Goal: Communication & Community: Answer question/provide support

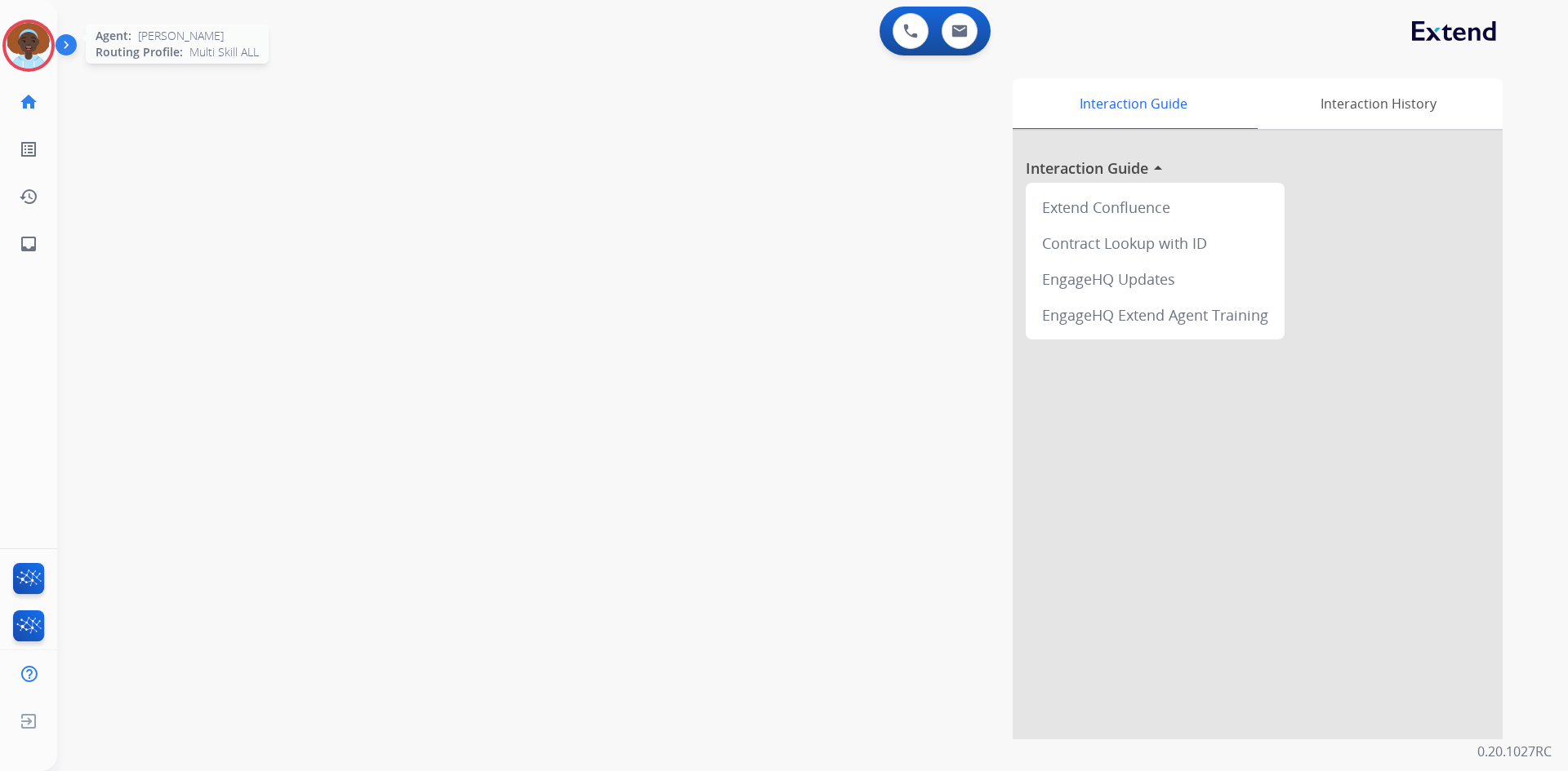
click at [33, 34] on img at bounding box center [28, 46] width 46 height 46
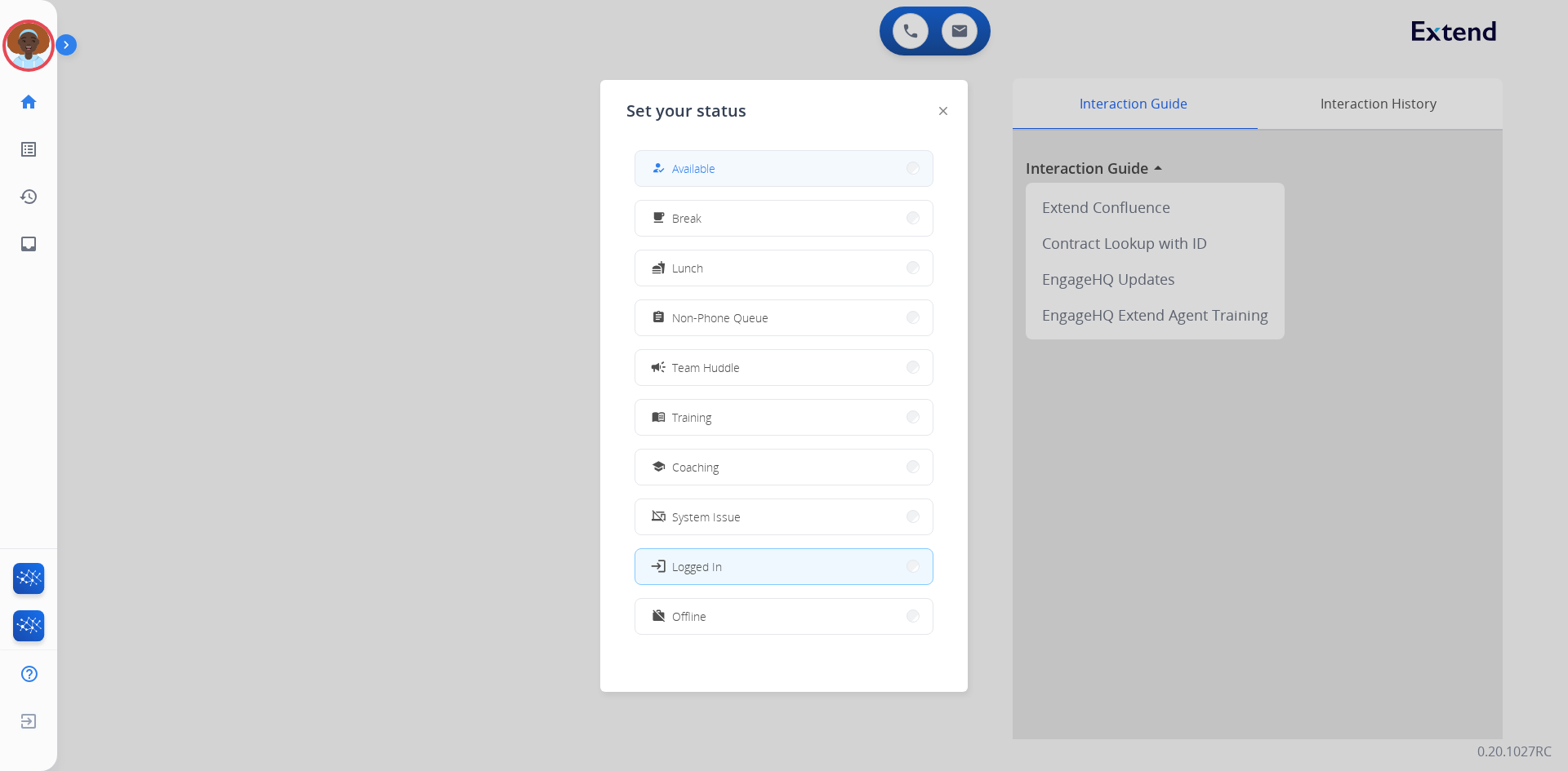
click at [667, 162] on div "how_to_reg" at bounding box center [659, 168] width 23 height 20
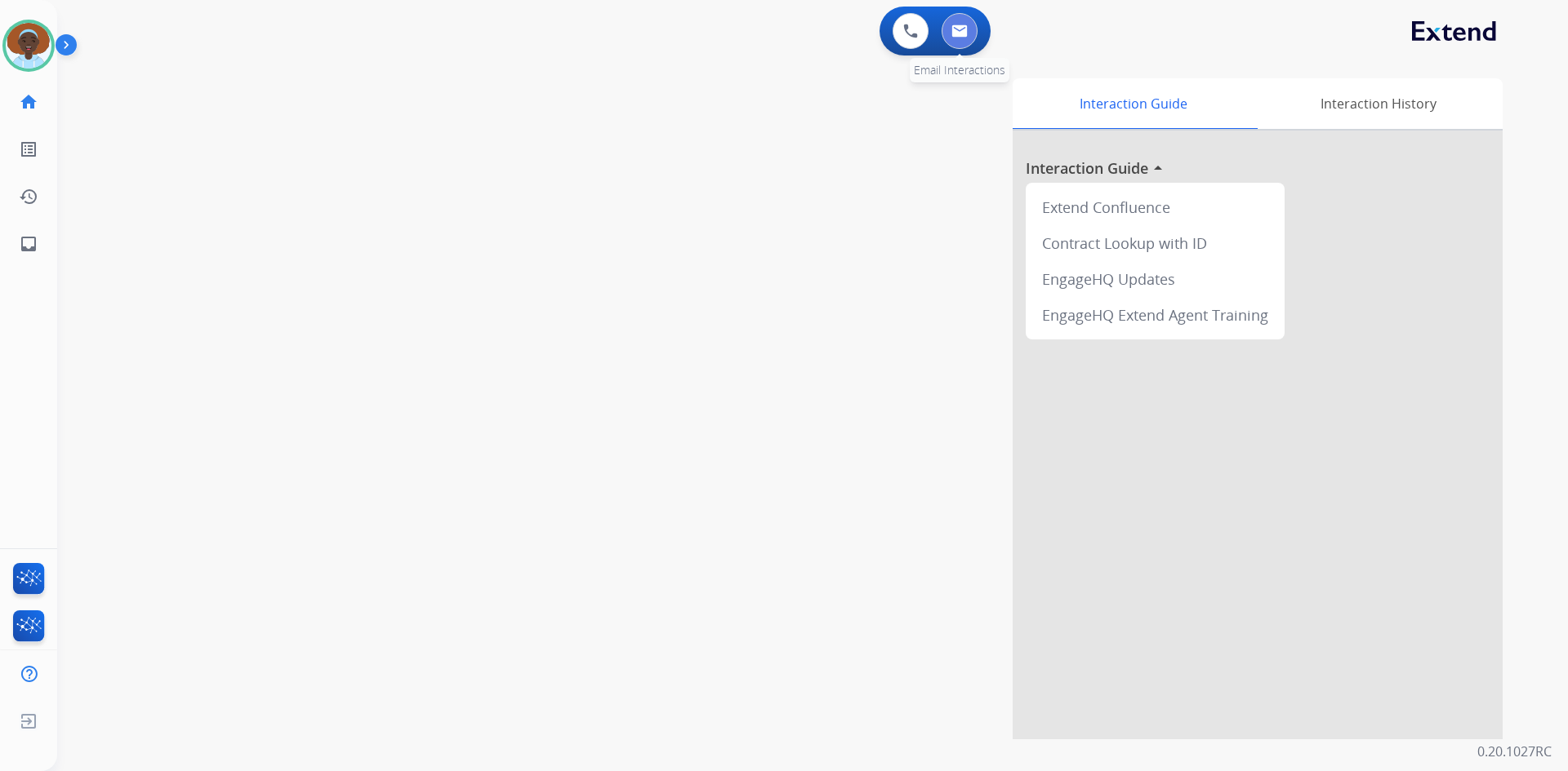
click at [964, 34] on img at bounding box center [960, 31] width 17 height 13
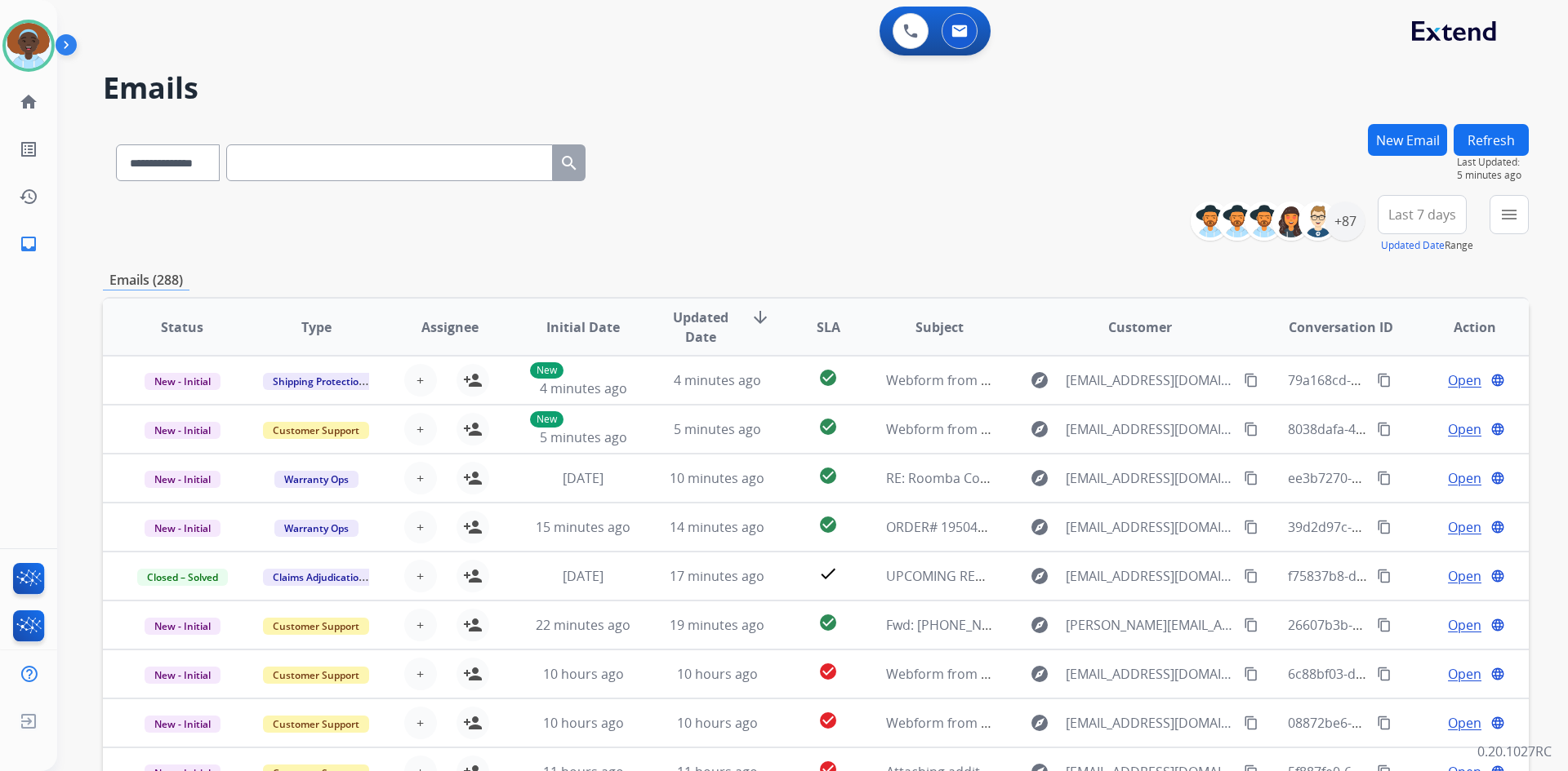
click at [1421, 217] on span "Last 7 days" at bounding box center [1422, 214] width 68 height 7
click at [1394, 409] on div "Last 90 days" at bounding box center [1417, 413] width 90 height 24
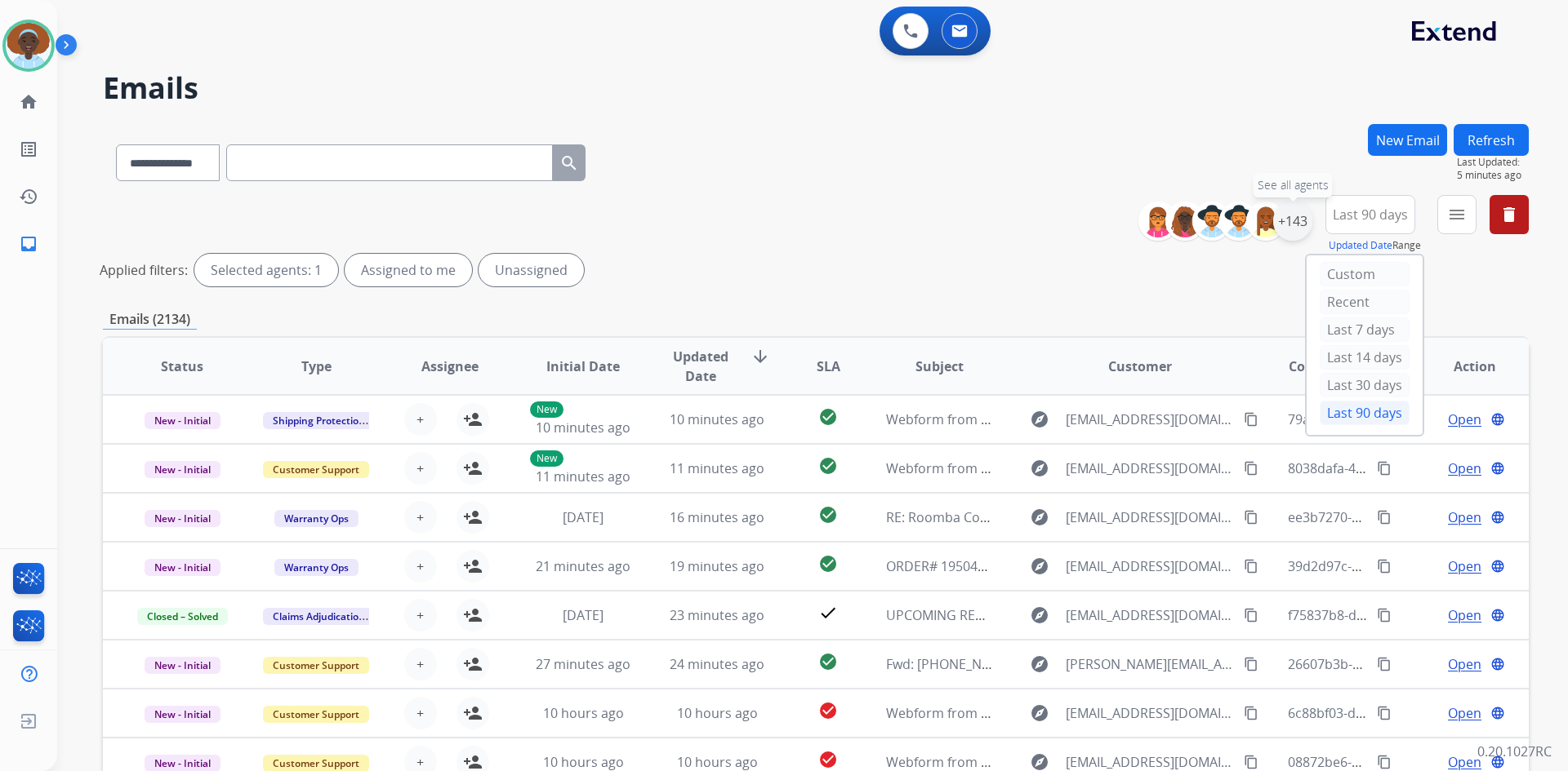
click at [1283, 224] on div "+143" at bounding box center [1293, 221] width 39 height 39
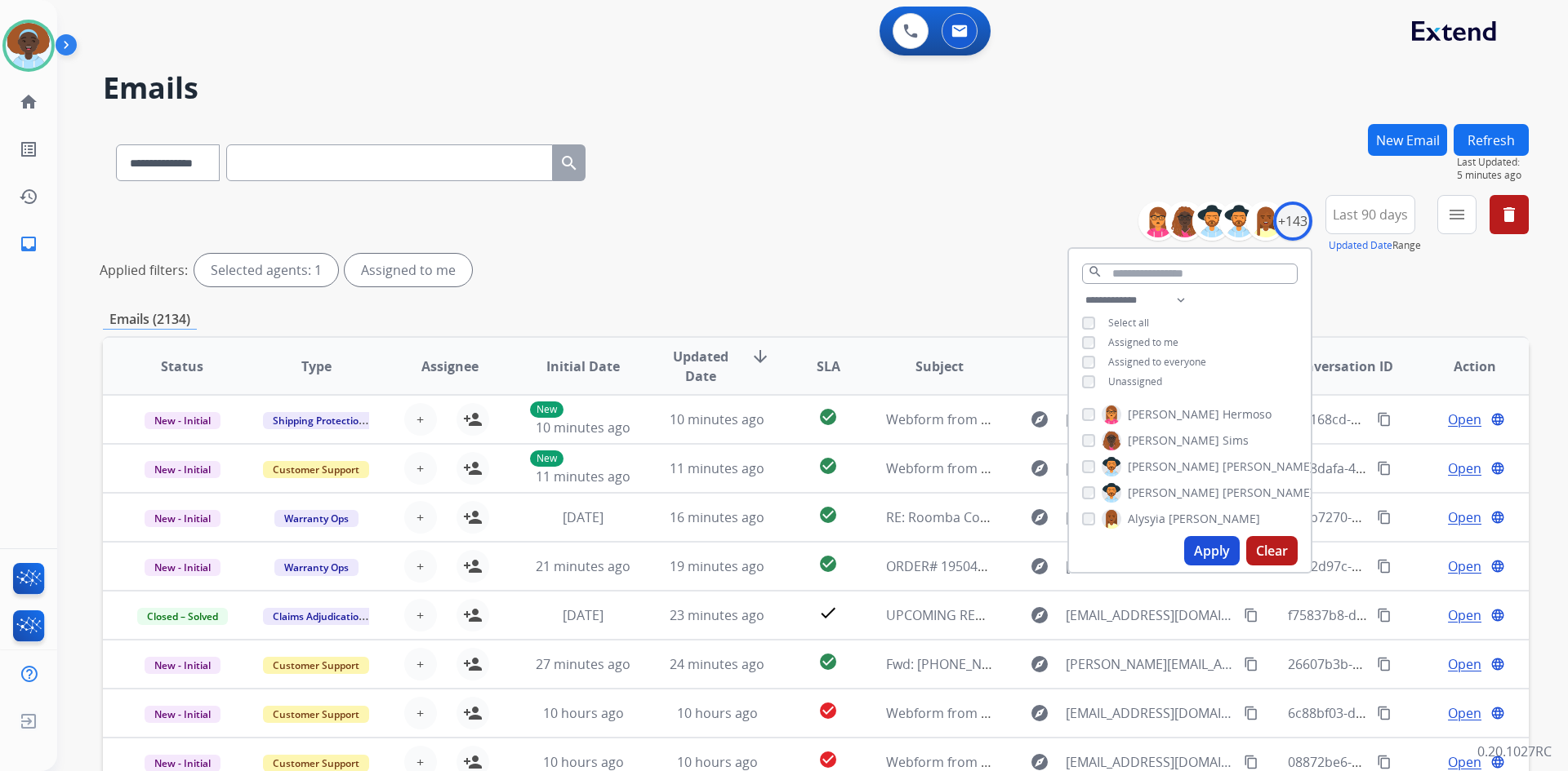
click at [1199, 547] on button "Apply" at bounding box center [1212, 551] width 56 height 30
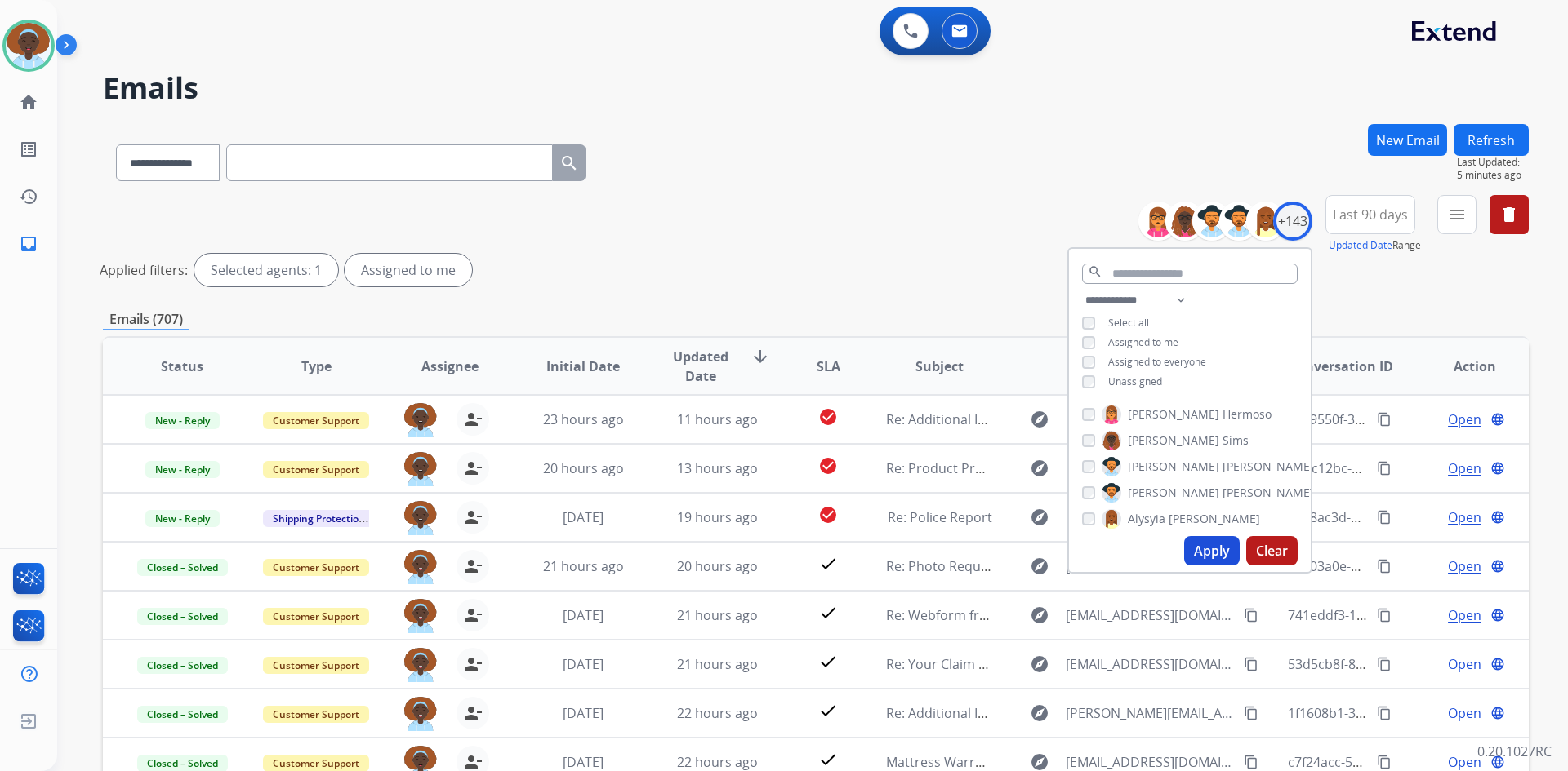
click at [901, 221] on div "**********" at bounding box center [815, 243] width 1426 height 98
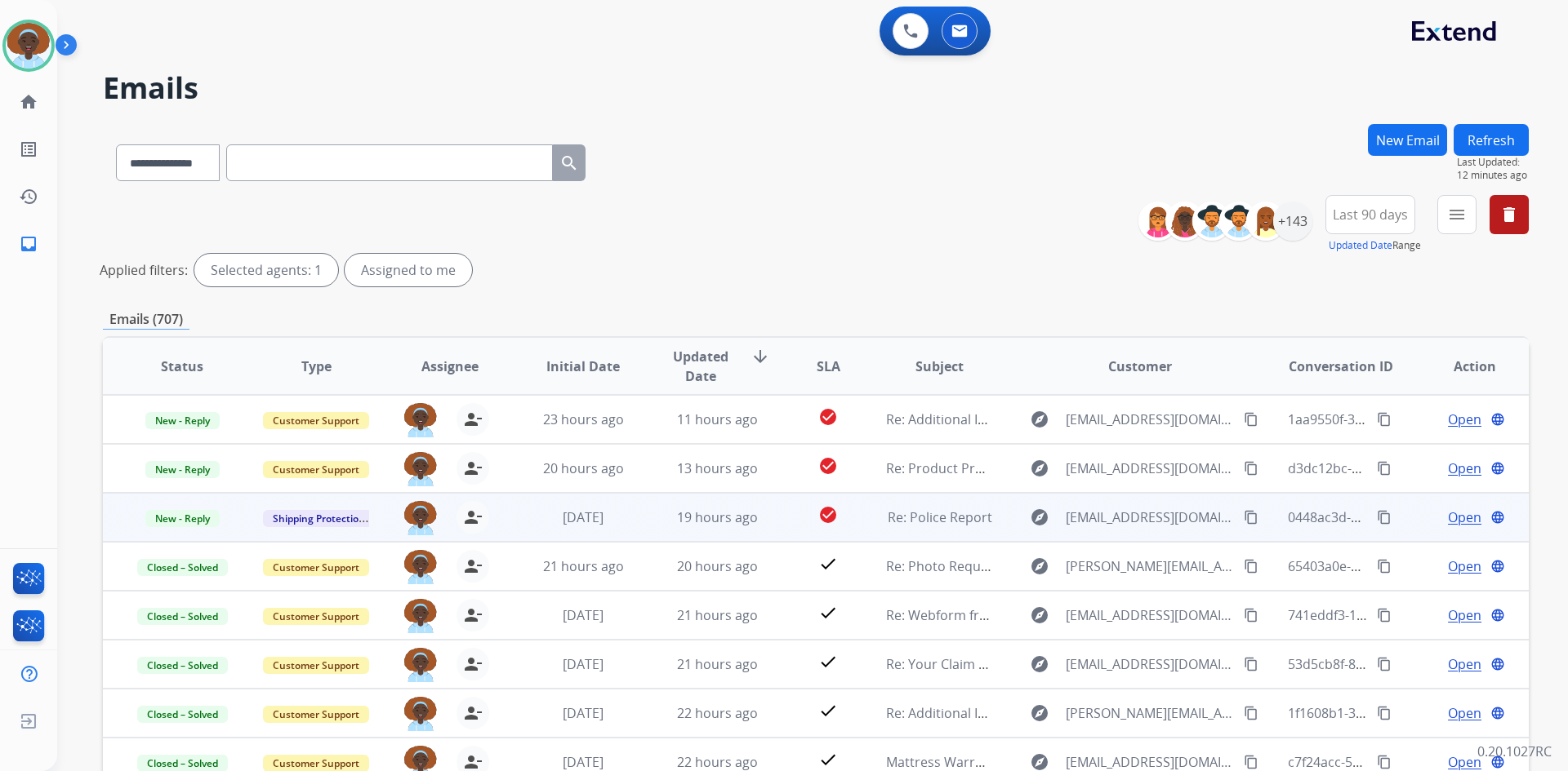
click at [1453, 519] on span "Open" at bounding box center [1464, 517] width 34 height 20
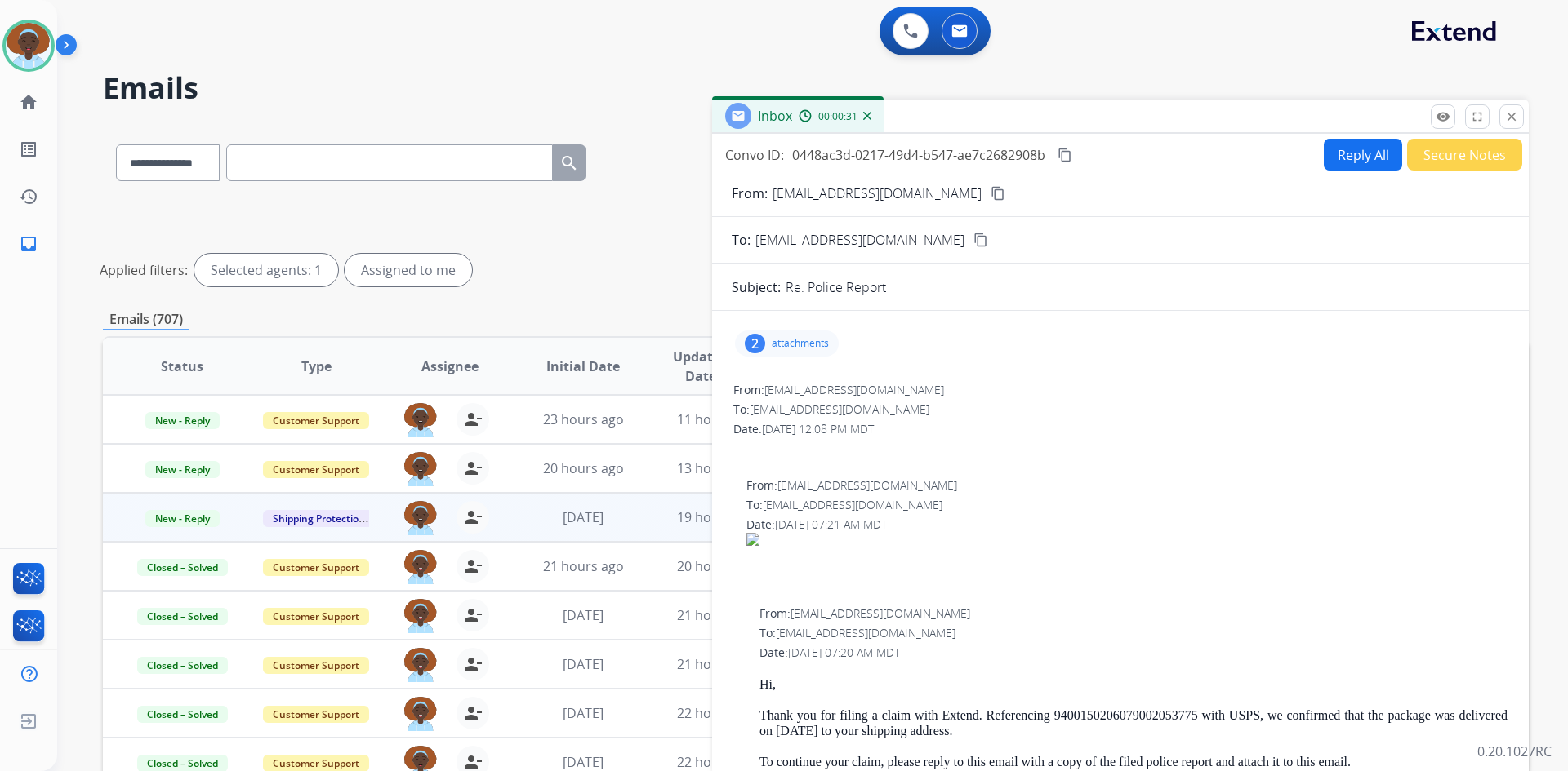
click at [760, 342] on div "2" at bounding box center [755, 343] width 21 height 20
click at [806, 381] on div at bounding box center [792, 388] width 82 height 57
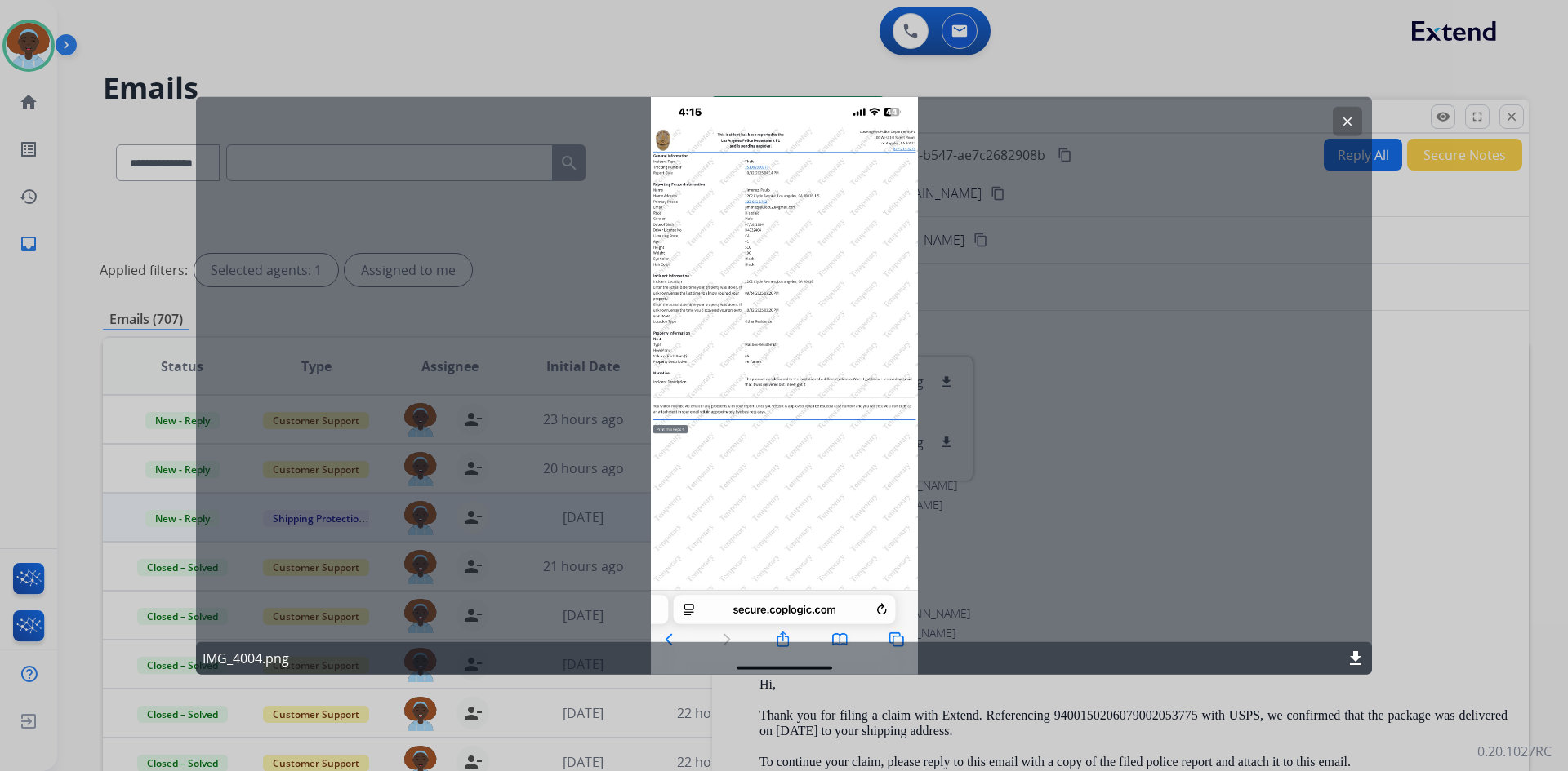
click at [1344, 120] on mat-icon "clear" at bounding box center [1348, 121] width 15 height 15
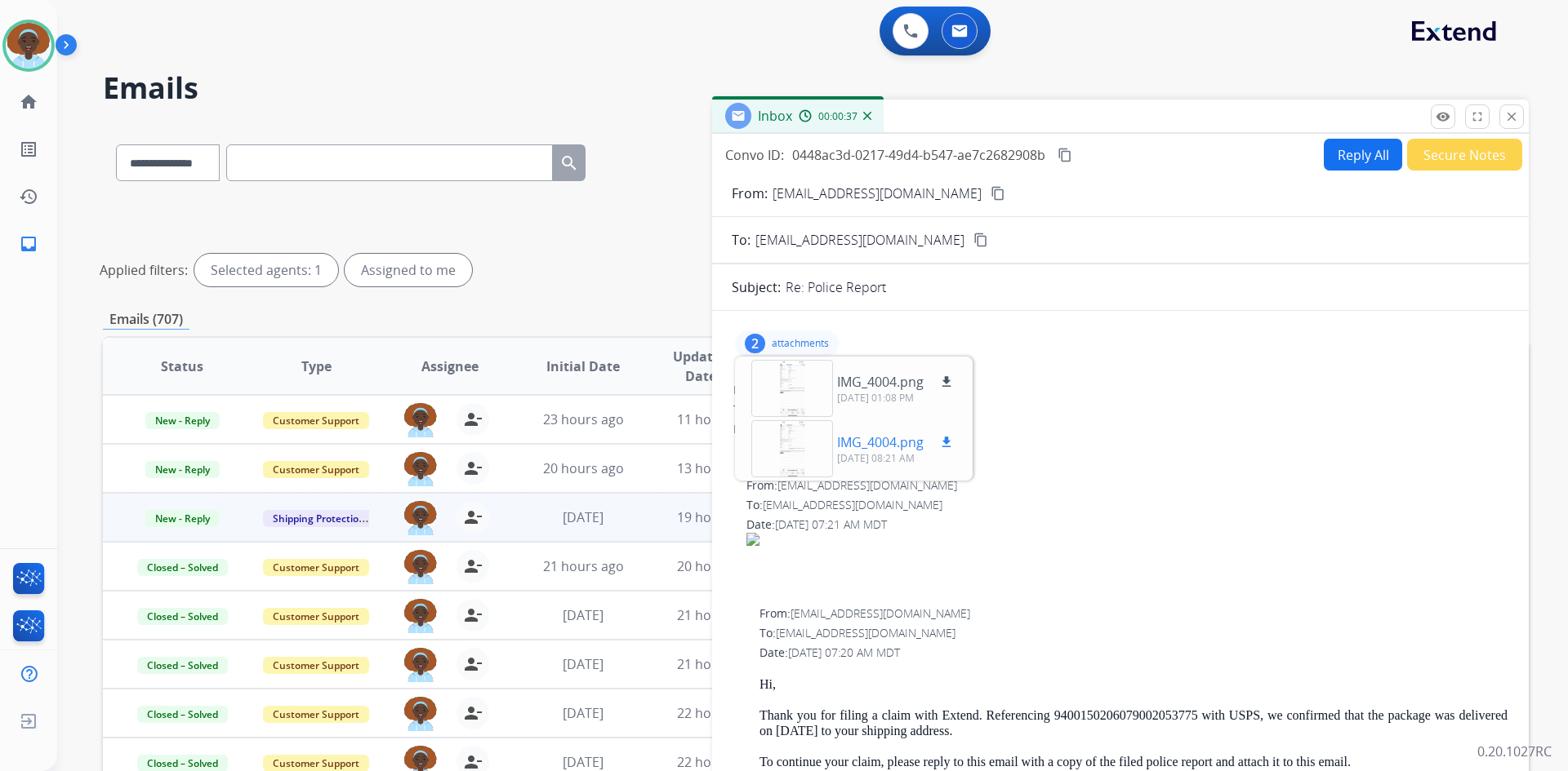
click at [781, 449] on div at bounding box center [792, 448] width 82 height 57
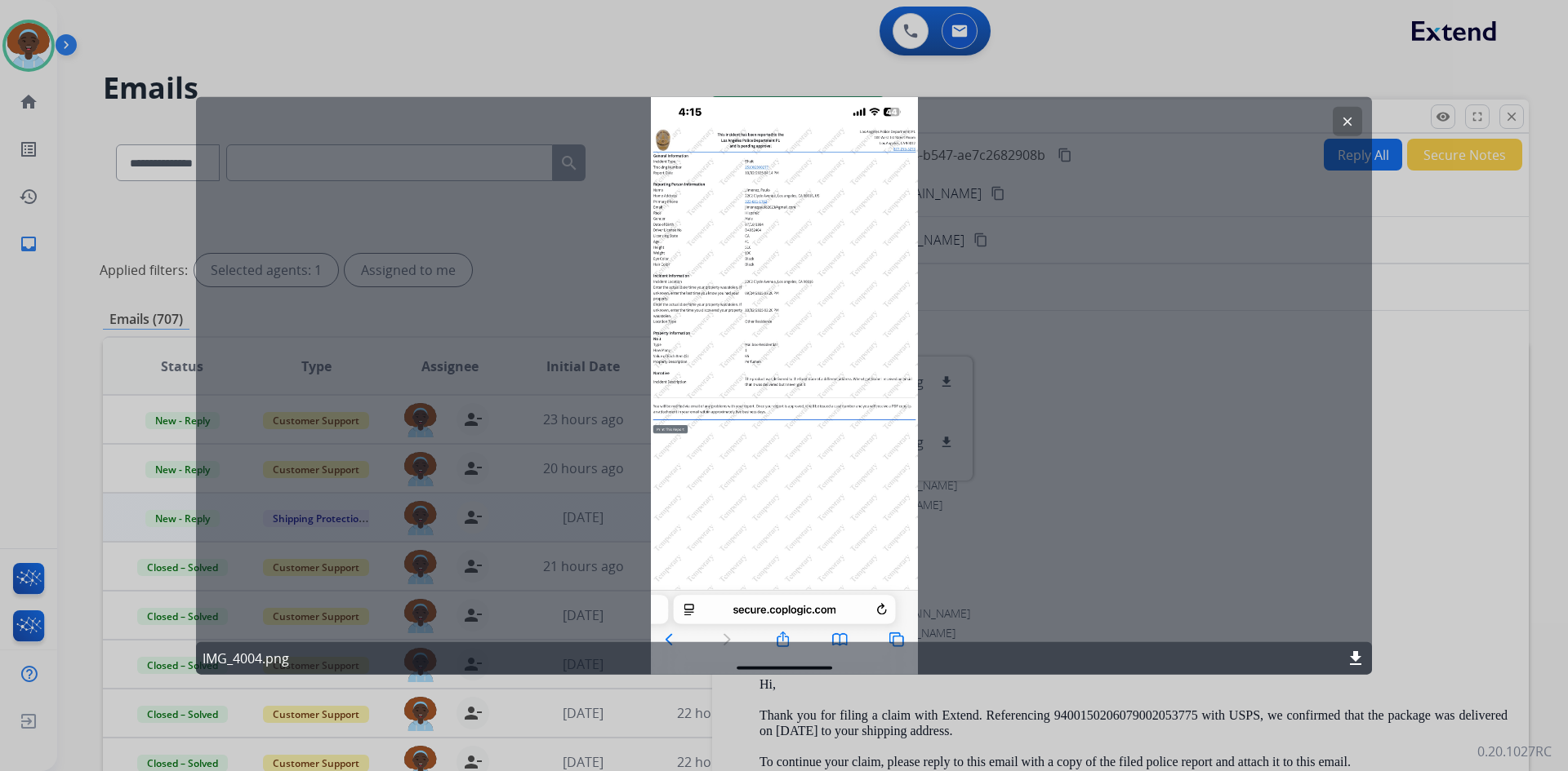
click at [1348, 118] on mat-icon "clear" at bounding box center [1348, 121] width 15 height 15
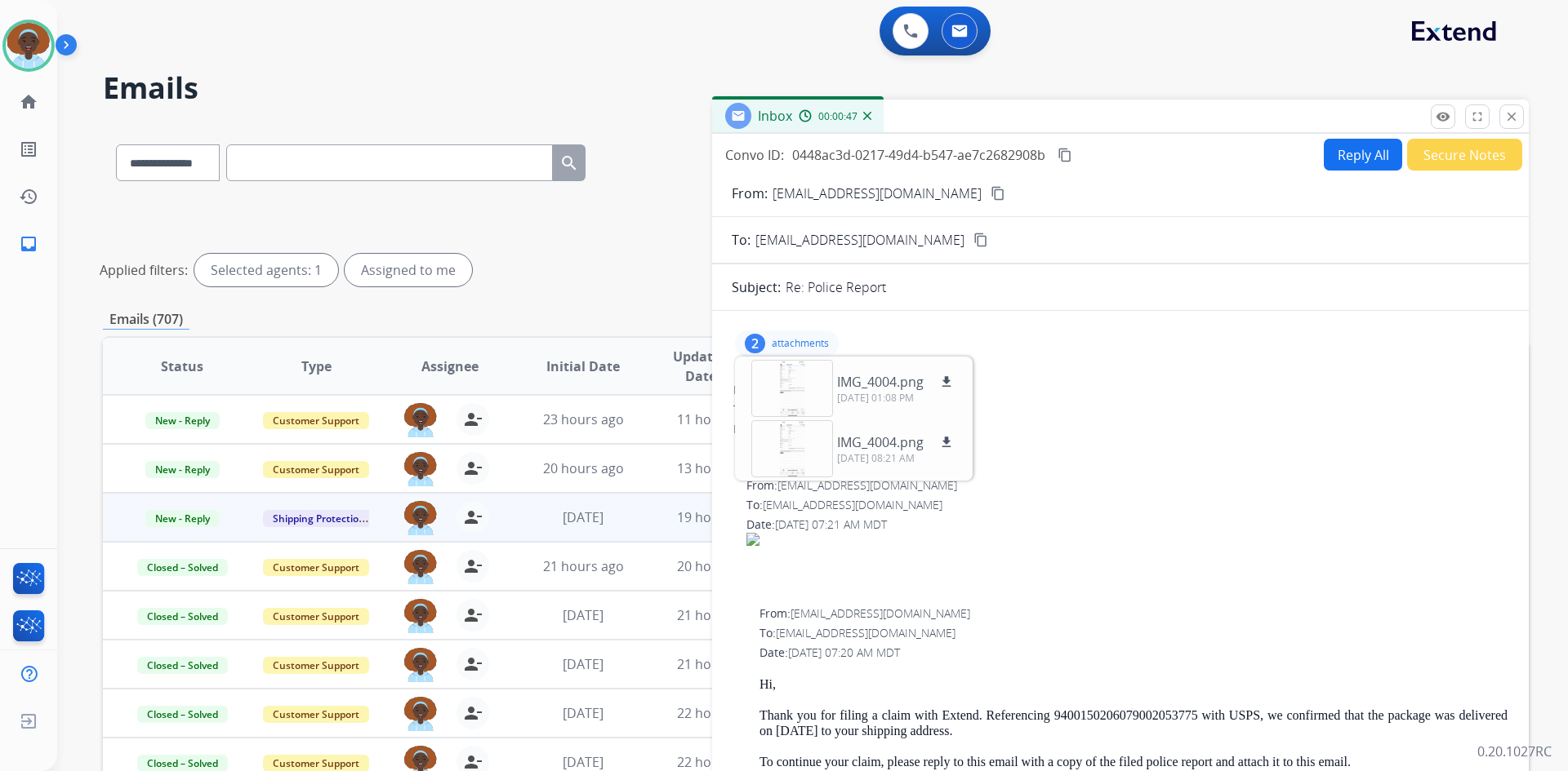
click at [757, 341] on div "2" at bounding box center [755, 343] width 21 height 20
click at [1347, 154] on button "Reply All" at bounding box center [1363, 155] width 78 height 32
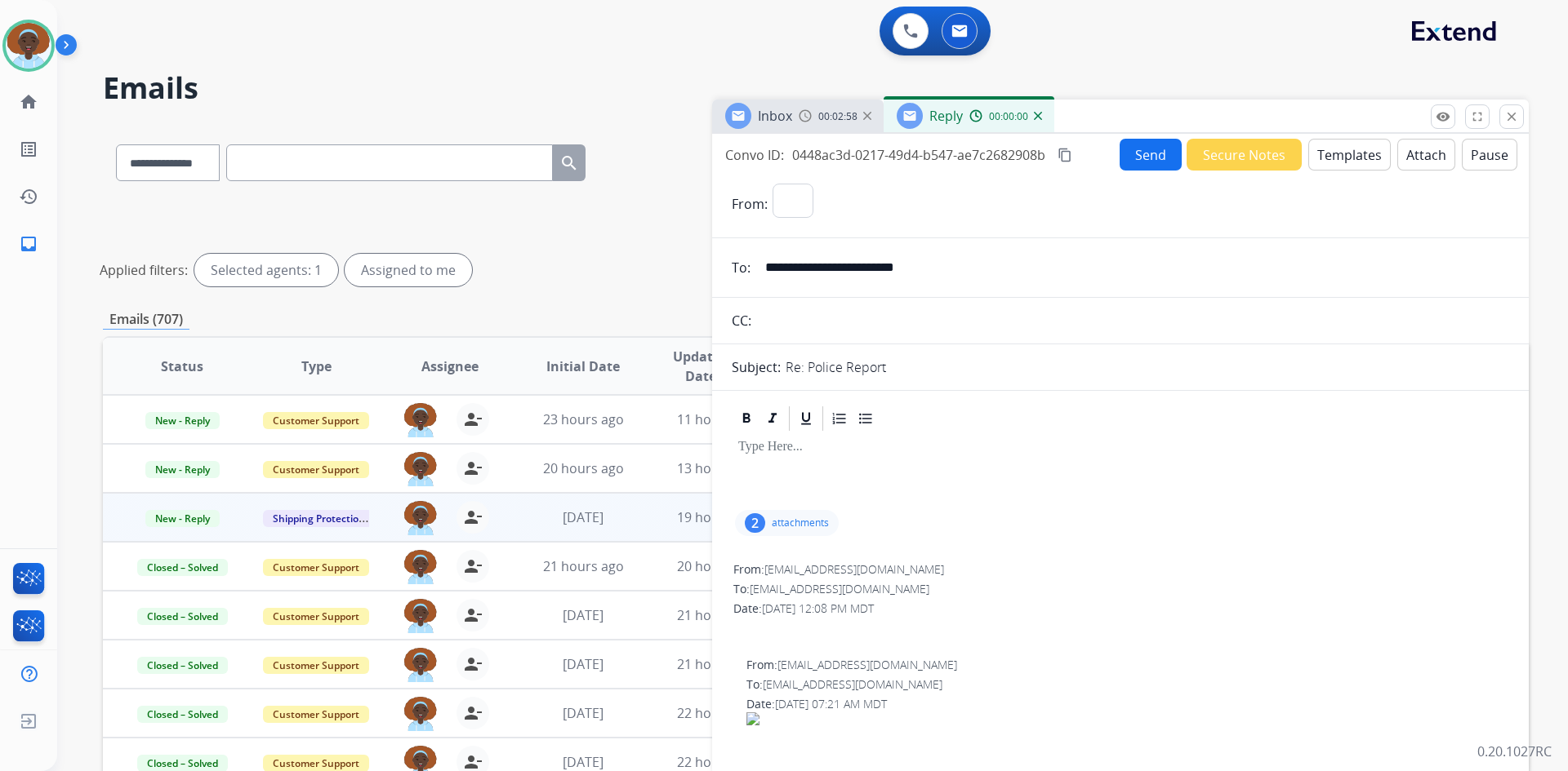
select select "**********"
click at [1344, 158] on button "Templates" at bounding box center [1349, 155] width 82 height 32
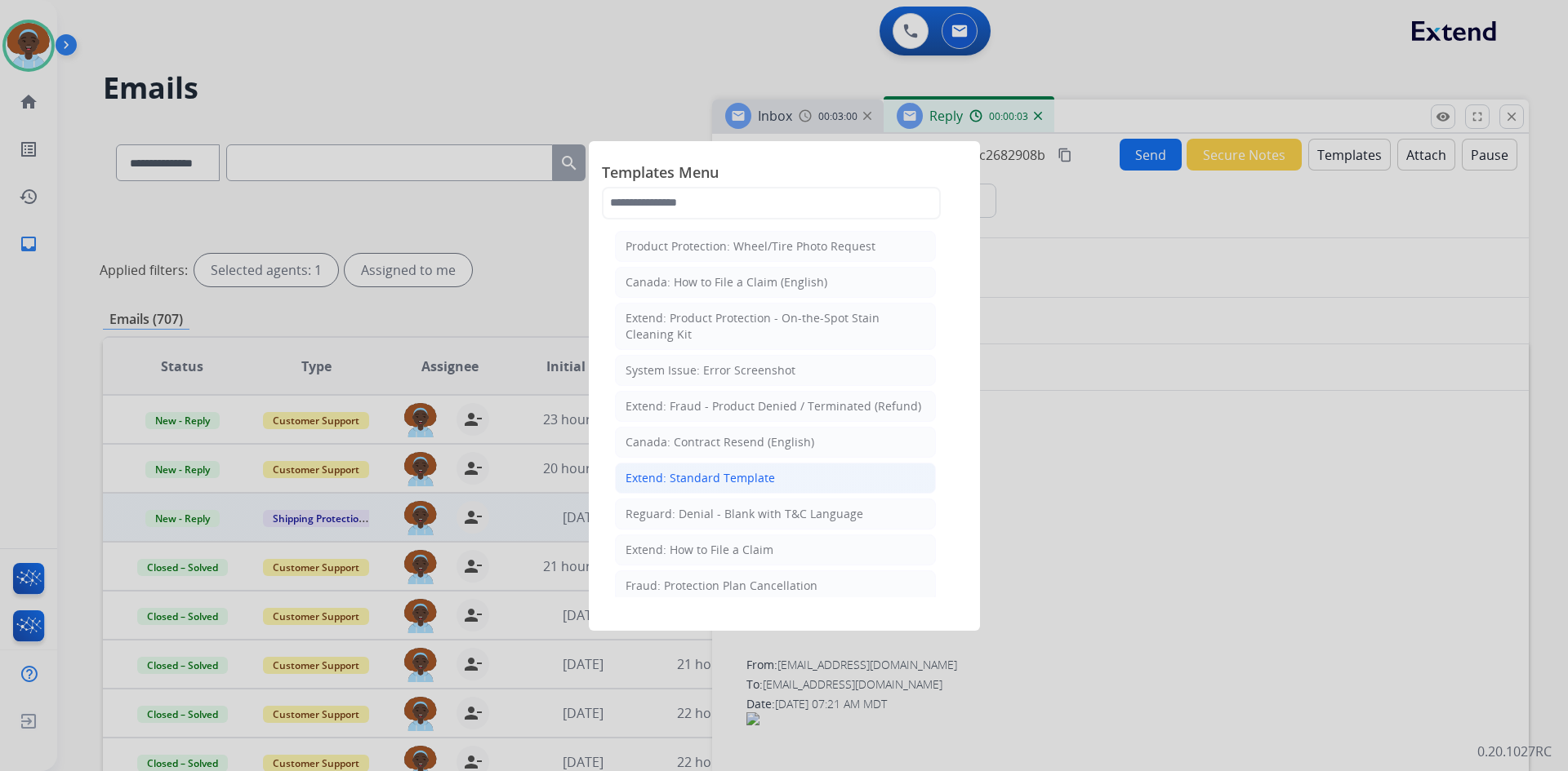
click at [741, 478] on div "Extend: Standard Template" at bounding box center [701, 478] width 149 height 17
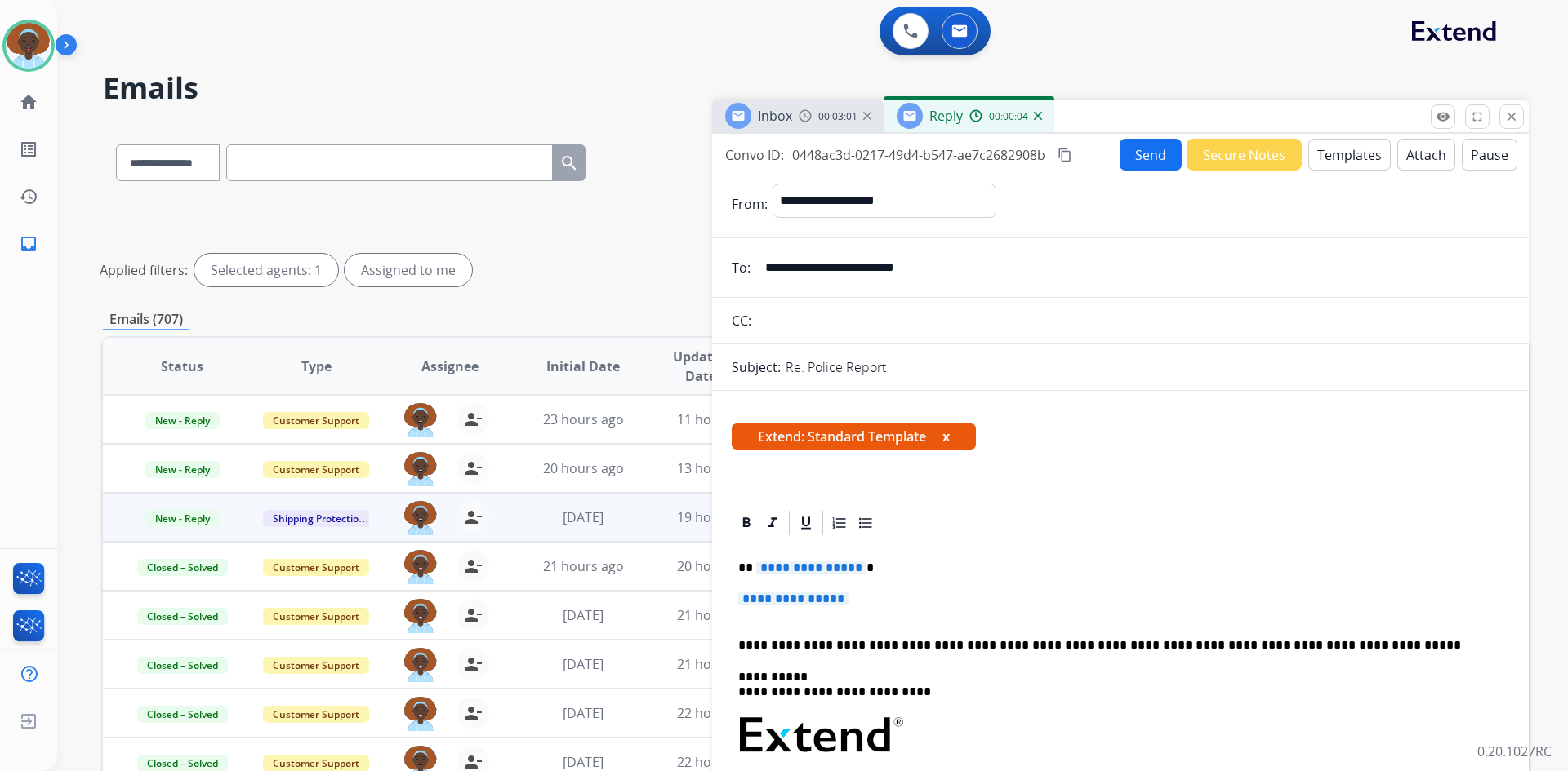
click at [823, 567] on span "**********" at bounding box center [812, 567] width 110 height 14
click at [840, 595] on span "**********" at bounding box center [793, 599] width 110 height 14
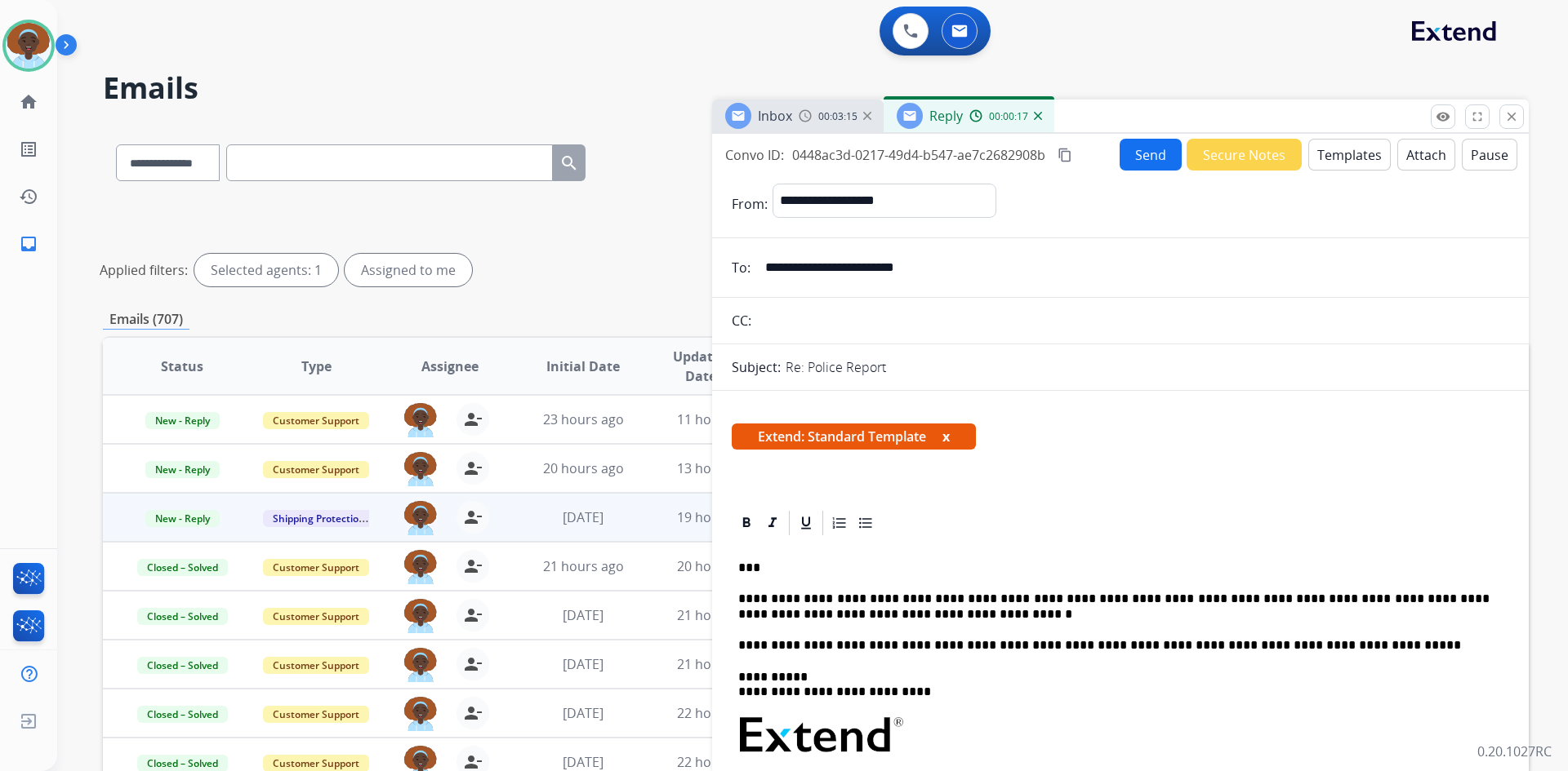
drag, startPoint x: 951, startPoint y: 269, endPoint x: 760, endPoint y: 268, distance: 191.0
click at [760, 268] on input "**********" at bounding box center [1132, 268] width 754 height 33
click at [1149, 159] on button "Send" at bounding box center [1150, 155] width 62 height 32
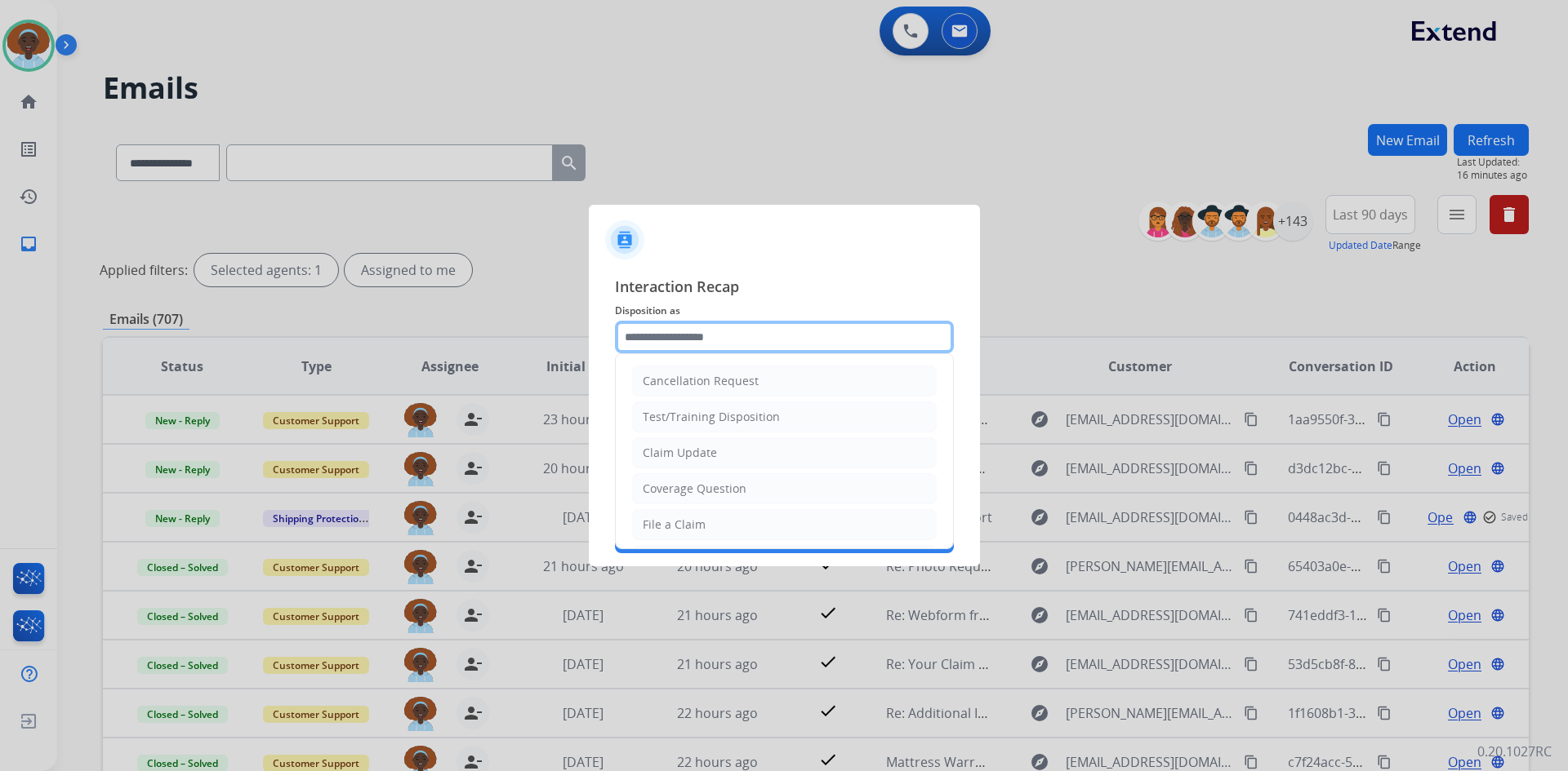
click at [687, 336] on input "text" at bounding box center [784, 337] width 339 height 33
click at [711, 449] on div "Claim Update" at bounding box center [680, 453] width 75 height 17
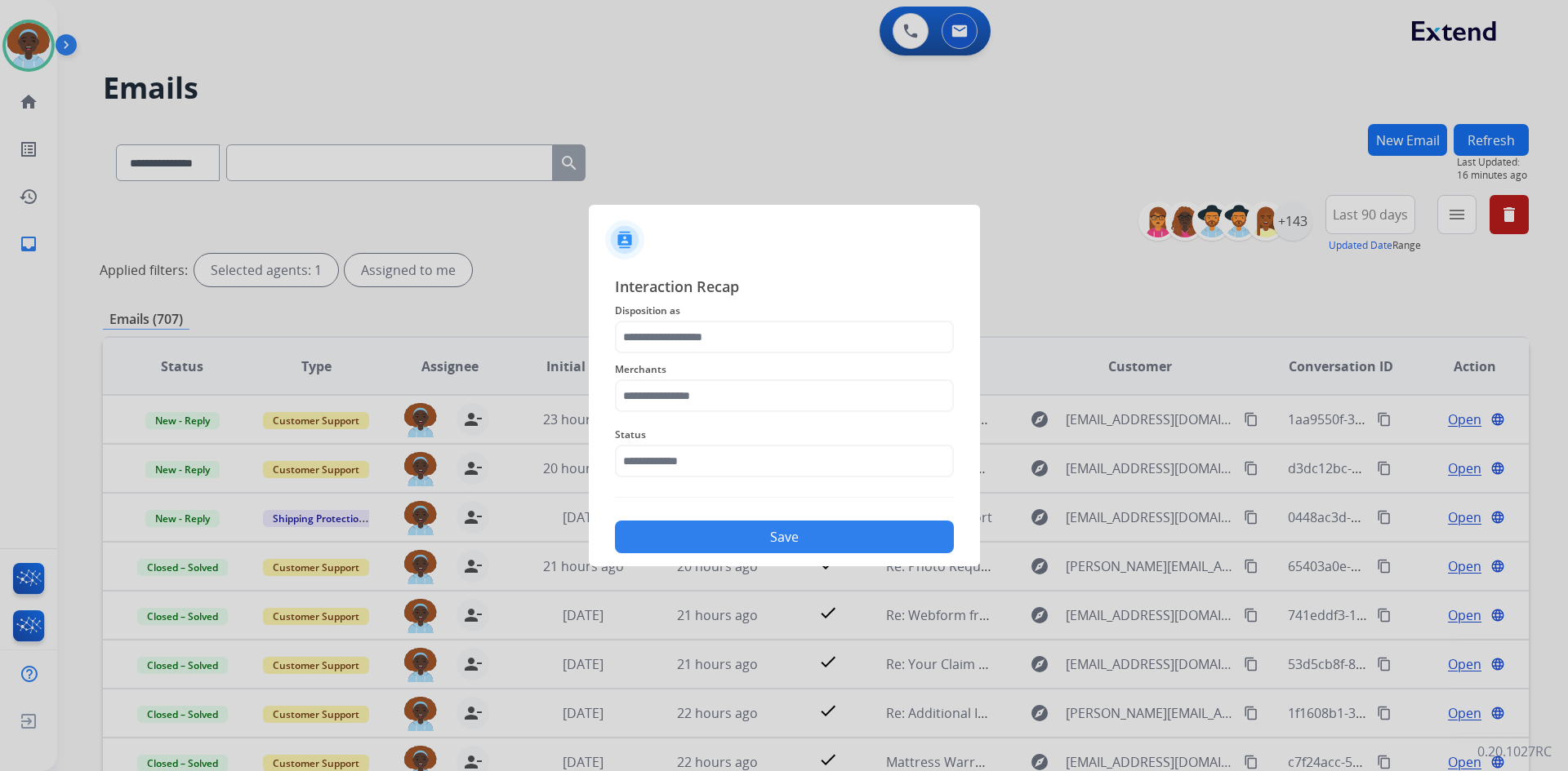
type input "**********"
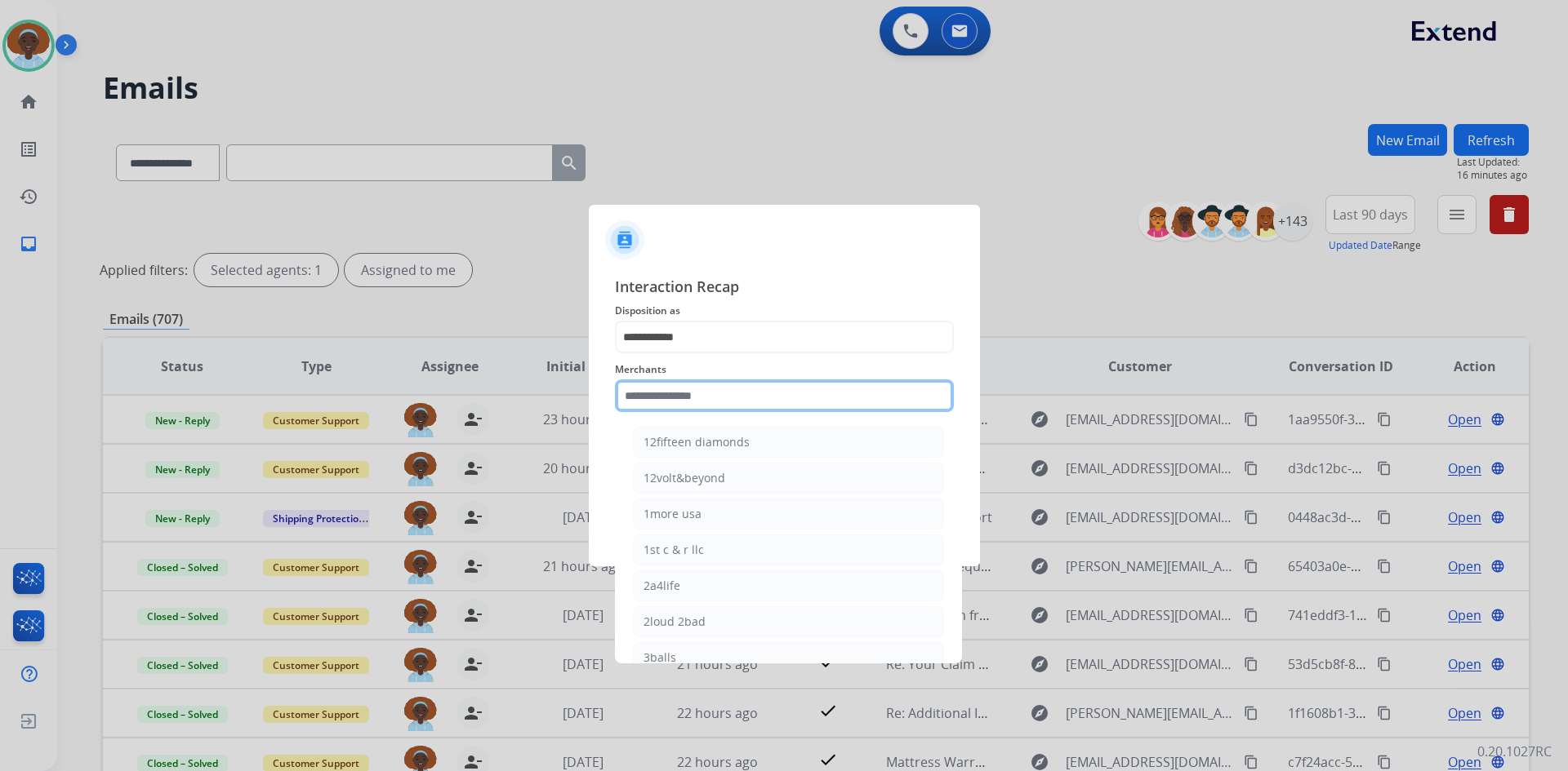
click at [725, 398] on input "text" at bounding box center [784, 395] width 339 height 33
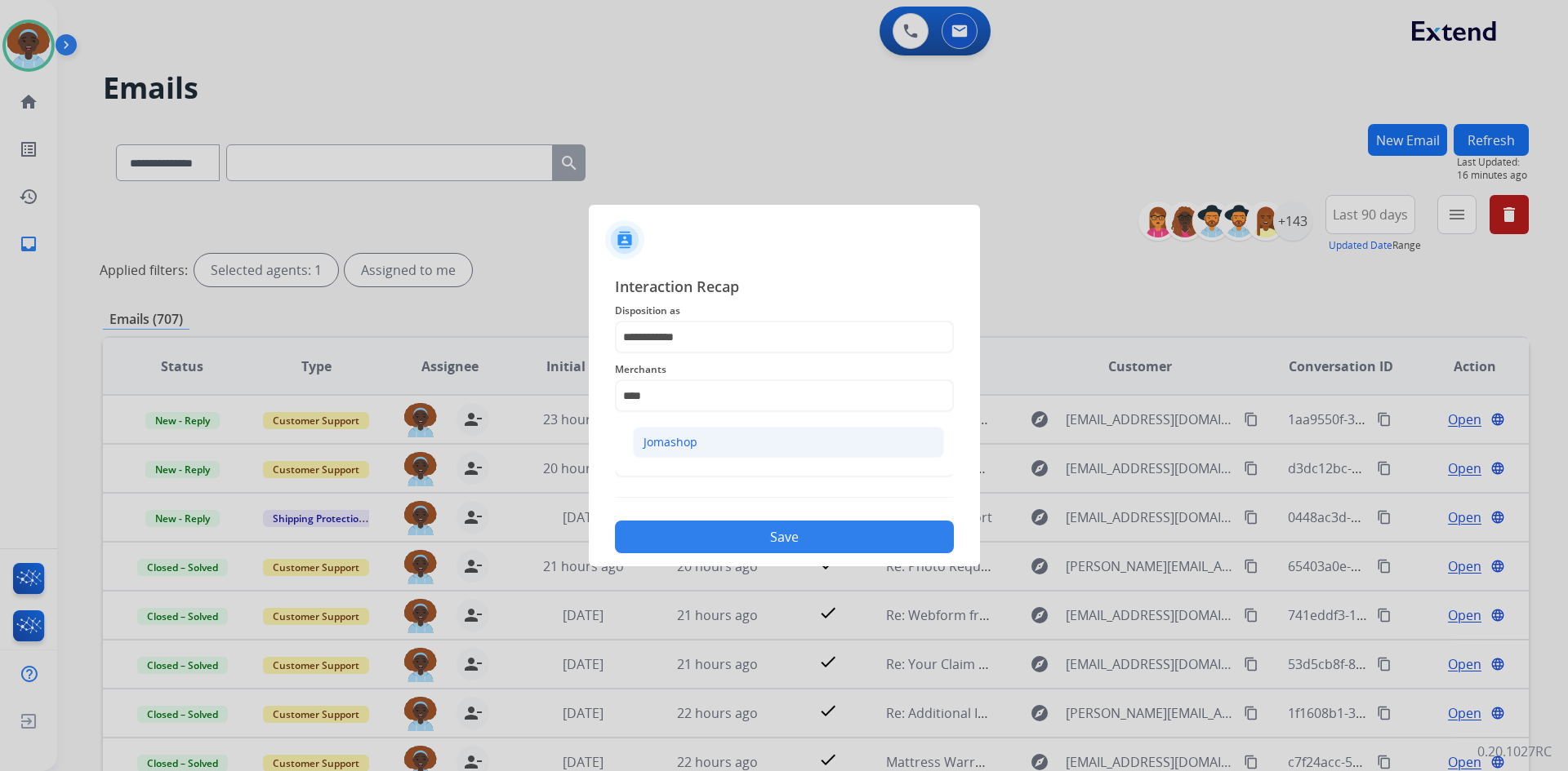
click at [698, 443] on li "Jomashop" at bounding box center [788, 442] width 312 height 31
type input "********"
click at [687, 448] on input "text" at bounding box center [784, 461] width 339 height 33
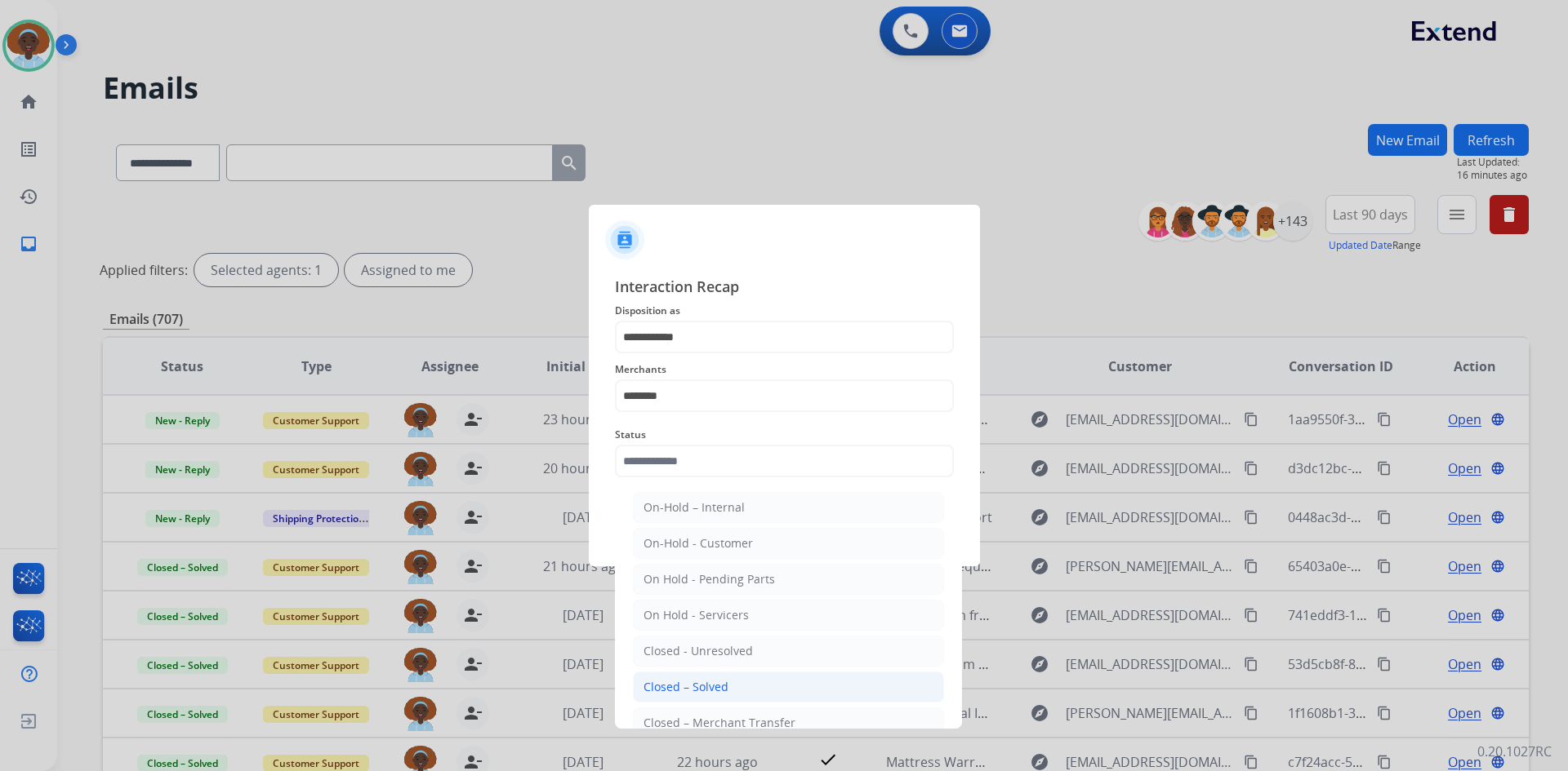
click at [703, 681] on div "Closed – Solved" at bounding box center [686, 687] width 85 height 17
type input "**********"
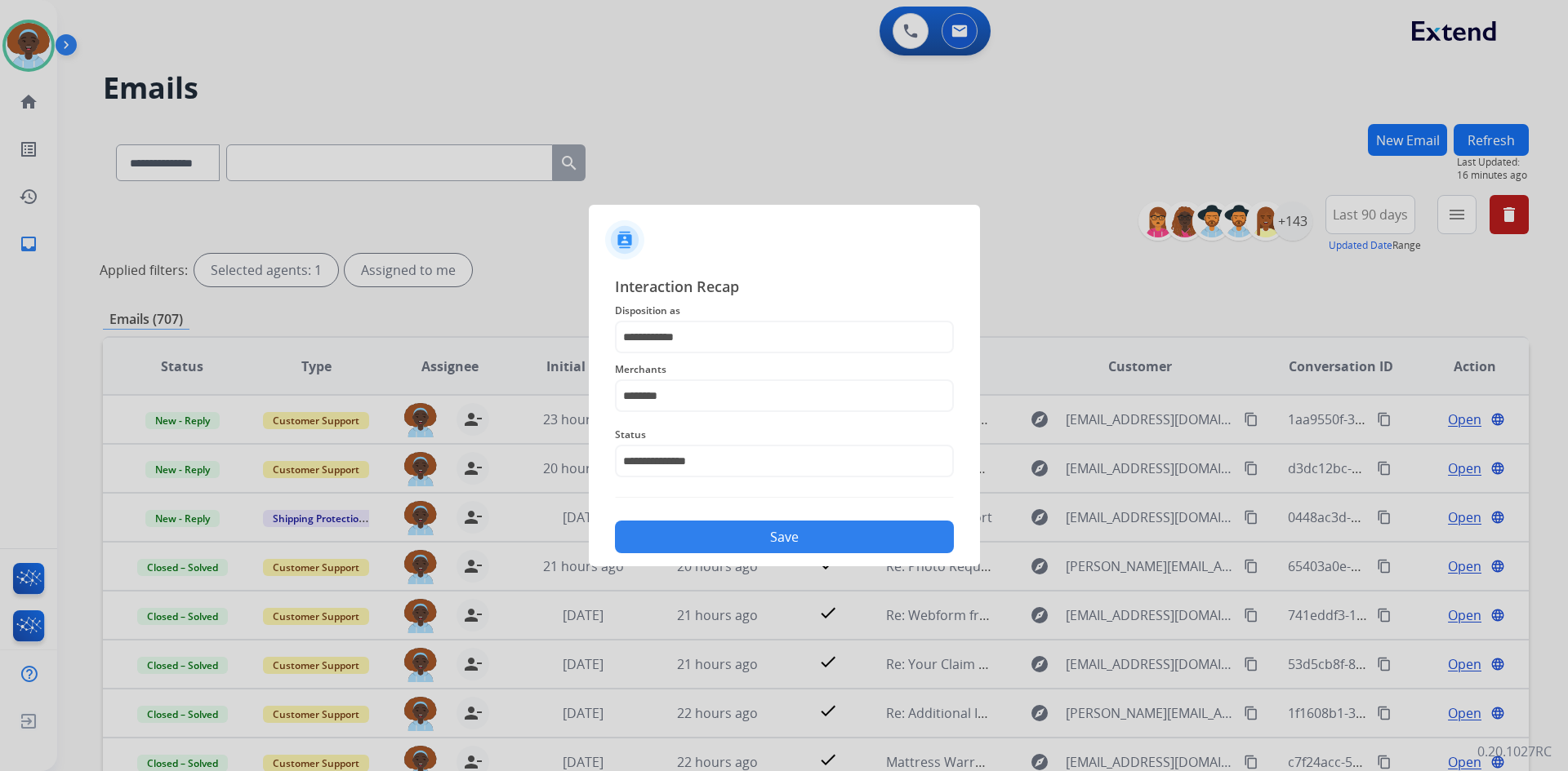
click at [784, 541] on button "Save" at bounding box center [784, 537] width 339 height 33
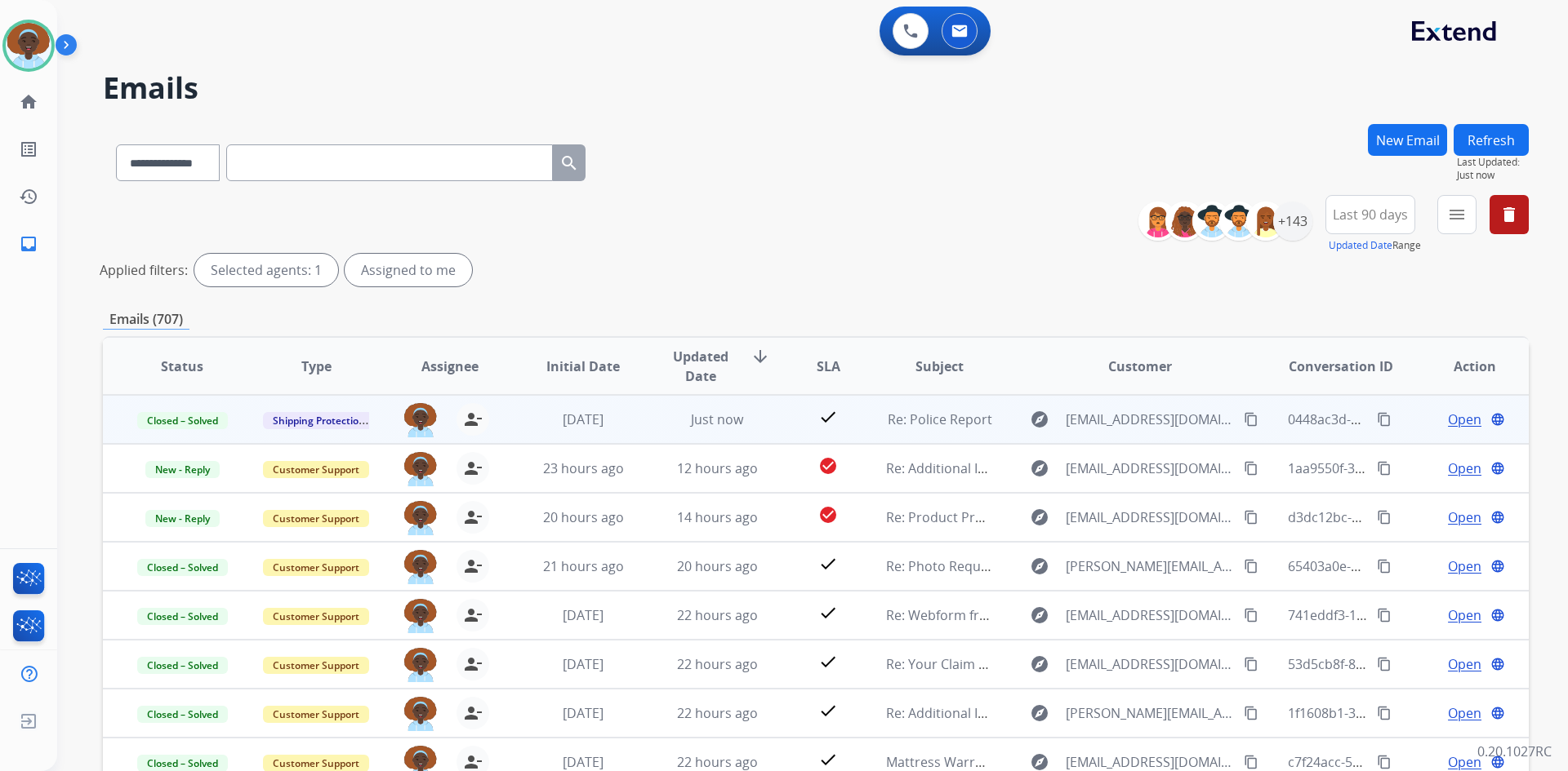
click at [1448, 418] on span "Open" at bounding box center [1464, 419] width 34 height 20
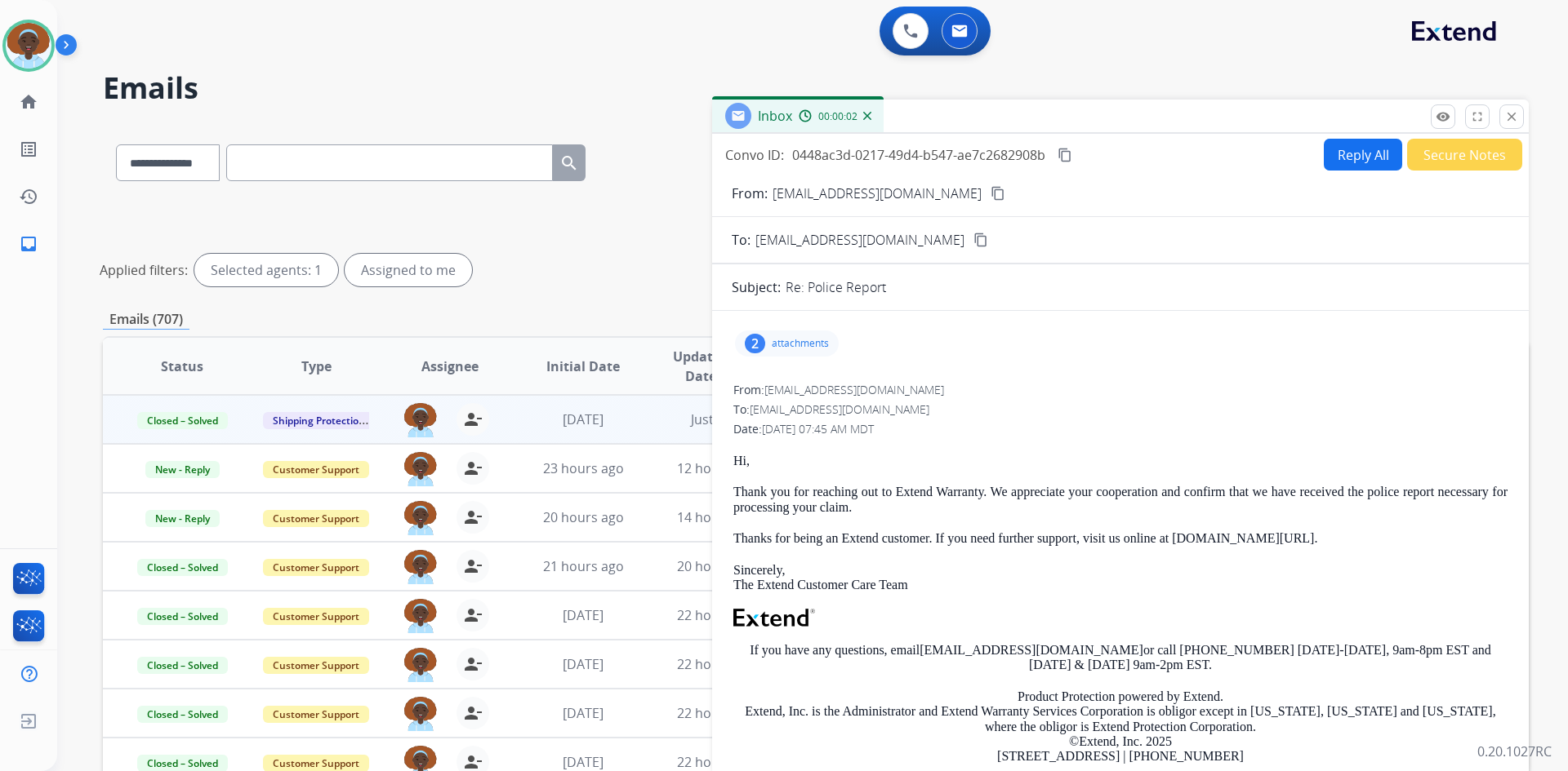
click at [755, 340] on div "2" at bounding box center [755, 343] width 21 height 20
click at [950, 383] on mat-icon "download" at bounding box center [947, 382] width 15 height 15
click at [1509, 119] on mat-icon "close" at bounding box center [1512, 117] width 15 height 15
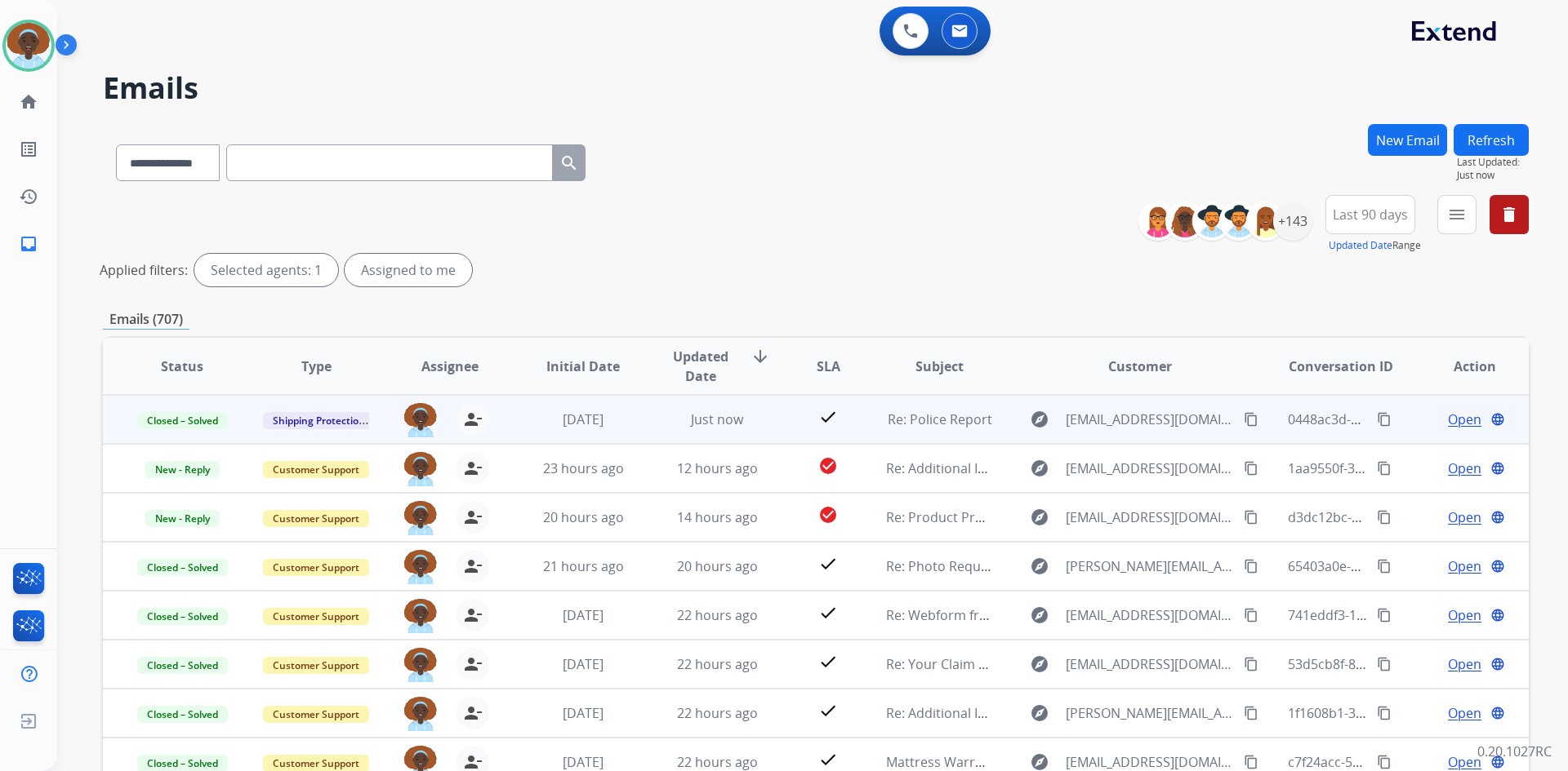
click at [1449, 419] on span "Open" at bounding box center [1464, 419] width 34 height 20
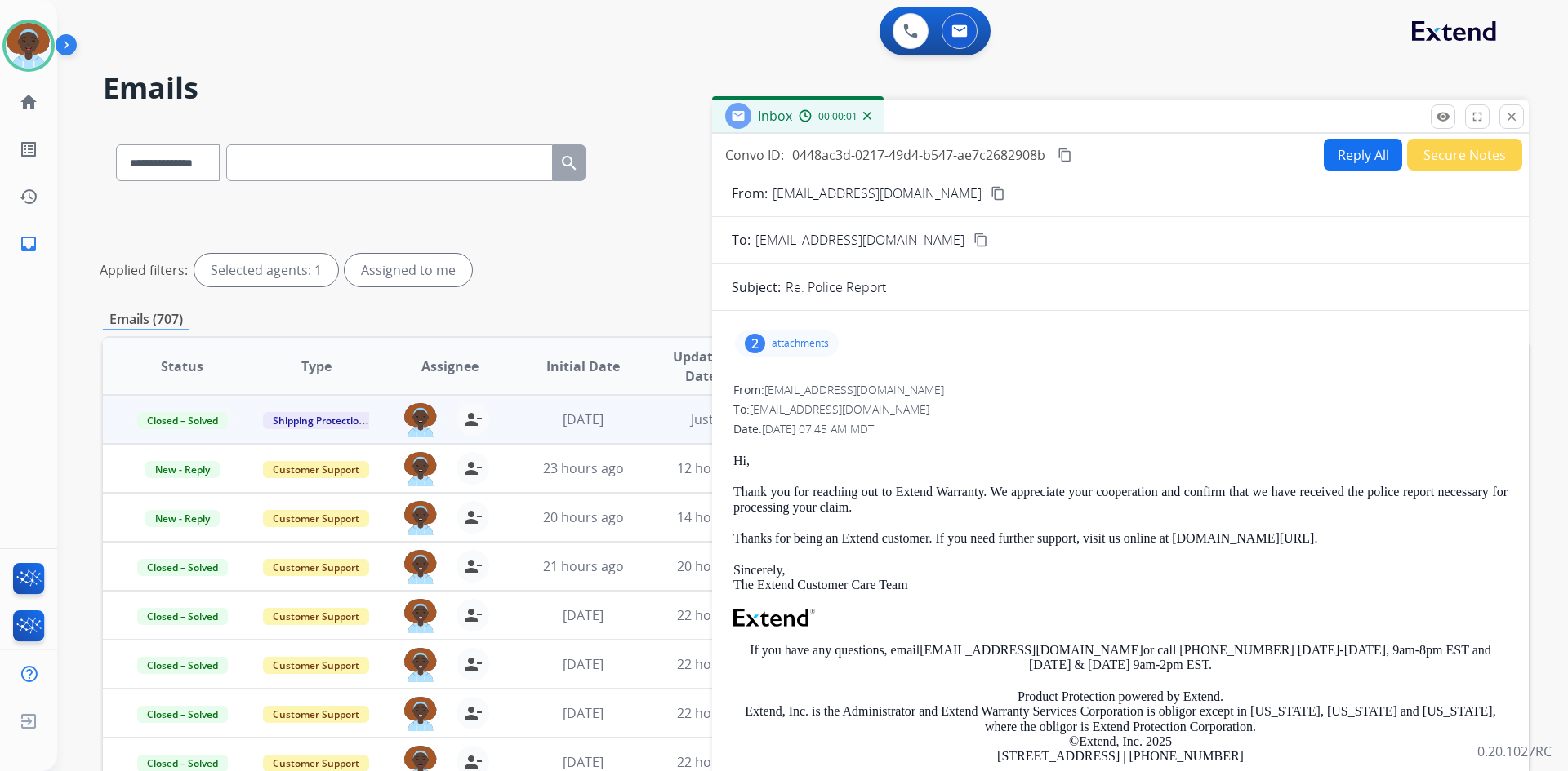
click at [755, 339] on div "2" at bounding box center [755, 343] width 21 height 20
click at [810, 375] on div at bounding box center [792, 388] width 82 height 57
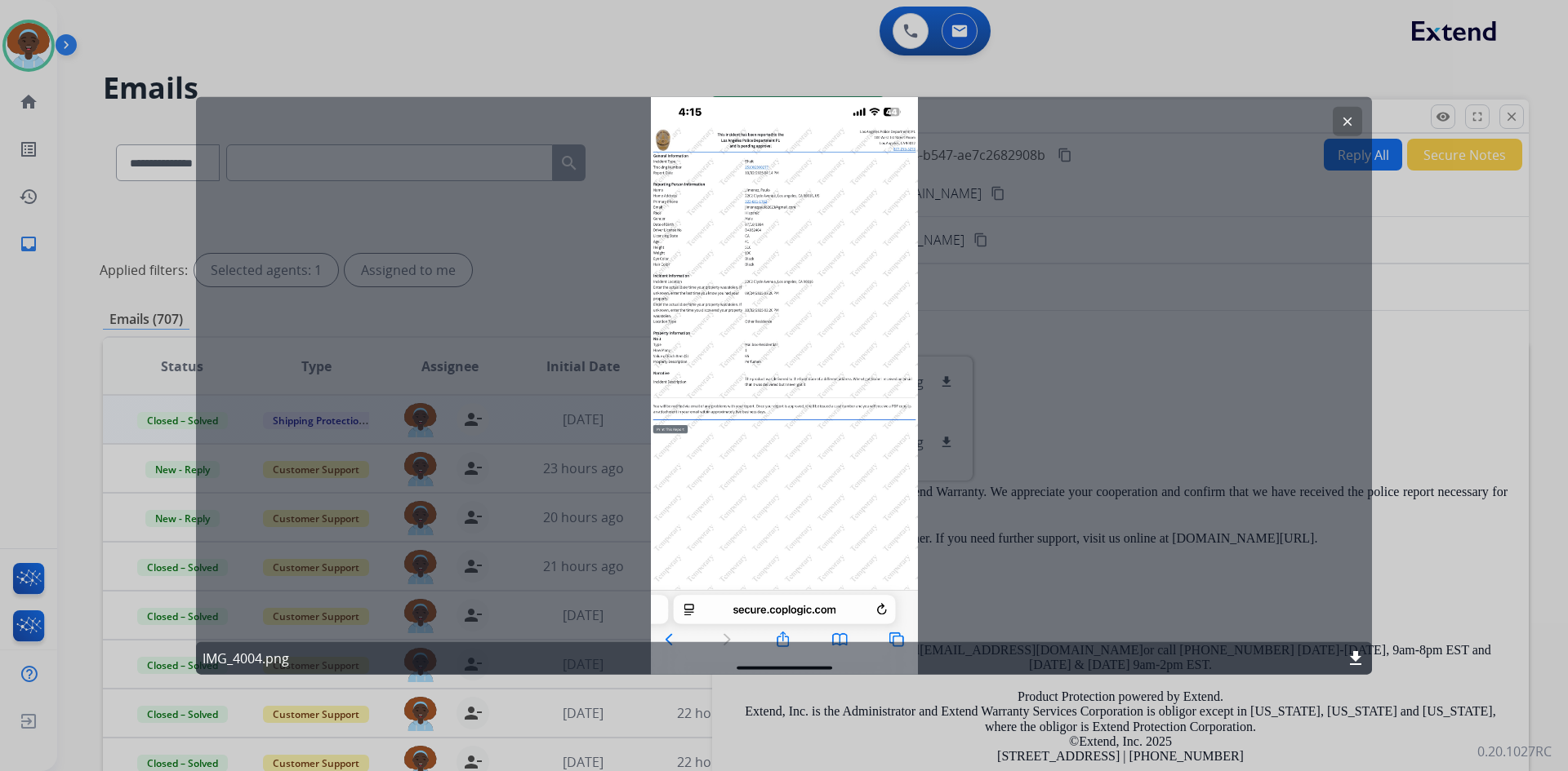
click at [812, 369] on div "clear IMG_4004.png download" at bounding box center [784, 385] width 1176 height 579
click at [1353, 123] on mat-icon "clear" at bounding box center [1348, 121] width 15 height 15
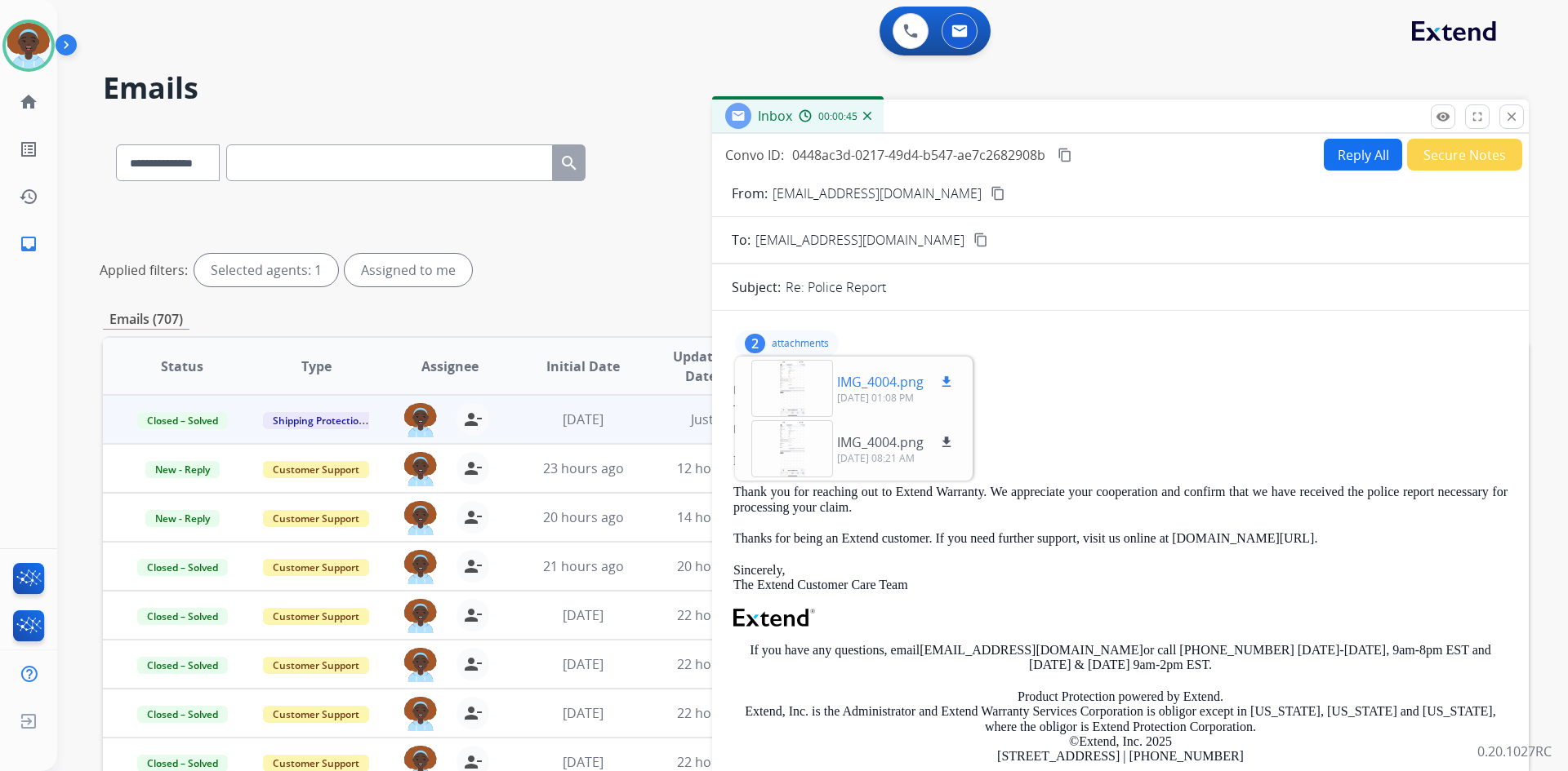
click at [797, 390] on div at bounding box center [792, 388] width 82 height 57
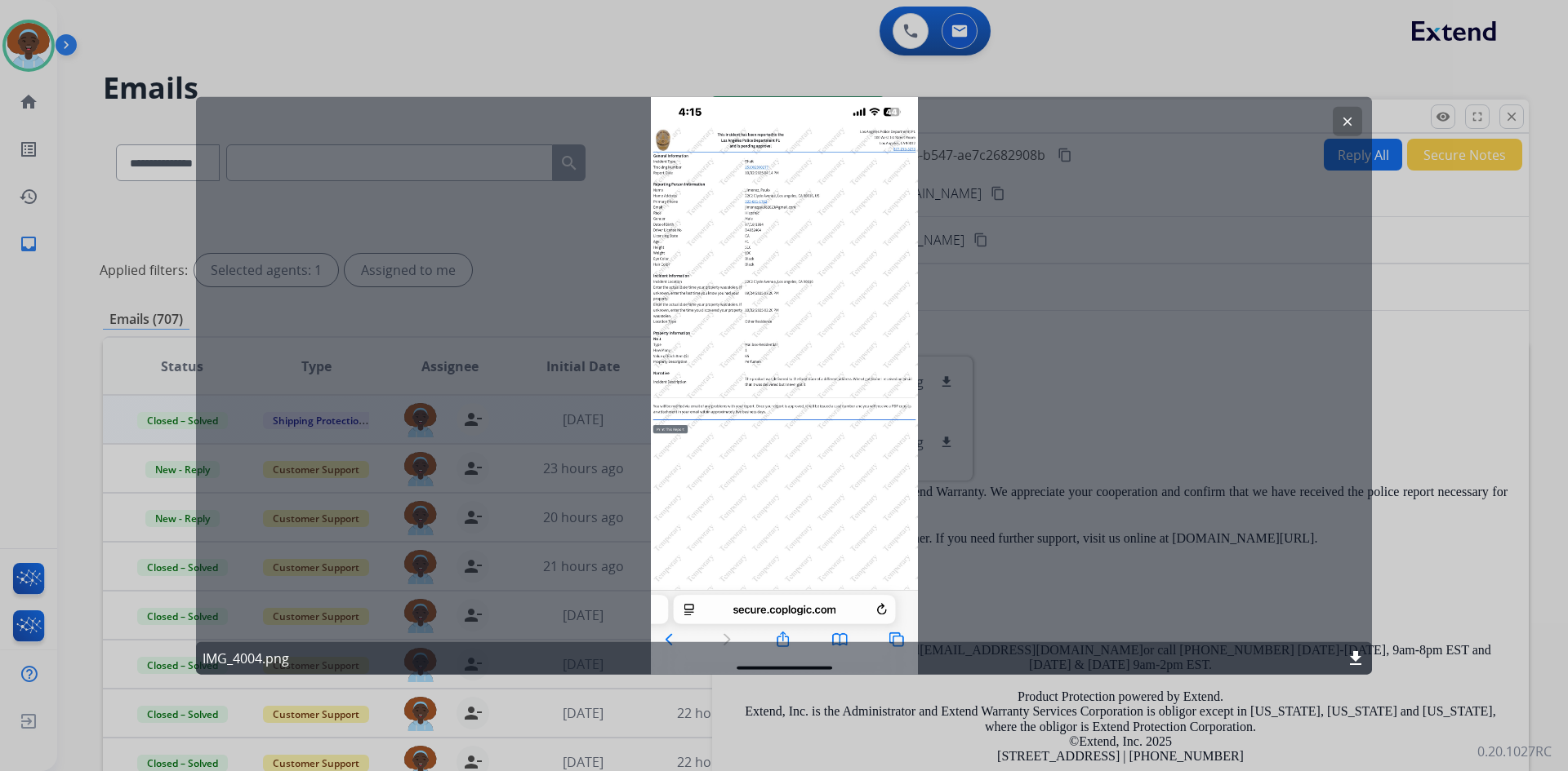
click at [845, 324] on div "clear IMG_4004.png download" at bounding box center [784, 385] width 1176 height 579
drag, startPoint x: 845, startPoint y: 324, endPoint x: 777, endPoint y: 325, distance: 68.0
click at [777, 325] on div "clear IMG_4004.png download" at bounding box center [784, 385] width 1176 height 579
click at [1339, 121] on button "clear" at bounding box center [1348, 121] width 30 height 30
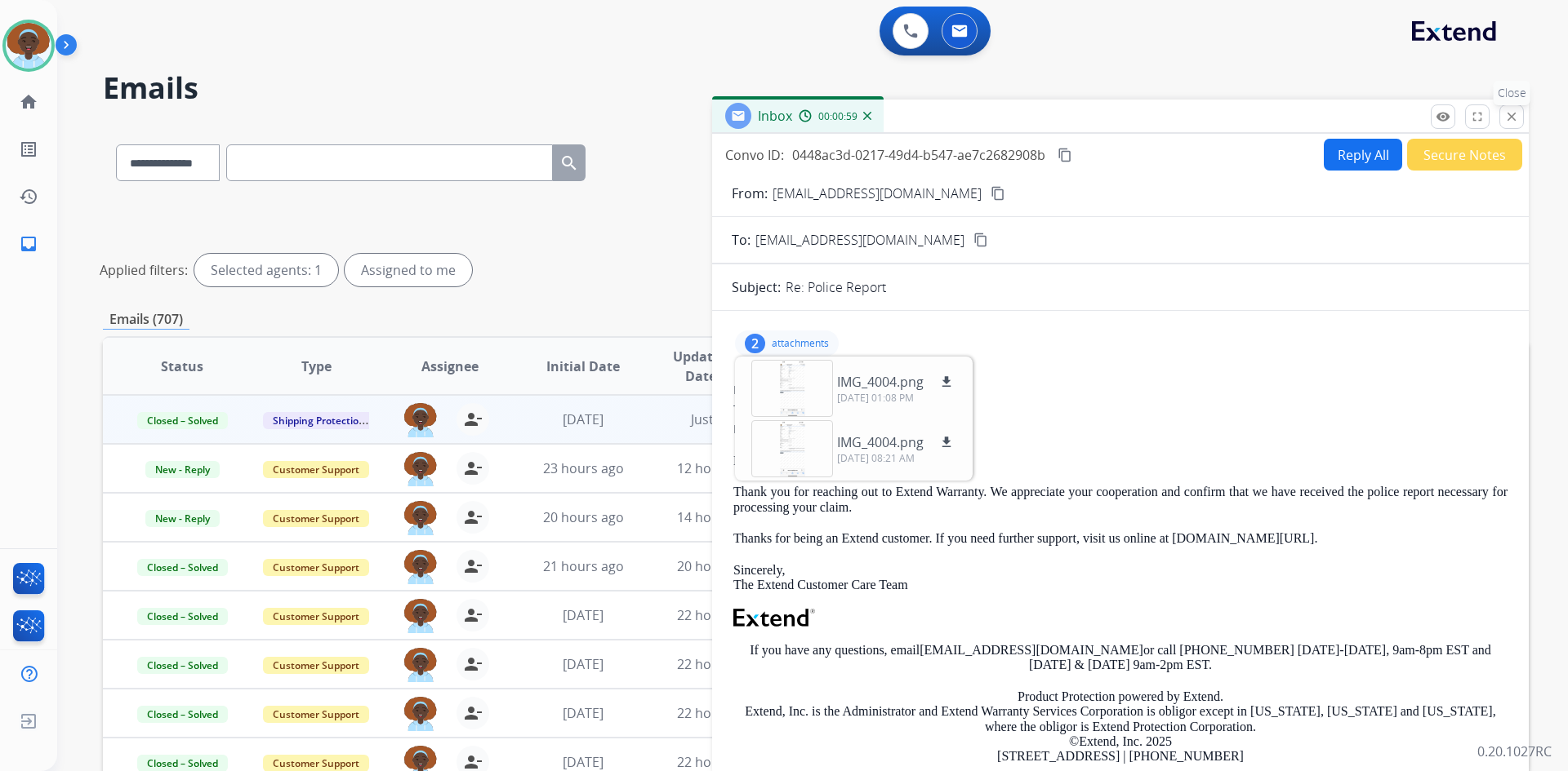
click at [1511, 120] on mat-icon "close" at bounding box center [1512, 117] width 15 height 15
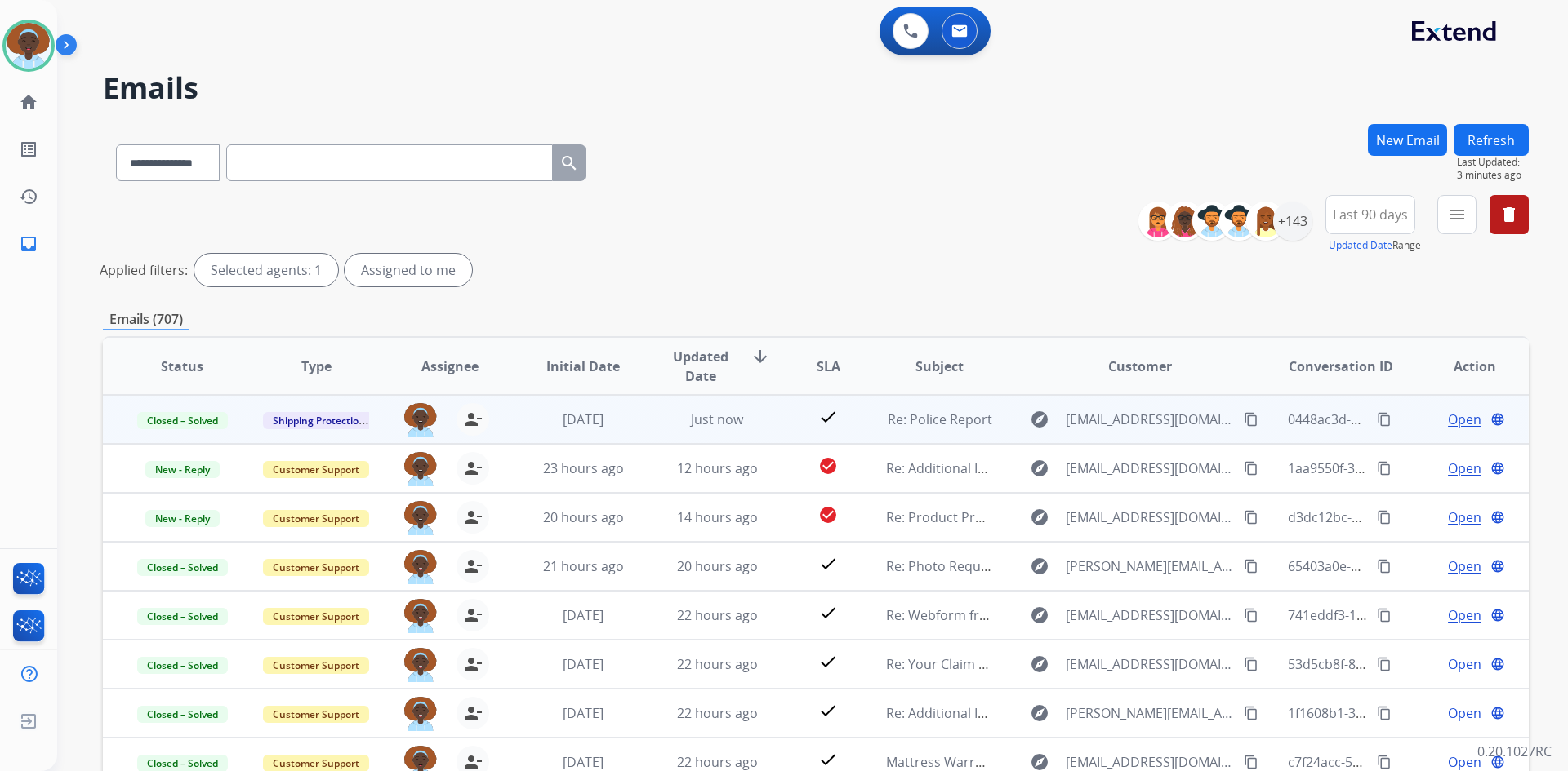
click at [1453, 420] on span "Open" at bounding box center [1464, 419] width 34 height 20
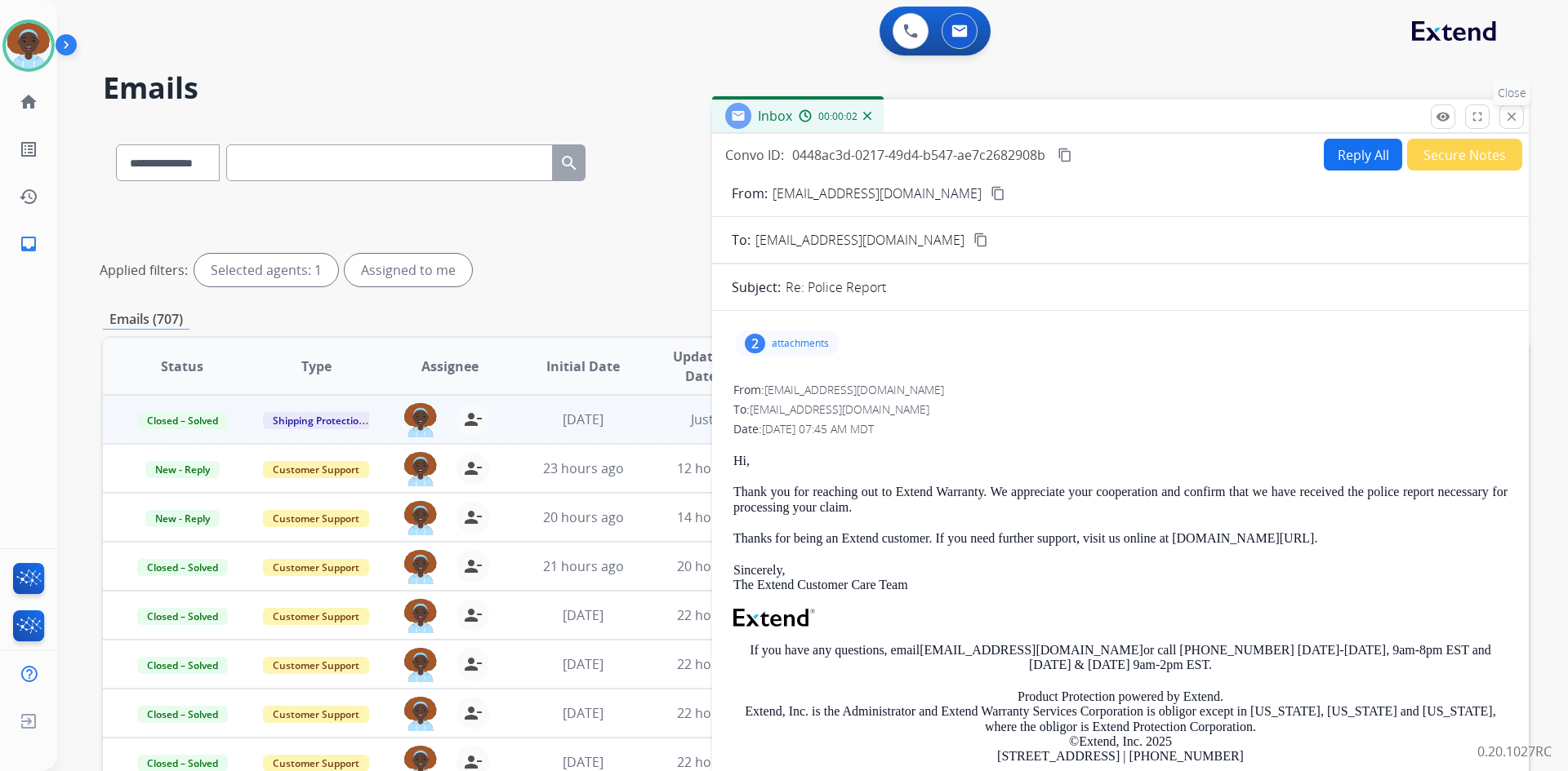
click at [1511, 115] on mat-icon "close" at bounding box center [1512, 117] width 15 height 15
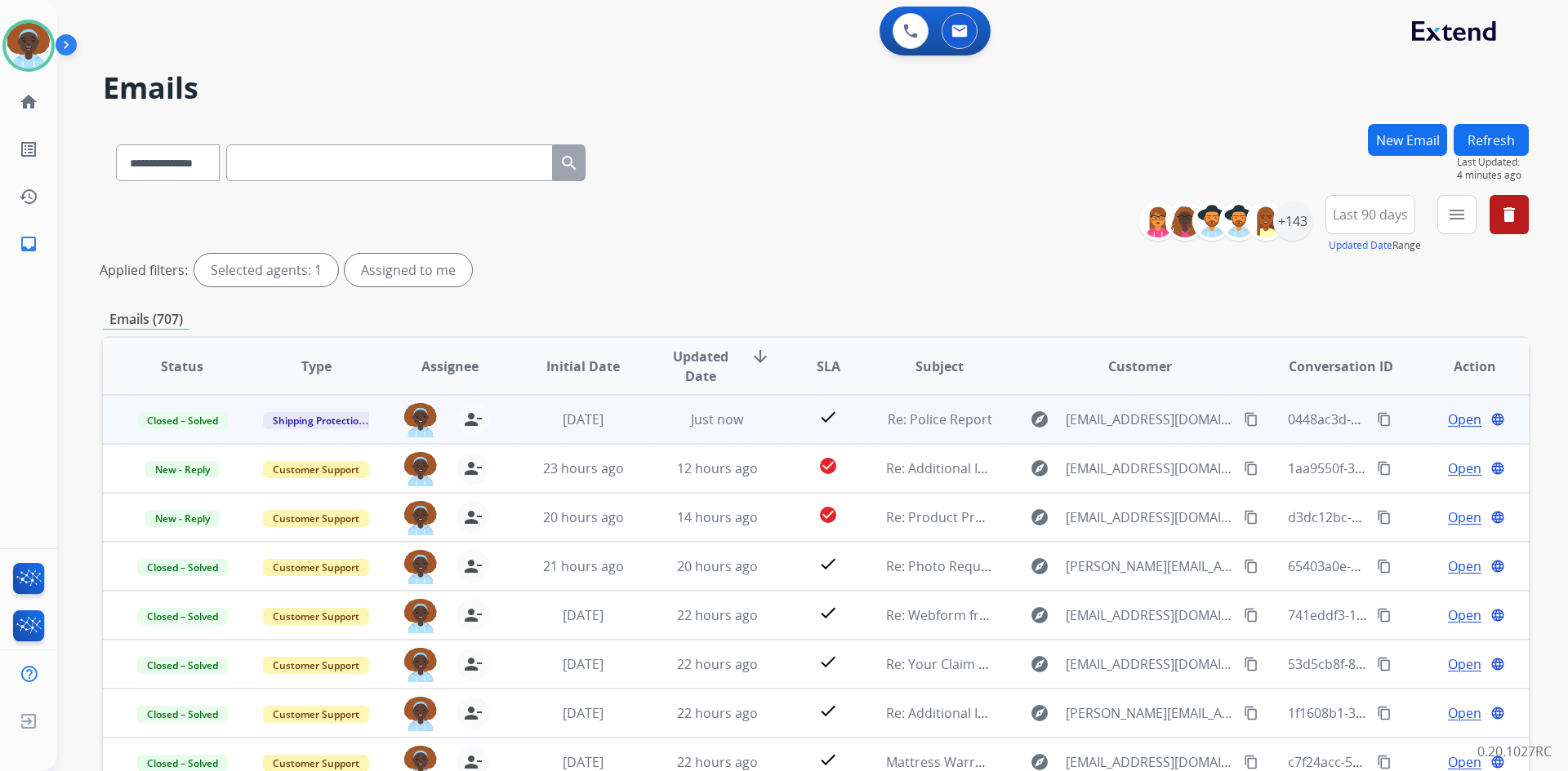
click at [1464, 419] on span "Open" at bounding box center [1464, 419] width 34 height 20
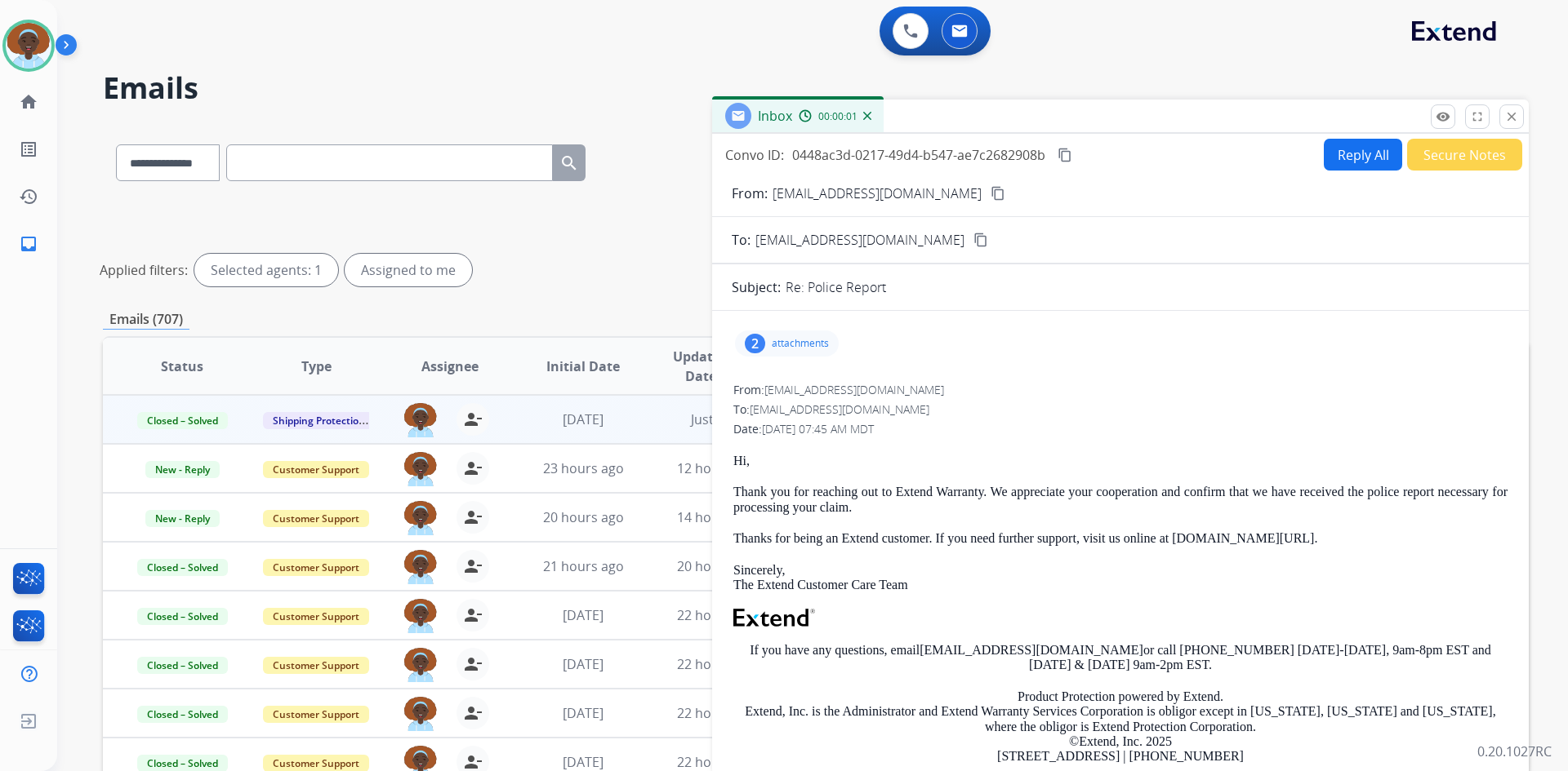
click at [756, 343] on div "2" at bounding box center [755, 343] width 21 height 20
click at [780, 384] on div at bounding box center [792, 388] width 82 height 57
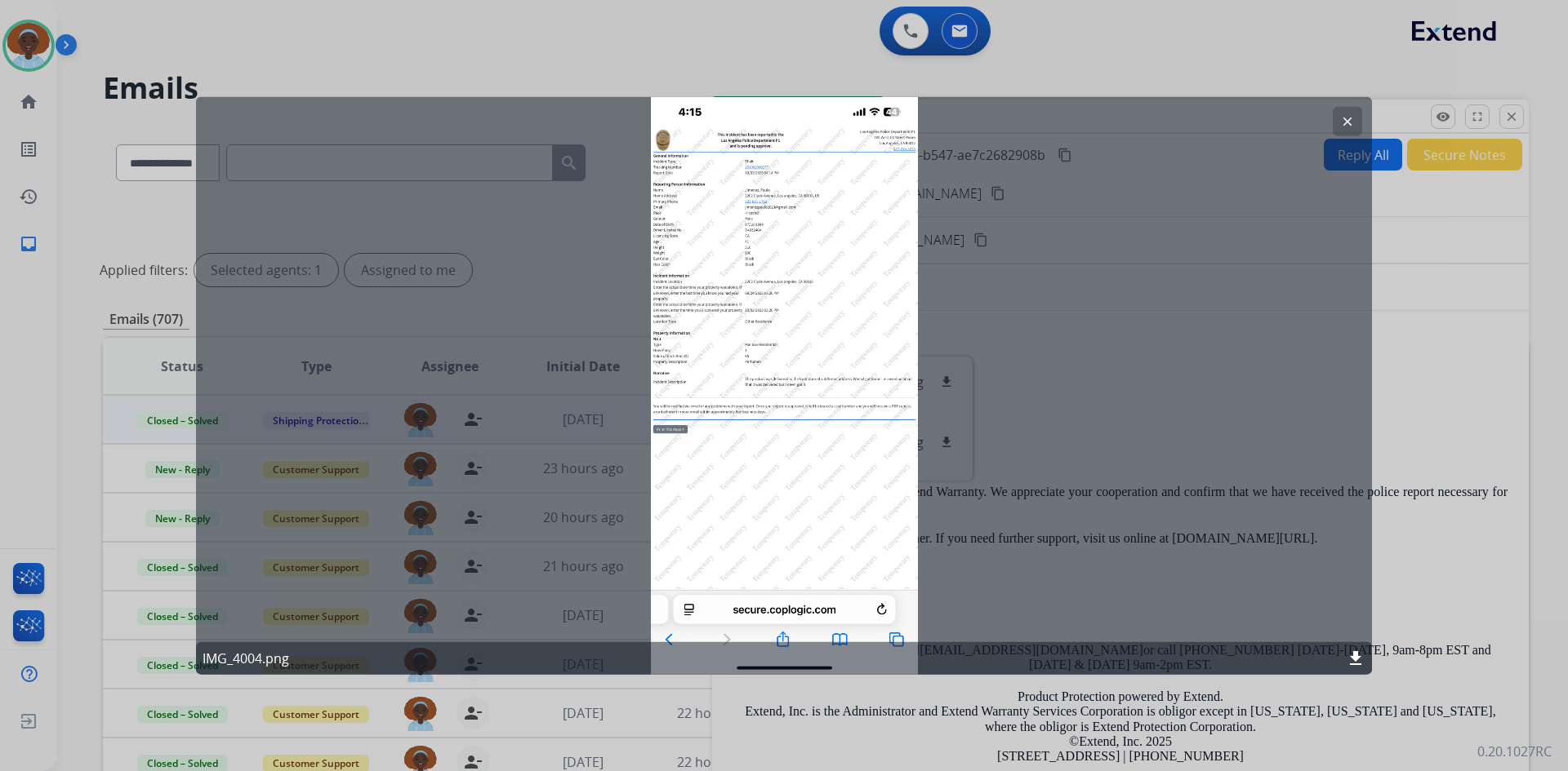
drag, startPoint x: 1488, startPoint y: 0, endPoint x: 1195, endPoint y: 26, distance: 294.2
click at [1195, 26] on div at bounding box center [784, 385] width 1568 height 771
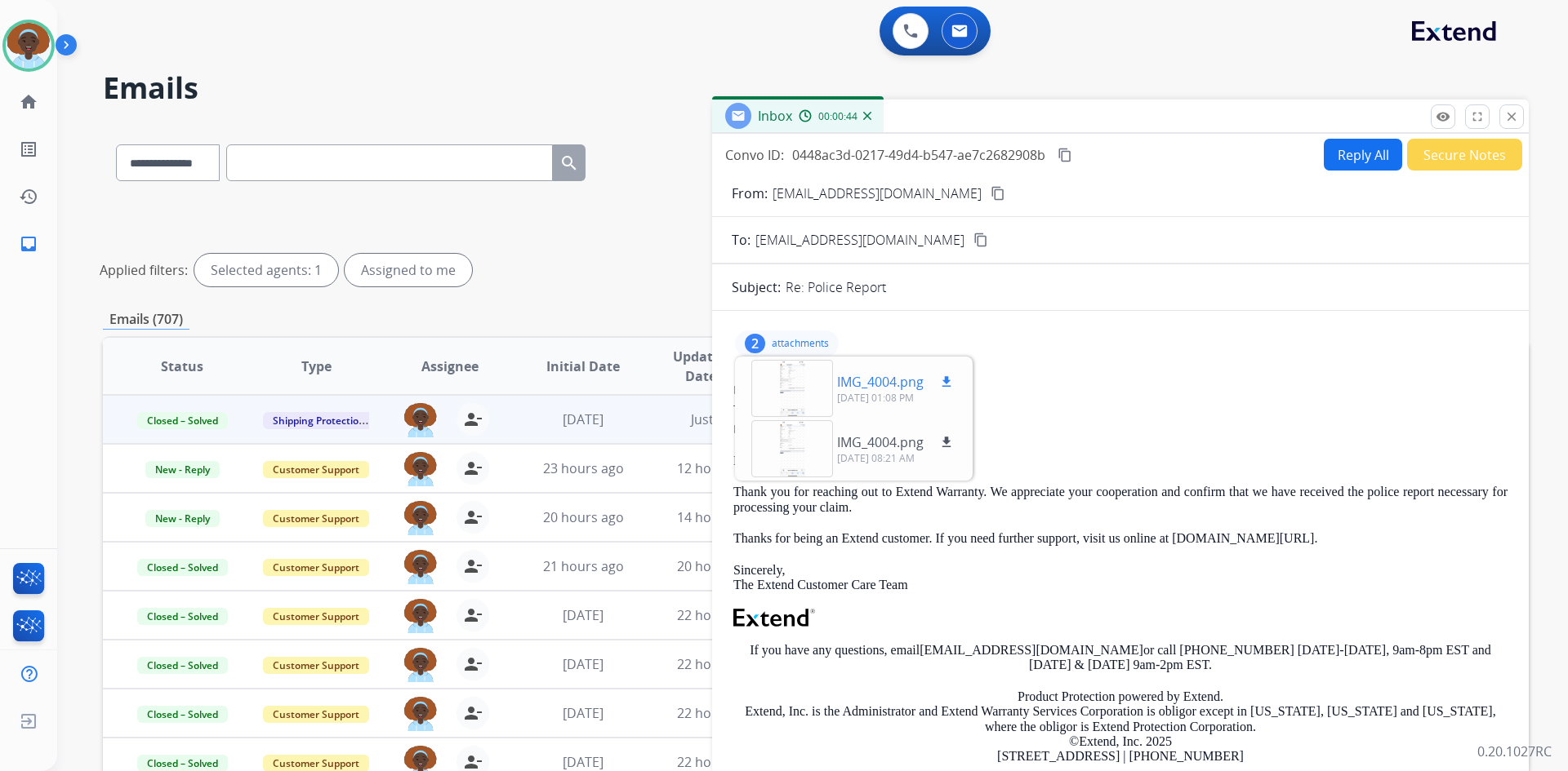
click at [806, 386] on div at bounding box center [792, 388] width 82 height 57
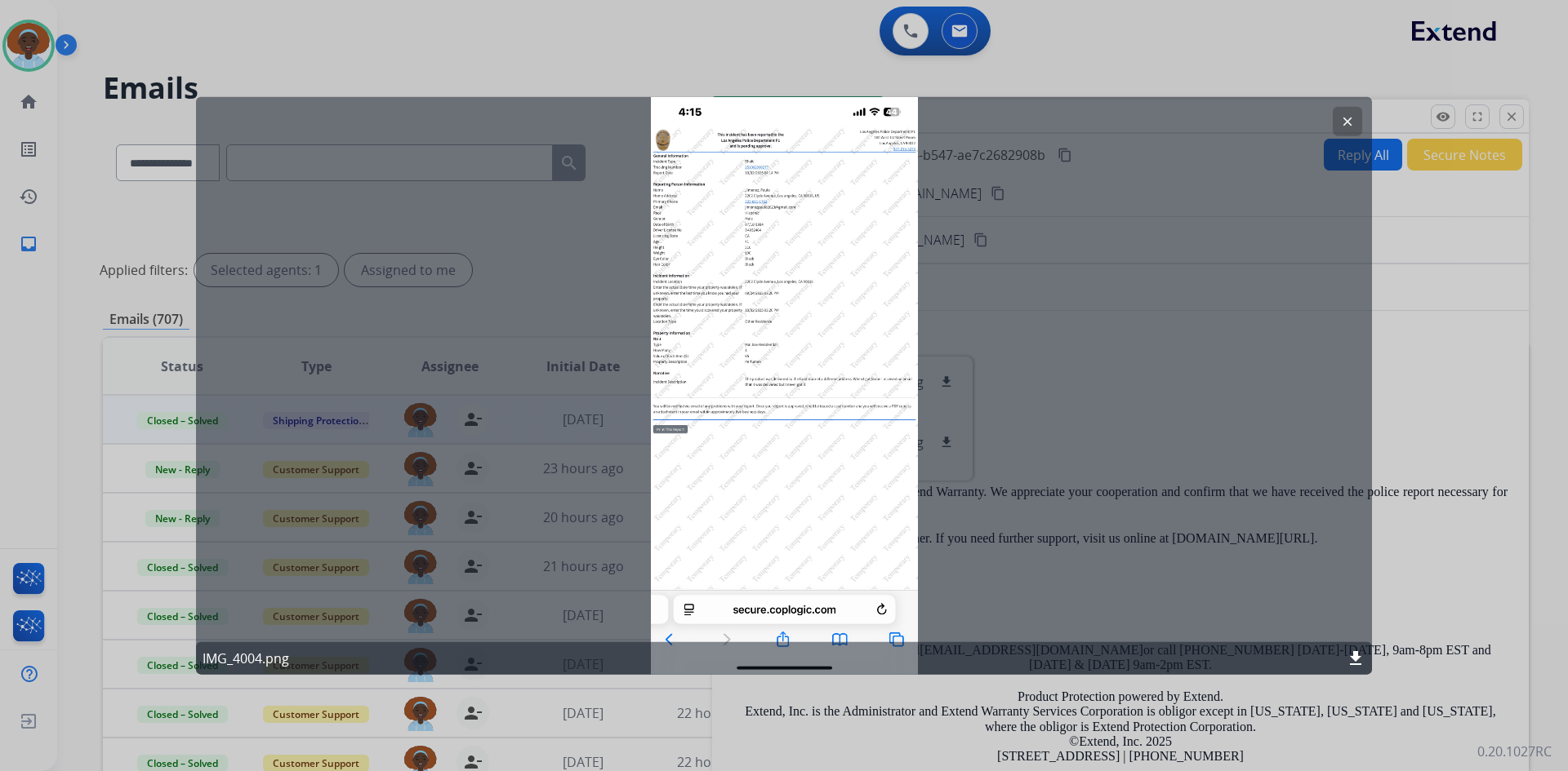
drag, startPoint x: 855, startPoint y: 378, endPoint x: 1188, endPoint y: 62, distance: 459.1
click at [1188, 62] on div at bounding box center [784, 385] width 1568 height 771
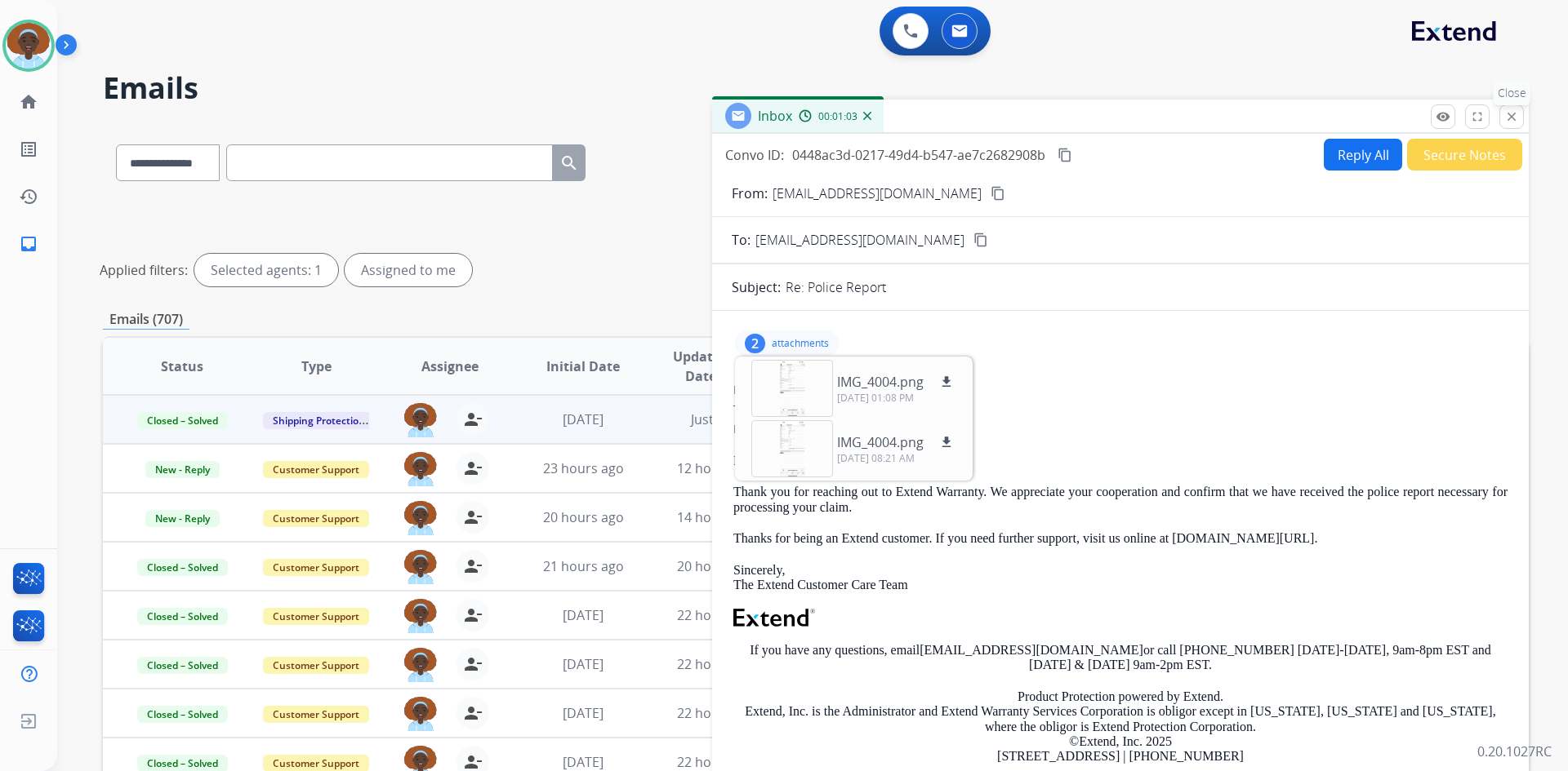
click at [1511, 117] on mat-icon "close" at bounding box center [1512, 117] width 15 height 15
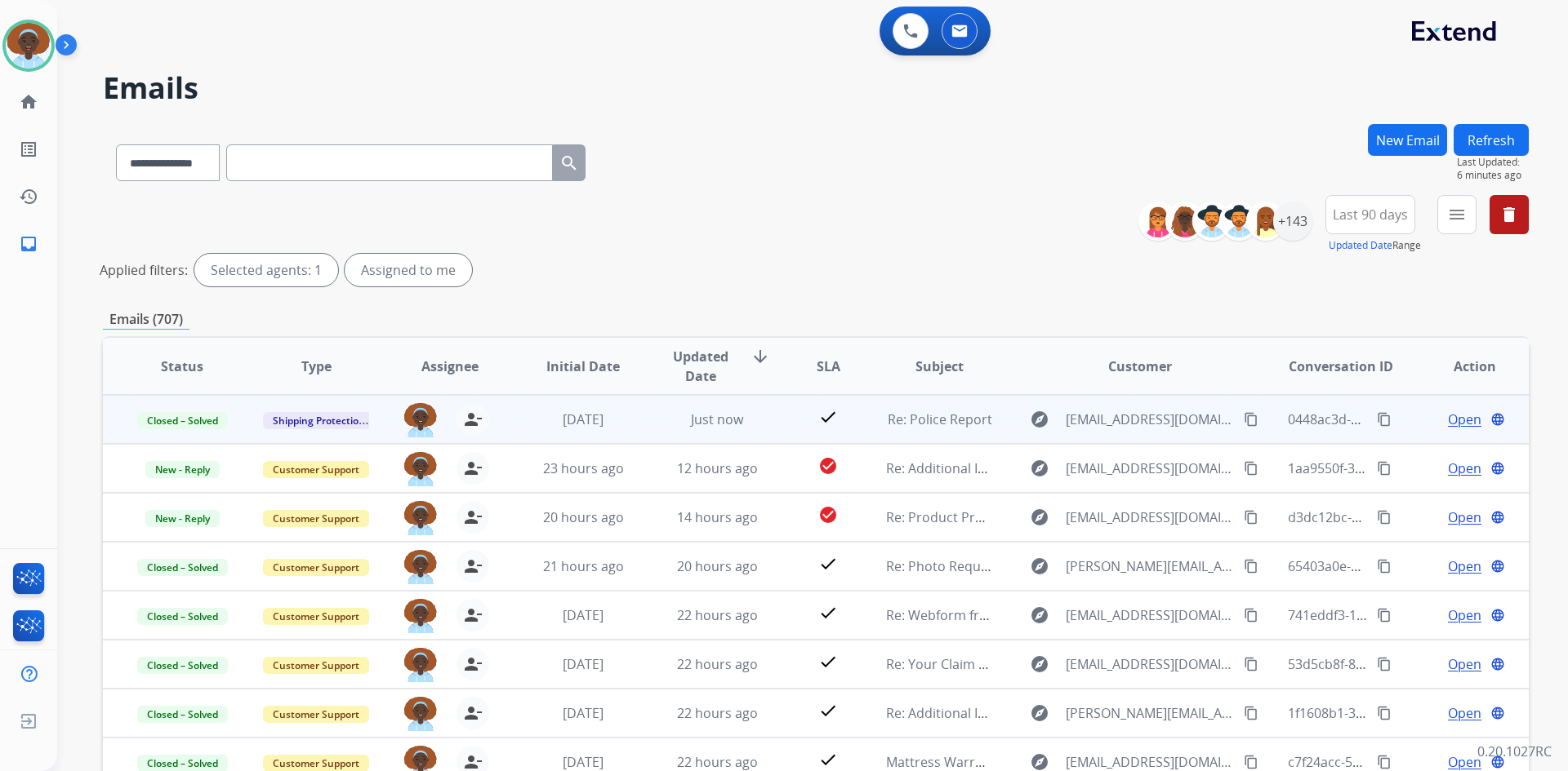
click at [1377, 420] on mat-icon "content_copy" at bounding box center [1384, 420] width 15 height 15
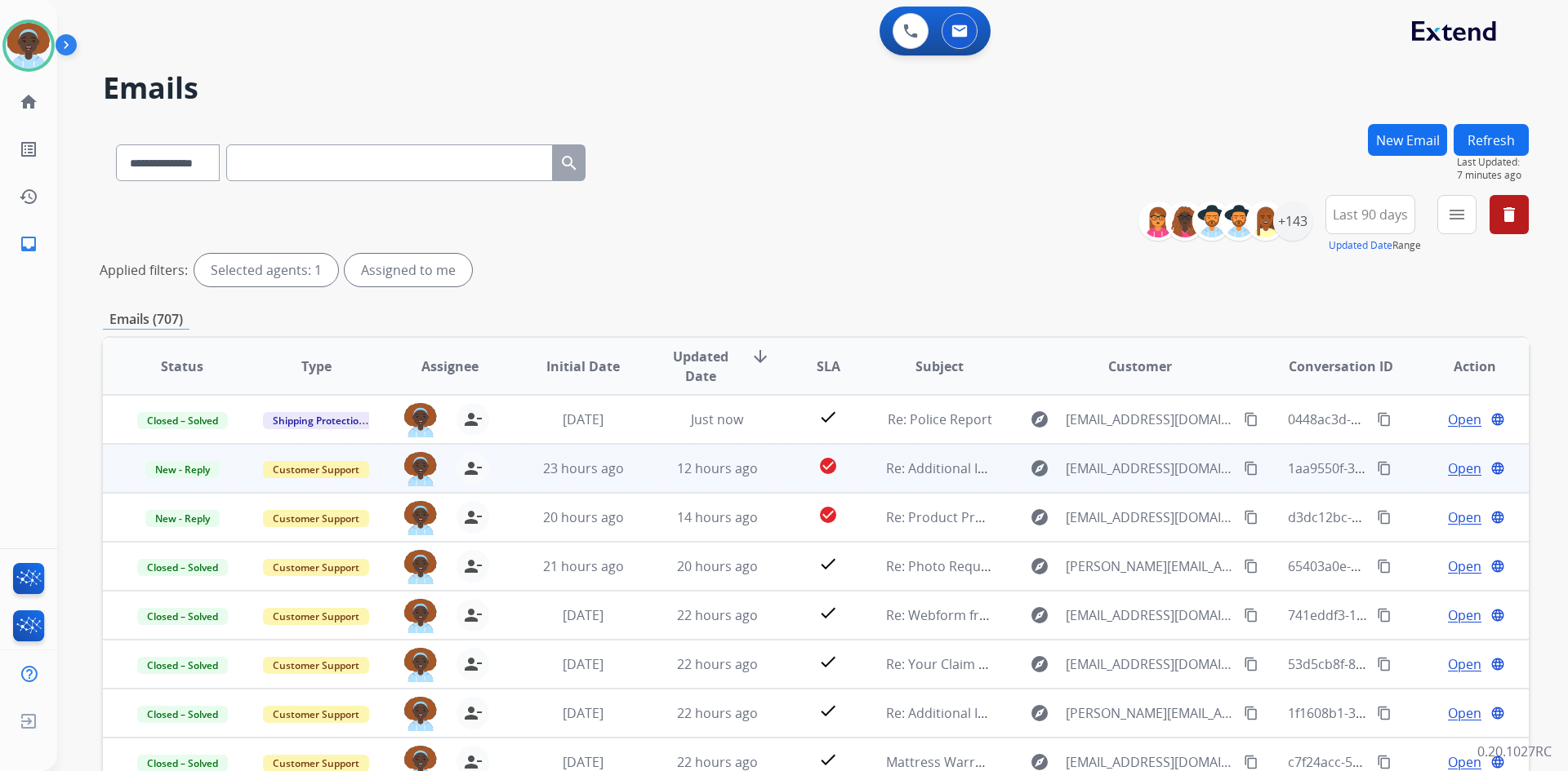
click at [1460, 465] on span "Open" at bounding box center [1464, 468] width 34 height 20
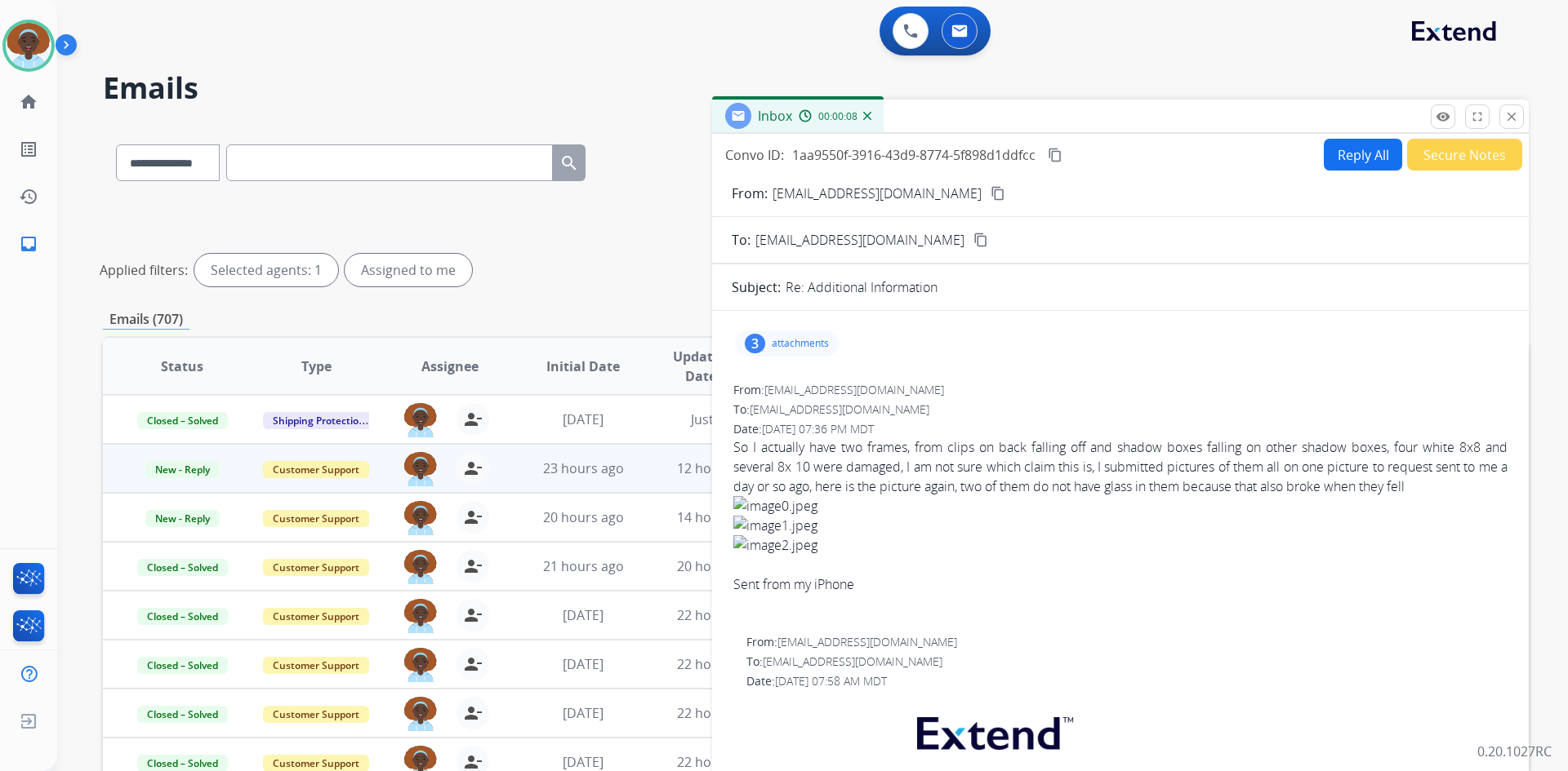
click at [752, 343] on div "3" at bounding box center [755, 343] width 21 height 20
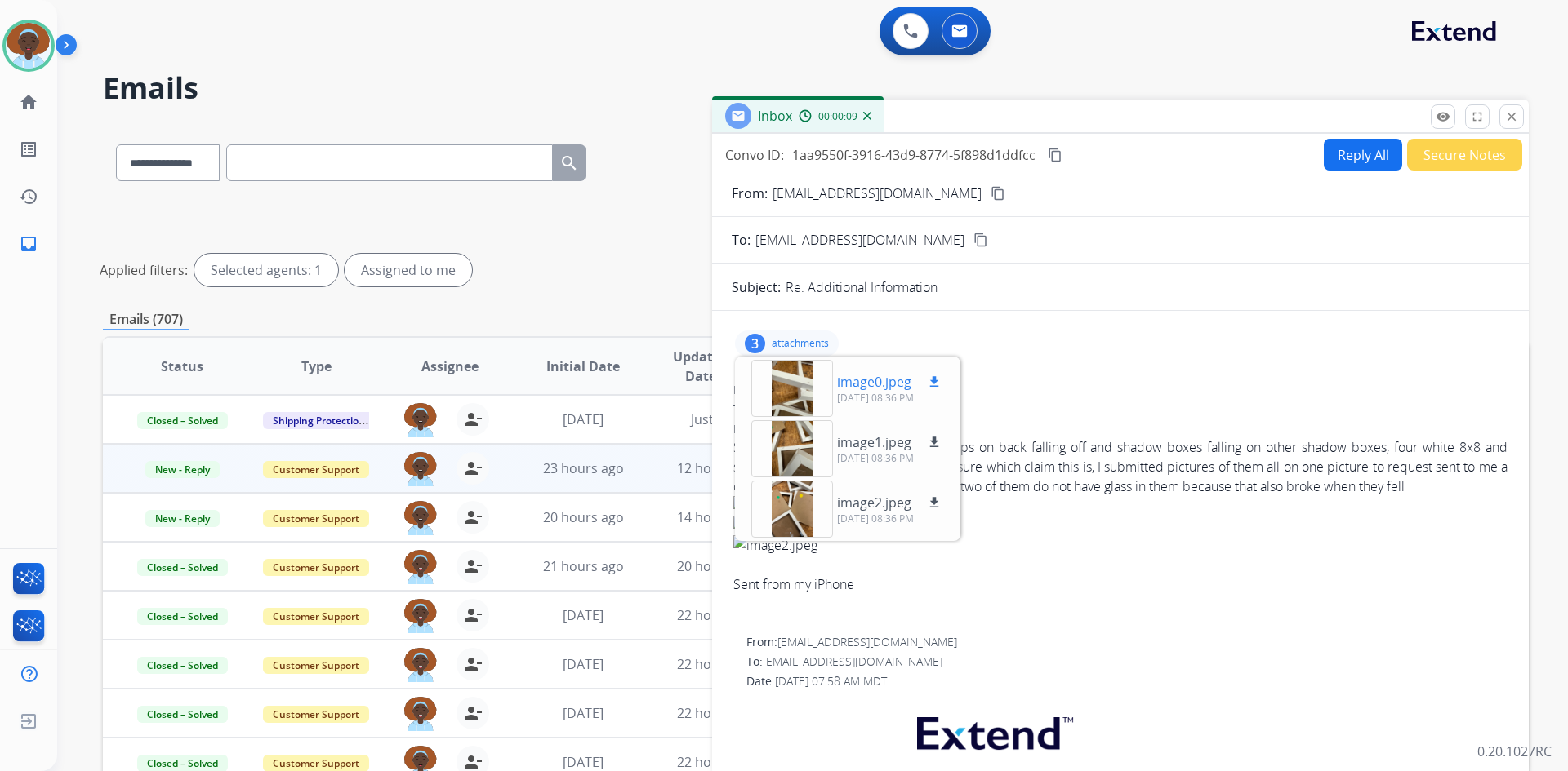
click at [784, 382] on div at bounding box center [792, 388] width 82 height 57
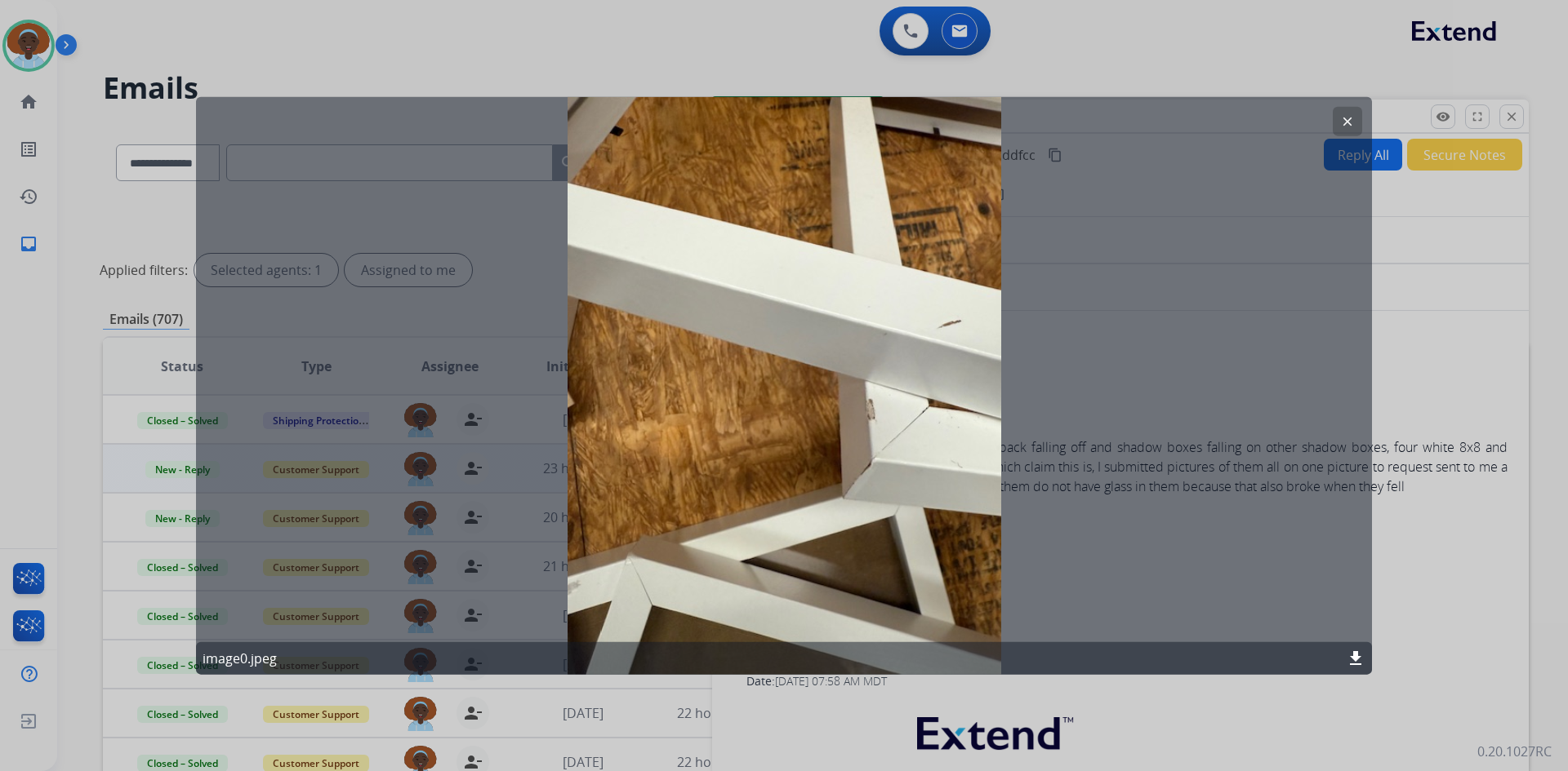
click at [1350, 119] on mat-icon "clear" at bounding box center [1348, 121] width 15 height 15
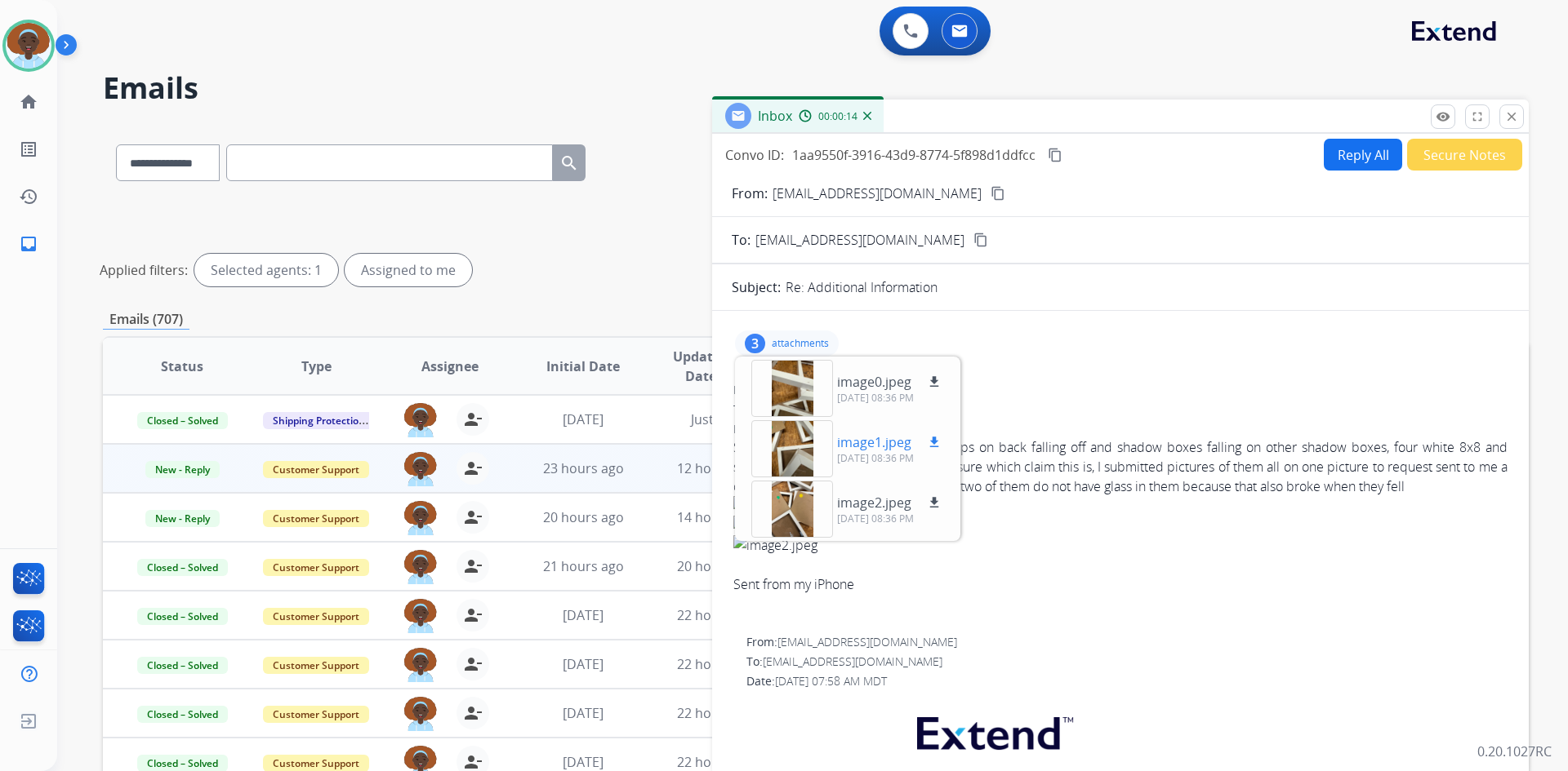
click at [797, 447] on div at bounding box center [792, 448] width 82 height 57
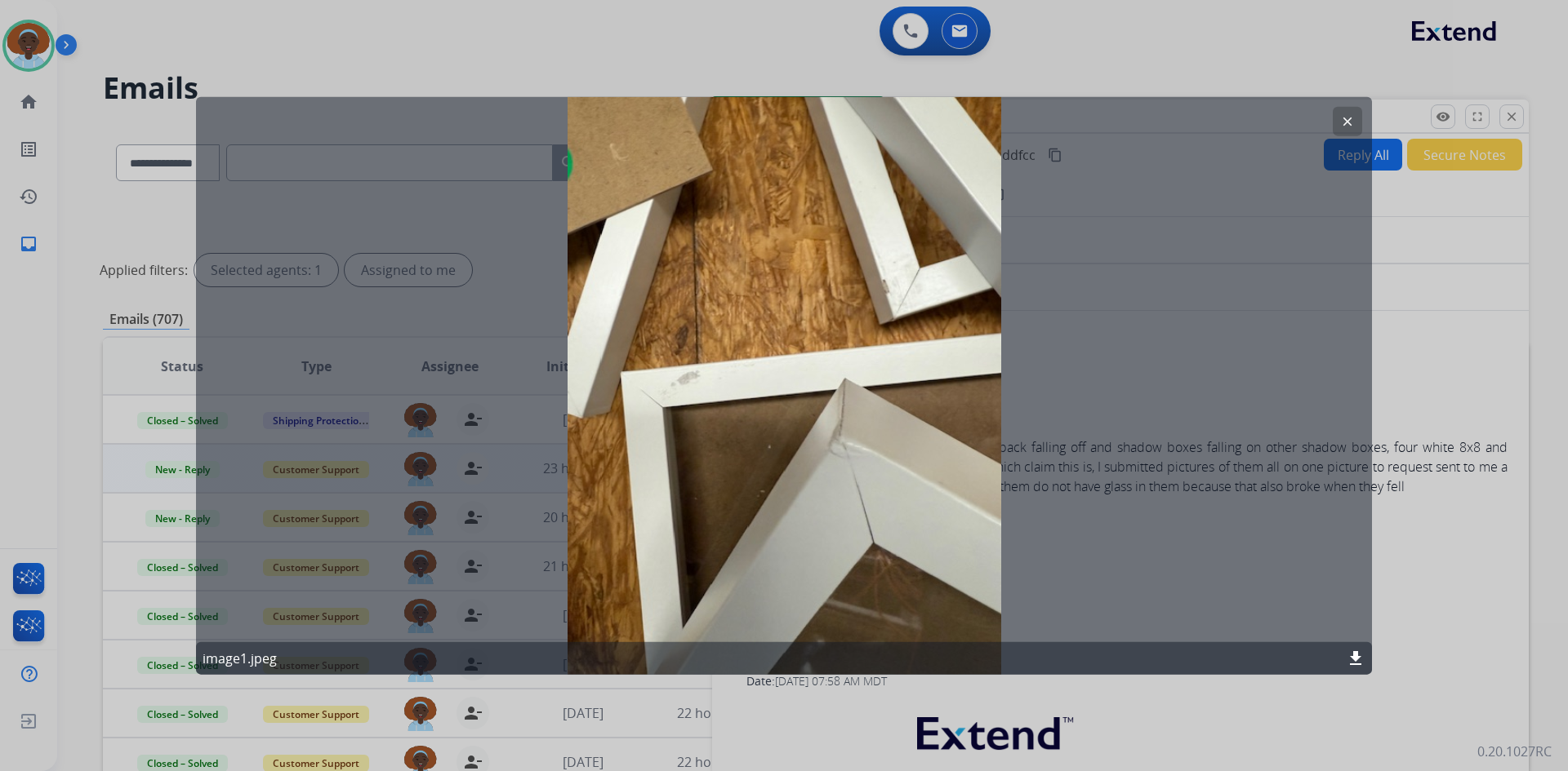
click at [1345, 115] on mat-icon "clear" at bounding box center [1348, 121] width 15 height 15
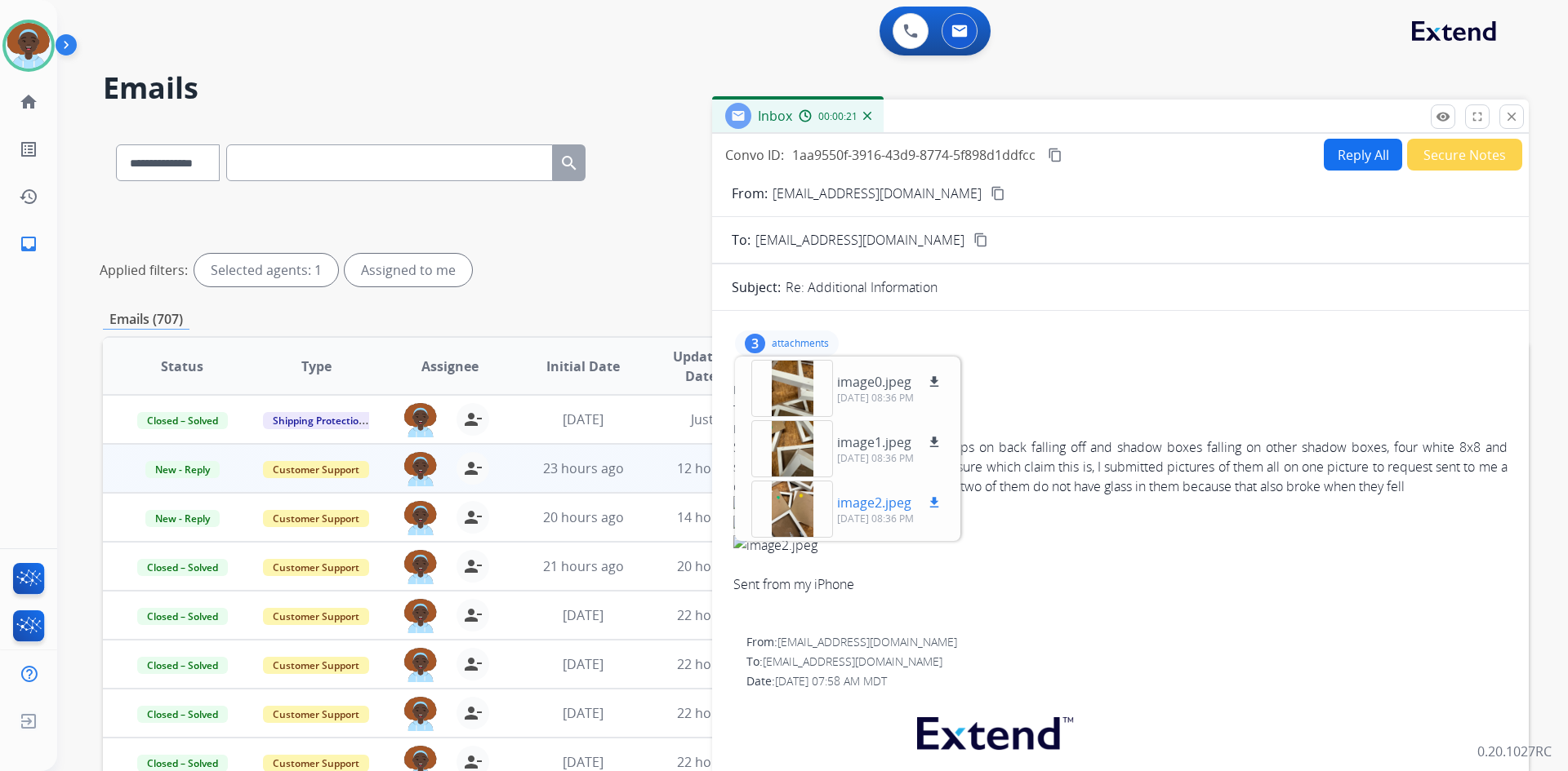
click at [776, 506] on div at bounding box center [792, 509] width 82 height 57
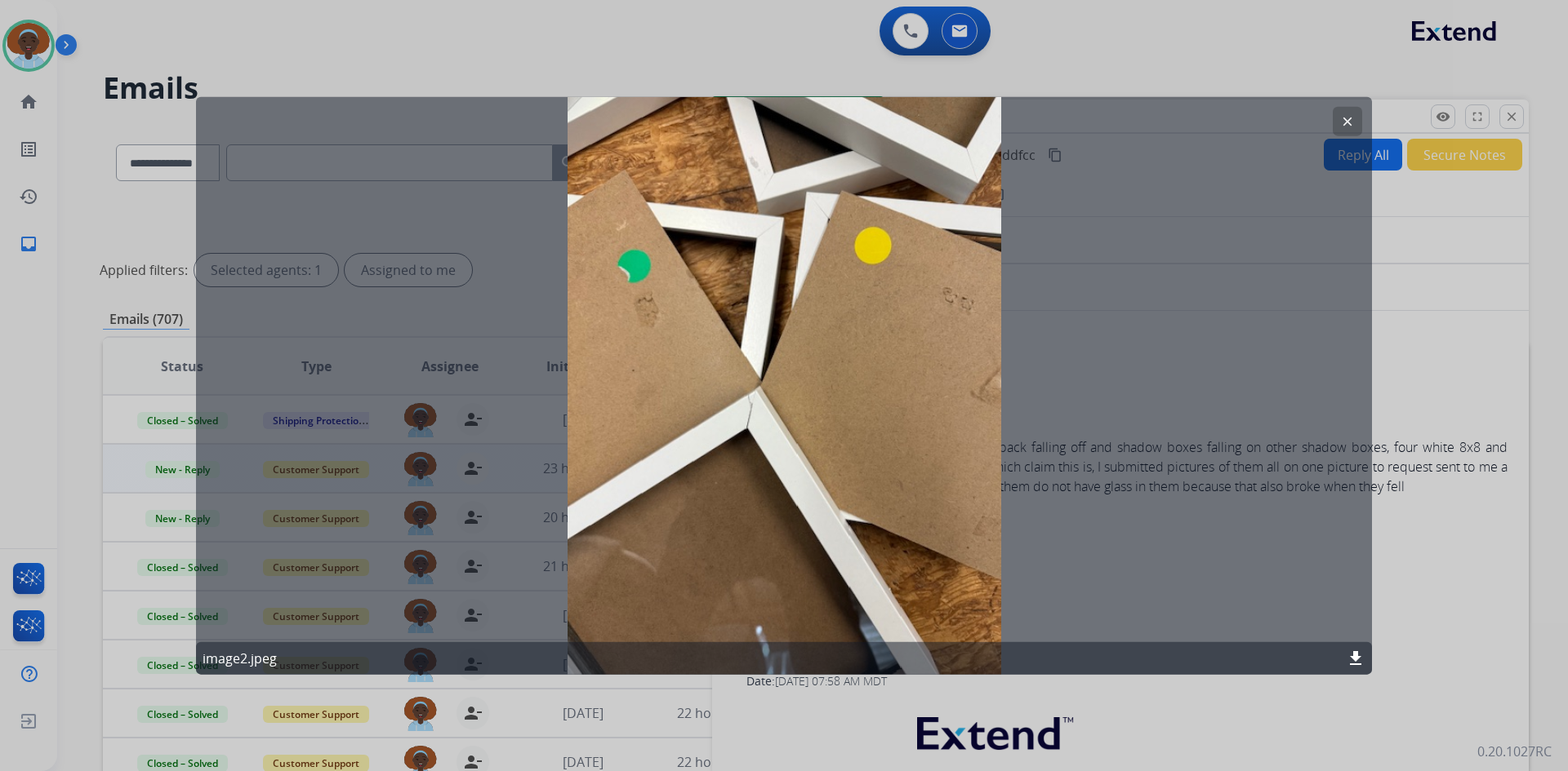
click at [1340, 127] on mat-icon "clear" at bounding box center [1348, 121] width 15 height 15
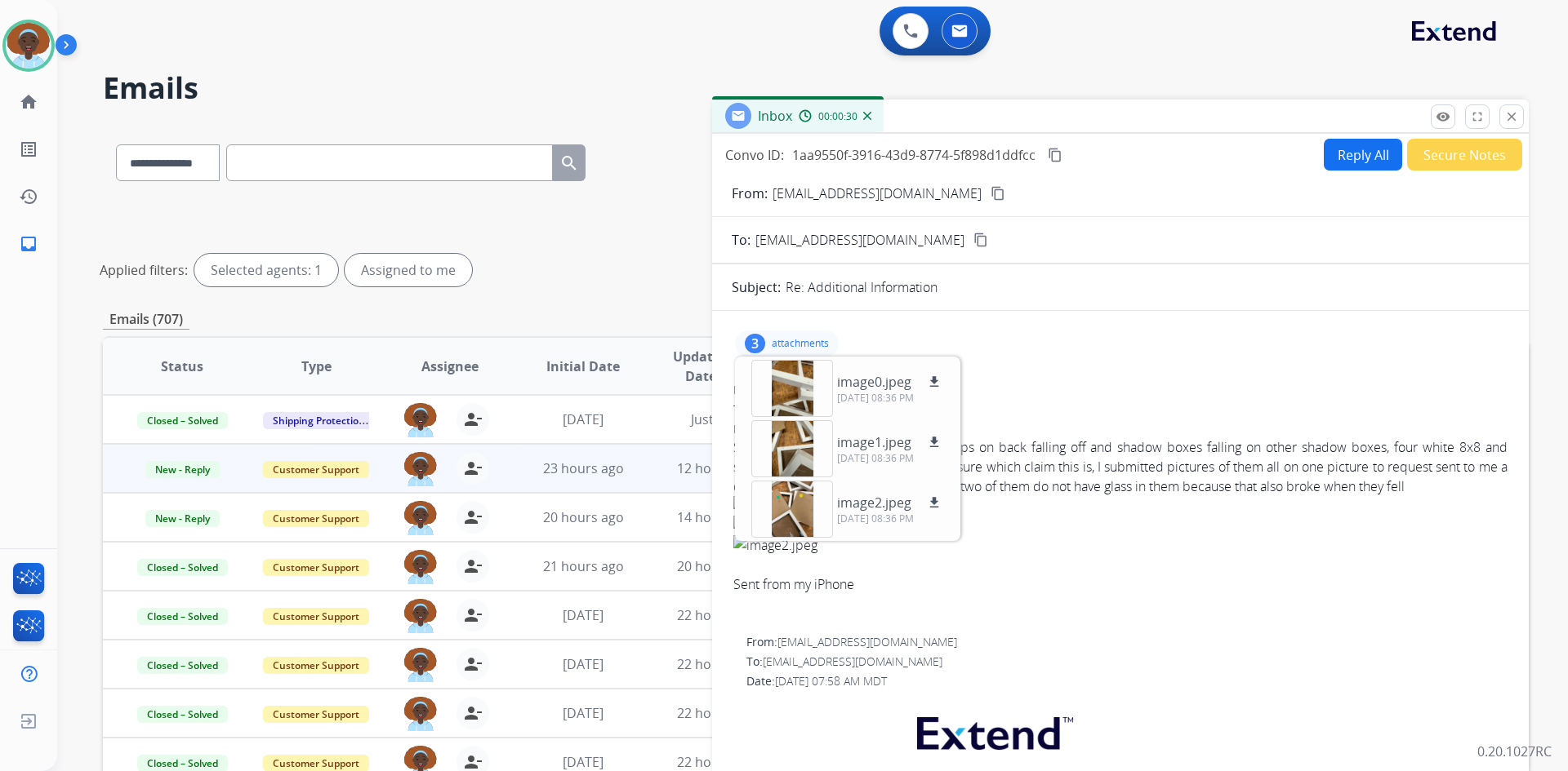
click at [784, 341] on p "attachments" at bounding box center [799, 344] width 57 height 13
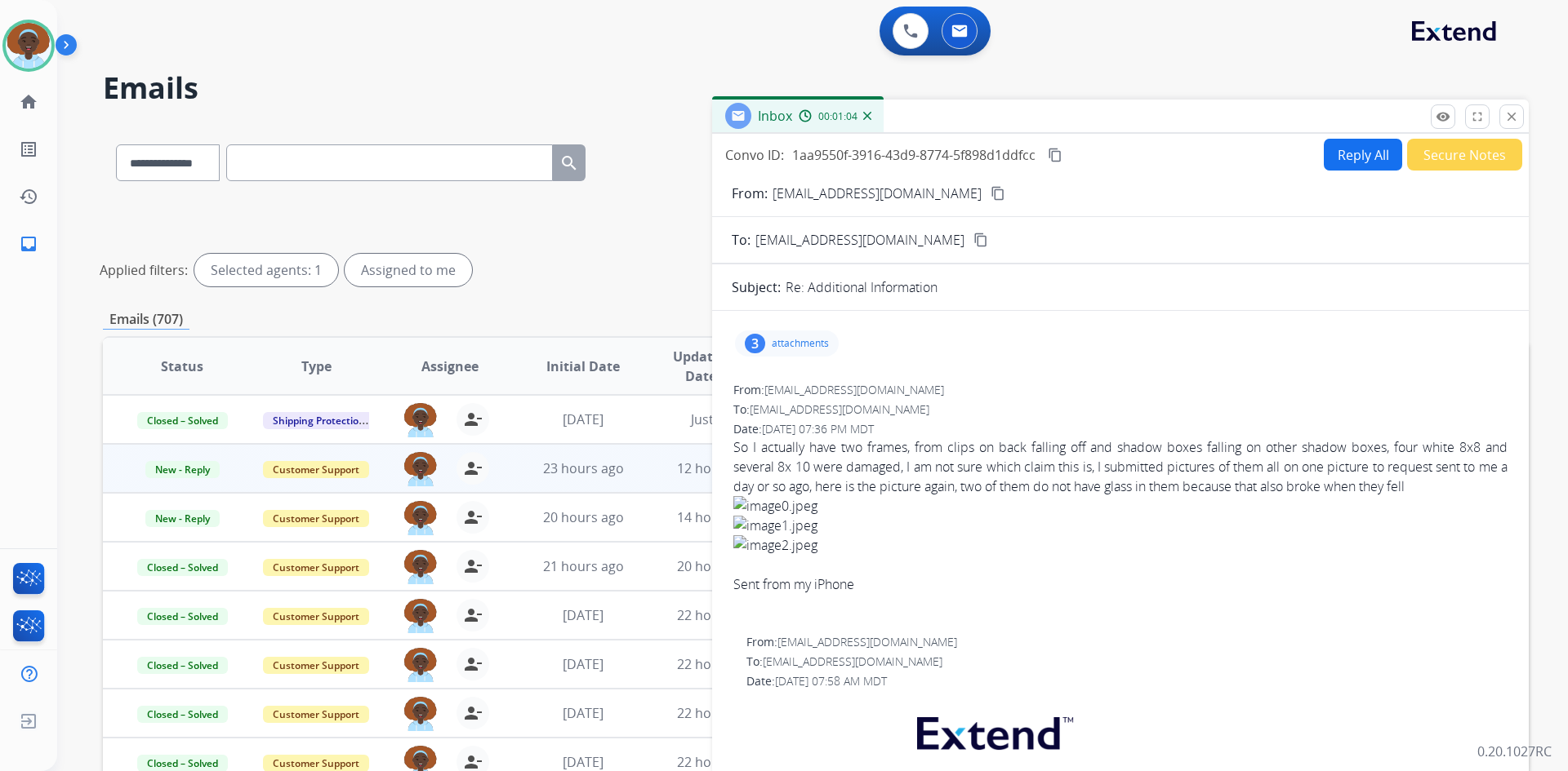
click at [760, 342] on div "3" at bounding box center [755, 343] width 21 height 20
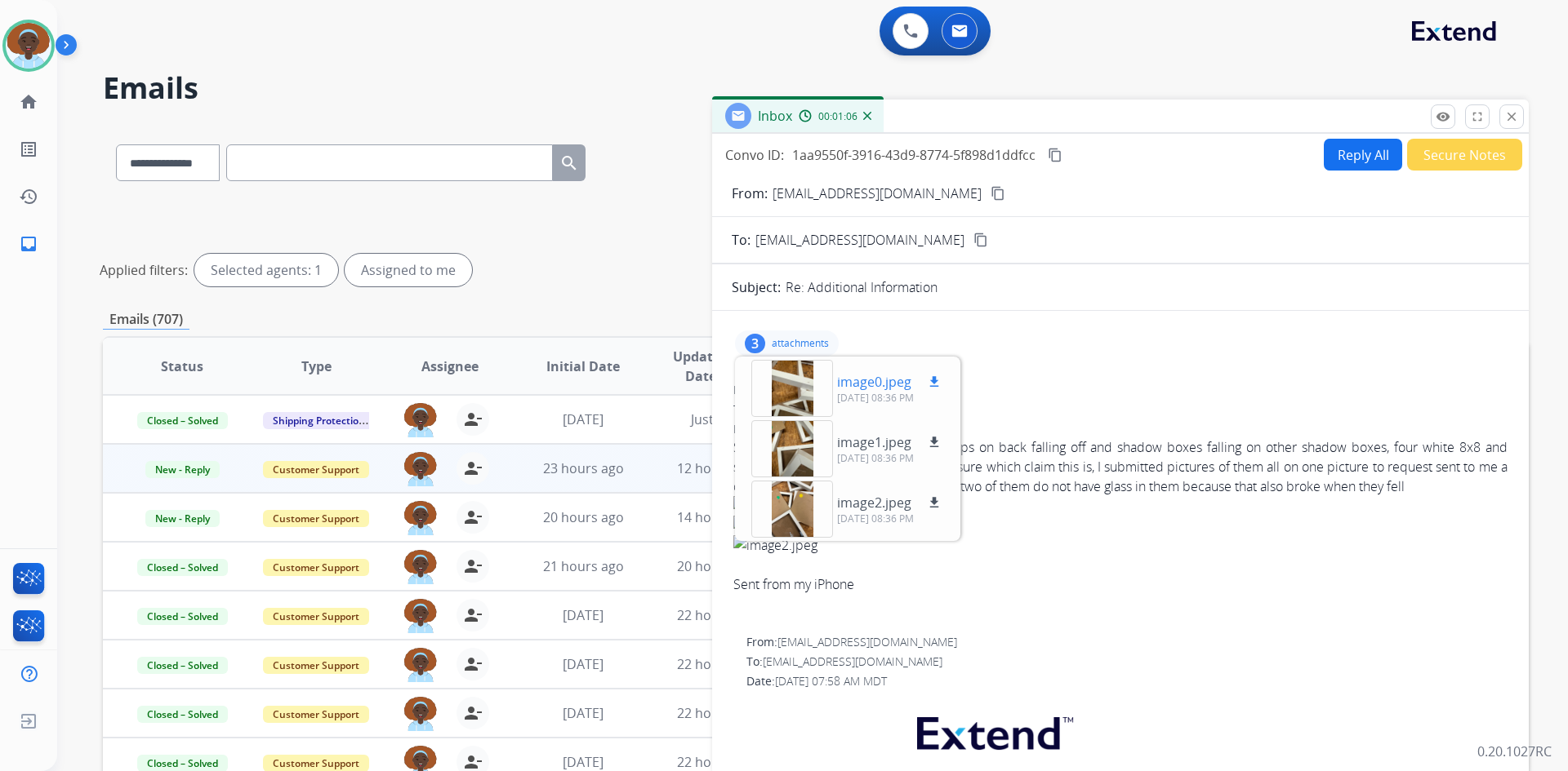
click at [934, 385] on mat-icon "download" at bounding box center [935, 382] width 15 height 15
click at [929, 444] on mat-icon "download" at bounding box center [935, 443] width 15 height 15
click at [935, 503] on mat-icon "download" at bounding box center [935, 503] width 15 height 15
click at [757, 340] on div "3" at bounding box center [755, 343] width 21 height 20
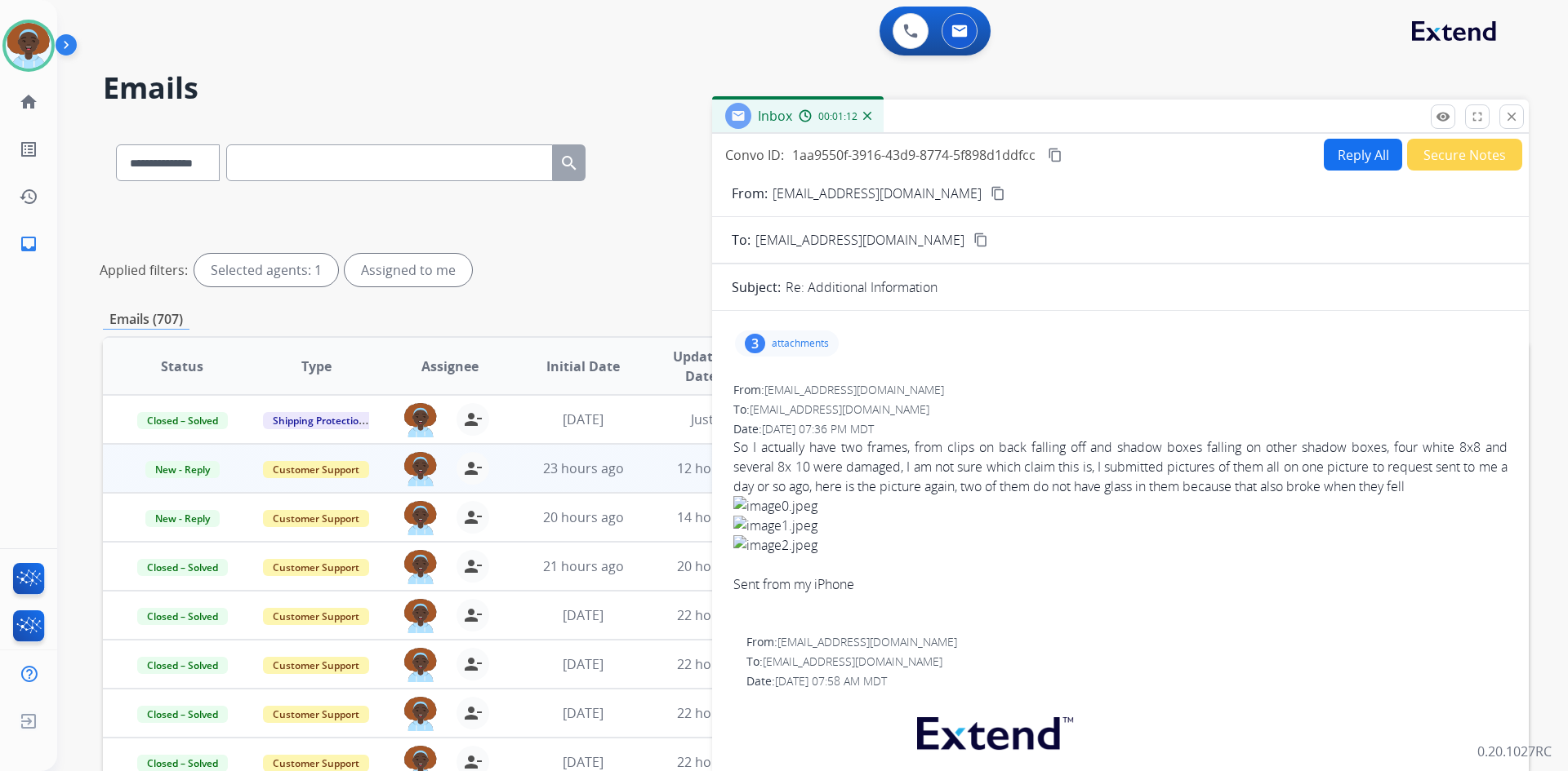
click at [991, 190] on mat-icon "content_copy" at bounding box center [998, 194] width 15 height 15
click at [1353, 157] on button "Reply All" at bounding box center [1363, 155] width 78 height 32
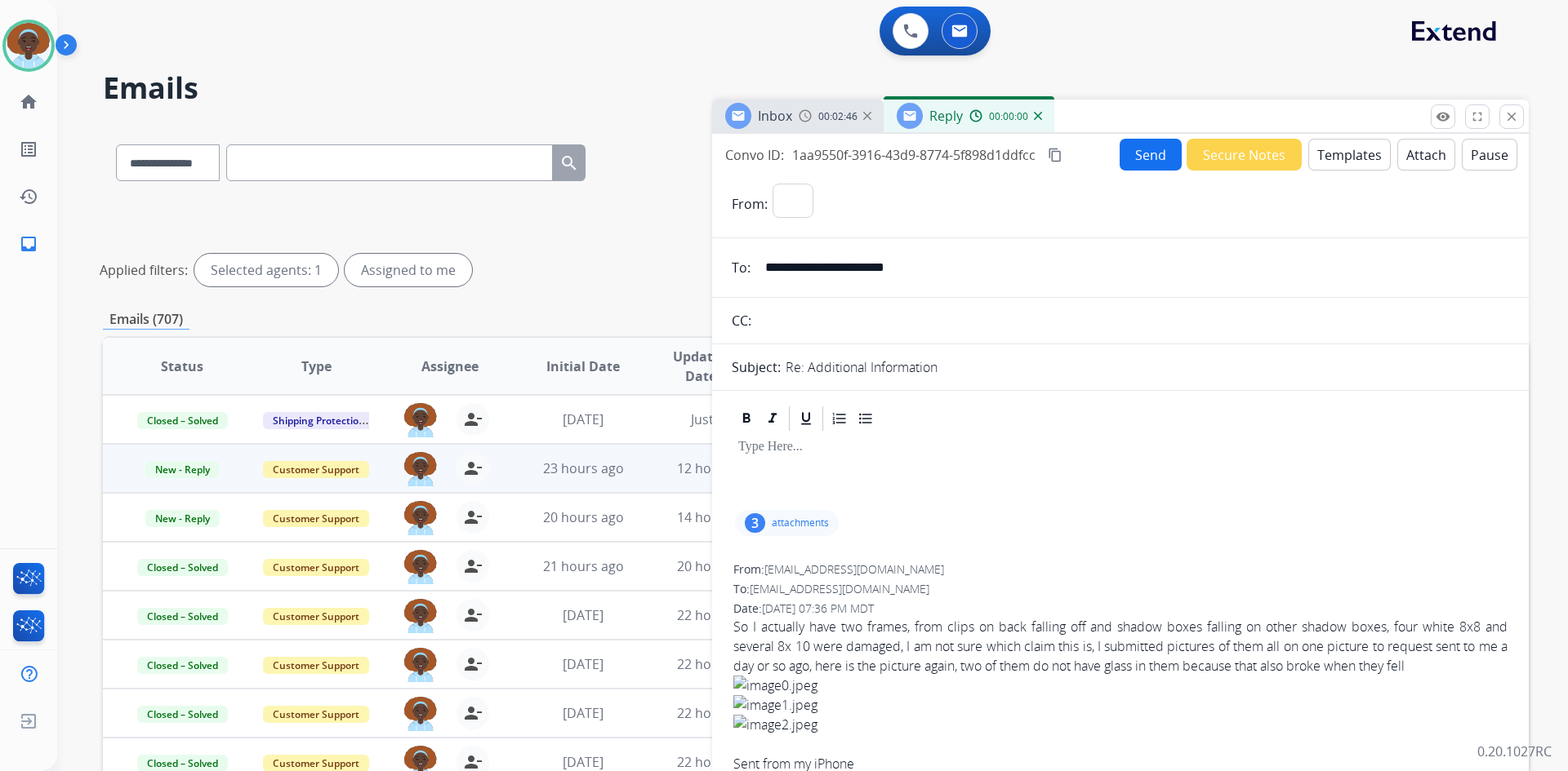
select select "**********"
click at [1353, 157] on button "Templates" at bounding box center [1349, 155] width 82 height 32
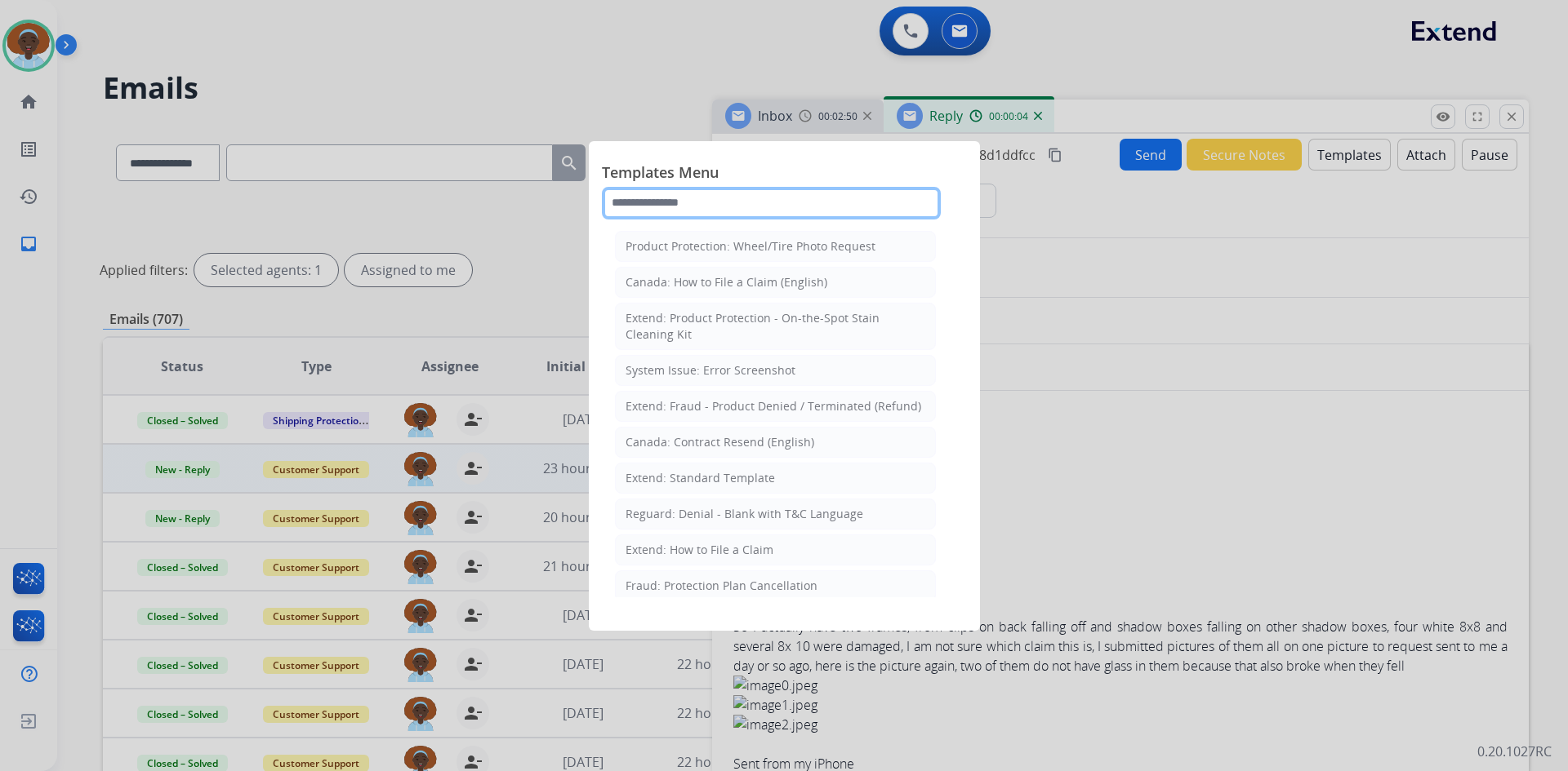
click at [709, 202] on input "text" at bounding box center [770, 202] width 339 height 33
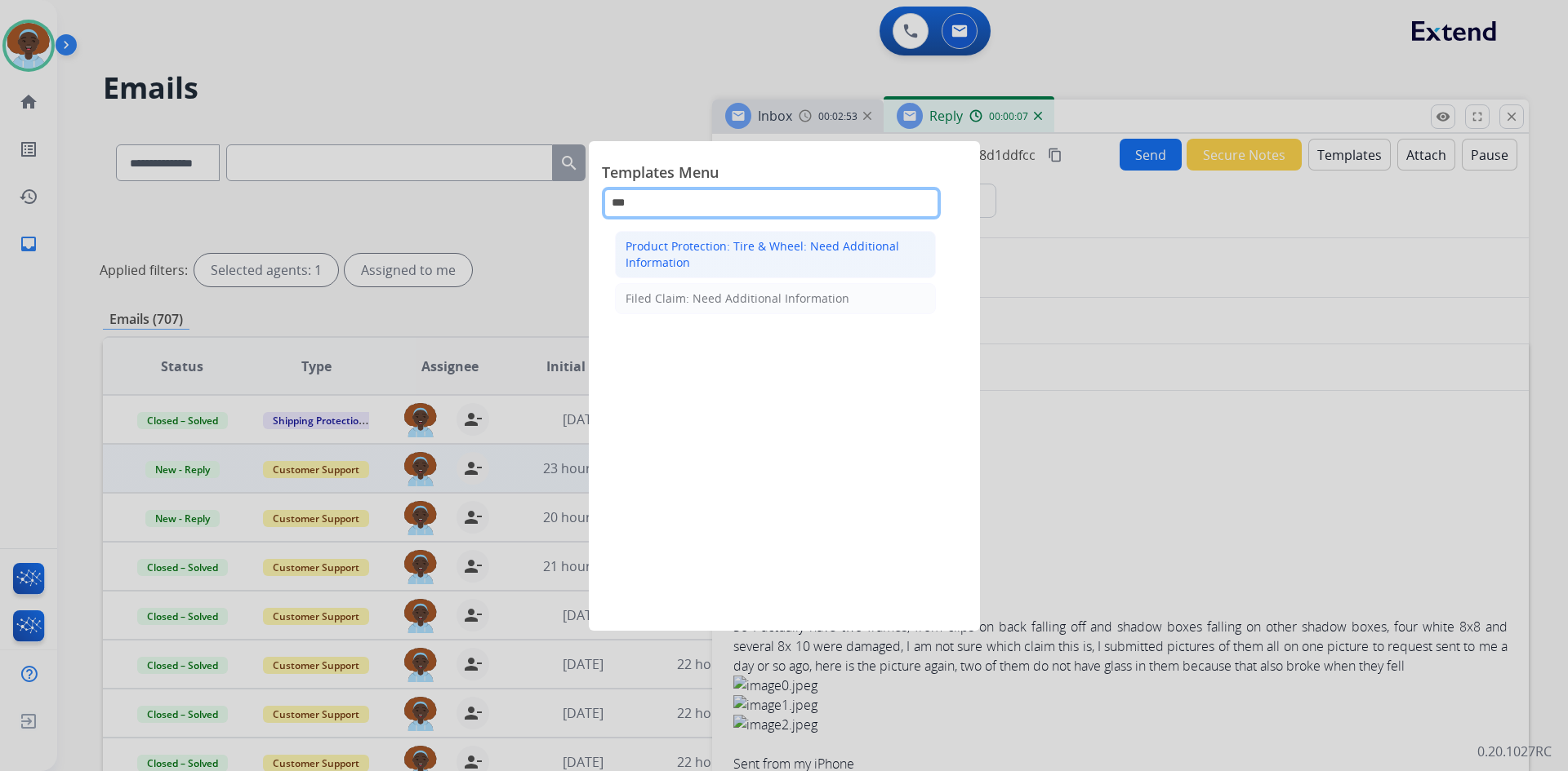
type input "***"
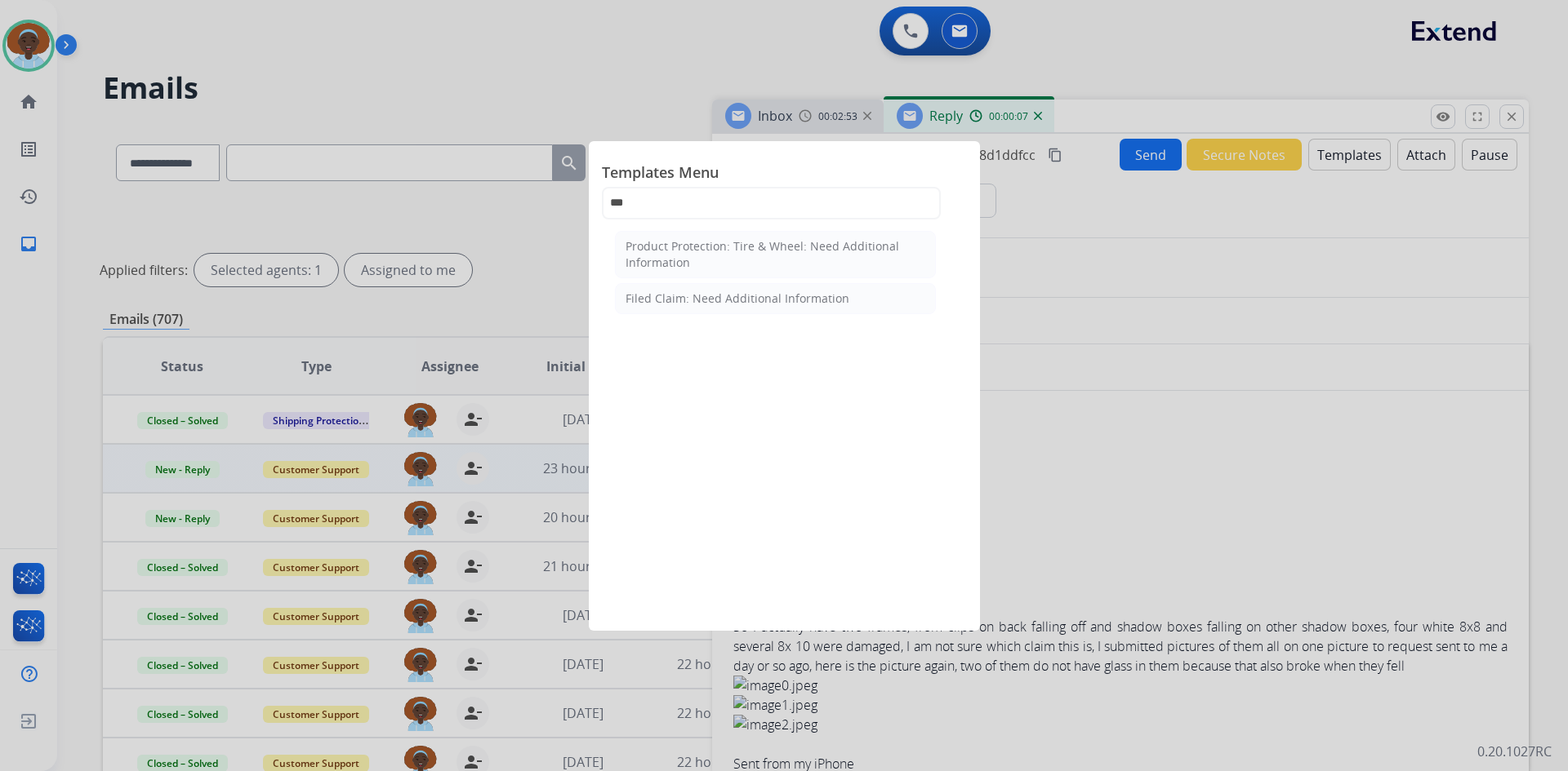
drag, startPoint x: 699, startPoint y: 252, endPoint x: 720, endPoint y: 262, distance: 23.3
click at [698, 253] on div "Product Protection: Tire & Wheel: Need Additional Information" at bounding box center [775, 255] width 299 height 33
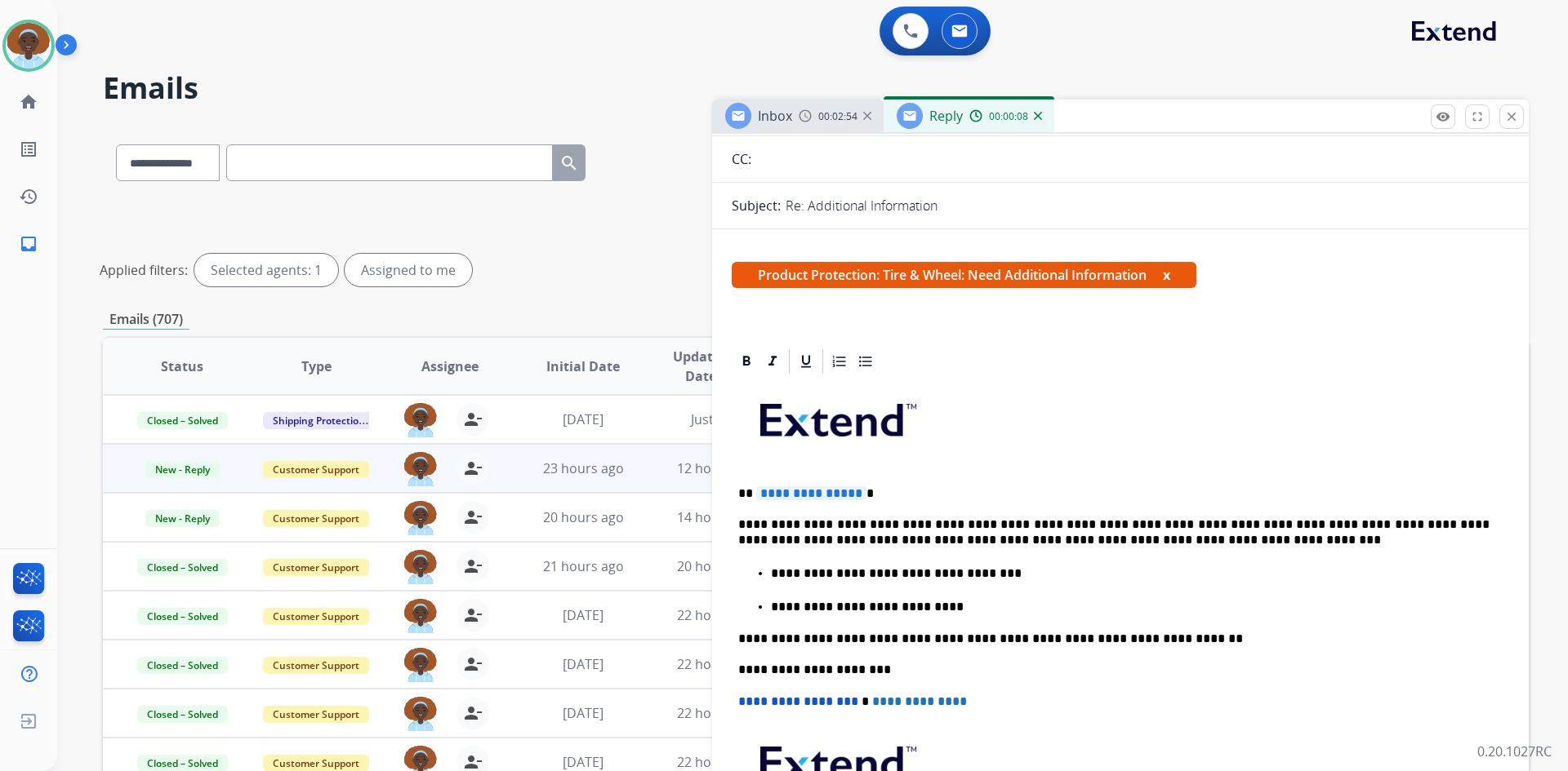
scroll to position [163, 0]
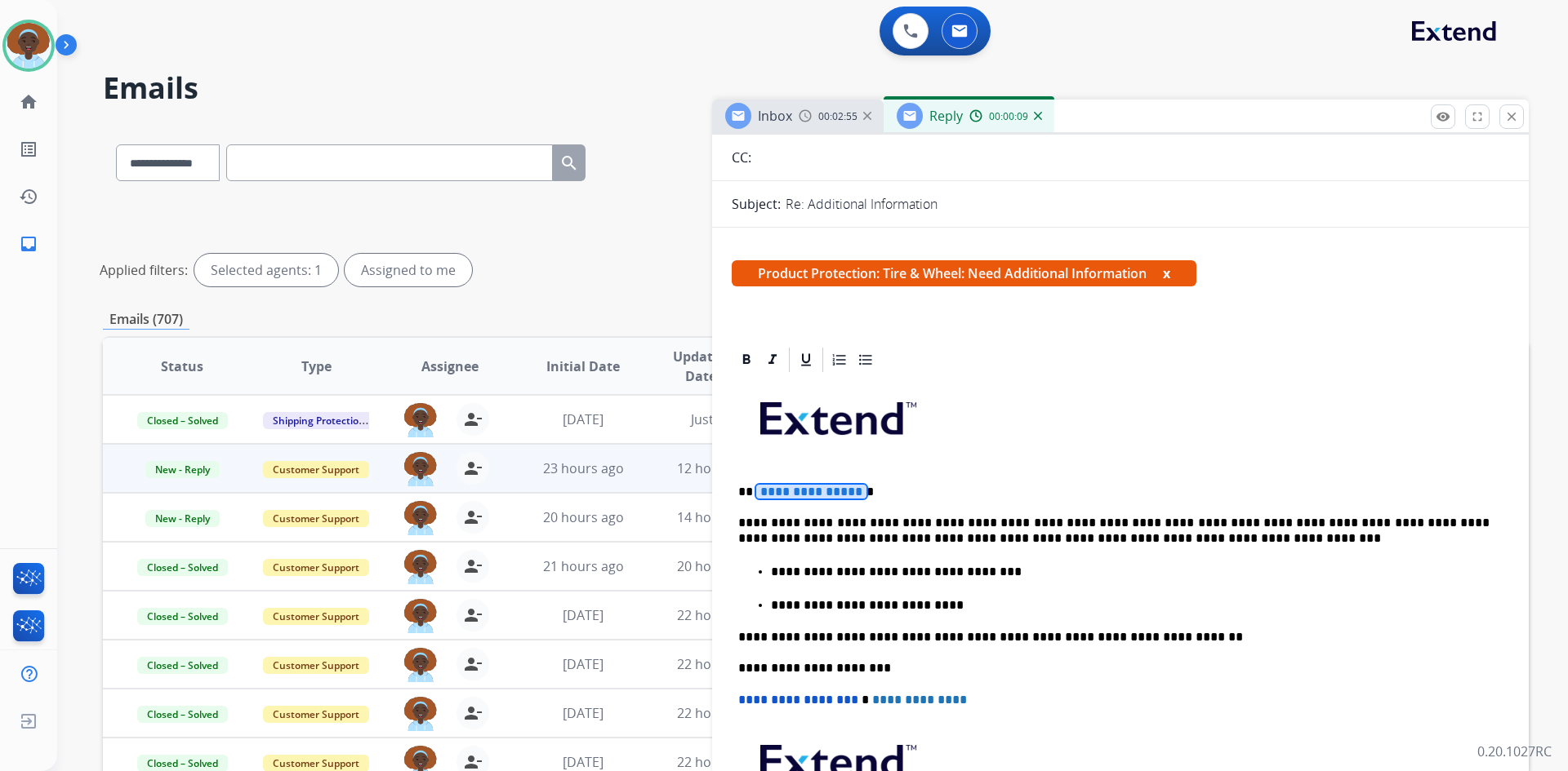
click at [807, 487] on span "**********" at bounding box center [812, 491] width 110 height 14
click at [1053, 516] on p "**********" at bounding box center [1113, 530] width 751 height 30
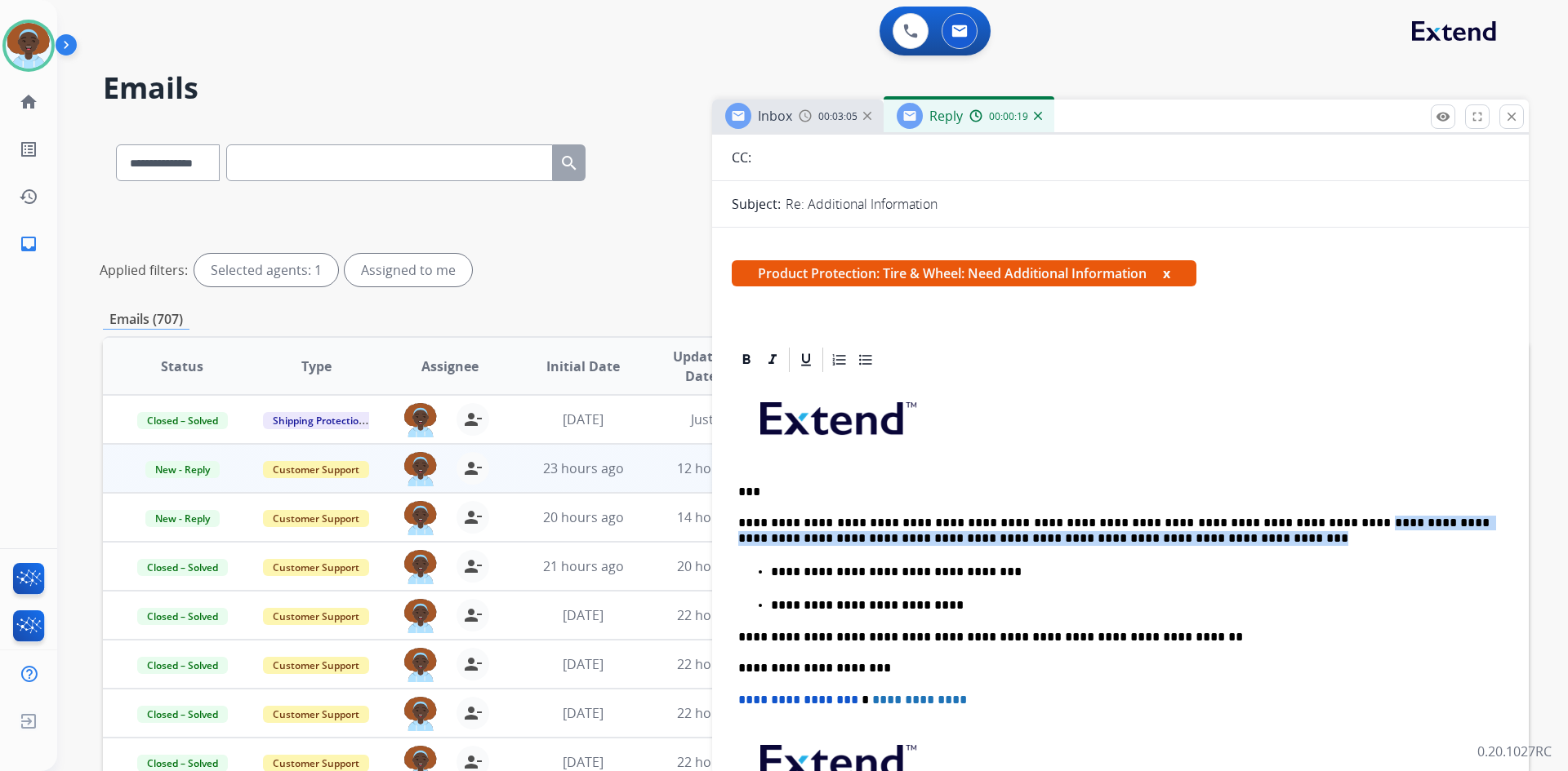
drag, startPoint x: 1295, startPoint y: 522, endPoint x: 1492, endPoint y: 533, distance: 197.3
click at [1492, 533] on div "**********" at bounding box center [1119, 642] width 777 height 535
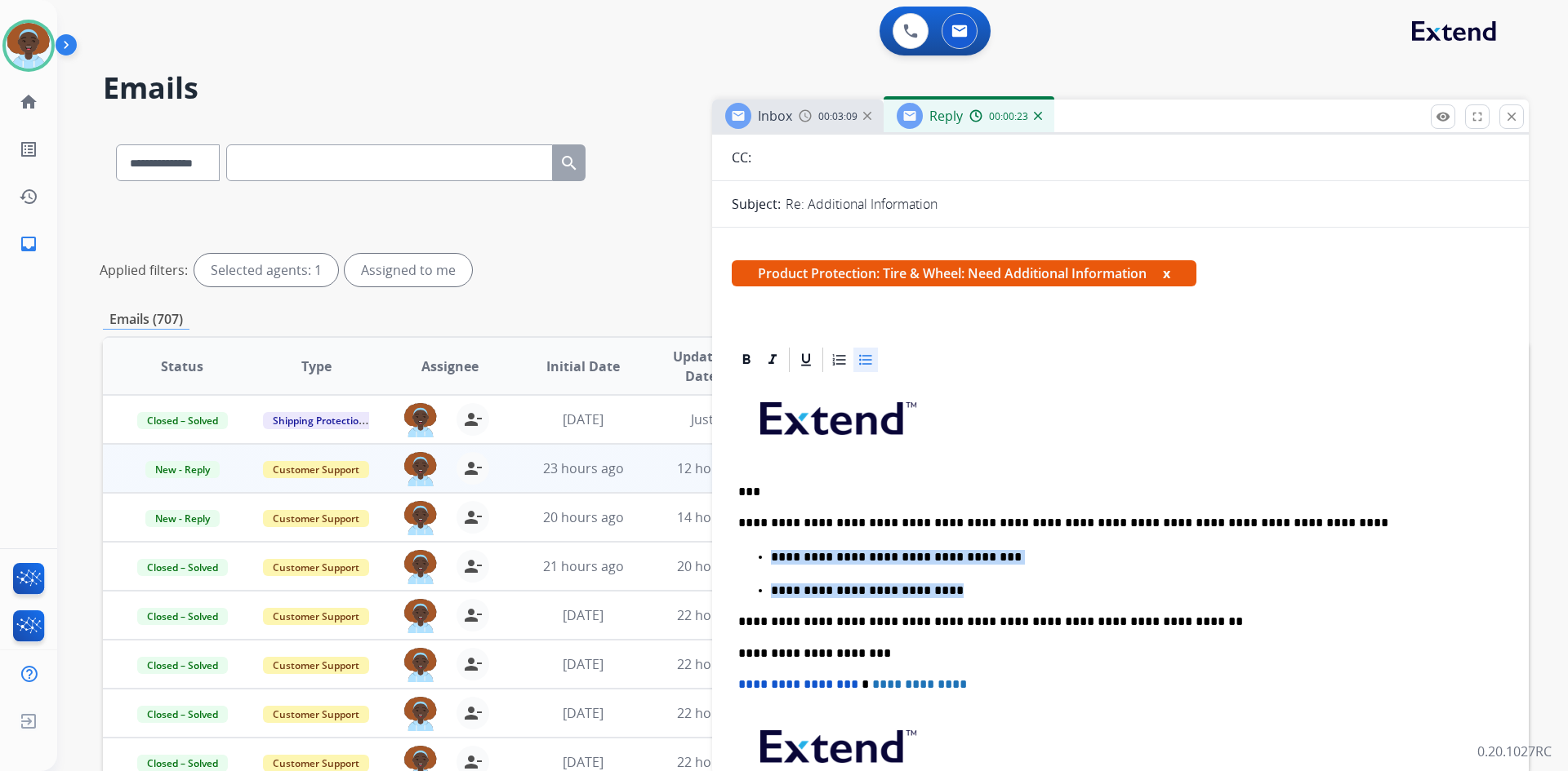
drag, startPoint x: 914, startPoint y: 588, endPoint x: 760, endPoint y: 556, distance: 157.3
click at [760, 556] on ul "**********" at bounding box center [1119, 572] width 764 height 51
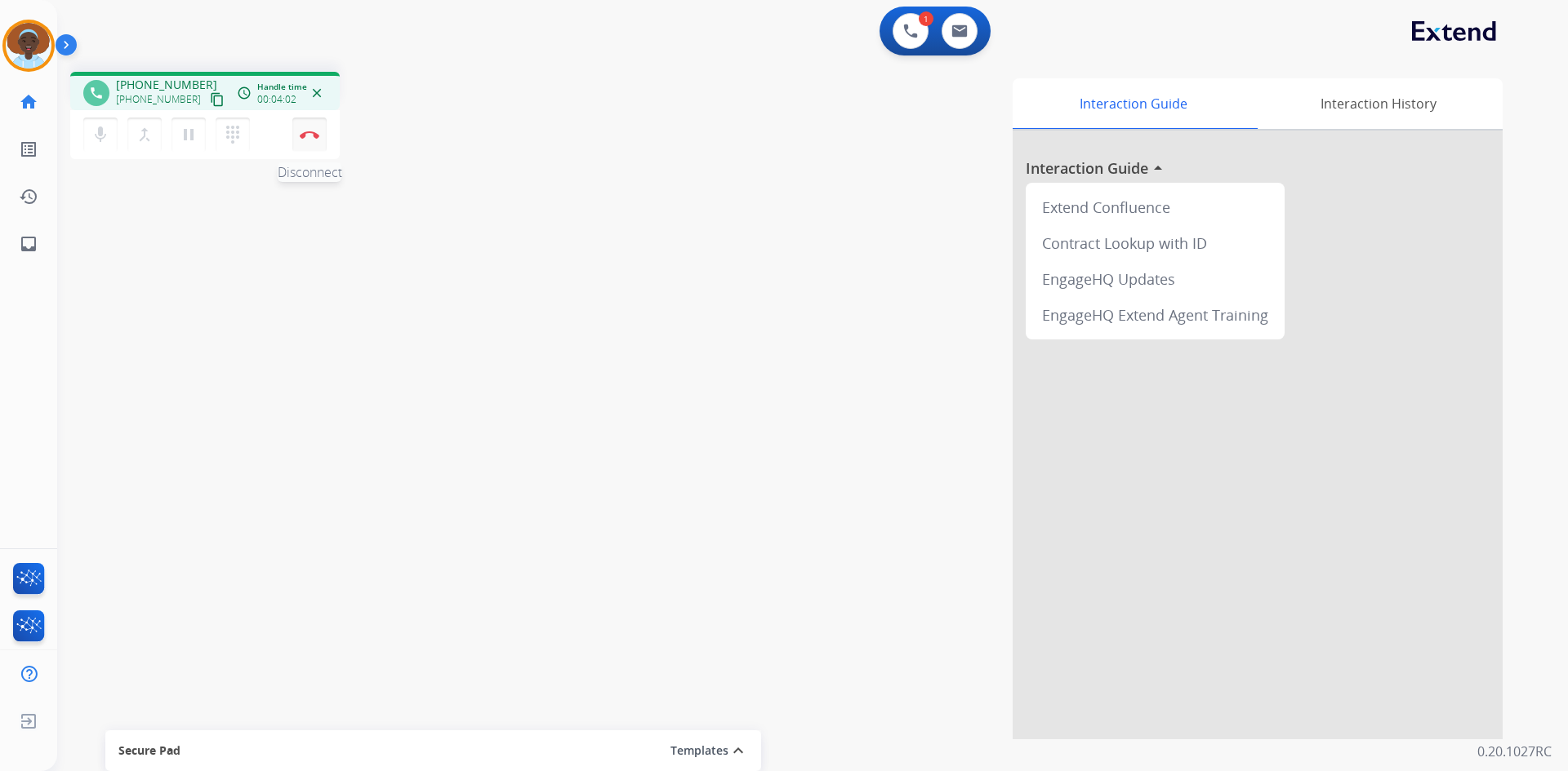
click at [305, 136] on img at bounding box center [309, 134] width 20 height 8
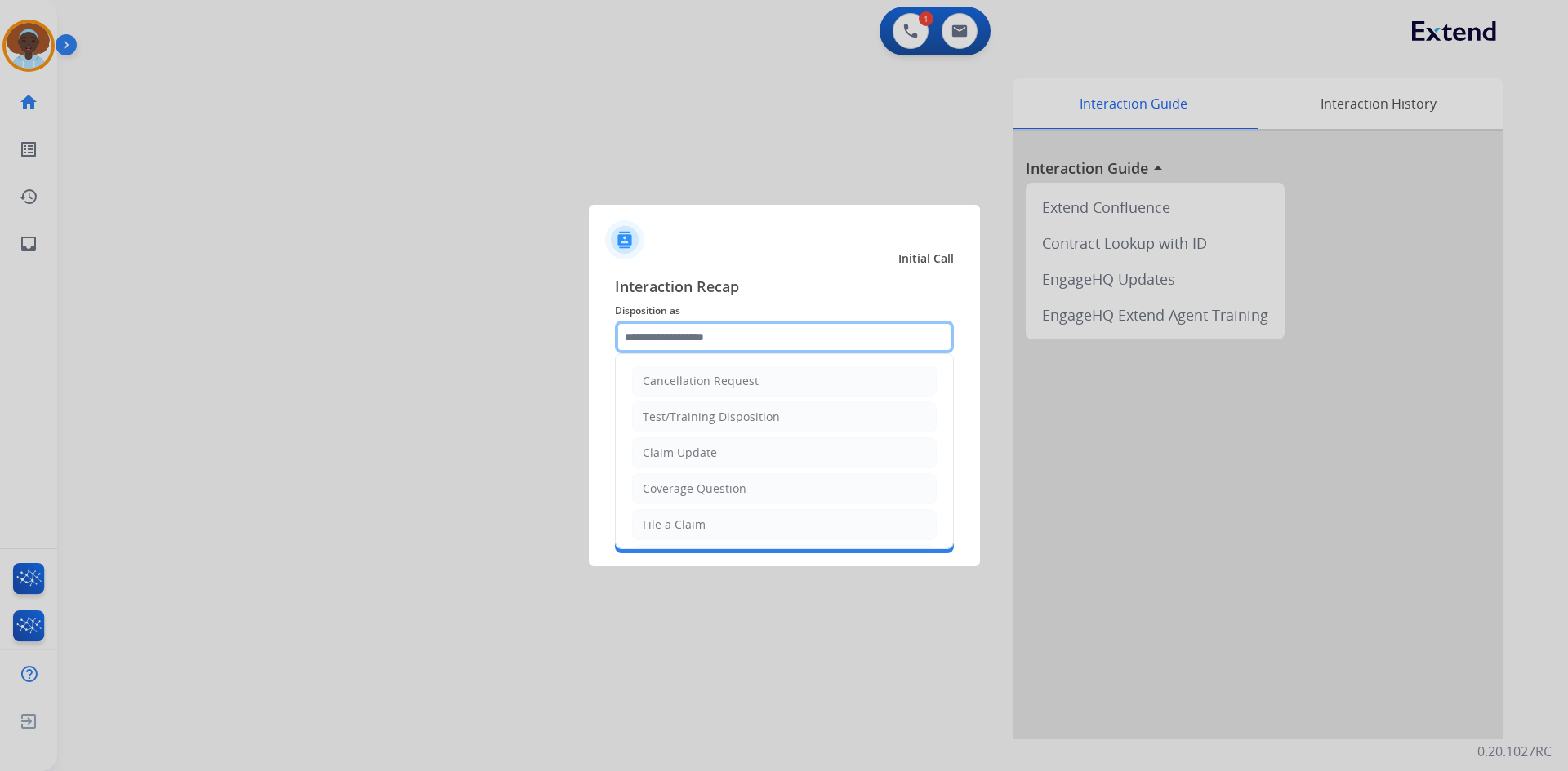
click at [720, 333] on input "text" at bounding box center [784, 337] width 339 height 33
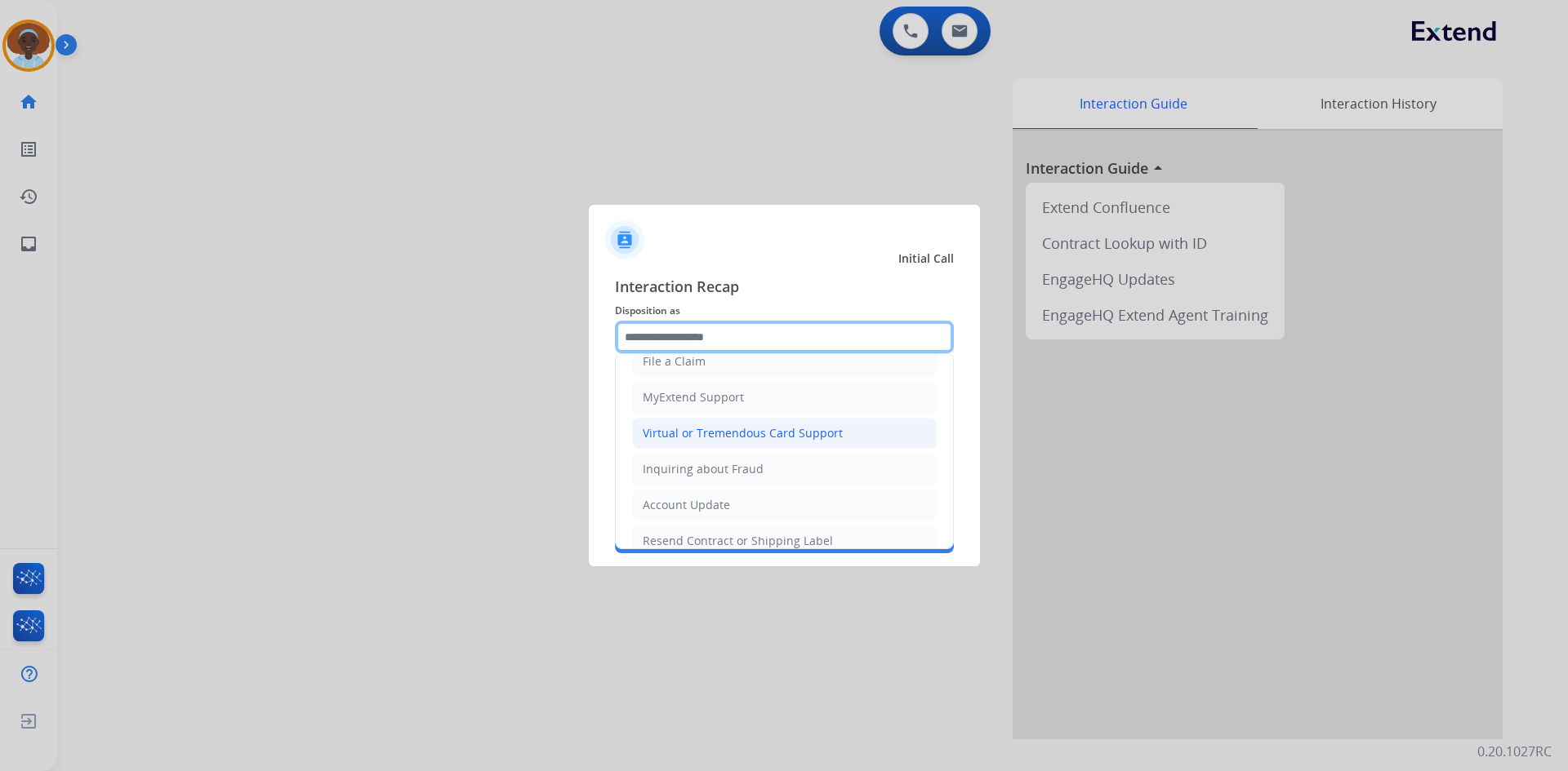
scroll to position [255, 0]
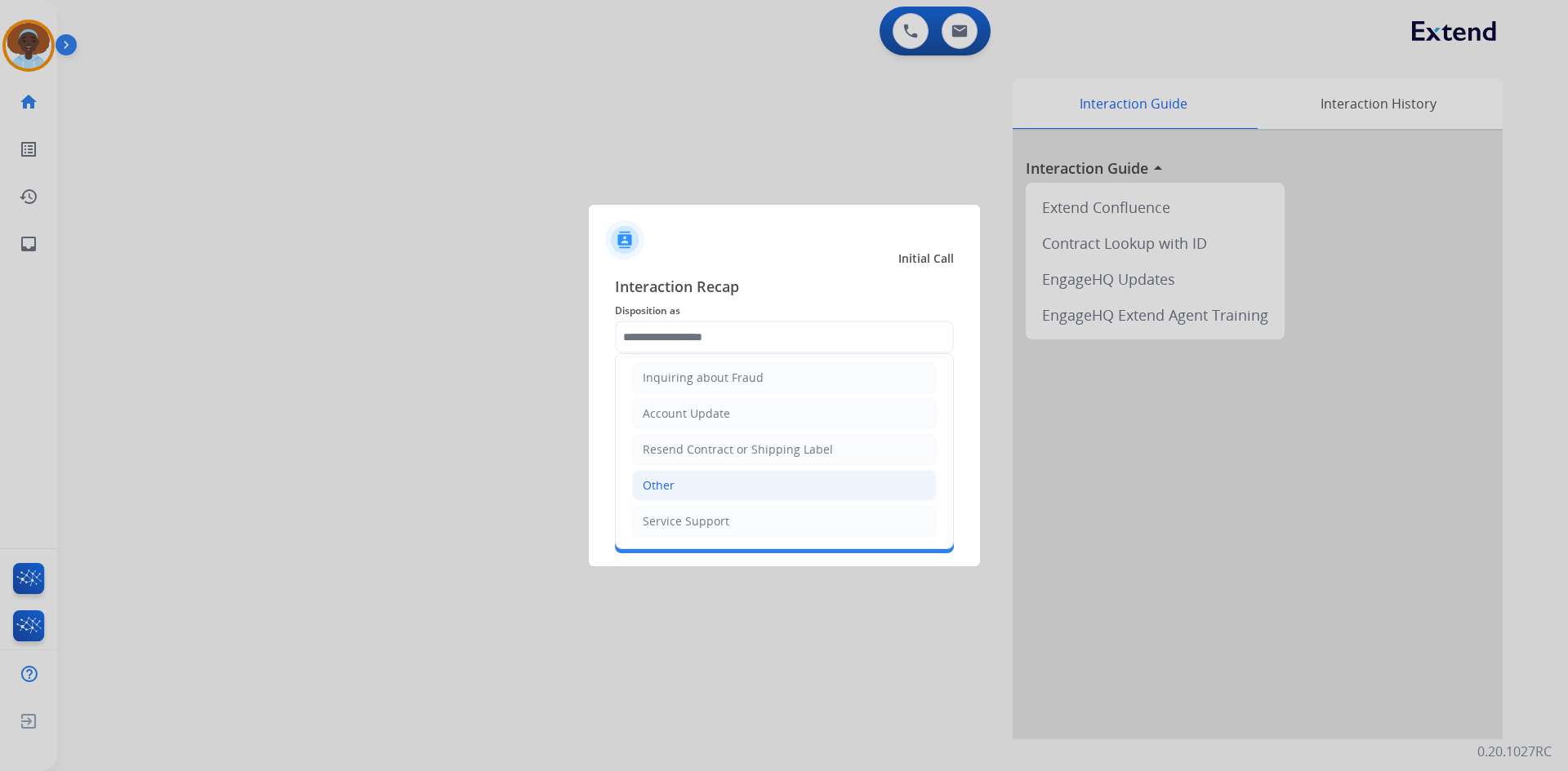
click at [681, 484] on li "Other" at bounding box center [784, 485] width 305 height 31
type input "*****"
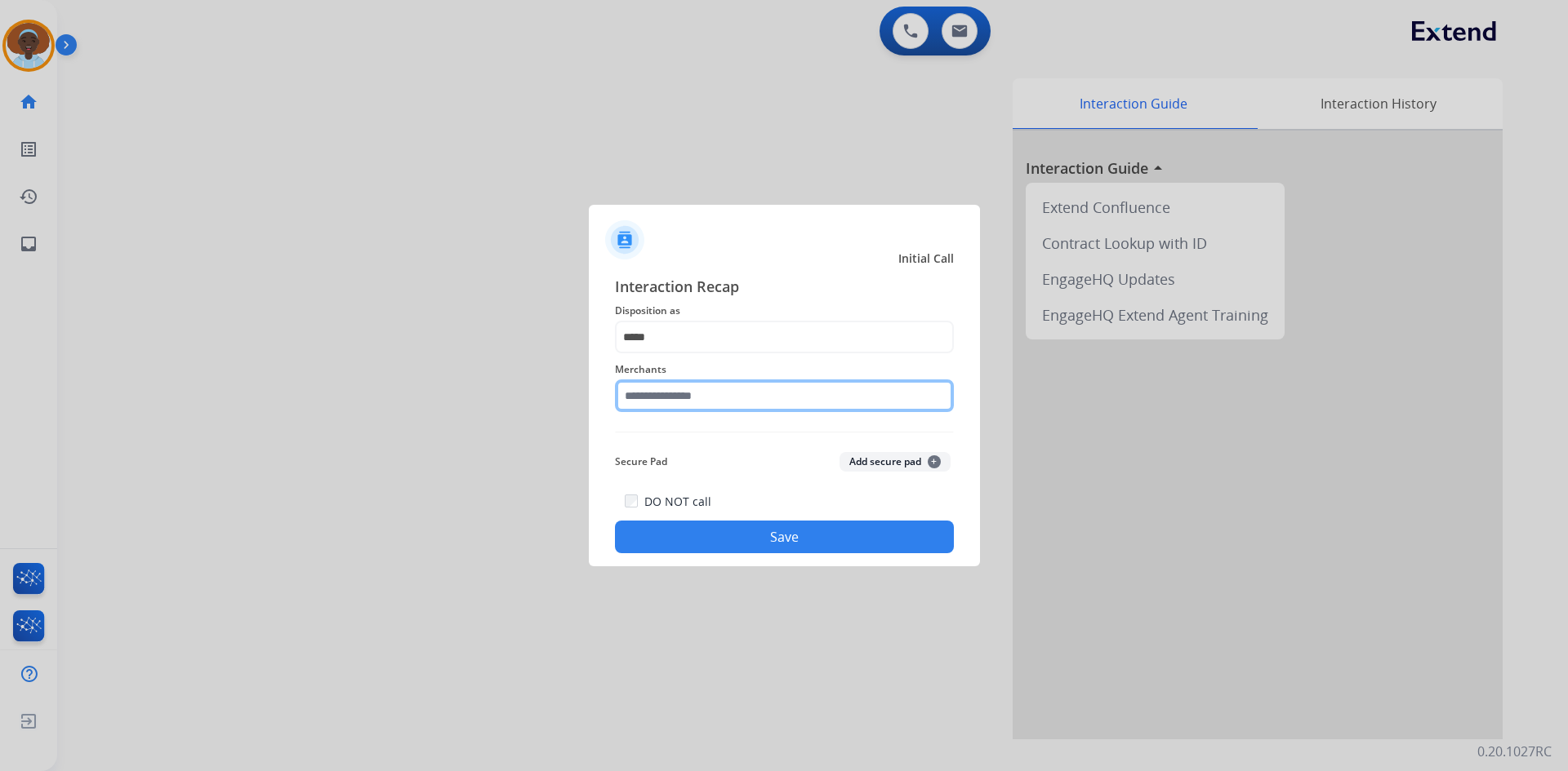
click at [676, 406] on input "text" at bounding box center [784, 395] width 339 height 33
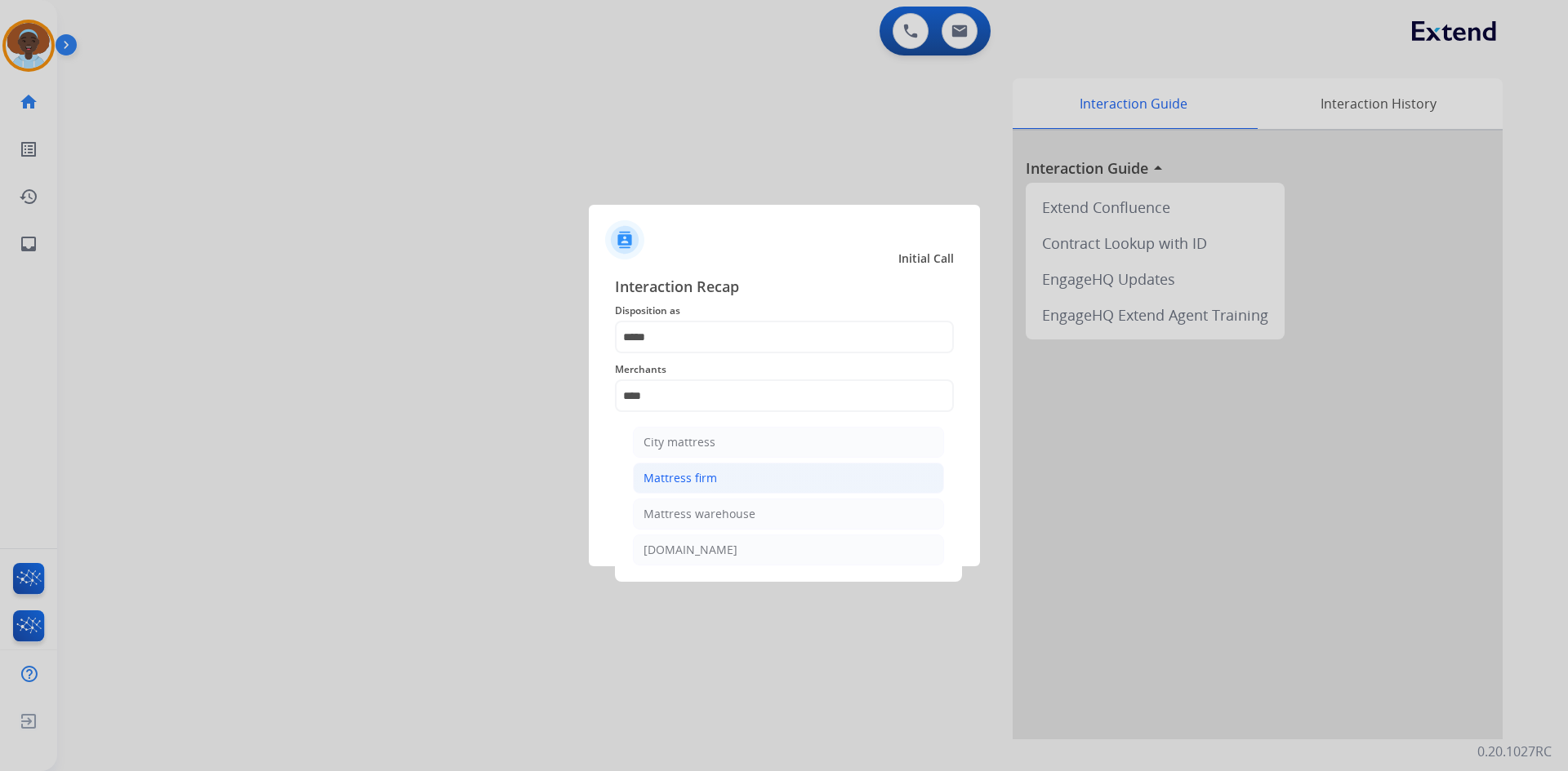
click at [695, 473] on div "Mattress firm" at bounding box center [680, 478] width 74 height 17
type input "**********"
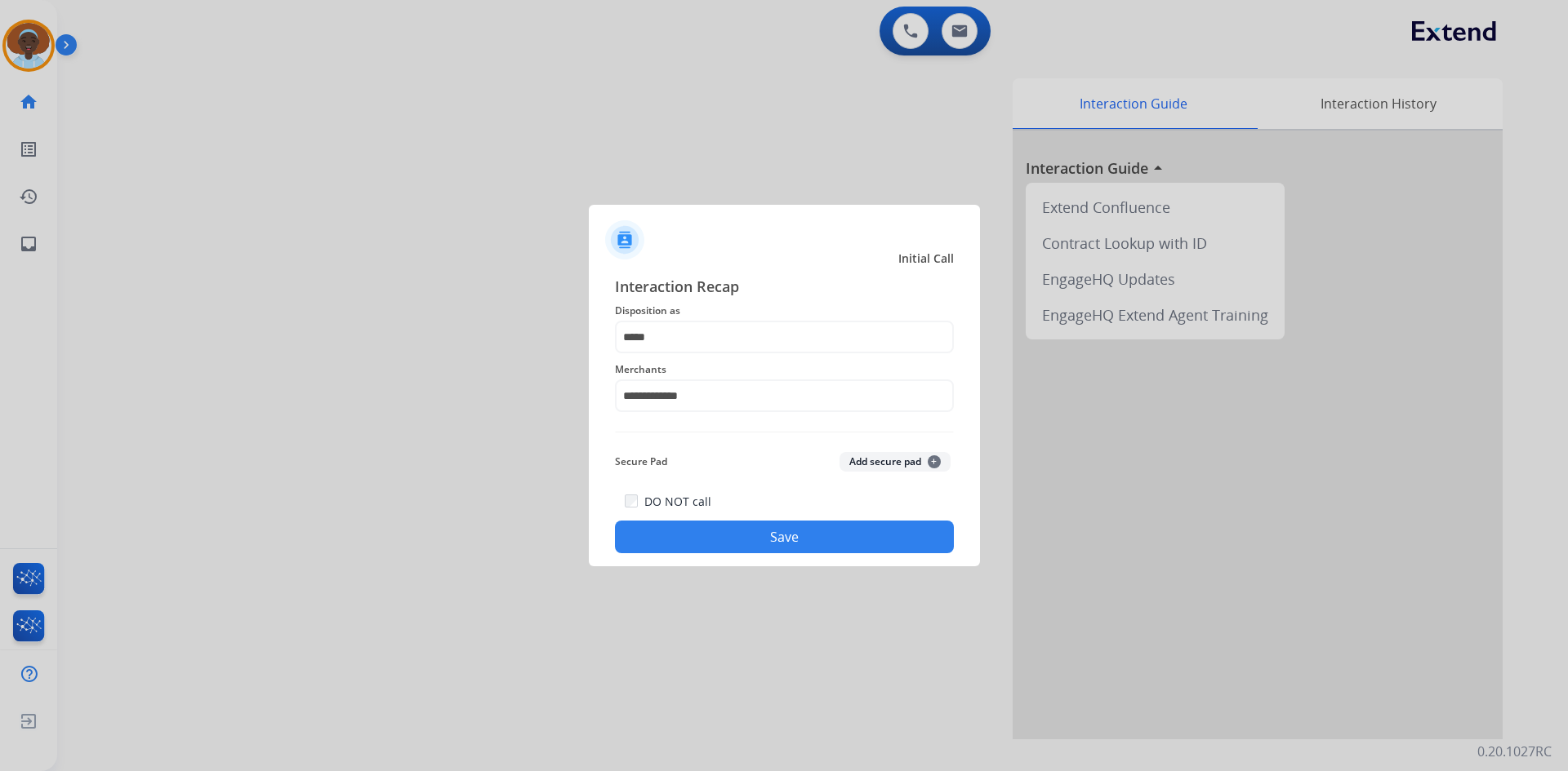
click at [779, 545] on button "Save" at bounding box center [784, 537] width 339 height 33
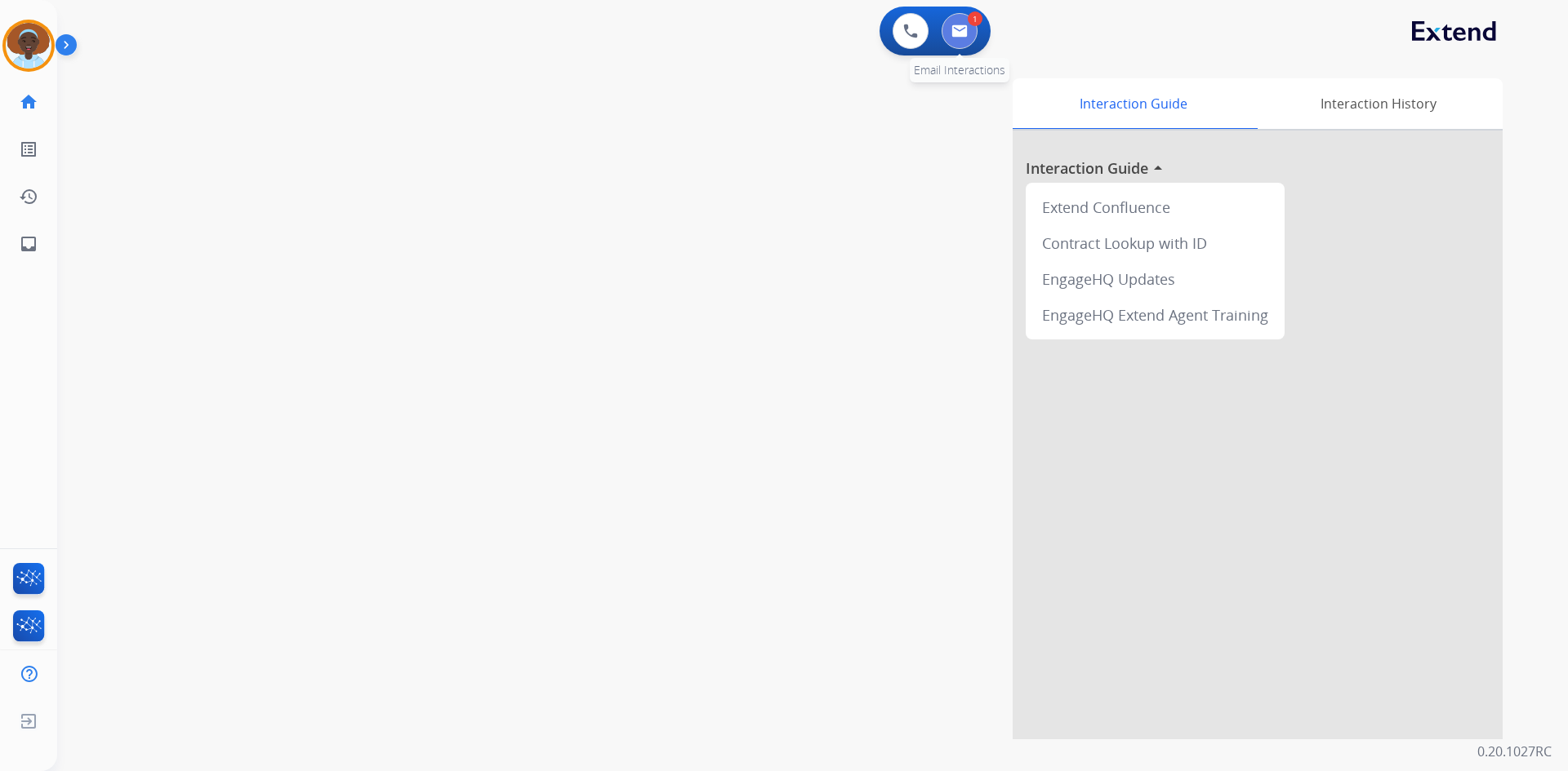
click at [956, 36] on img at bounding box center [960, 31] width 17 height 13
select select "**********"
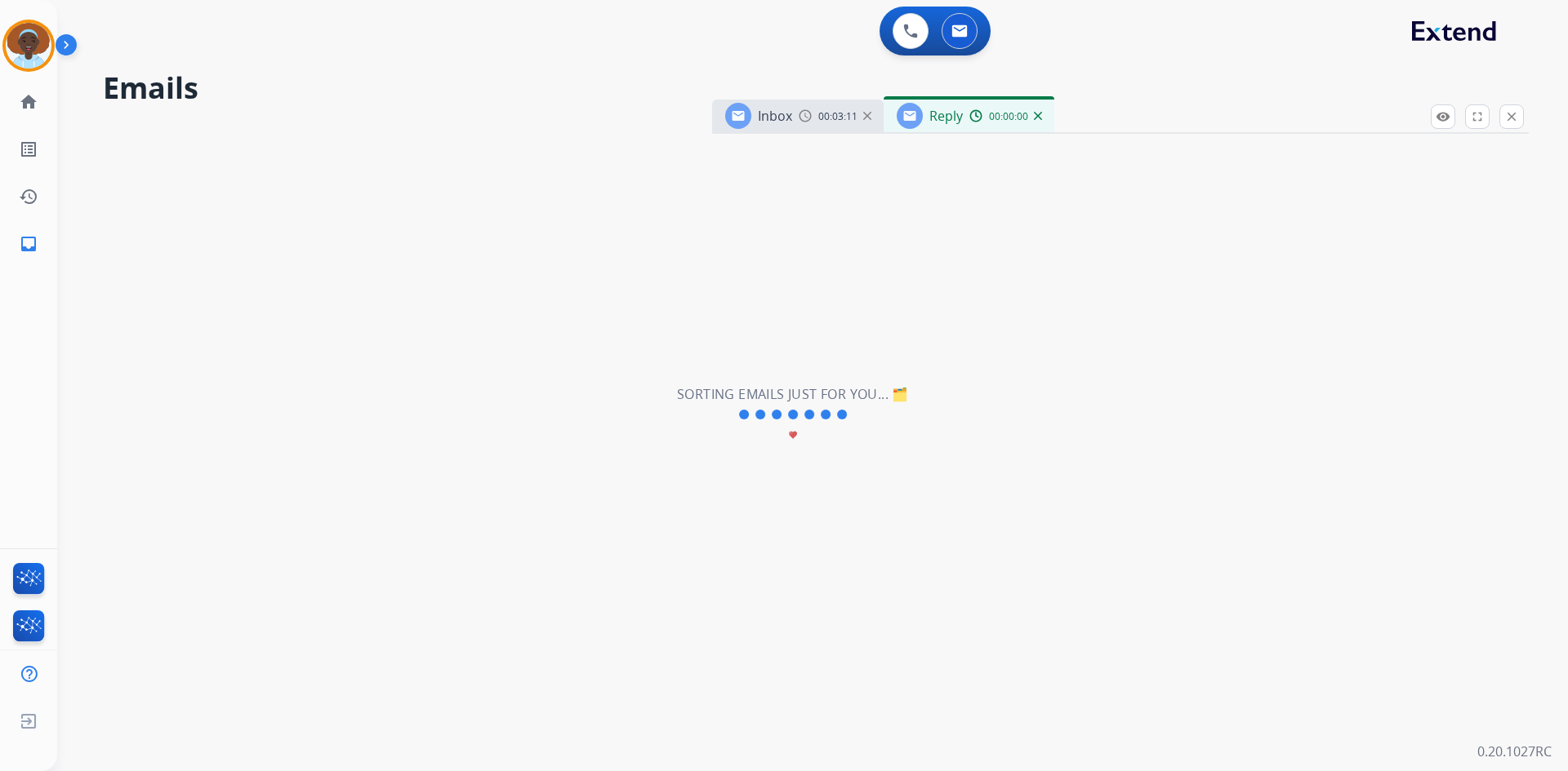
select select "**********"
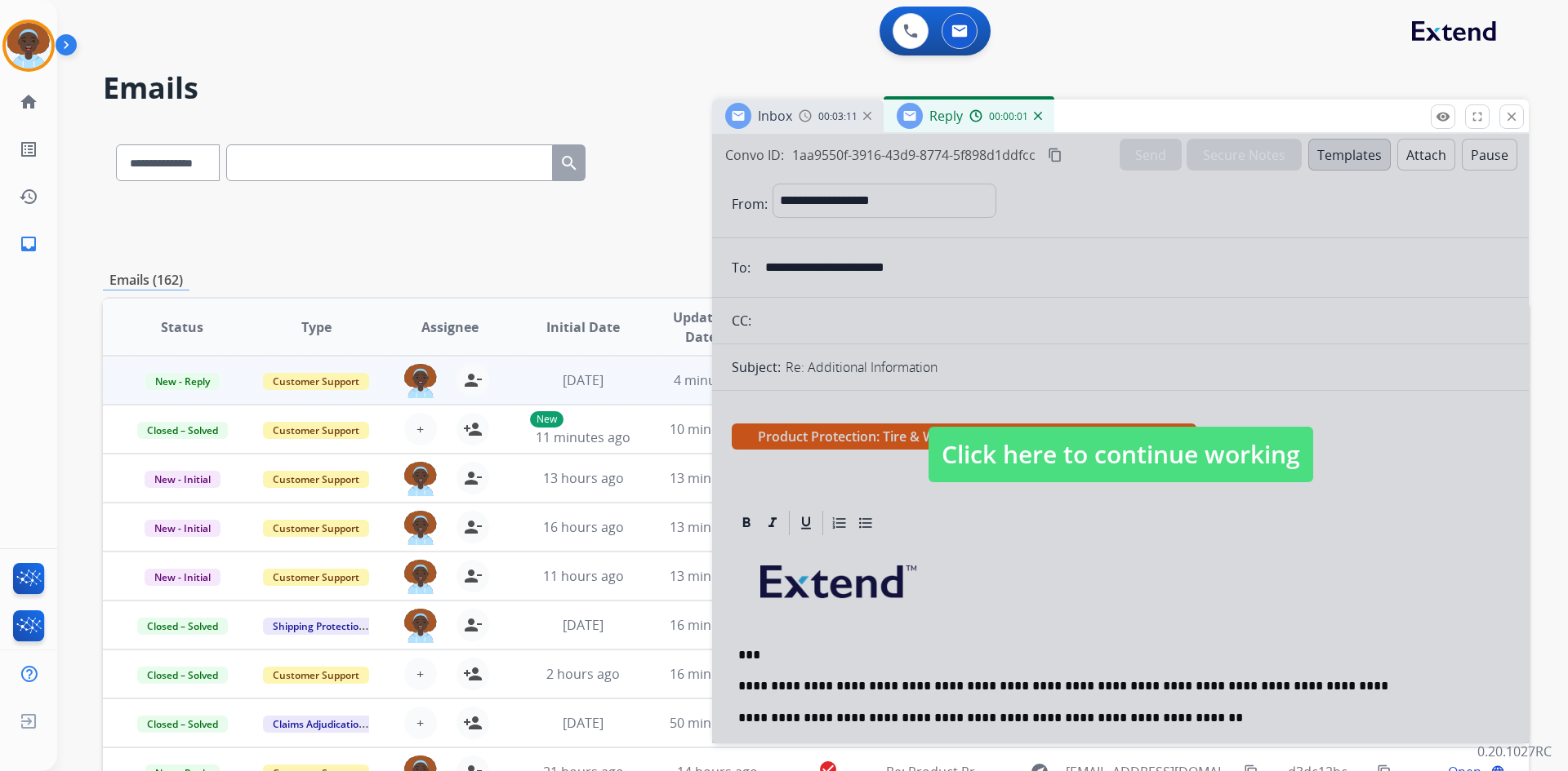
click at [997, 444] on span "Click here to continue working" at bounding box center [1120, 455] width 384 height 56
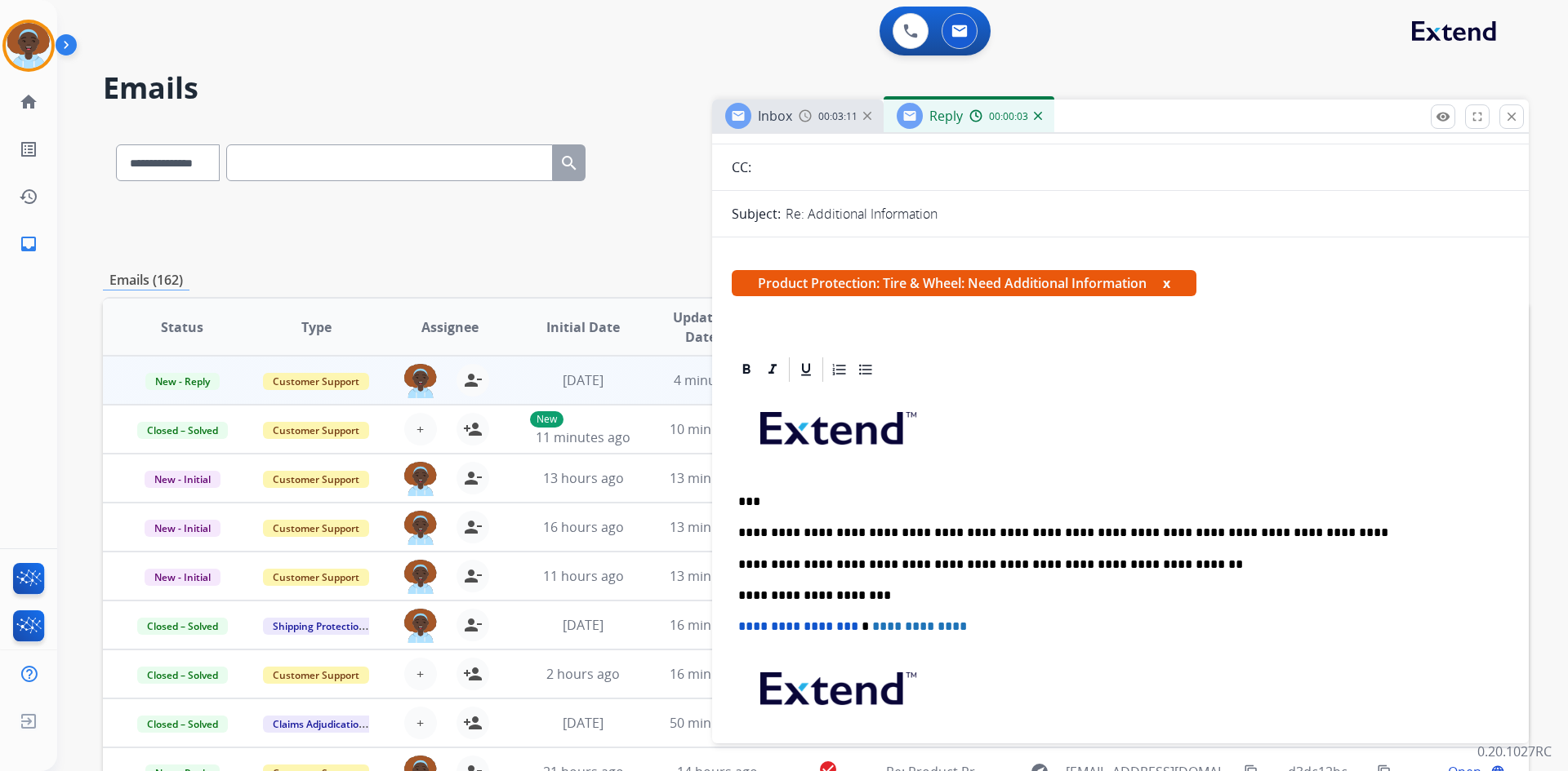
scroll to position [163, 0]
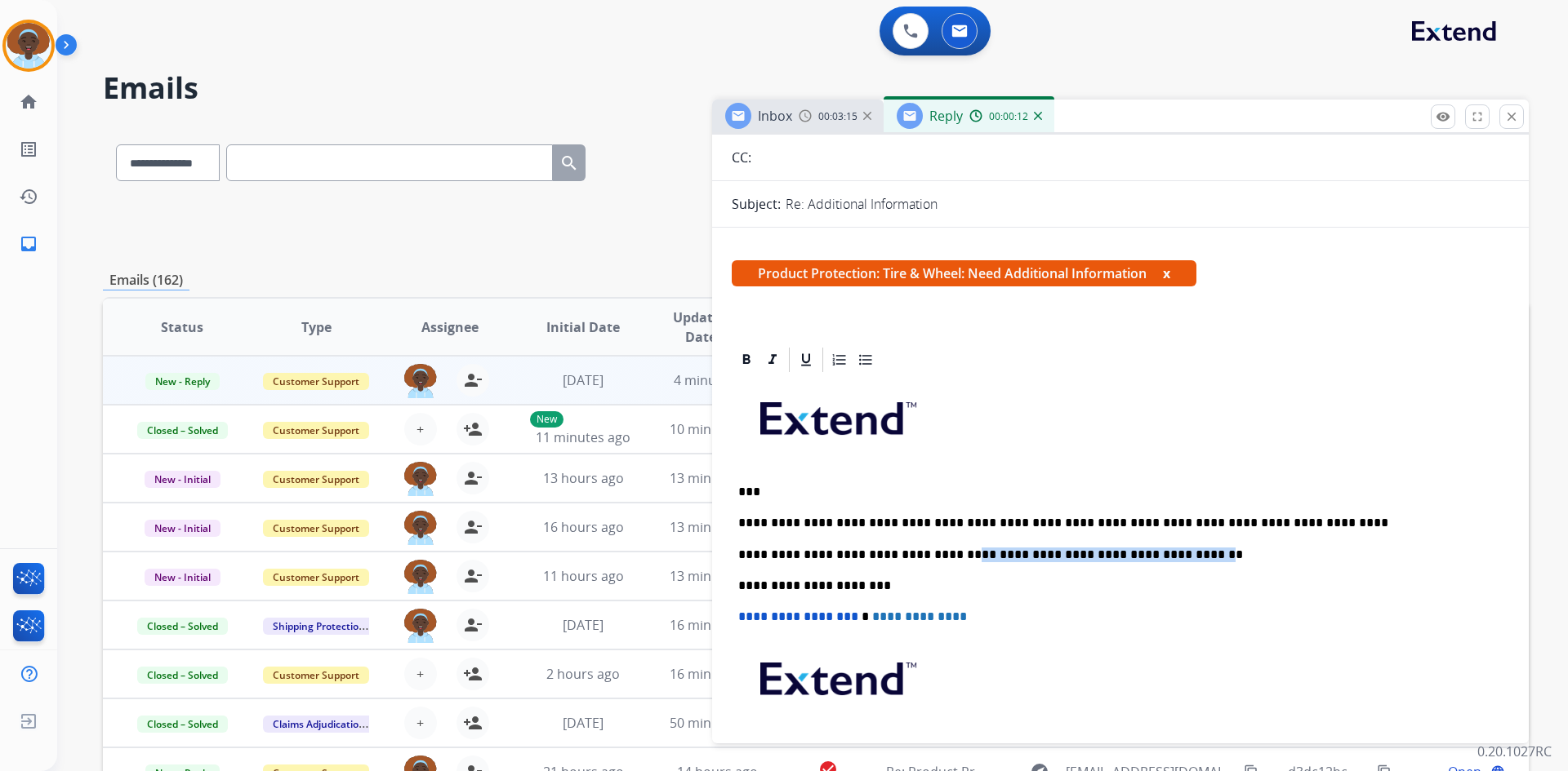
drag, startPoint x: 950, startPoint y: 554, endPoint x: 1164, endPoint y: 559, distance: 214.1
click at [1164, 559] on p "**********" at bounding box center [1113, 555] width 751 height 15
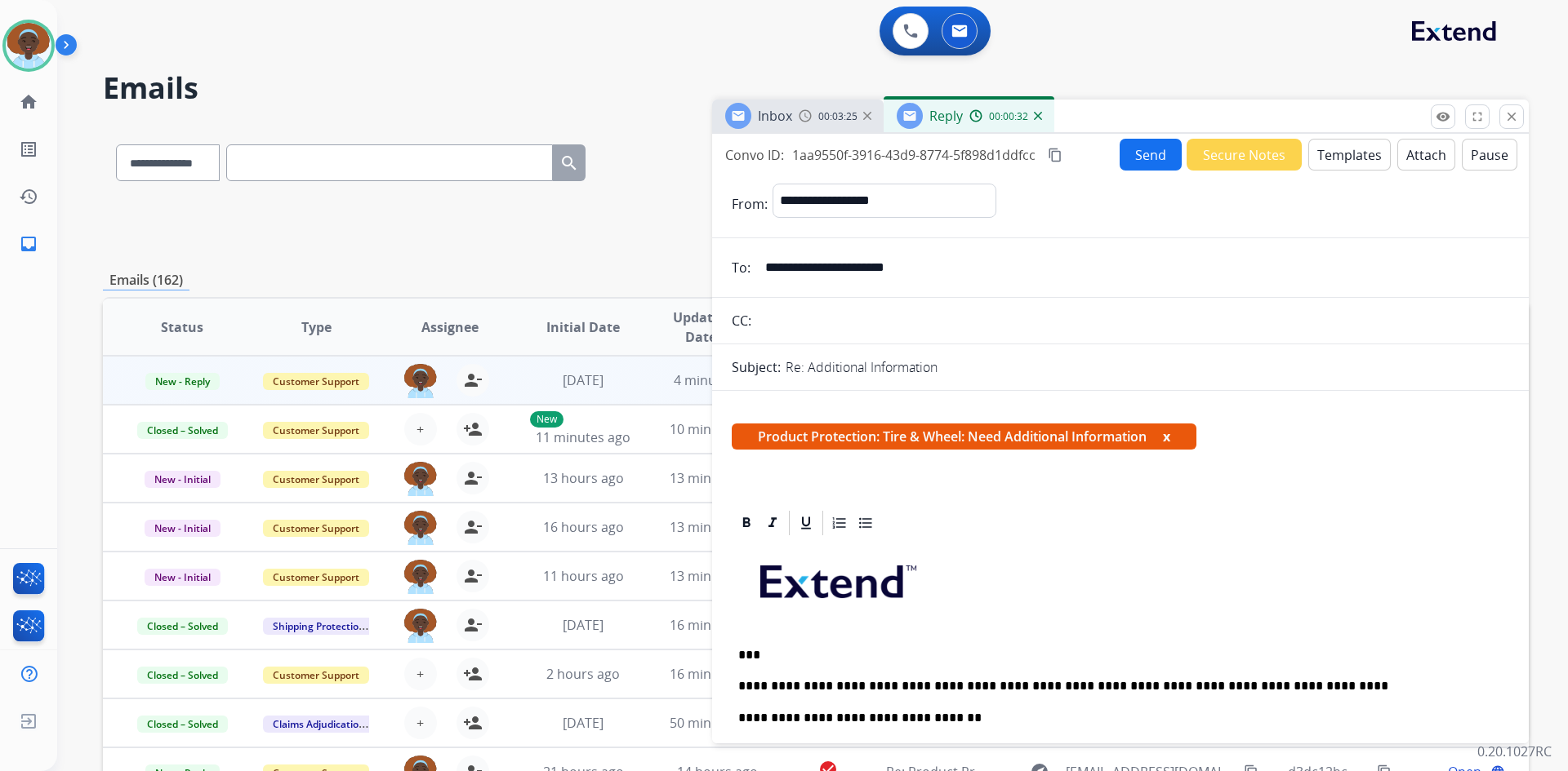
click at [1143, 151] on button "Send" at bounding box center [1150, 155] width 62 height 32
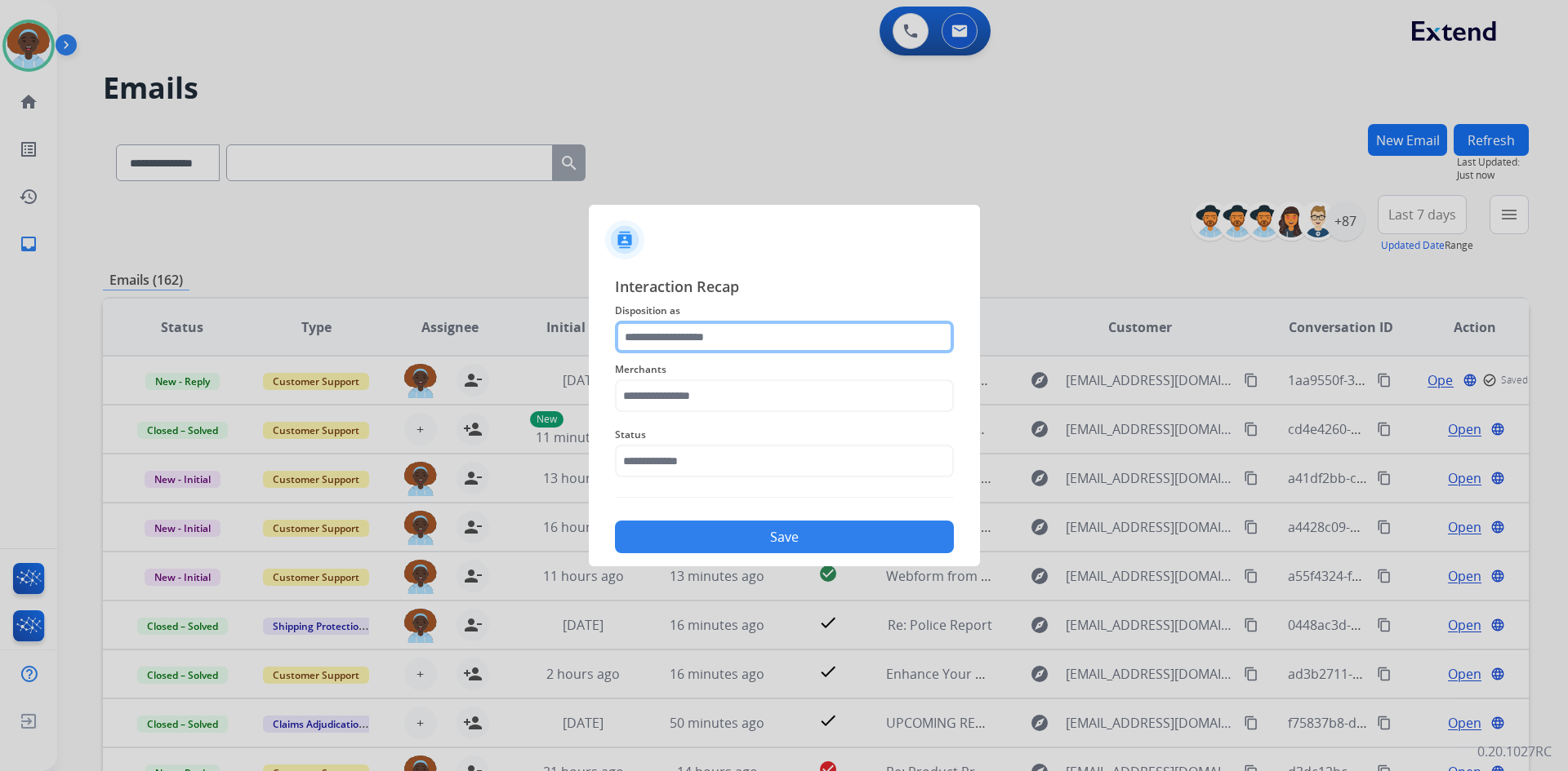
click at [679, 339] on input "text" at bounding box center [784, 337] width 339 height 33
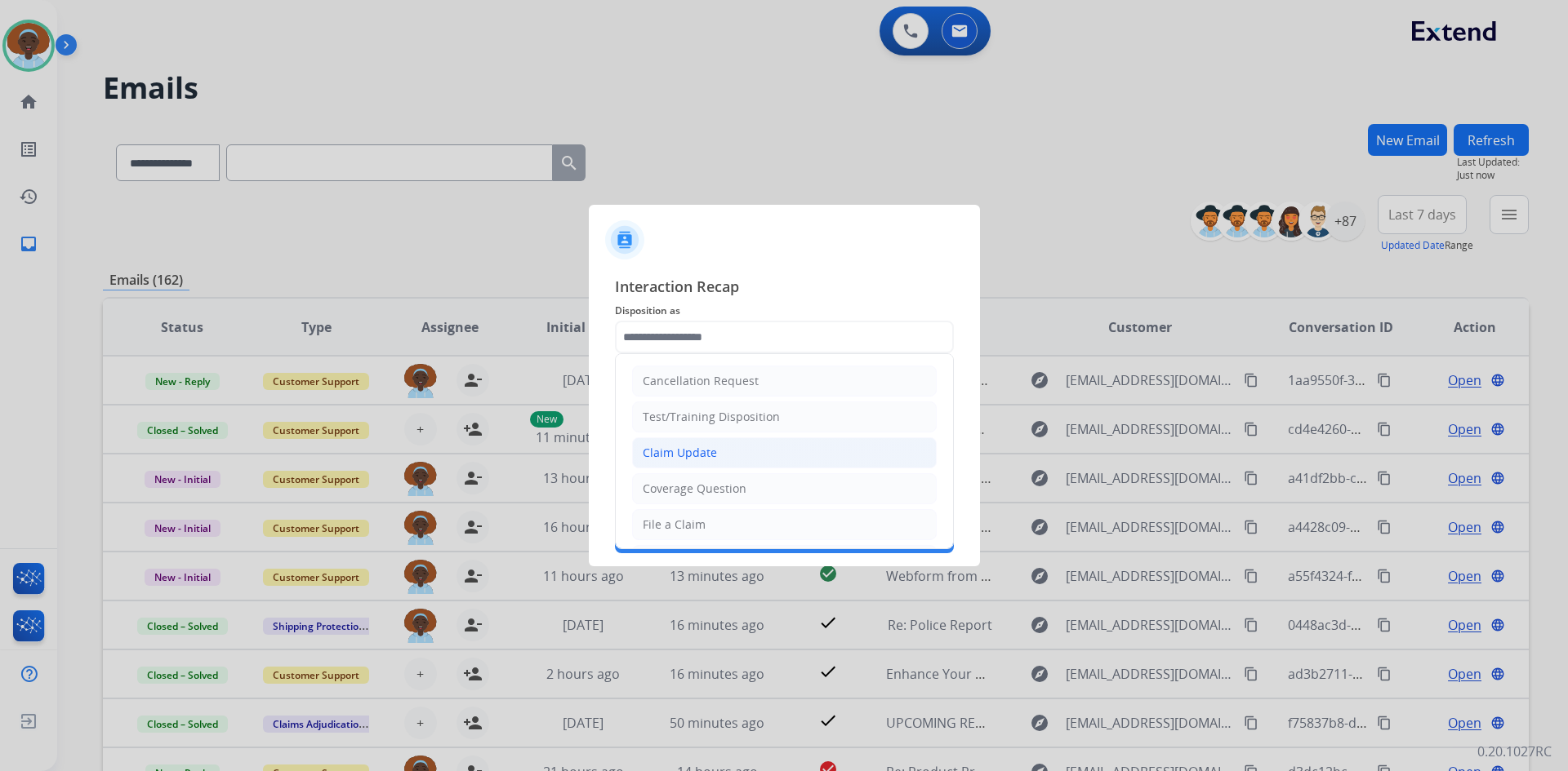
click at [685, 449] on div "Claim Update" at bounding box center [680, 453] width 75 height 17
type input "**********"
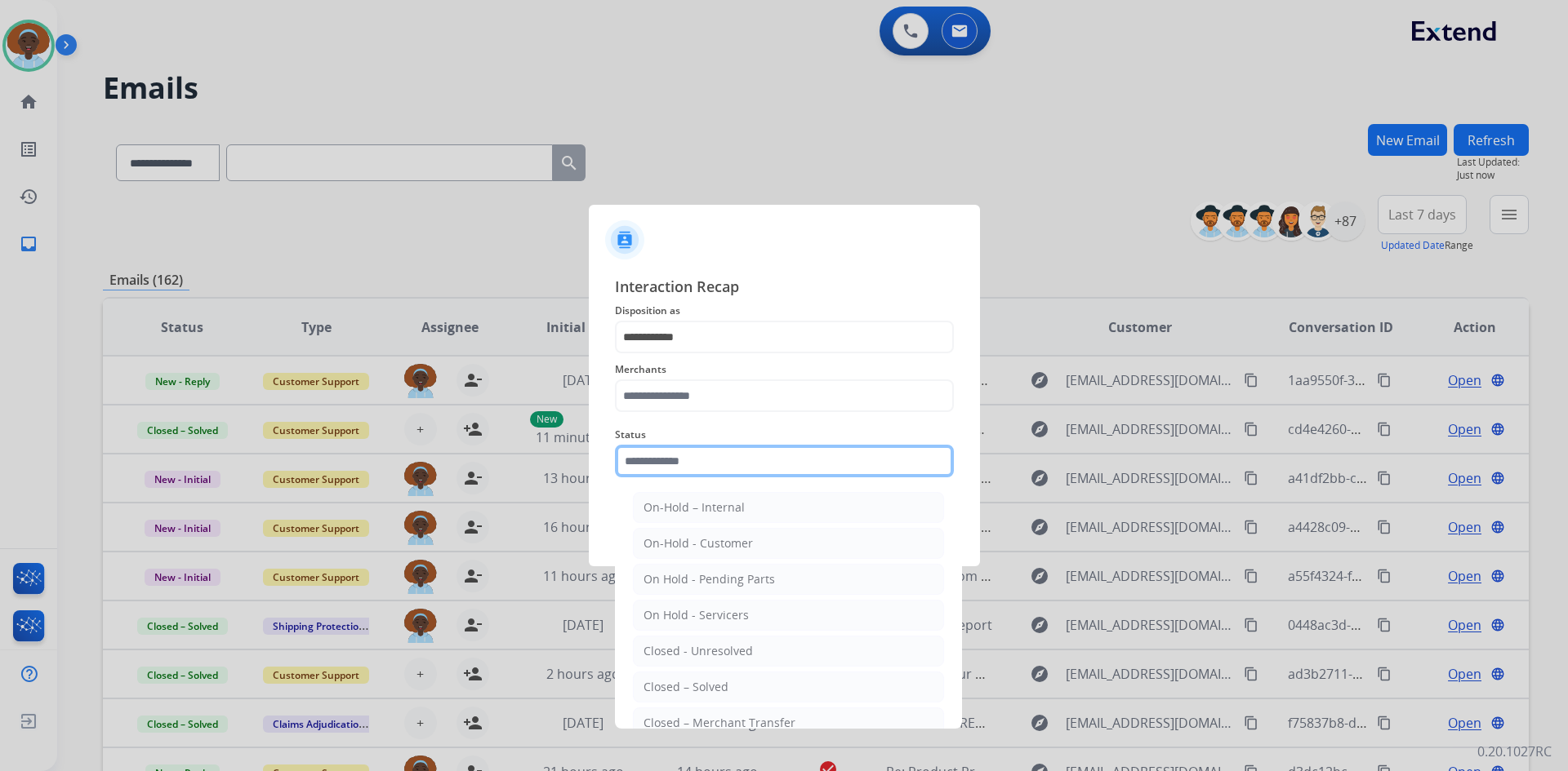
click at [702, 464] on input "text" at bounding box center [784, 461] width 339 height 33
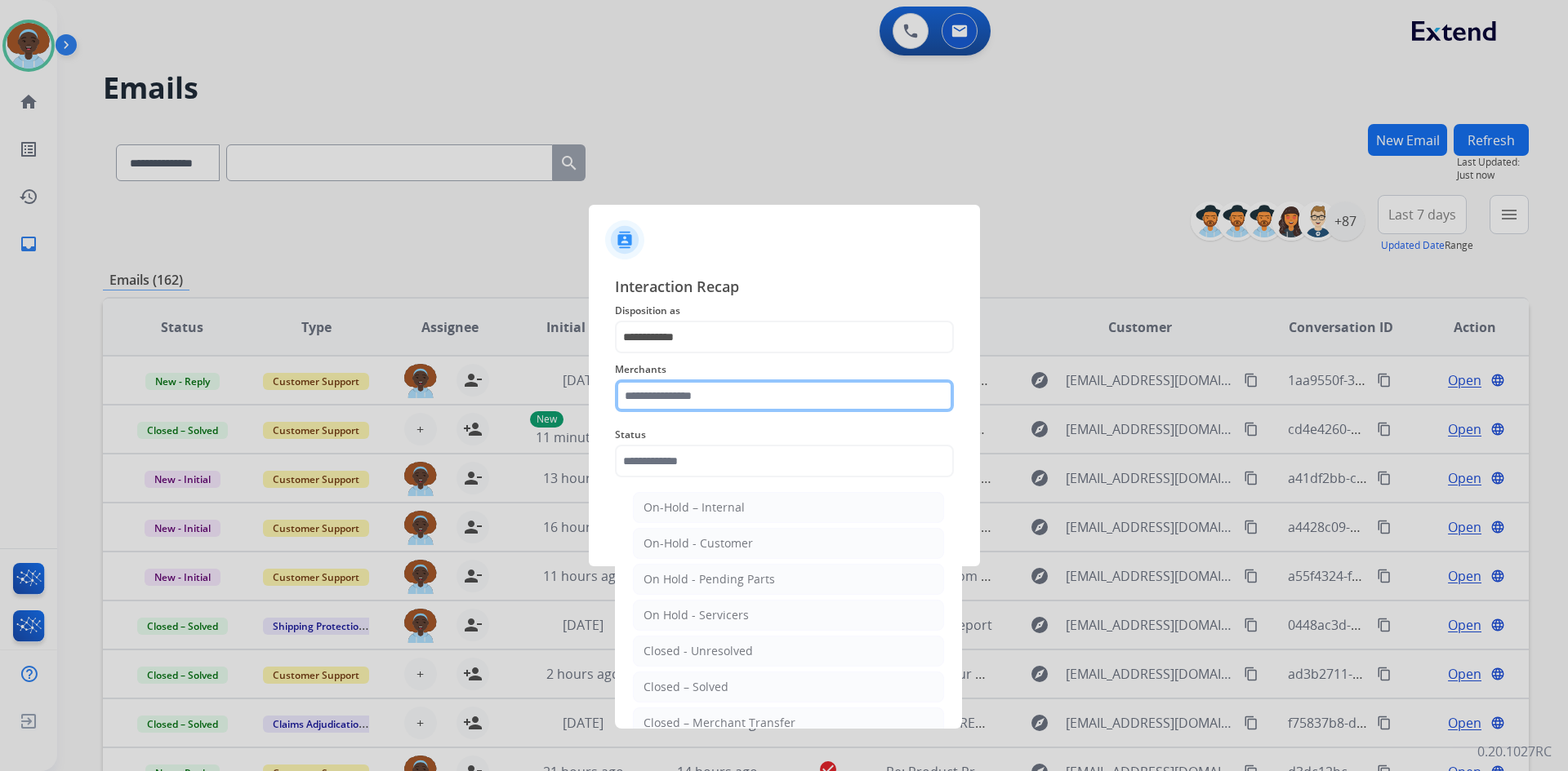
click at [706, 387] on input "text" at bounding box center [784, 395] width 339 height 33
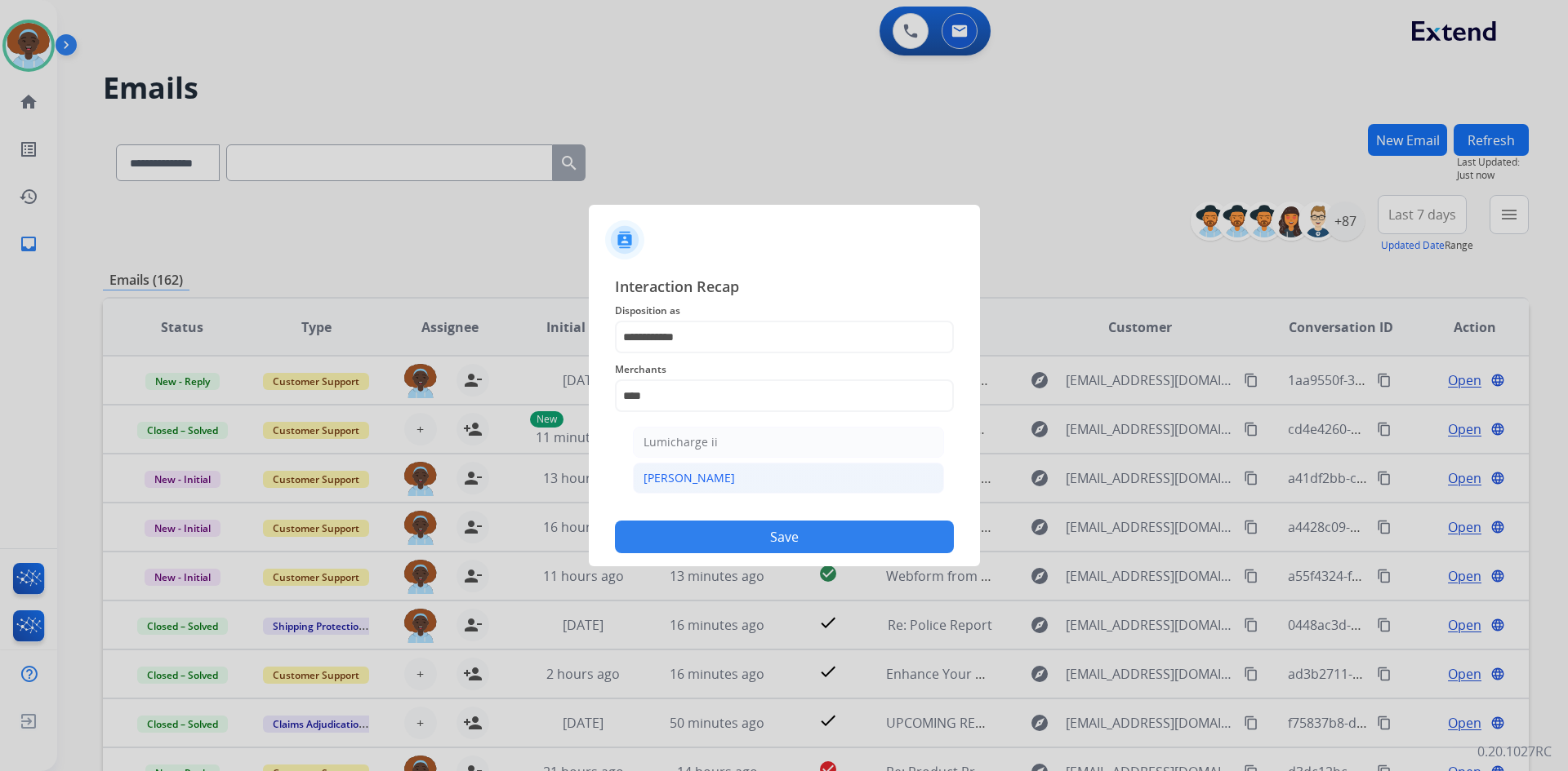
click at [699, 479] on li "[PERSON_NAME]" at bounding box center [788, 477] width 312 height 31
type input "********"
click at [699, 466] on input "text" at bounding box center [784, 461] width 339 height 33
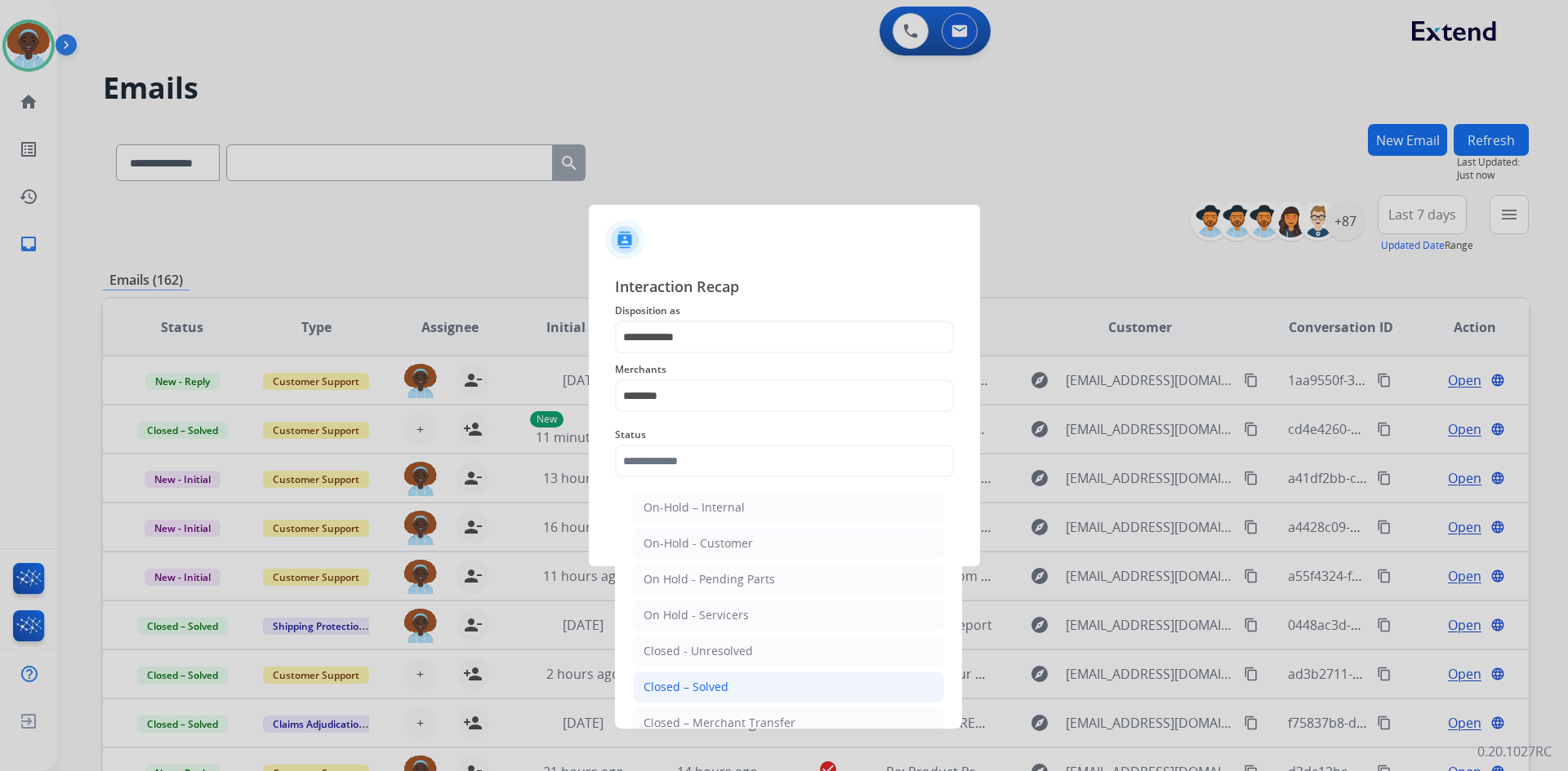
click at [713, 695] on div "Closed – Solved" at bounding box center [686, 687] width 85 height 17
type input "**********"
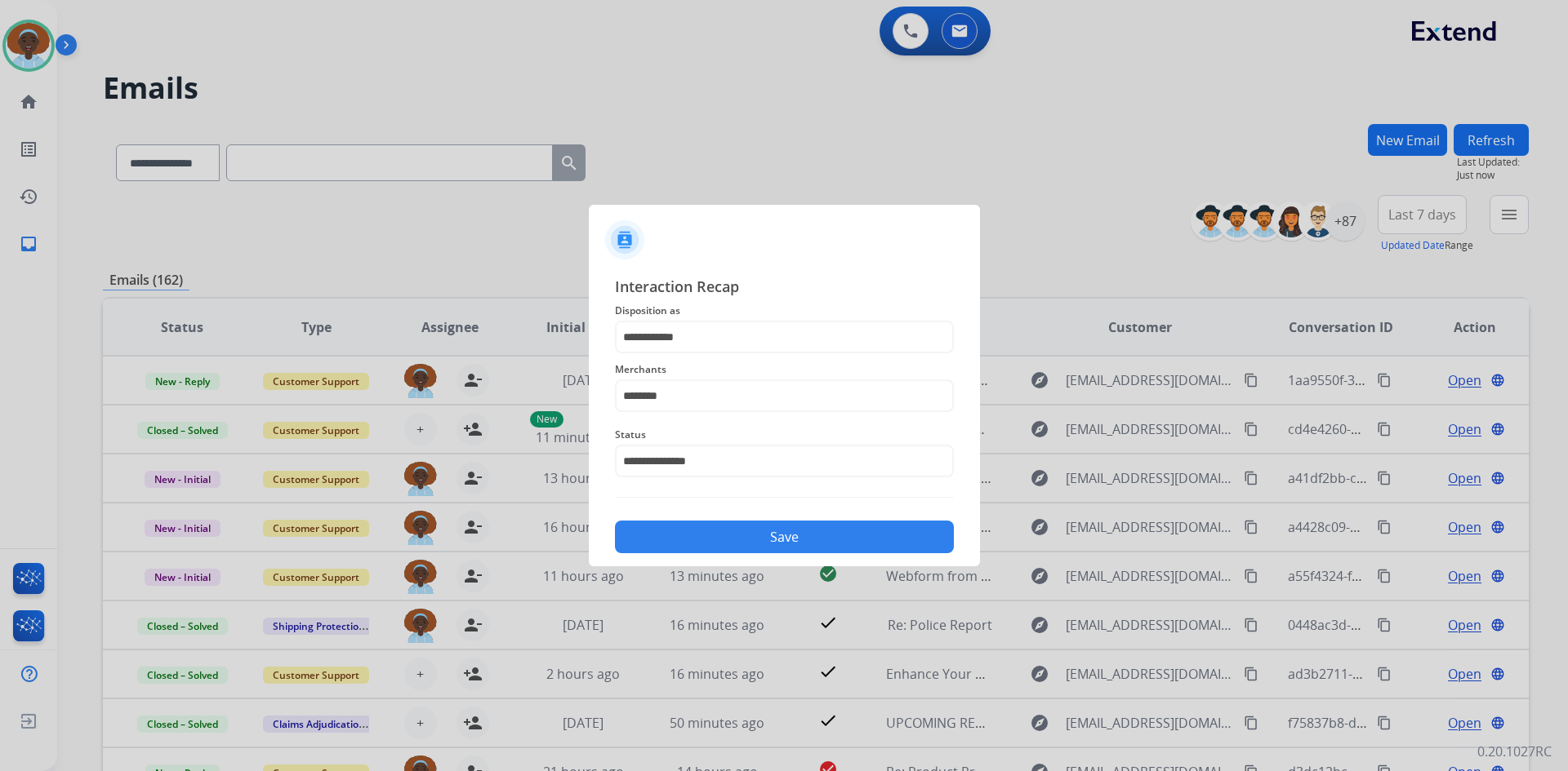
click at [752, 541] on button "Save" at bounding box center [784, 537] width 339 height 33
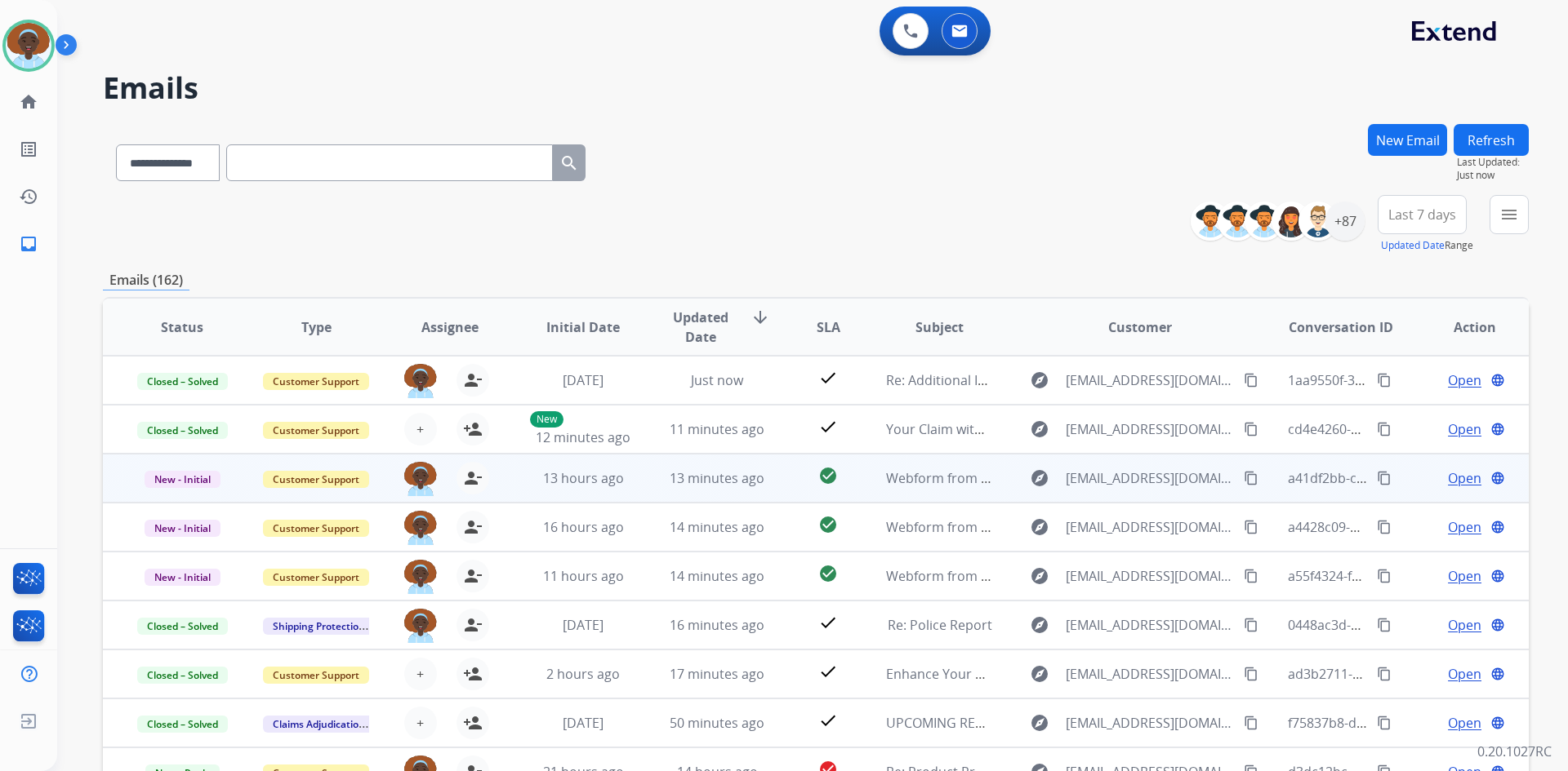
click at [1452, 476] on span "Open" at bounding box center [1464, 478] width 34 height 20
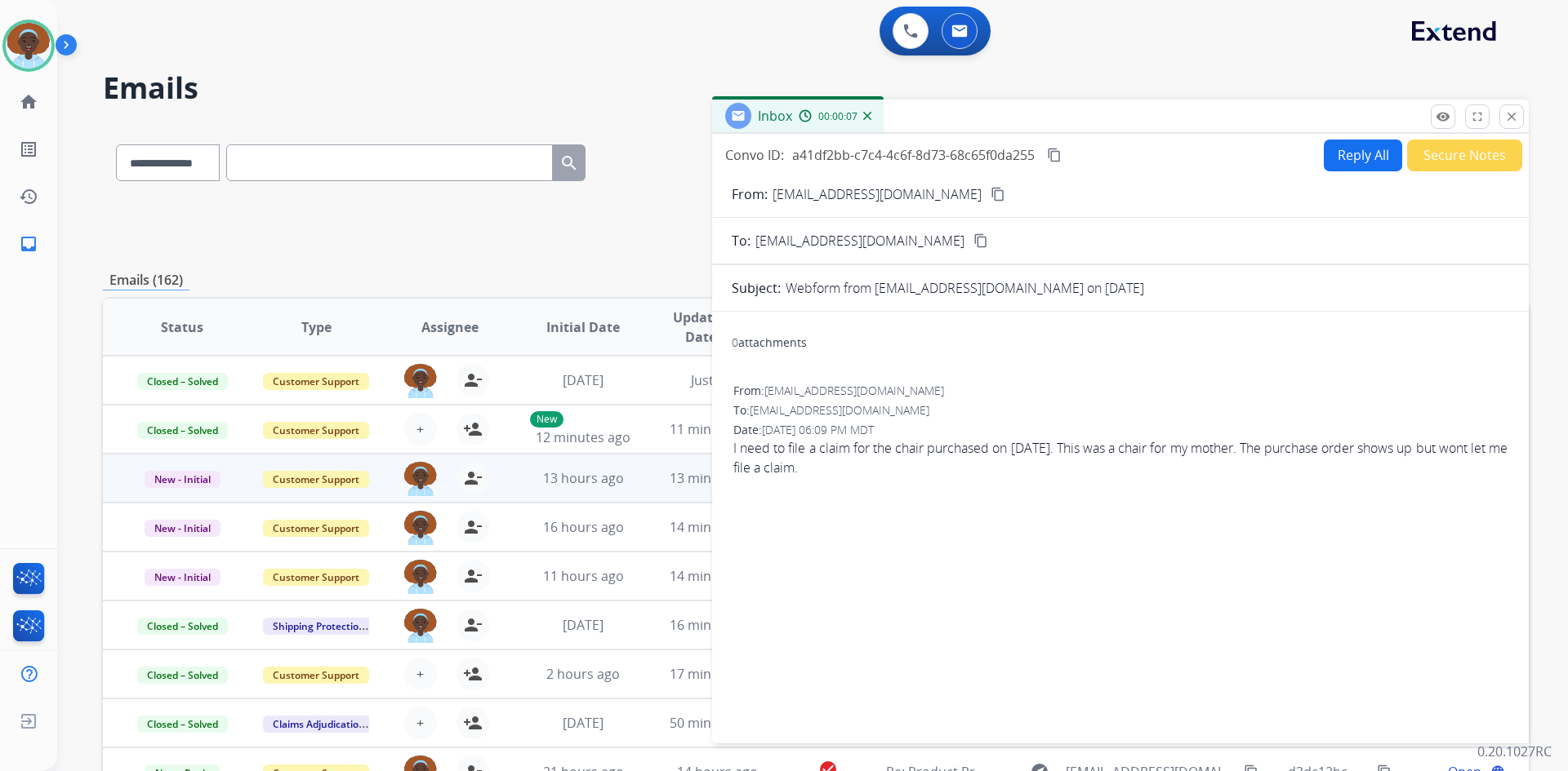
click at [1361, 153] on button "Reply All" at bounding box center [1363, 156] width 78 height 32
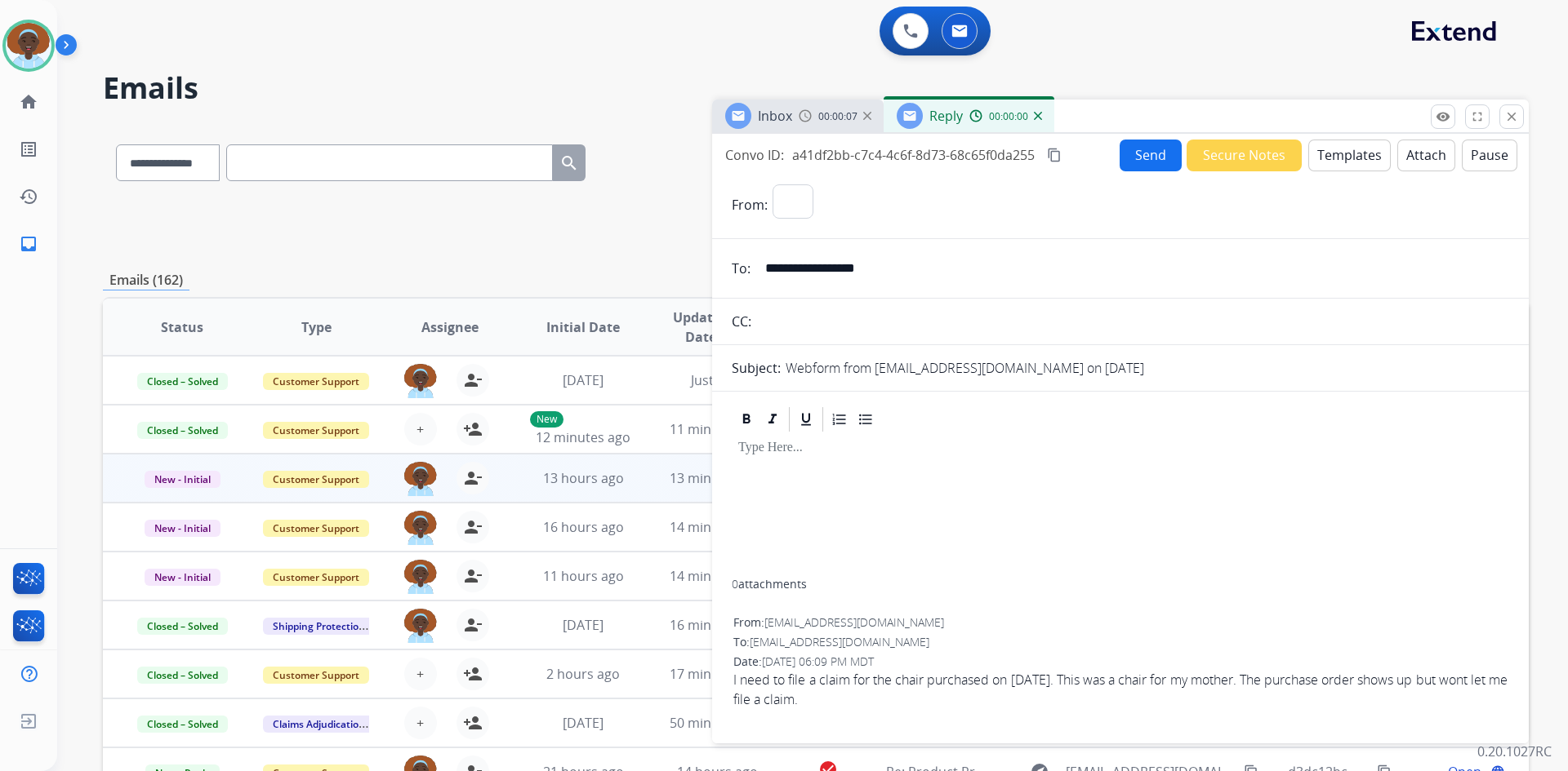
select select "**********"
click at [1342, 161] on button "Templates" at bounding box center [1349, 156] width 82 height 32
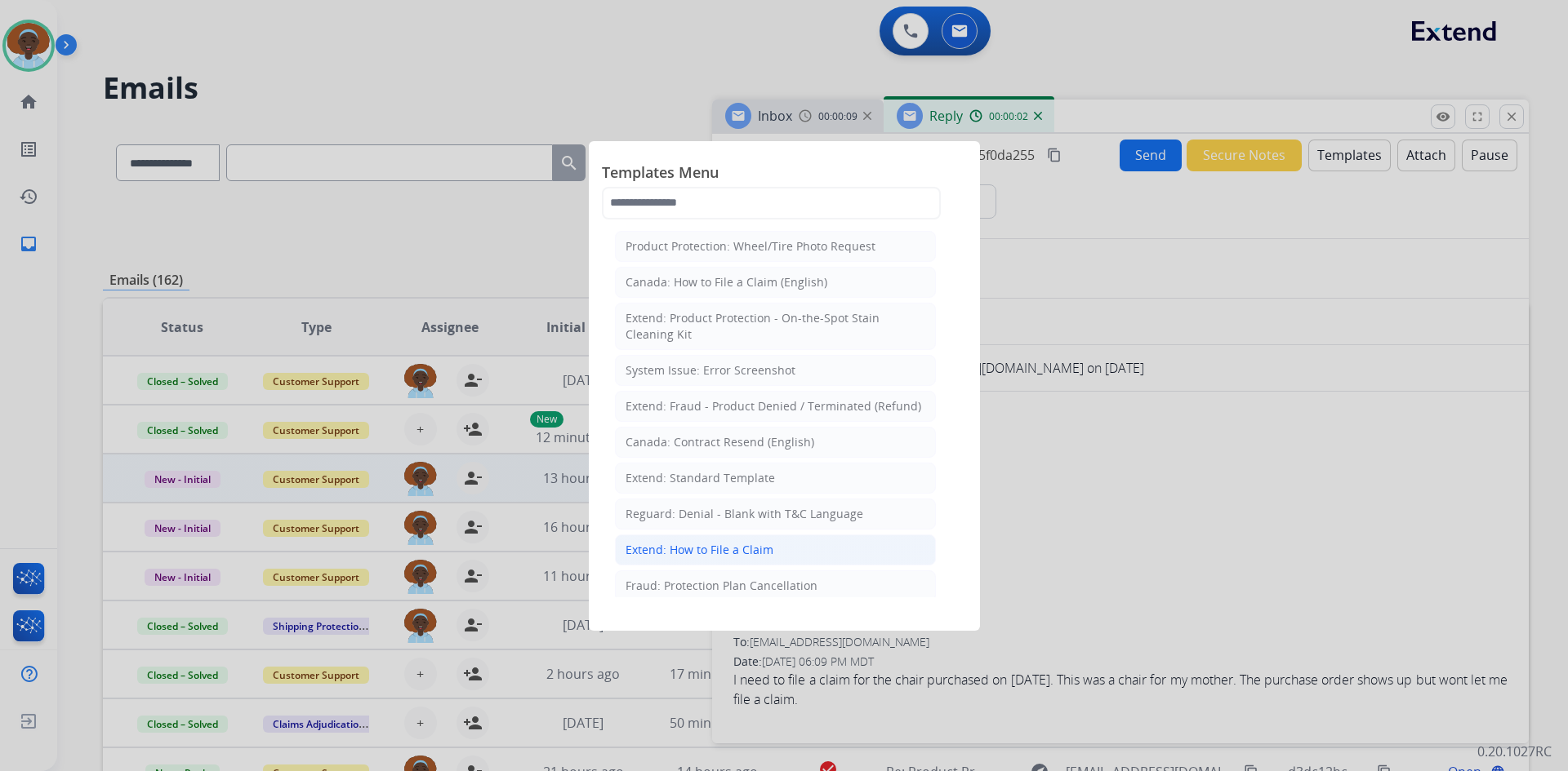
click at [760, 548] on div "Extend: How to File a Claim" at bounding box center [700, 550] width 147 height 17
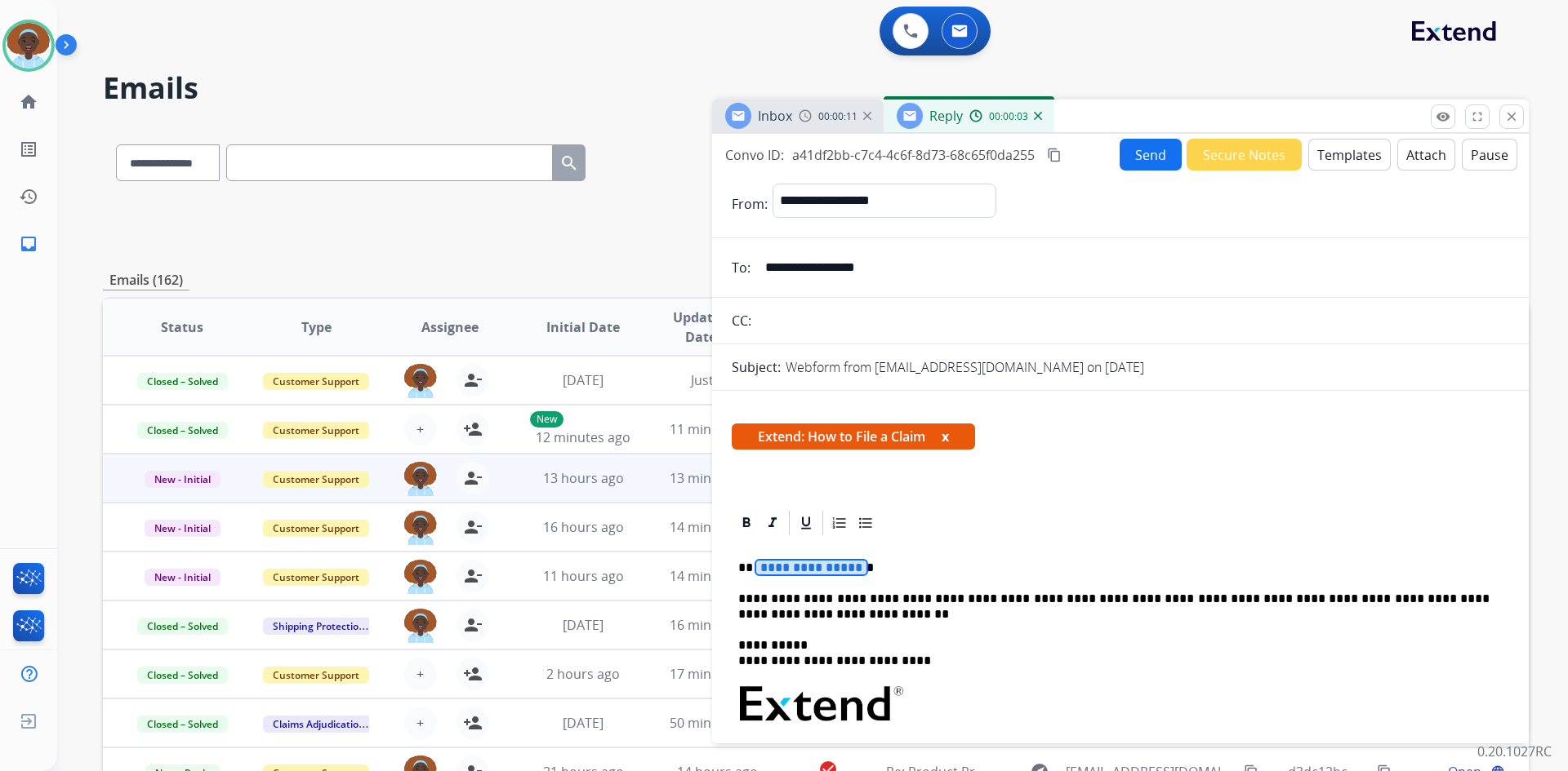
click at [816, 571] on span "**********" at bounding box center [812, 567] width 110 height 14
drag, startPoint x: 900, startPoint y: 269, endPoint x: 764, endPoint y: 268, distance: 136.0
click at [764, 268] on input "**********" at bounding box center [1132, 268] width 754 height 33
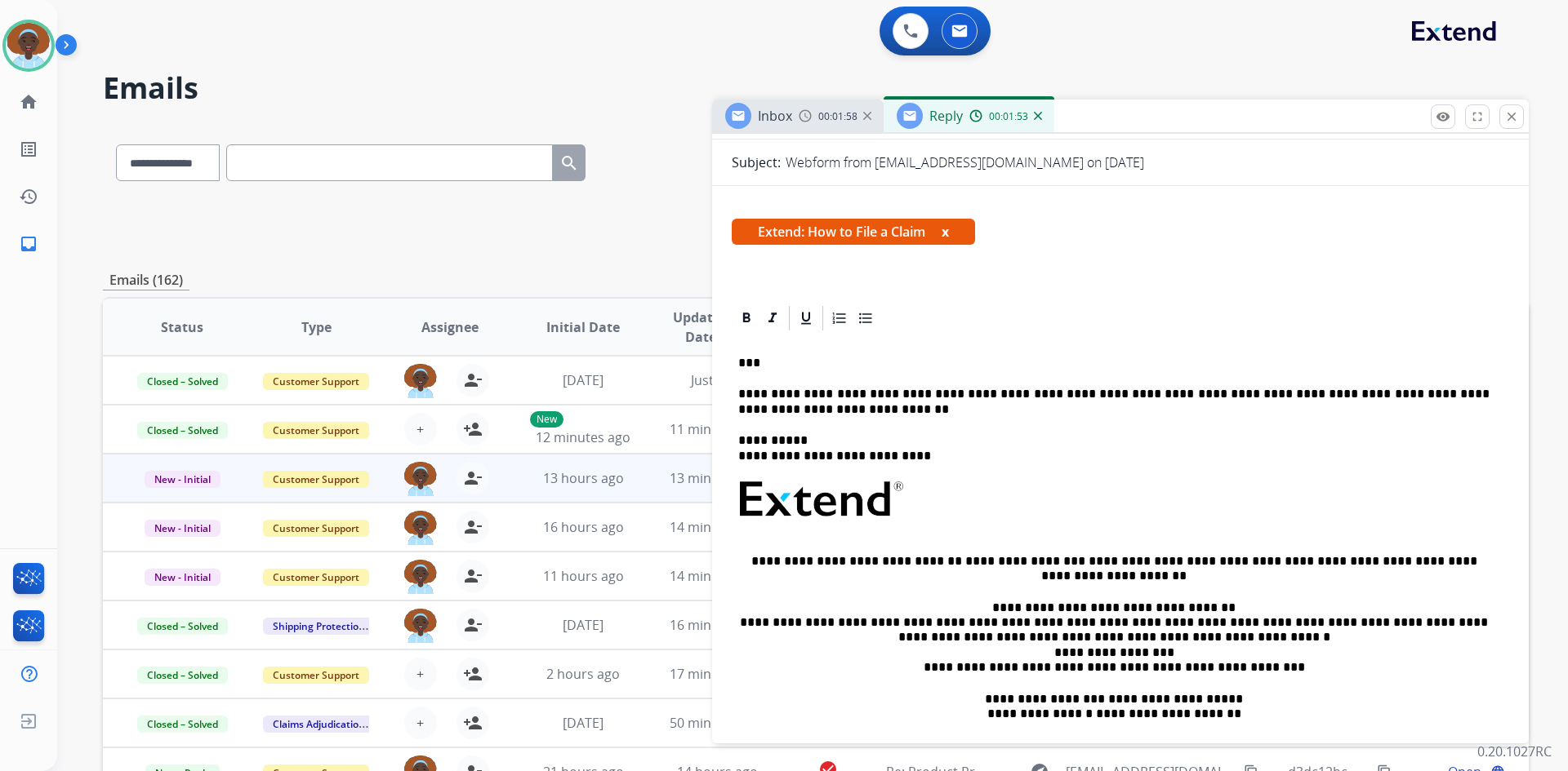
scroll to position [326, 0]
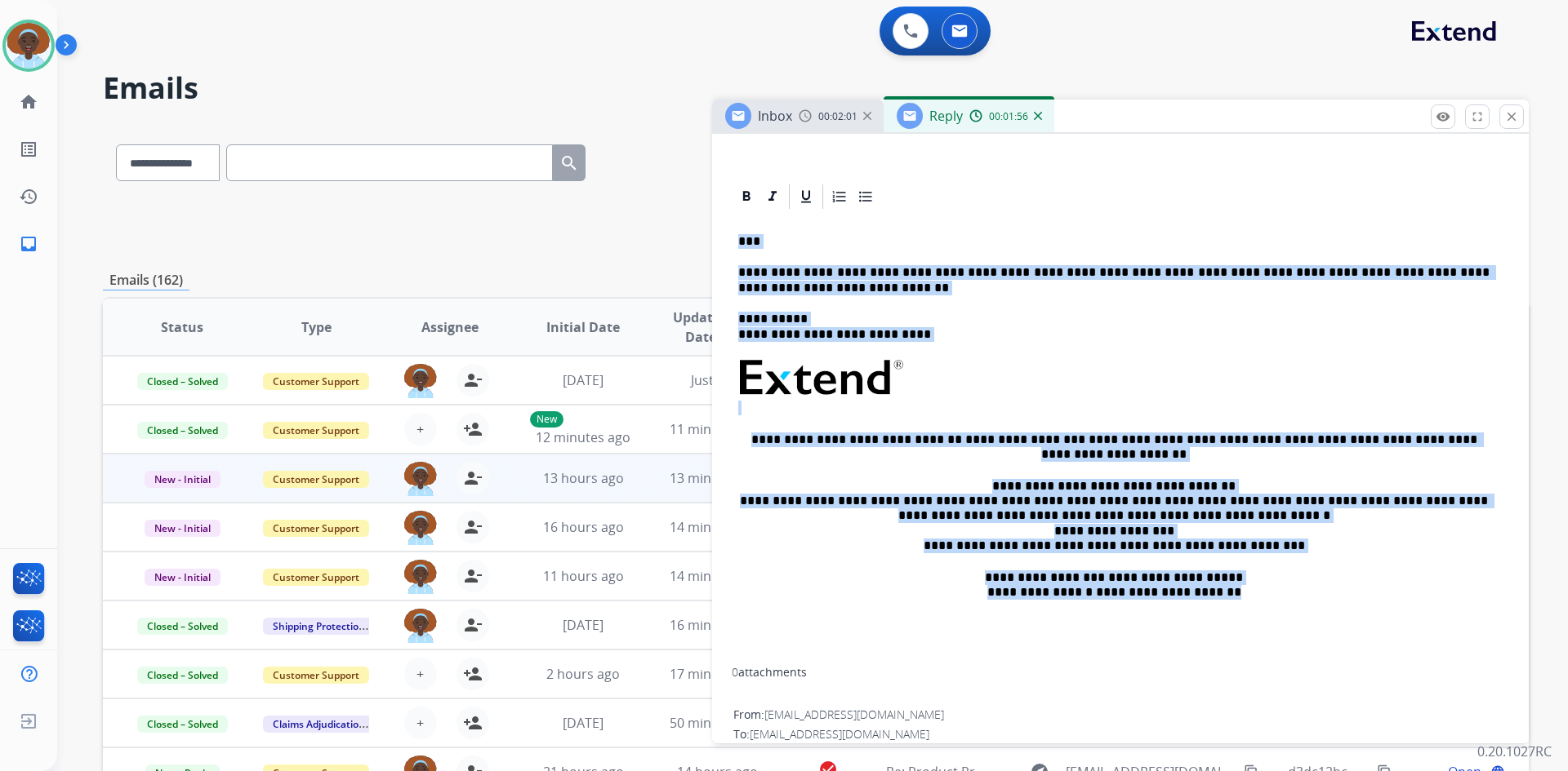
drag, startPoint x: 1232, startPoint y: 595, endPoint x: 740, endPoint y: 240, distance: 606.7
click at [740, 240] on div "**********" at bounding box center [1119, 437] width 777 height 452
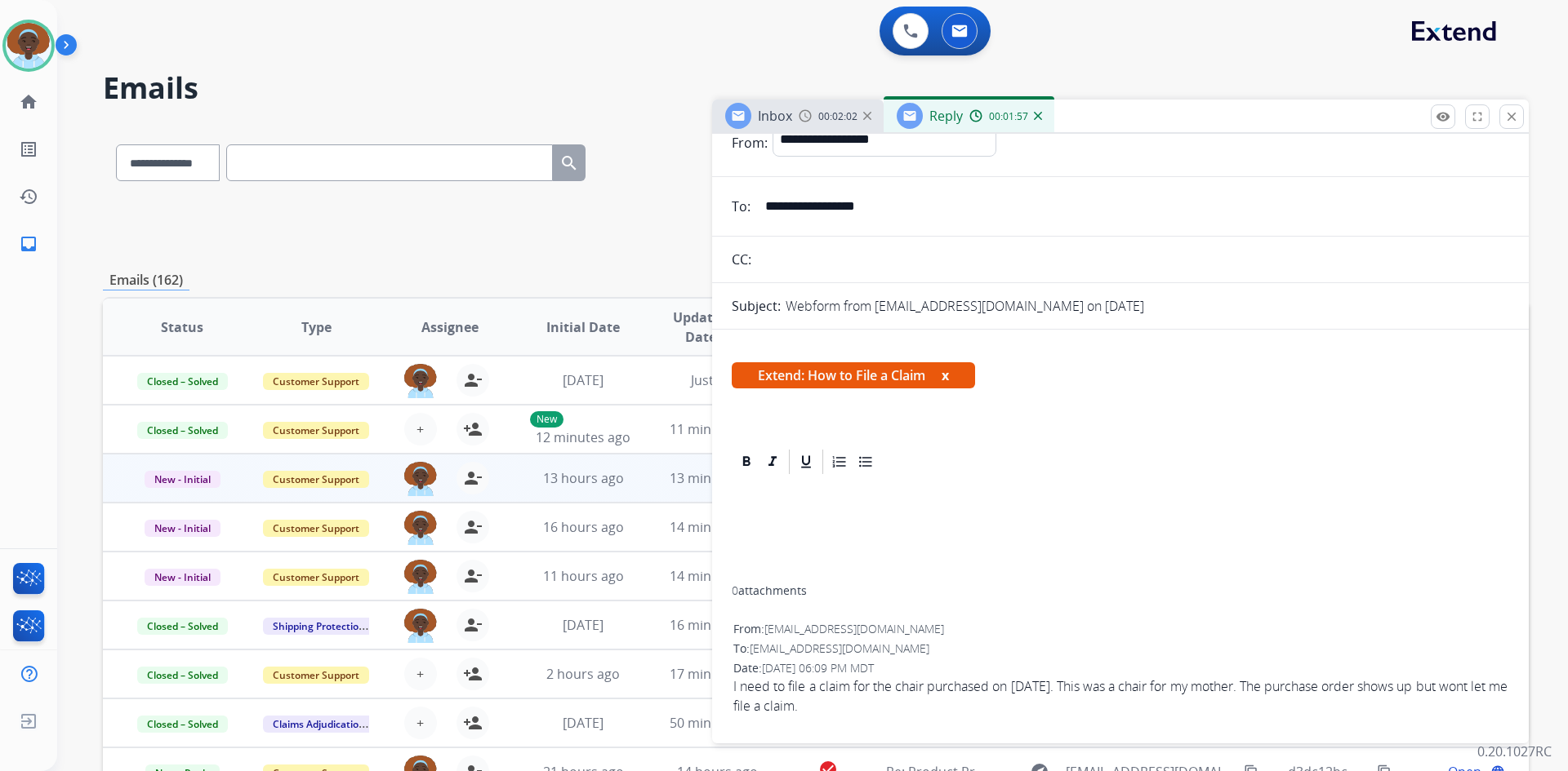
scroll to position [62, 0]
click at [949, 375] on button "x" at bounding box center [945, 375] width 7 height 20
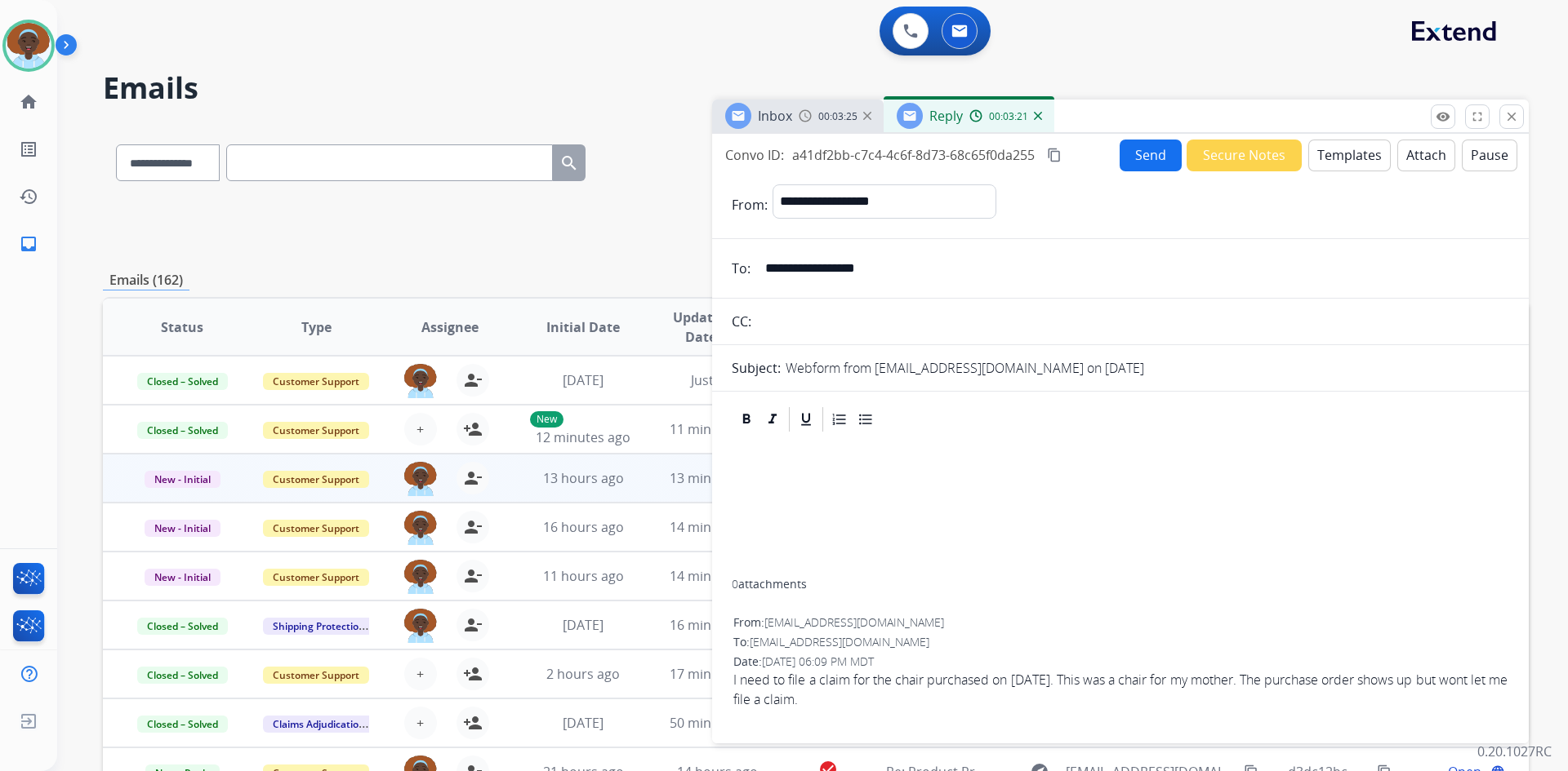
click at [1344, 157] on button "Templates" at bounding box center [1349, 156] width 82 height 32
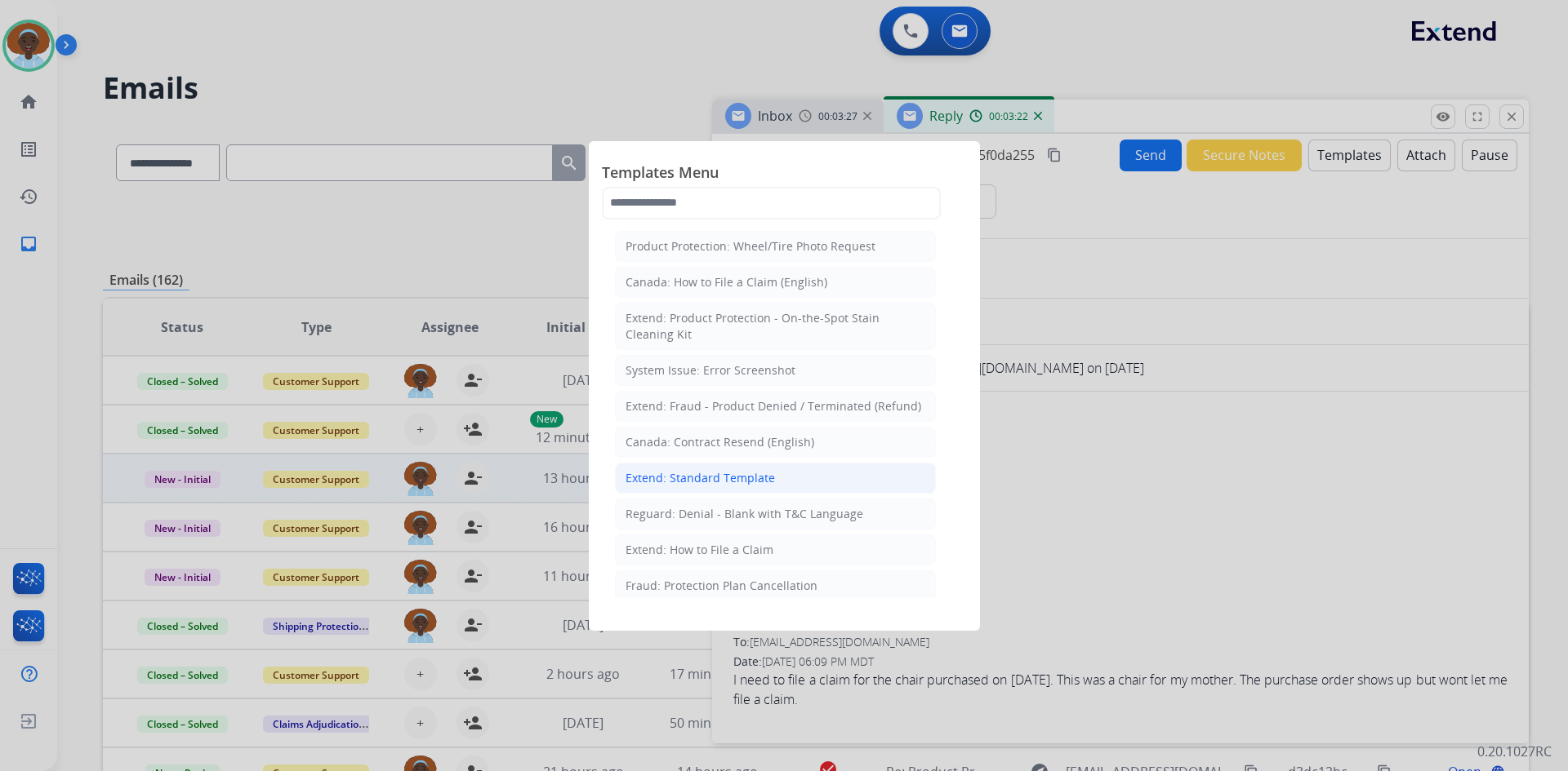
click at [780, 481] on li "Extend: Standard Template" at bounding box center [775, 477] width 321 height 31
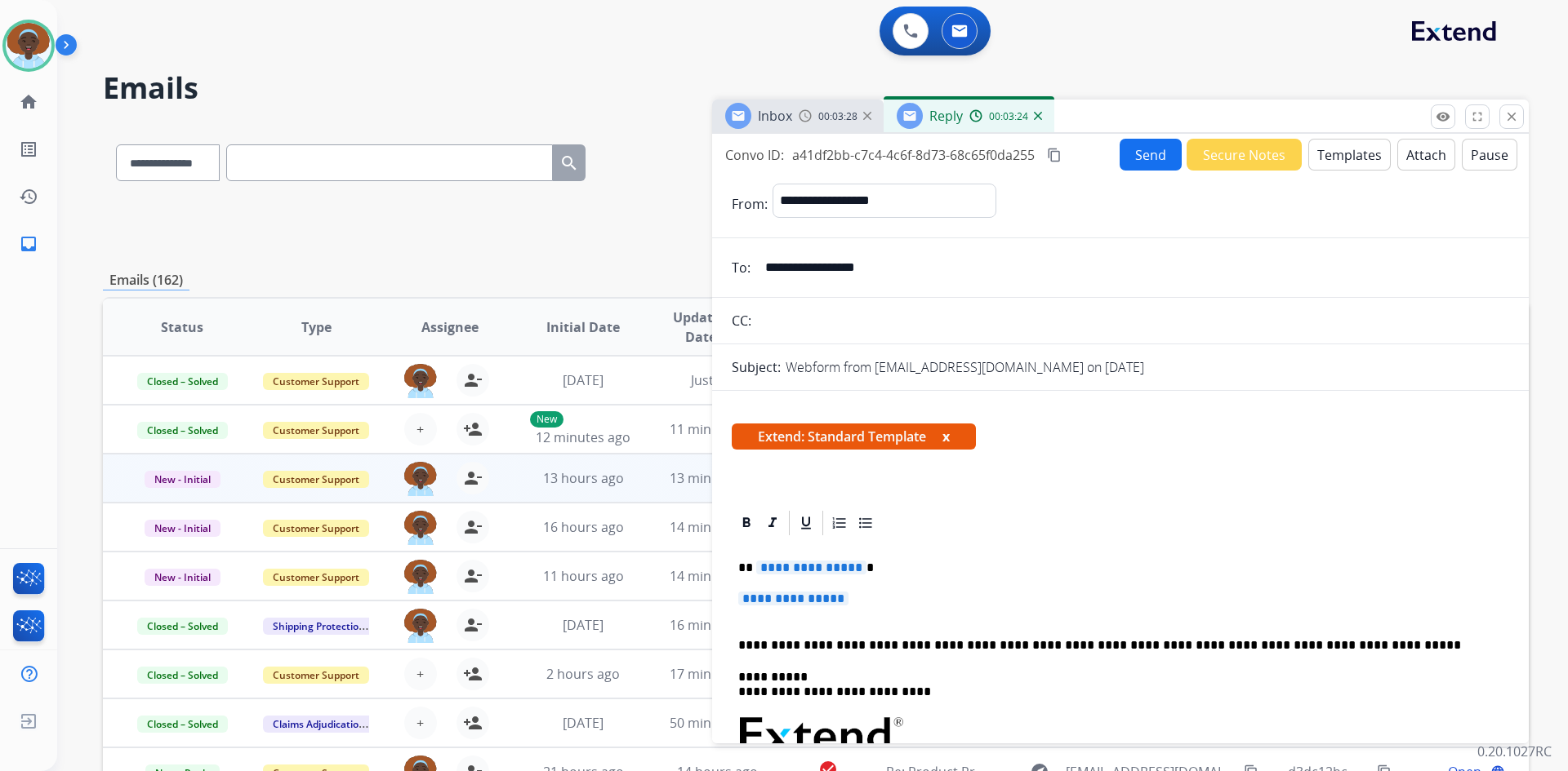
click at [828, 569] on span "**********" at bounding box center [812, 567] width 110 height 14
click at [823, 599] on span "**********" at bounding box center [793, 599] width 110 height 14
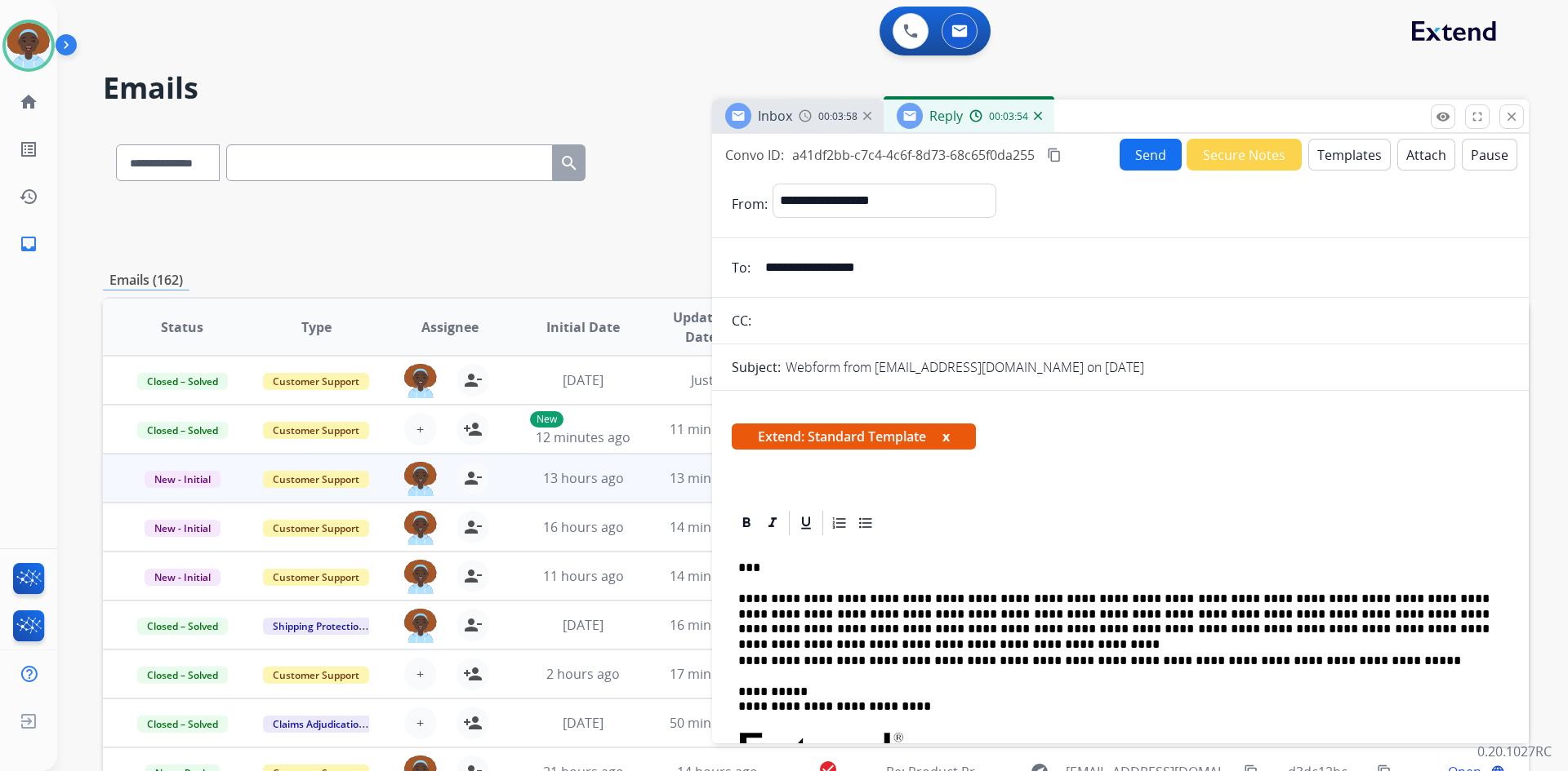
click at [1135, 160] on button "Send" at bounding box center [1150, 155] width 62 height 32
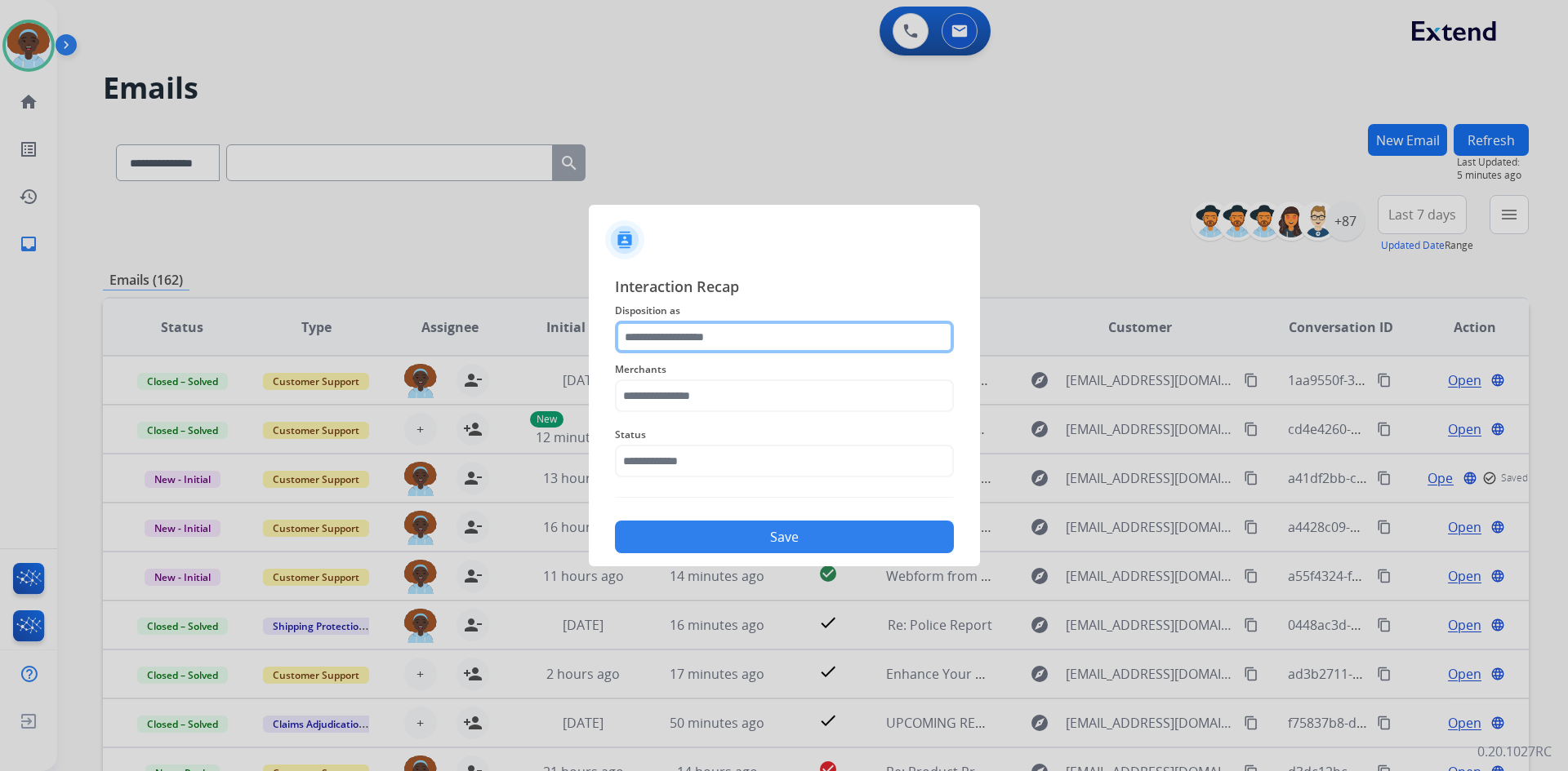
click at [680, 337] on input "text" at bounding box center [784, 337] width 339 height 33
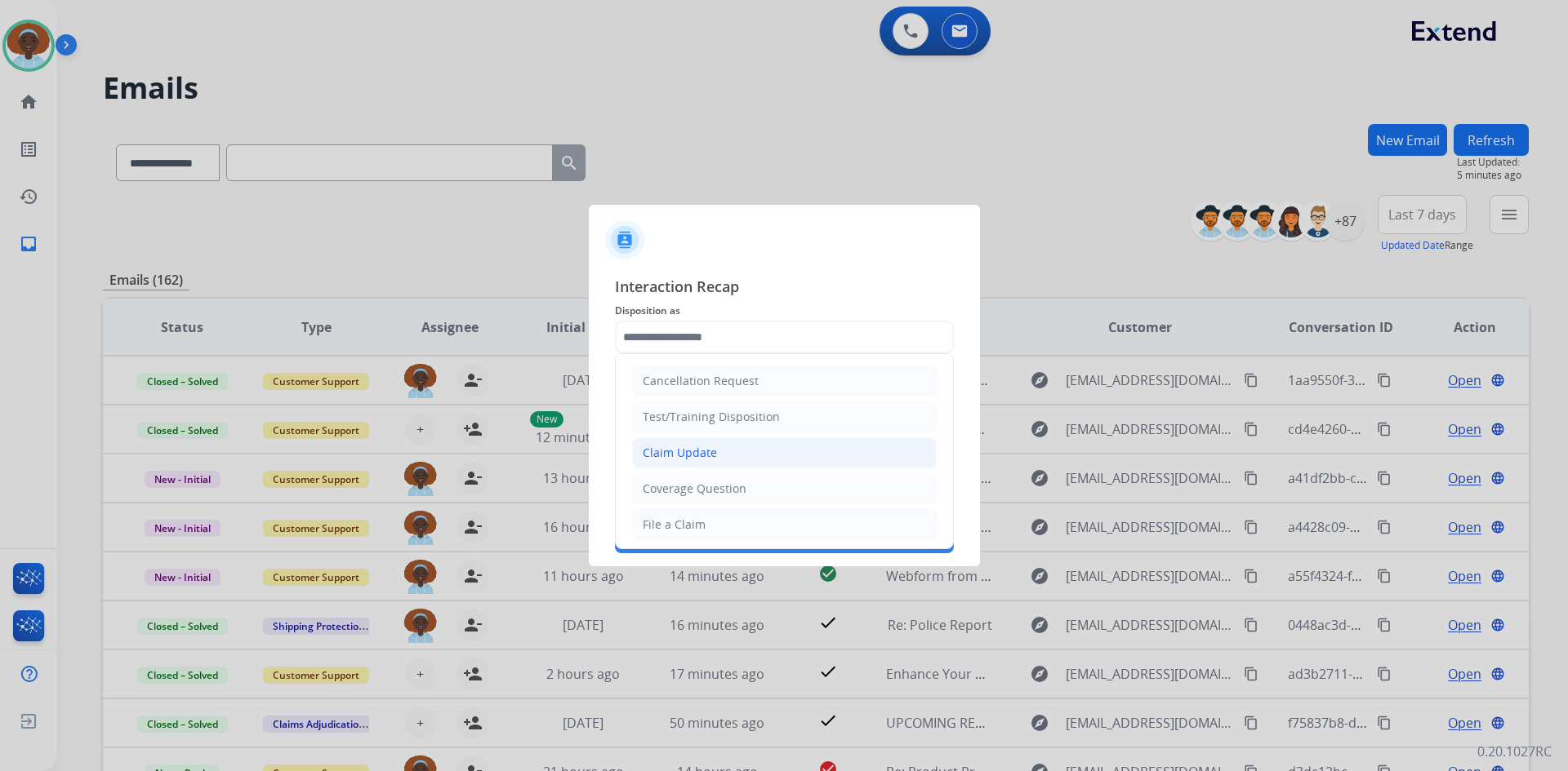
click at [697, 452] on div "Claim Update" at bounding box center [680, 453] width 75 height 17
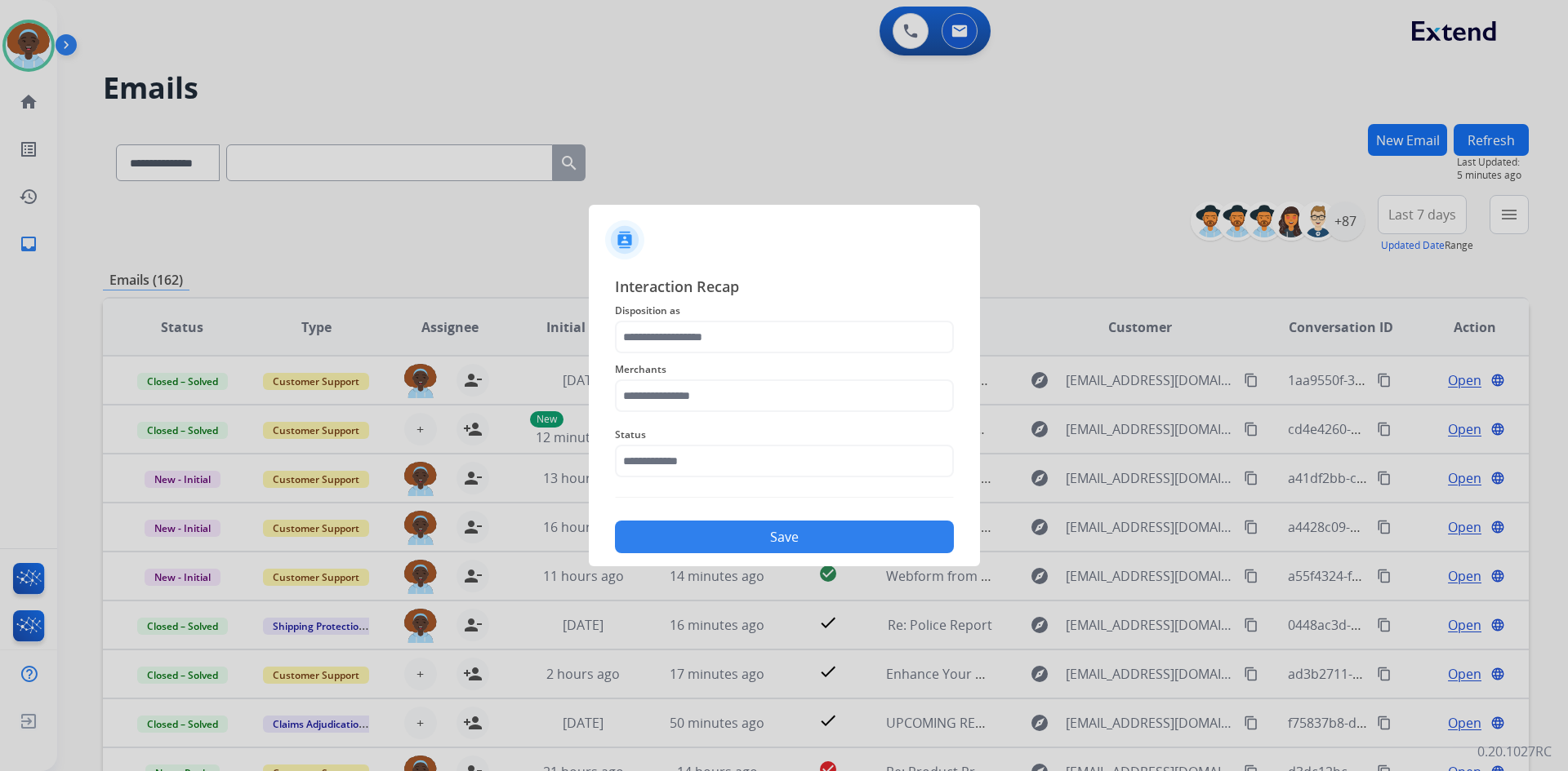
type input "**********"
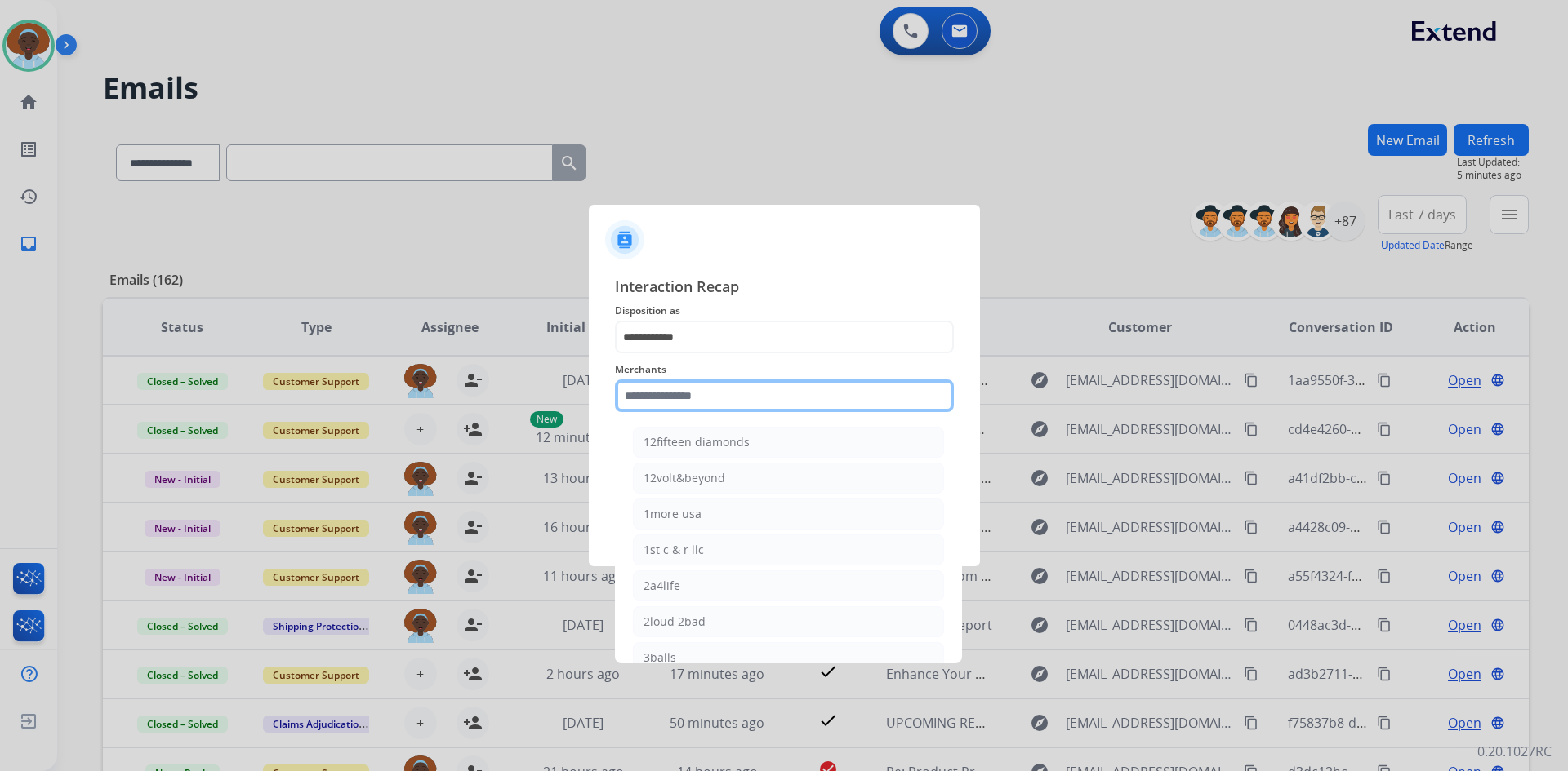
click at [676, 395] on input "text" at bounding box center [784, 395] width 339 height 33
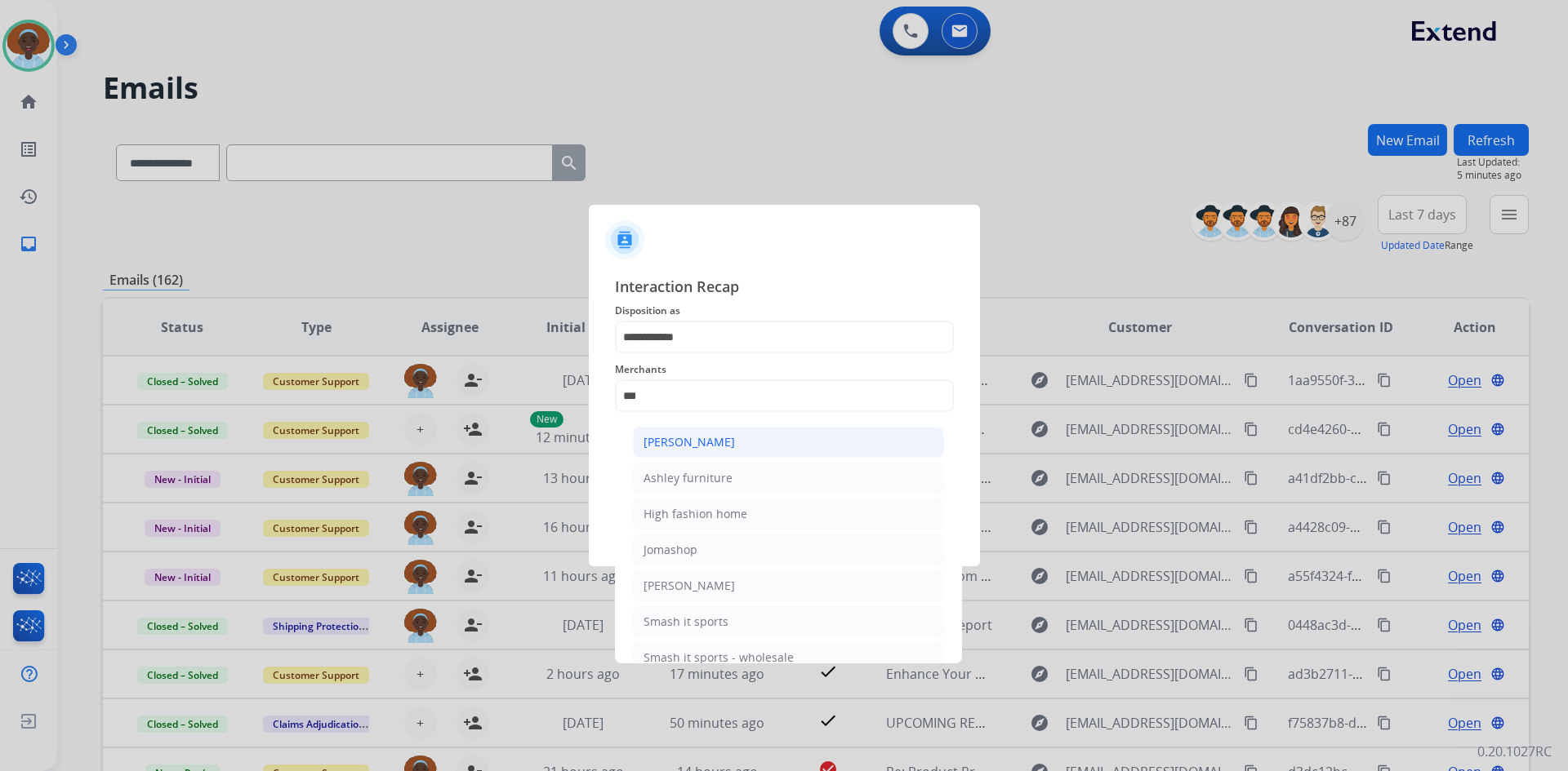
click at [699, 441] on div "[PERSON_NAME]" at bounding box center [689, 443] width 91 height 17
type input "**********"
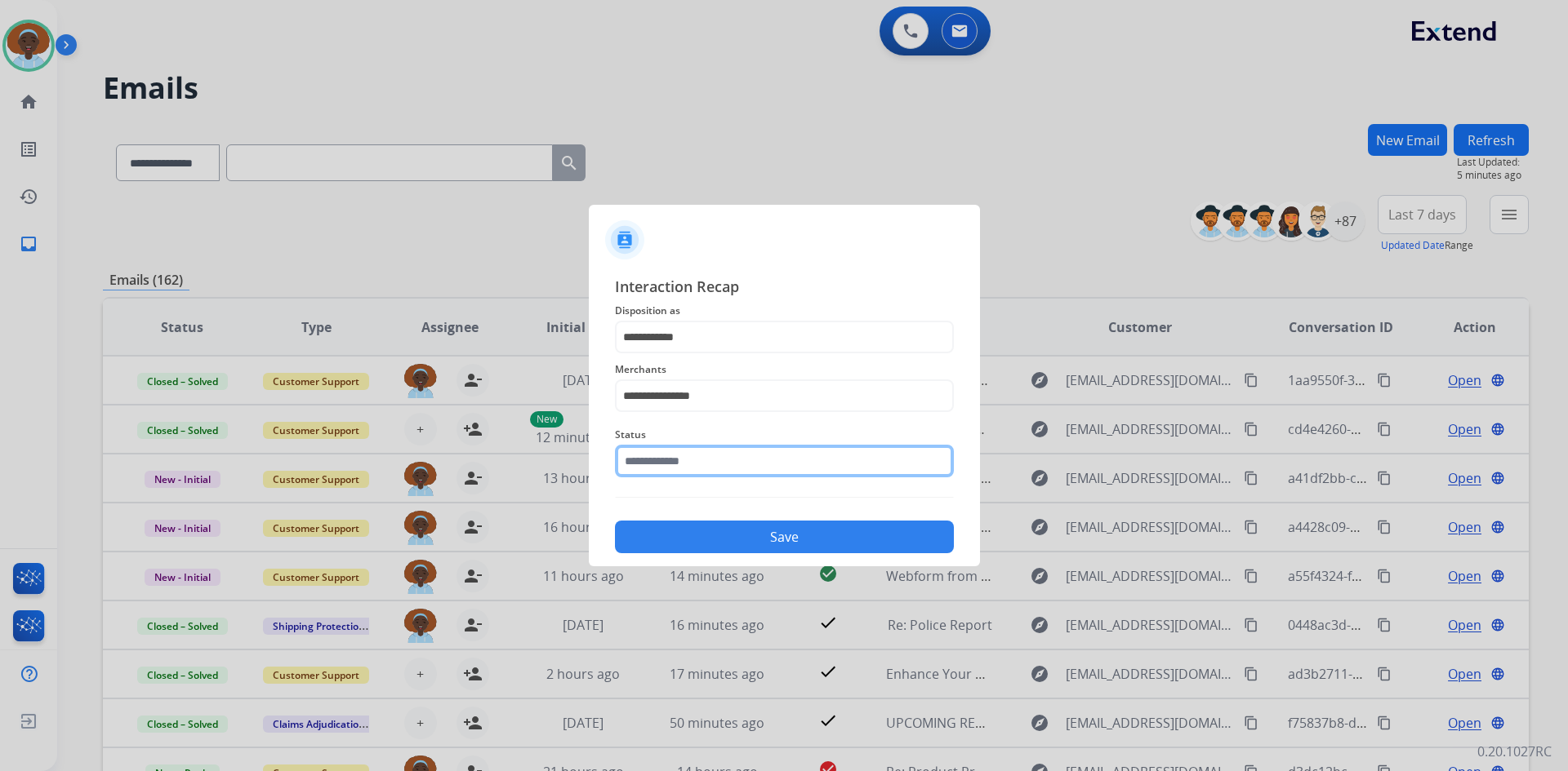
click at [714, 465] on input "text" at bounding box center [784, 461] width 339 height 33
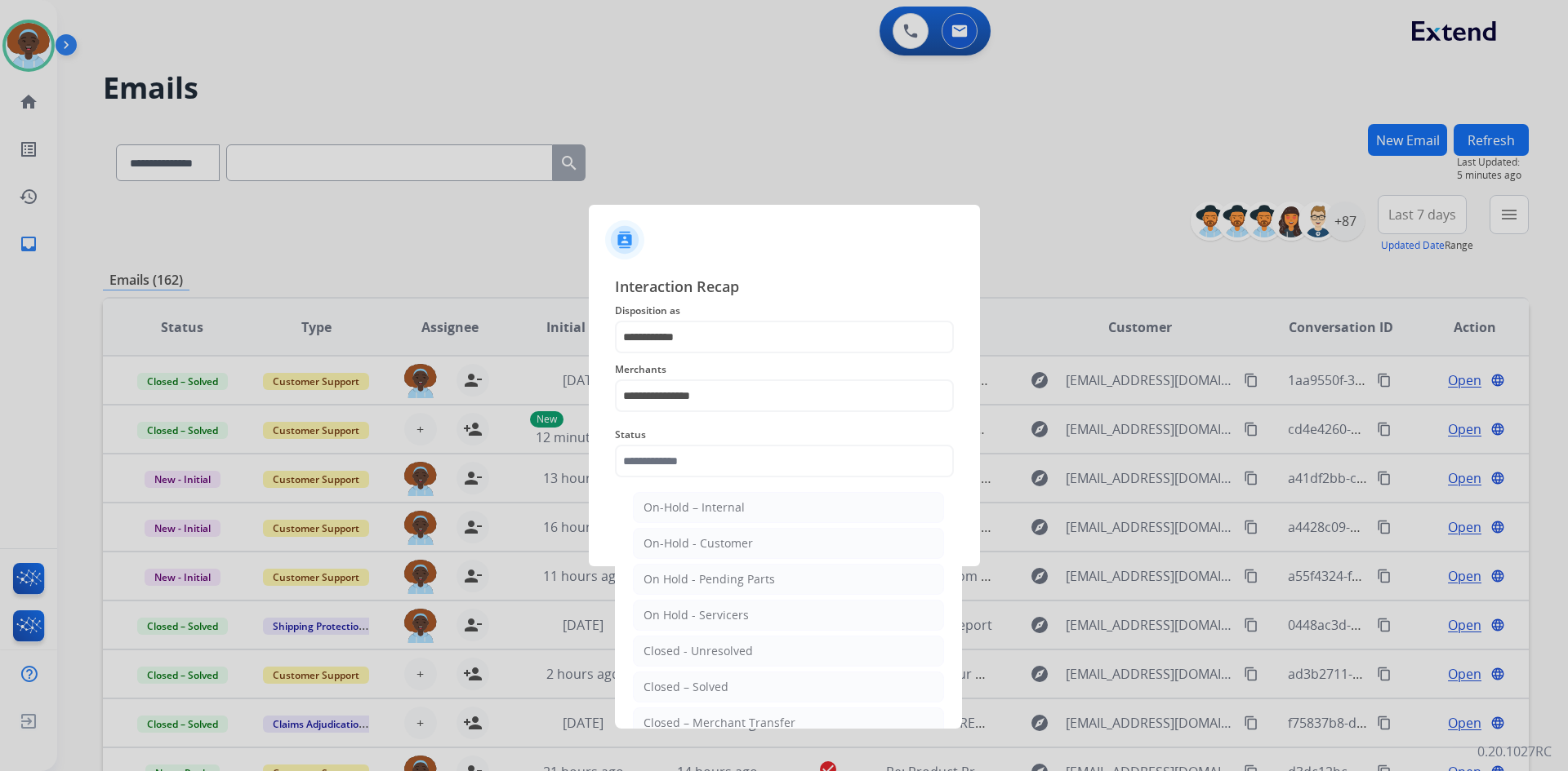
drag, startPoint x: 713, startPoint y: 692, endPoint x: 759, endPoint y: 591, distance: 111.0
click at [713, 686] on div "Closed – Solved" at bounding box center [686, 687] width 85 height 17
type input "**********"
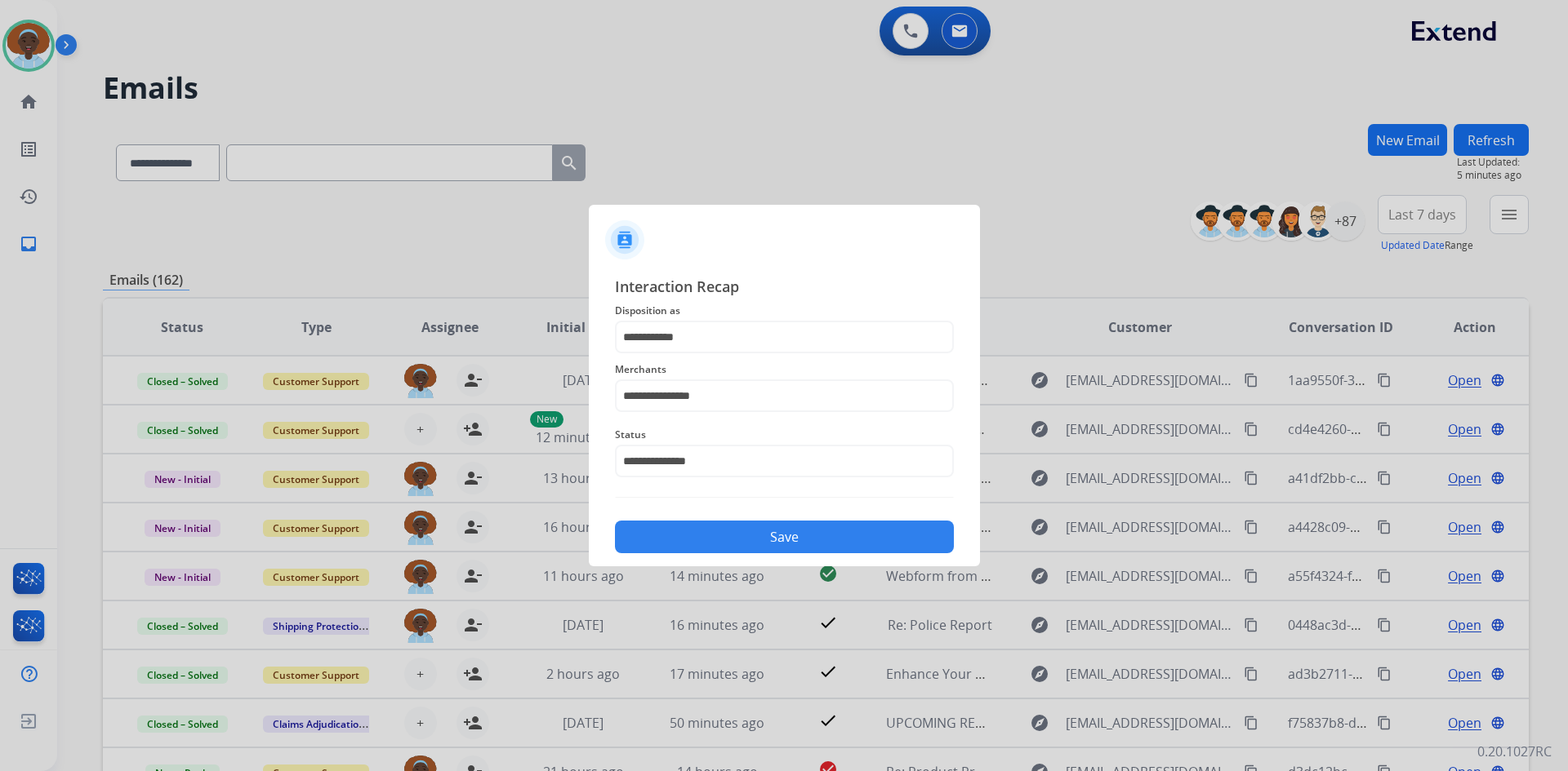
click at [778, 534] on button "Save" at bounding box center [784, 537] width 339 height 33
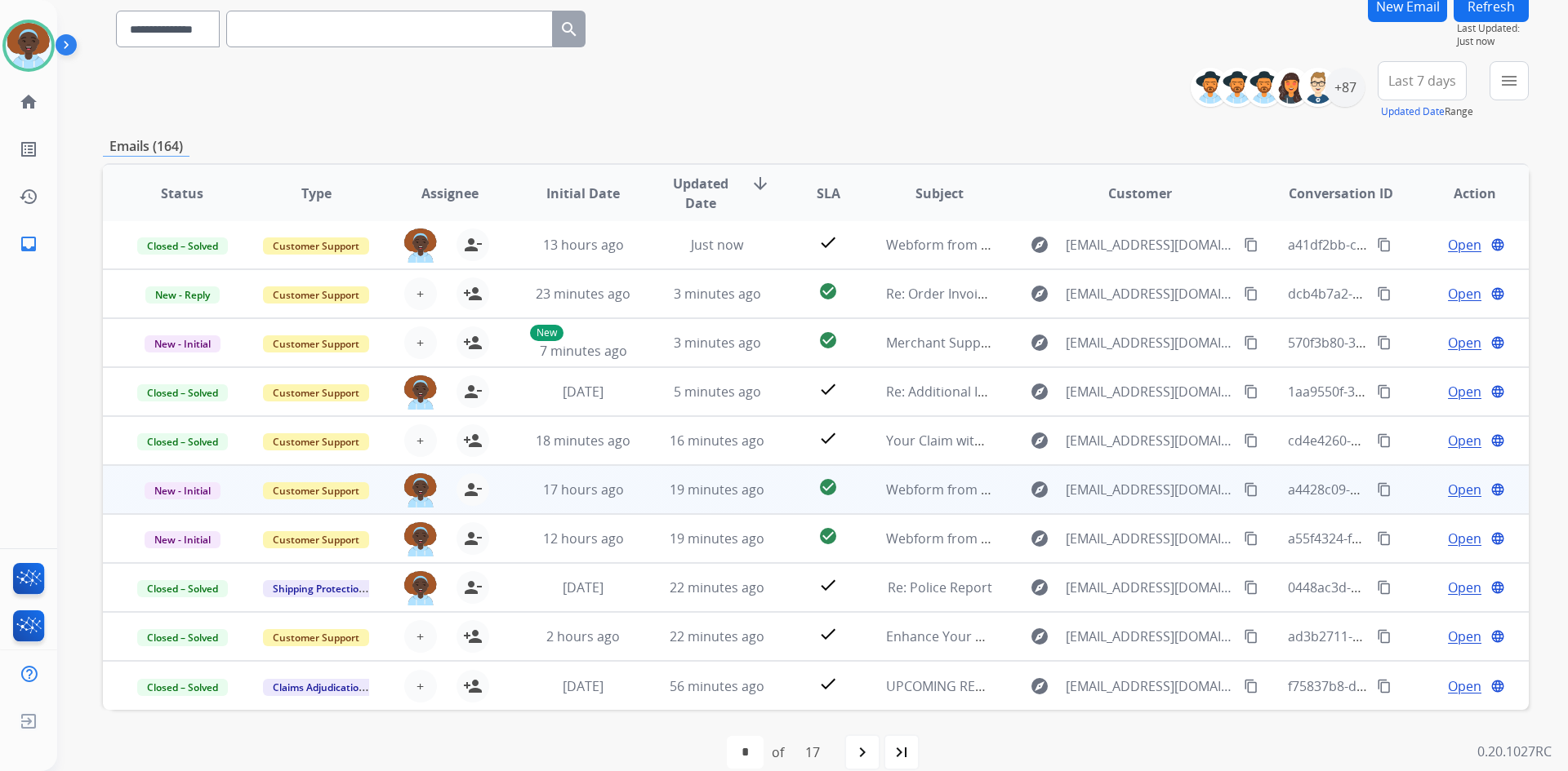
scroll to position [158, 0]
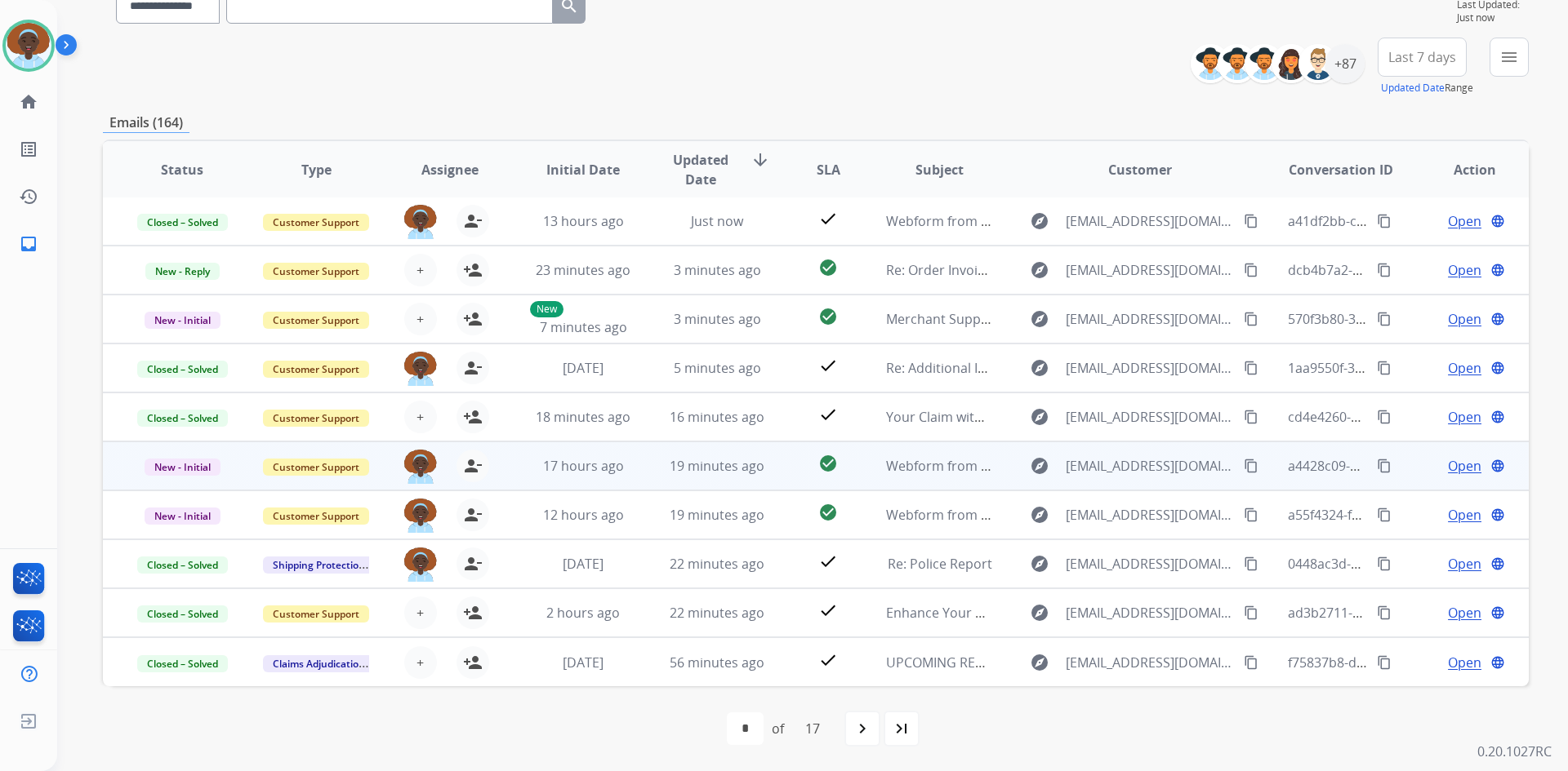
click at [1448, 462] on span "Open" at bounding box center [1464, 465] width 34 height 20
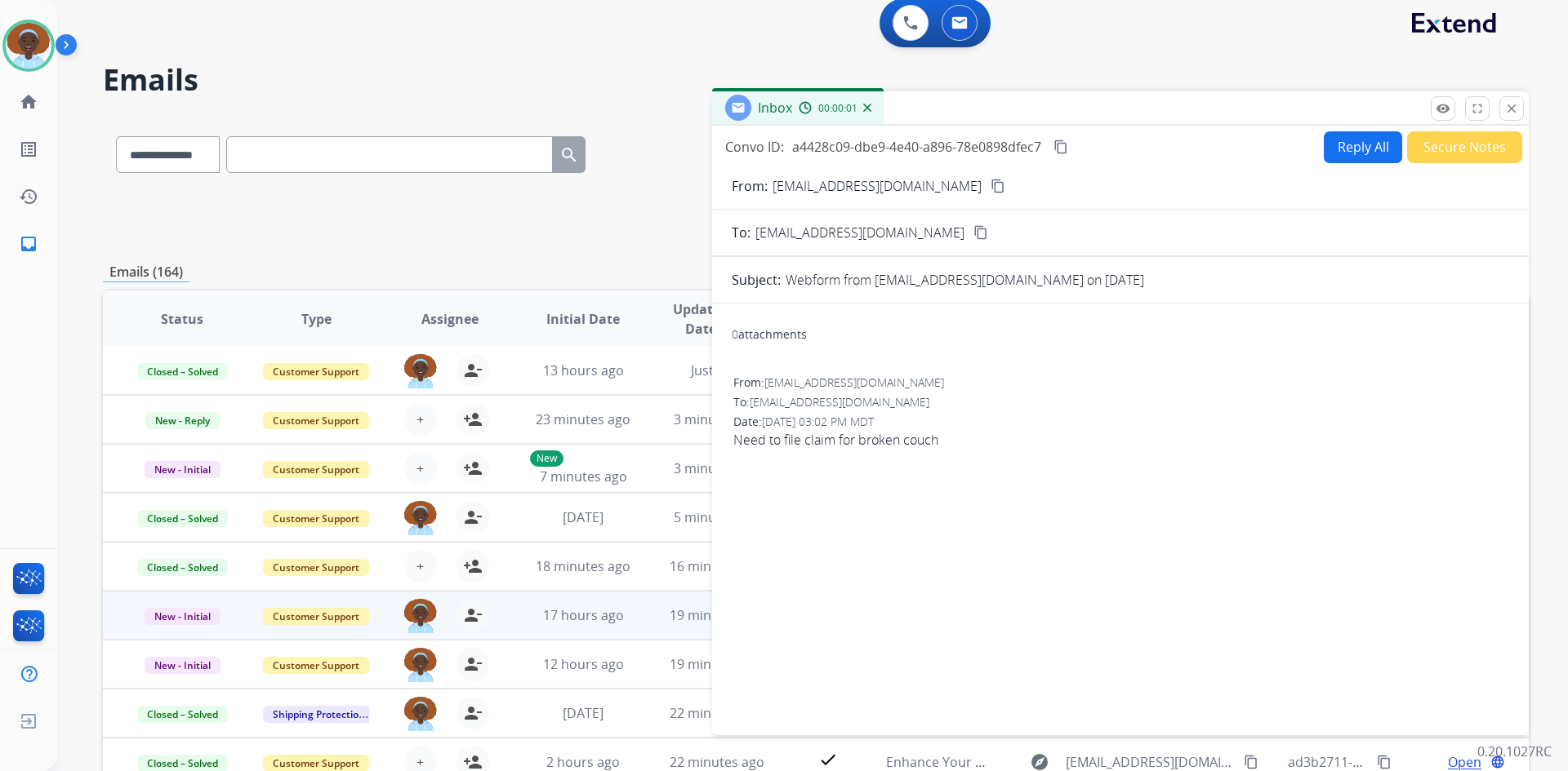
scroll to position [0, 0]
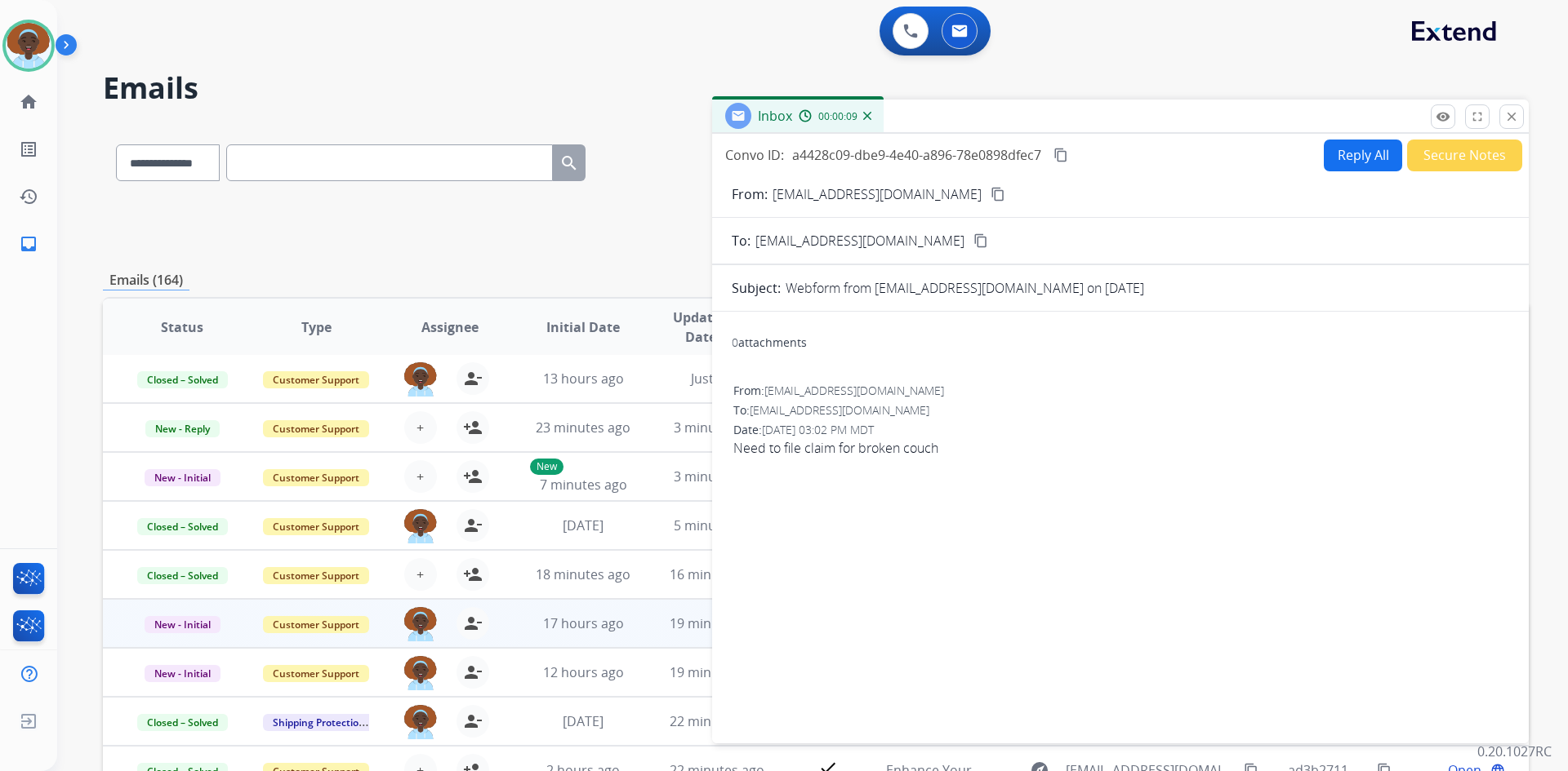
click at [991, 197] on mat-icon "content_copy" at bounding box center [998, 194] width 15 height 15
click at [1342, 155] on button "Reply All" at bounding box center [1363, 156] width 78 height 32
select select "**********"
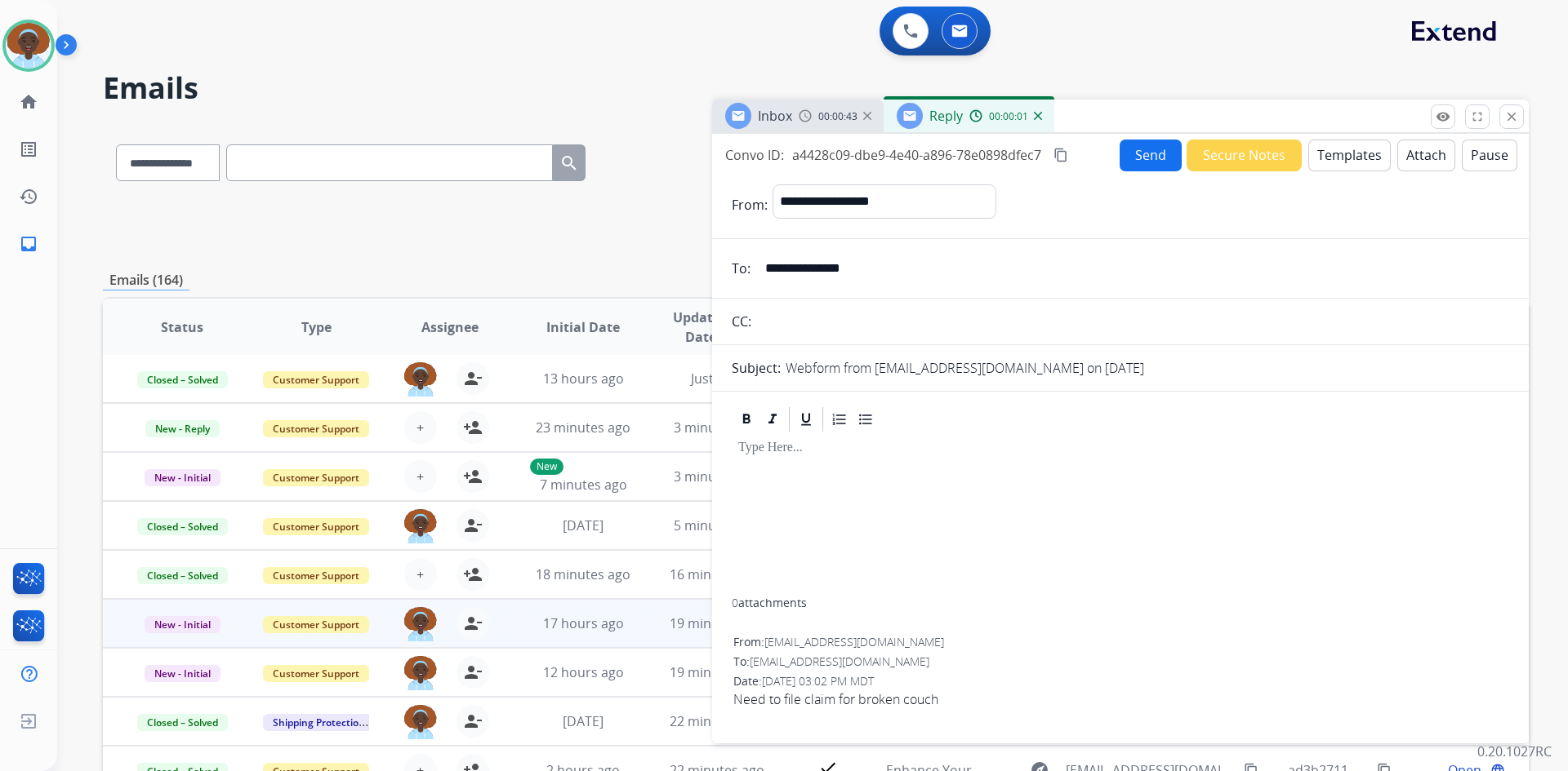
click at [1340, 159] on button "Templates" at bounding box center [1349, 156] width 82 height 32
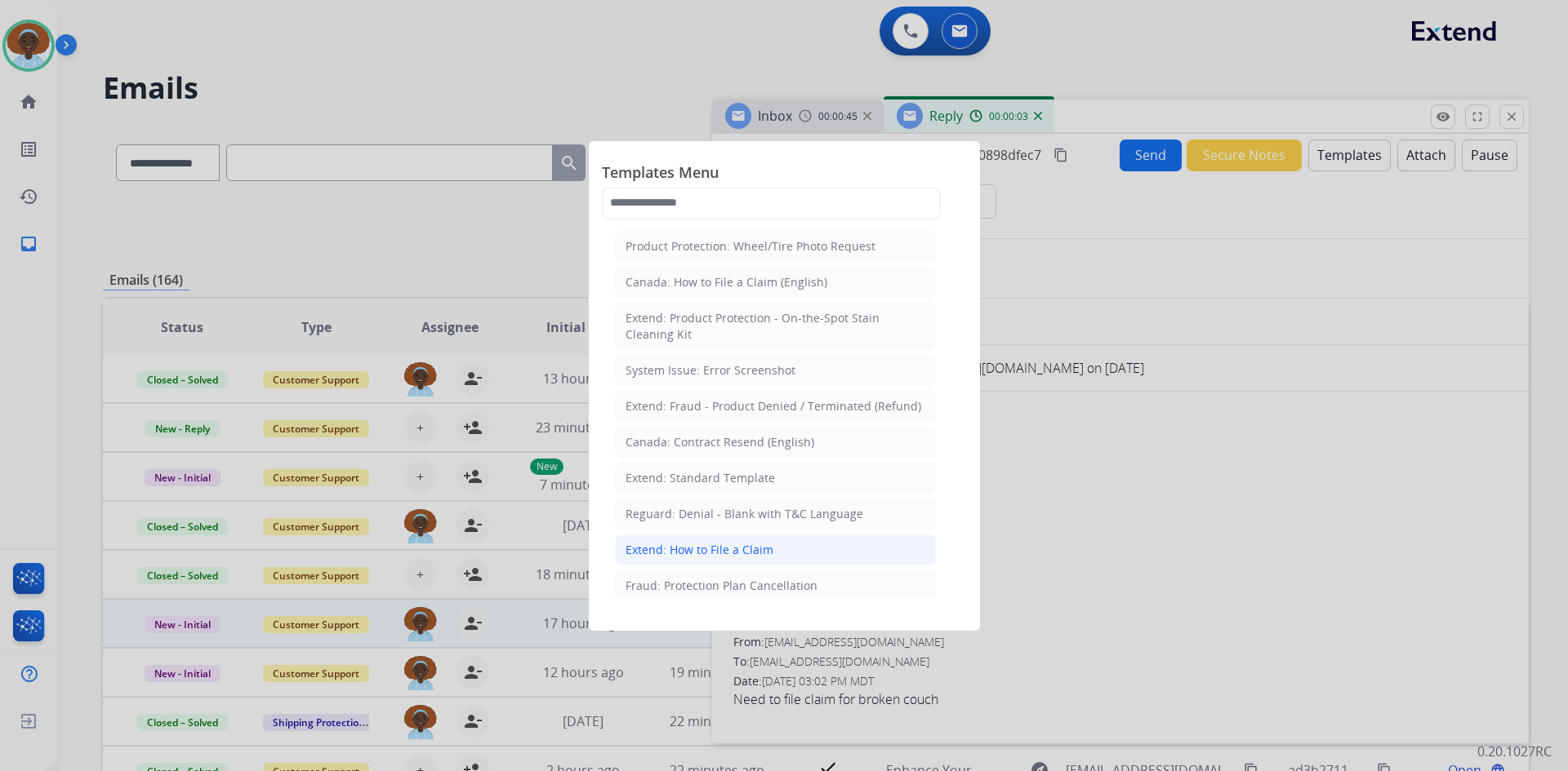
click at [736, 556] on div "Extend: How to File a Claim" at bounding box center [700, 550] width 147 height 17
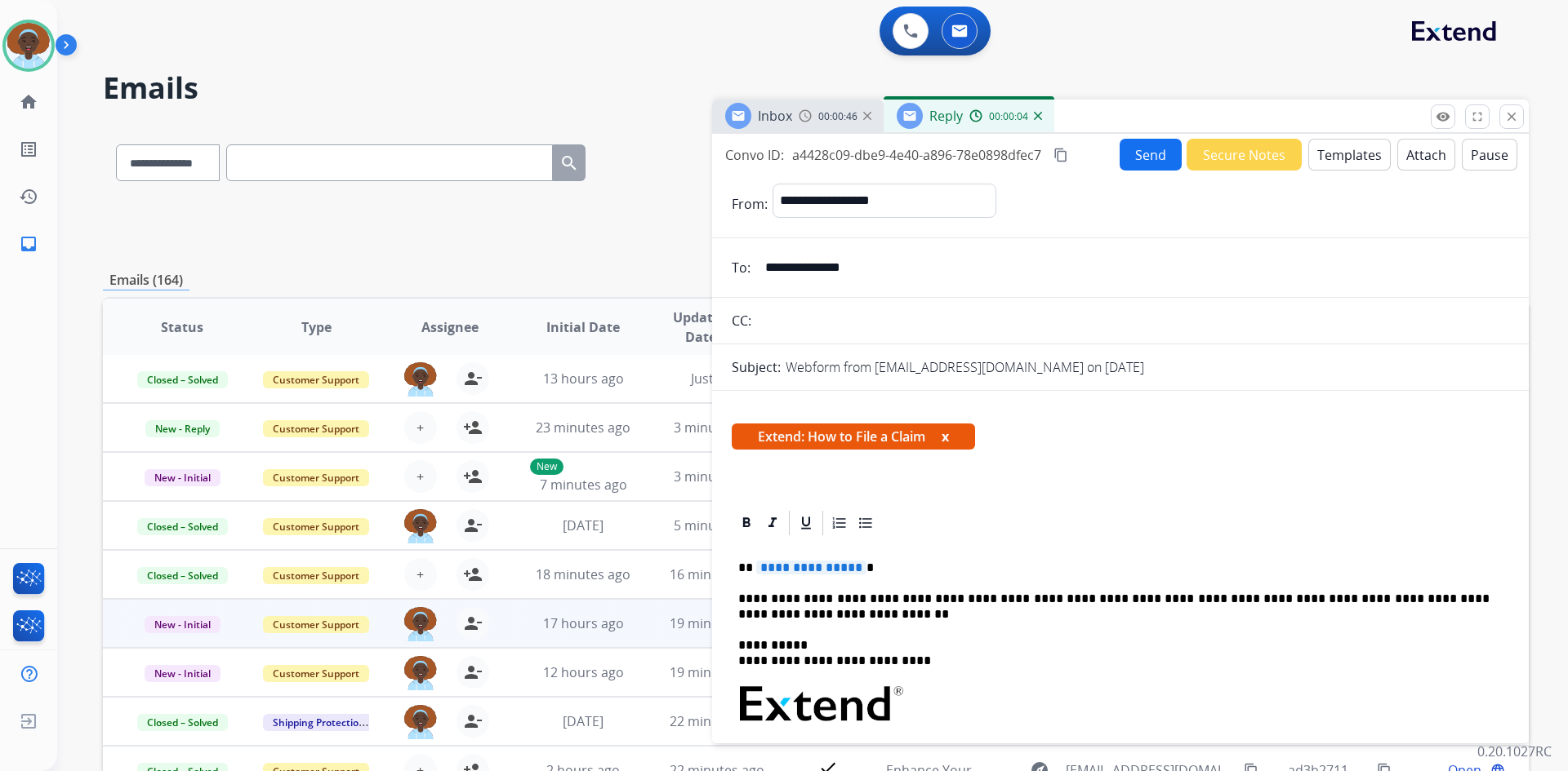
click at [814, 567] on span "**********" at bounding box center [812, 567] width 110 height 14
click at [1151, 154] on button "Send" at bounding box center [1150, 155] width 62 height 32
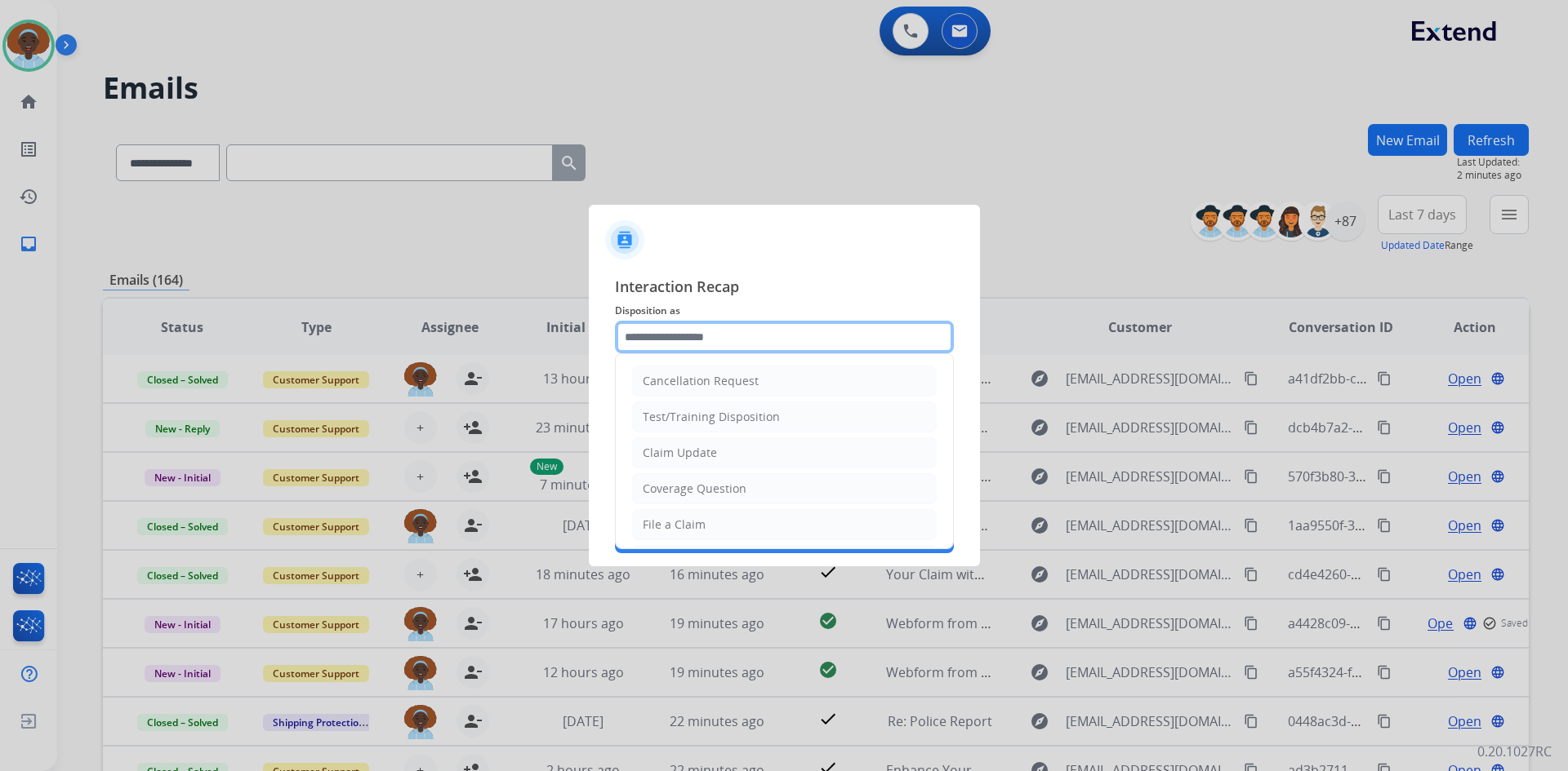
click at [713, 333] on input "text" at bounding box center [784, 337] width 339 height 33
click at [717, 520] on li "File a Claim" at bounding box center [784, 524] width 305 height 31
type input "**********"
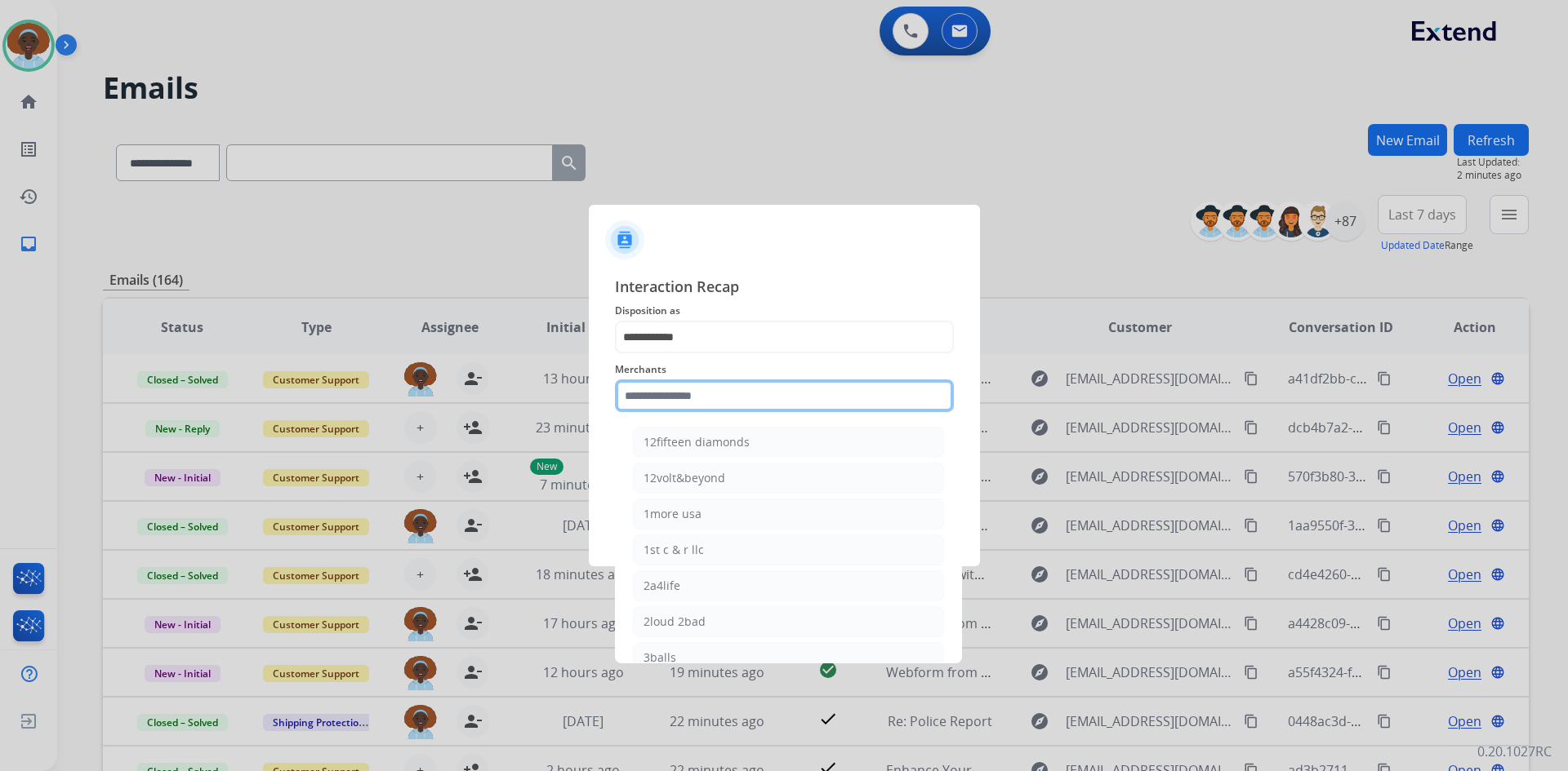
click at [705, 397] on input "text" at bounding box center [784, 395] width 339 height 33
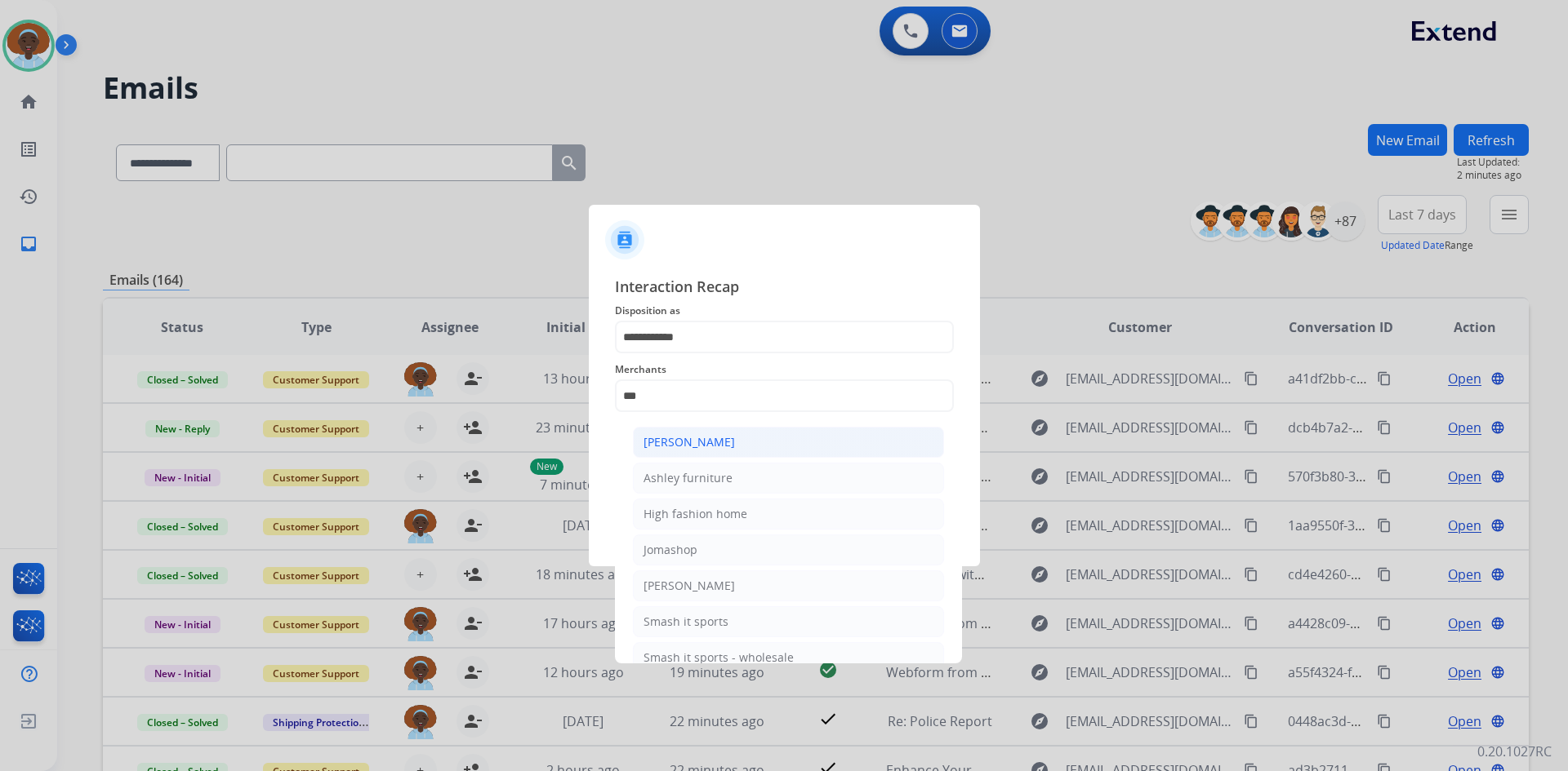
click at [709, 438] on div "[PERSON_NAME]" at bounding box center [689, 443] width 91 height 17
type input "**********"
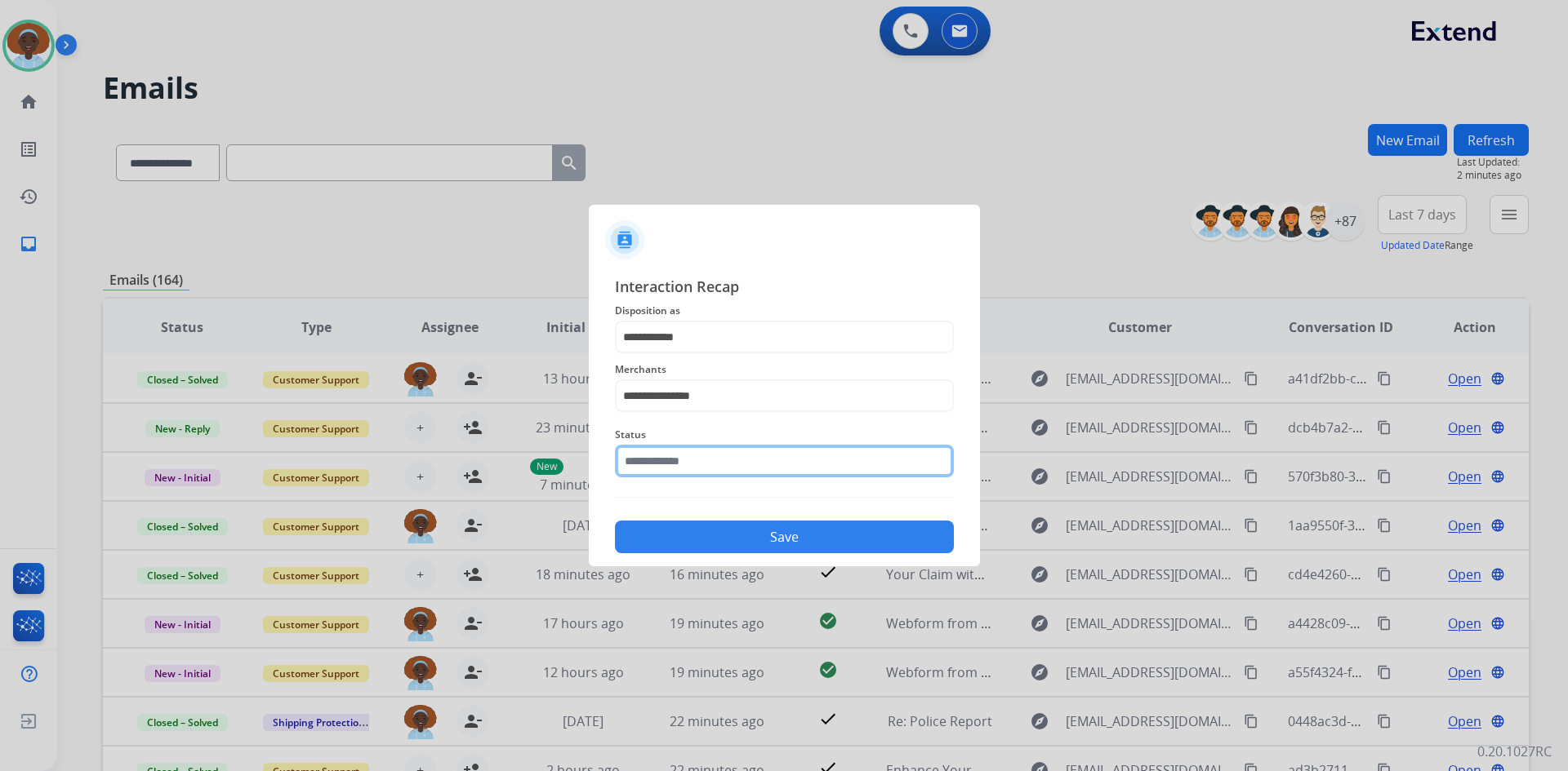
click at [714, 455] on input "text" at bounding box center [784, 461] width 339 height 33
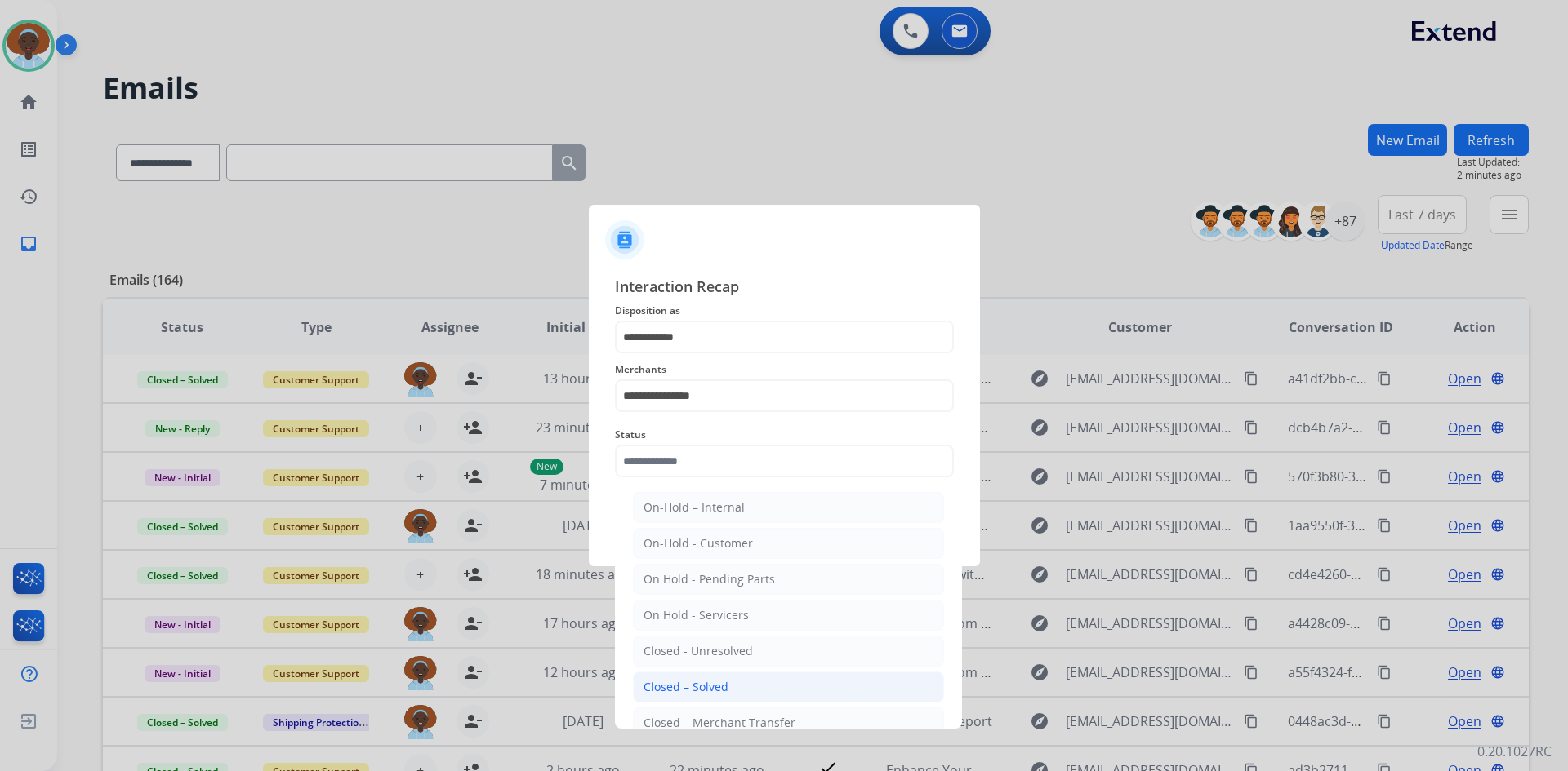
click at [737, 685] on li "Closed – Solved" at bounding box center [788, 687] width 312 height 31
type input "**********"
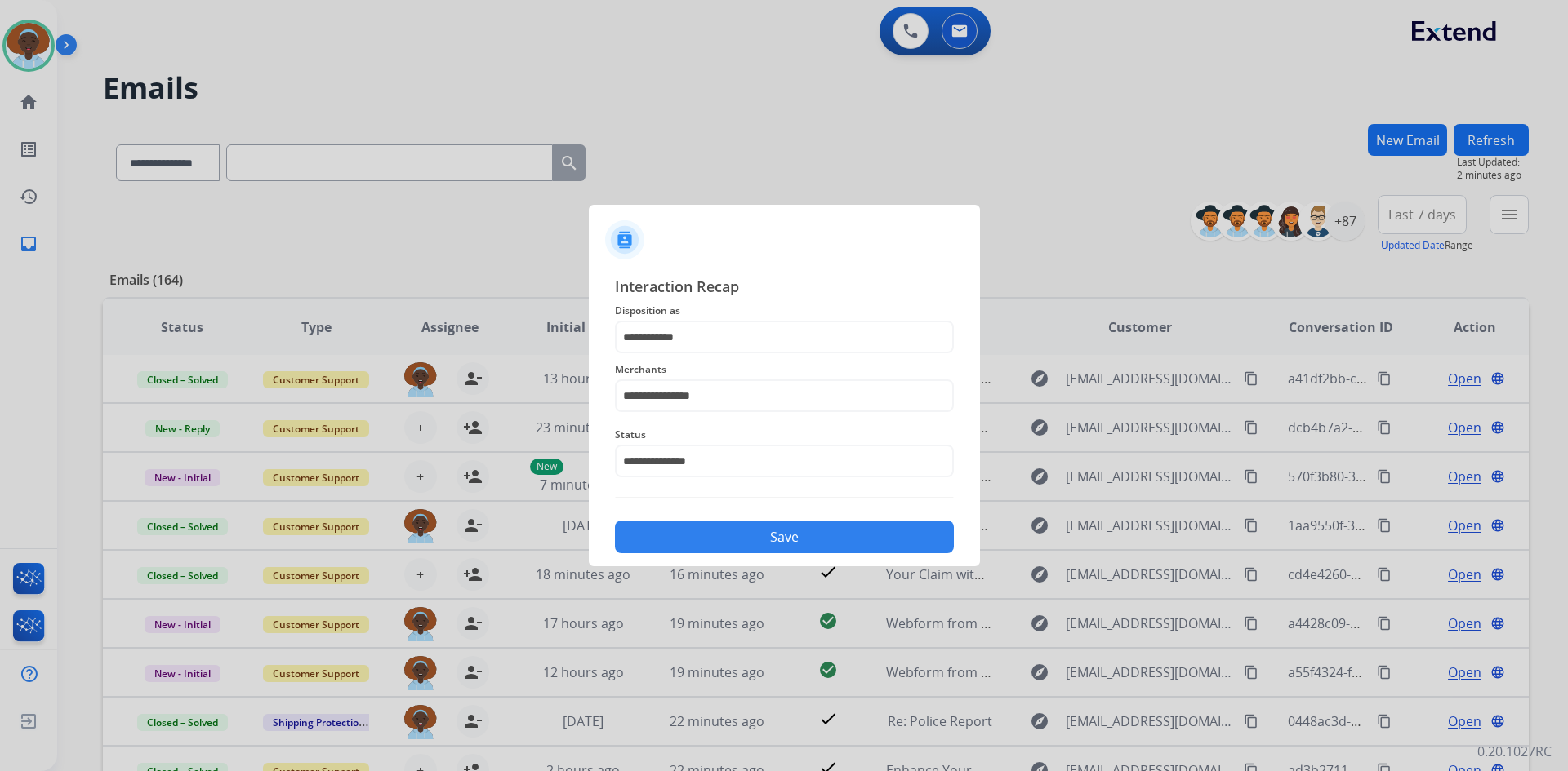
click at [754, 536] on button "Save" at bounding box center [784, 537] width 339 height 33
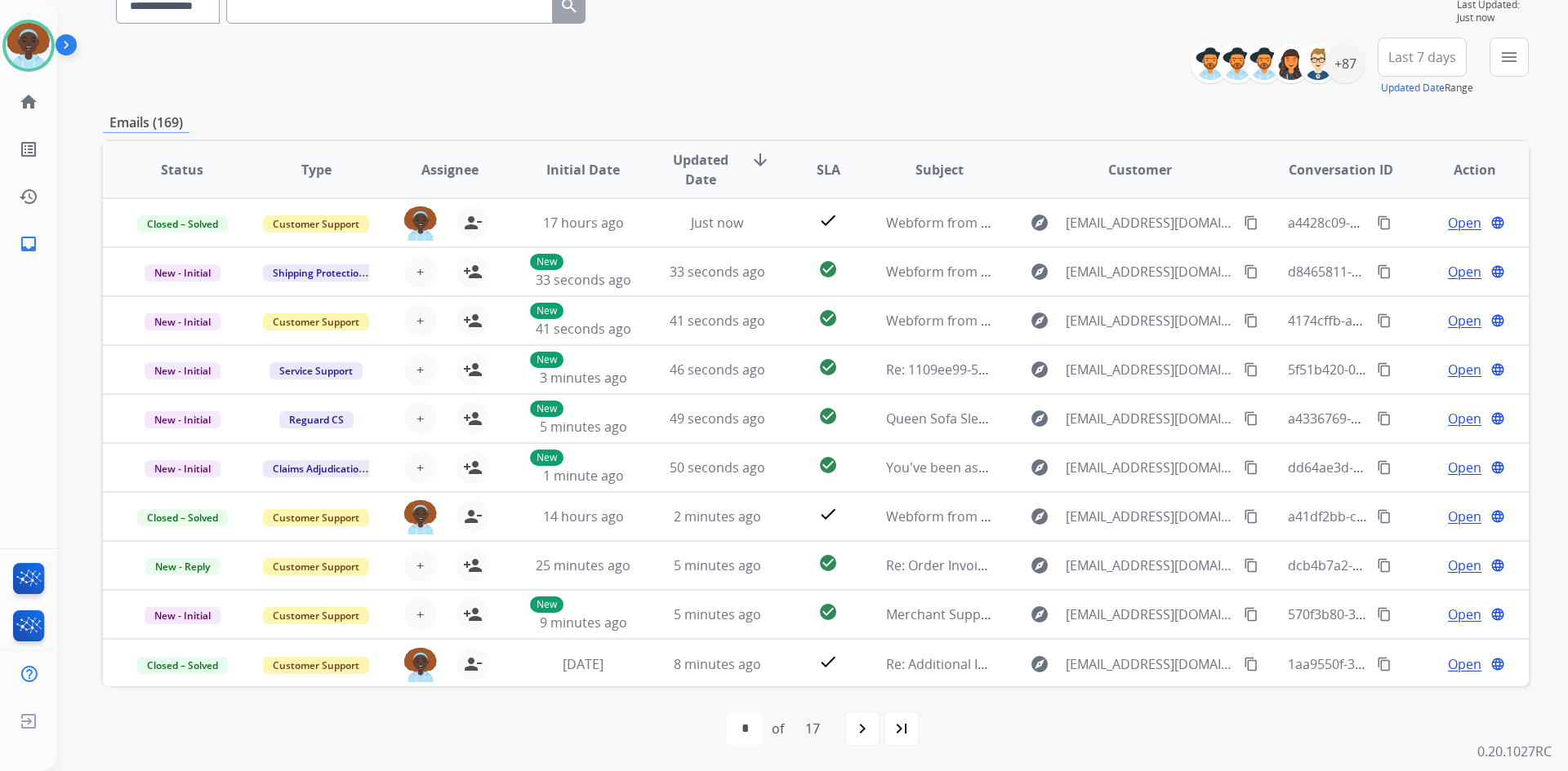
click at [1414, 54] on span "Last 7 days" at bounding box center [1422, 57] width 68 height 7
click at [1408, 255] on div "Last 90 days" at bounding box center [1417, 255] width 90 height 24
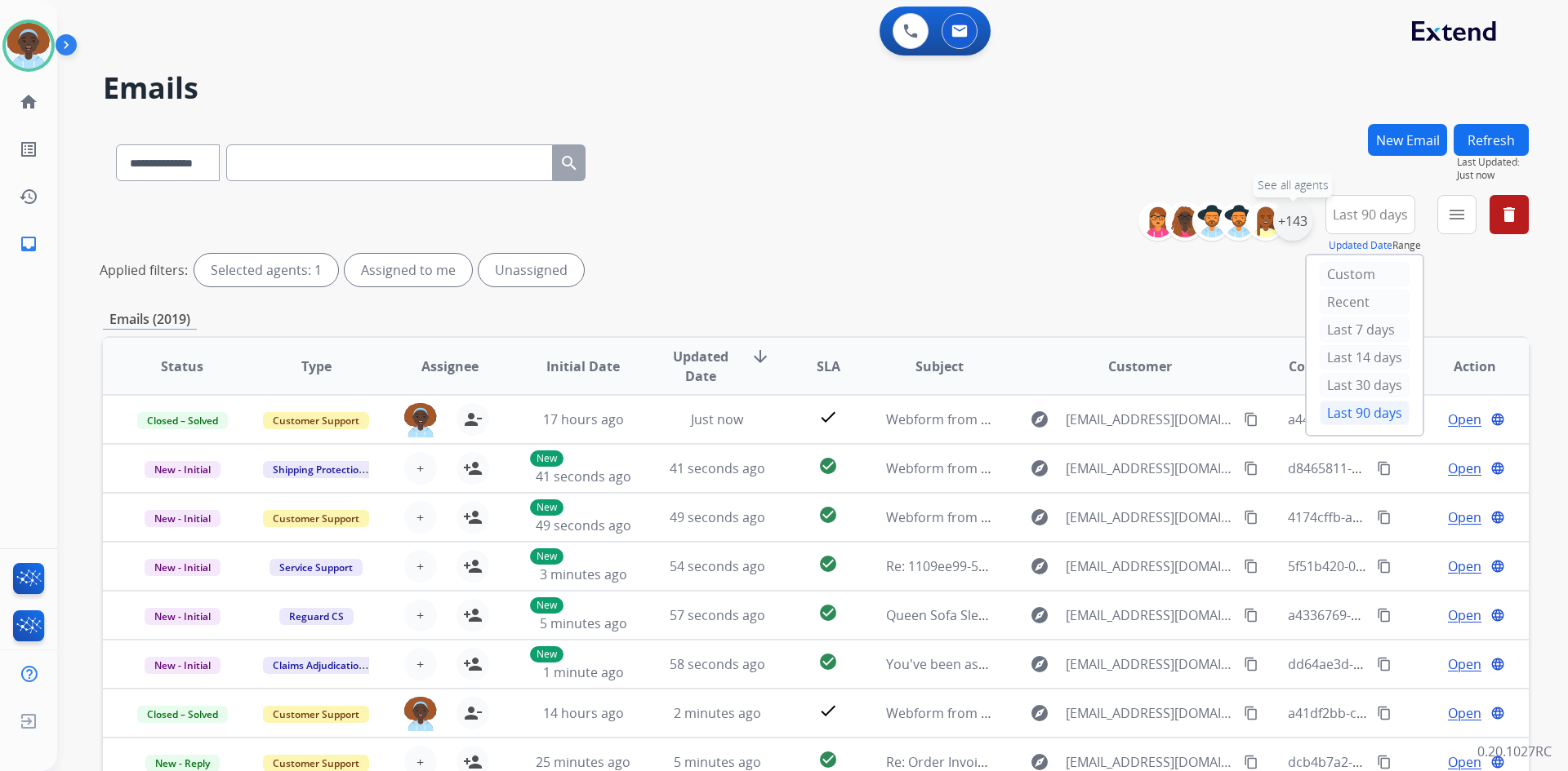
click at [1295, 218] on div "+143" at bounding box center [1293, 221] width 39 height 39
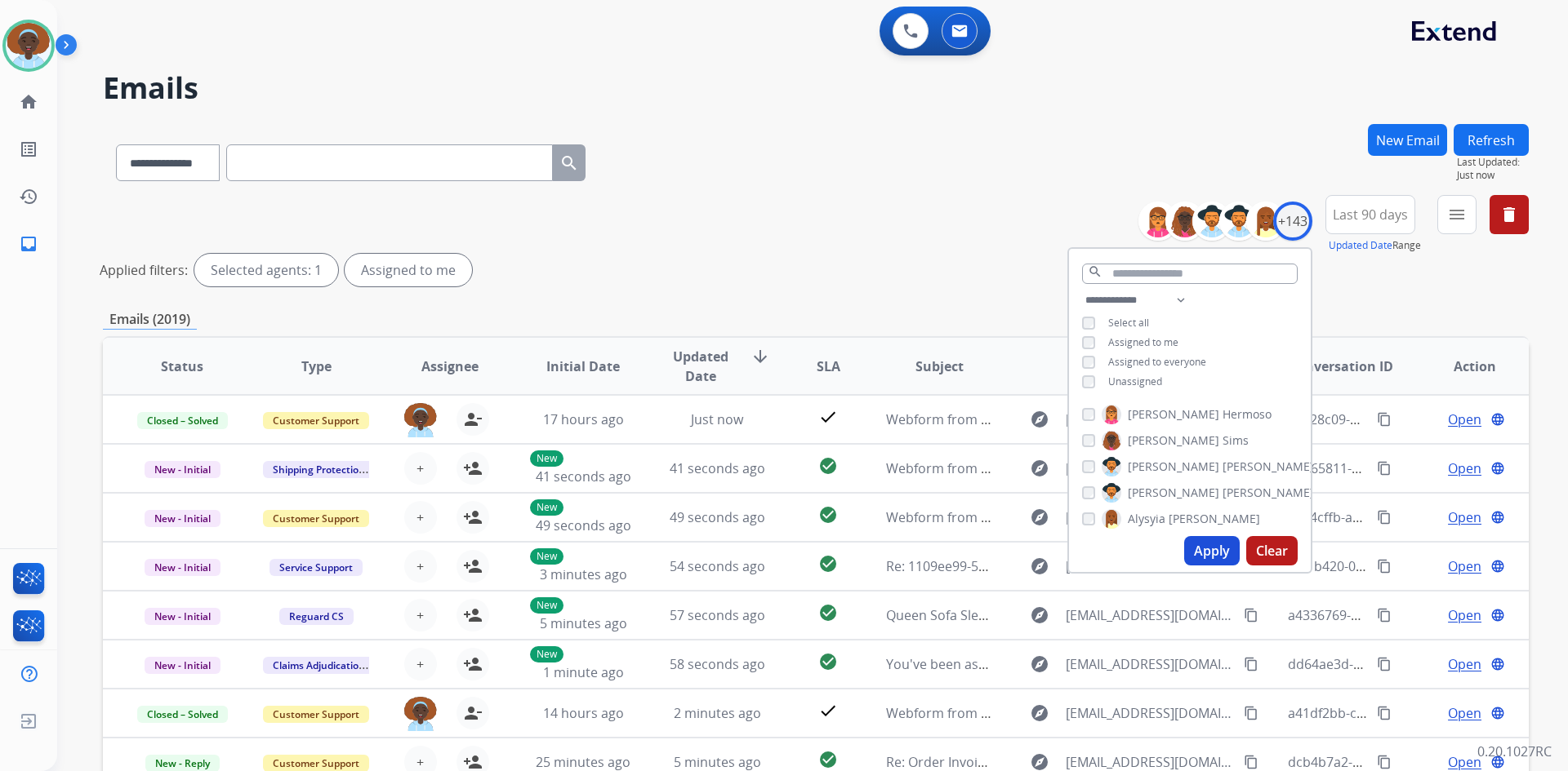
click at [1203, 545] on button "Apply" at bounding box center [1212, 551] width 56 height 30
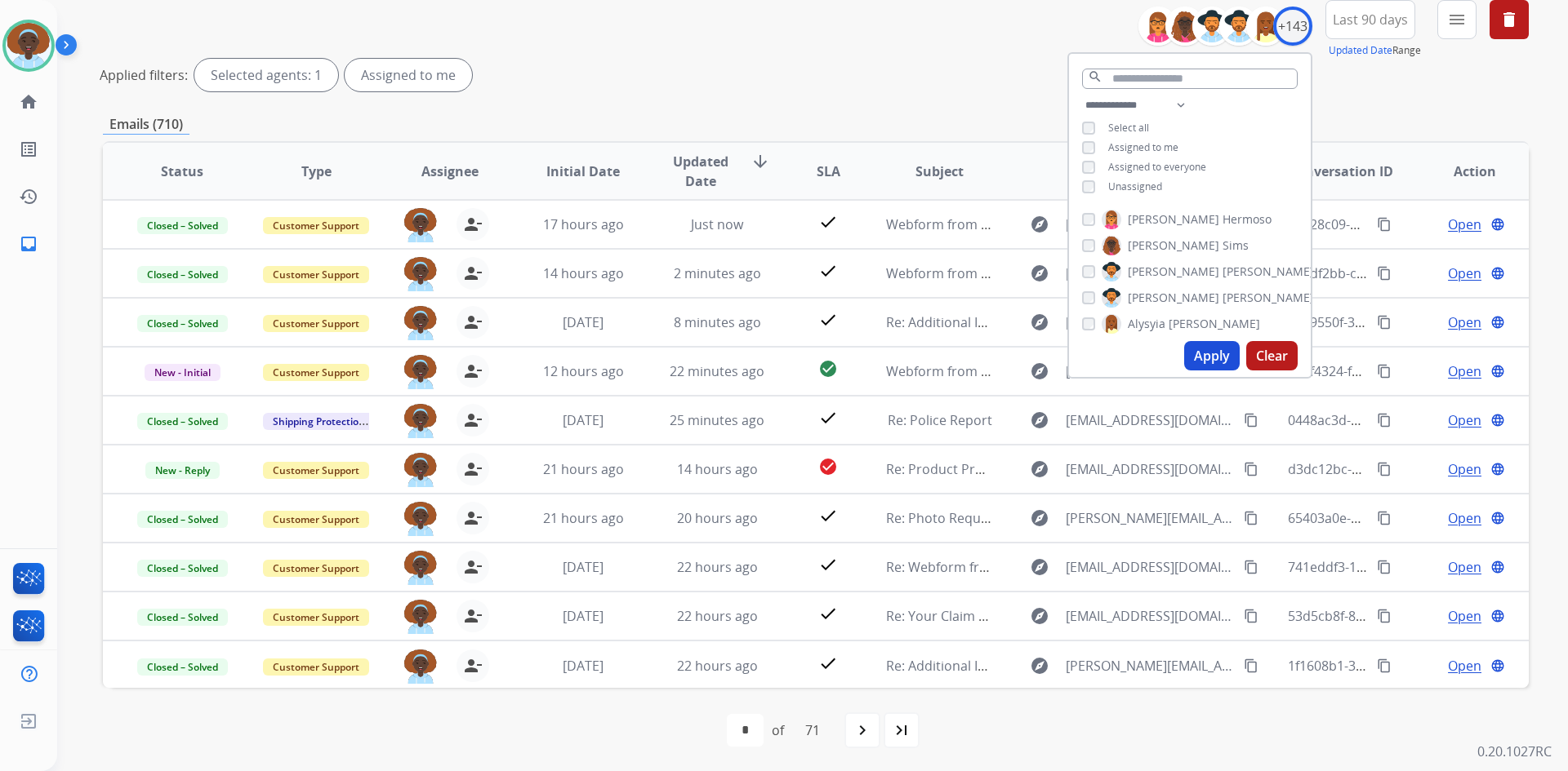
scroll to position [197, 0]
click at [969, 65] on div "Applied filters: Selected agents: 1 Assigned to me" at bounding box center [812, 73] width 1426 height 33
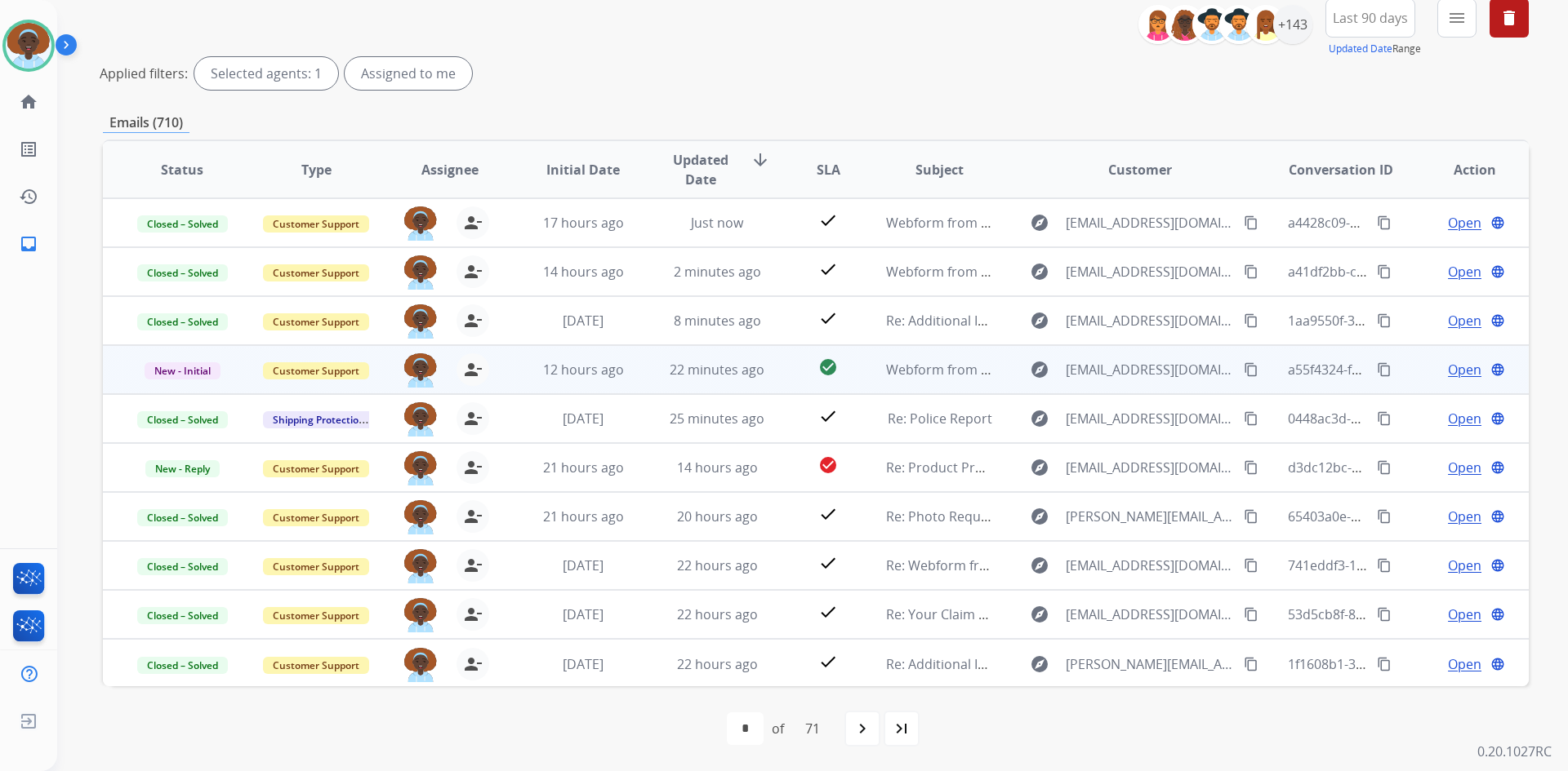
click at [1464, 368] on span "Open" at bounding box center [1464, 369] width 34 height 20
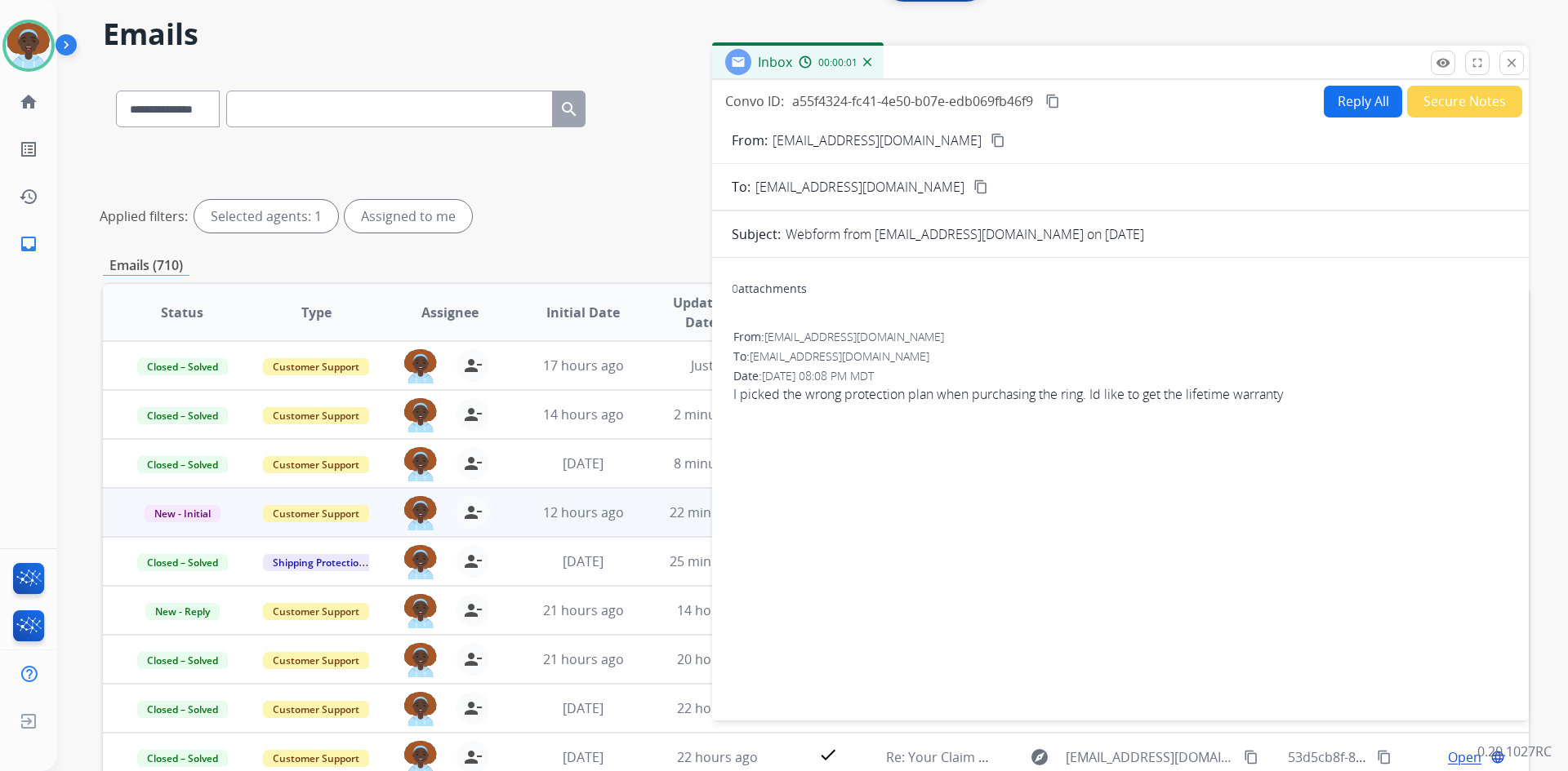
scroll to position [0, 0]
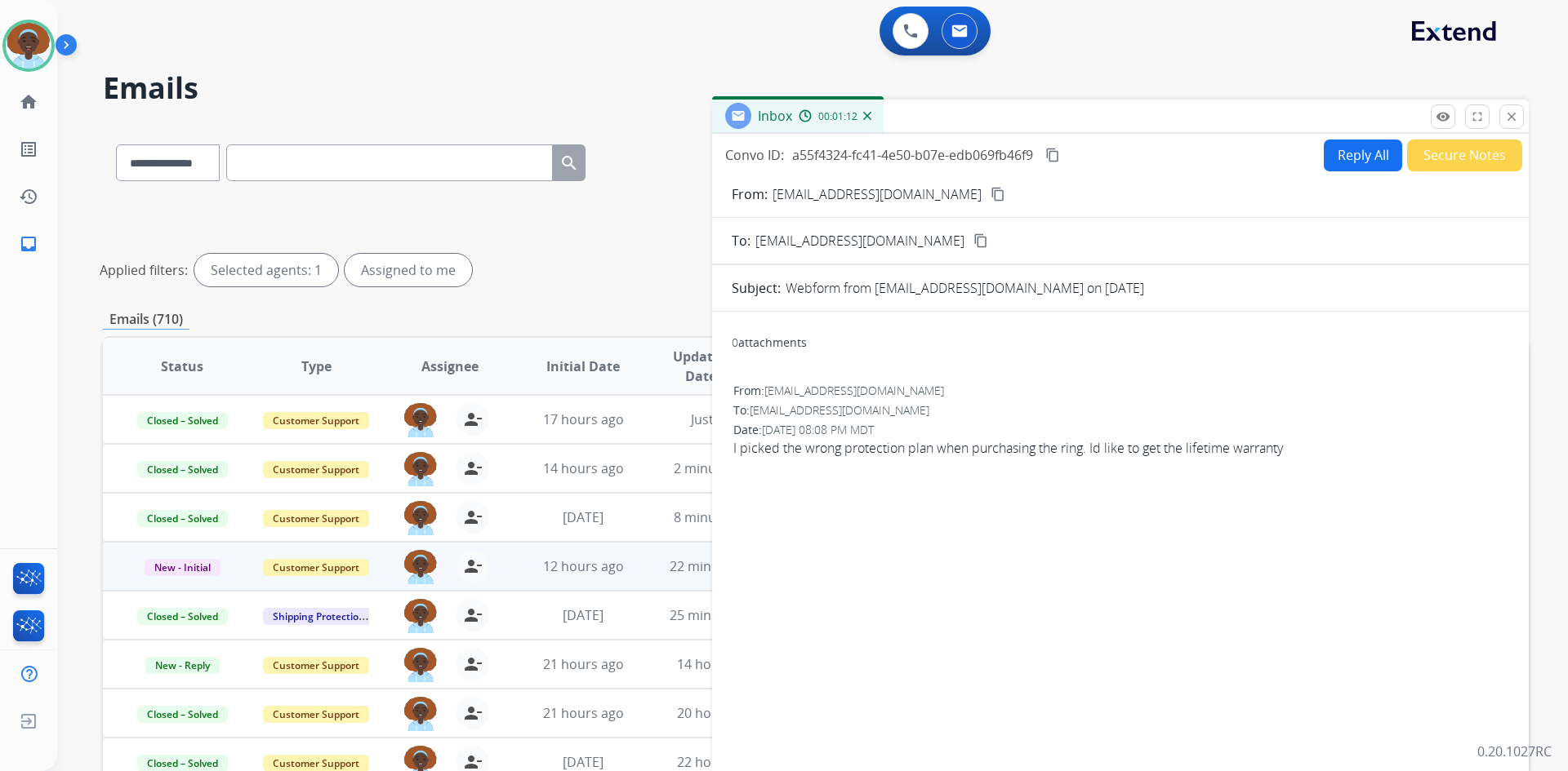
drag, startPoint x: 951, startPoint y: 196, endPoint x: 961, endPoint y: 235, distance: 40.3
click at [991, 196] on mat-icon "content_copy" at bounding box center [998, 194] width 15 height 15
click at [1361, 152] on button "Reply All" at bounding box center [1363, 156] width 78 height 32
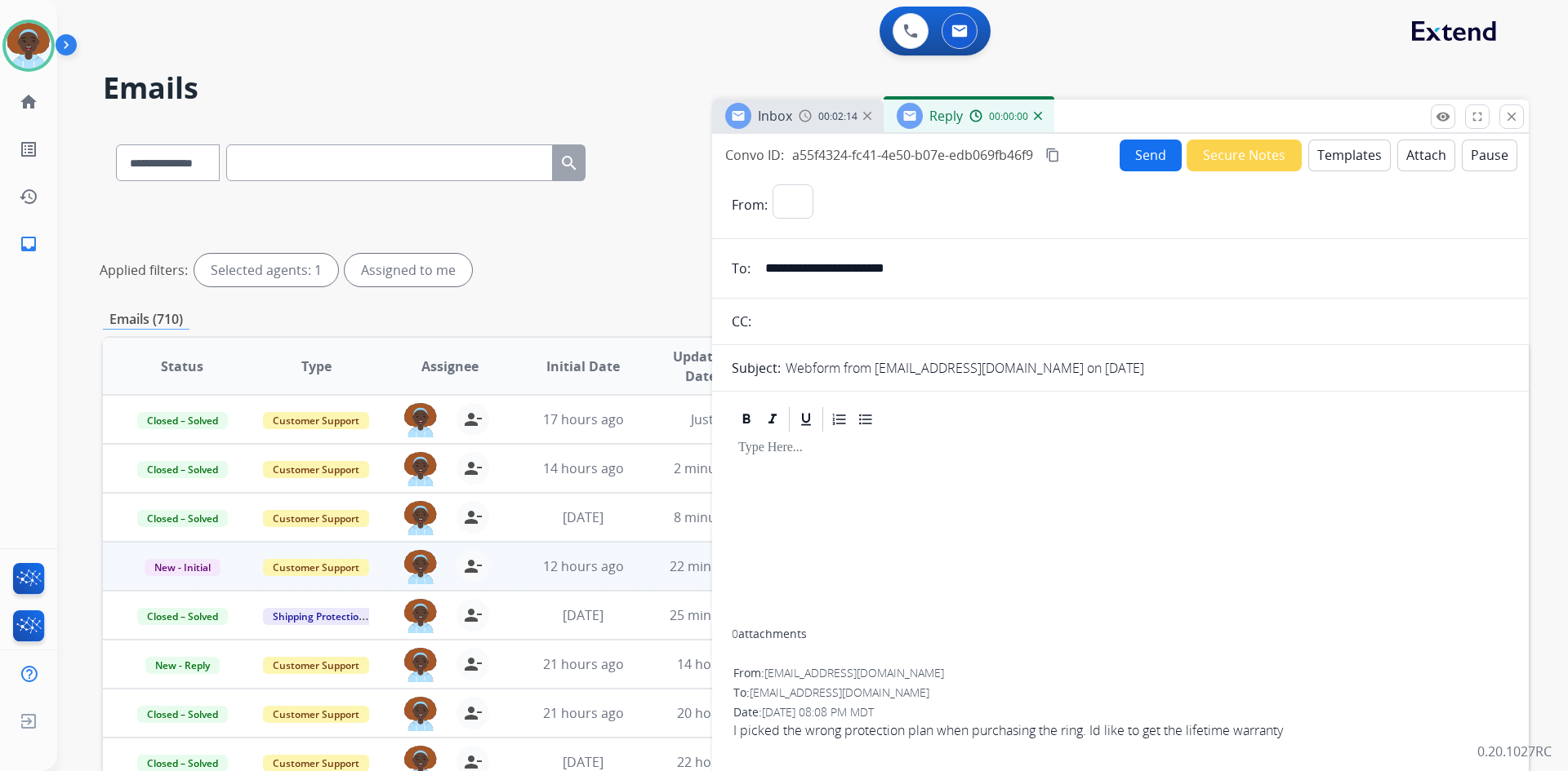
select select "**********"
click at [1343, 156] on button "Templates" at bounding box center [1349, 156] width 82 height 32
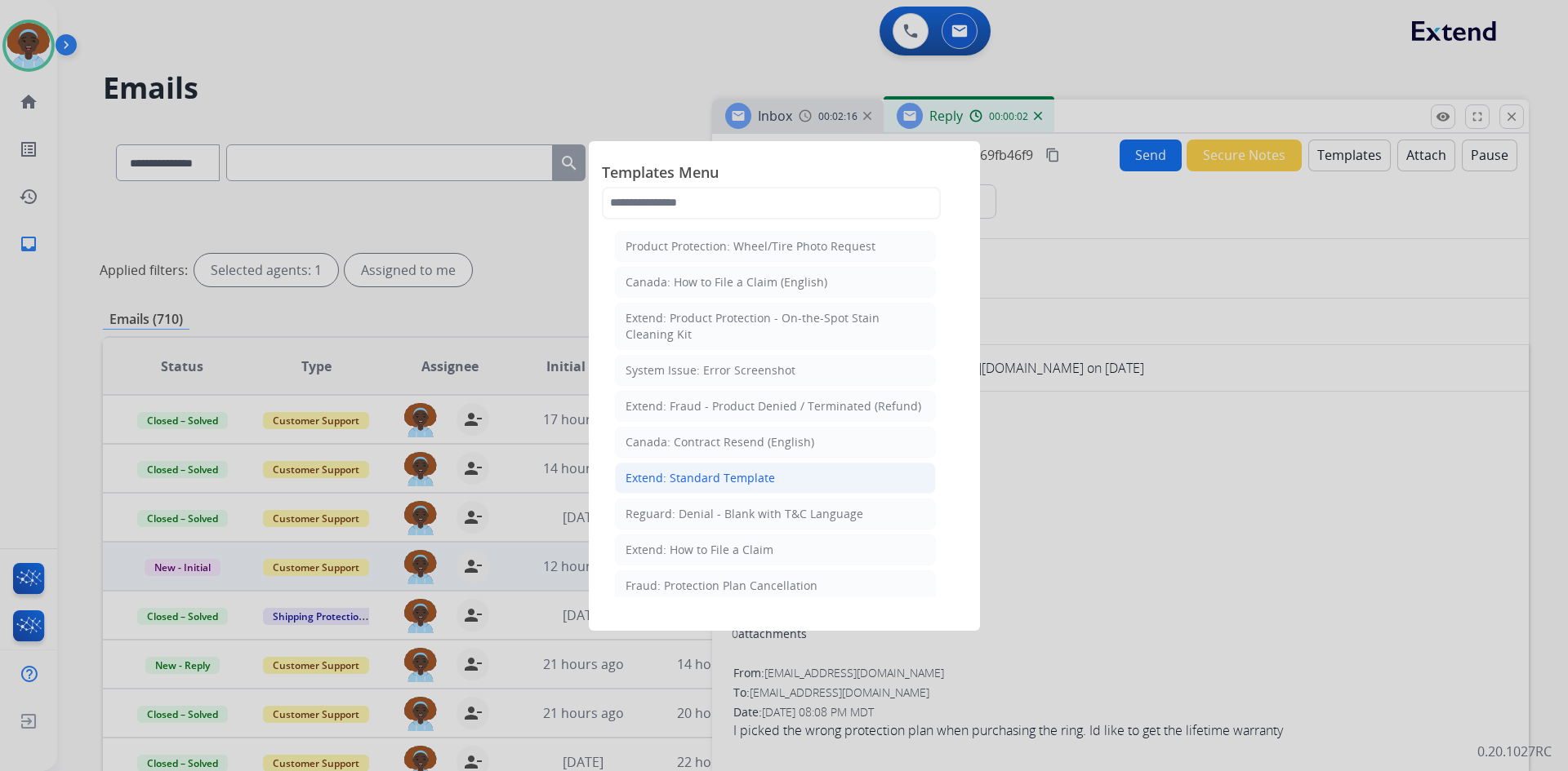
click at [722, 475] on div "Extend: Standard Template" at bounding box center [701, 478] width 149 height 17
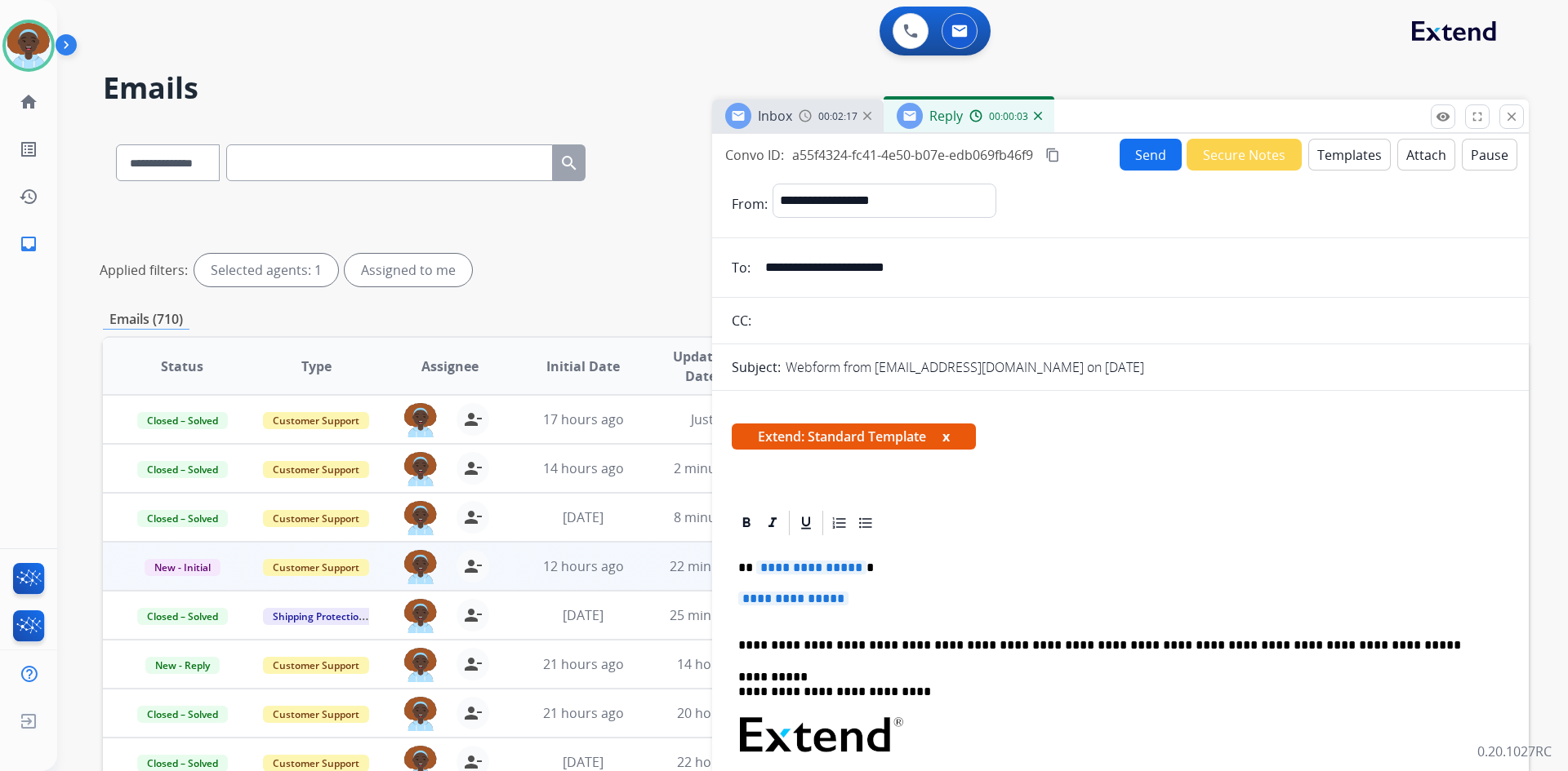
click at [803, 566] on span "**********" at bounding box center [812, 567] width 110 height 14
click at [779, 599] on span "**********" at bounding box center [793, 599] width 110 height 14
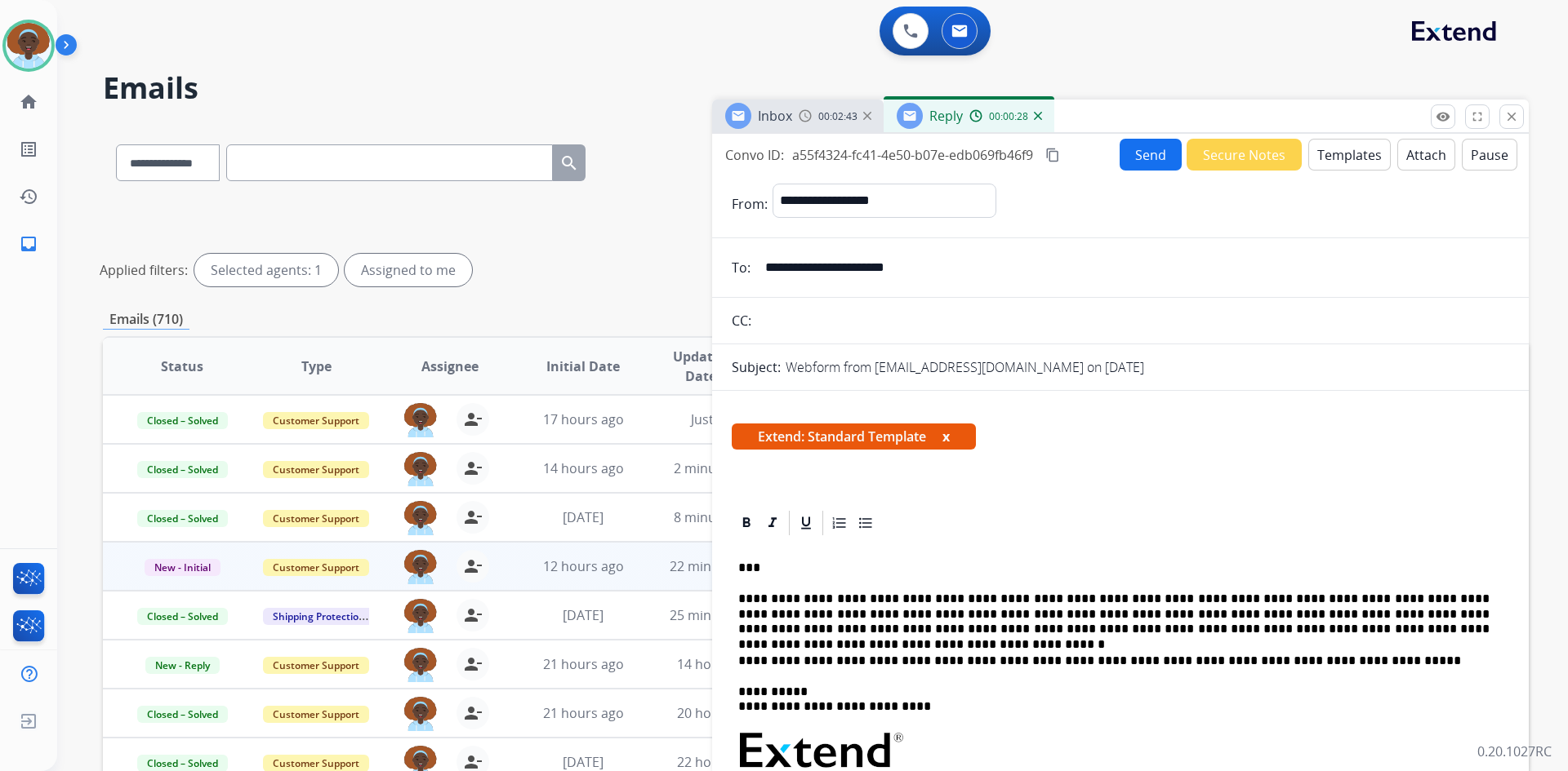
click at [1144, 155] on button "Send" at bounding box center [1150, 155] width 62 height 32
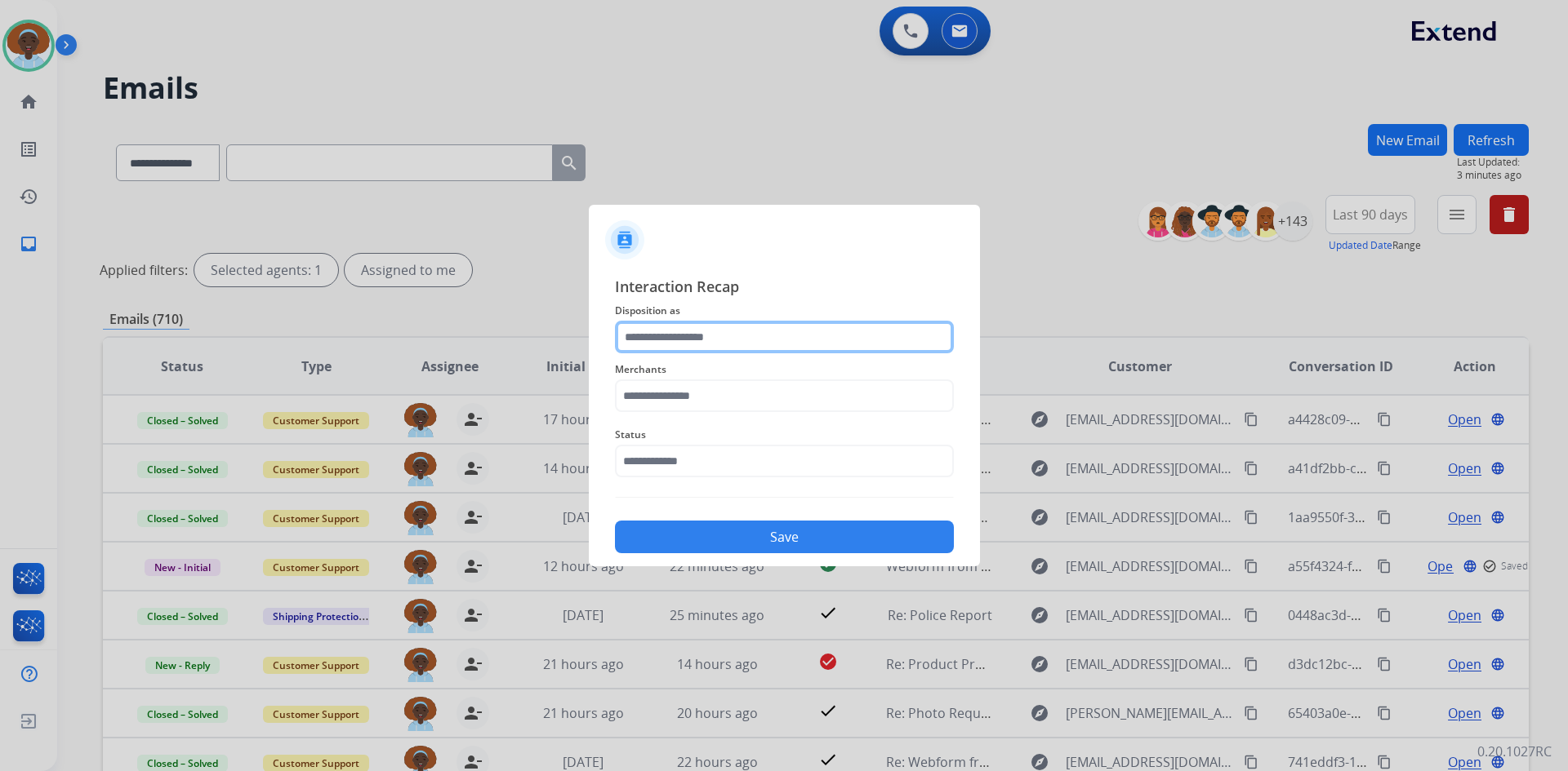
click at [699, 331] on input "text" at bounding box center [784, 337] width 339 height 33
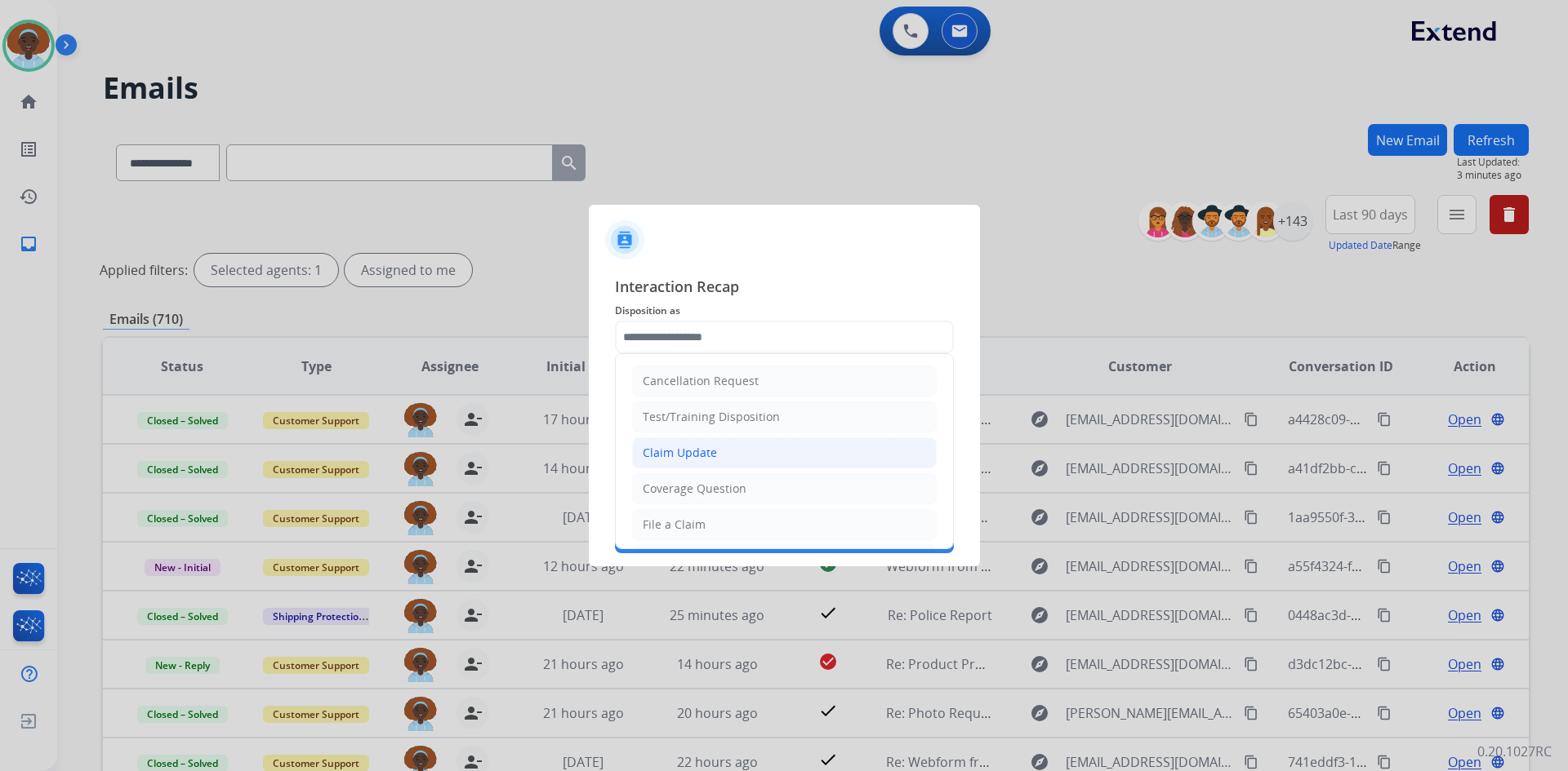
click at [701, 456] on div "Claim Update" at bounding box center [680, 453] width 75 height 17
type input "**********"
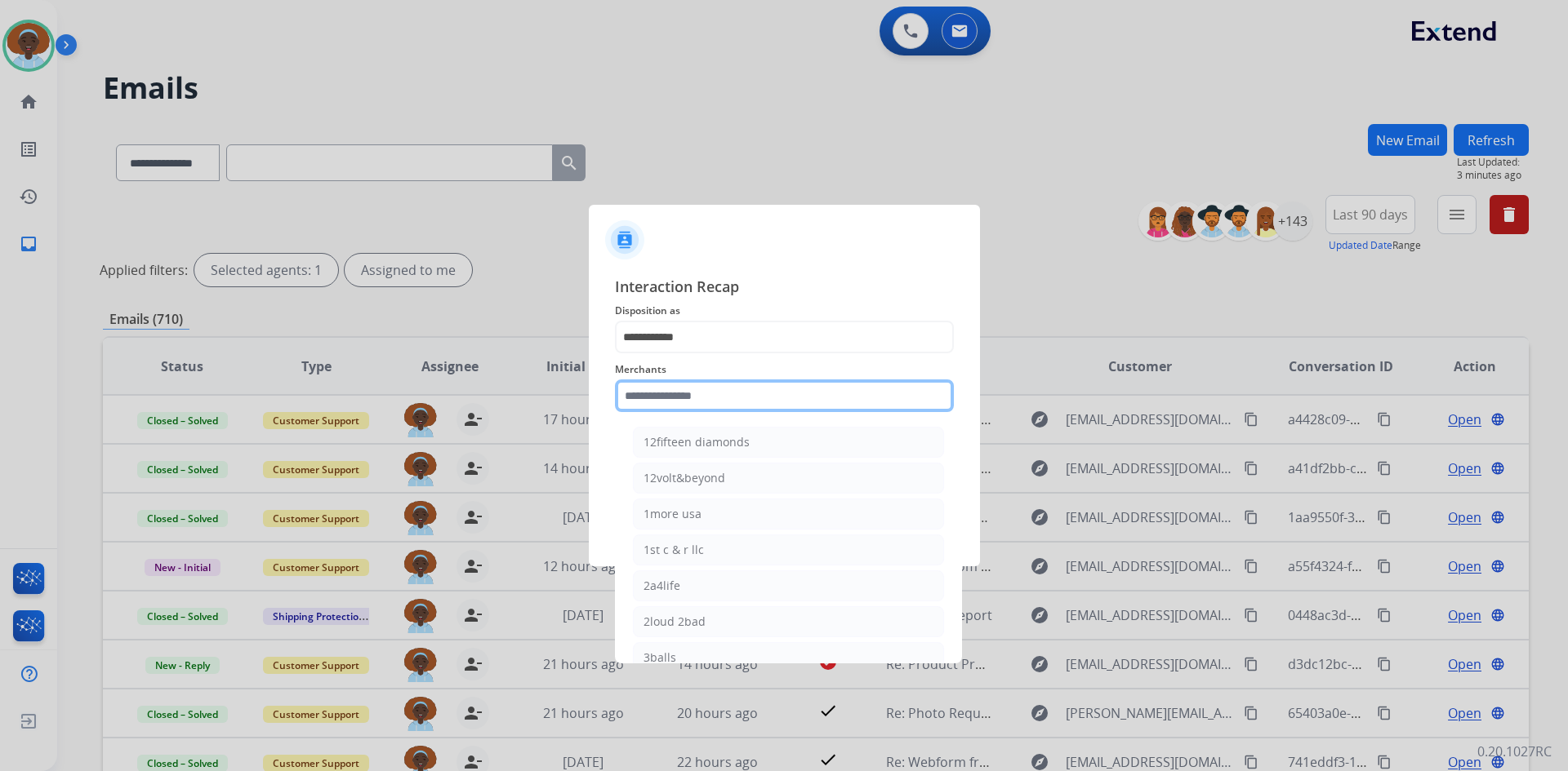
click at [701, 392] on input "text" at bounding box center [784, 395] width 339 height 33
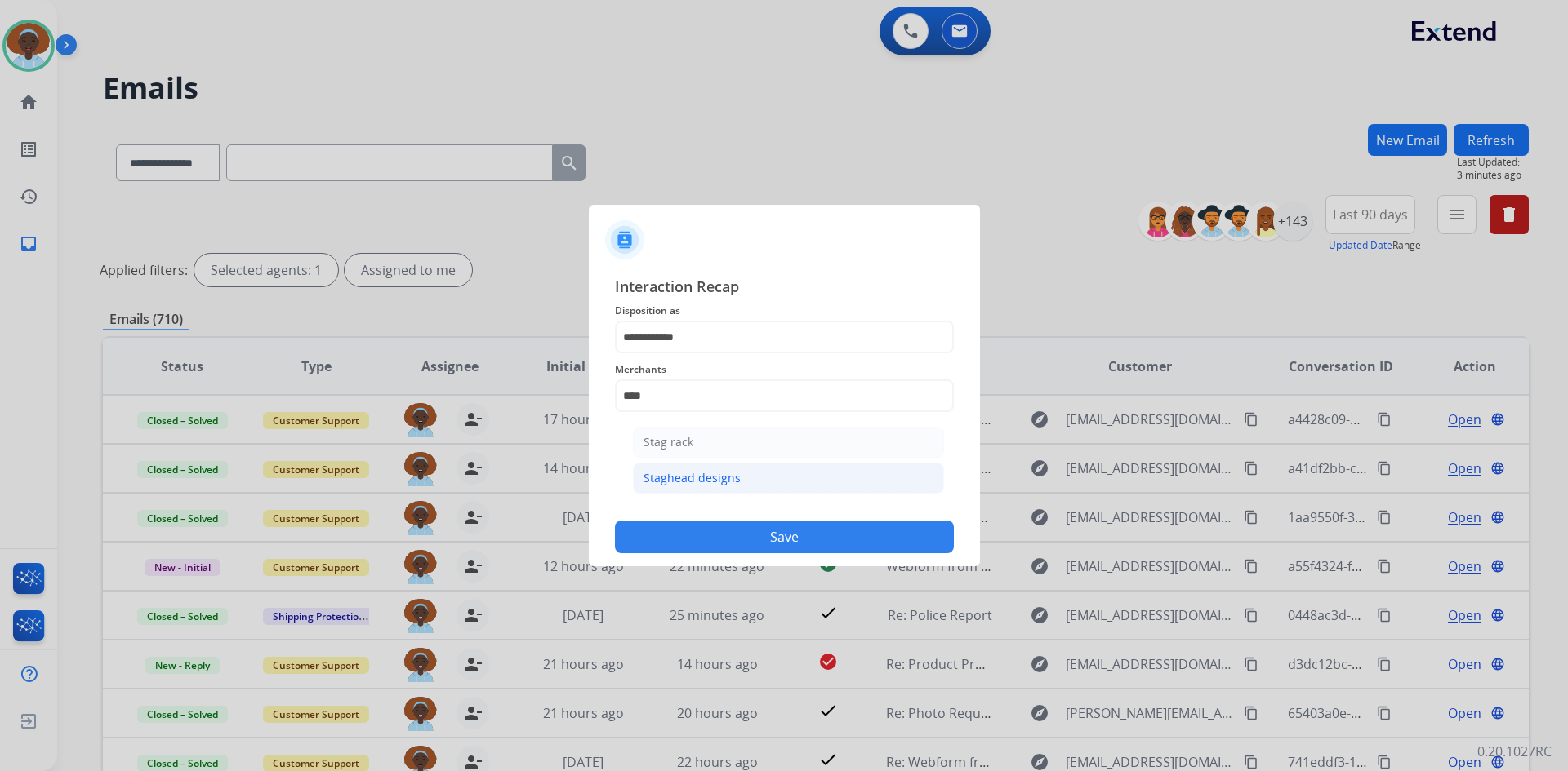
click at [687, 475] on div "Staghead designs" at bounding box center [692, 478] width 97 height 17
type input "**********"
click at [689, 451] on input "text" at bounding box center [784, 461] width 339 height 33
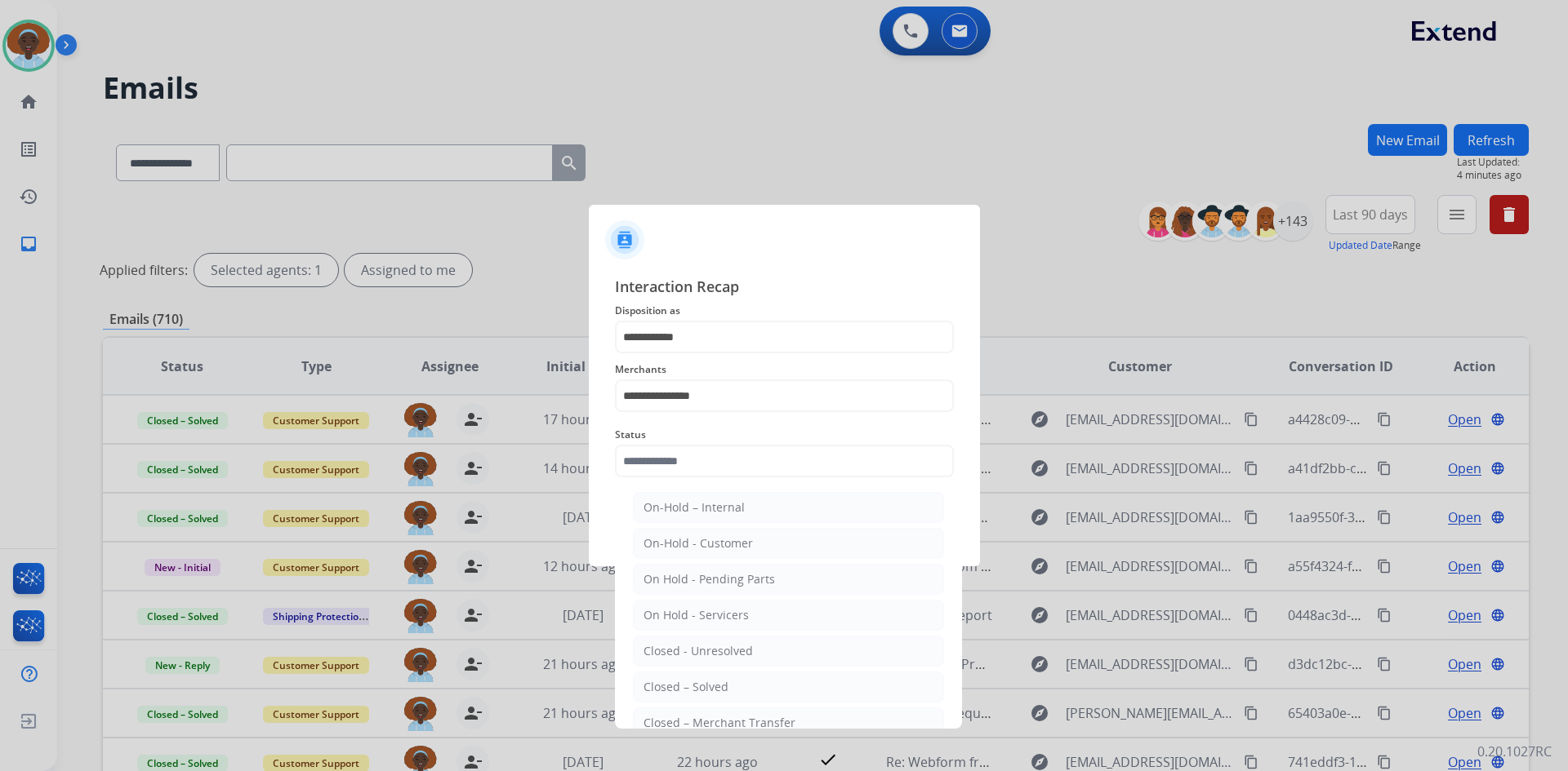
drag, startPoint x: 704, startPoint y: 690, endPoint x: 728, endPoint y: 637, distance: 58.2
click at [704, 684] on div "Closed – Solved" at bounding box center [686, 687] width 85 height 17
type input "**********"
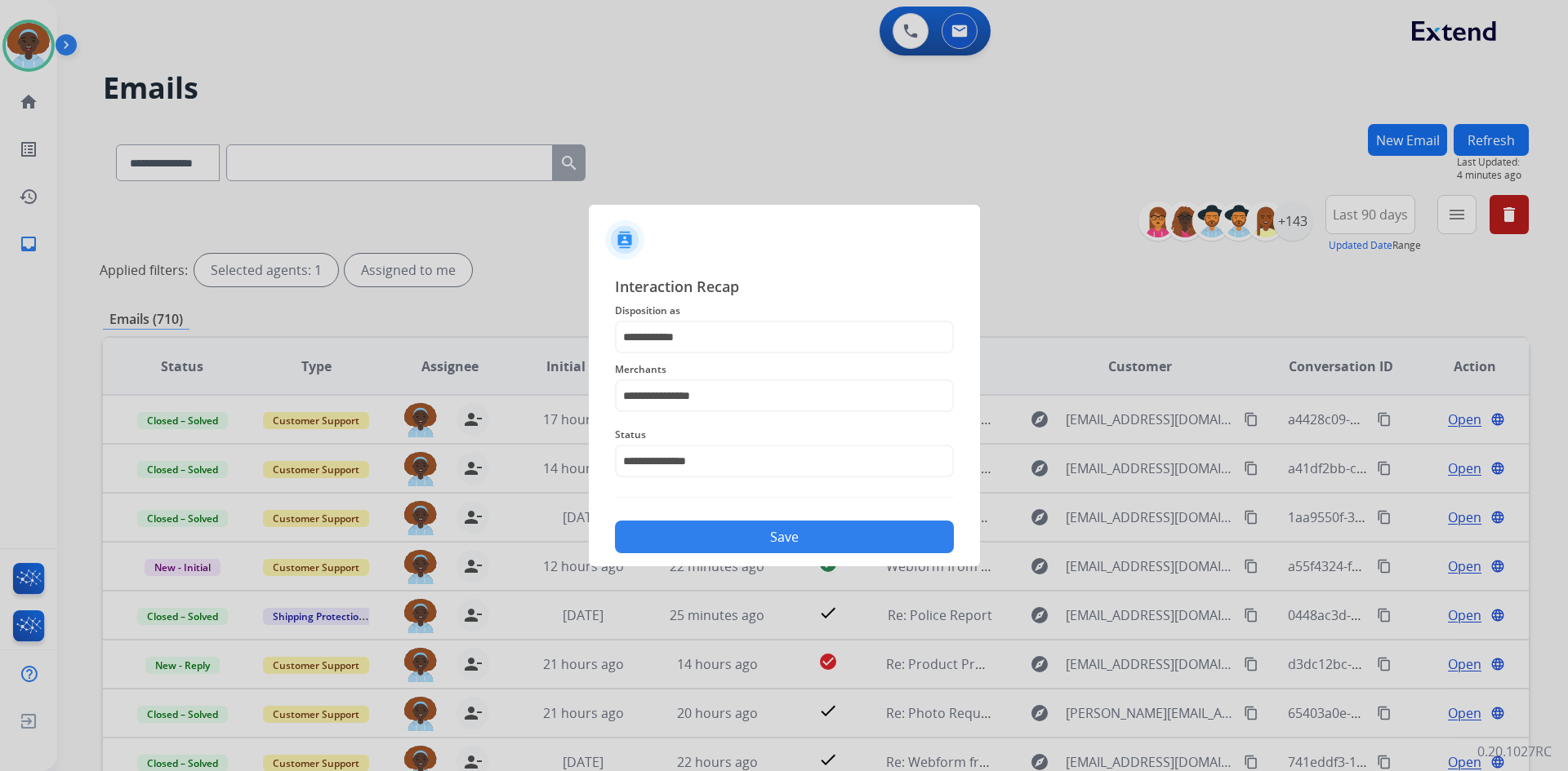
click at [782, 529] on button "Save" at bounding box center [784, 537] width 339 height 33
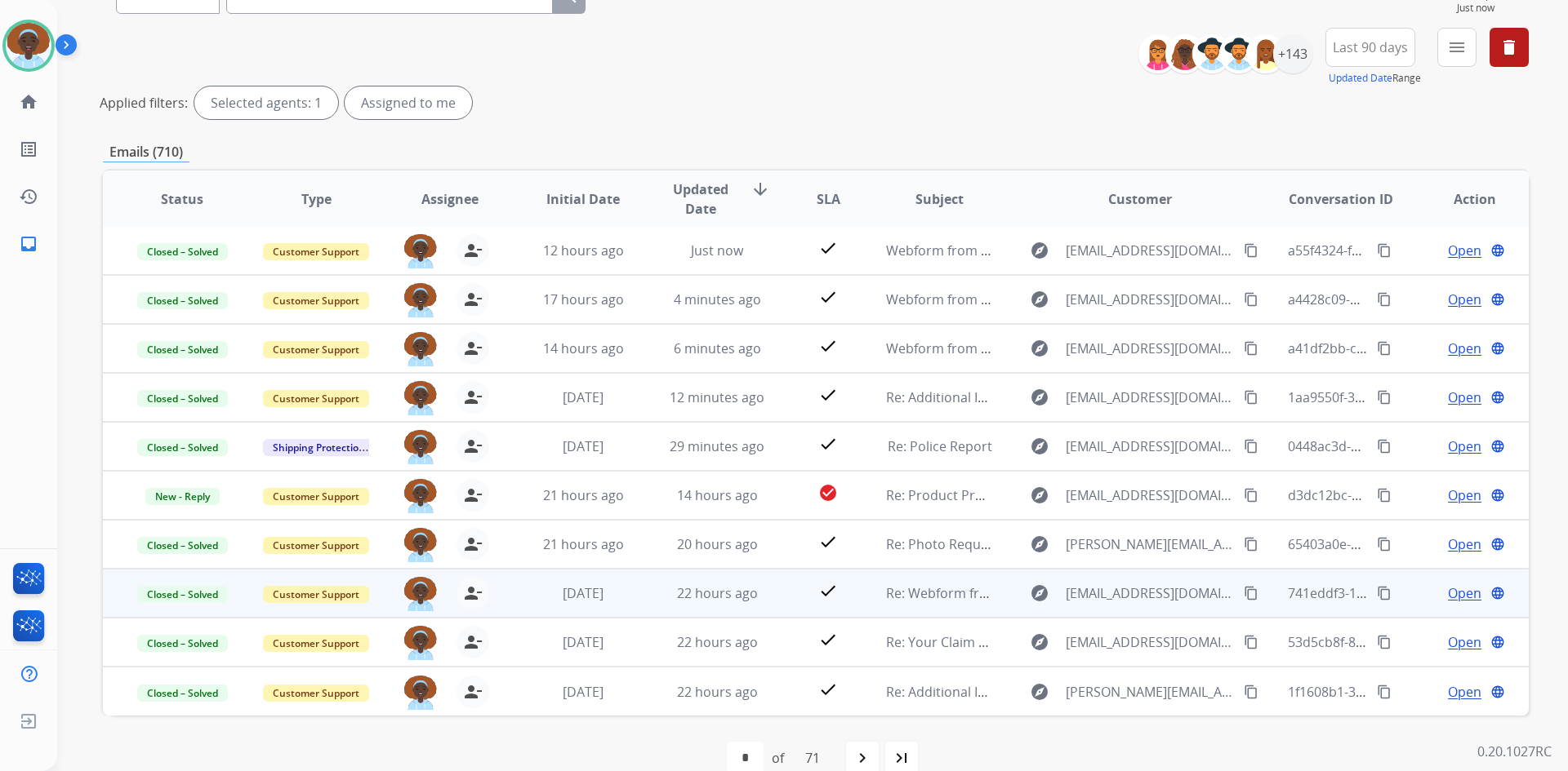
scroll to position [197, 0]
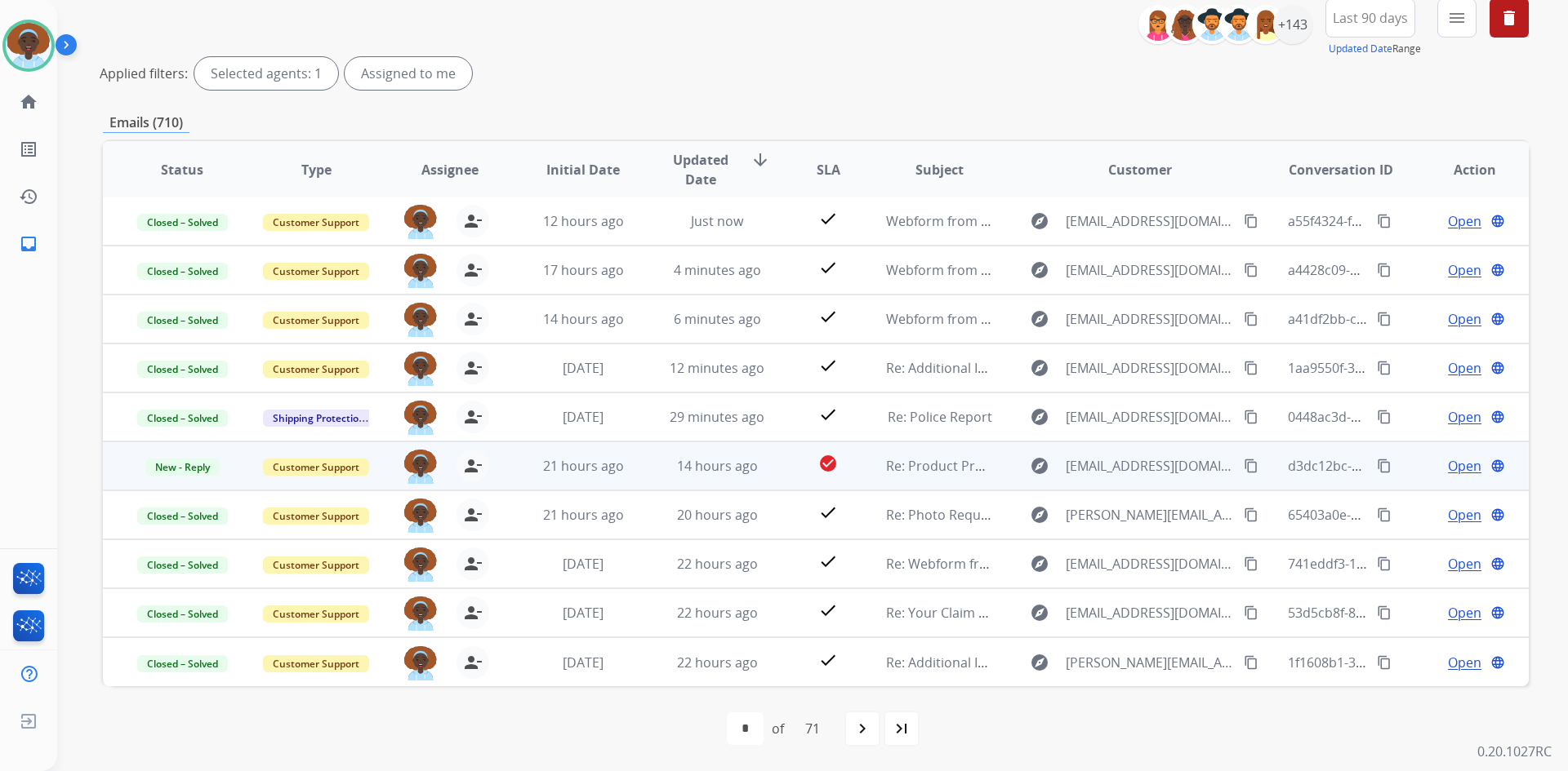
click at [1456, 467] on span "Open" at bounding box center [1464, 465] width 34 height 20
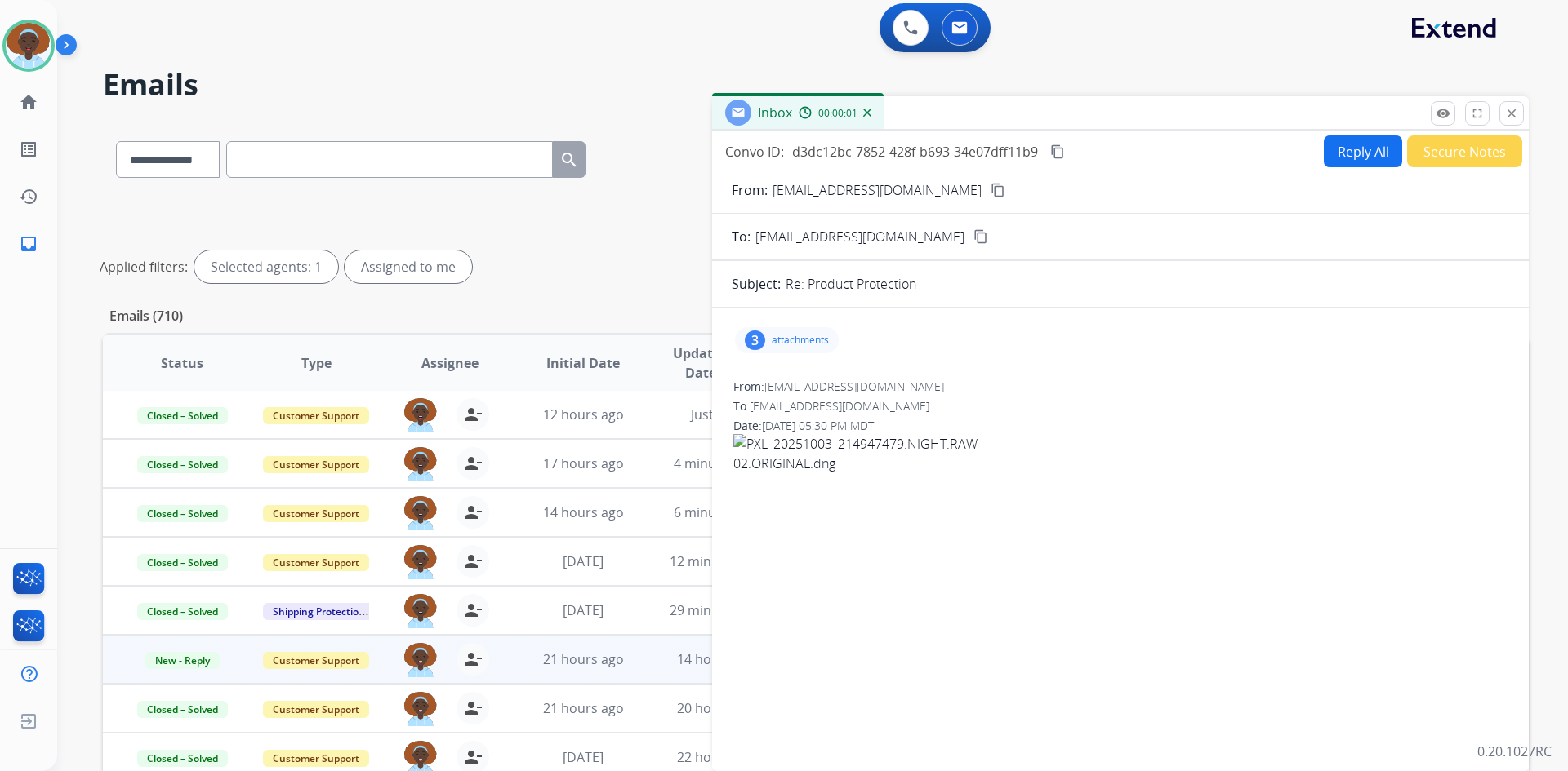
scroll to position [0, 0]
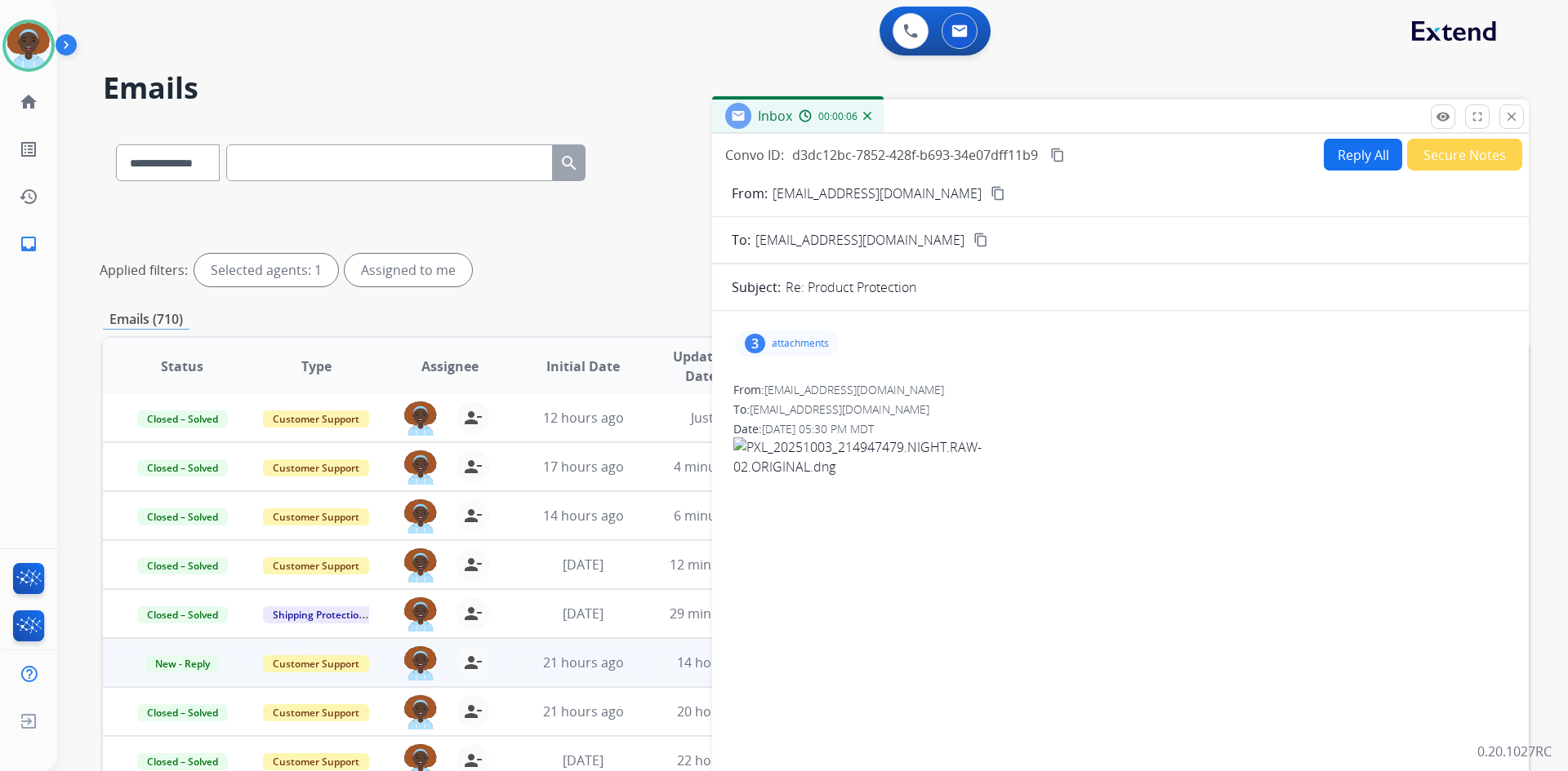
click at [751, 338] on div "3" at bounding box center [755, 343] width 21 height 20
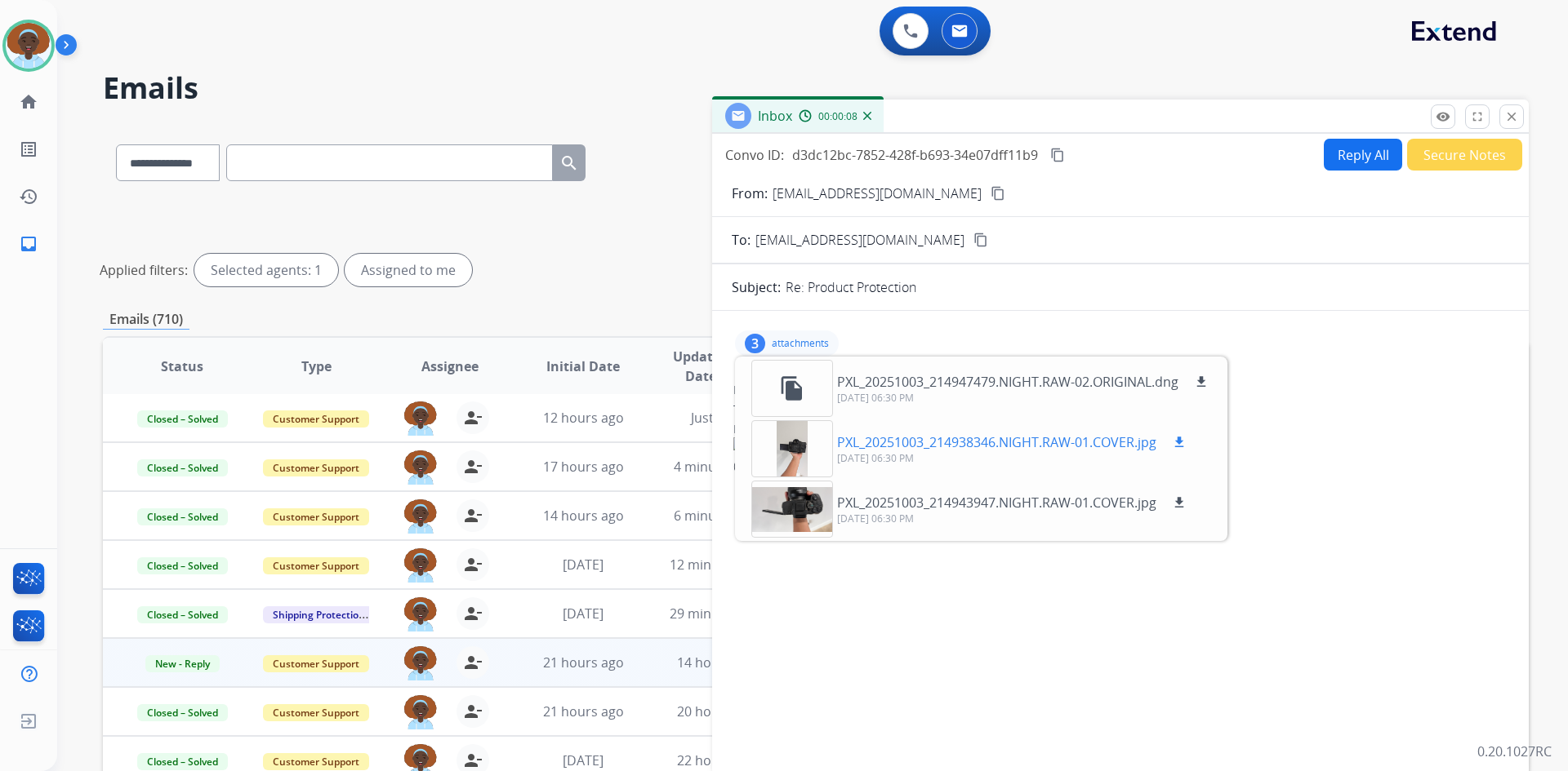
click at [788, 451] on div at bounding box center [792, 448] width 82 height 57
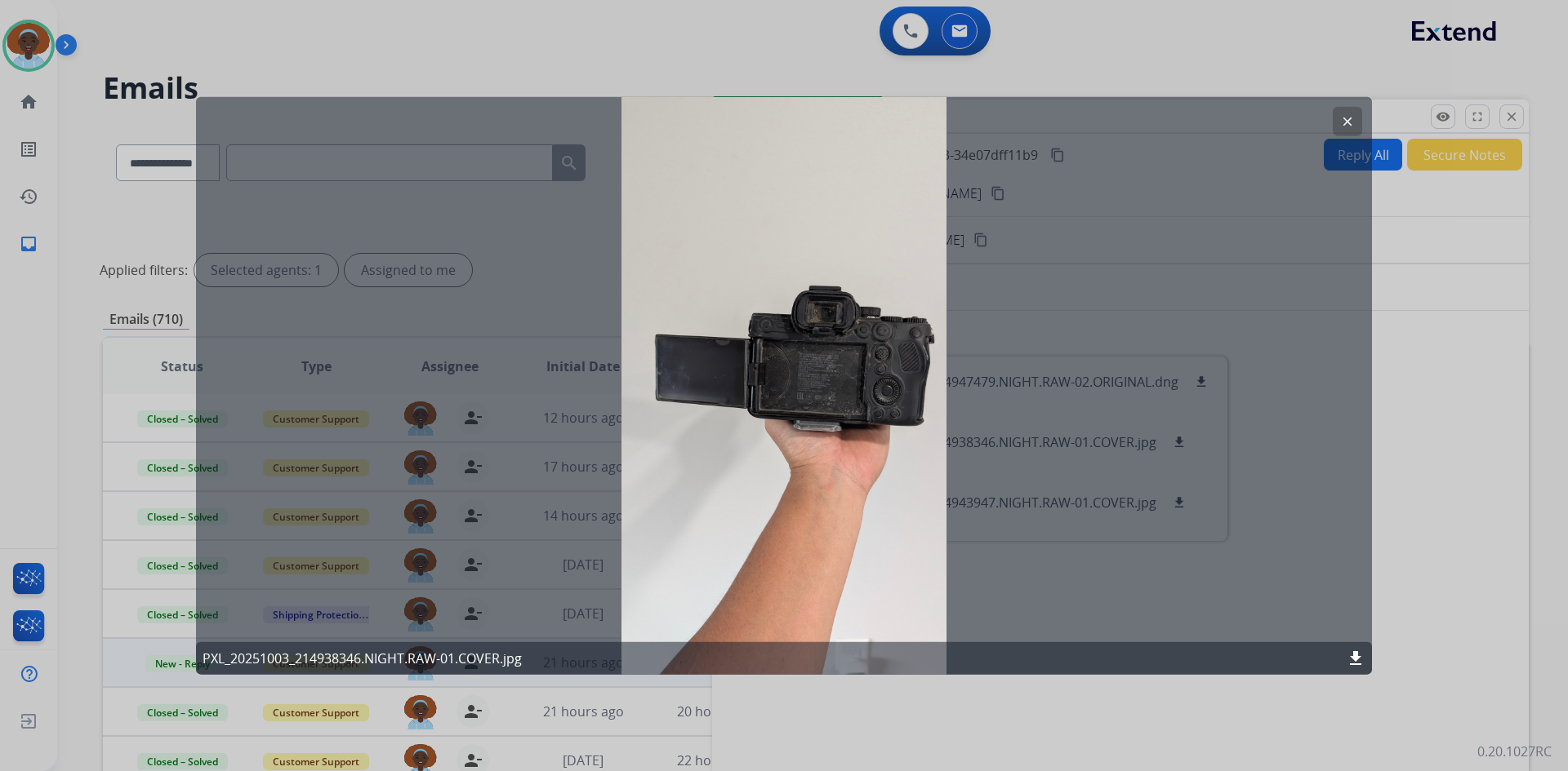
click at [1345, 122] on mat-icon "clear" at bounding box center [1348, 121] width 15 height 15
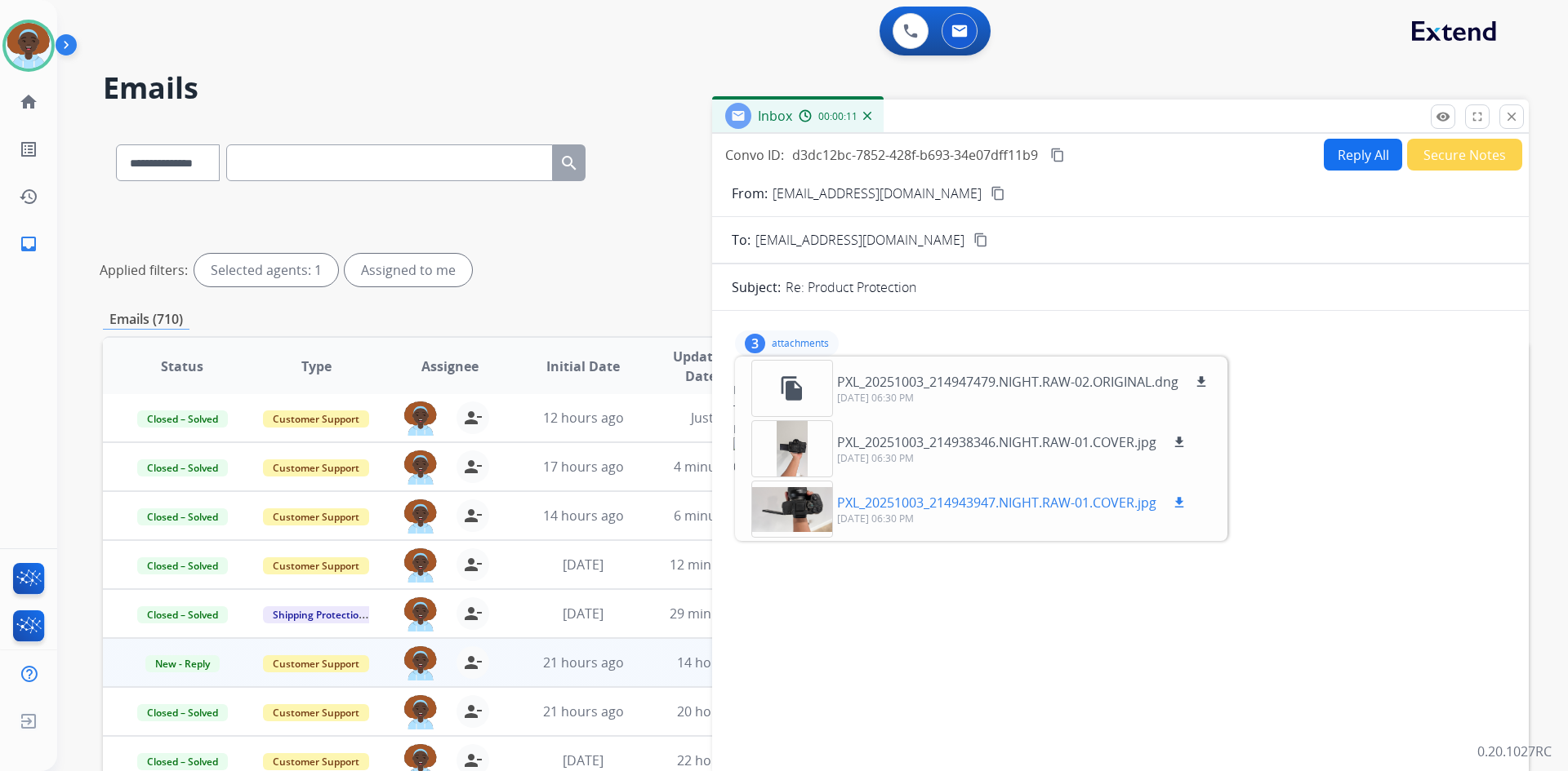
click at [808, 504] on div at bounding box center [792, 509] width 82 height 57
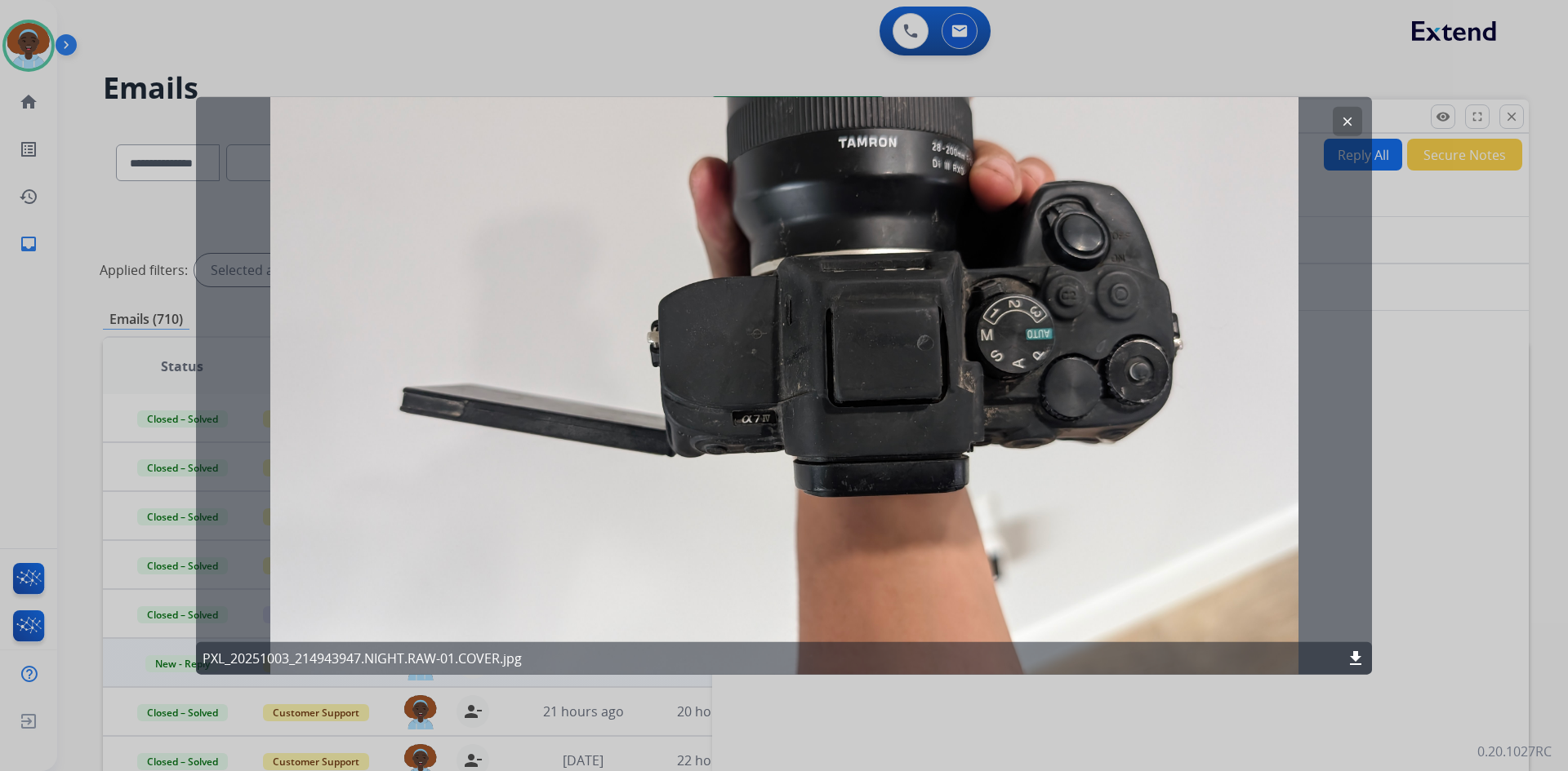
click at [1344, 120] on mat-icon "clear" at bounding box center [1348, 121] width 15 height 15
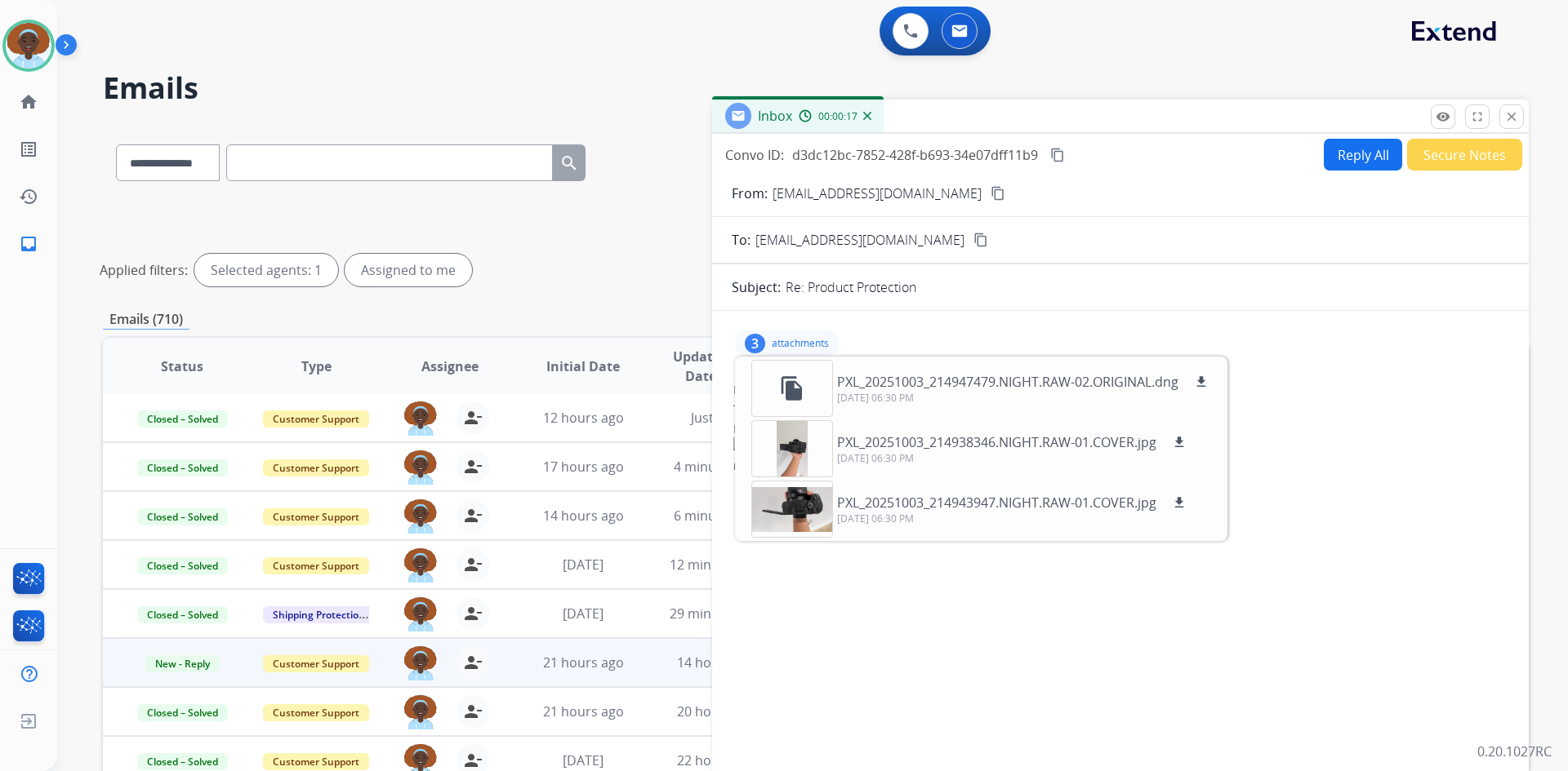
click at [991, 193] on mat-icon "content_copy" at bounding box center [998, 194] width 15 height 15
click at [1181, 441] on mat-icon "download" at bounding box center [1179, 443] width 15 height 15
click at [1181, 506] on mat-icon "download" at bounding box center [1179, 503] width 15 height 15
click at [1035, 327] on div "3 attachments file_copy PXL_20251003_214947479.NIGHT.RAW-02.ORIGINAL.dng downlo…" at bounding box center [1119, 344] width 777 height 39
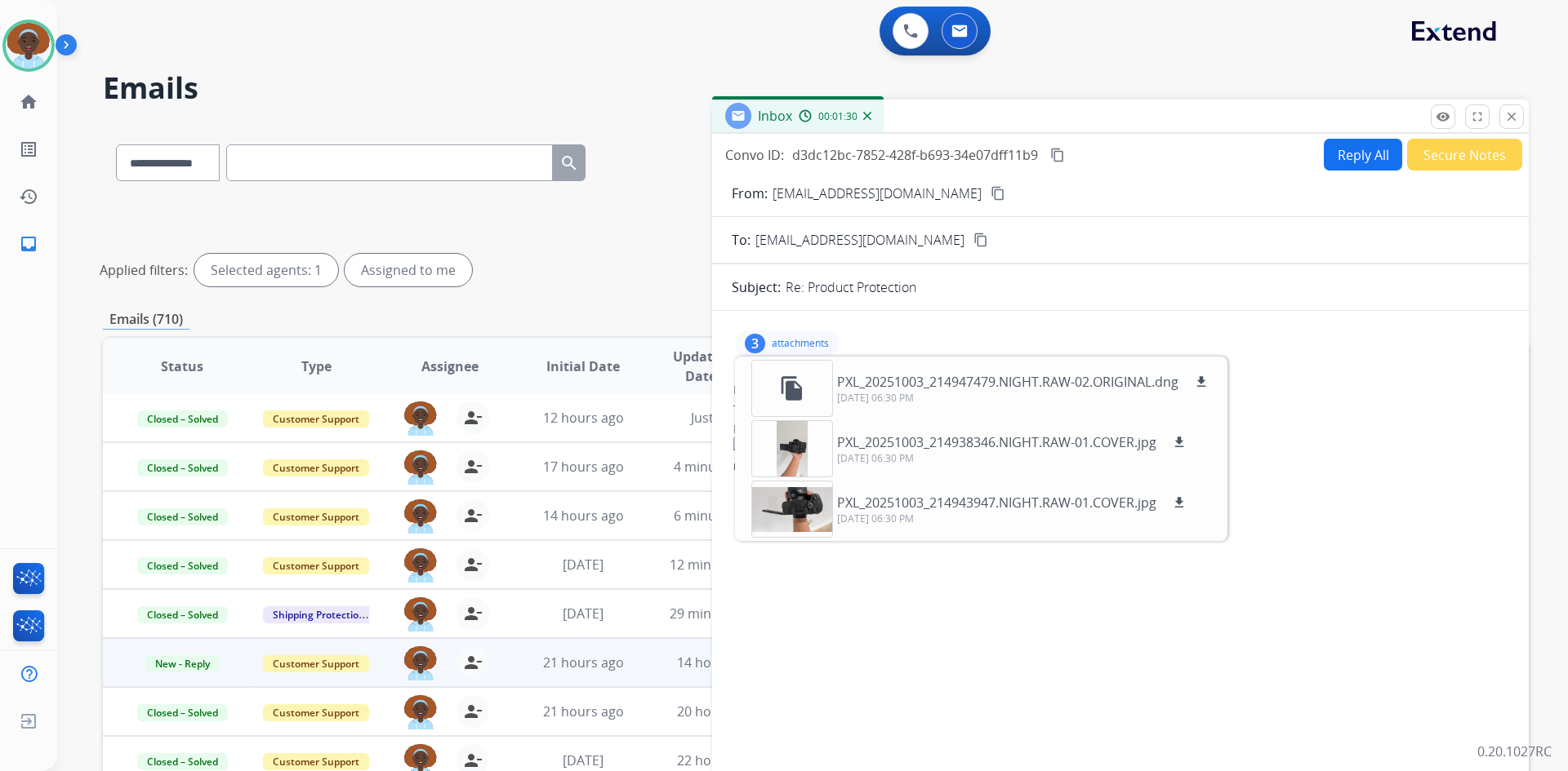
click at [810, 342] on p "attachments" at bounding box center [799, 344] width 57 height 13
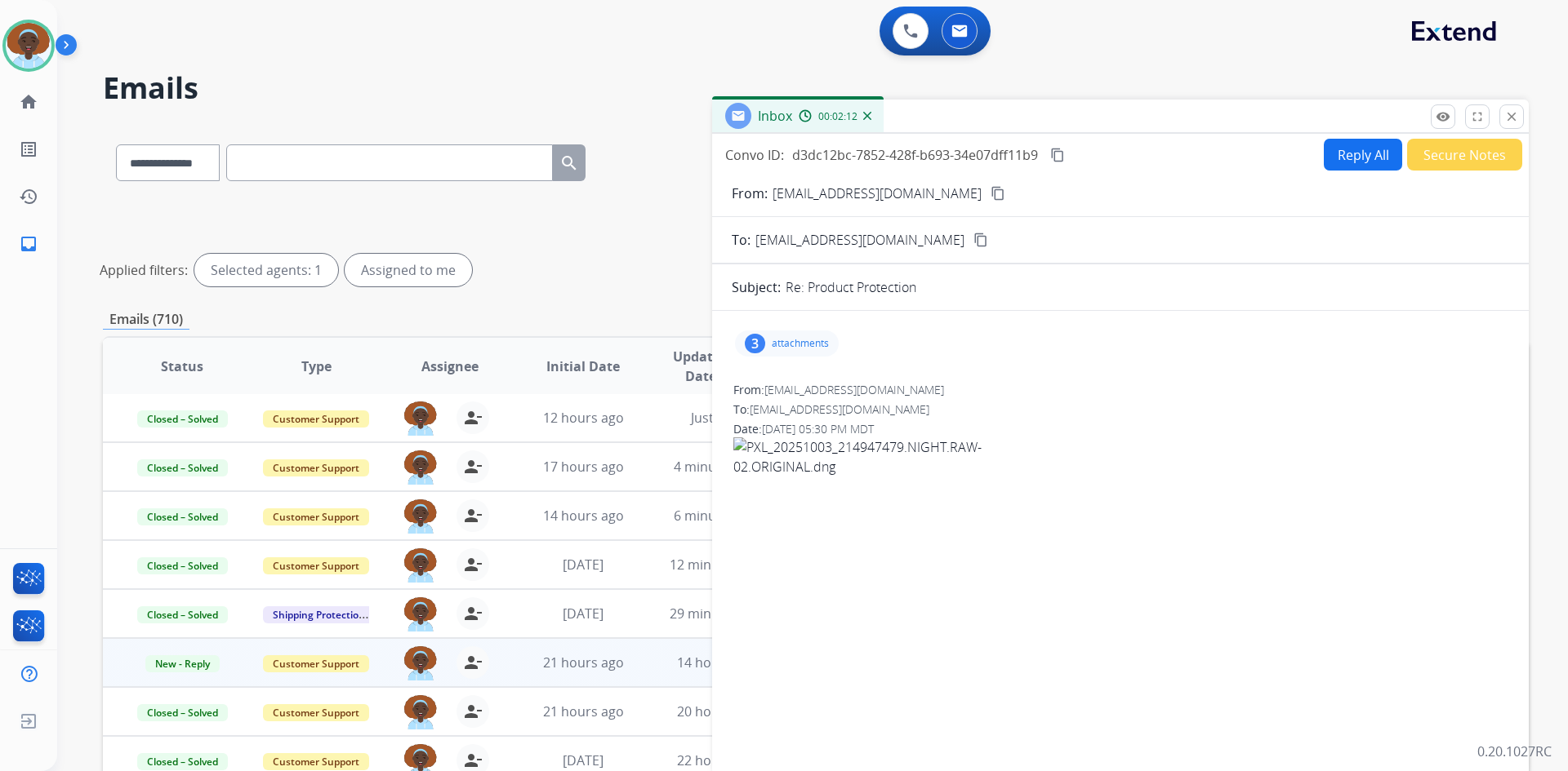
click at [1356, 156] on button "Reply All" at bounding box center [1363, 155] width 78 height 32
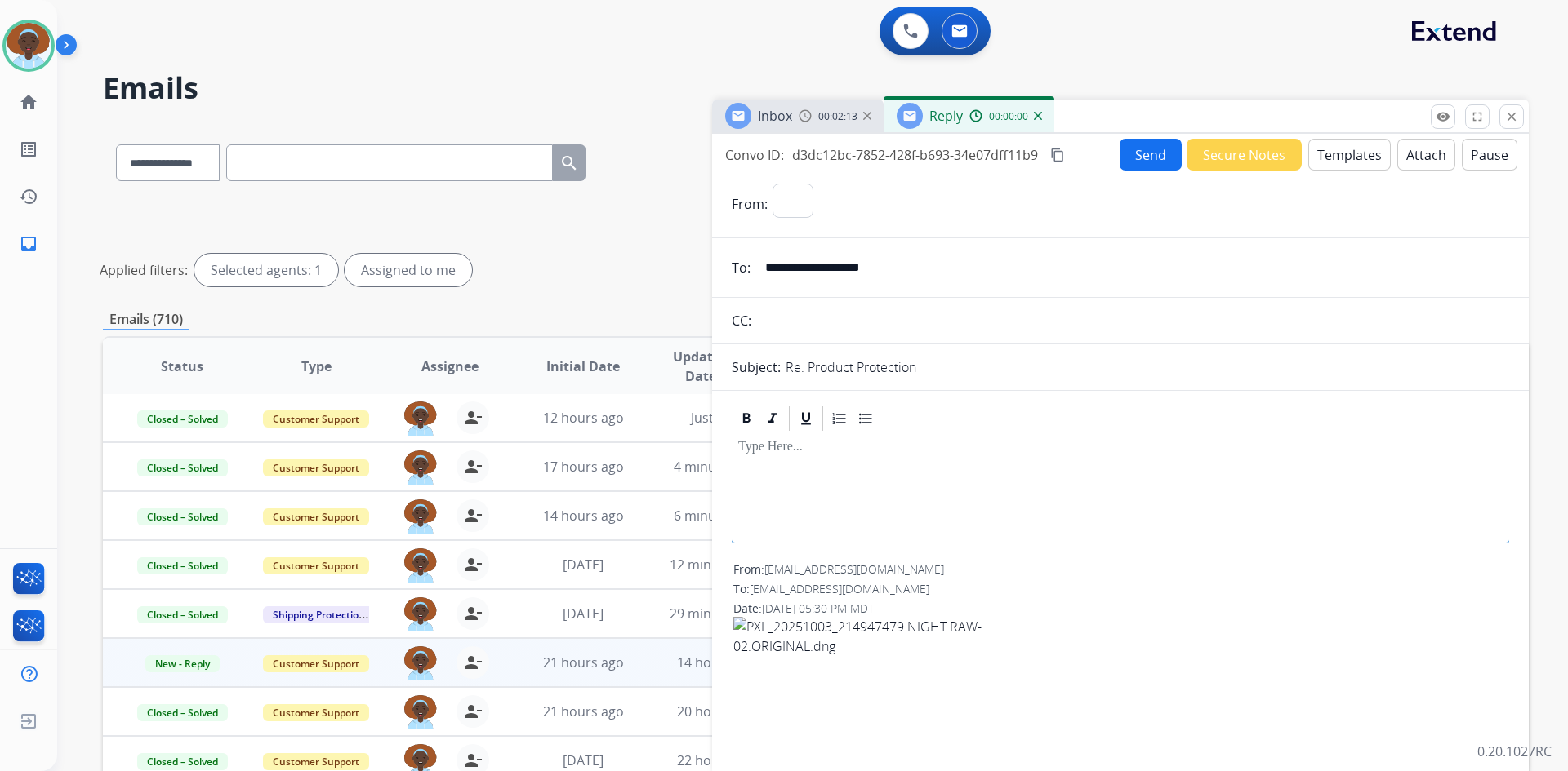
select select "**********"
click at [1352, 158] on button "Templates" at bounding box center [1349, 155] width 82 height 32
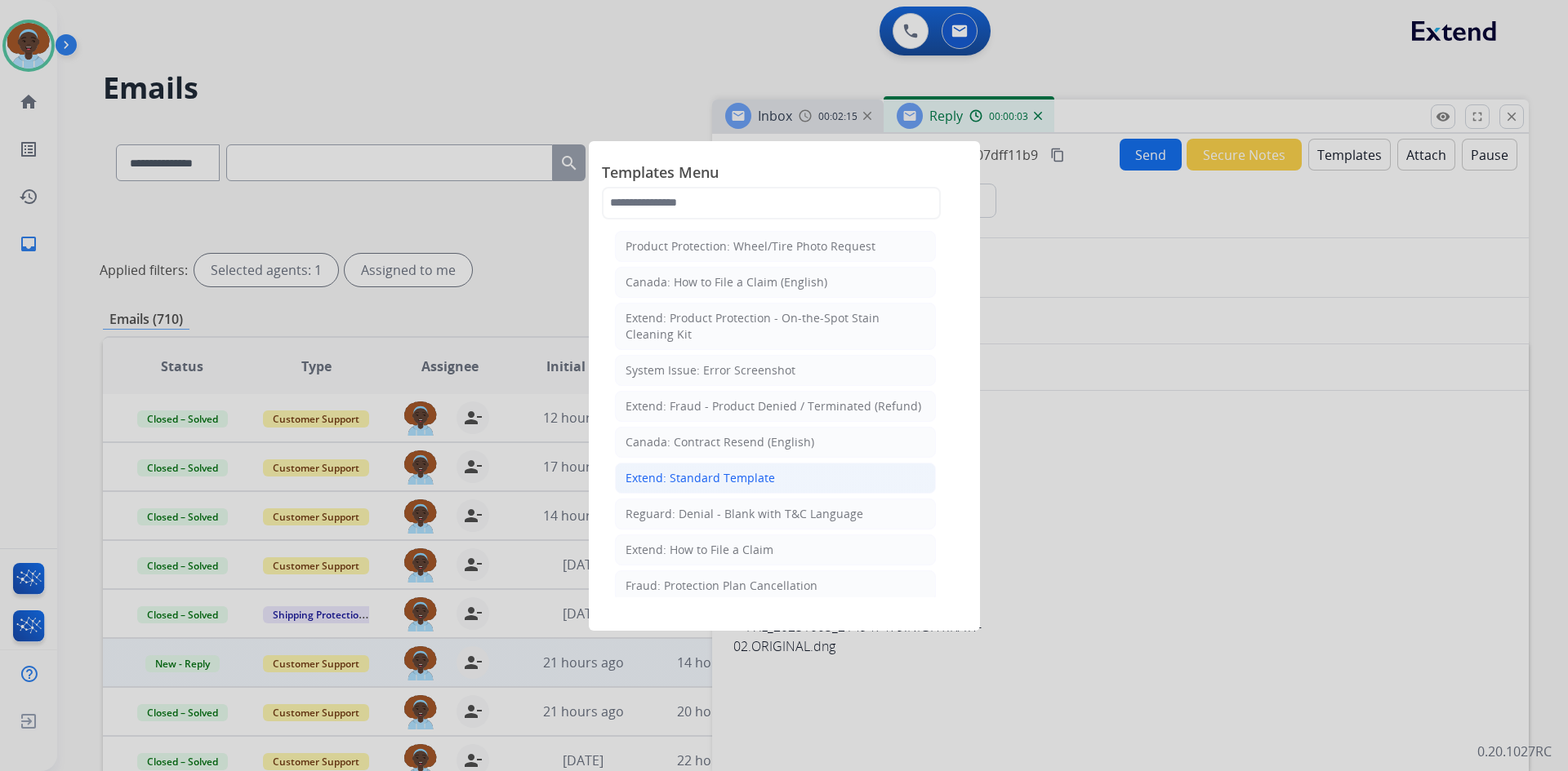
click at [759, 475] on div "Extend: Standard Template" at bounding box center [701, 478] width 149 height 17
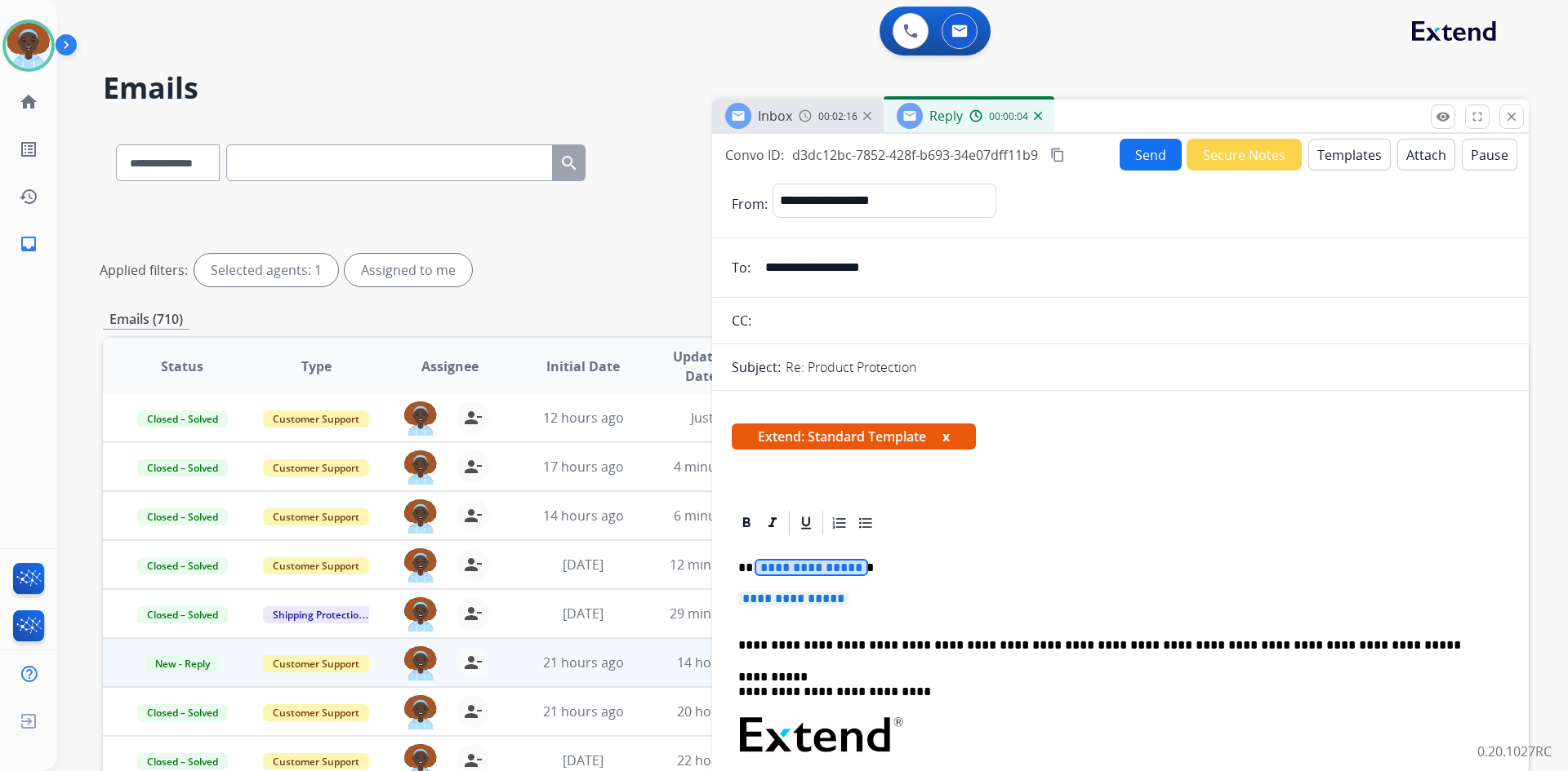
click at [811, 562] on span "**********" at bounding box center [812, 567] width 110 height 14
click at [799, 598] on span "**********" at bounding box center [793, 599] width 110 height 14
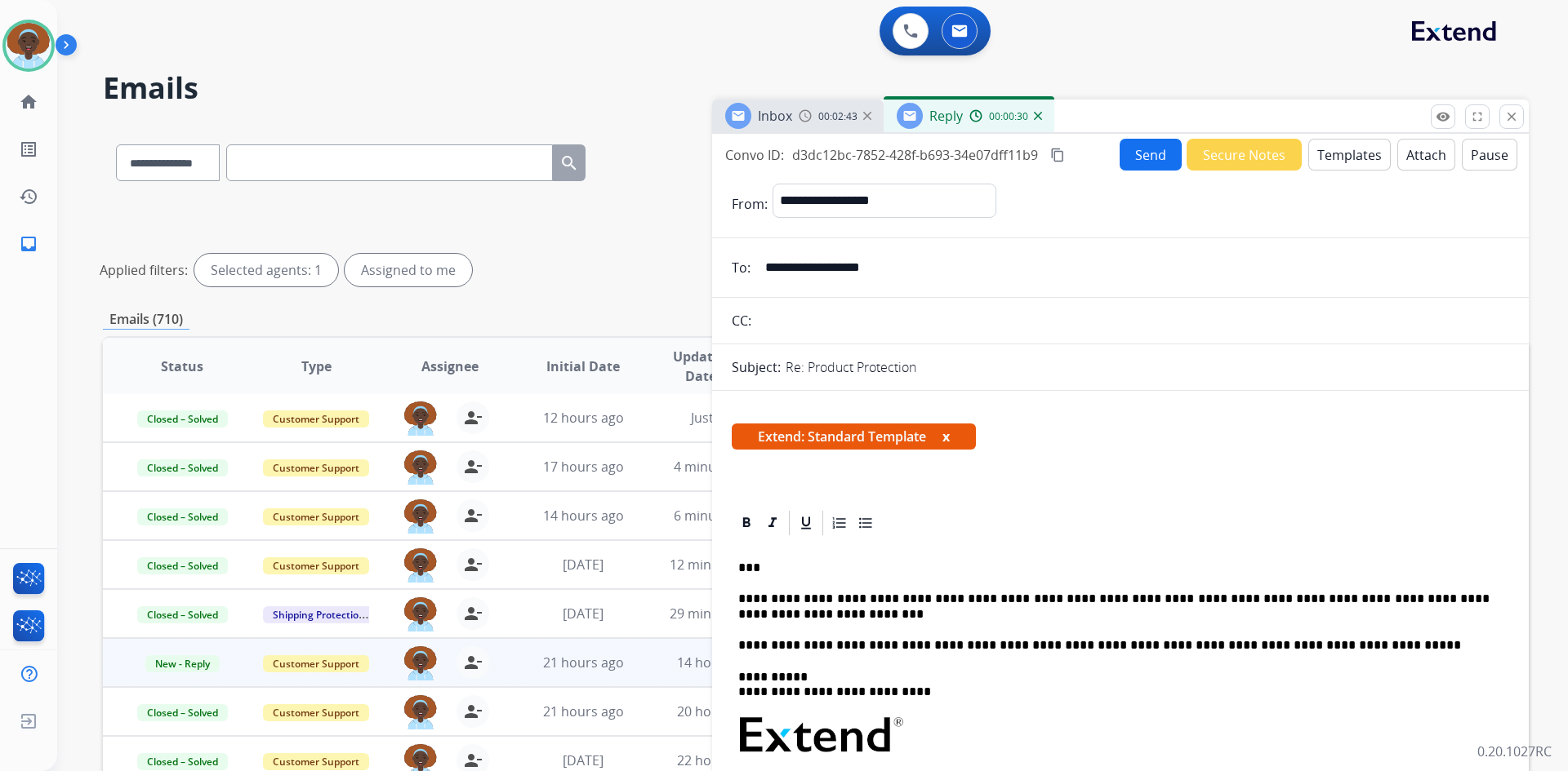
click at [1133, 160] on button "Send" at bounding box center [1150, 155] width 62 height 32
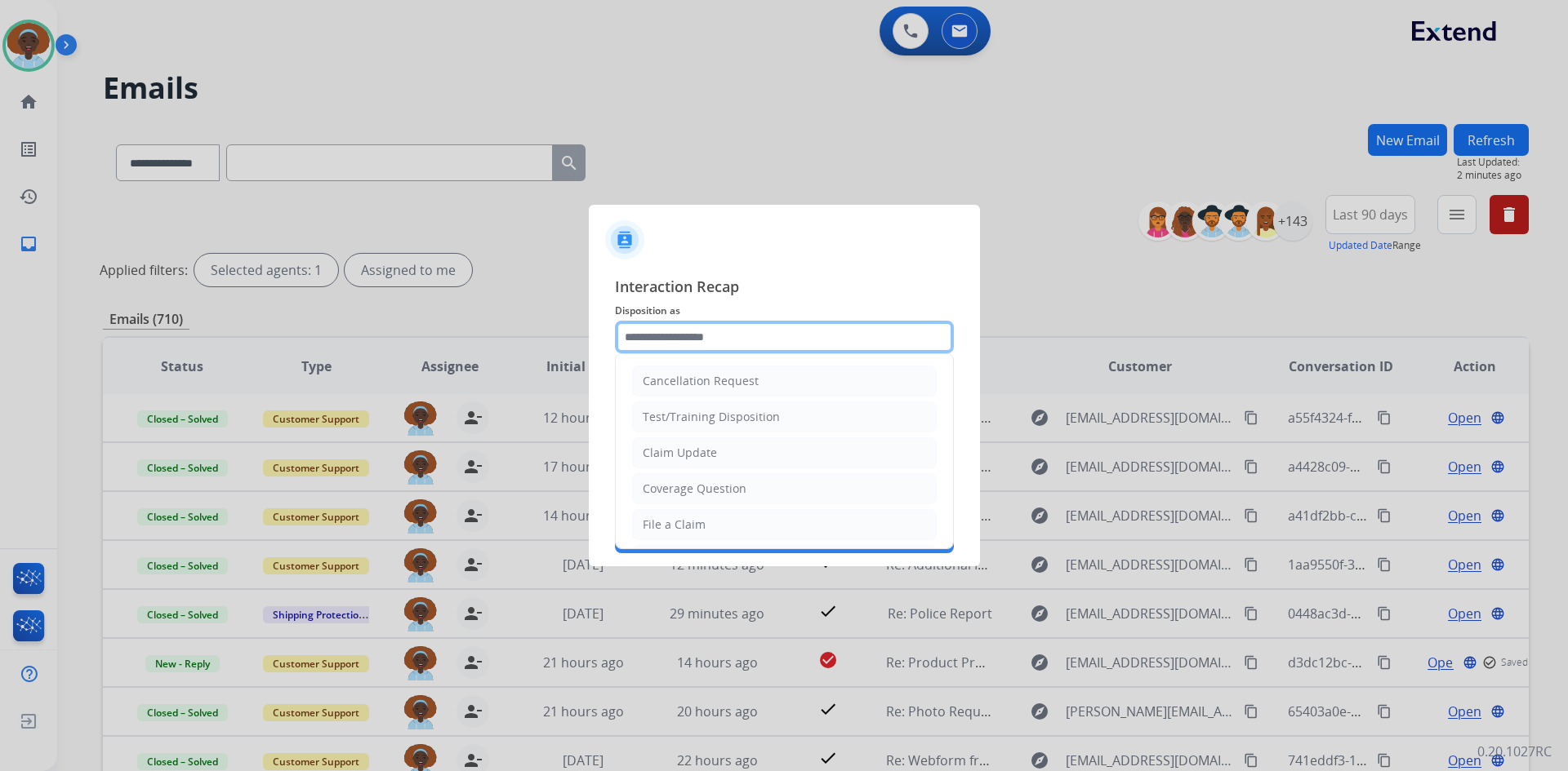
click at [772, 331] on input "text" at bounding box center [784, 337] width 339 height 33
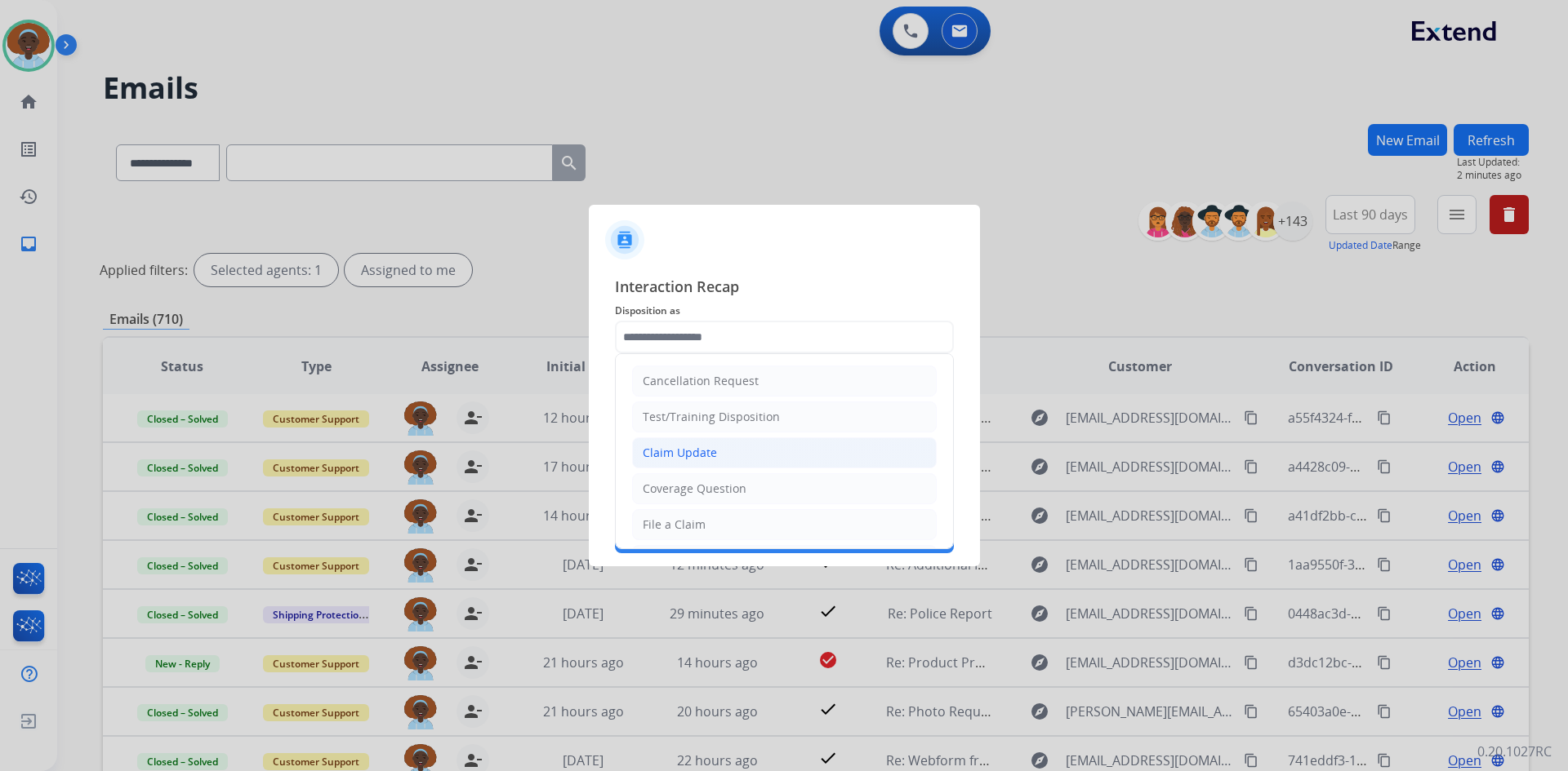
click at [678, 452] on div "Claim Update" at bounding box center [680, 453] width 75 height 17
type input "**********"
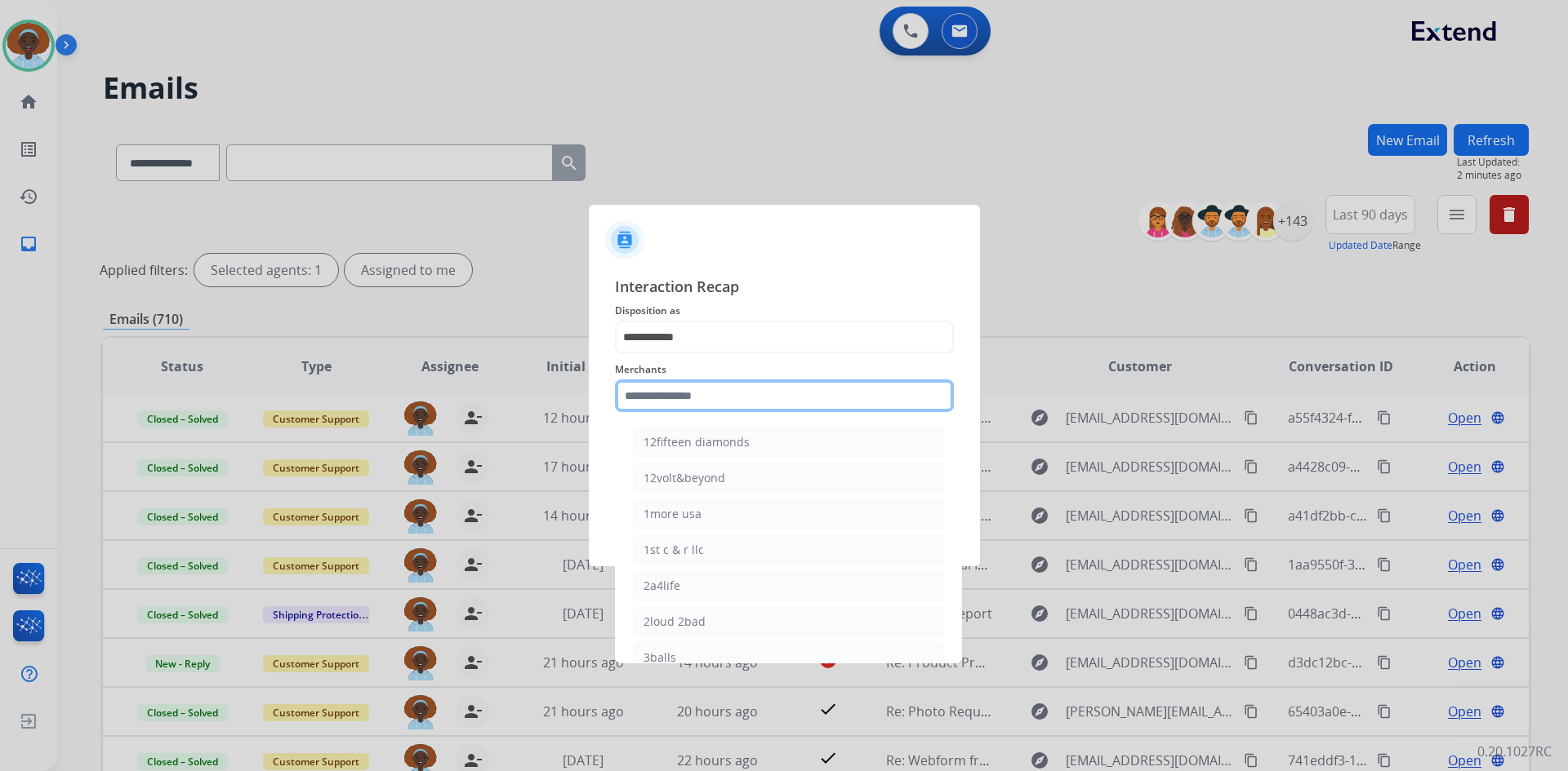
click at [721, 383] on input "text" at bounding box center [784, 395] width 339 height 33
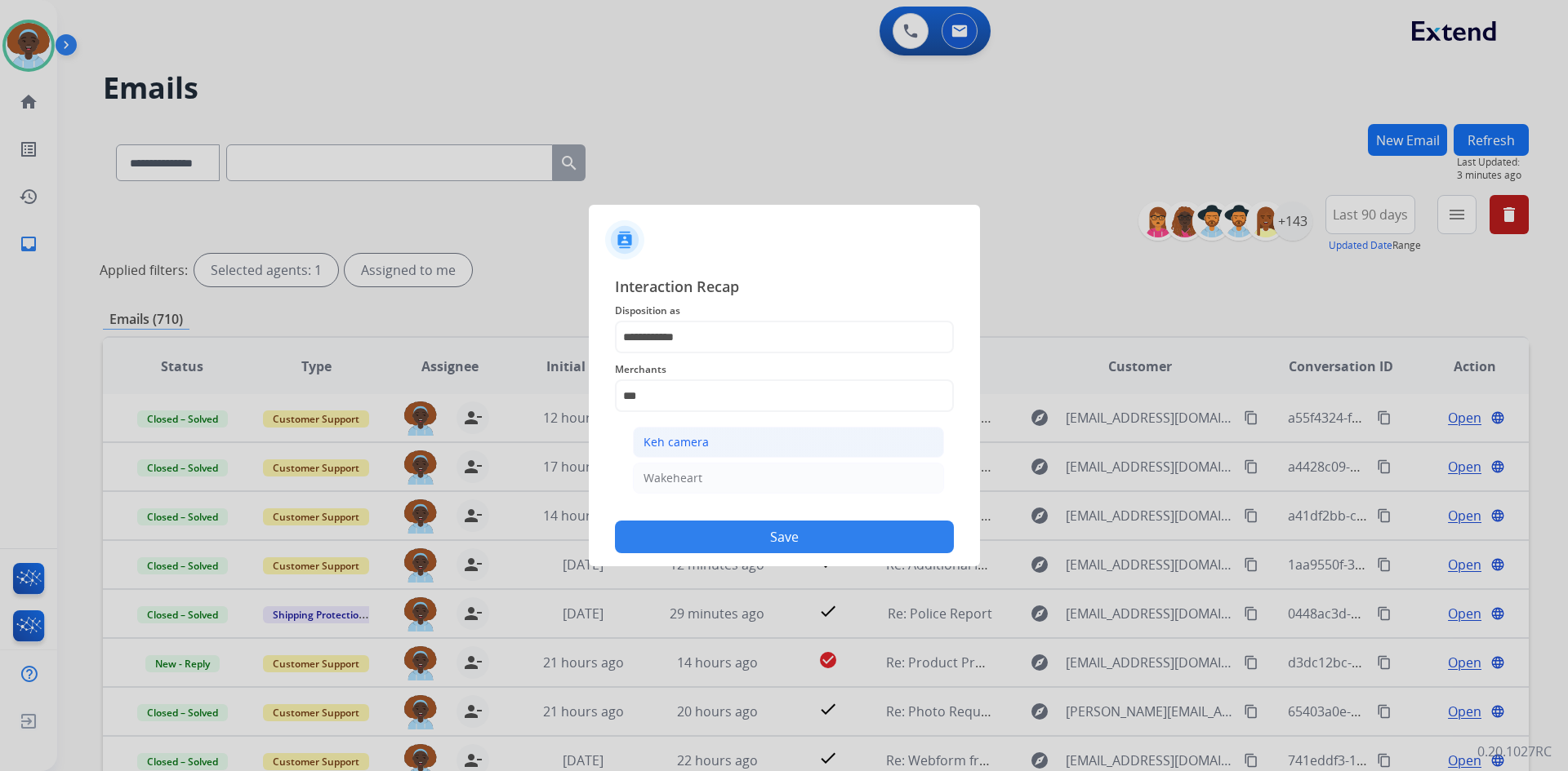
click at [721, 446] on li "Keh camera" at bounding box center [788, 442] width 312 height 31
type input "**********"
click at [717, 458] on input "text" at bounding box center [784, 461] width 339 height 33
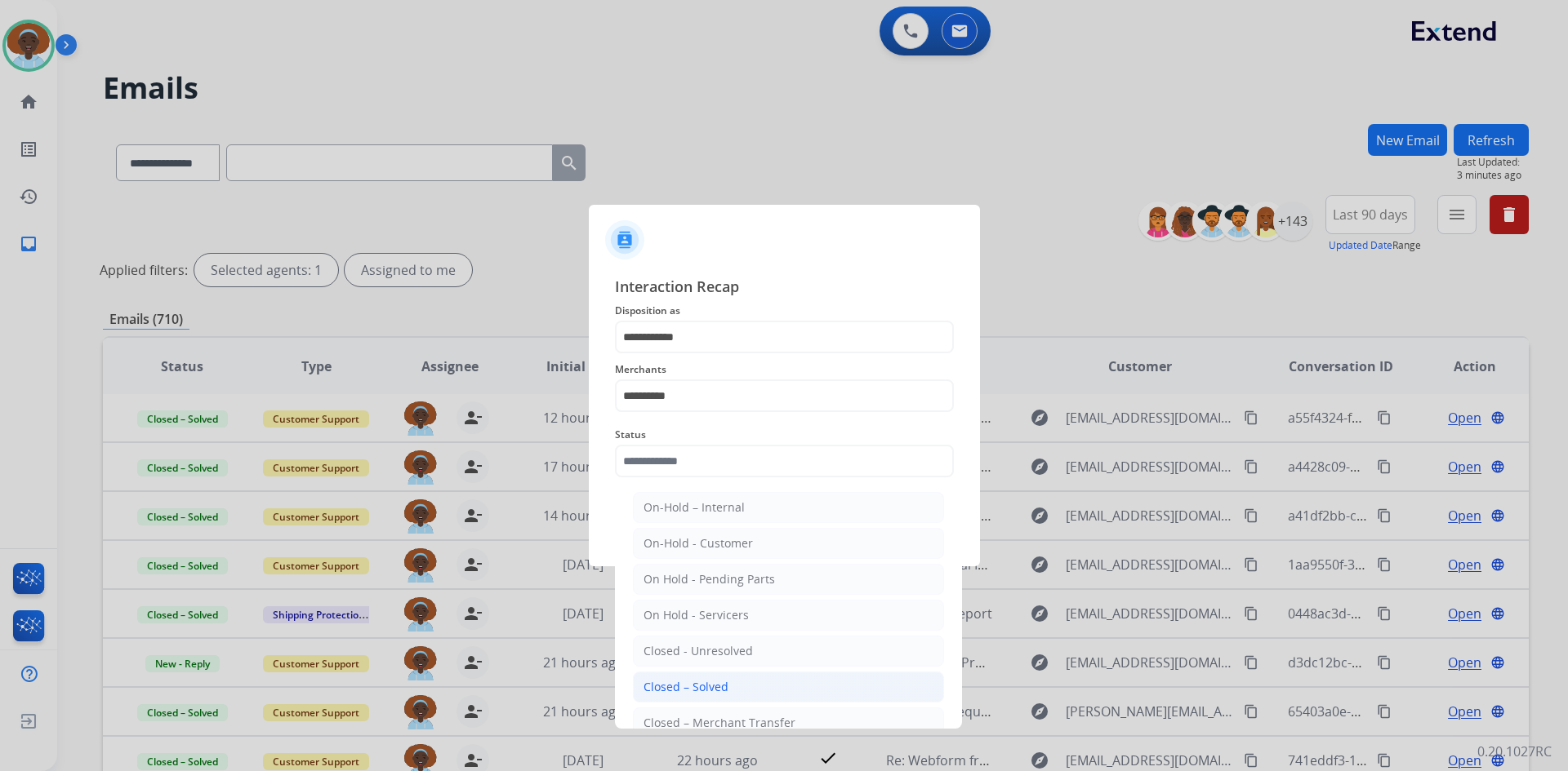
click at [688, 688] on div "Closed – Solved" at bounding box center [686, 687] width 85 height 17
type input "**********"
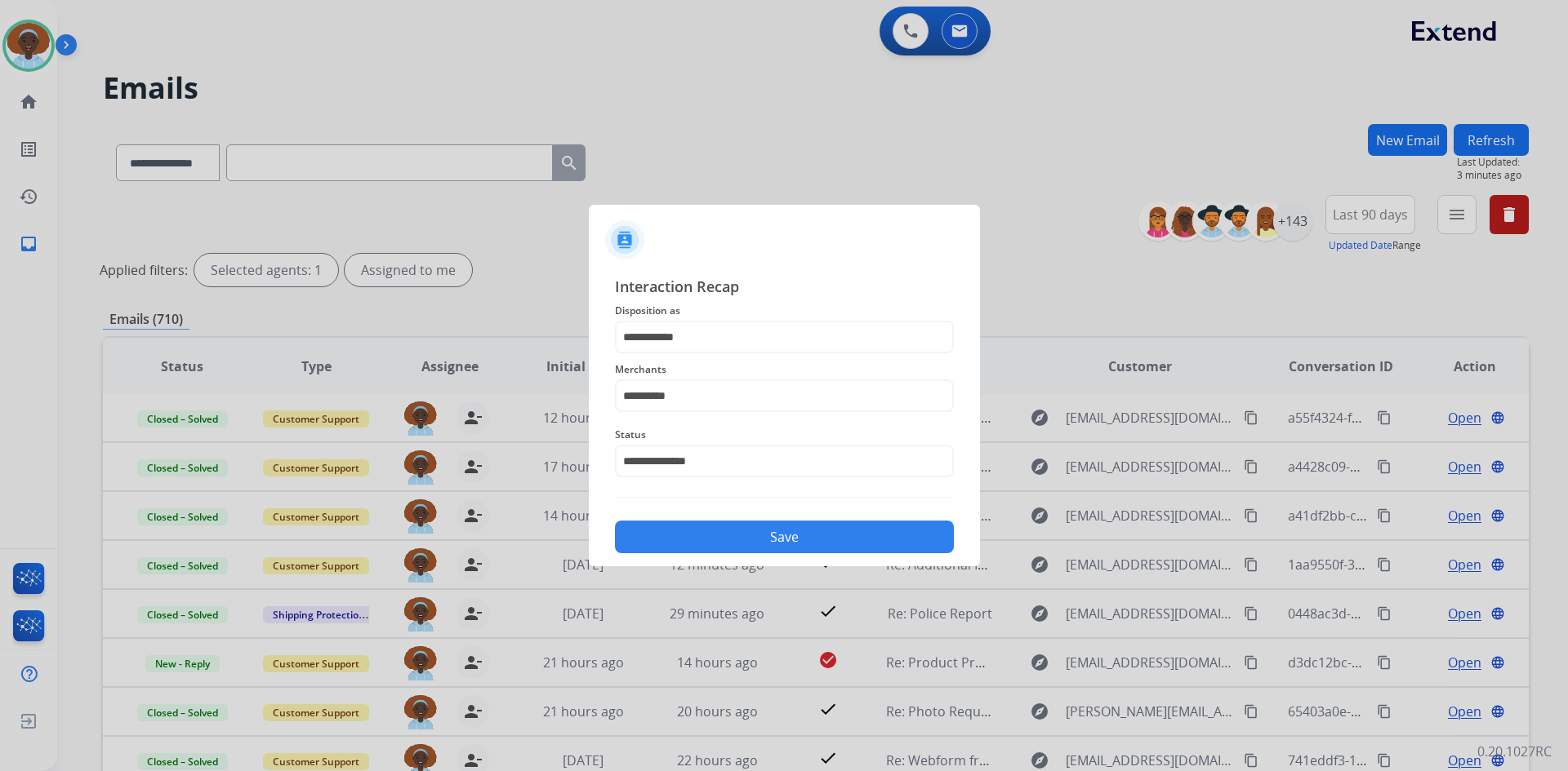
click at [752, 544] on button "Save" at bounding box center [784, 537] width 339 height 33
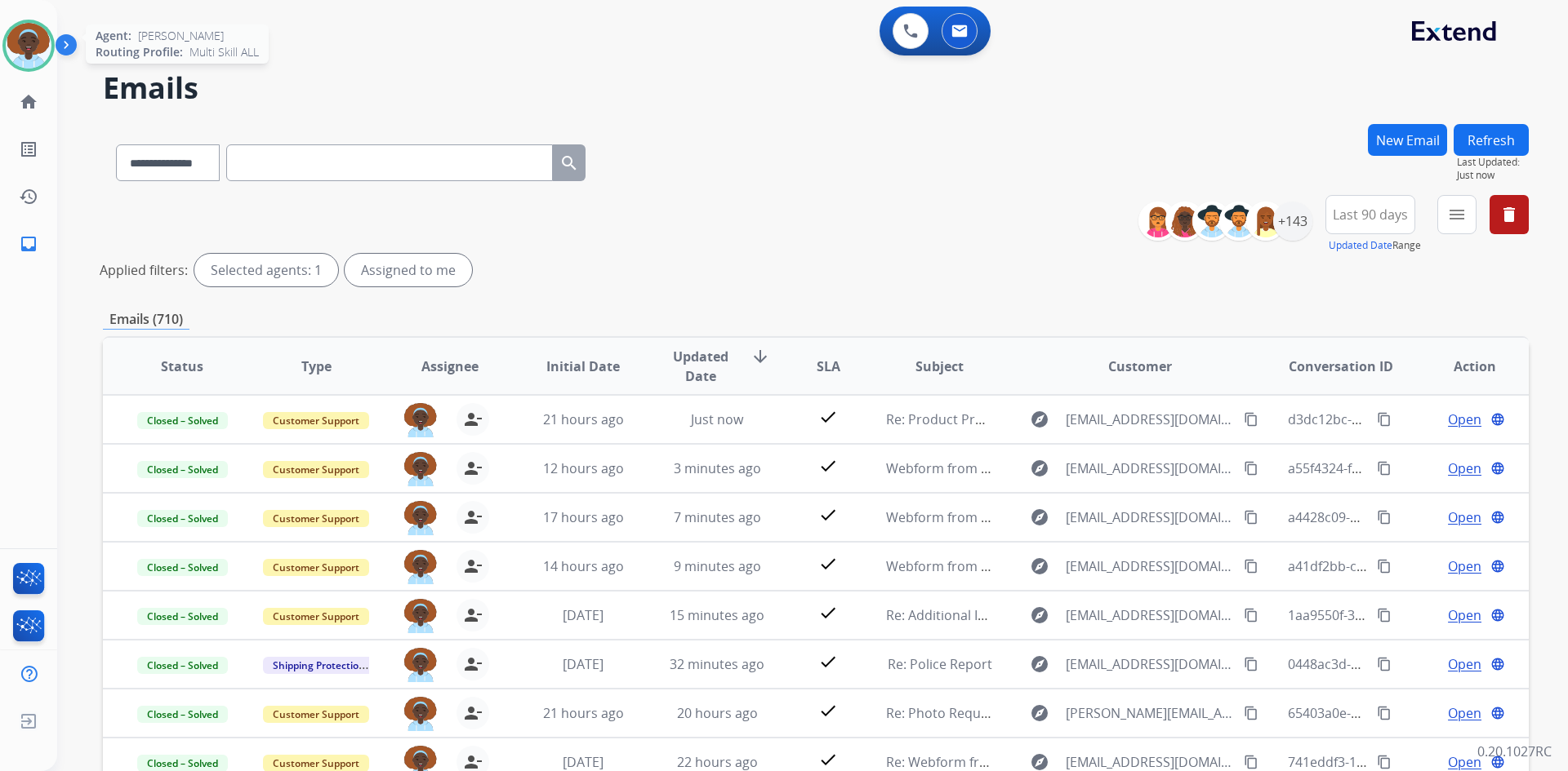
click at [24, 39] on img at bounding box center [28, 46] width 46 height 46
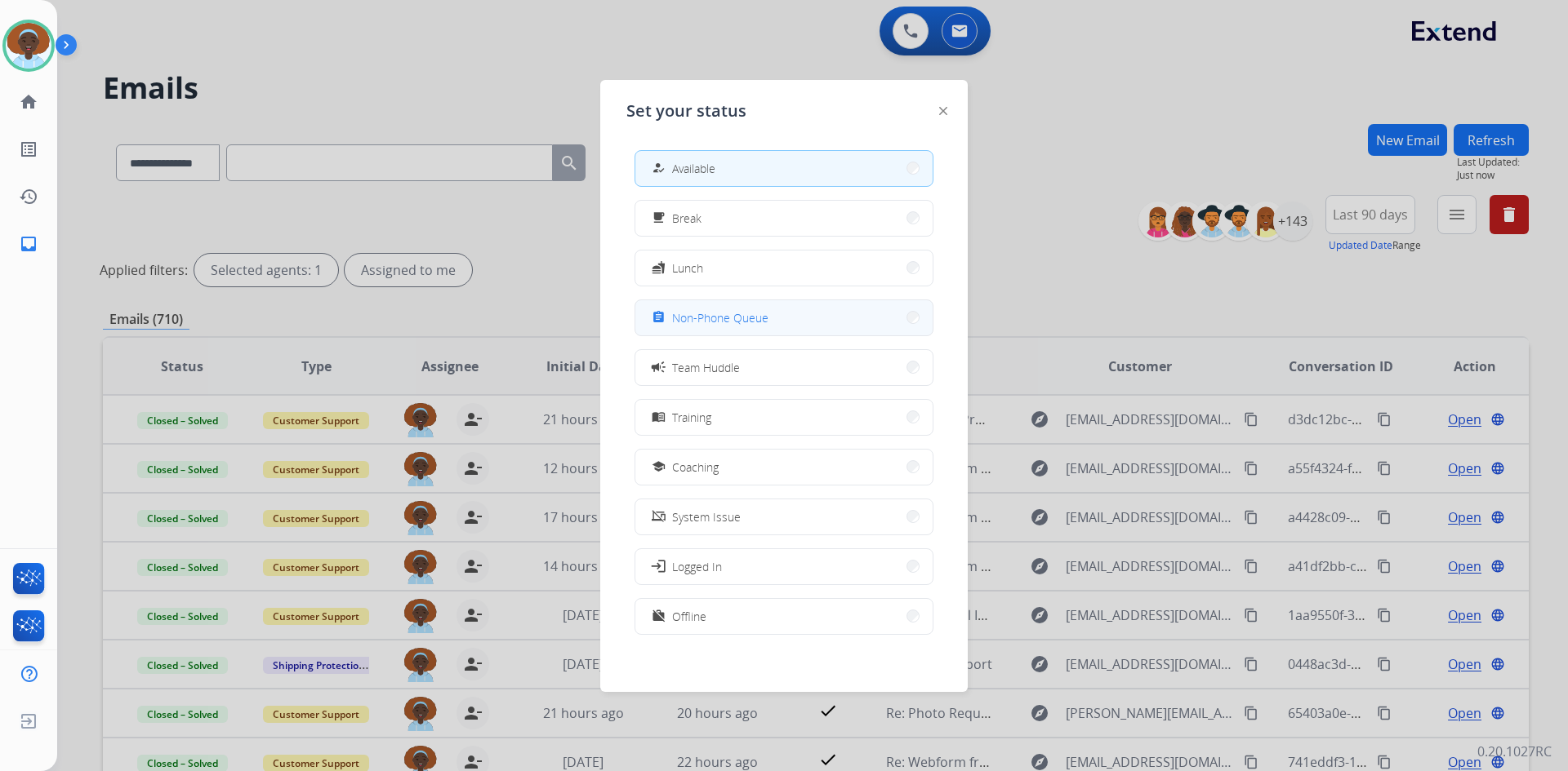
click at [751, 320] on span "Non-Phone Queue" at bounding box center [720, 318] width 96 height 17
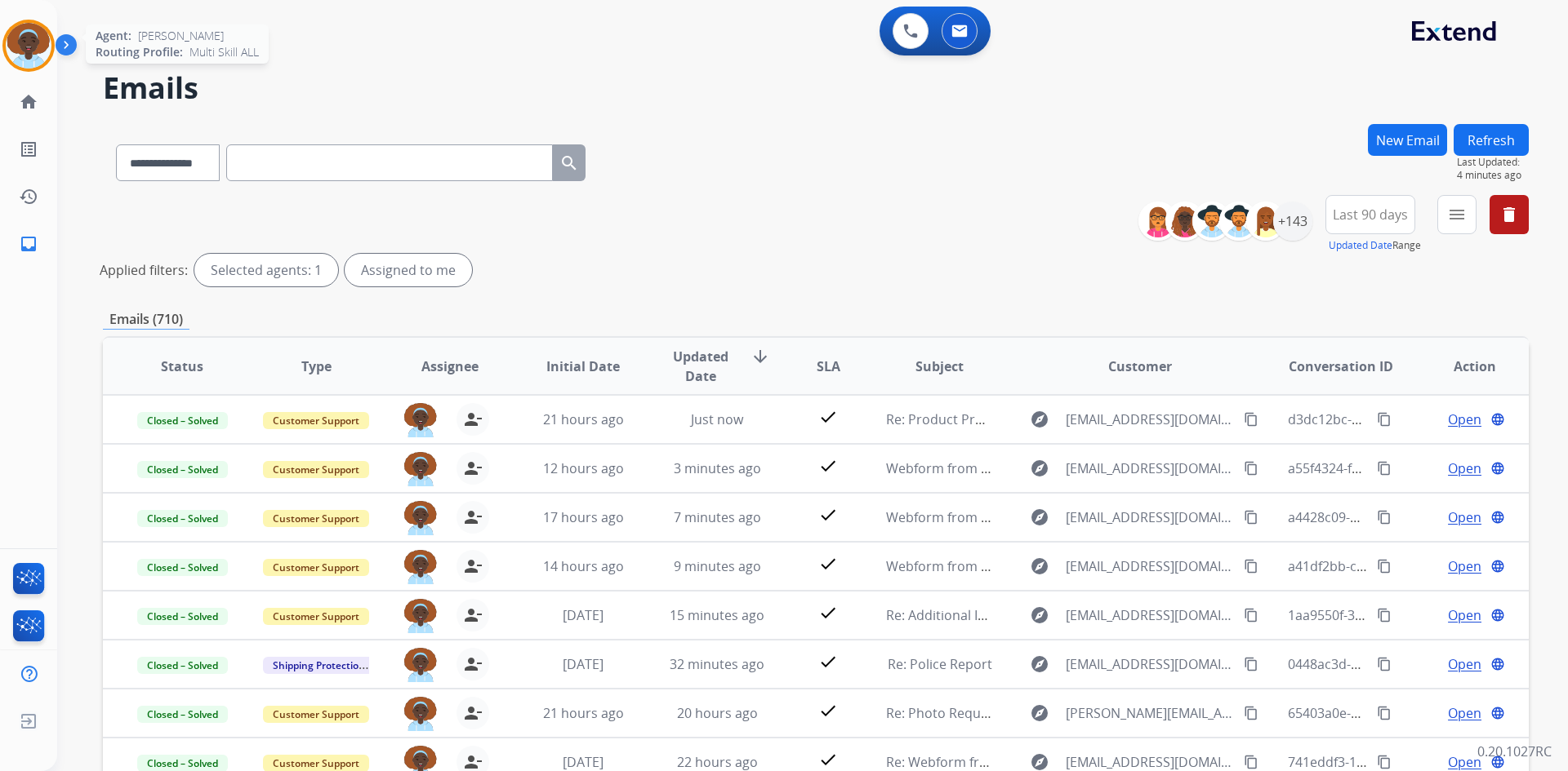
click at [42, 46] on img at bounding box center [28, 46] width 46 height 46
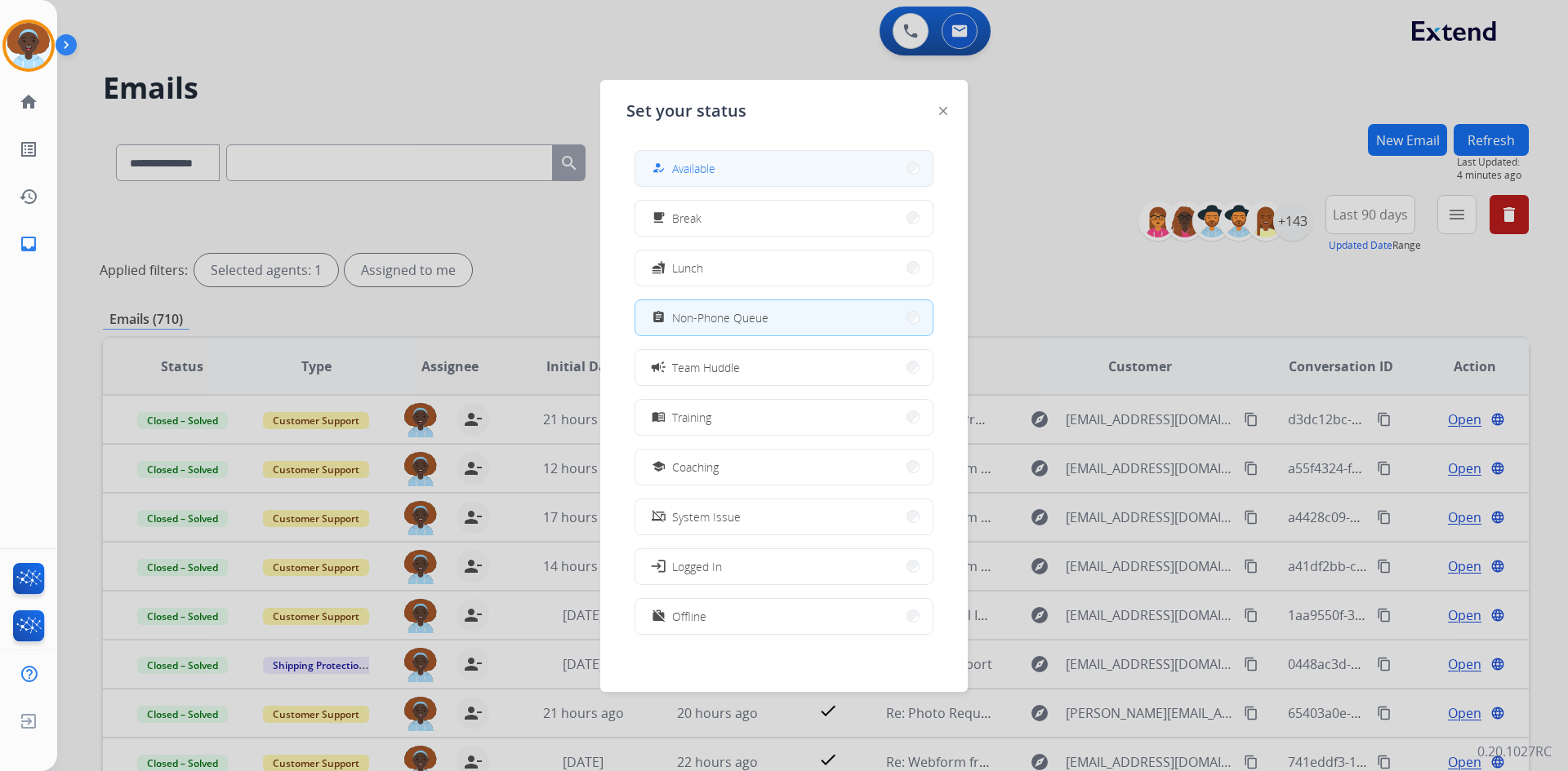
click at [751, 170] on button "how_to_reg Available" at bounding box center [784, 169] width 298 height 35
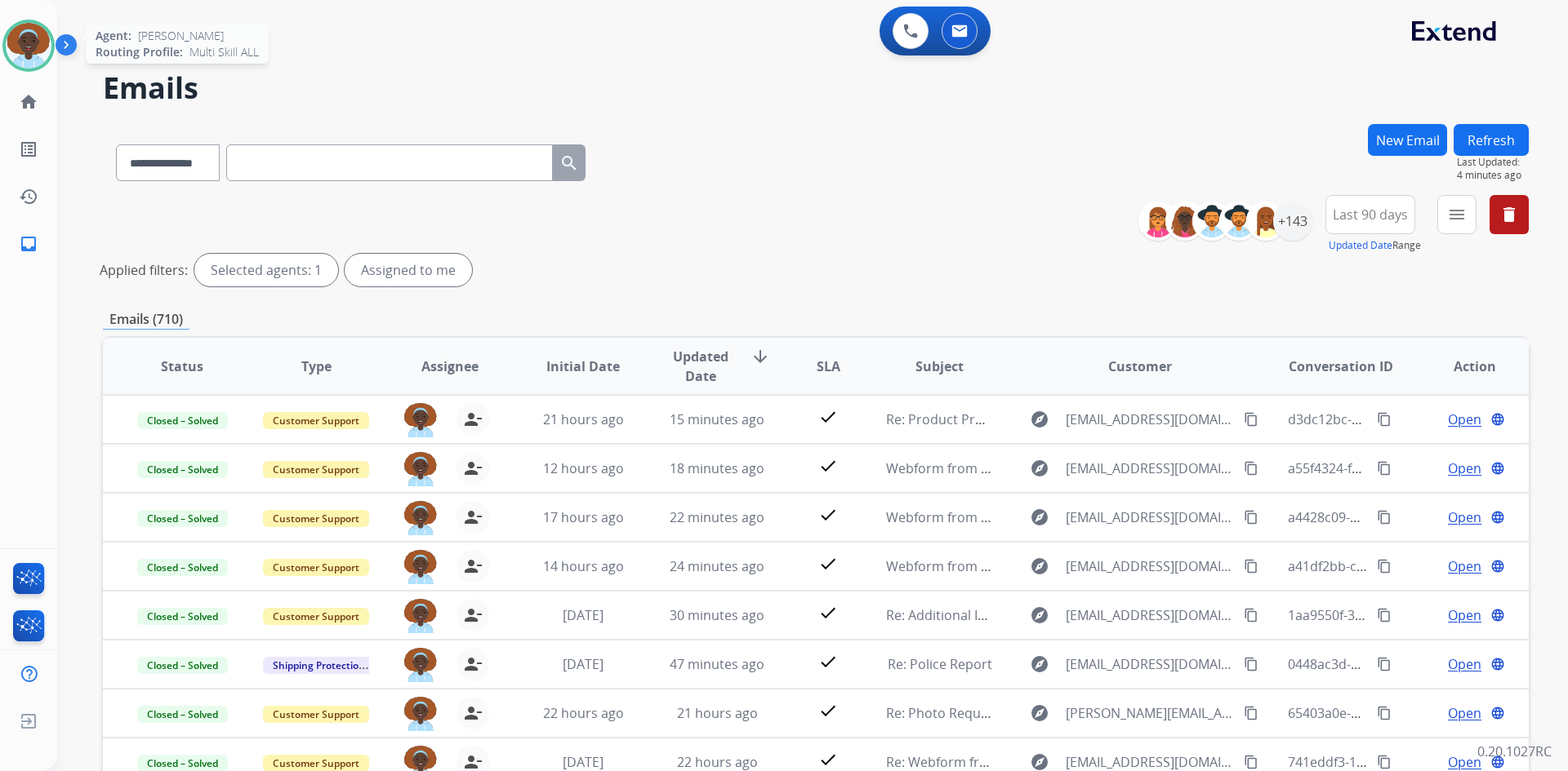
click at [15, 44] on img at bounding box center [28, 46] width 46 height 46
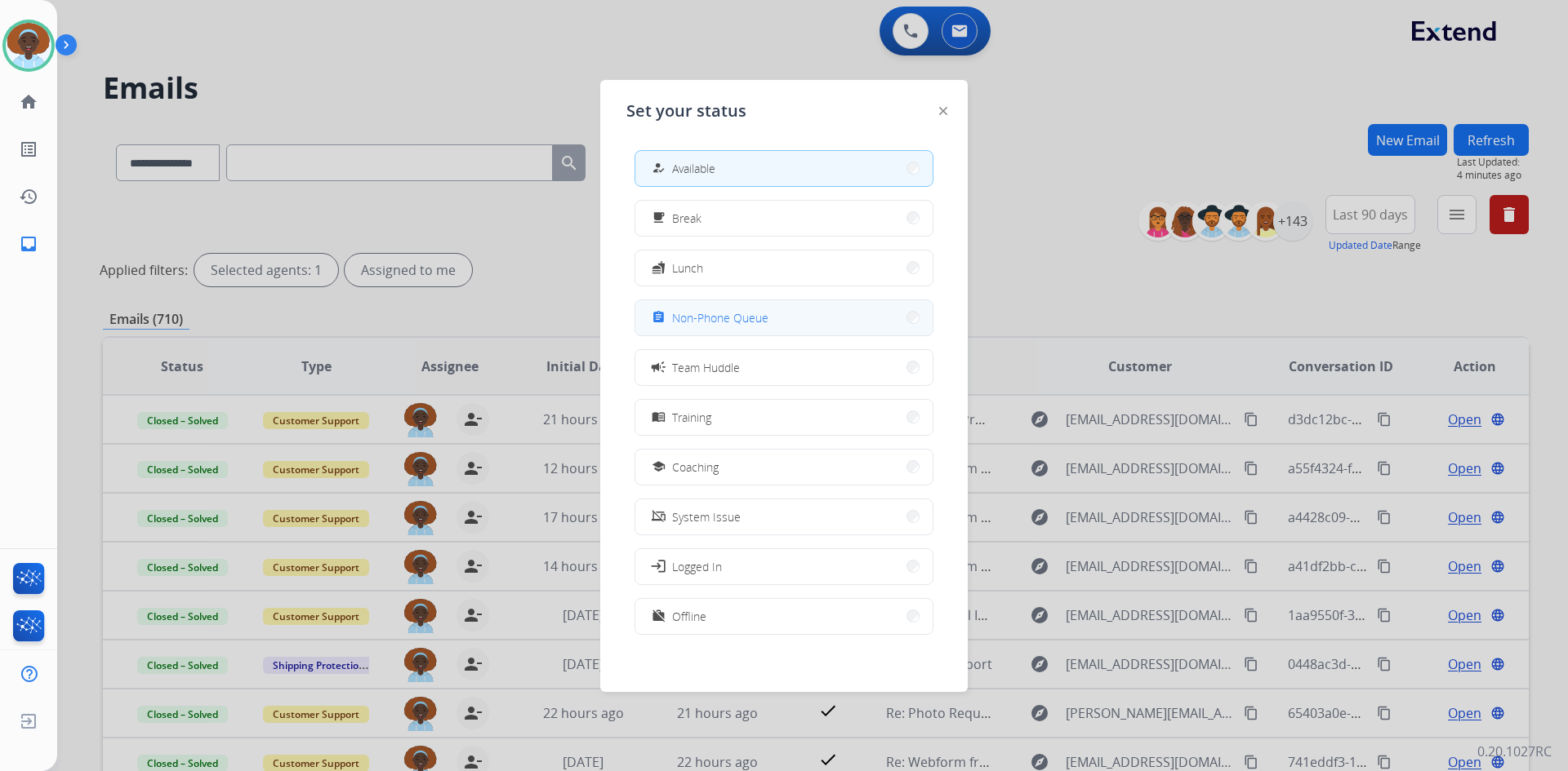
click at [746, 325] on span "Non-Phone Queue" at bounding box center [720, 318] width 96 height 17
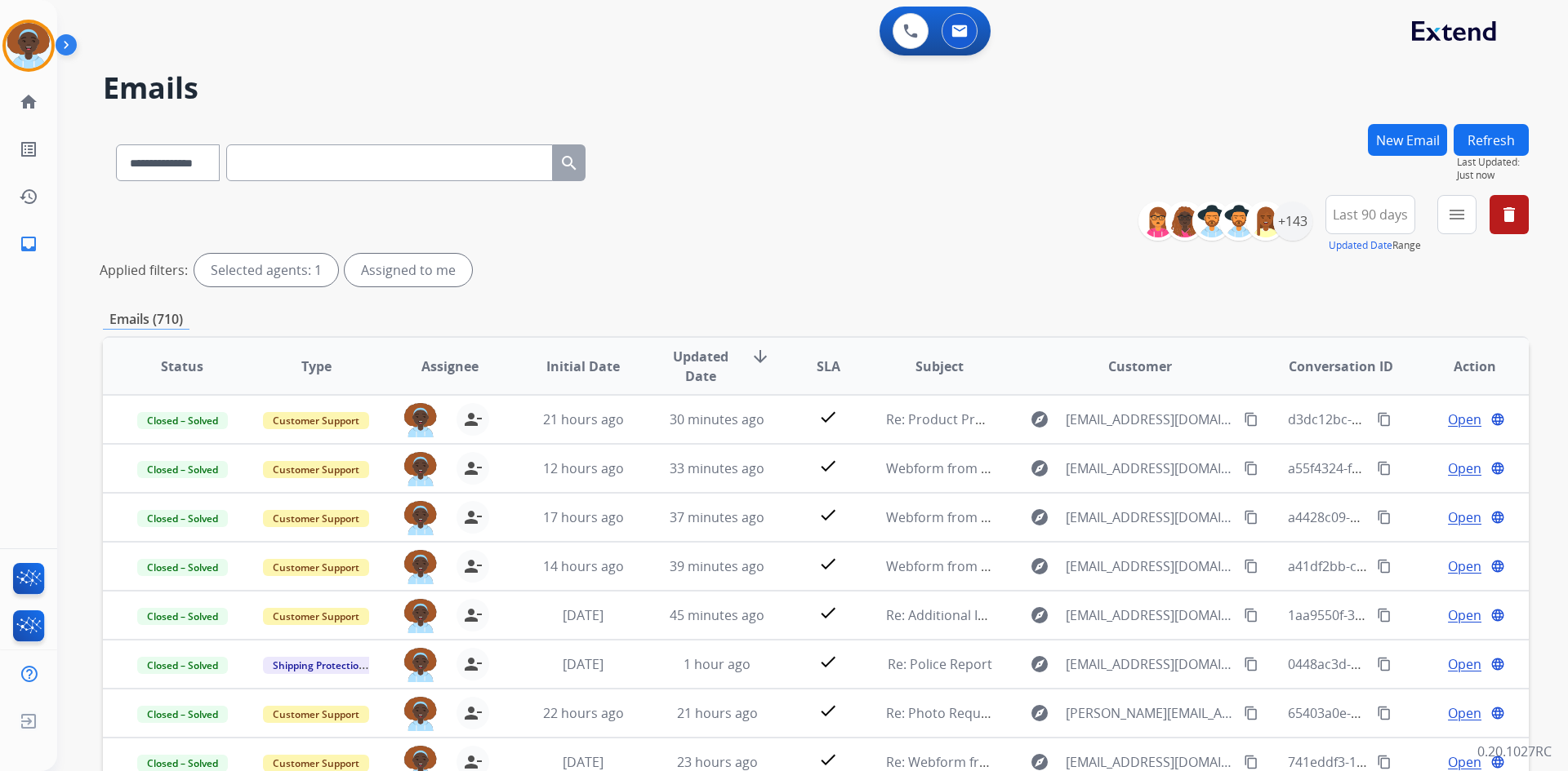
drag, startPoint x: 36, startPoint y: 40, endPoint x: 73, endPoint y: 42, distance: 37.1
click at [35, 40] on img at bounding box center [28, 46] width 46 height 46
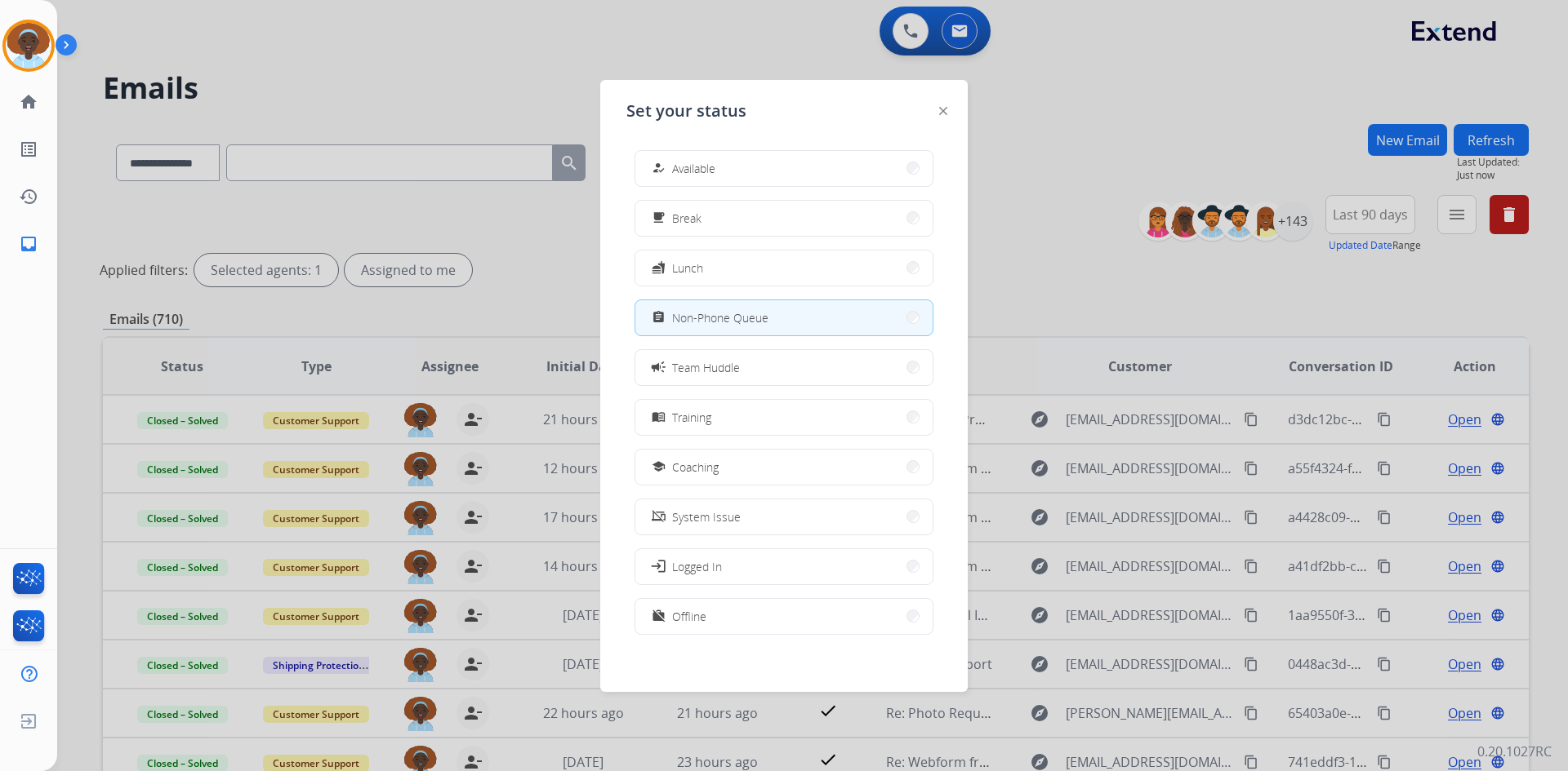
drag, startPoint x: 730, startPoint y: 154, endPoint x: 639, endPoint y: 163, distance: 91.4
click at [731, 155] on button "how_to_reg Available" at bounding box center [784, 169] width 298 height 35
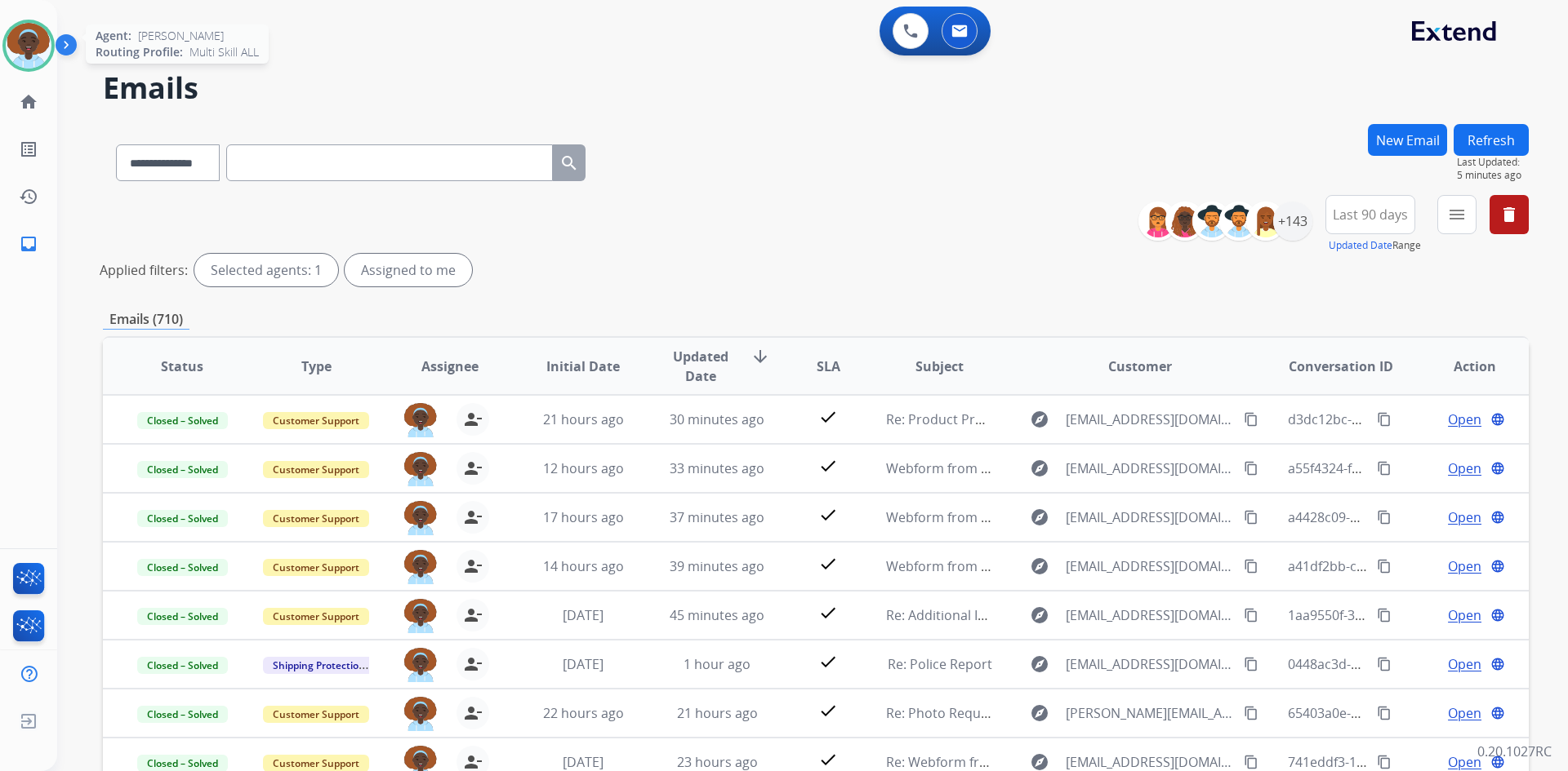
click at [31, 50] on img at bounding box center [28, 46] width 46 height 46
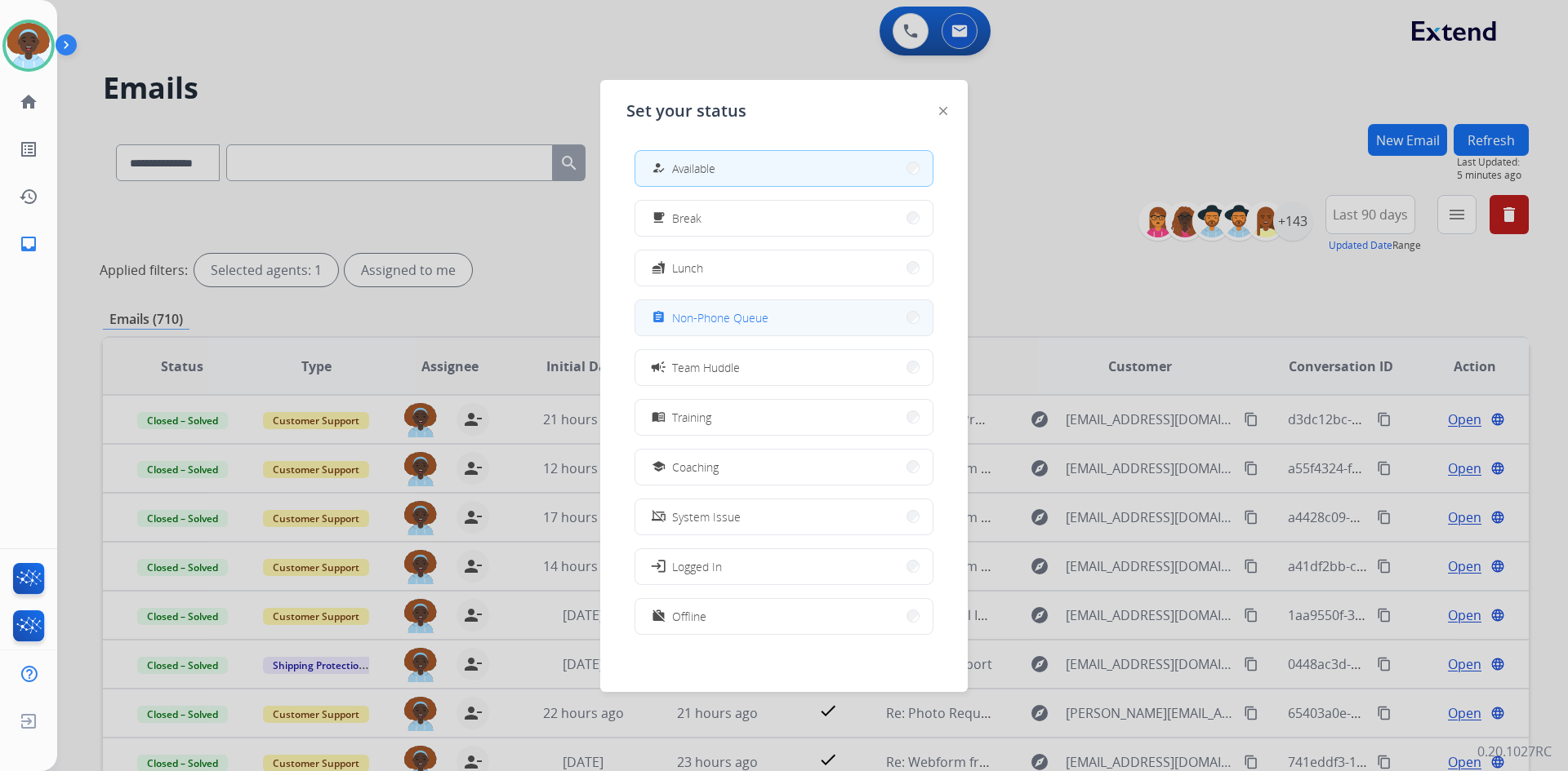
click at [770, 317] on button "assignment Non-Phone Queue" at bounding box center [784, 318] width 298 height 35
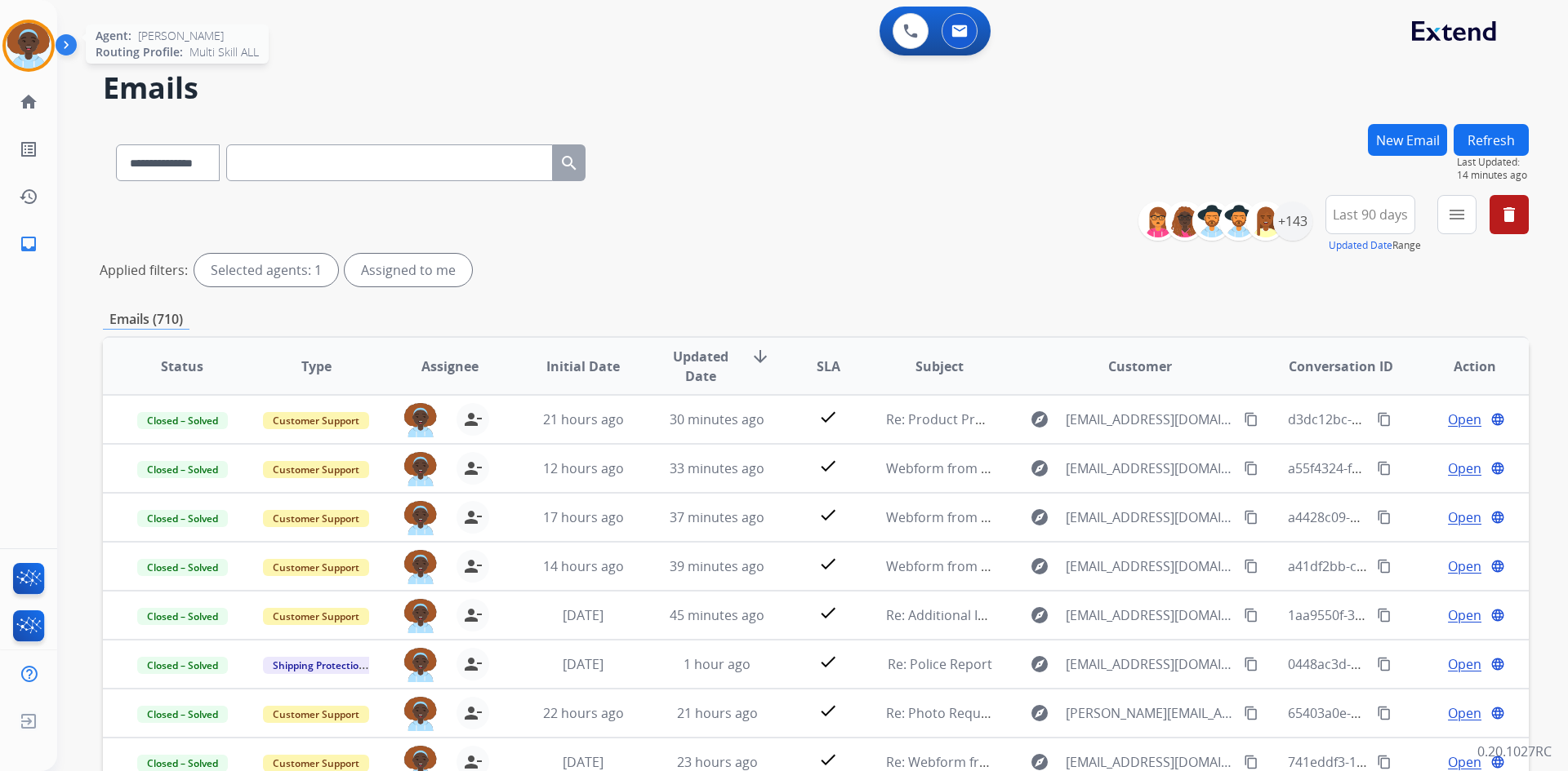
click at [34, 34] on img at bounding box center [28, 46] width 46 height 46
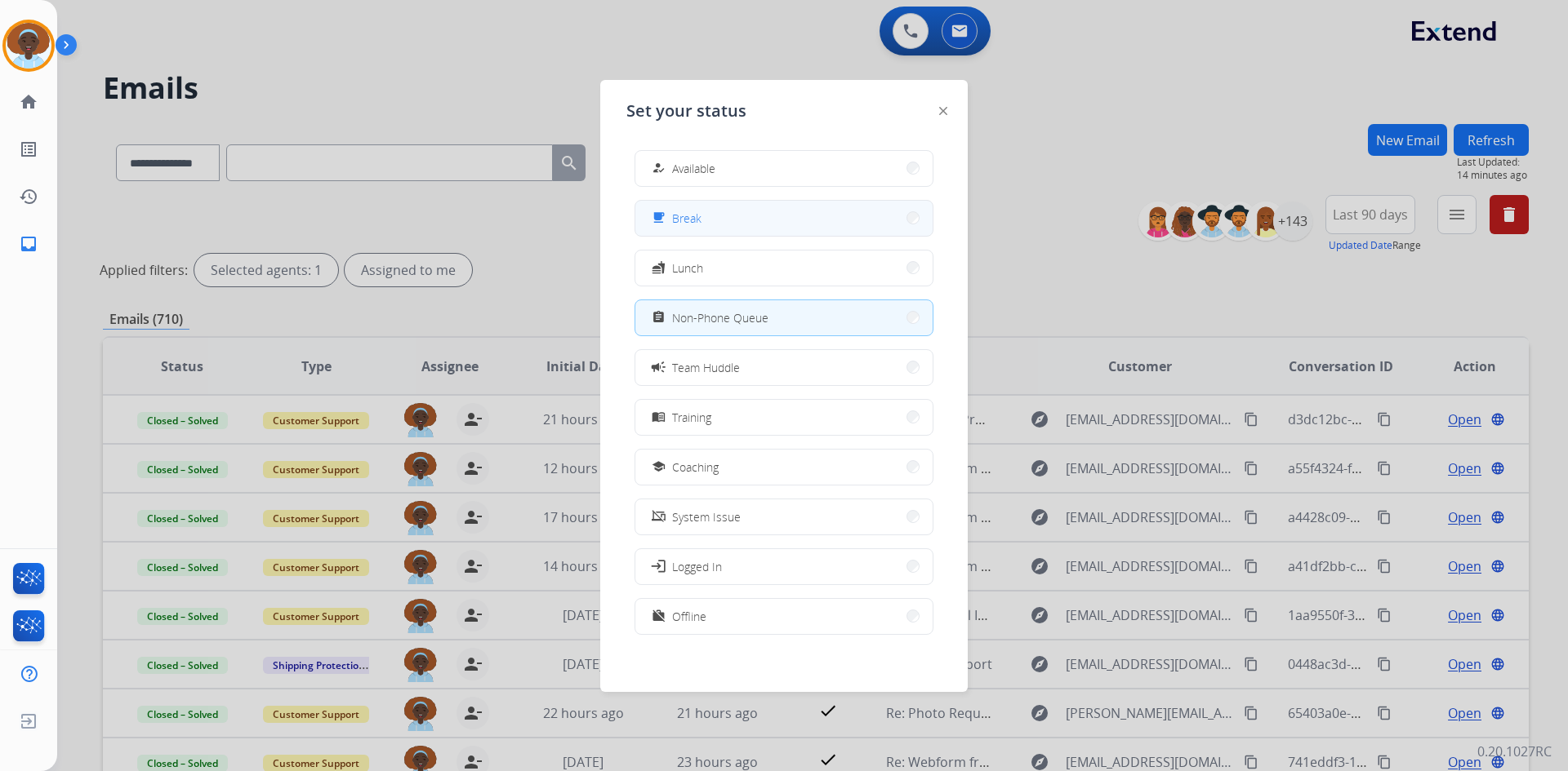
click at [758, 217] on button "free_breakfast Break" at bounding box center [784, 218] width 298 height 35
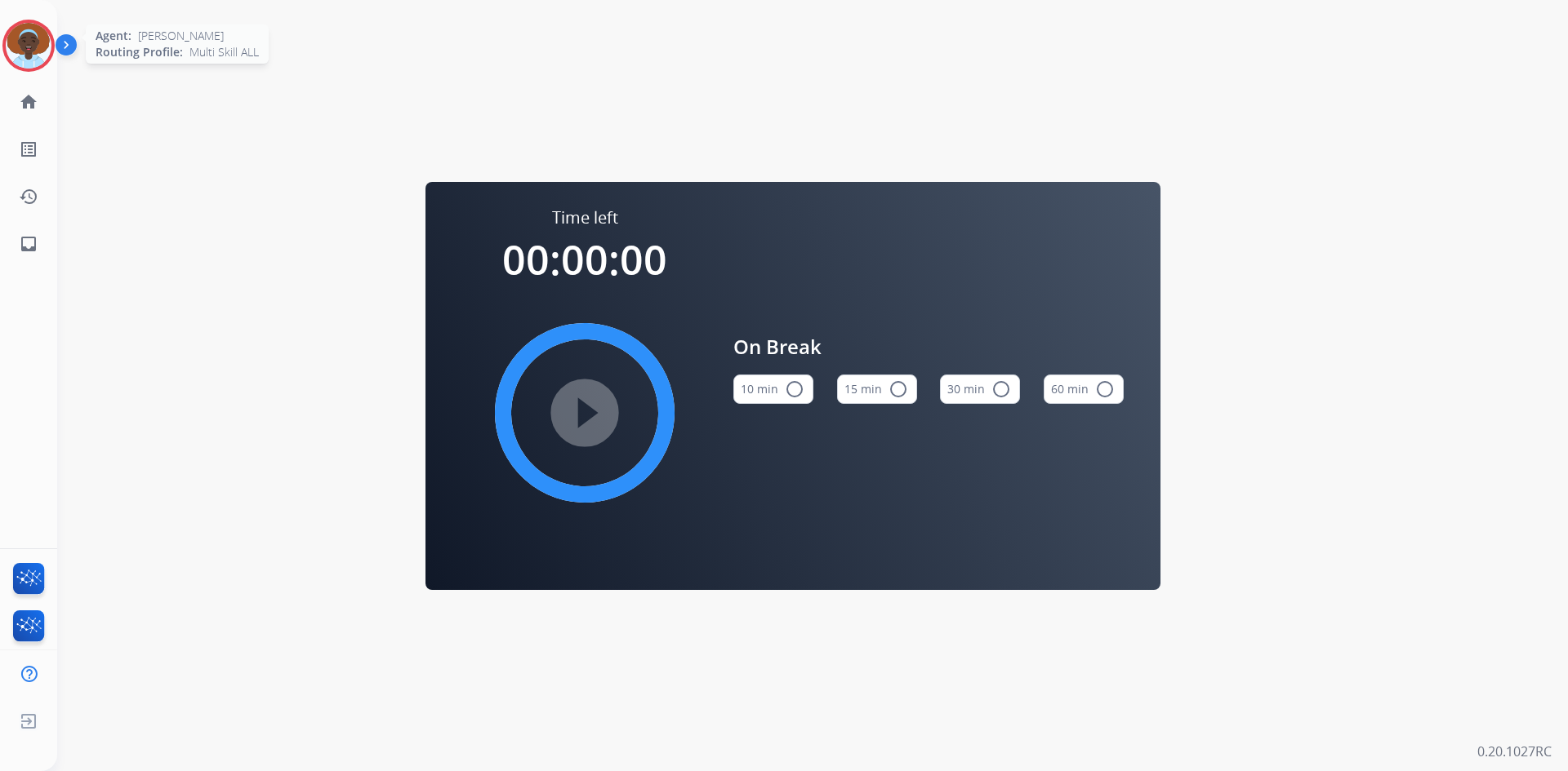
click at [19, 46] on img at bounding box center [28, 46] width 46 height 46
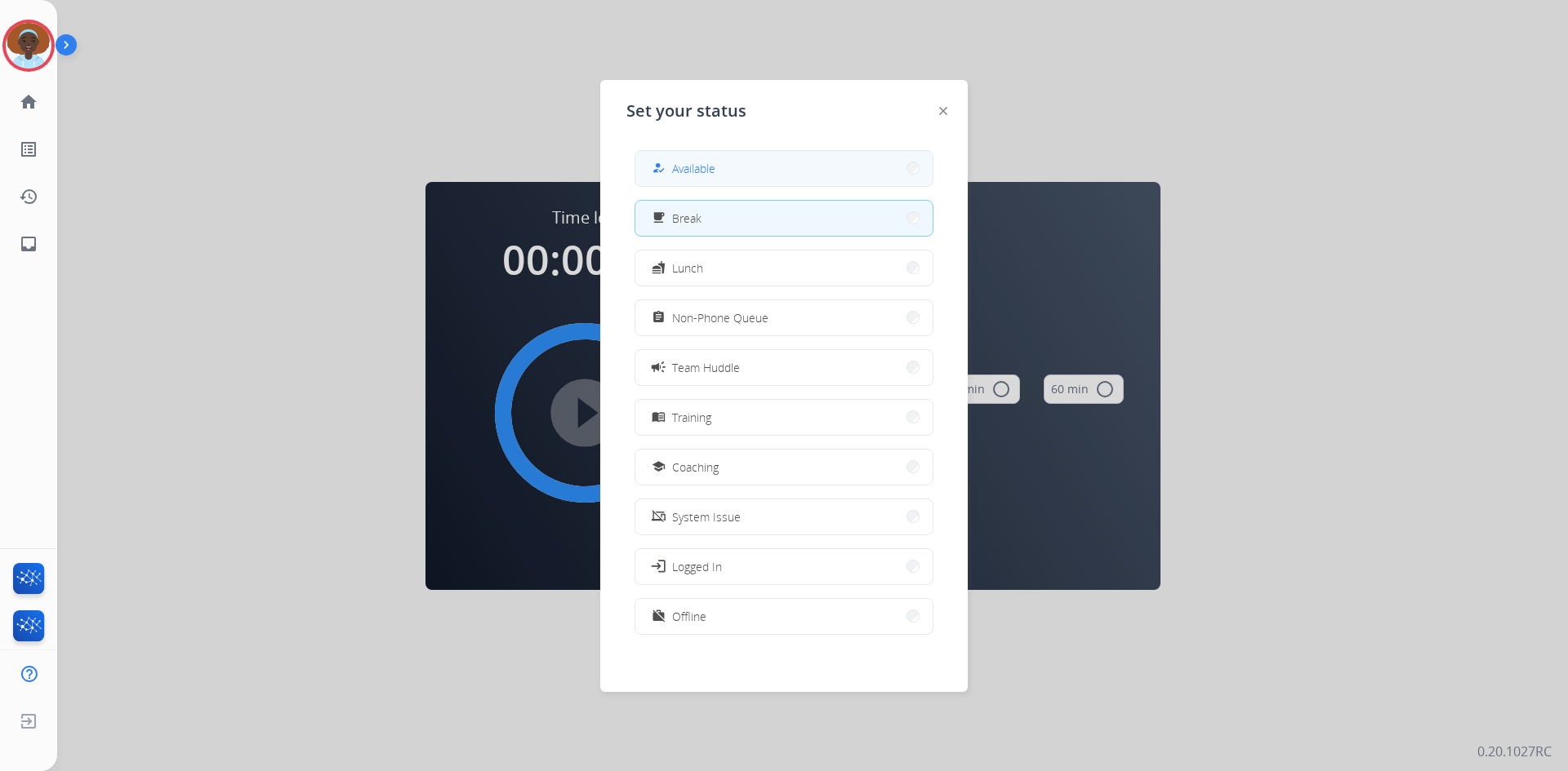
click at [708, 169] on span "Available" at bounding box center [694, 169] width 43 height 17
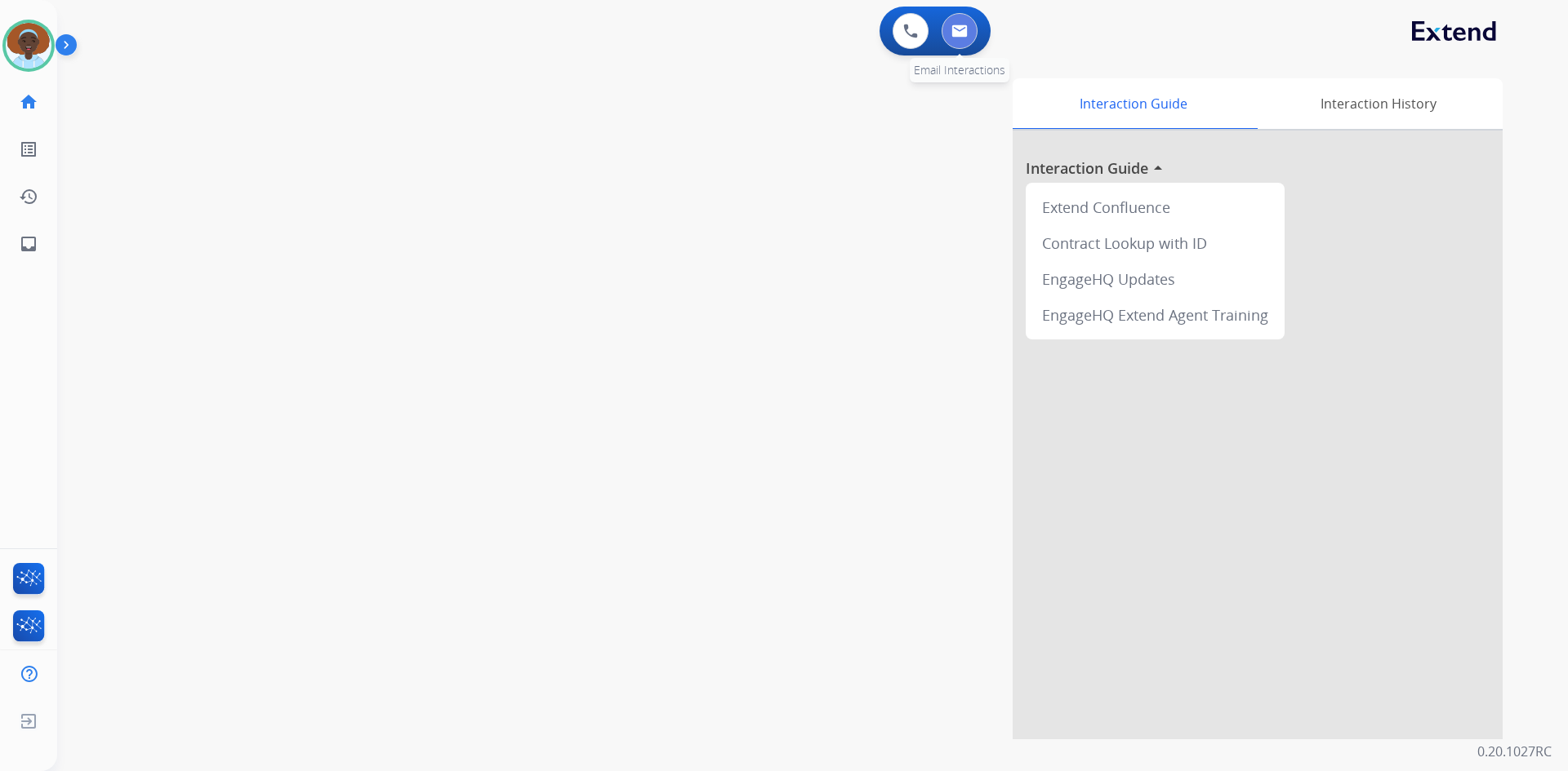
click at [952, 34] on img at bounding box center [960, 31] width 17 height 13
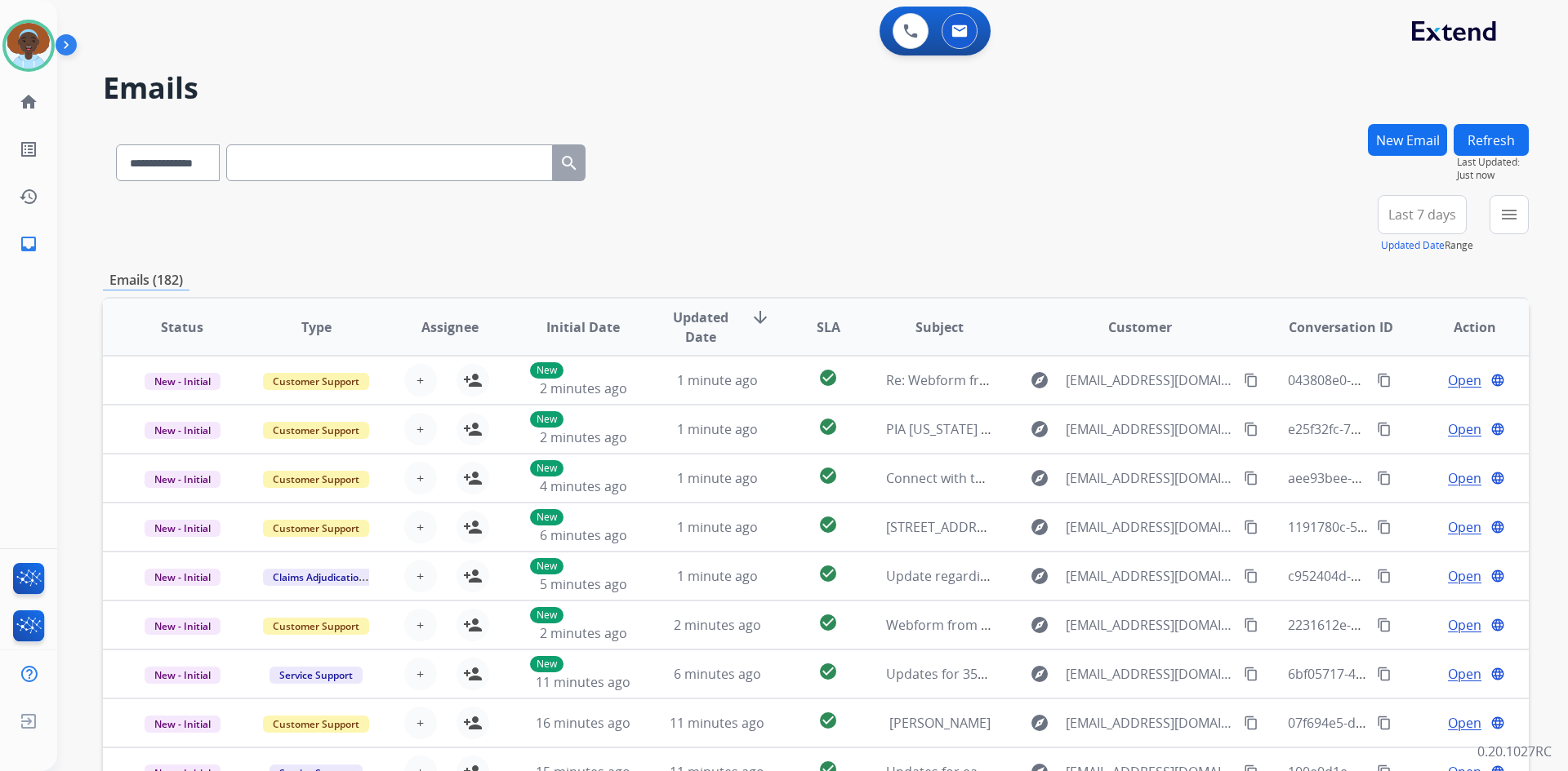
click at [347, 156] on input "text" at bounding box center [390, 162] width 326 height 36
paste input "**********"
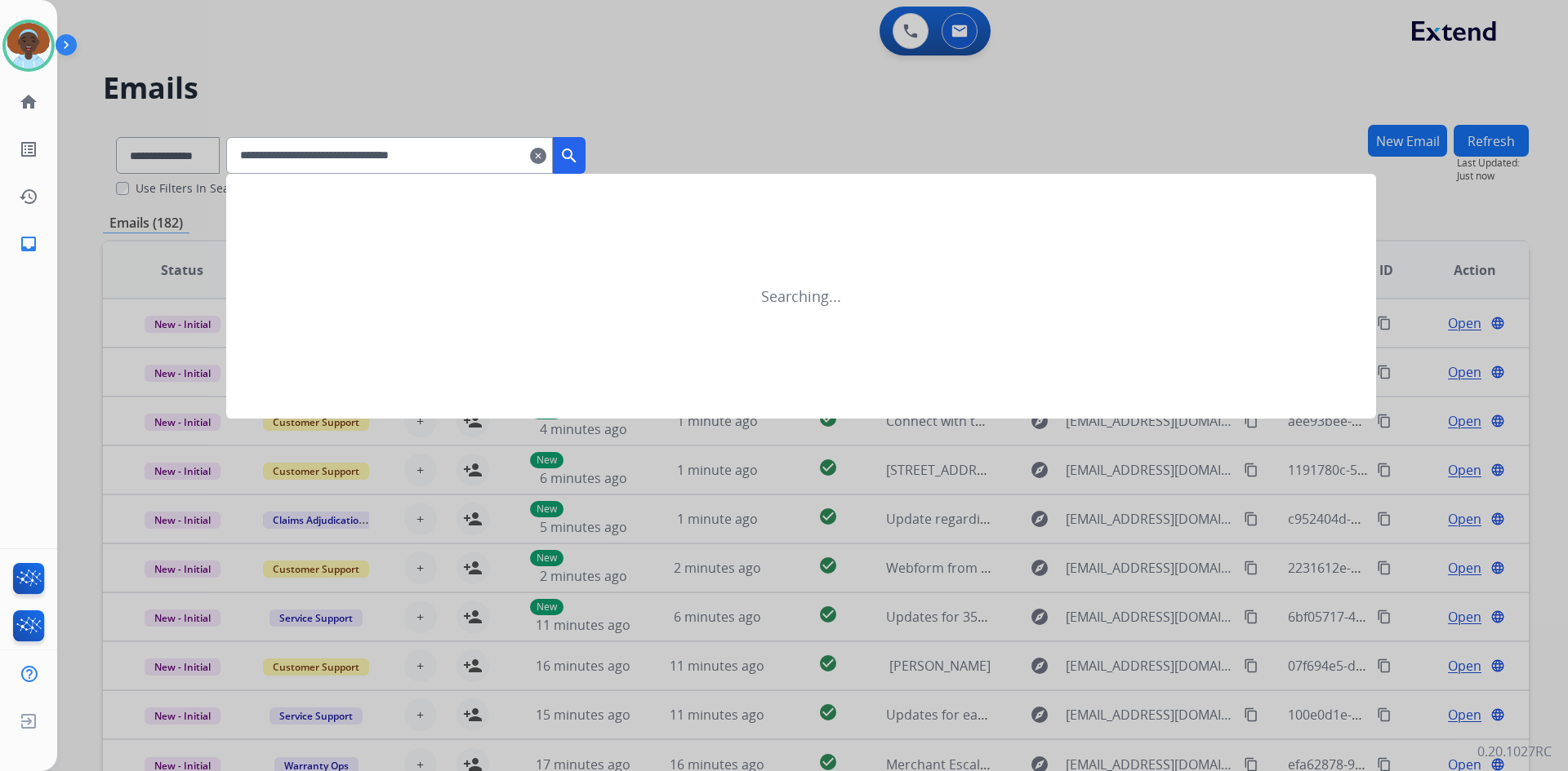
type input "**********"
click at [579, 157] on mat-icon "search" at bounding box center [569, 156] width 20 height 20
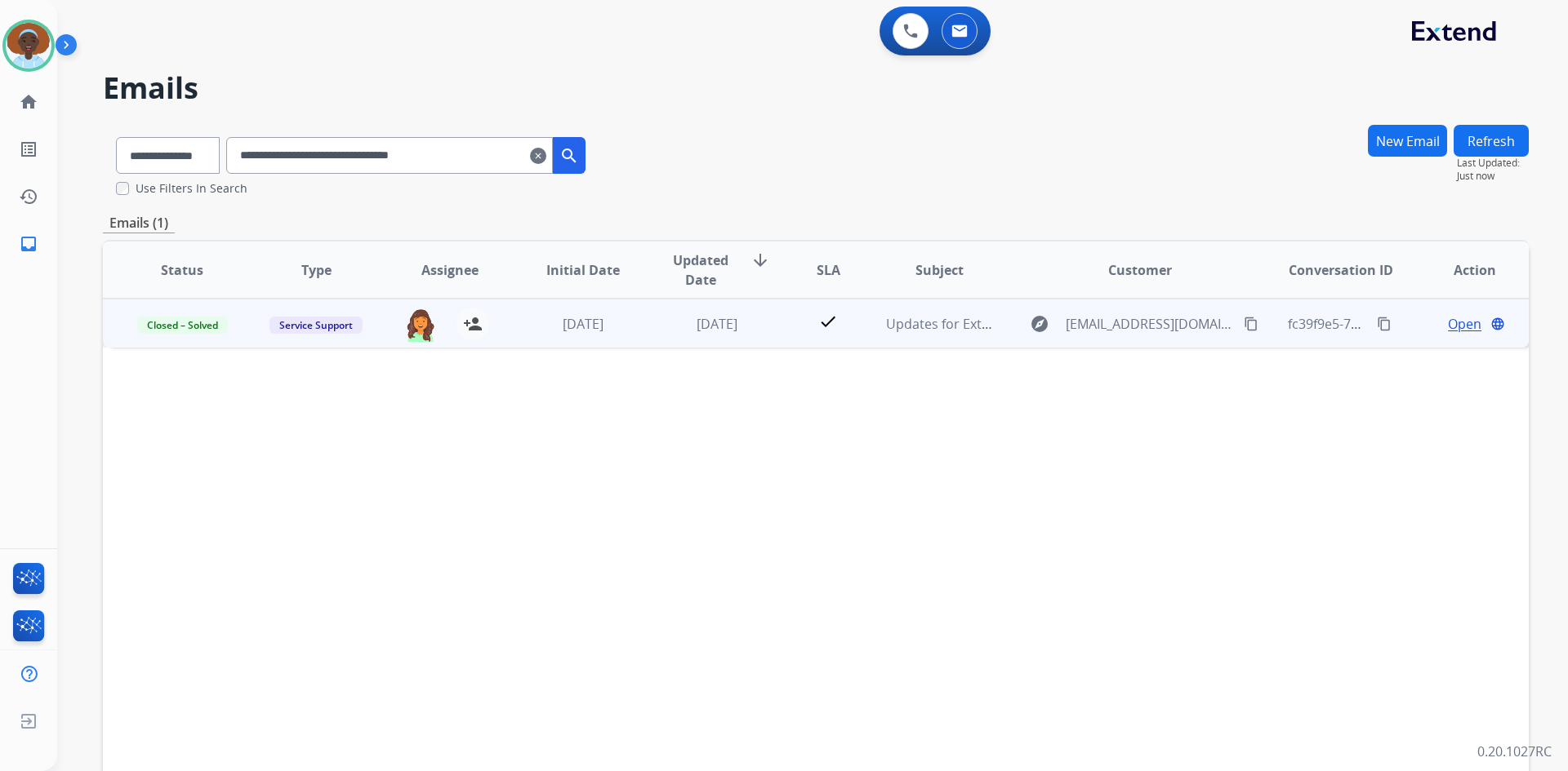
click at [1448, 325] on span "Open" at bounding box center [1464, 324] width 34 height 20
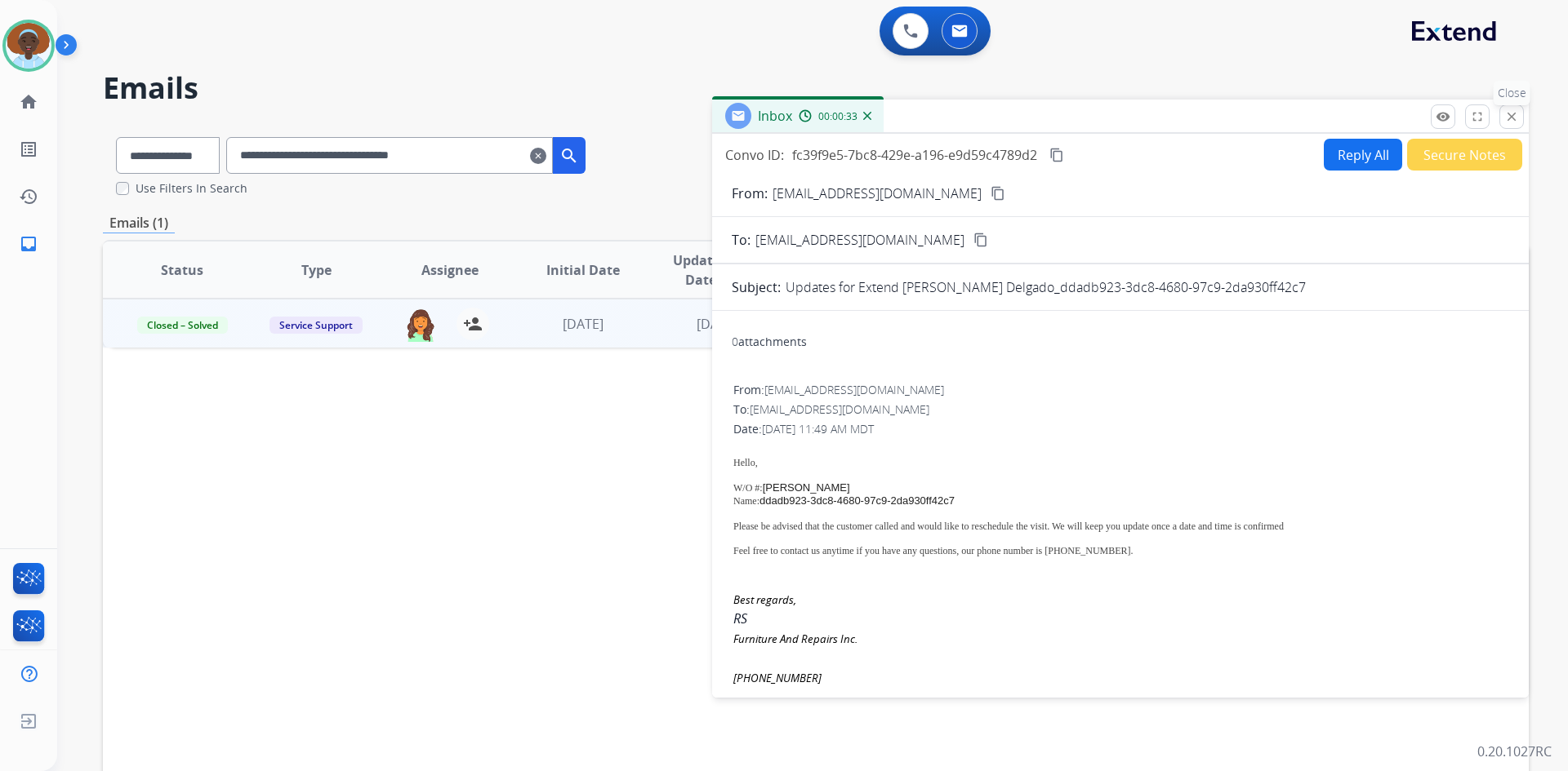
click at [1511, 116] on mat-icon "close" at bounding box center [1512, 117] width 15 height 15
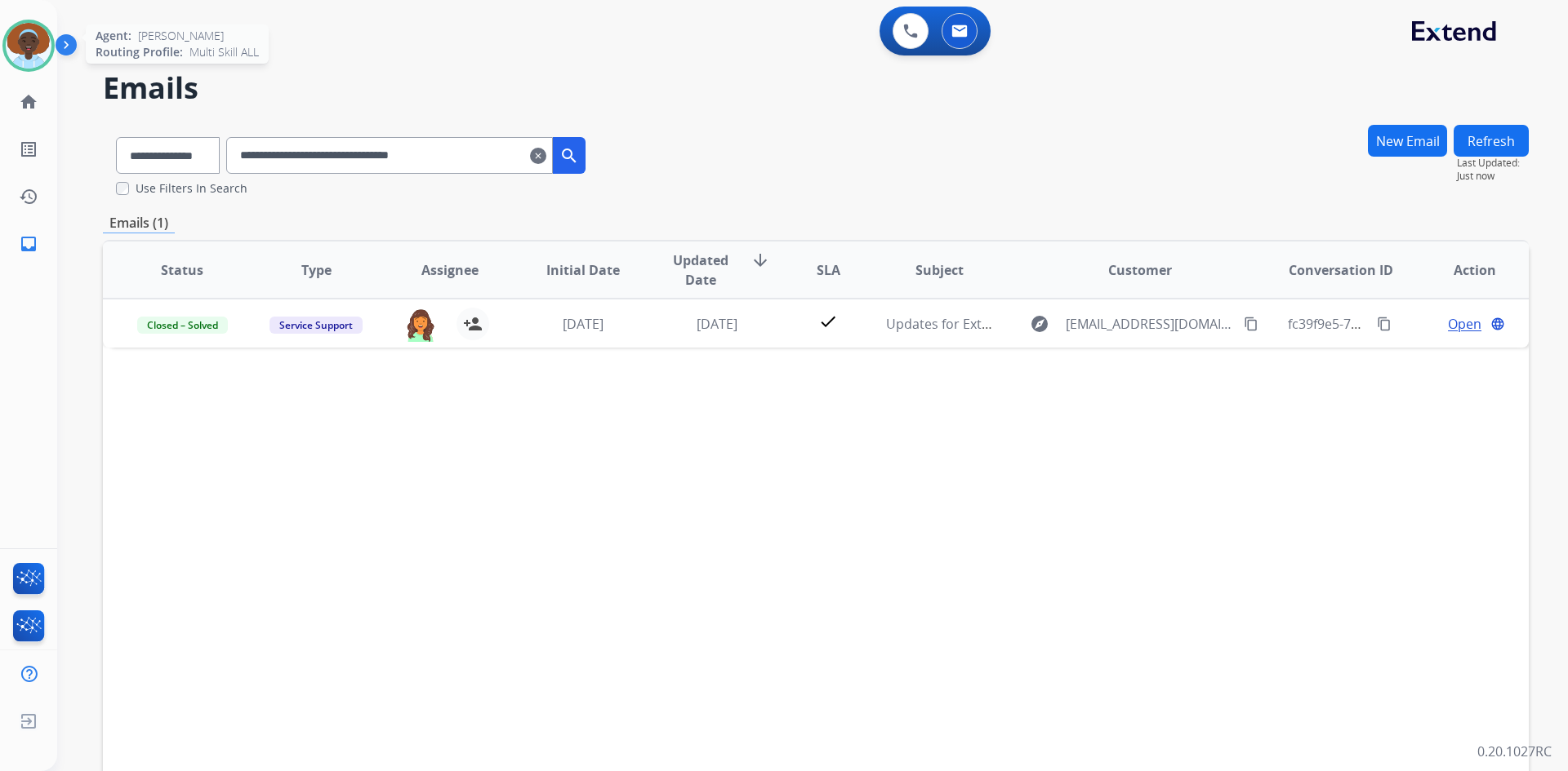
click at [27, 50] on img at bounding box center [28, 46] width 46 height 46
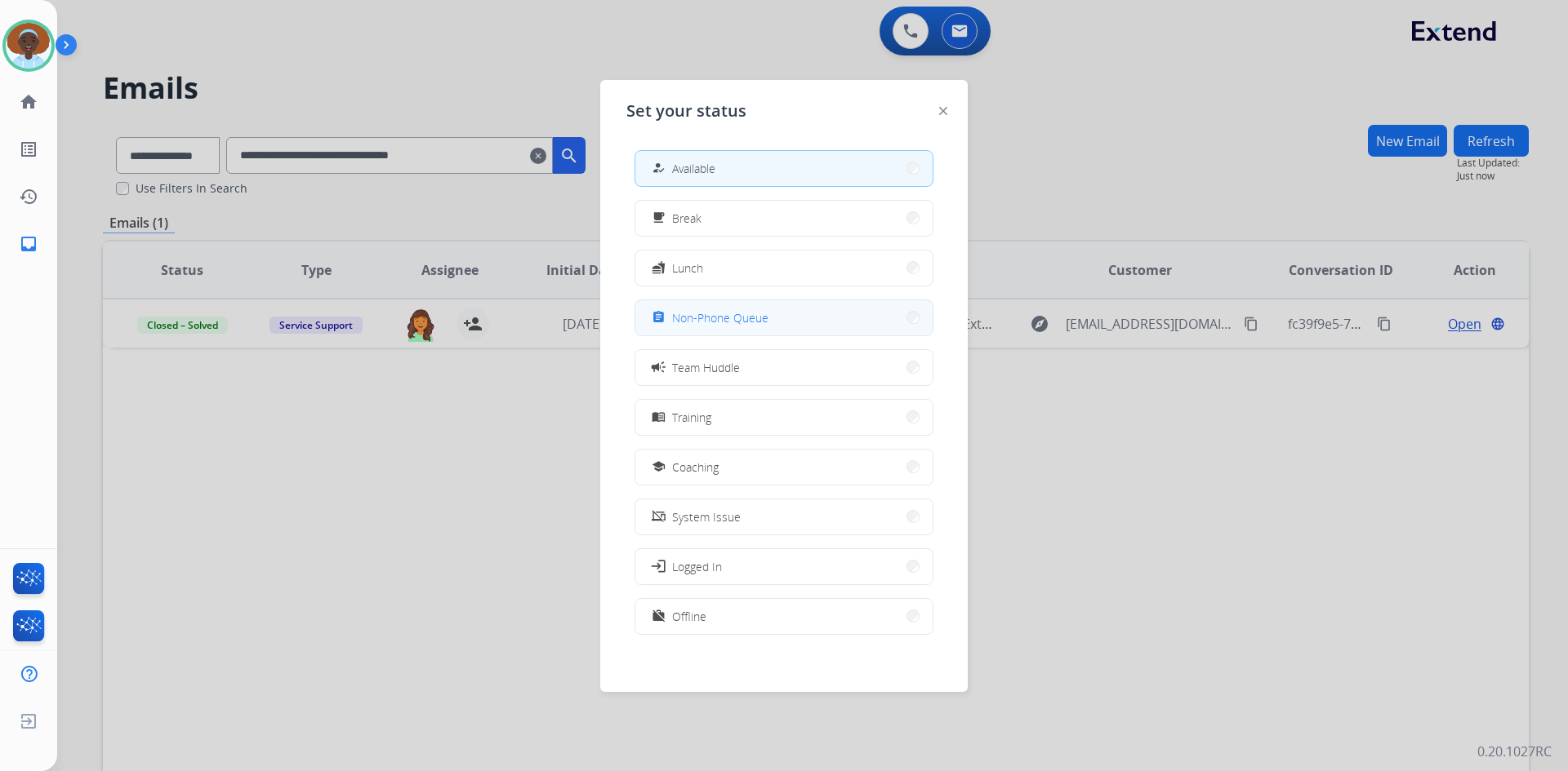
click at [692, 311] on span "Non-Phone Queue" at bounding box center [720, 318] width 96 height 17
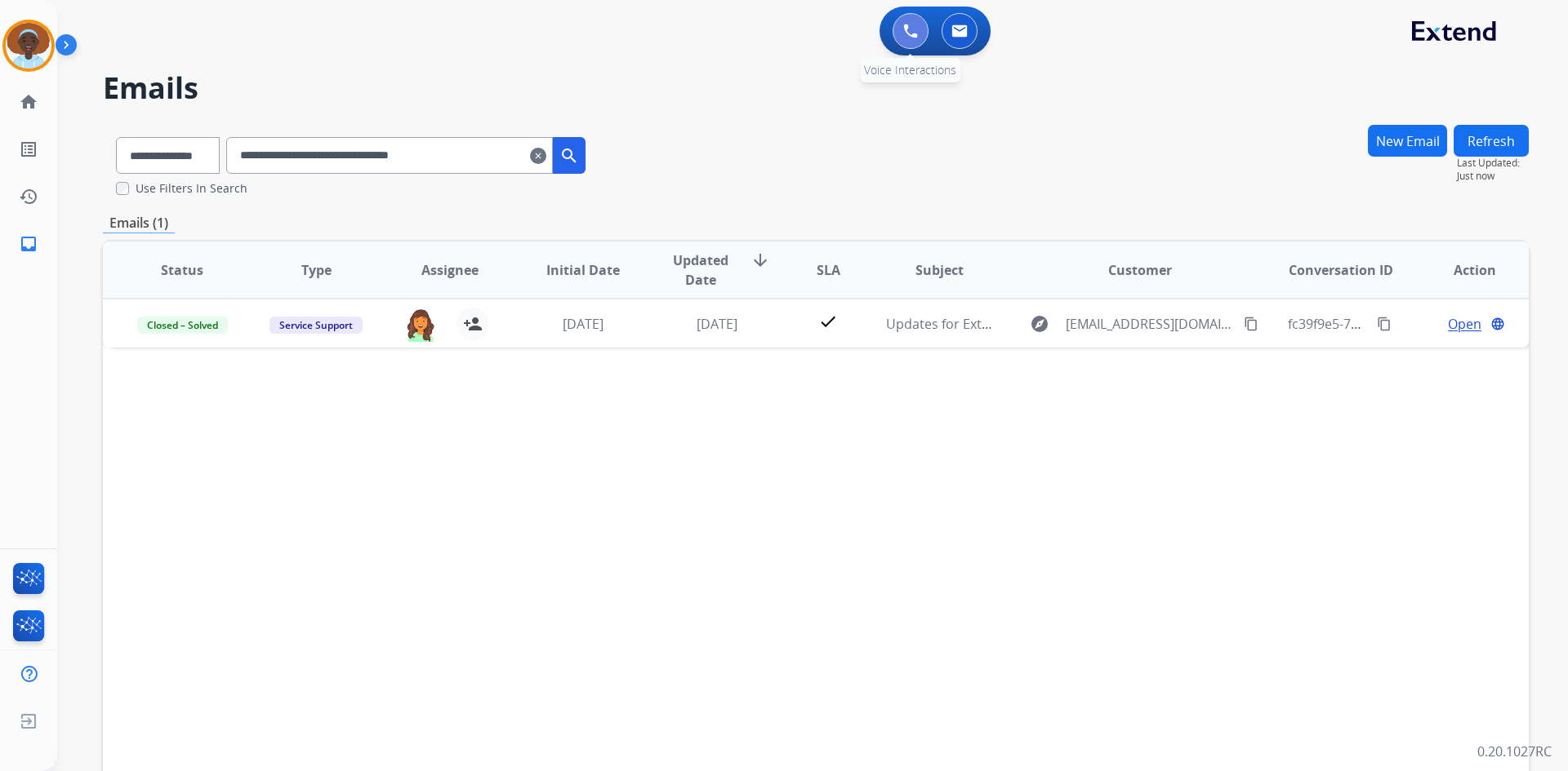
click at [911, 29] on img at bounding box center [910, 31] width 15 height 15
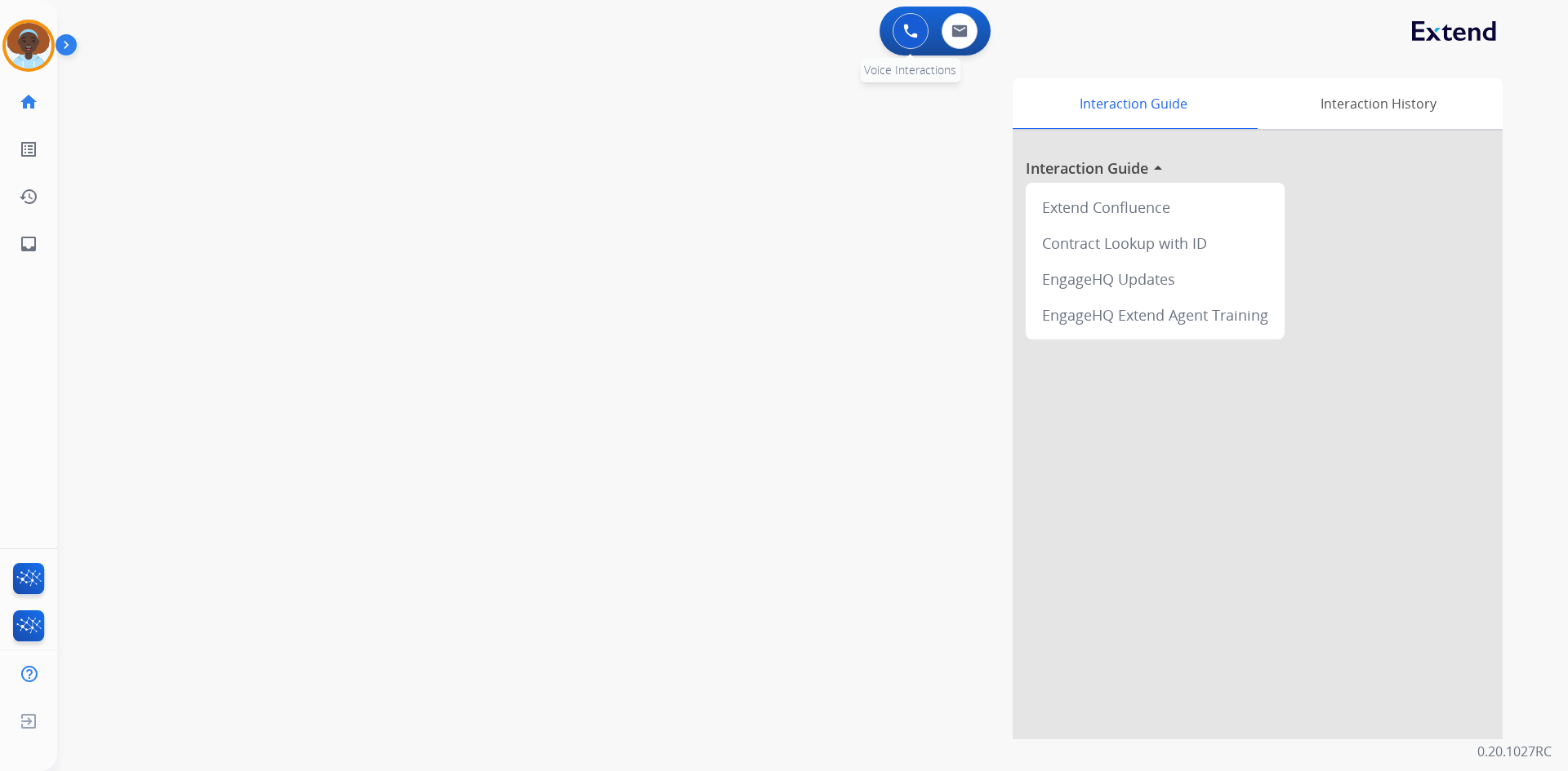
click at [909, 32] on img at bounding box center [910, 31] width 15 height 15
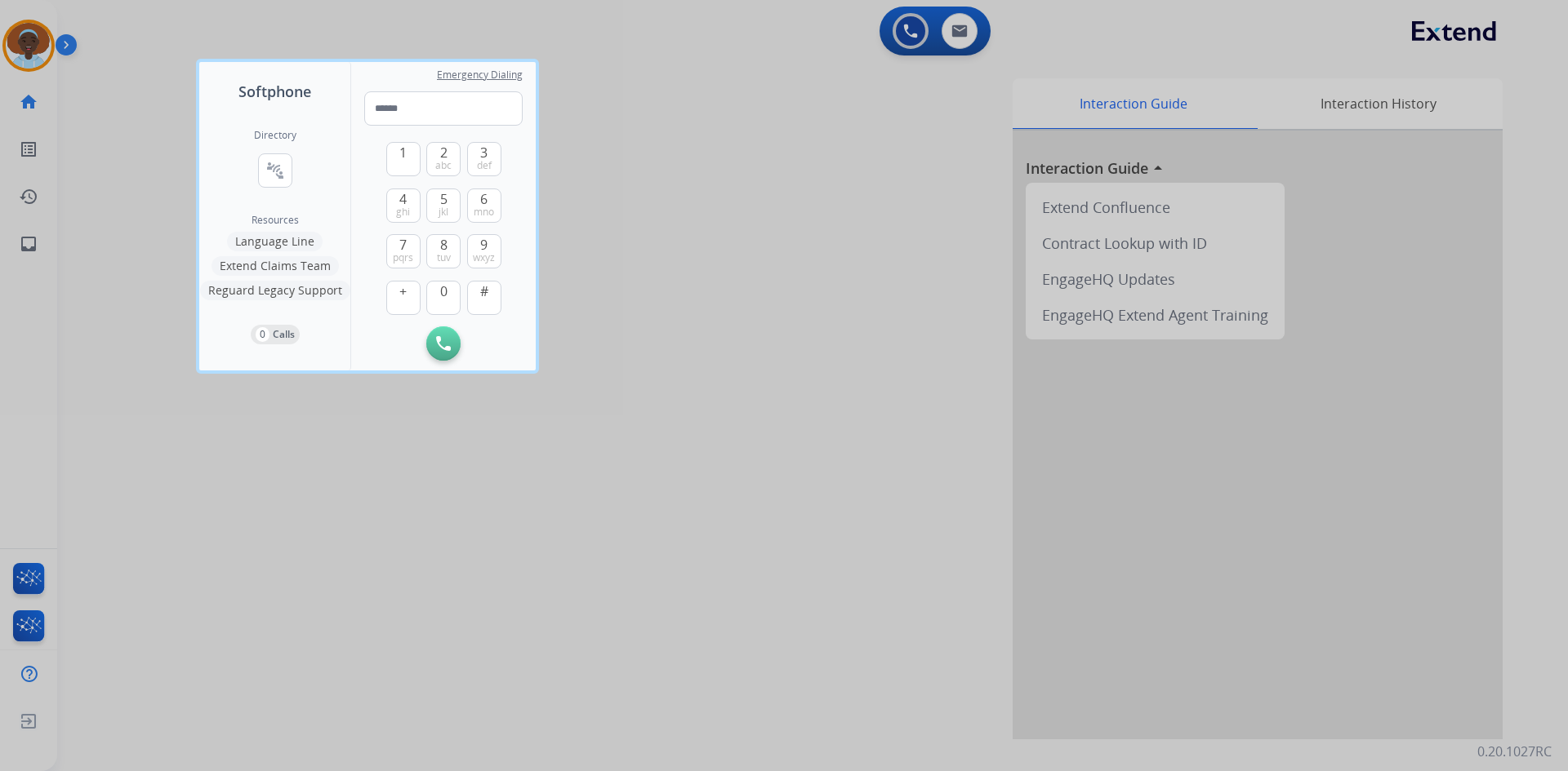
drag, startPoint x: 484, startPoint y: 157, endPoint x: 464, endPoint y: 160, distance: 20.2
click at [483, 156] on span "3" at bounding box center [484, 152] width 7 height 20
click at [448, 161] on span "abc" at bounding box center [444, 166] width 17 height 13
click at [485, 159] on span "def" at bounding box center [484, 166] width 15 height 13
click at [395, 246] on button "7 pqrs" at bounding box center [403, 251] width 35 height 34
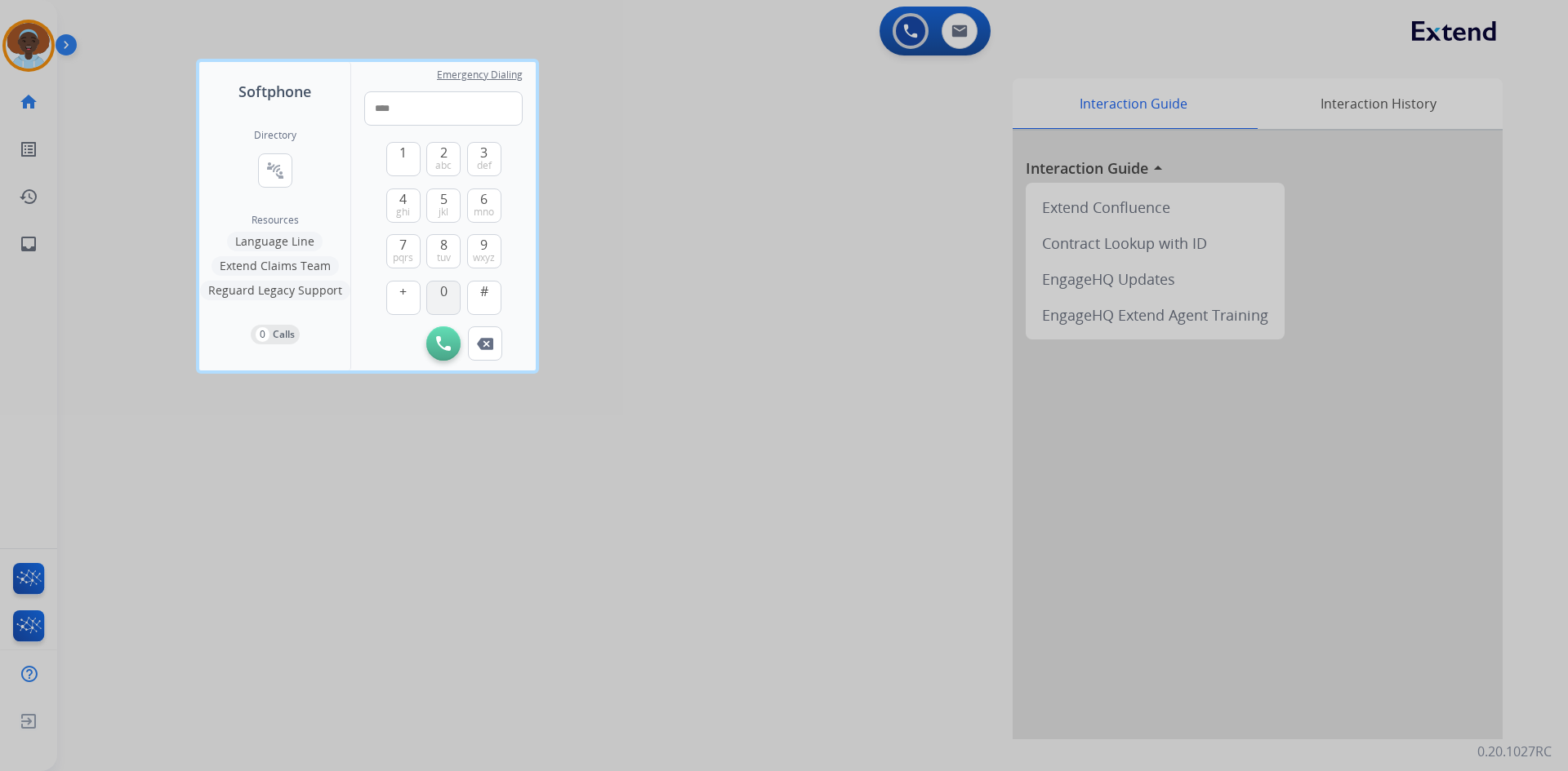
click at [455, 292] on button "0" at bounding box center [443, 297] width 35 height 34
click at [401, 253] on span "pqrs" at bounding box center [403, 258] width 21 height 13
drag, startPoint x: 489, startPoint y: 200, endPoint x: 407, endPoint y: 198, distance: 82.0
click at [487, 199] on button "6 mno" at bounding box center [484, 205] width 35 height 34
click at [402, 198] on span "4" at bounding box center [403, 199] width 7 height 20
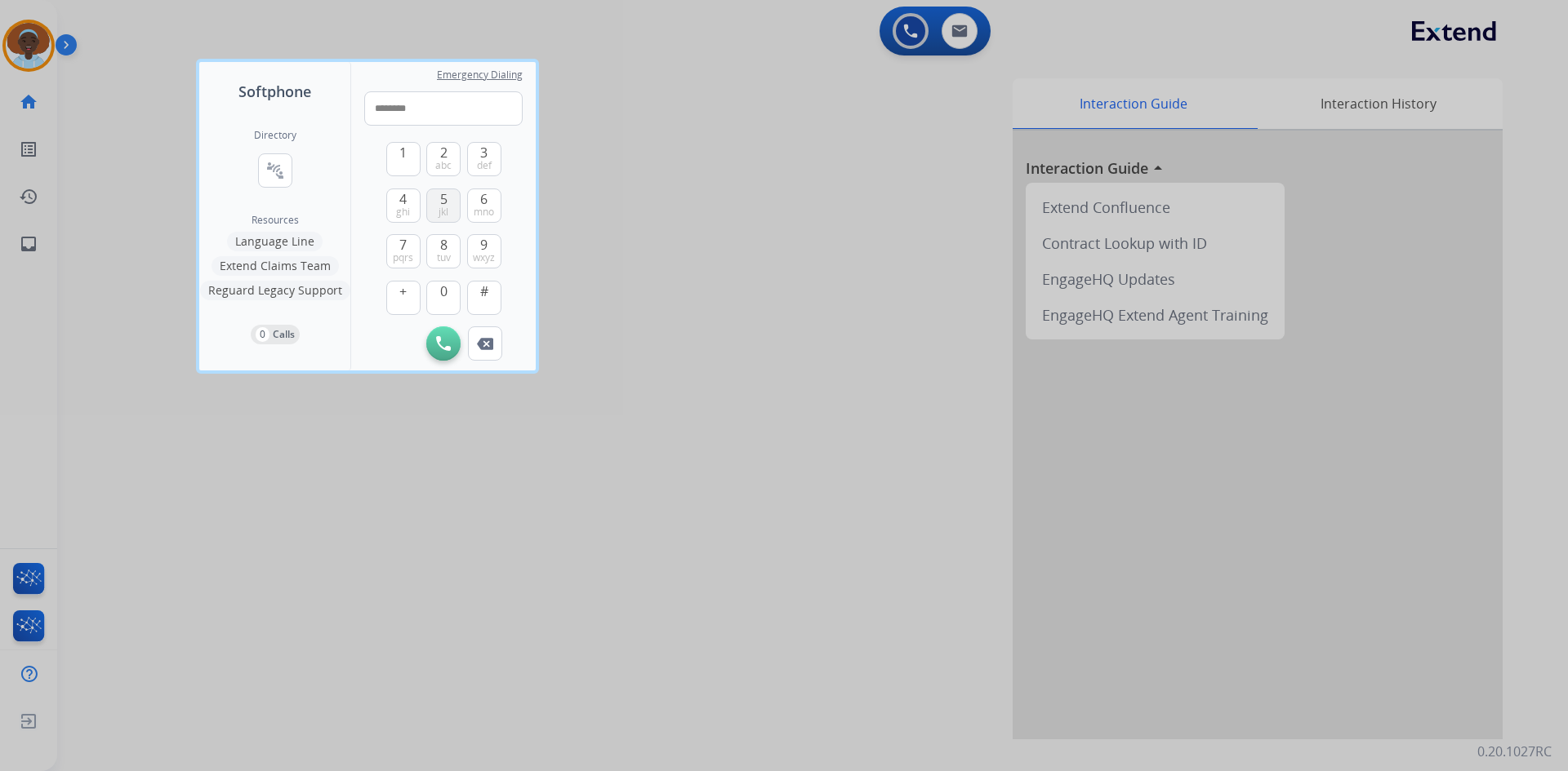
click at [440, 198] on span "5" at bounding box center [444, 199] width 7 height 20
click at [399, 252] on span "pqrs" at bounding box center [403, 258] width 21 height 13
type input "**********"
click at [444, 340] on img at bounding box center [443, 344] width 15 height 15
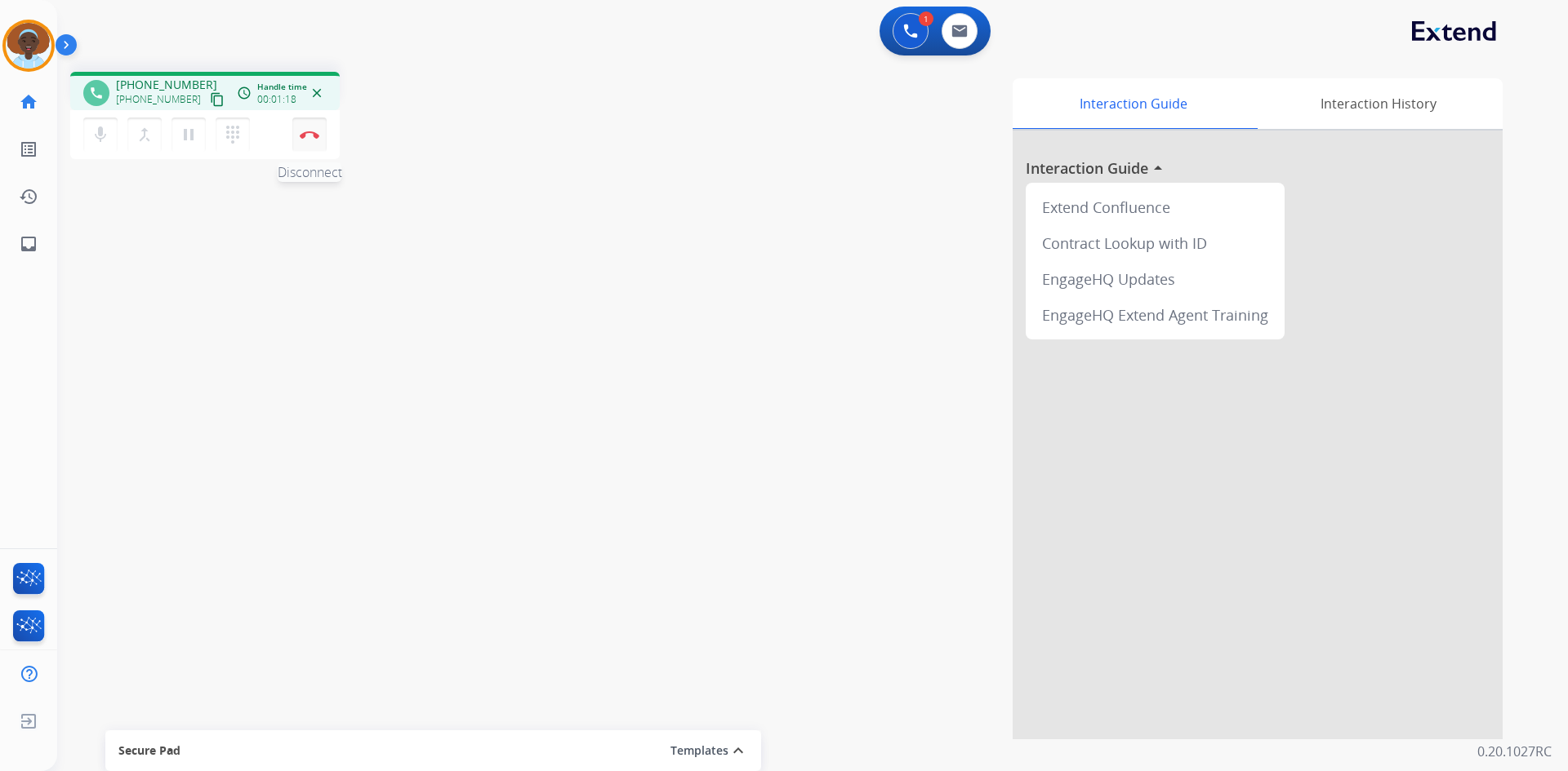
click at [308, 132] on img at bounding box center [309, 134] width 20 height 8
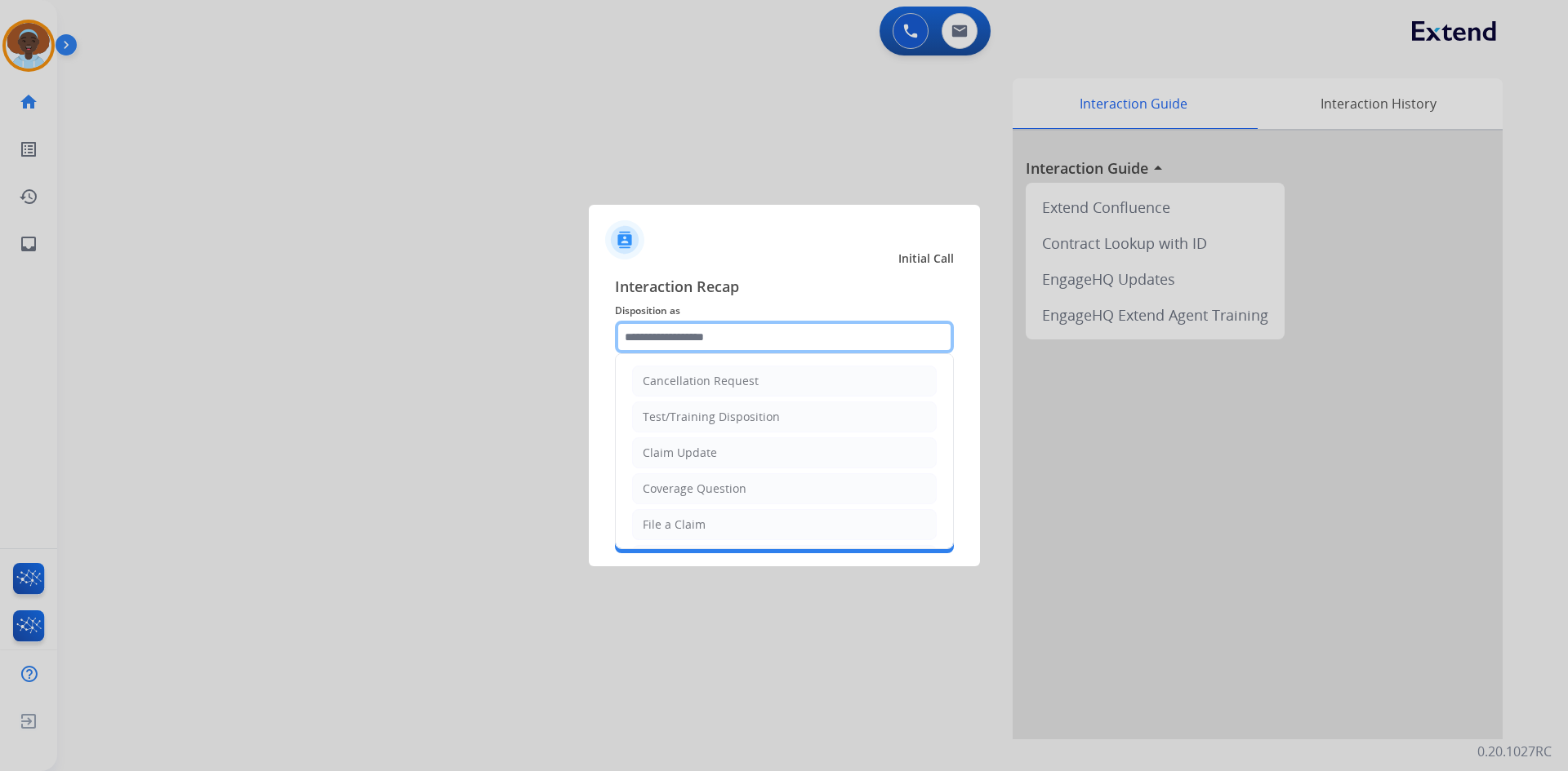
click at [713, 333] on input "text" at bounding box center [784, 337] width 339 height 33
click at [699, 452] on div "Claim Update" at bounding box center [680, 453] width 75 height 17
type input "**********"
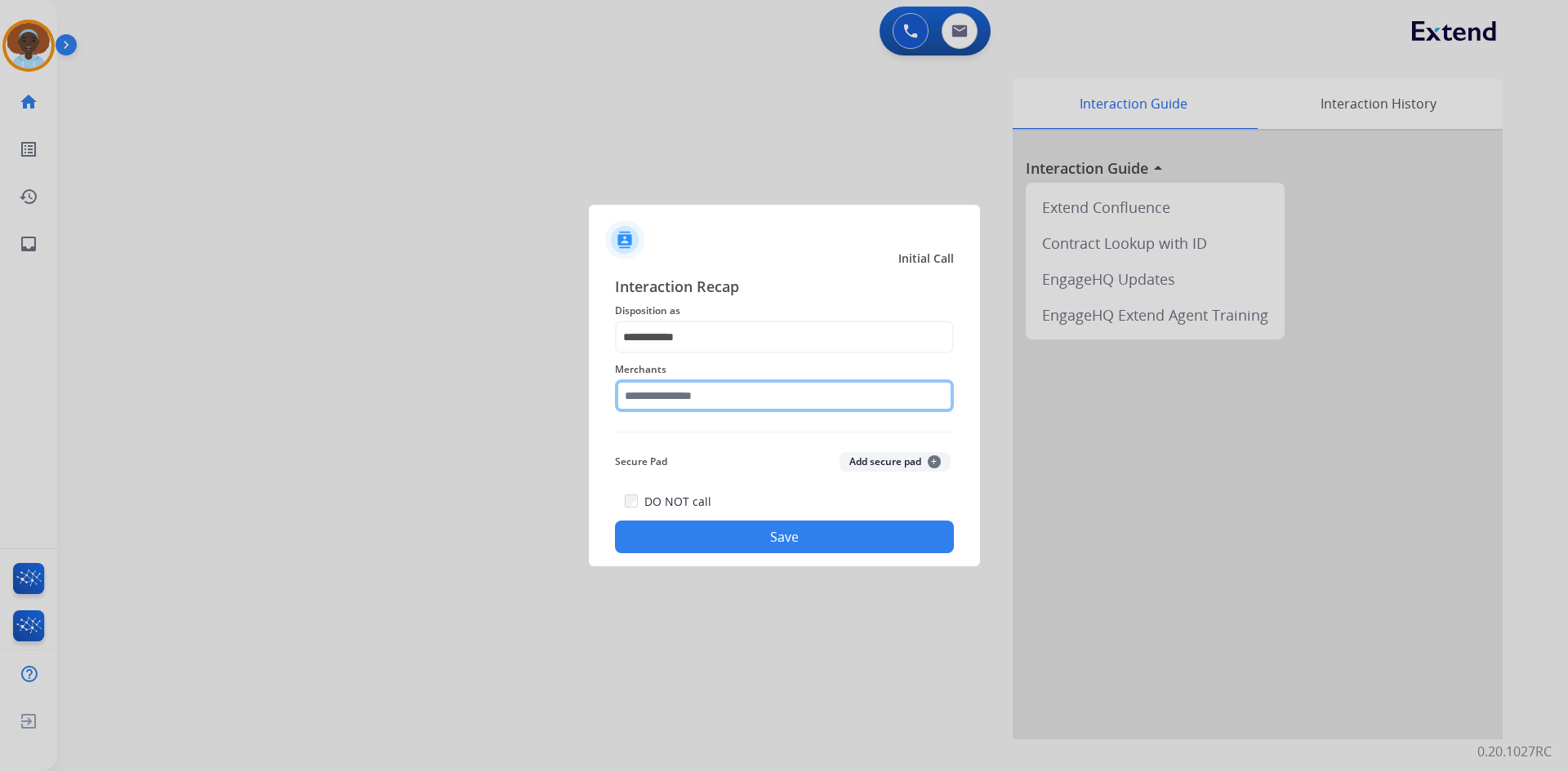
click at [673, 388] on input "text" at bounding box center [784, 395] width 339 height 33
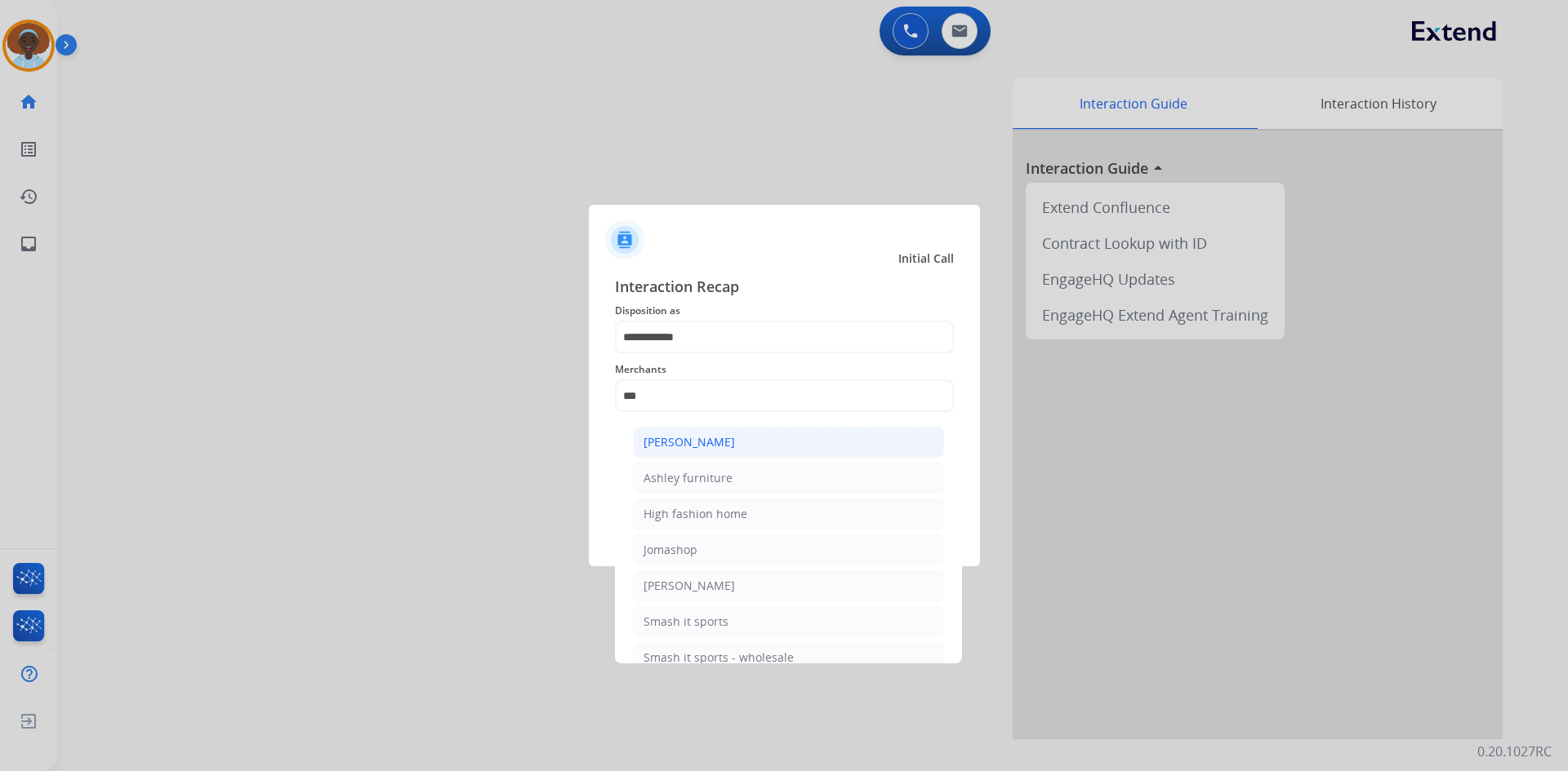
click at [712, 438] on div "[PERSON_NAME]" at bounding box center [689, 443] width 91 height 17
type input "**********"
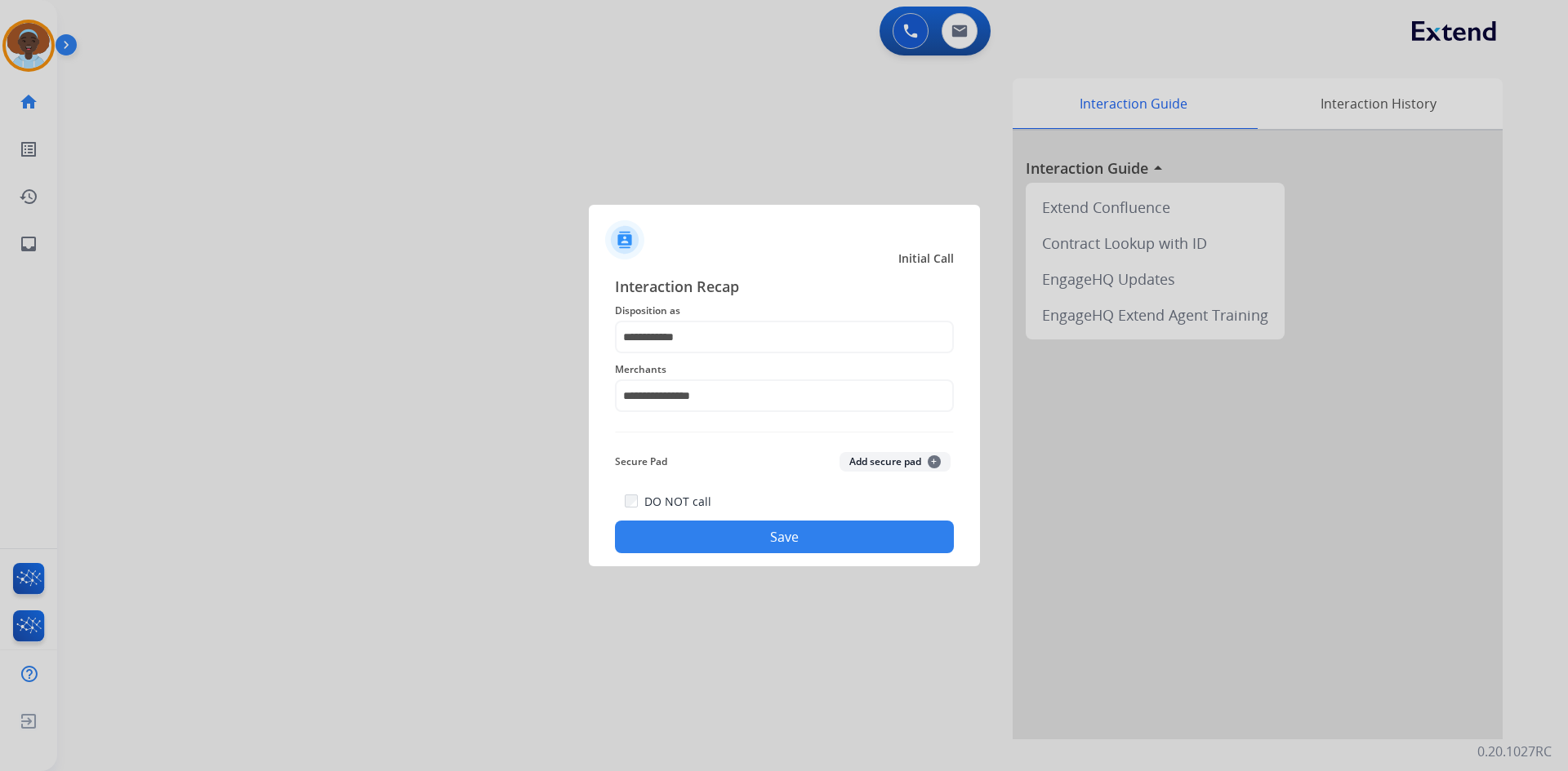
click at [796, 532] on button "Save" at bounding box center [784, 537] width 339 height 33
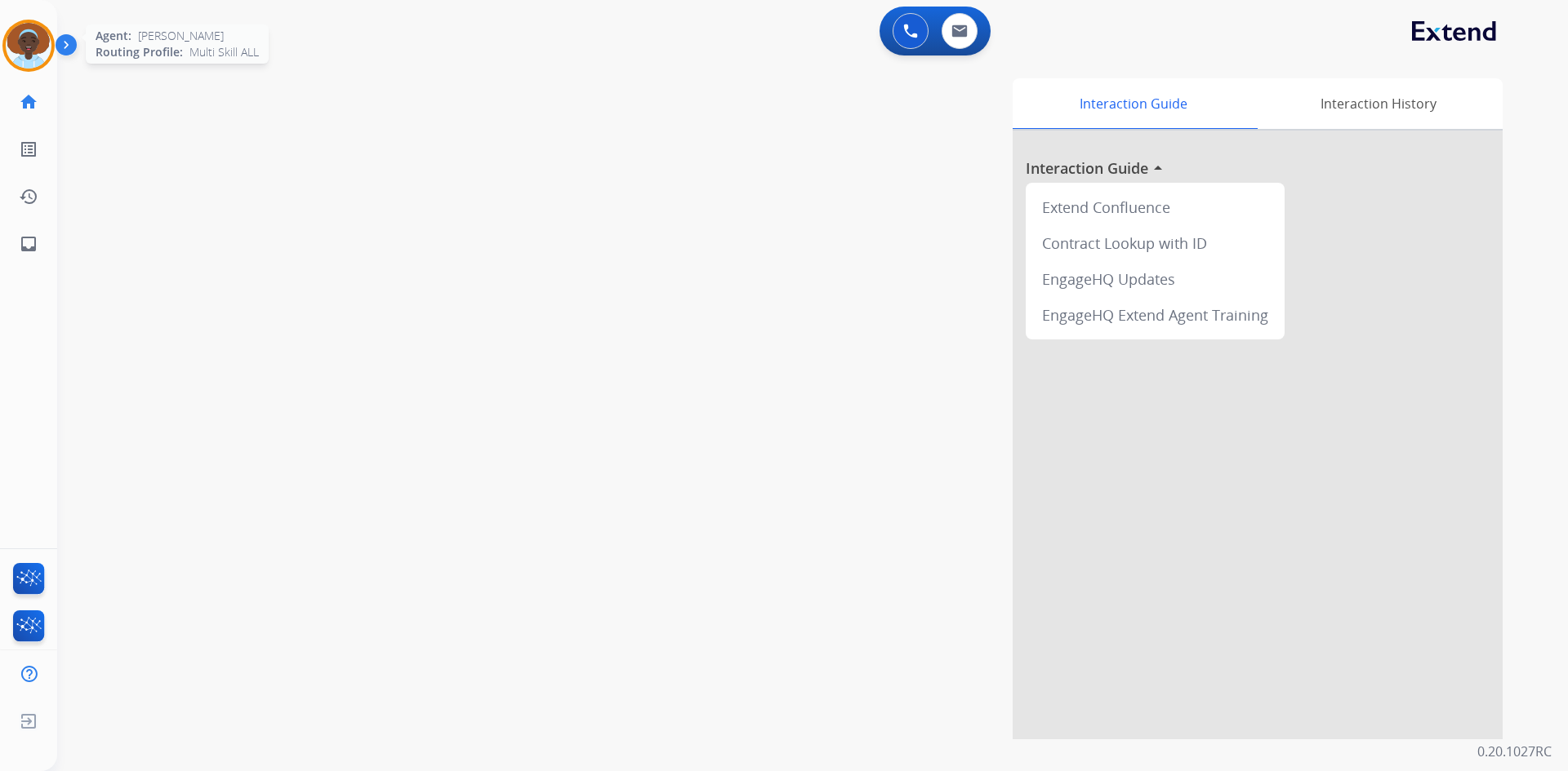
click at [28, 44] on img at bounding box center [28, 46] width 46 height 46
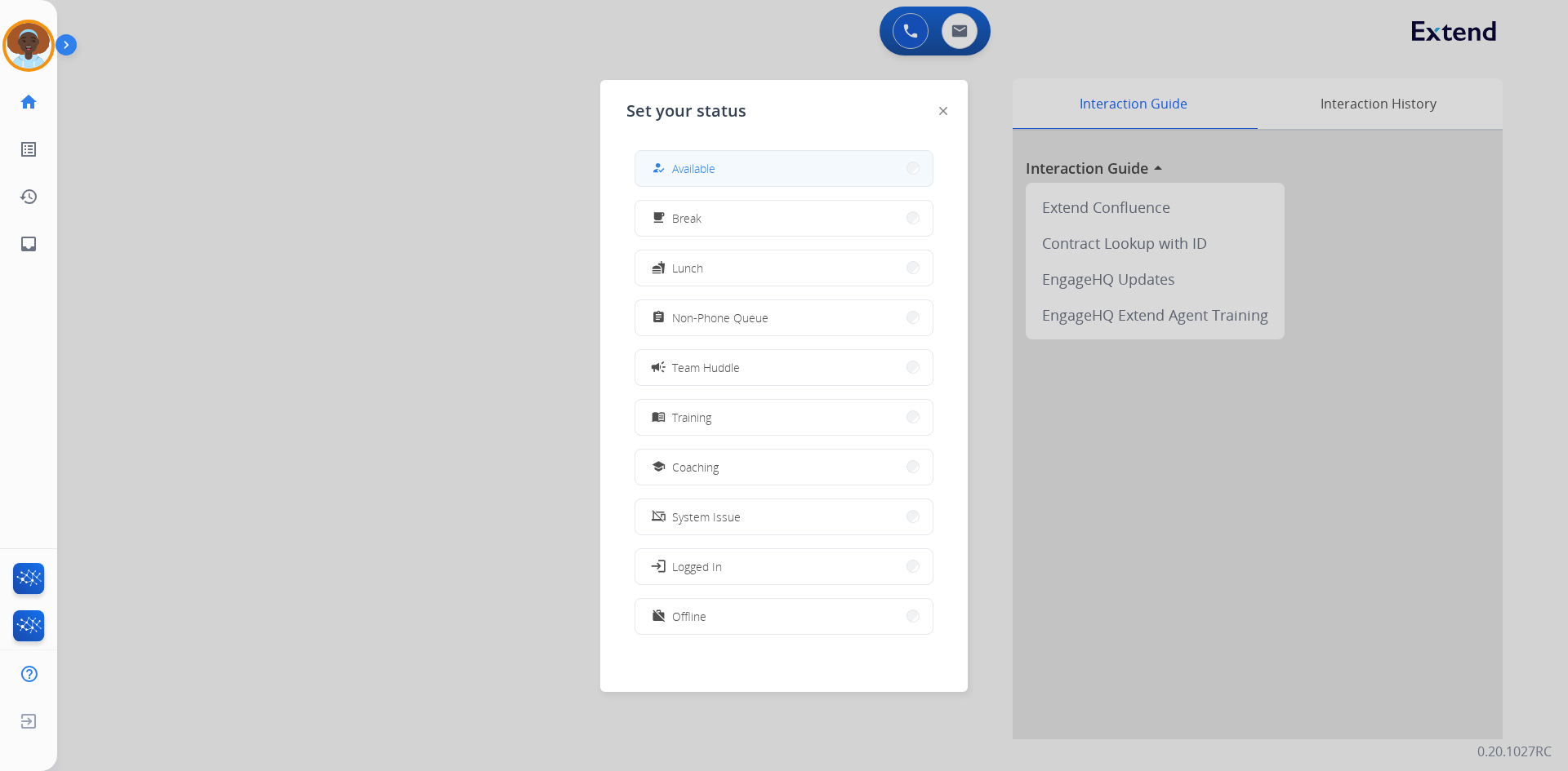
click at [692, 160] on span "Available" at bounding box center [694, 169] width 43 height 17
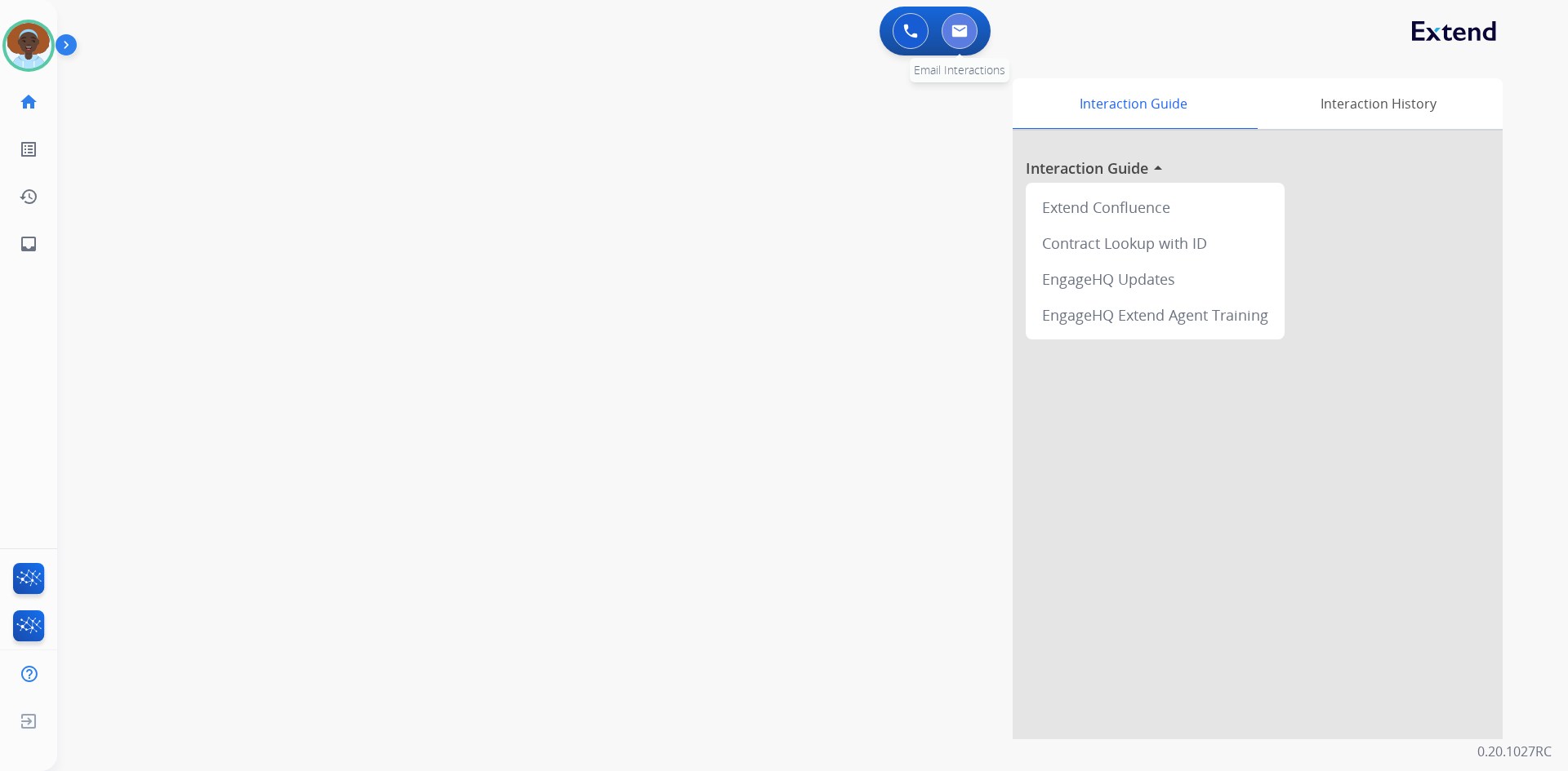
click at [963, 32] on img at bounding box center [960, 31] width 17 height 13
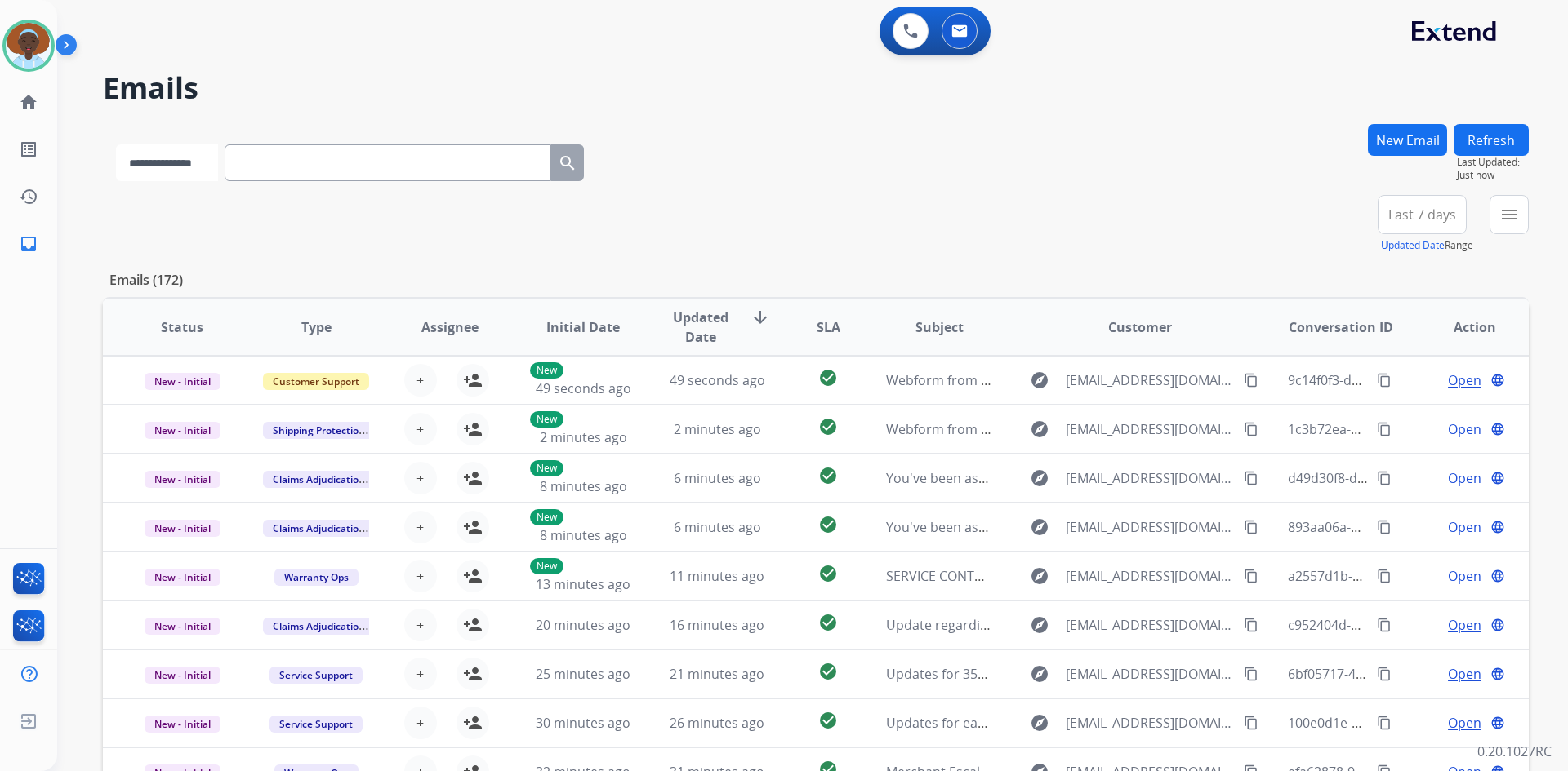
click at [218, 167] on select "**********" at bounding box center [166, 162] width 102 height 36
select select "**********"
click at [116, 145] on select "**********" at bounding box center [166, 162] width 102 height 36
click at [293, 170] on input "text" at bounding box center [390, 162] width 326 height 36
paste input "**********"
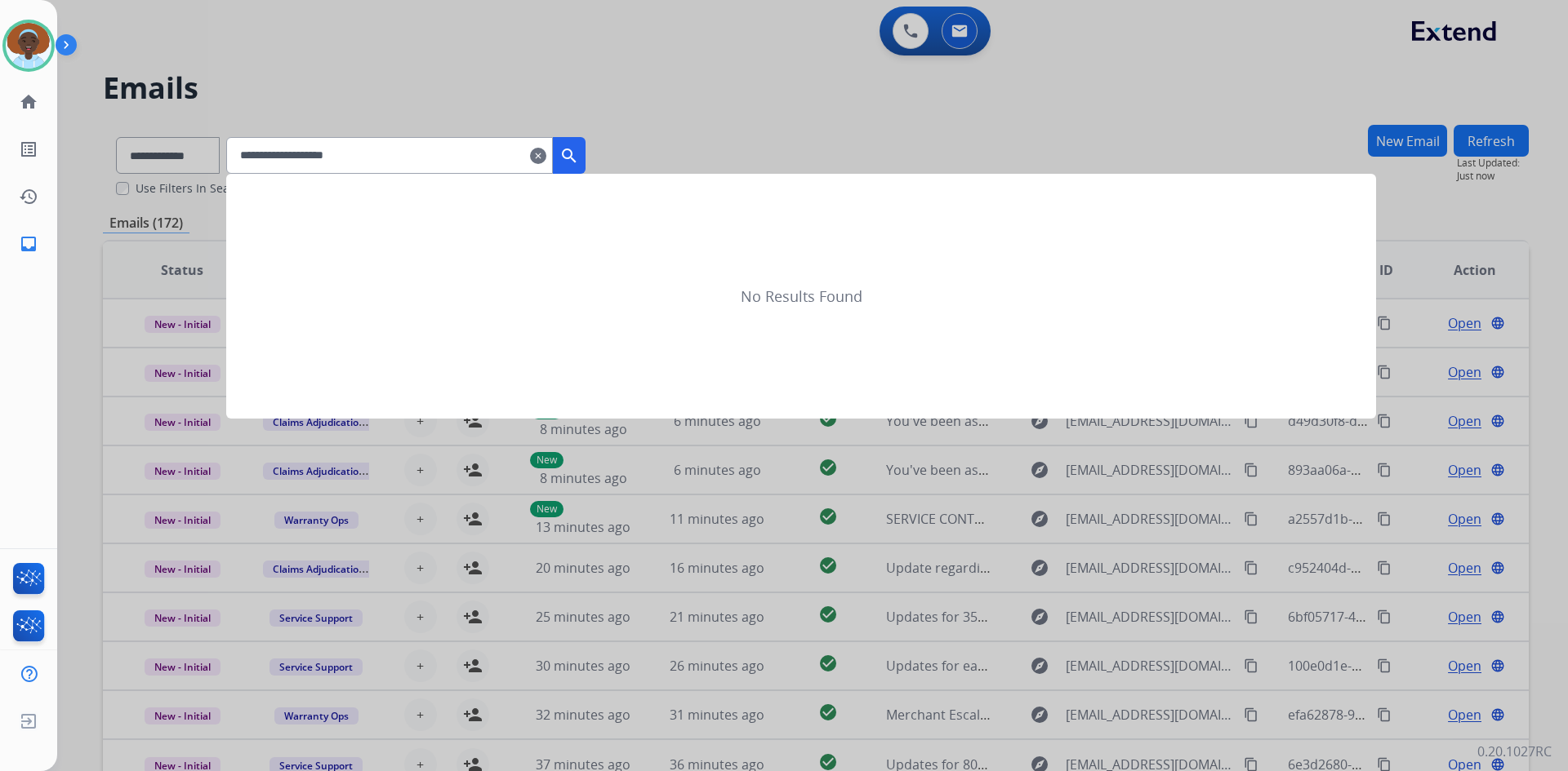
type input "**********"
click at [579, 147] on mat-icon "search" at bounding box center [569, 156] width 20 height 20
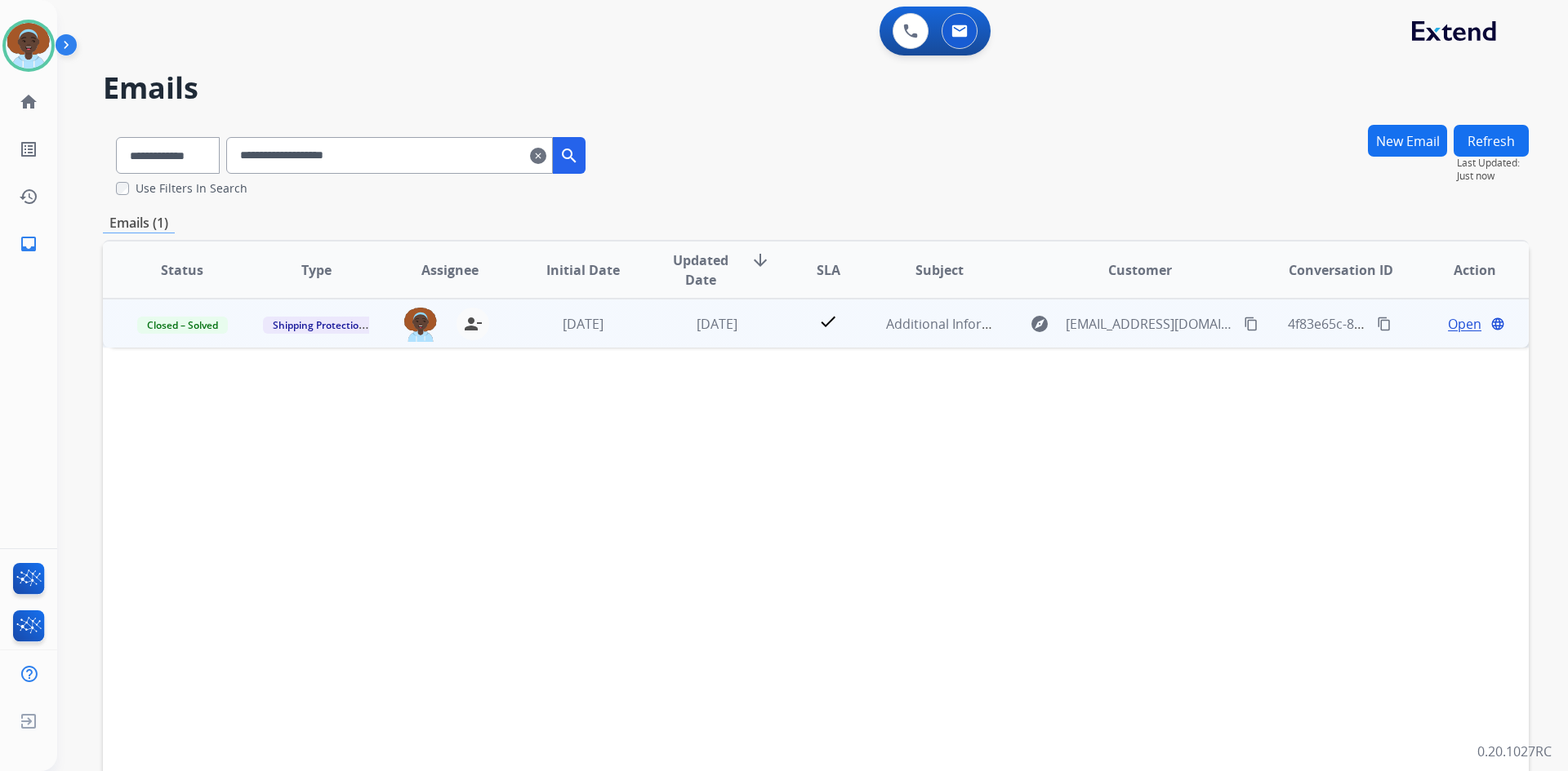
click at [1448, 324] on span "Open" at bounding box center [1464, 324] width 34 height 20
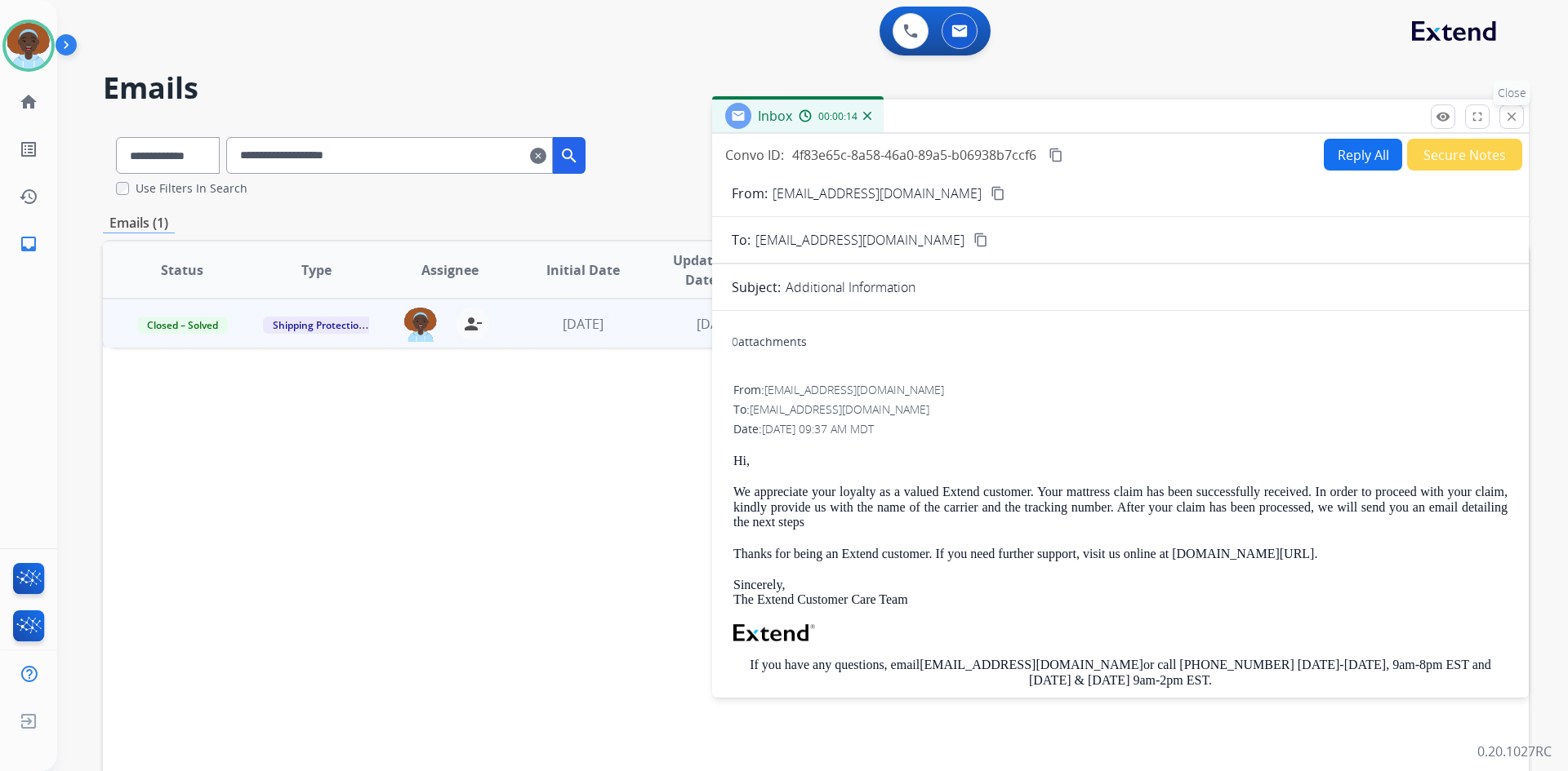
click at [1505, 109] on mat-icon "close" at bounding box center [1512, 117] width 15 height 15
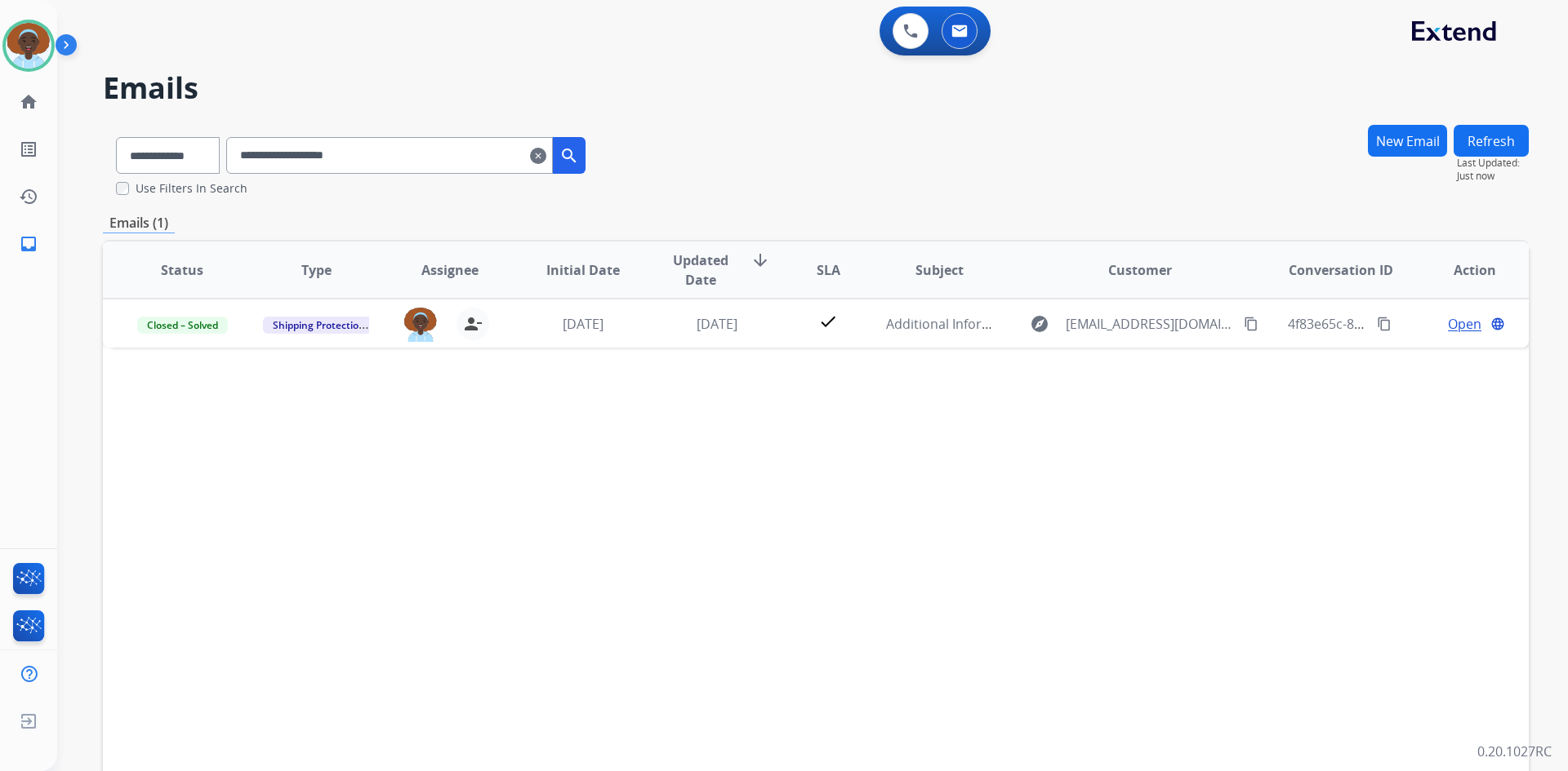
click at [547, 154] on mat-icon "clear" at bounding box center [538, 156] width 17 height 20
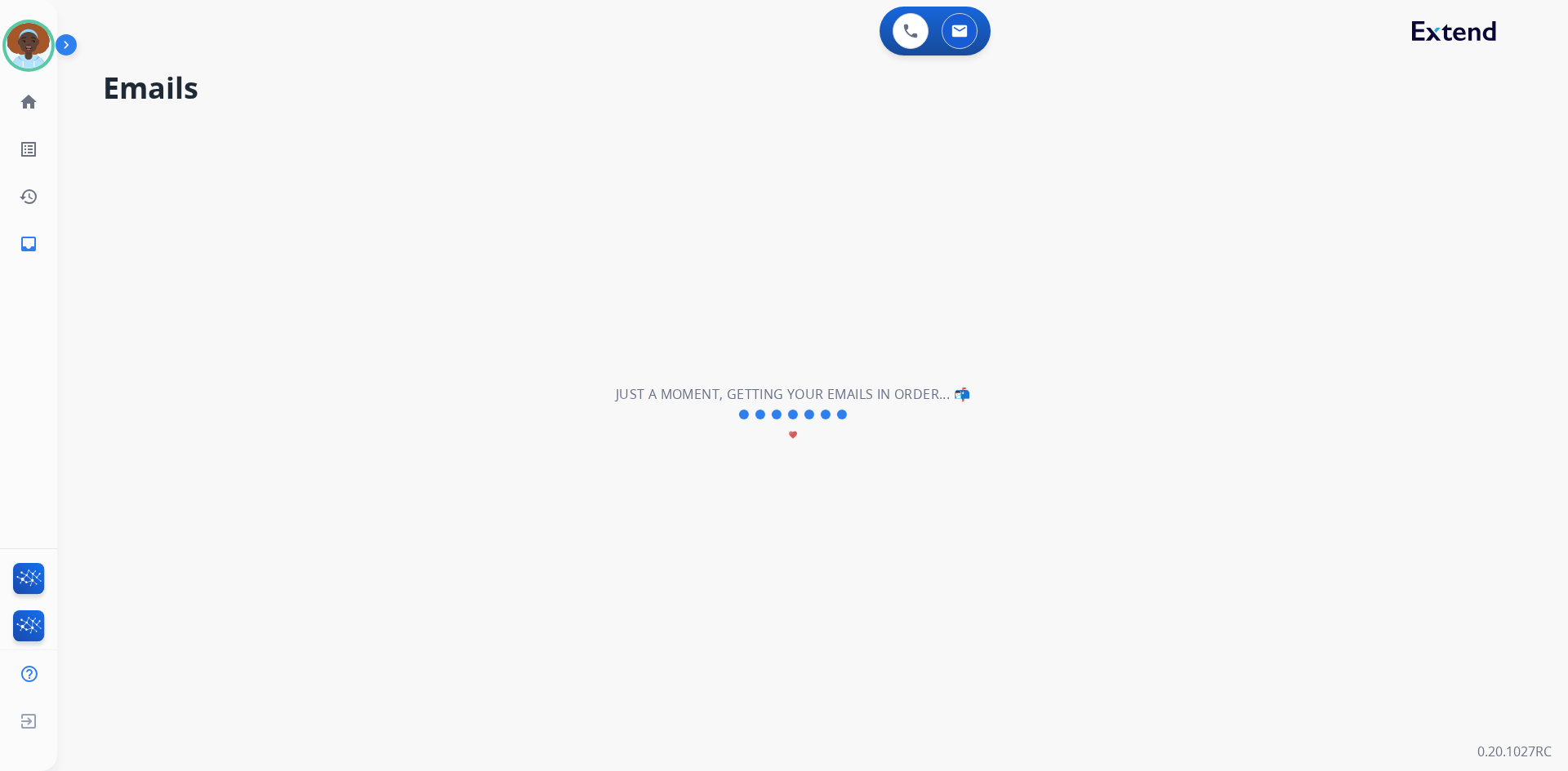
select select "**********"
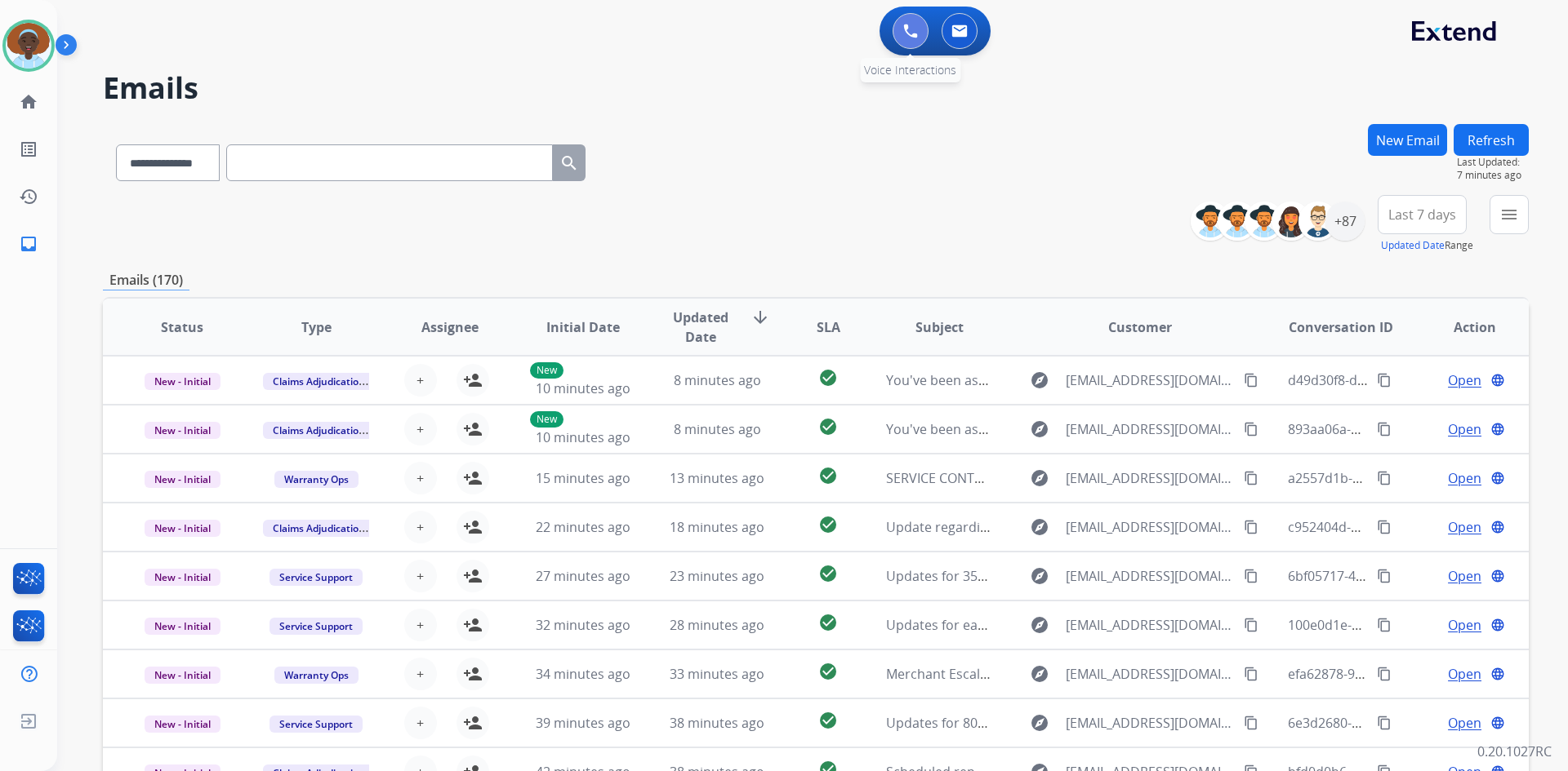
click at [908, 31] on img at bounding box center [910, 31] width 15 height 15
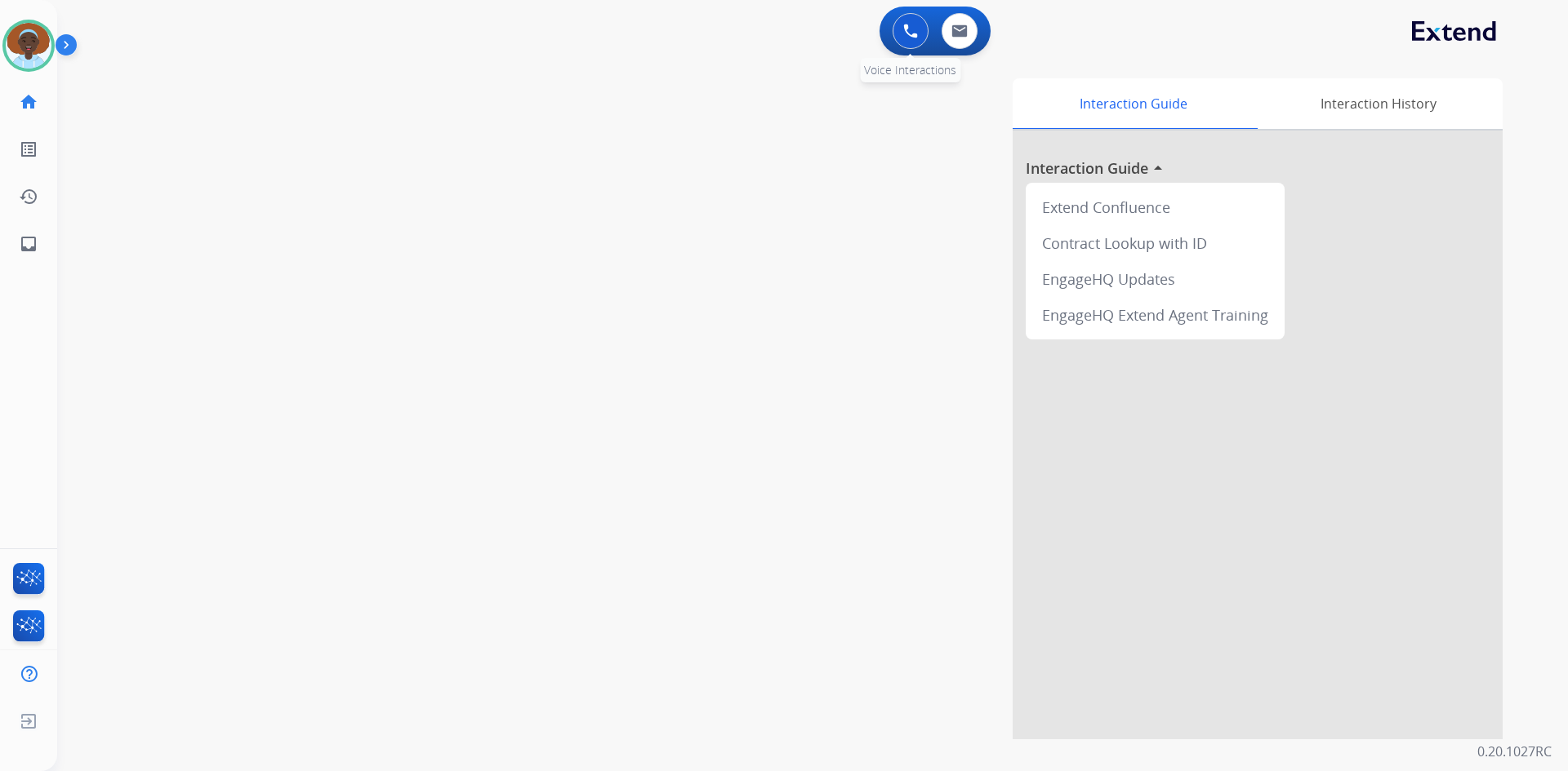
click at [908, 36] on img at bounding box center [910, 31] width 15 height 15
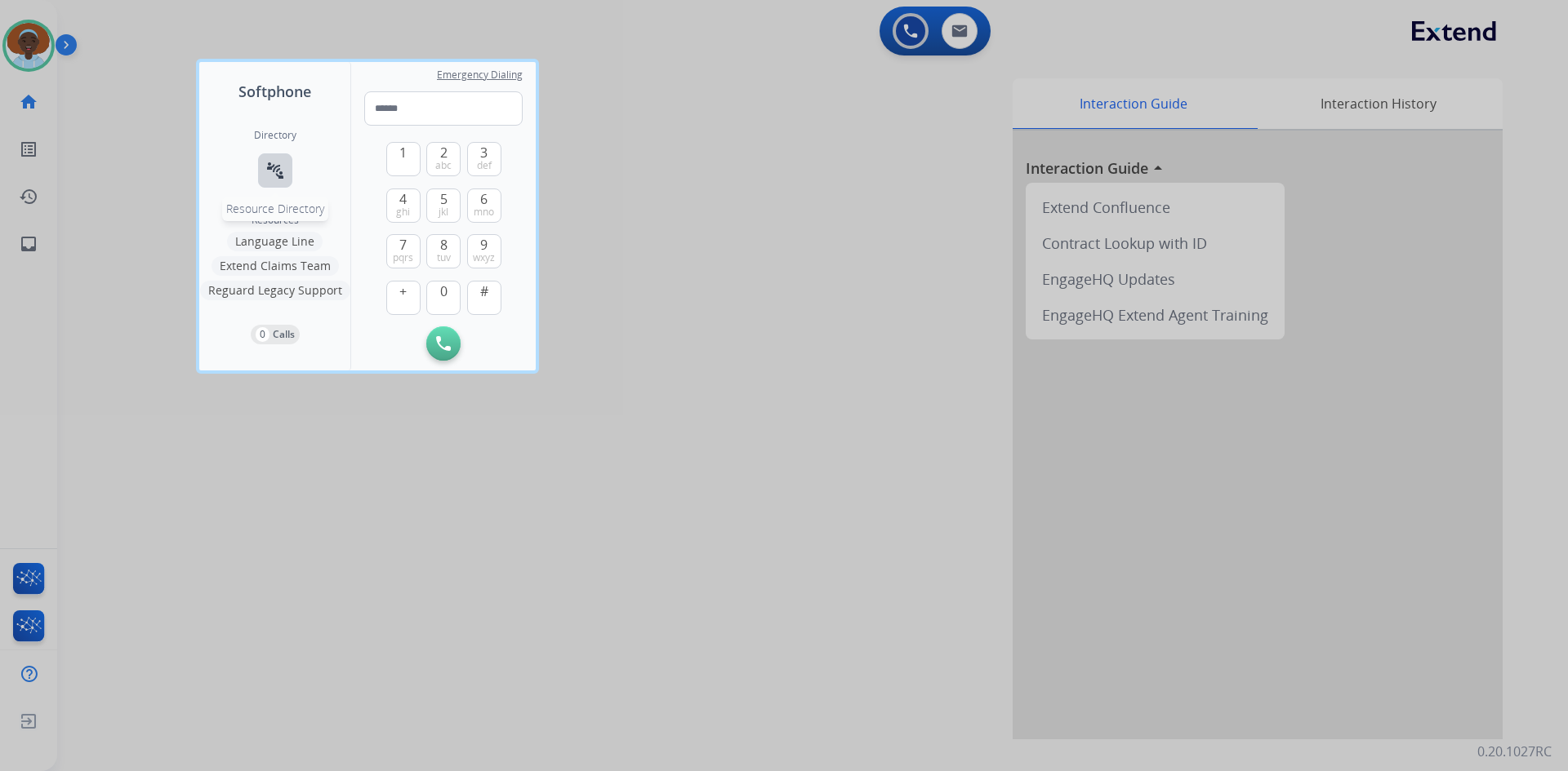
click at [281, 173] on mat-icon "connect_without_contact" at bounding box center [275, 170] width 20 height 20
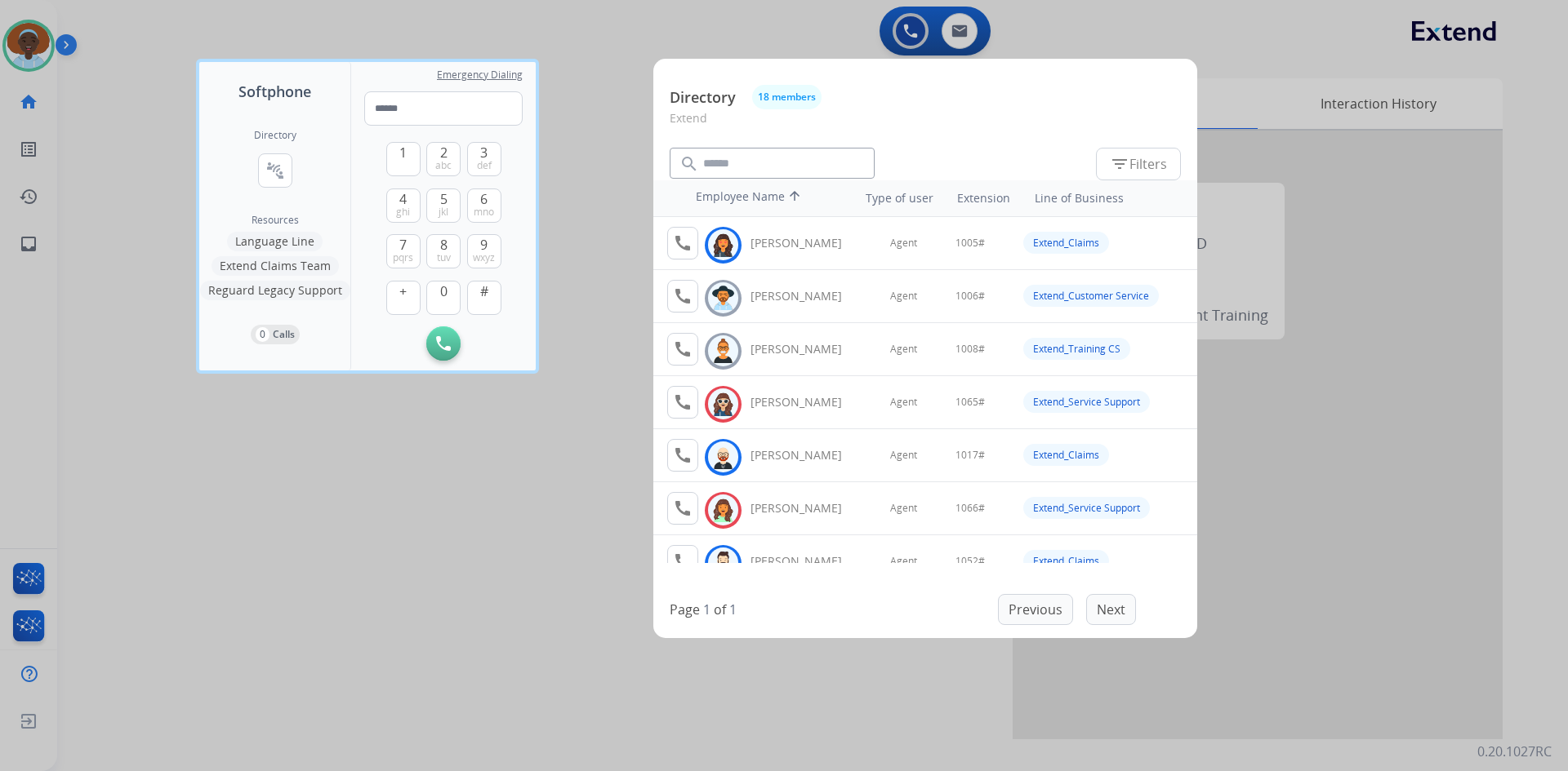
click at [619, 299] on div at bounding box center [784, 385] width 1568 height 771
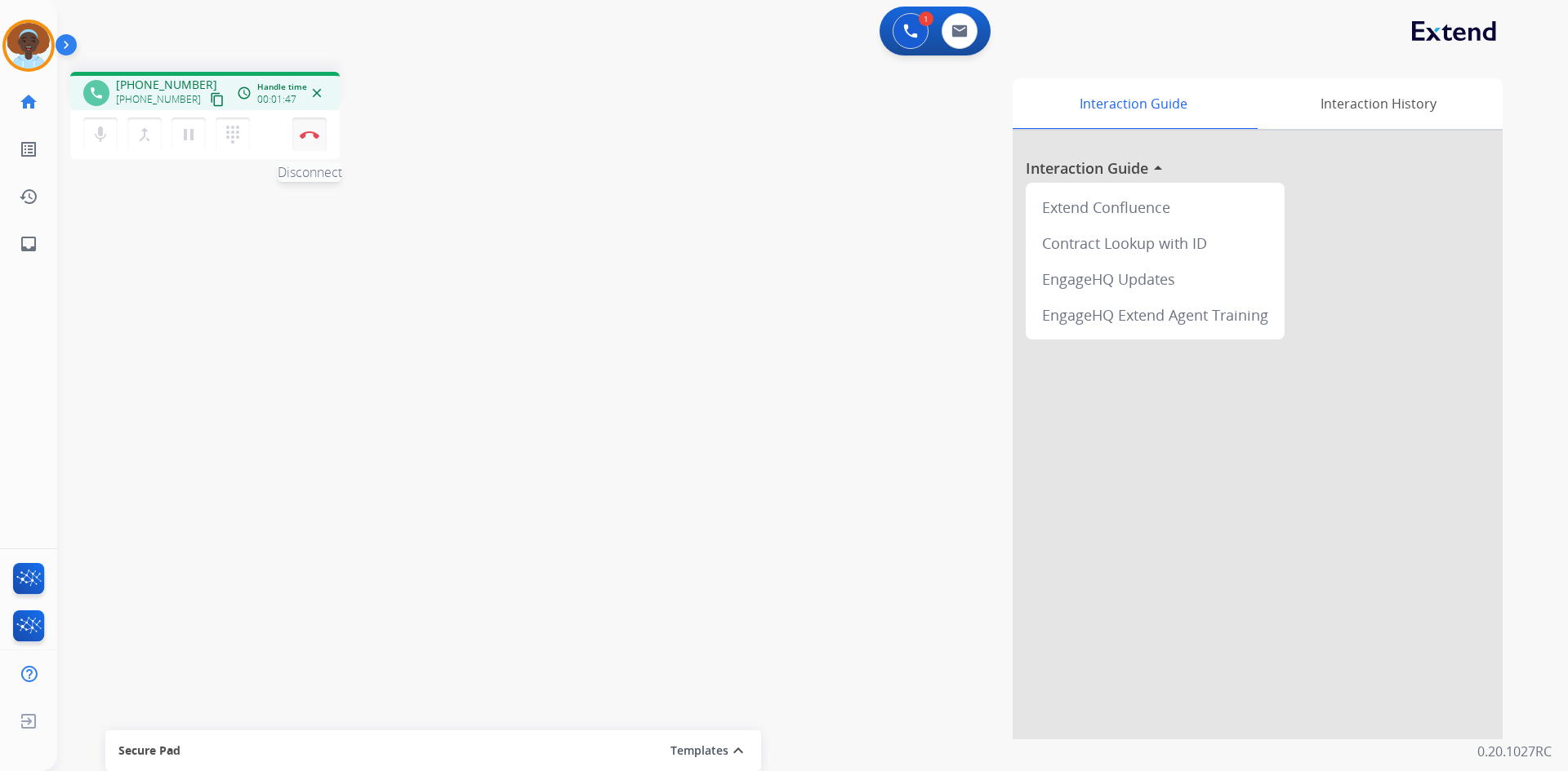
click at [306, 135] on img at bounding box center [309, 134] width 20 height 8
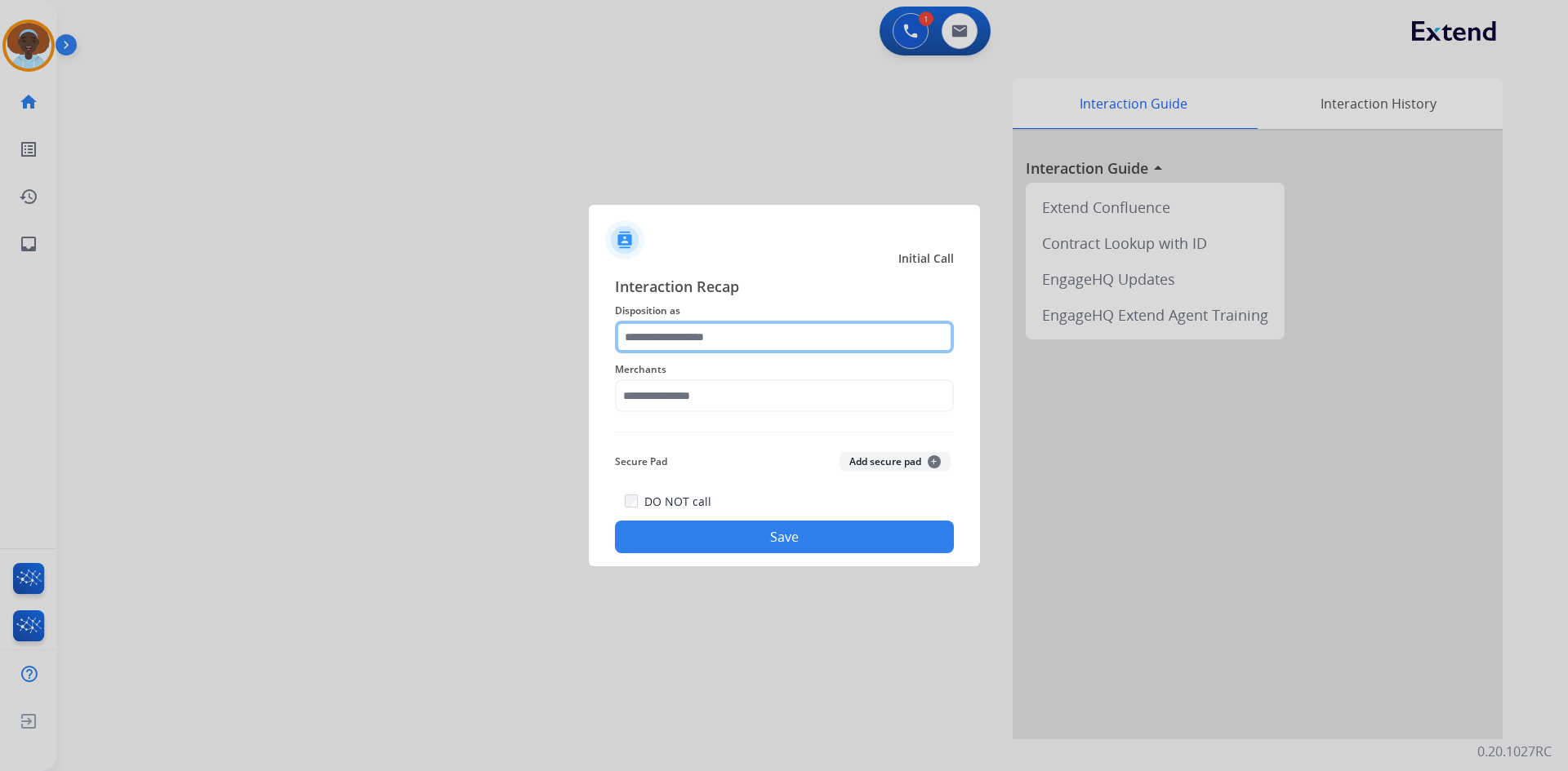
click at [710, 330] on input "text" at bounding box center [784, 337] width 339 height 33
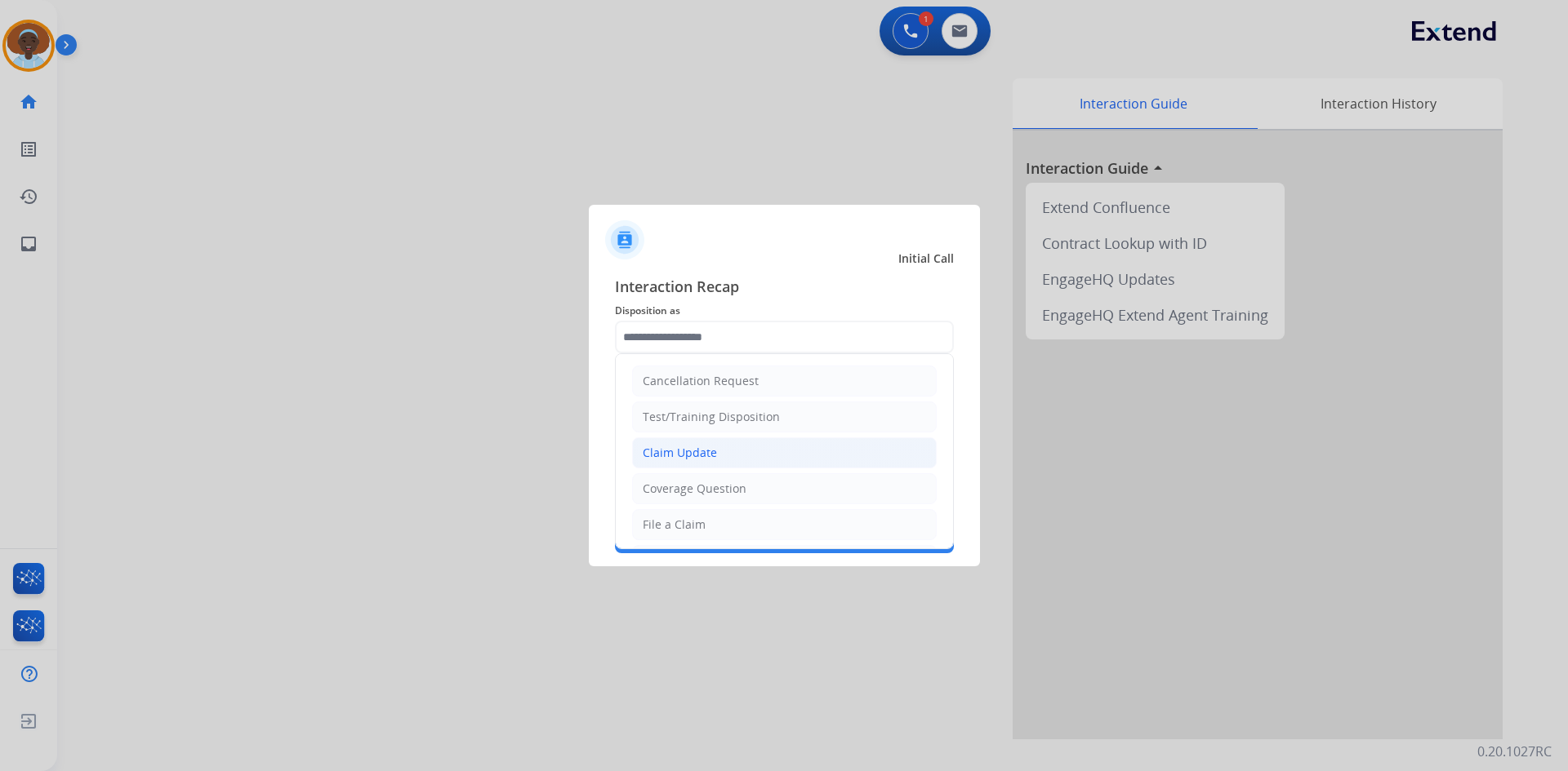
click at [726, 449] on li "Claim Update" at bounding box center [784, 452] width 305 height 31
type input "**********"
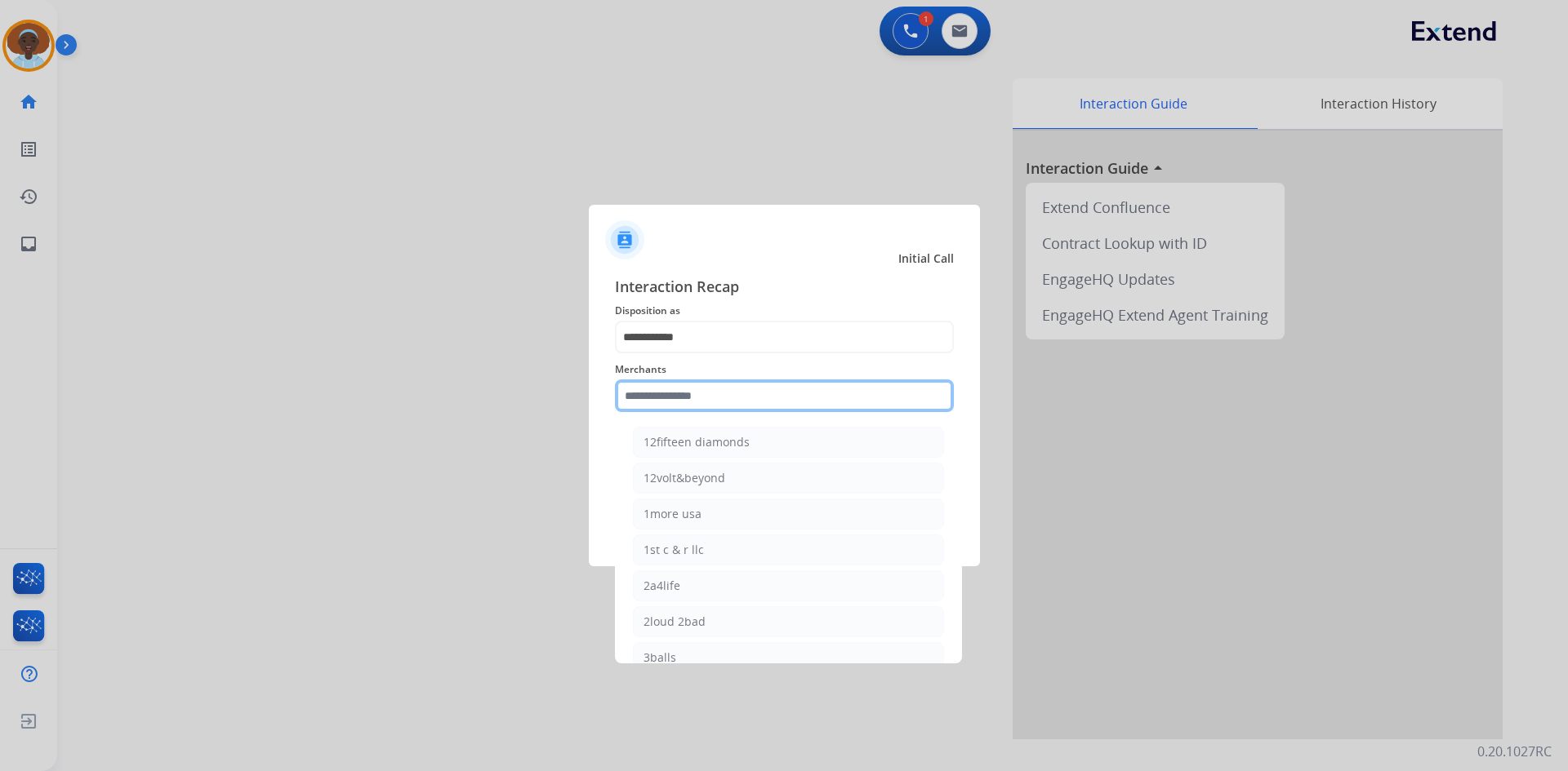
click at [652, 402] on input "text" at bounding box center [784, 395] width 339 height 33
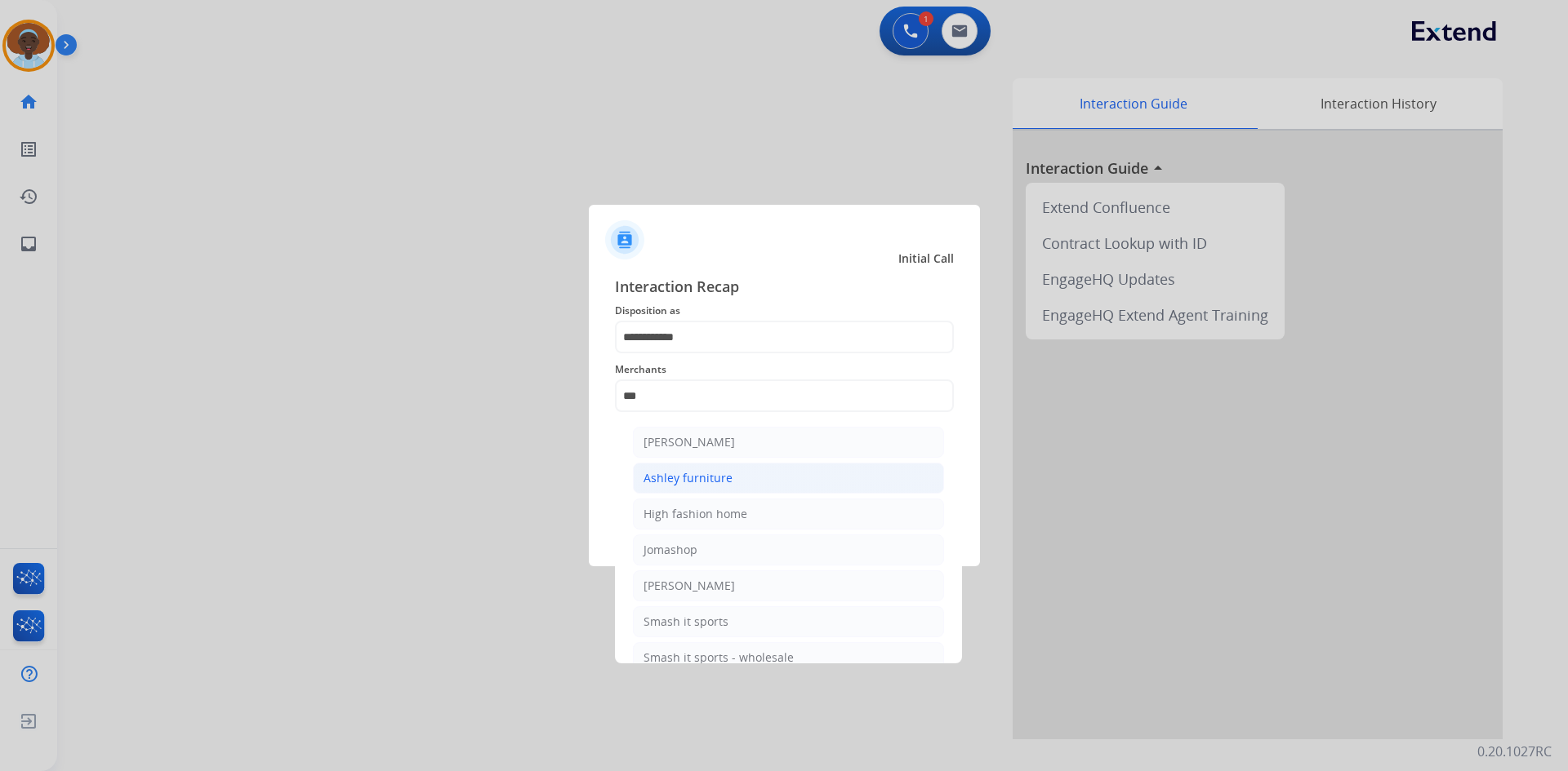
click at [694, 482] on div "Ashley furniture" at bounding box center [687, 478] width 89 height 17
type input "**********"
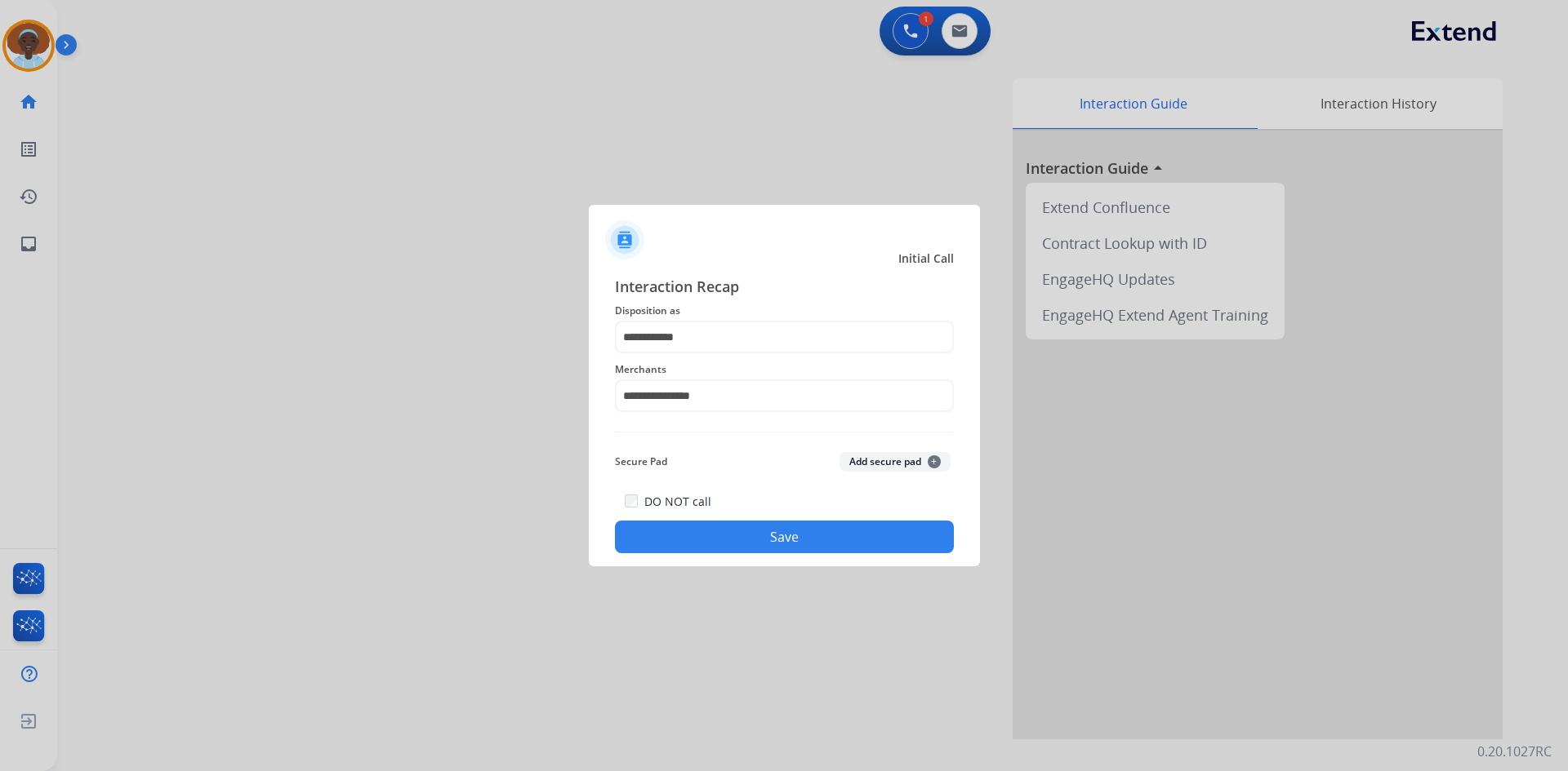
click at [829, 545] on button "Save" at bounding box center [784, 537] width 339 height 33
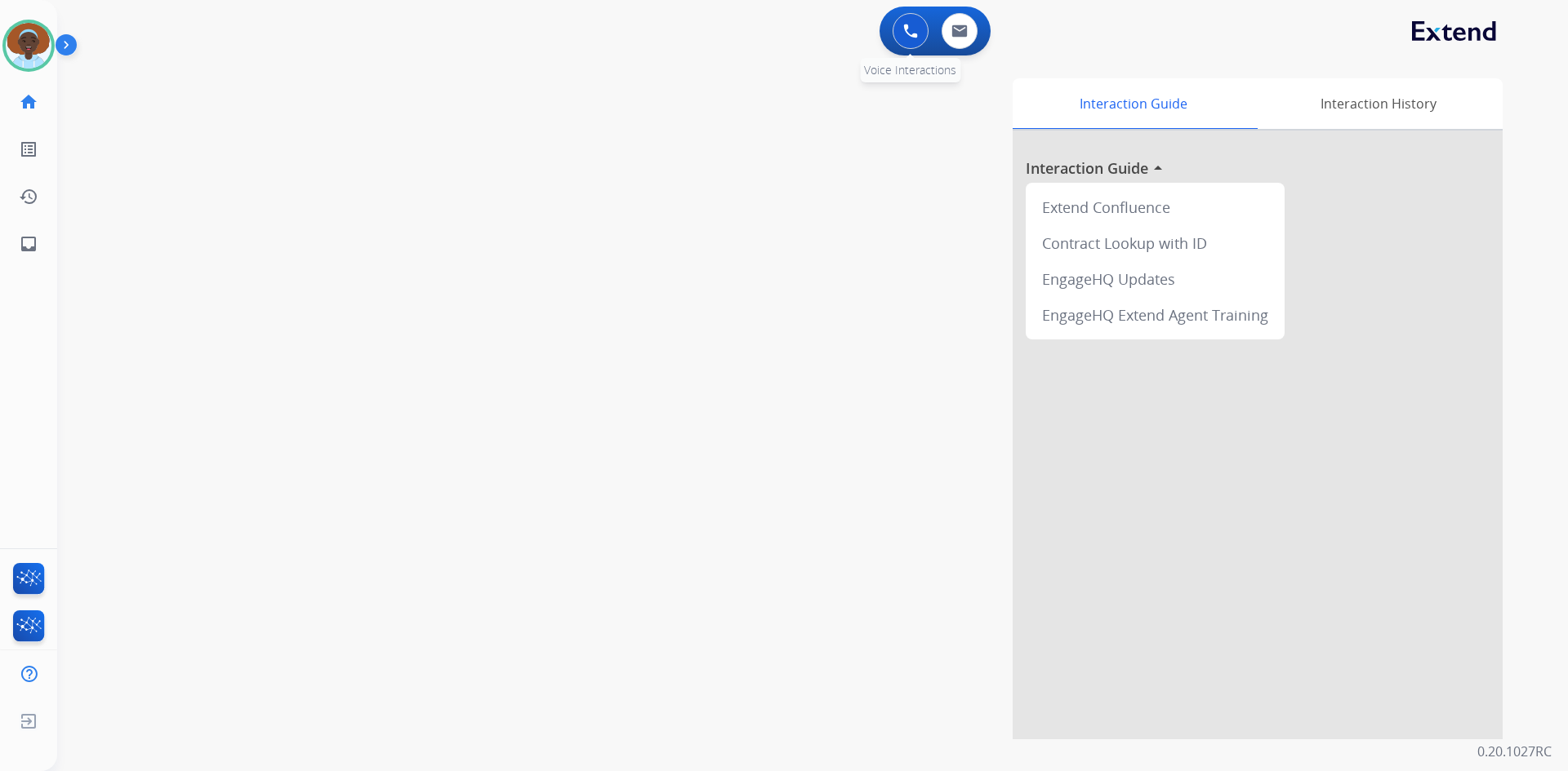
click at [902, 26] on button at bounding box center [910, 31] width 36 height 36
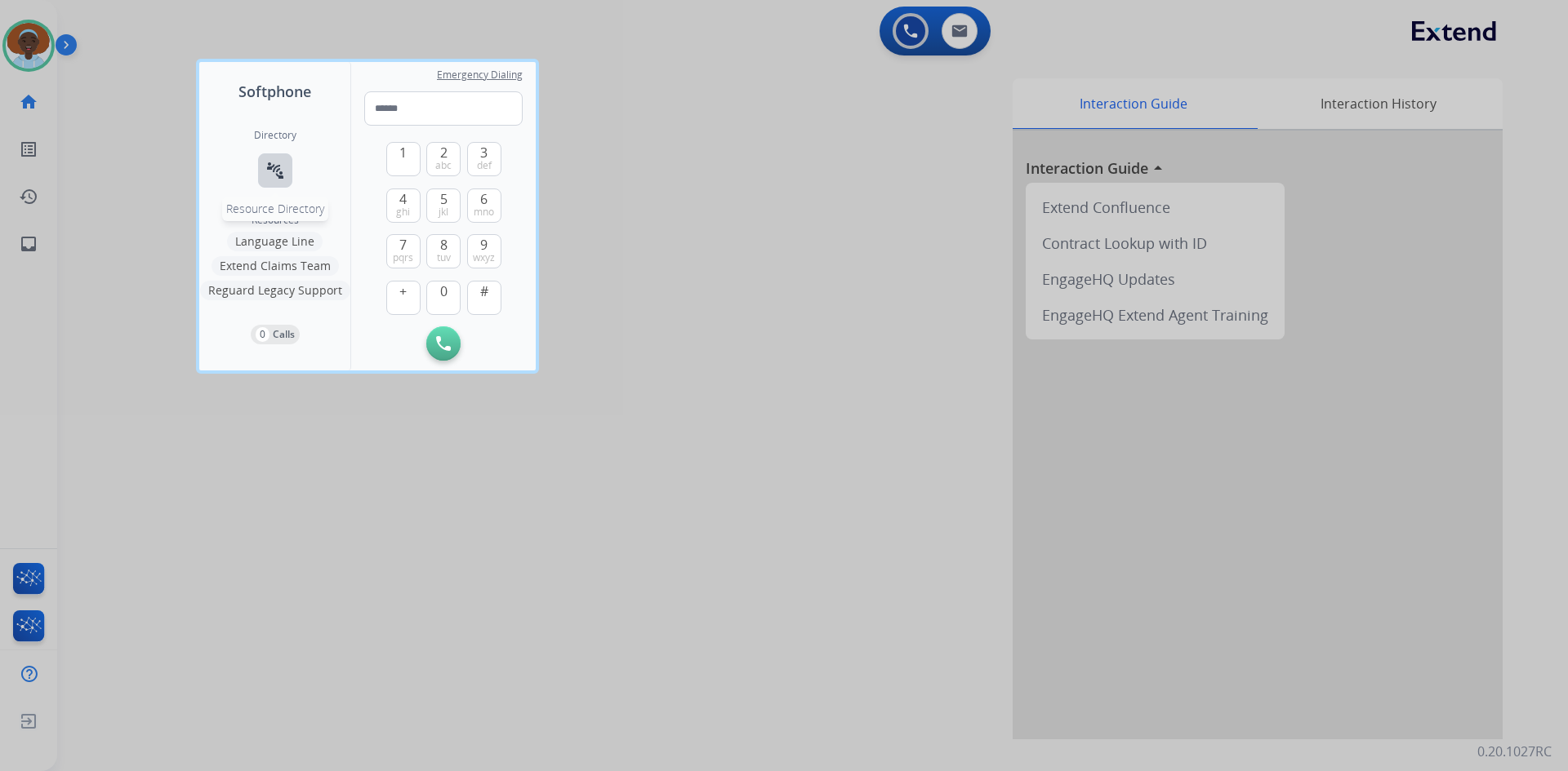
click at [277, 171] on mat-icon "connect_without_contact" at bounding box center [275, 170] width 20 height 20
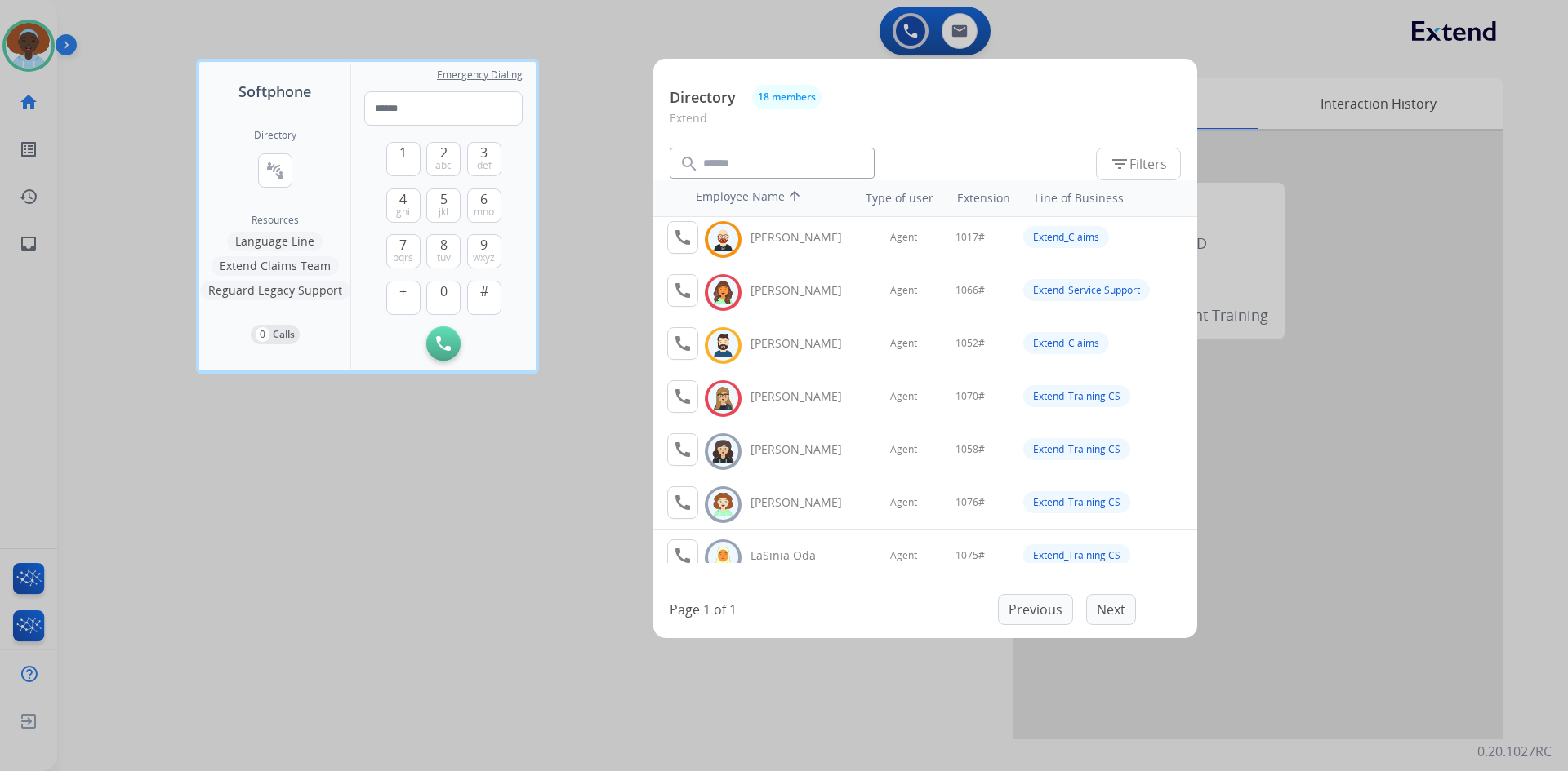
scroll to position [245, 0]
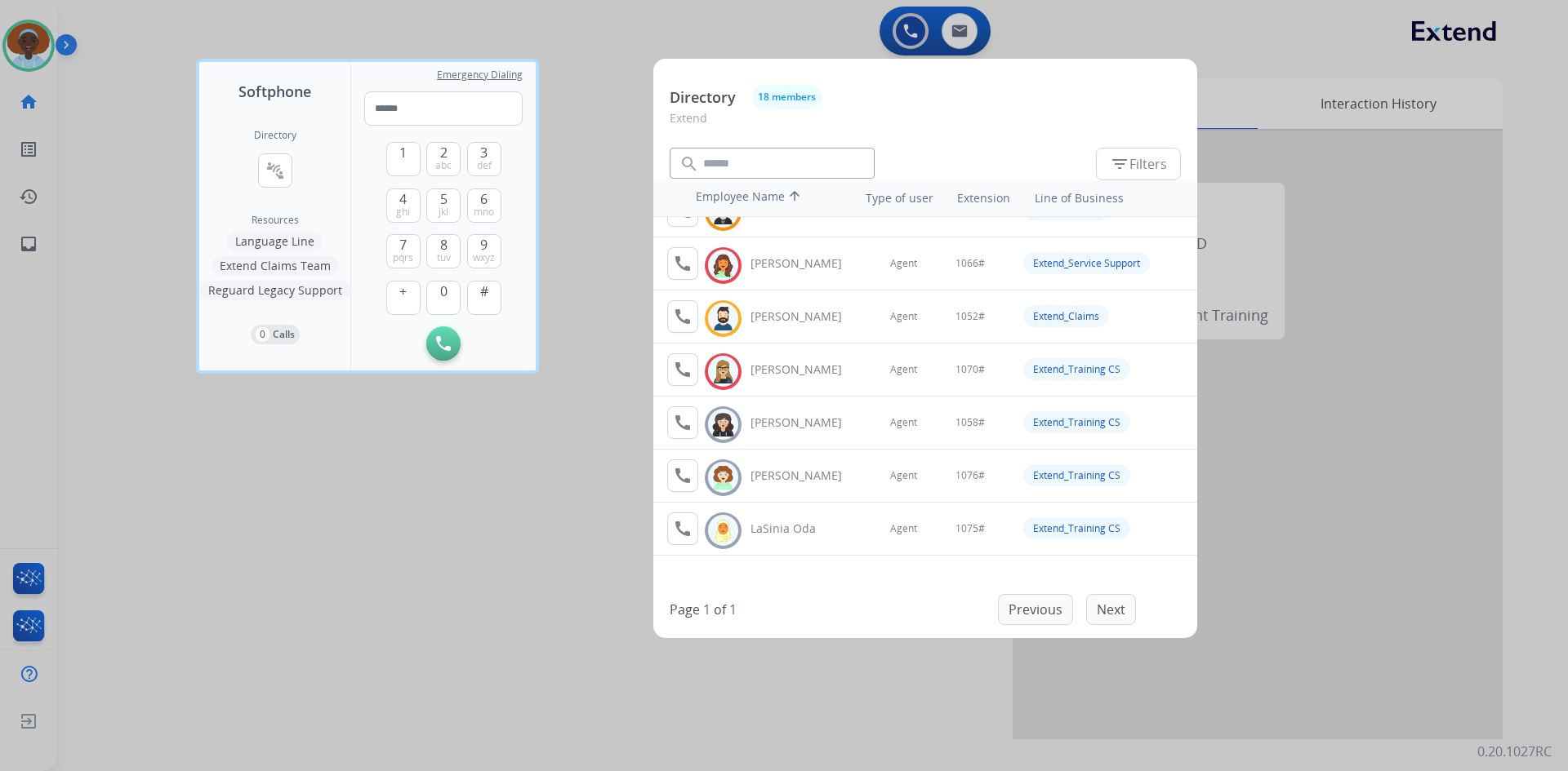
click at [601, 480] on div at bounding box center [784, 385] width 1568 height 771
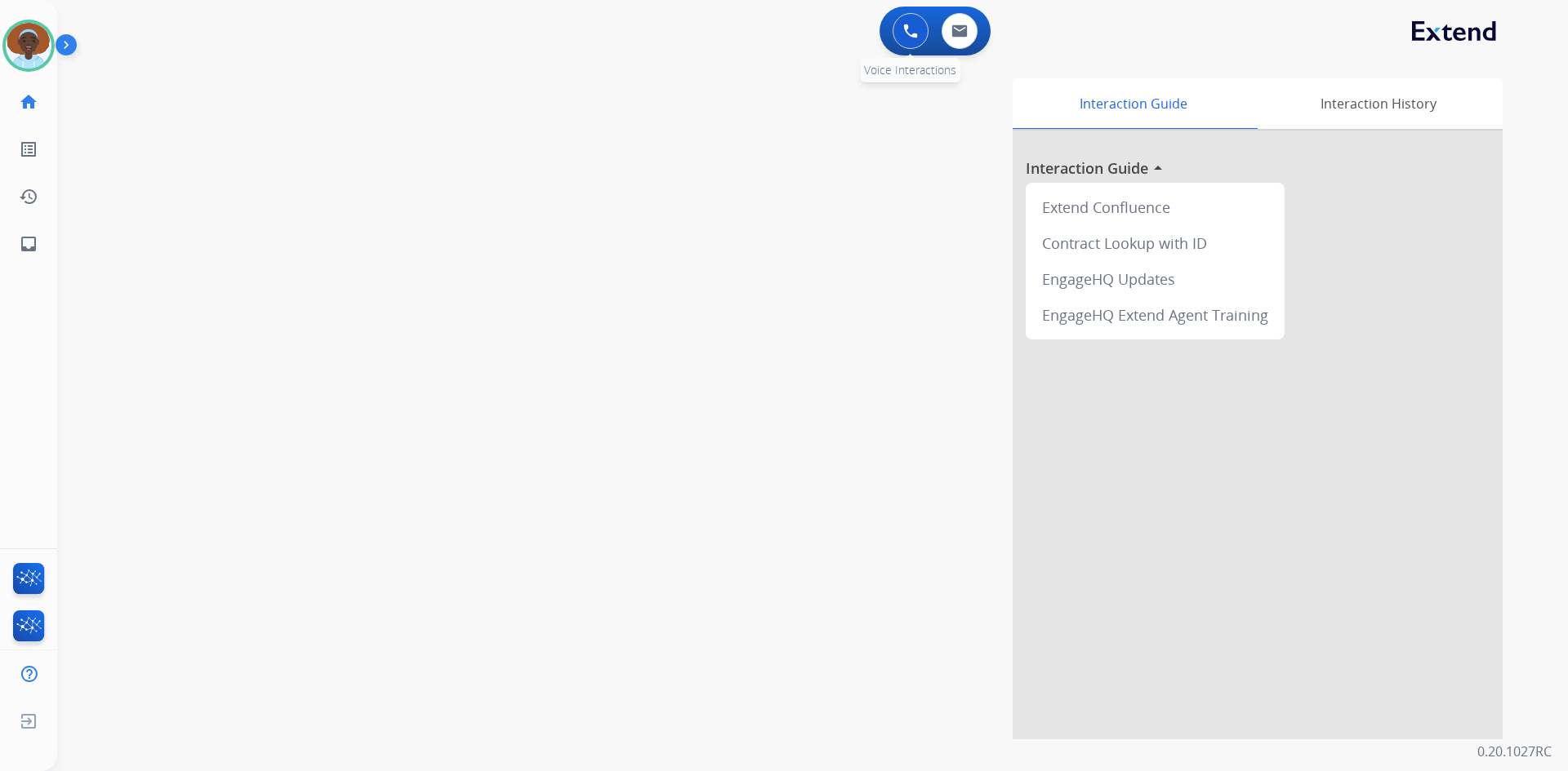
click at [907, 27] on img at bounding box center [910, 31] width 15 height 15
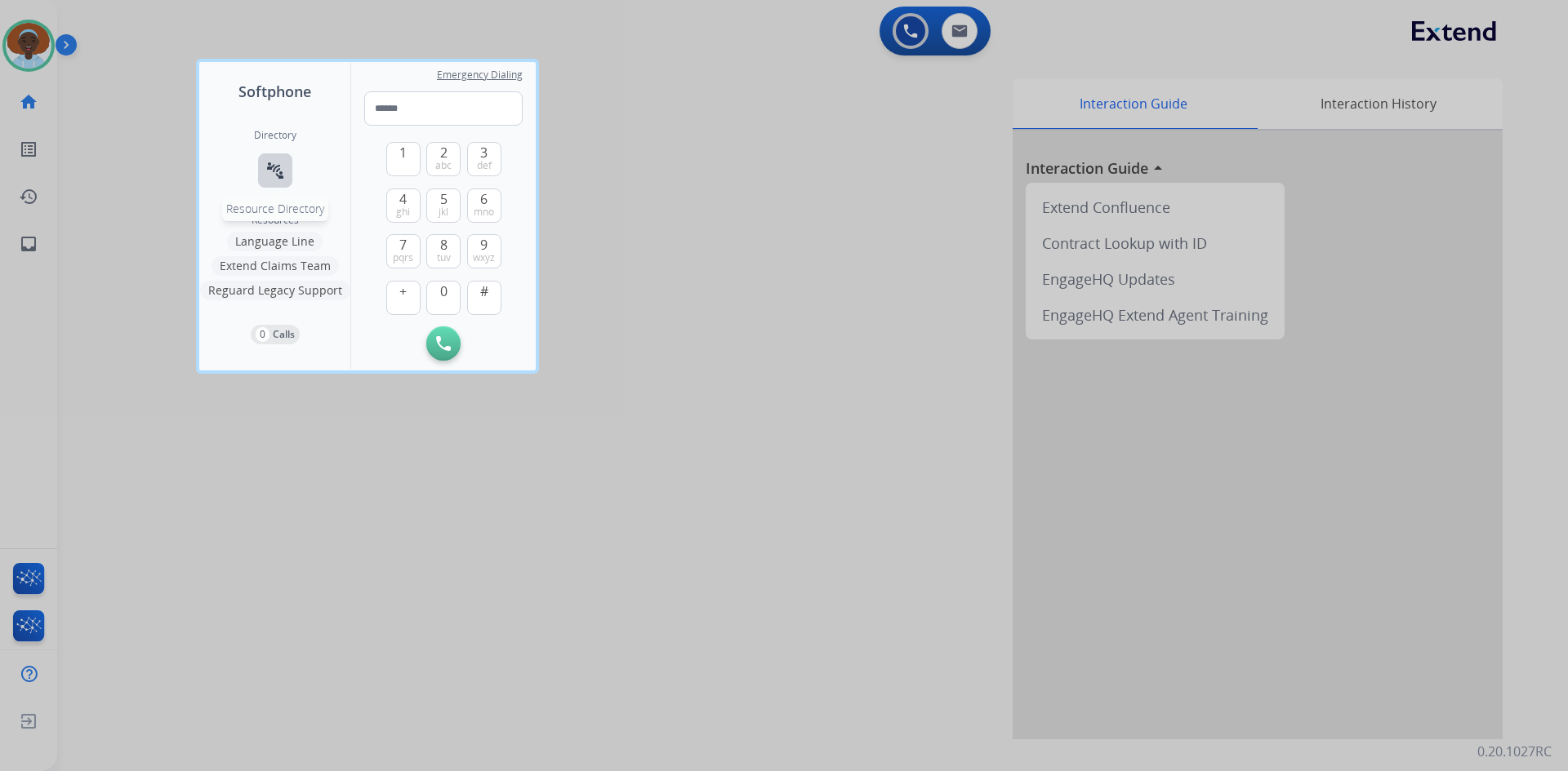
click at [275, 169] on mat-icon "connect_without_contact" at bounding box center [275, 170] width 20 height 20
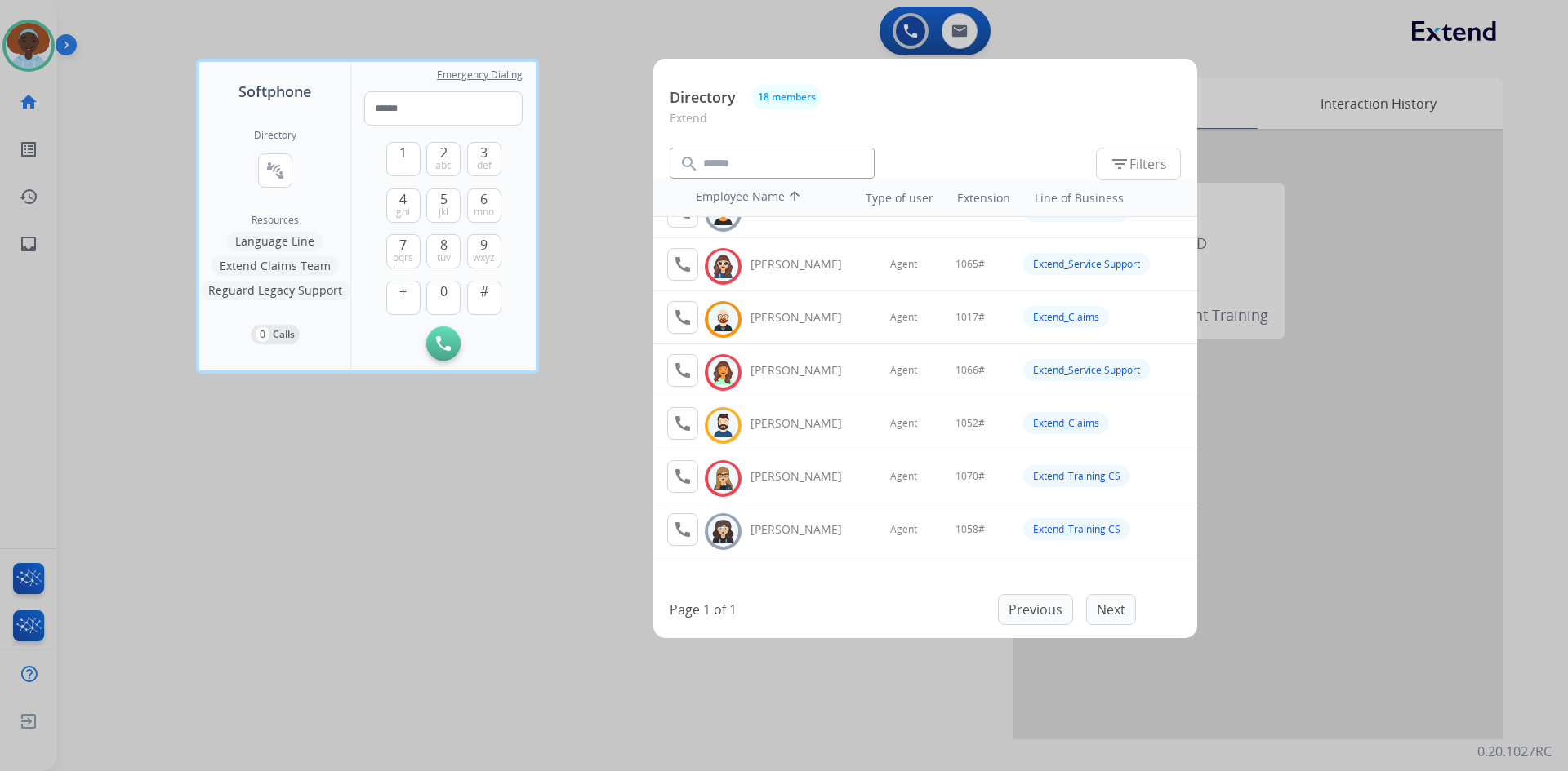
scroll to position [163, 0]
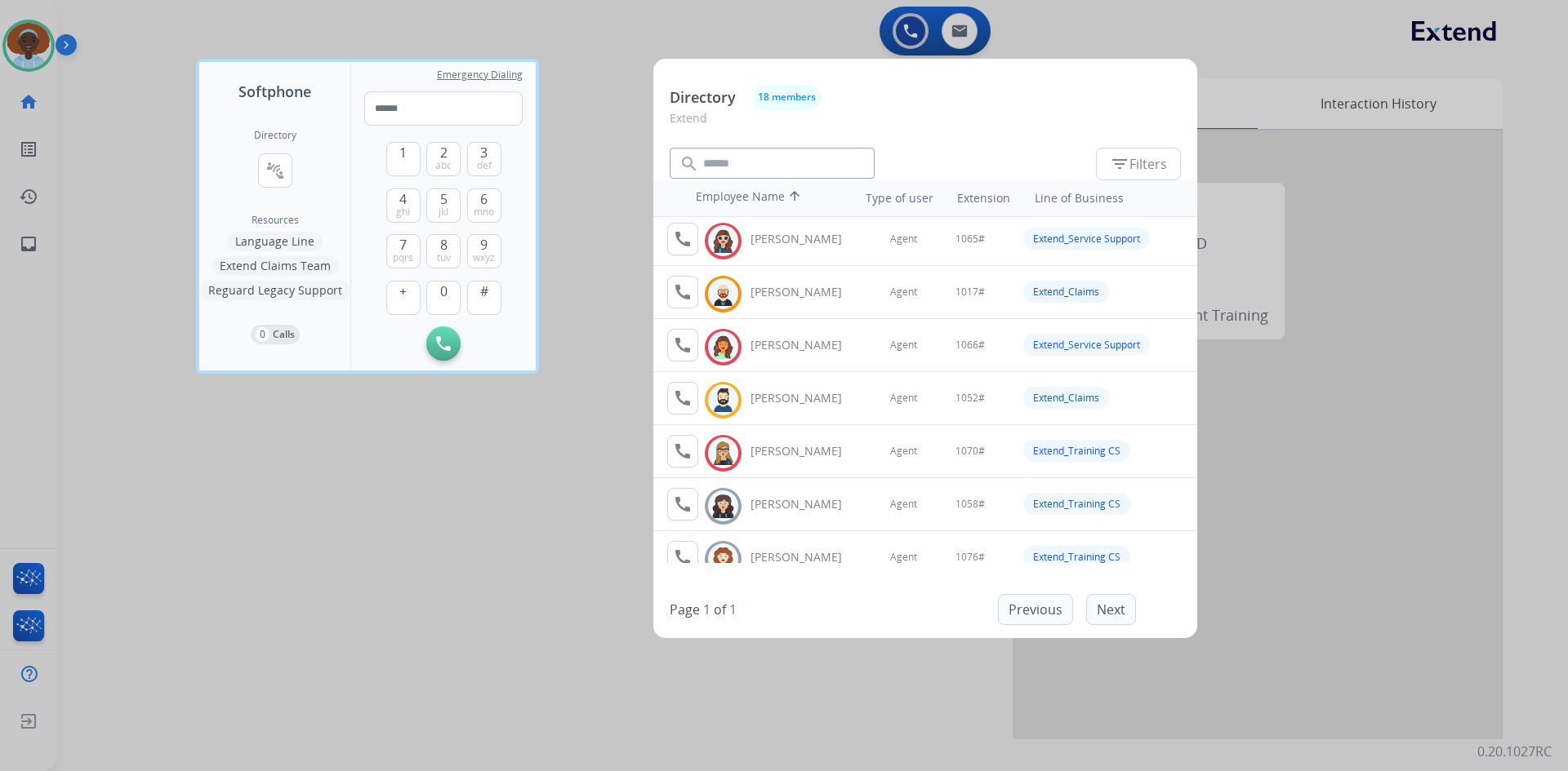
click at [560, 426] on div at bounding box center [784, 385] width 1568 height 771
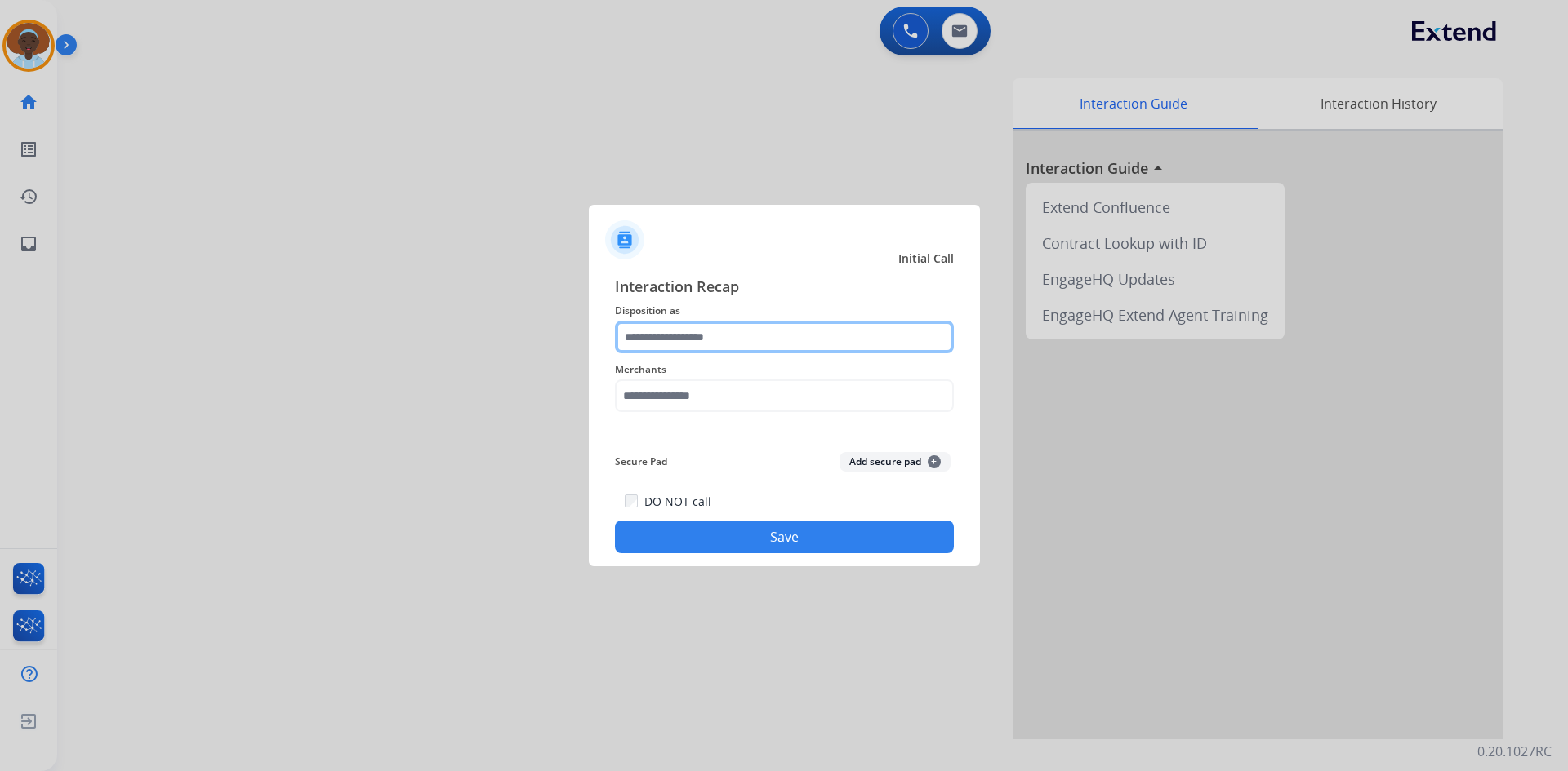
click at [736, 342] on input "text" at bounding box center [784, 337] width 339 height 33
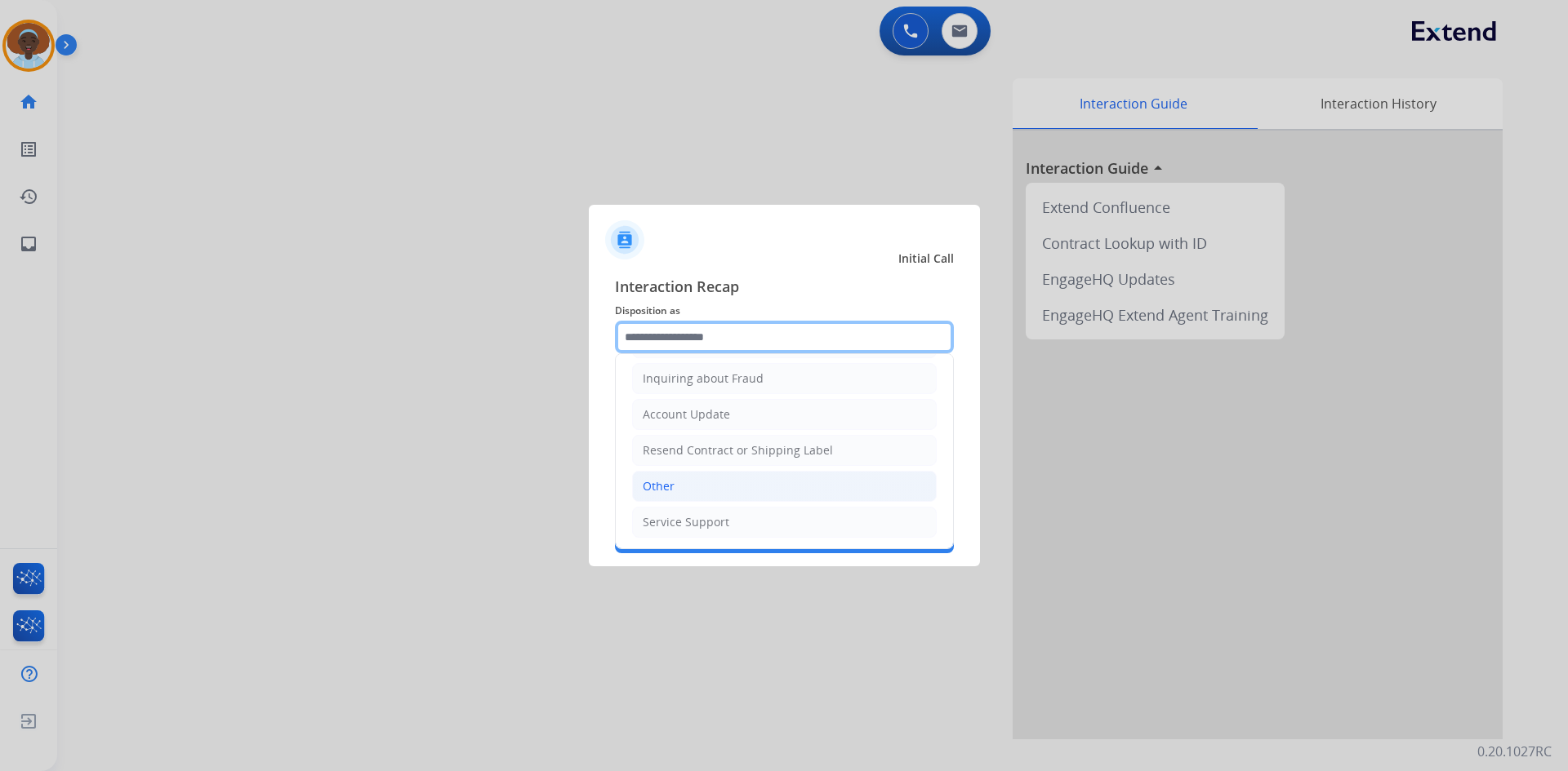
scroll to position [255, 0]
click at [709, 483] on li "Other" at bounding box center [784, 485] width 305 height 31
type input "*****"
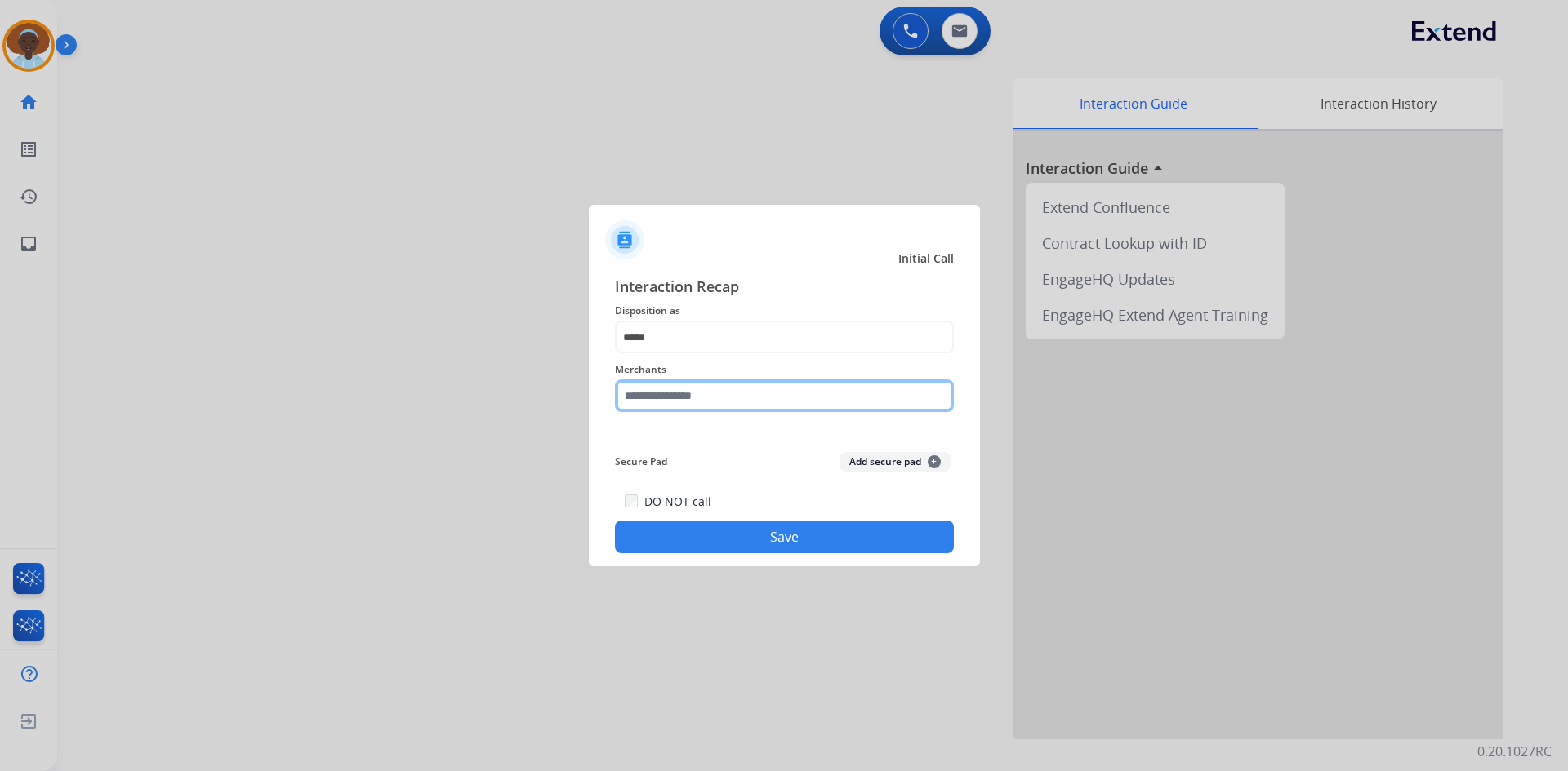
click at [710, 393] on input "text" at bounding box center [784, 395] width 339 height 33
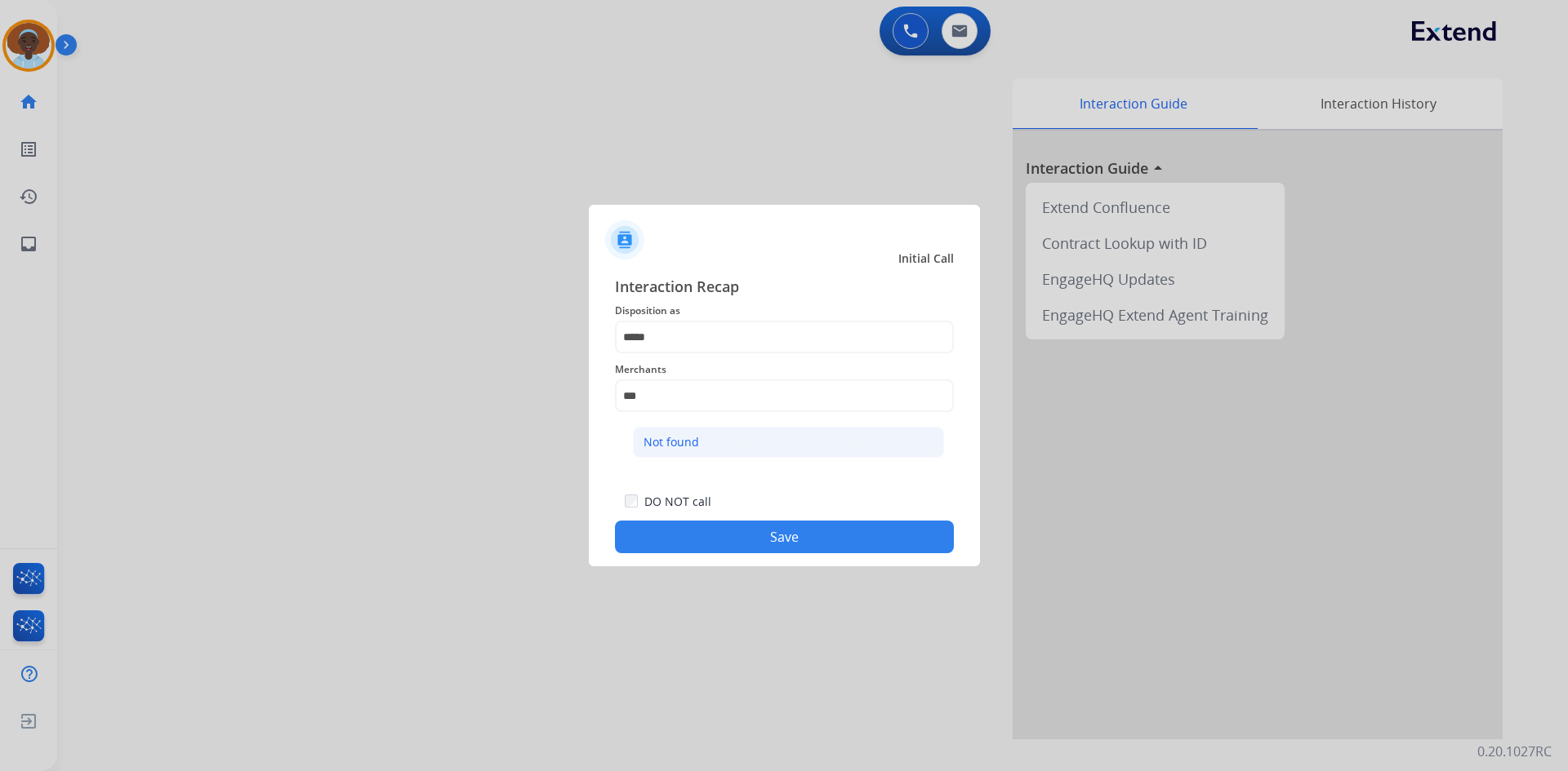
click at [690, 443] on div "Not found" at bounding box center [672, 443] width 56 height 17
type input "*********"
click at [741, 535] on button "Save" at bounding box center [784, 537] width 339 height 33
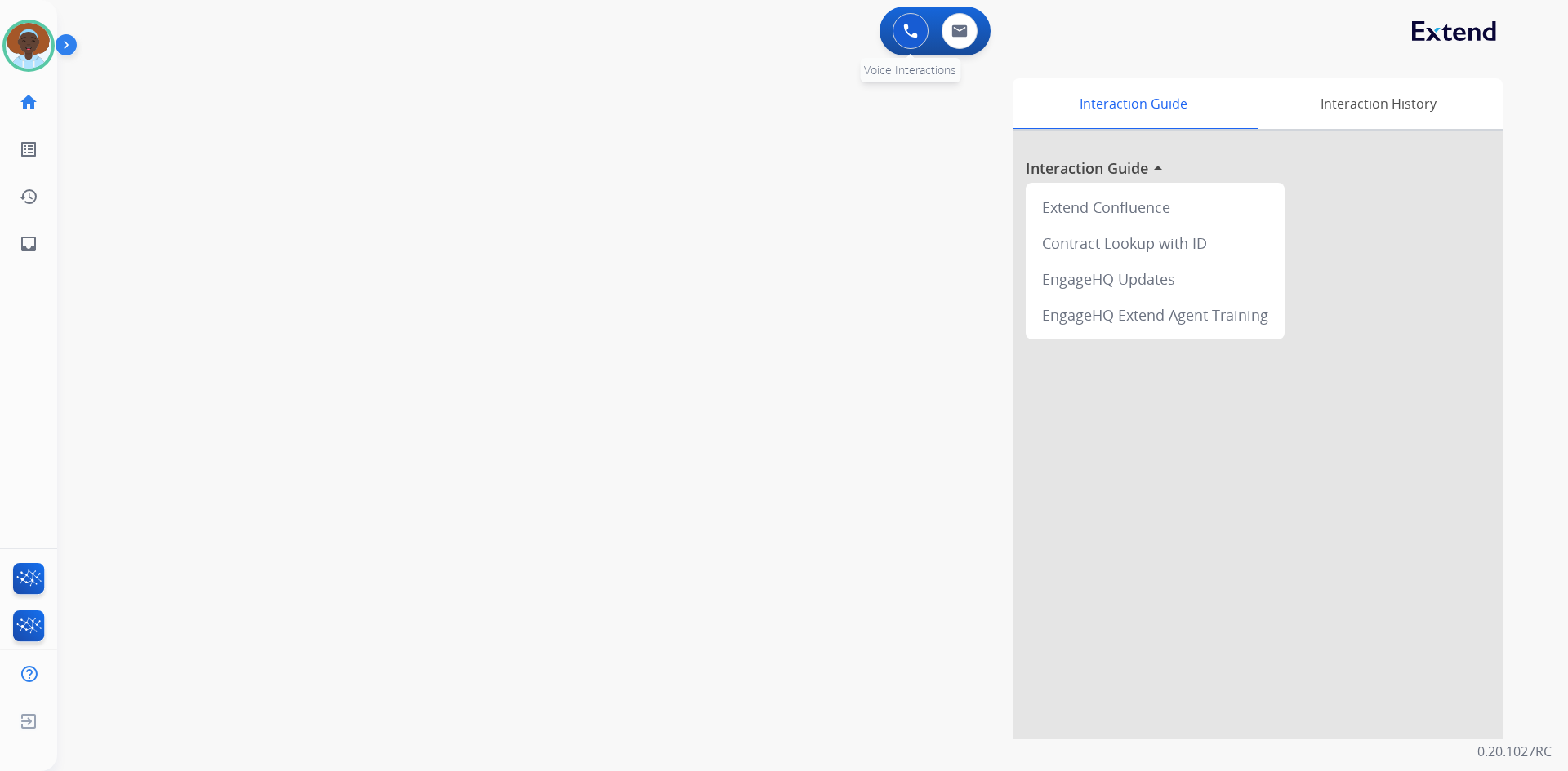
click at [916, 33] on img at bounding box center [910, 31] width 15 height 15
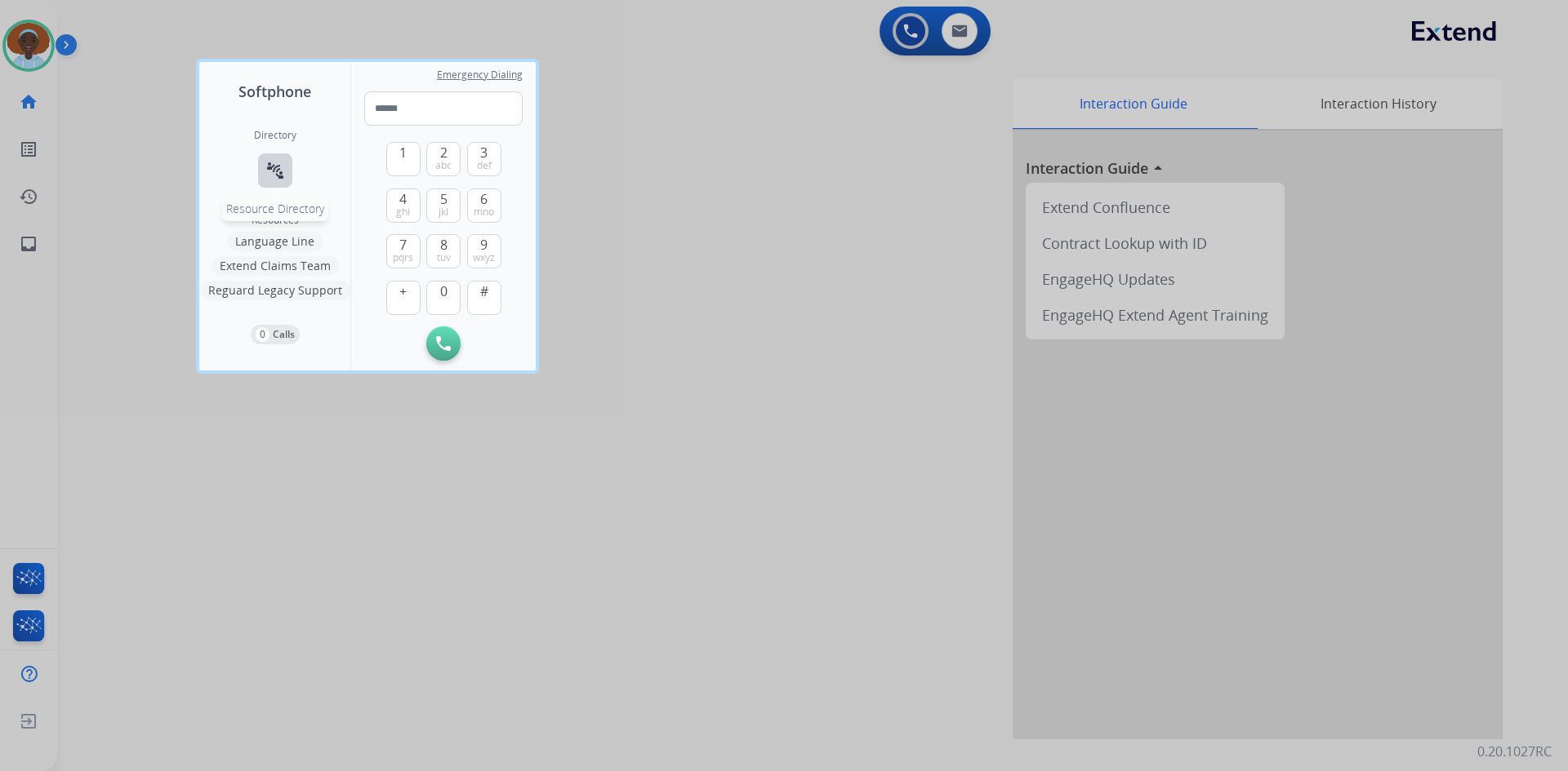
click at [272, 167] on mat-icon "connect_without_contact" at bounding box center [275, 170] width 20 height 20
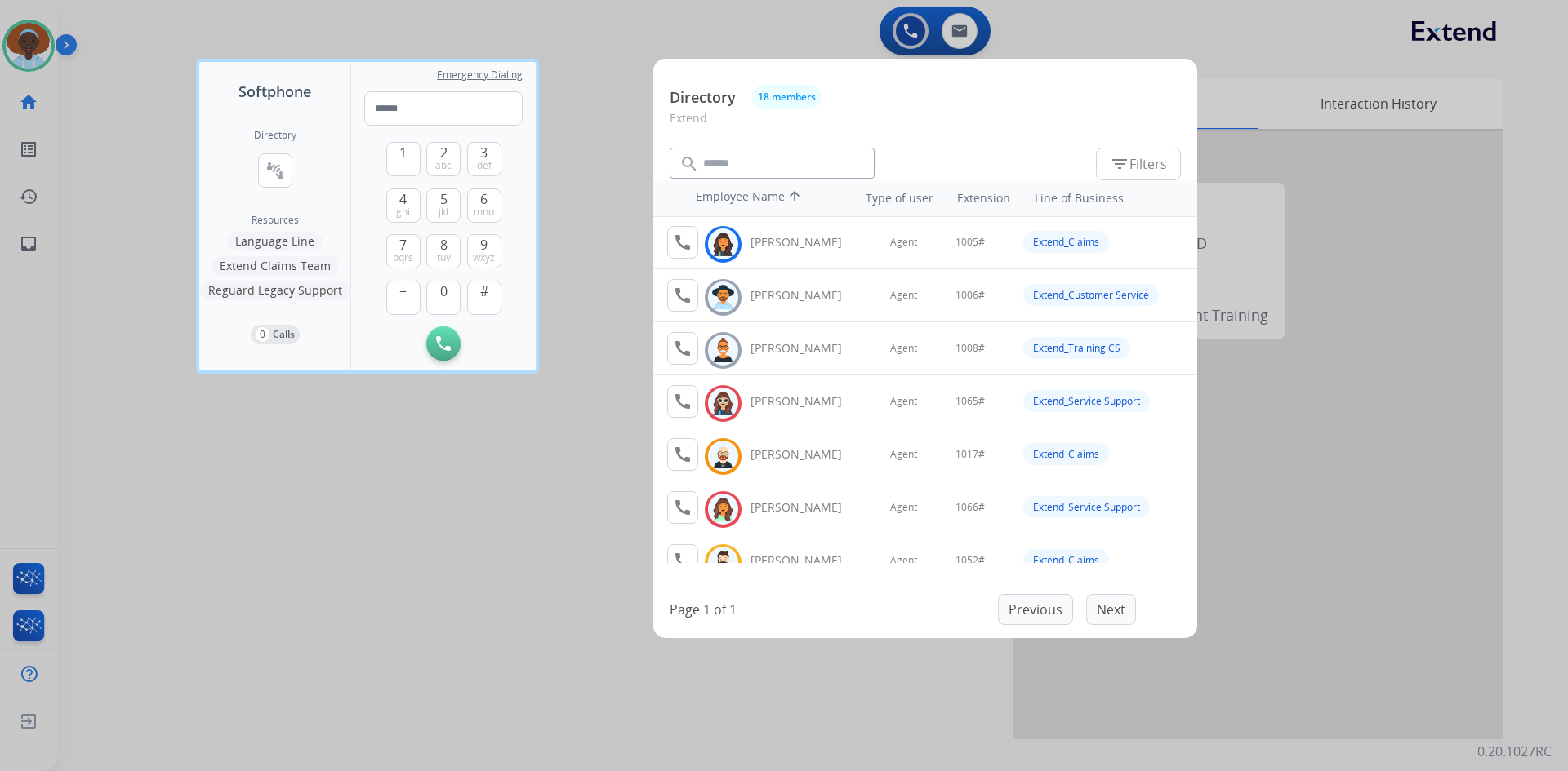
scroll to position [0, 0]
click at [580, 140] on div at bounding box center [784, 385] width 1568 height 771
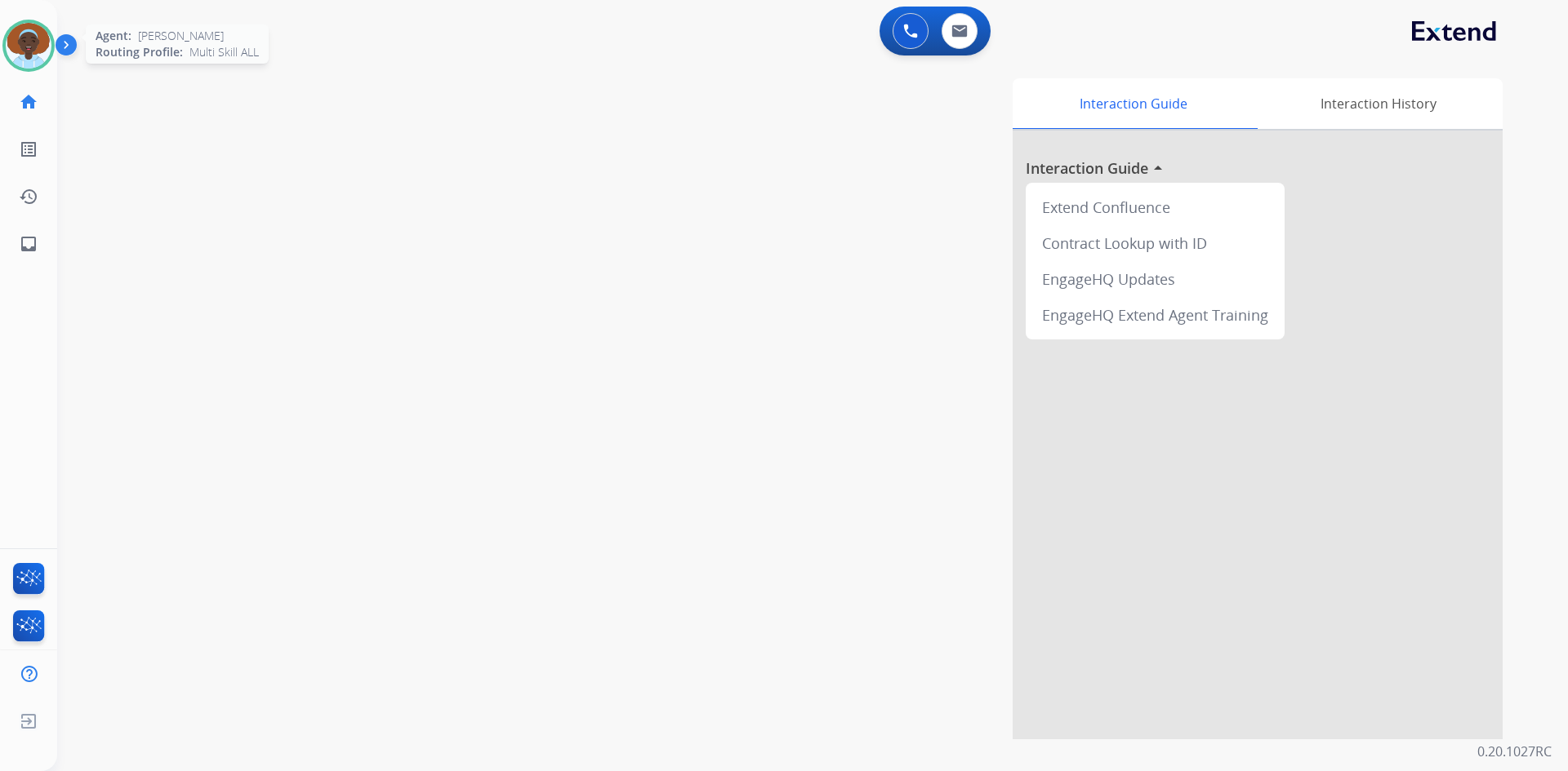
click at [31, 42] on img at bounding box center [28, 46] width 46 height 46
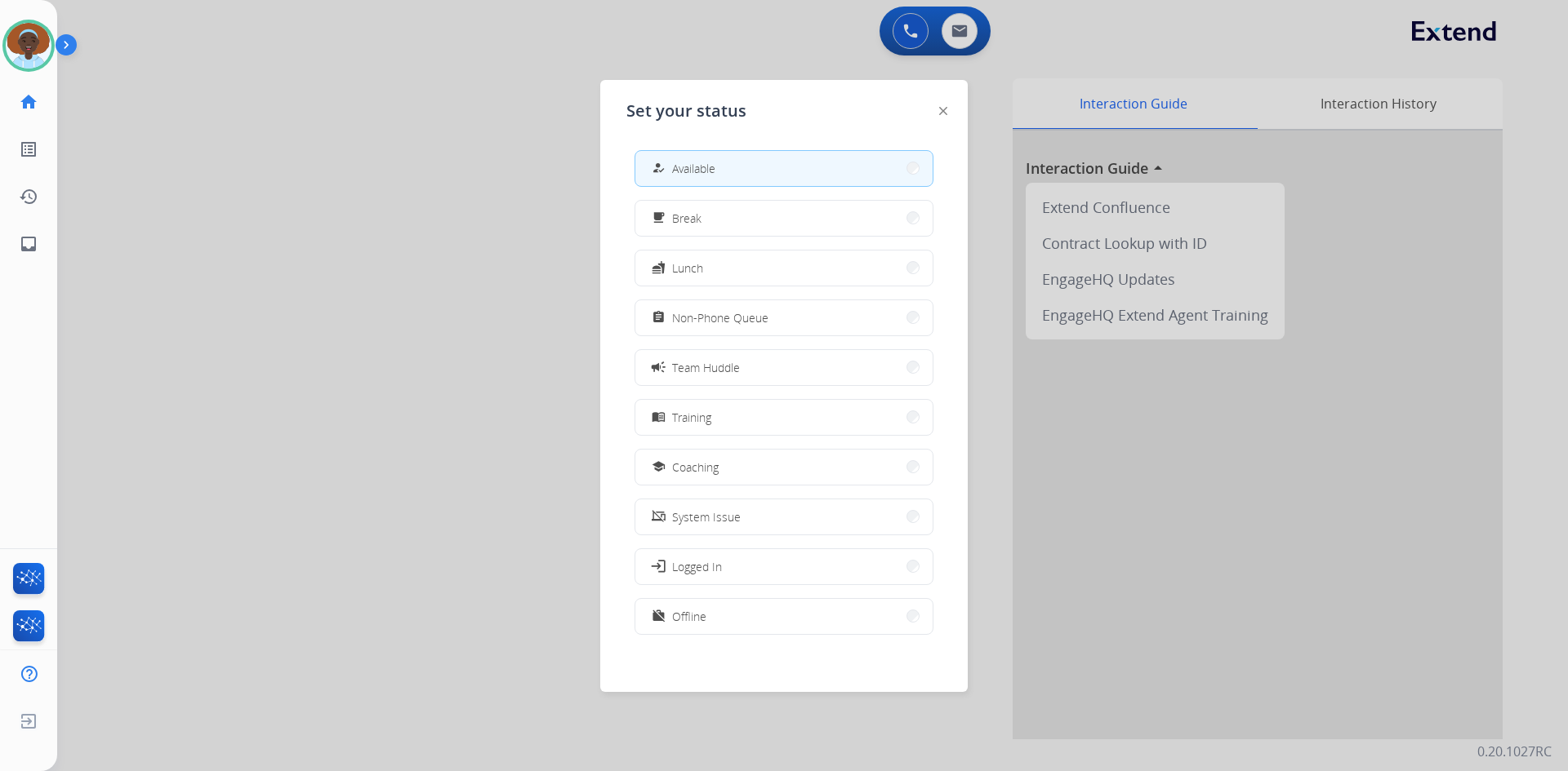
click at [686, 313] on span "Non-Phone Queue" at bounding box center [720, 318] width 96 height 17
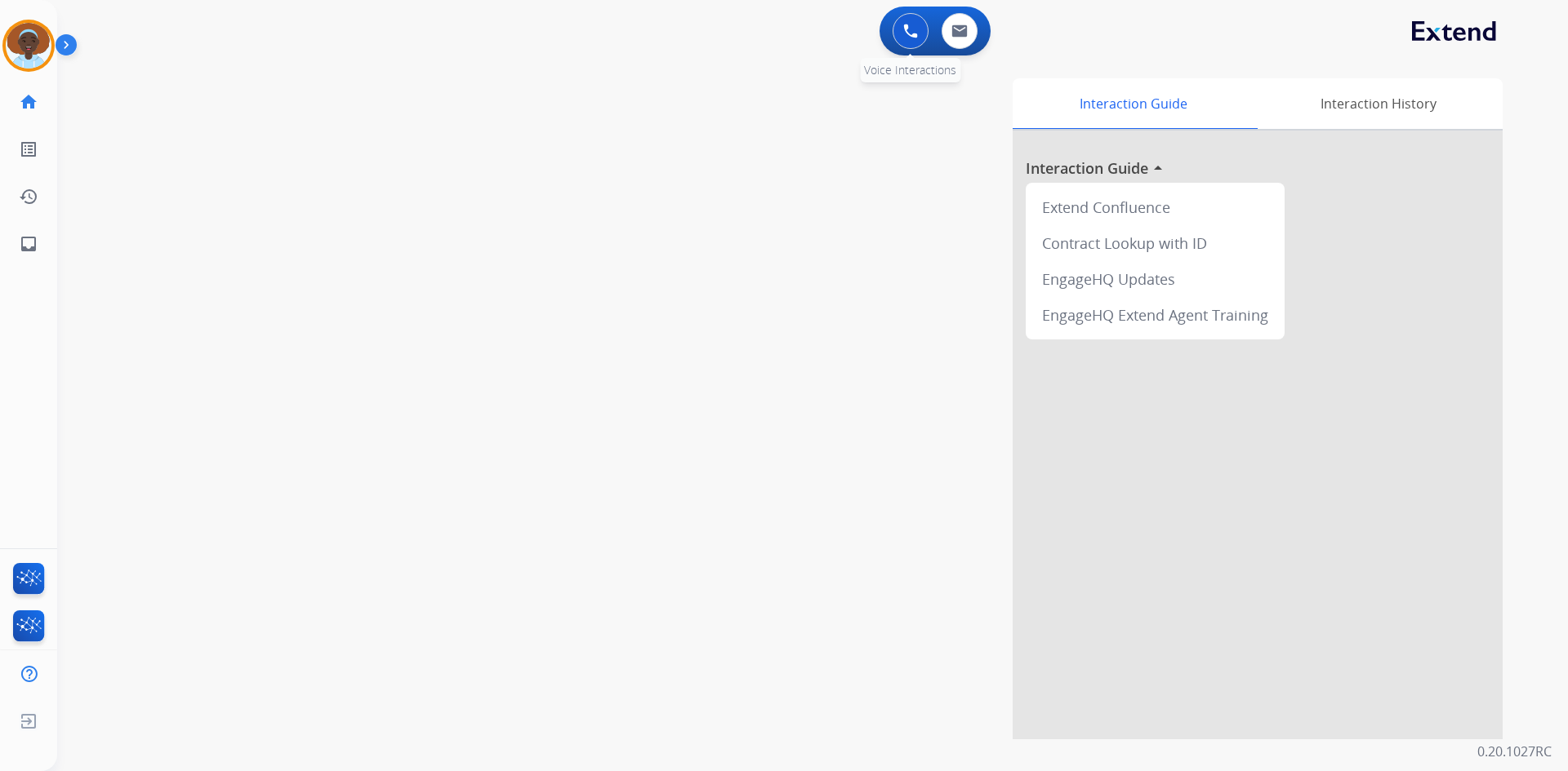
click at [907, 31] on img at bounding box center [910, 31] width 15 height 15
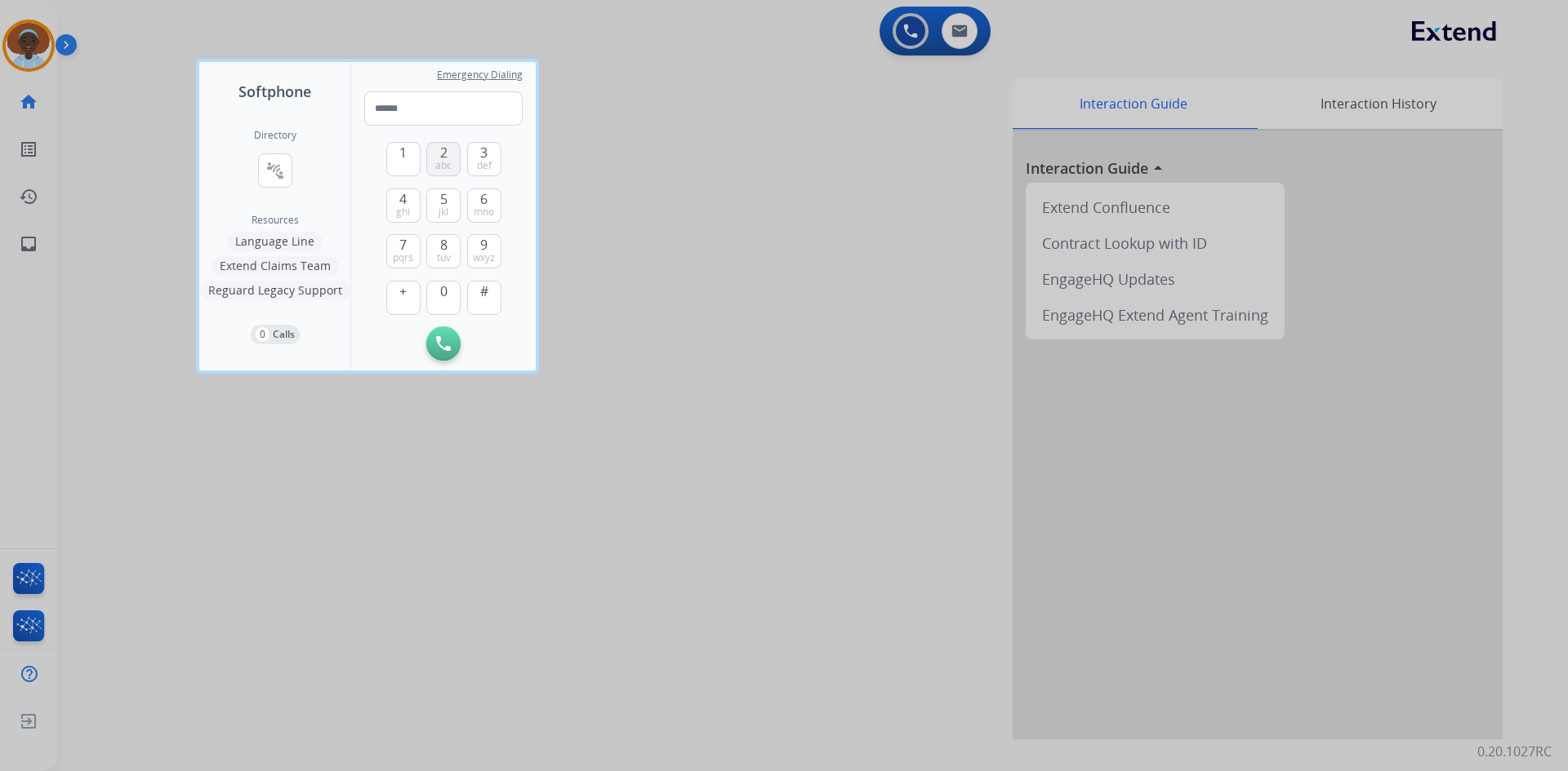
click at [442, 159] on span "abc" at bounding box center [444, 166] width 17 height 13
click at [402, 158] on span "1" at bounding box center [403, 152] width 7 height 20
click at [482, 204] on span "6" at bounding box center [484, 199] width 7 height 20
click at [482, 156] on span "3" at bounding box center [484, 152] width 7 height 20
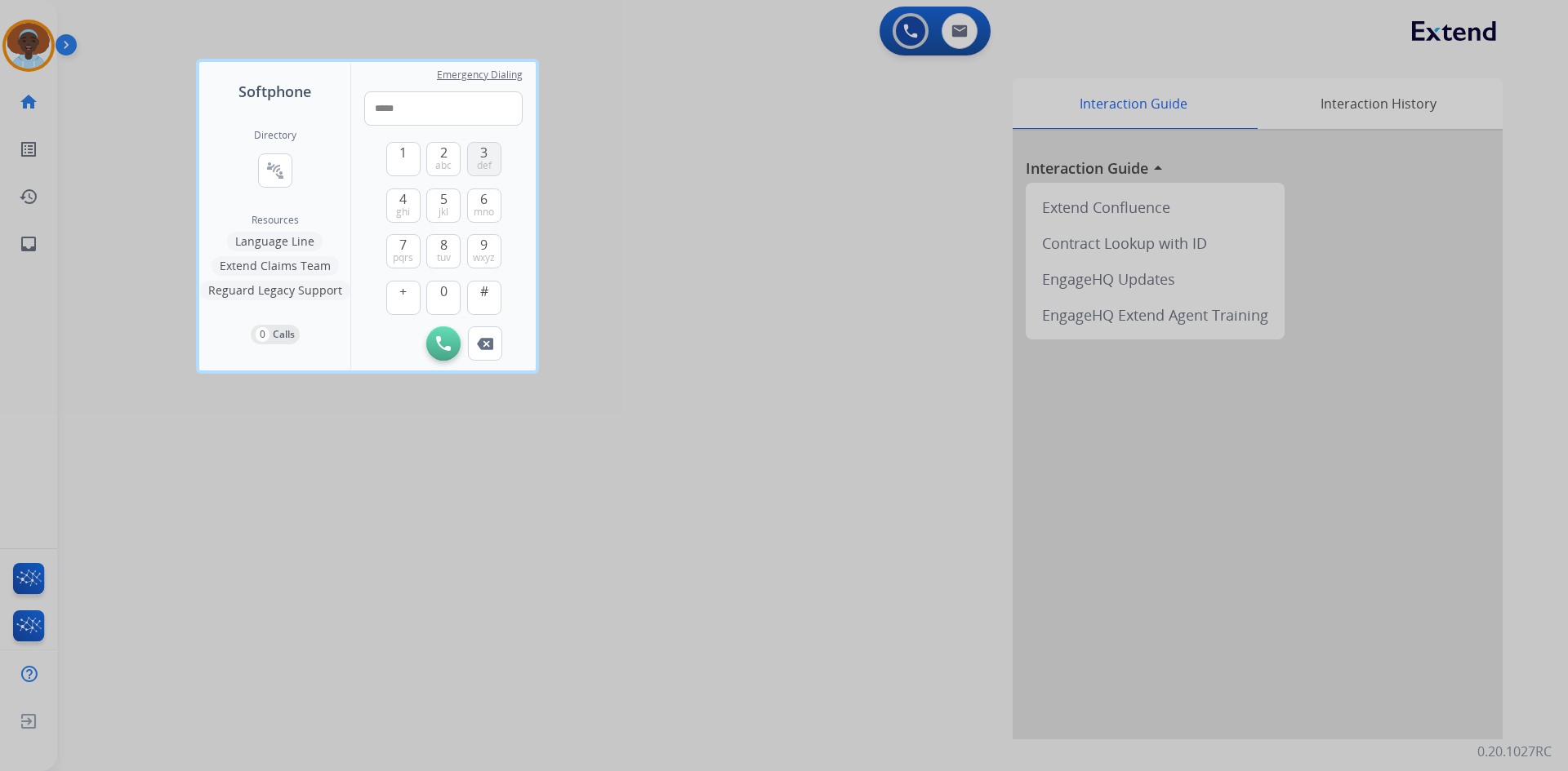
click at [482, 156] on span "3" at bounding box center [484, 152] width 7 height 20
click at [487, 153] on span "3" at bounding box center [484, 152] width 7 height 20
click at [406, 152] on span "1" at bounding box center [403, 152] width 7 height 20
click at [443, 200] on span "5" at bounding box center [444, 199] width 7 height 20
click at [477, 200] on button "6 mno" at bounding box center [484, 205] width 35 height 34
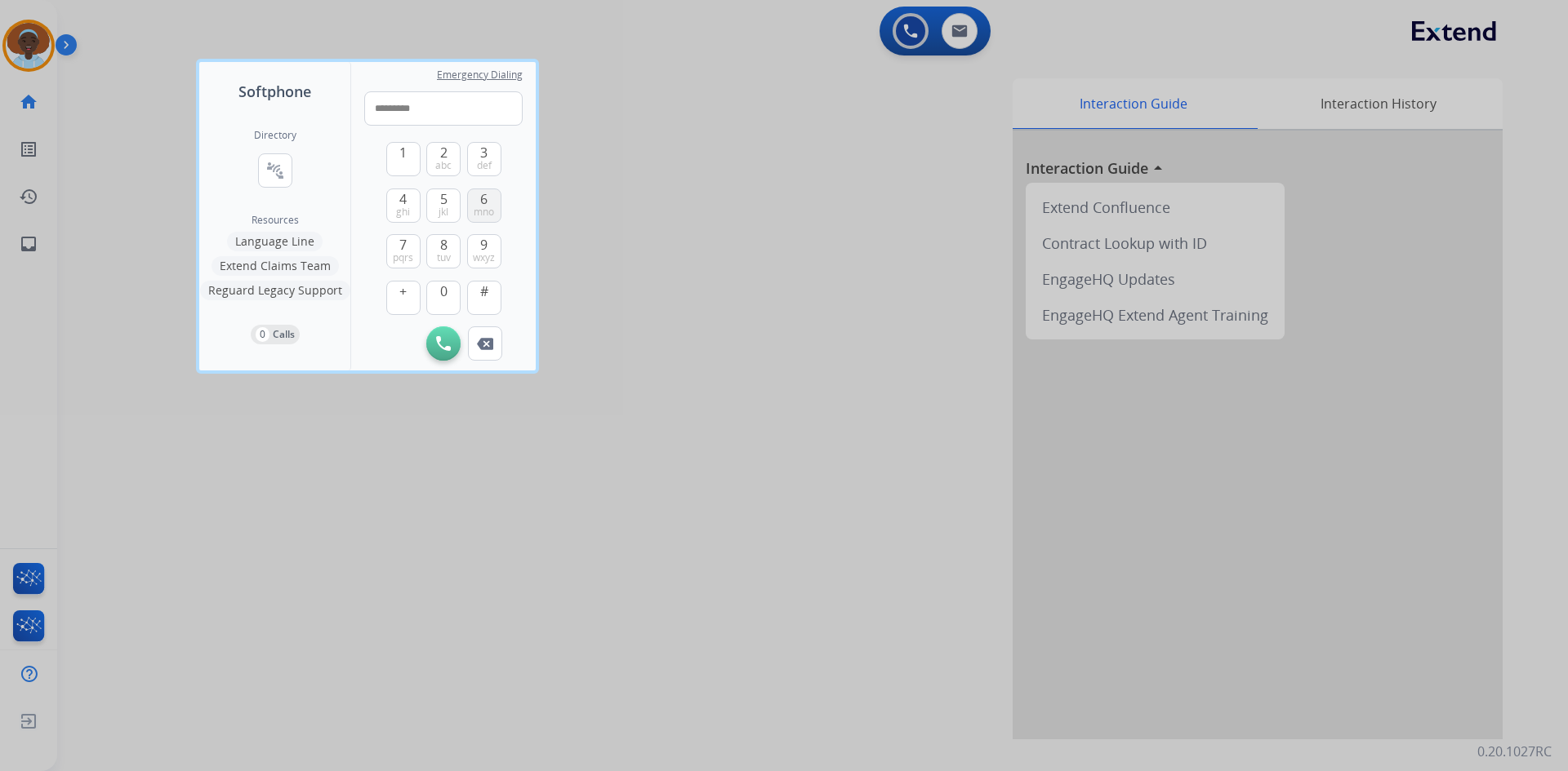
type input "**********"
click at [443, 337] on img at bounding box center [443, 344] width 15 height 15
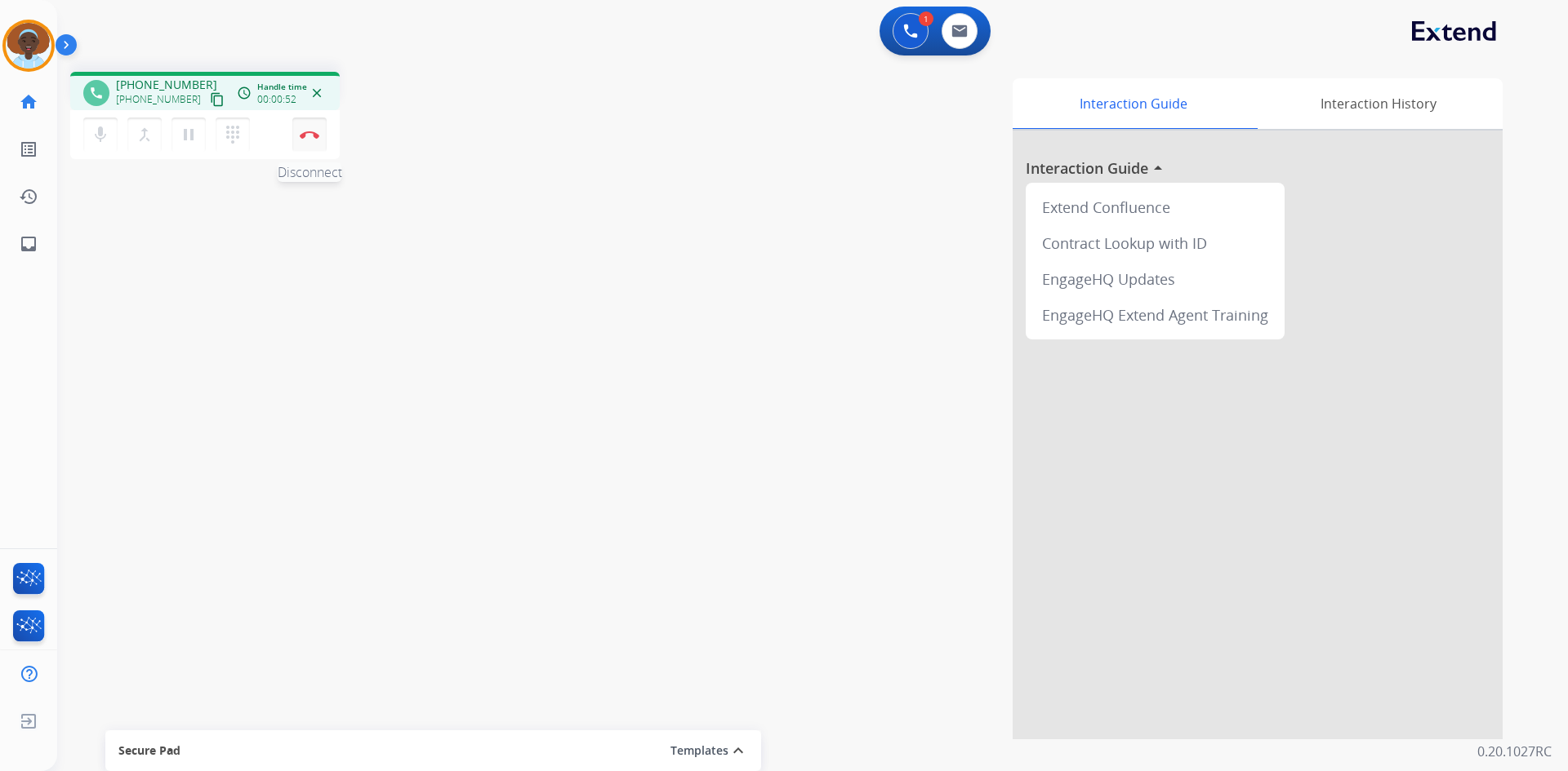
click at [313, 134] on img at bounding box center [309, 134] width 20 height 8
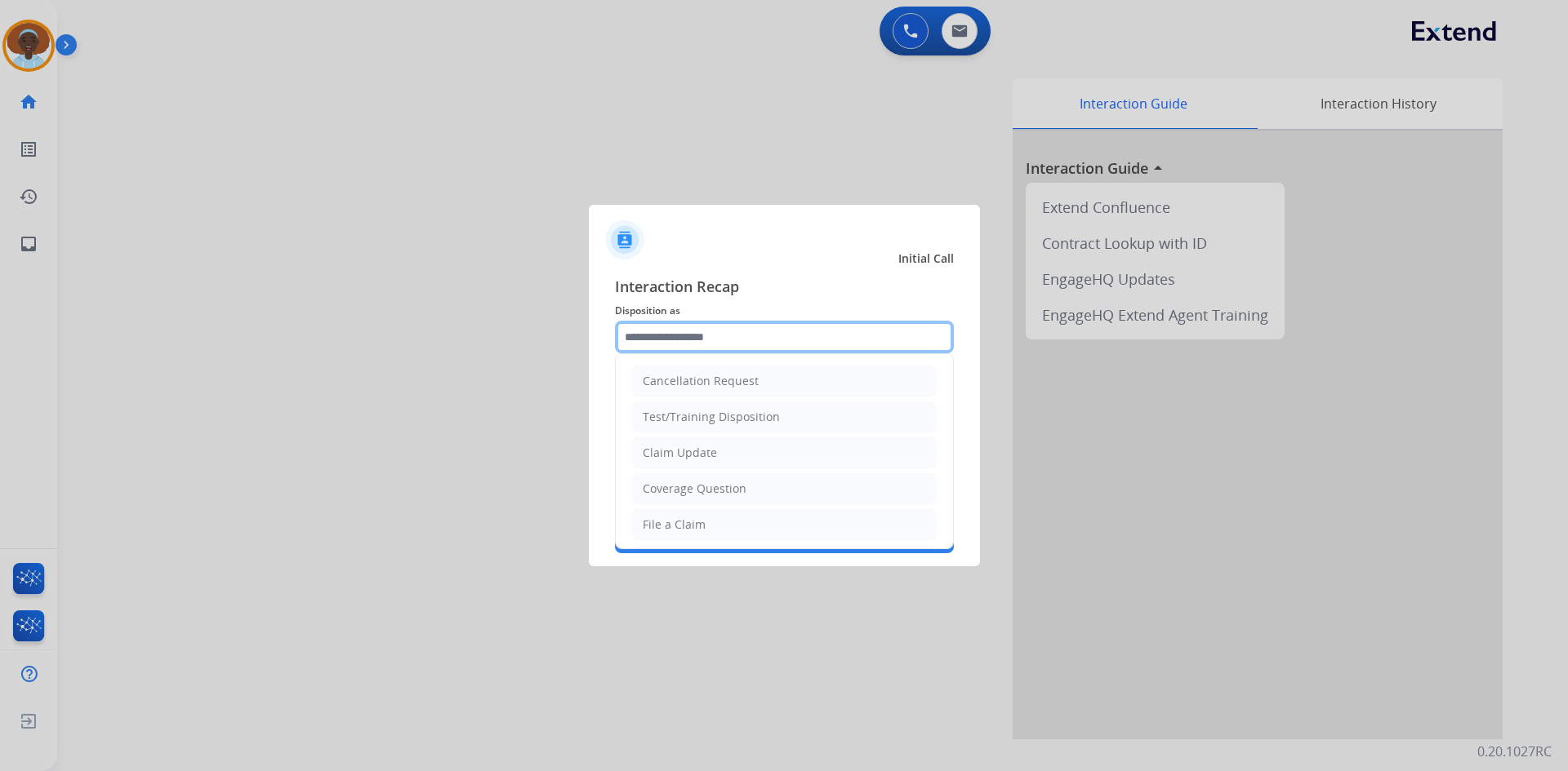
click at [730, 334] on input "text" at bounding box center [784, 337] width 339 height 33
click at [717, 455] on li "Claim Update" at bounding box center [784, 452] width 305 height 31
type input "**********"
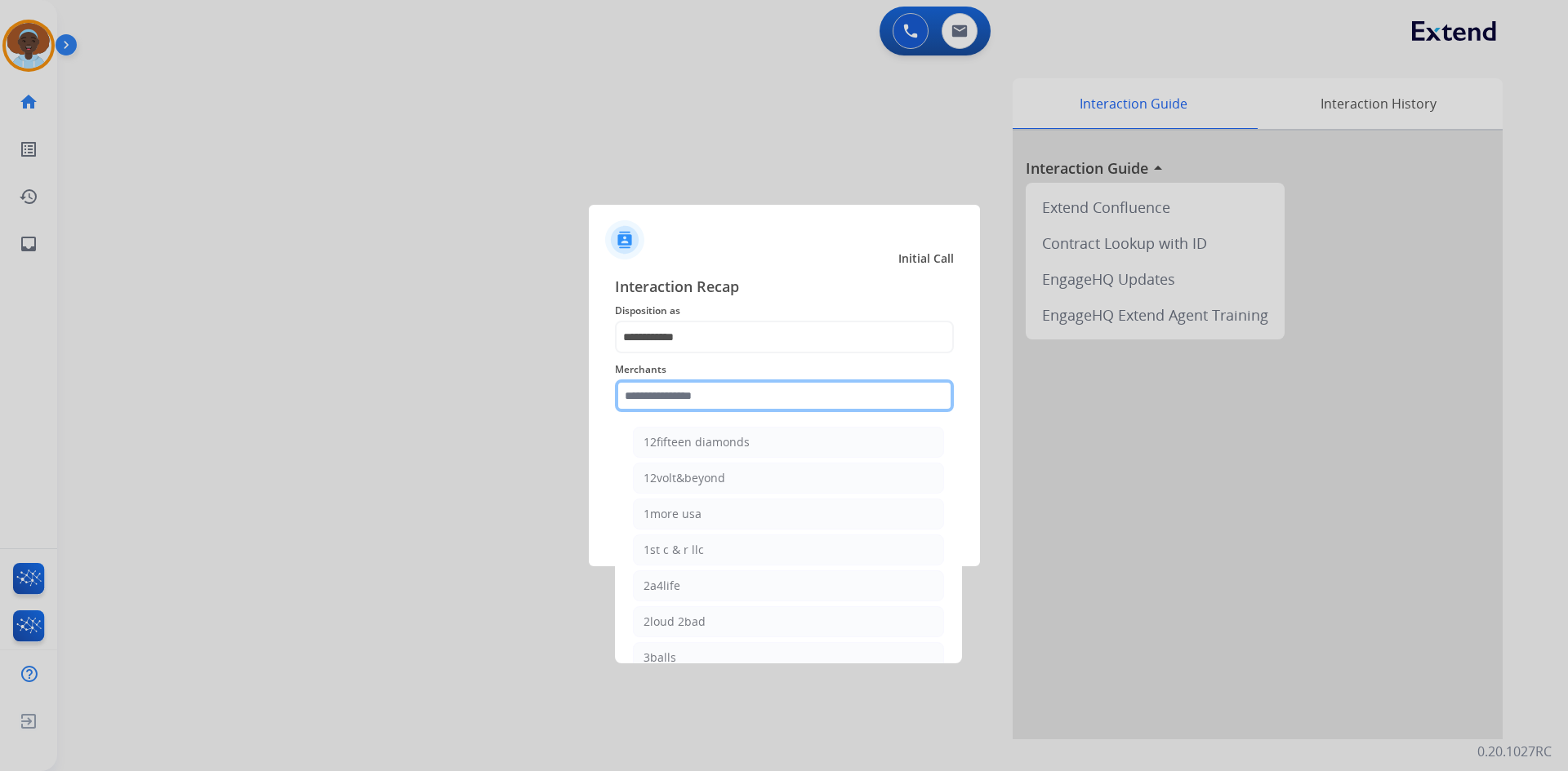
click at [669, 386] on input "text" at bounding box center [784, 395] width 339 height 33
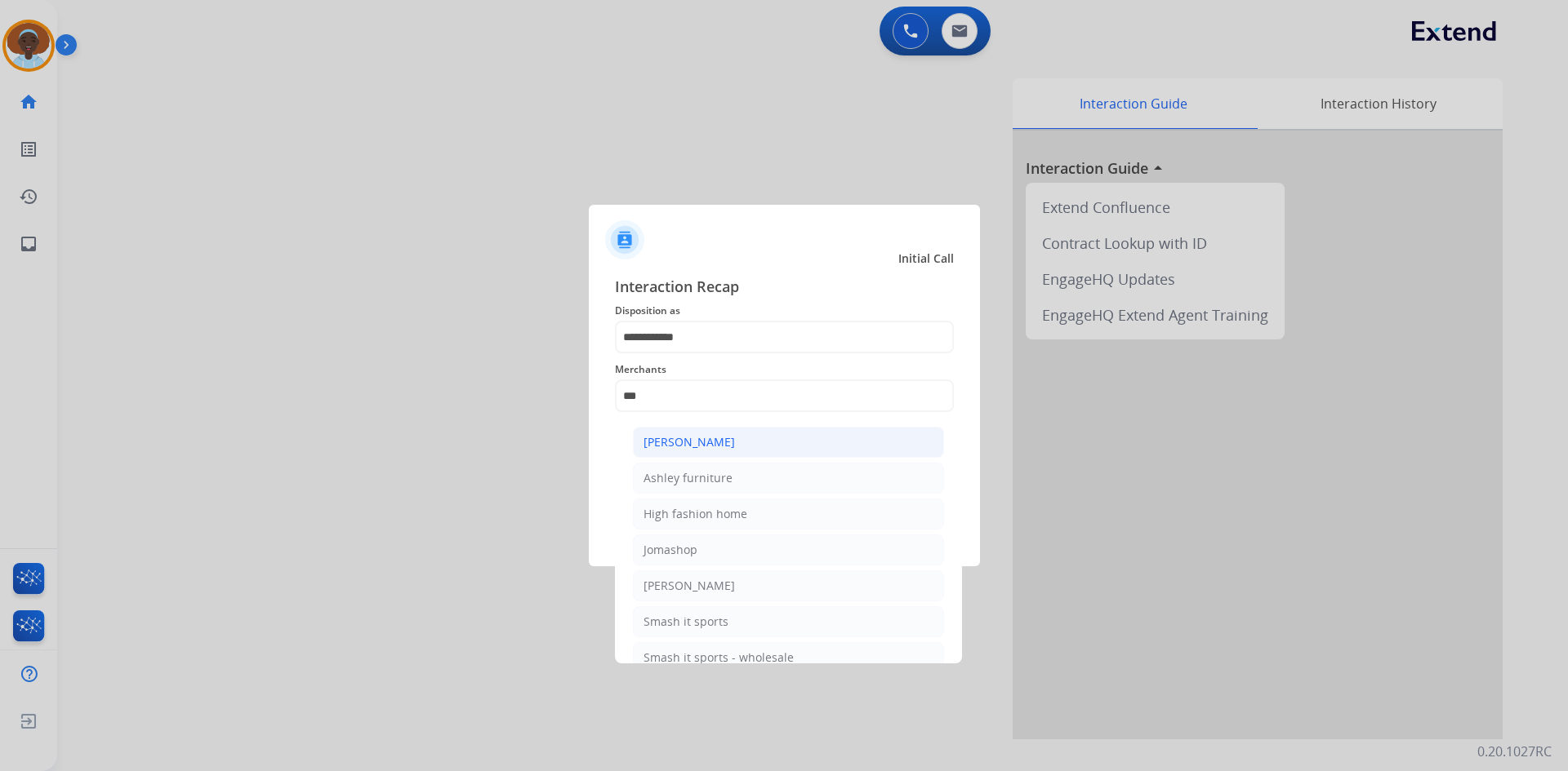
click at [738, 441] on li "[PERSON_NAME]" at bounding box center [788, 442] width 312 height 31
type input "**********"
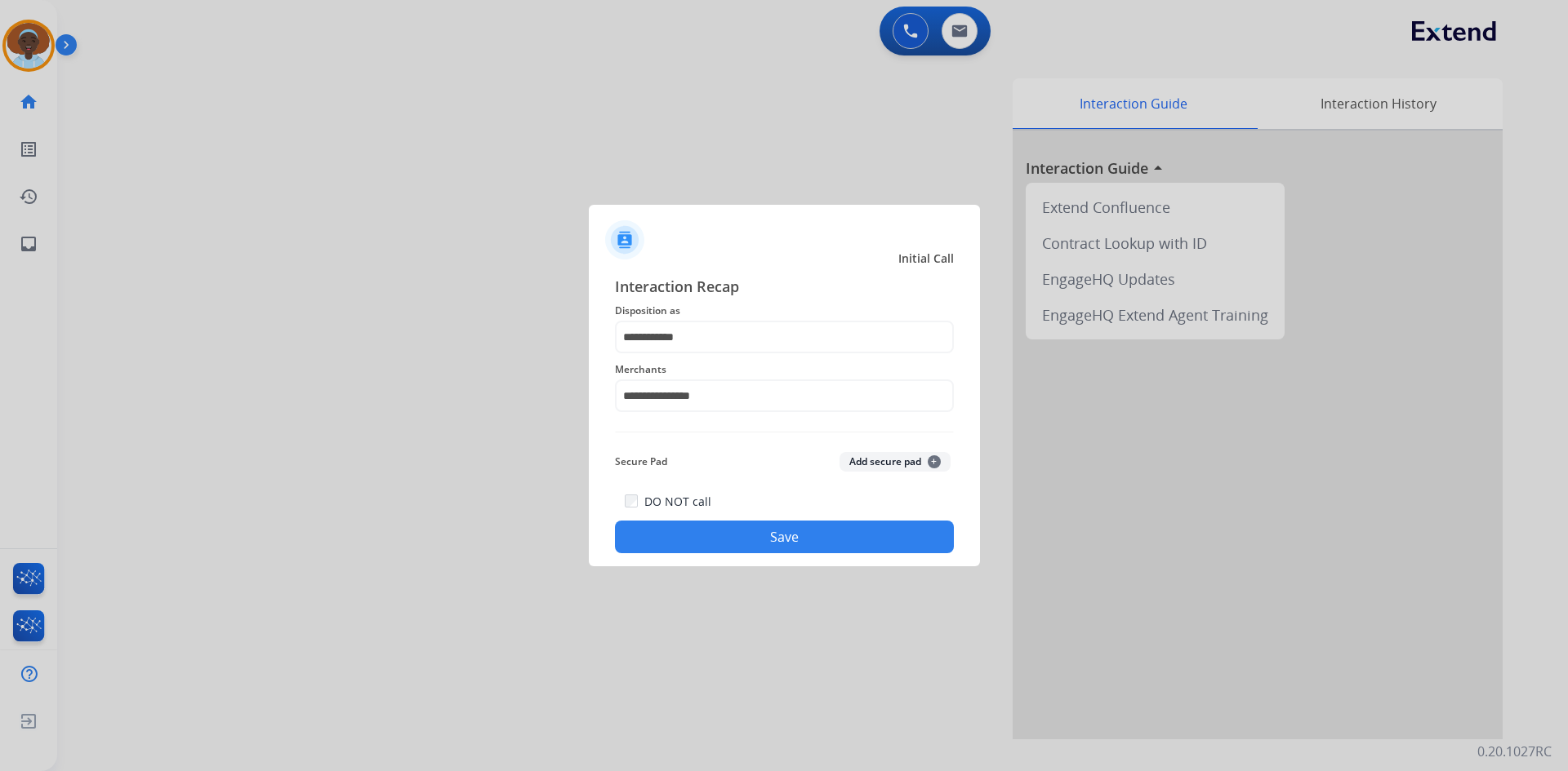
click at [785, 541] on button "Save" at bounding box center [784, 537] width 339 height 33
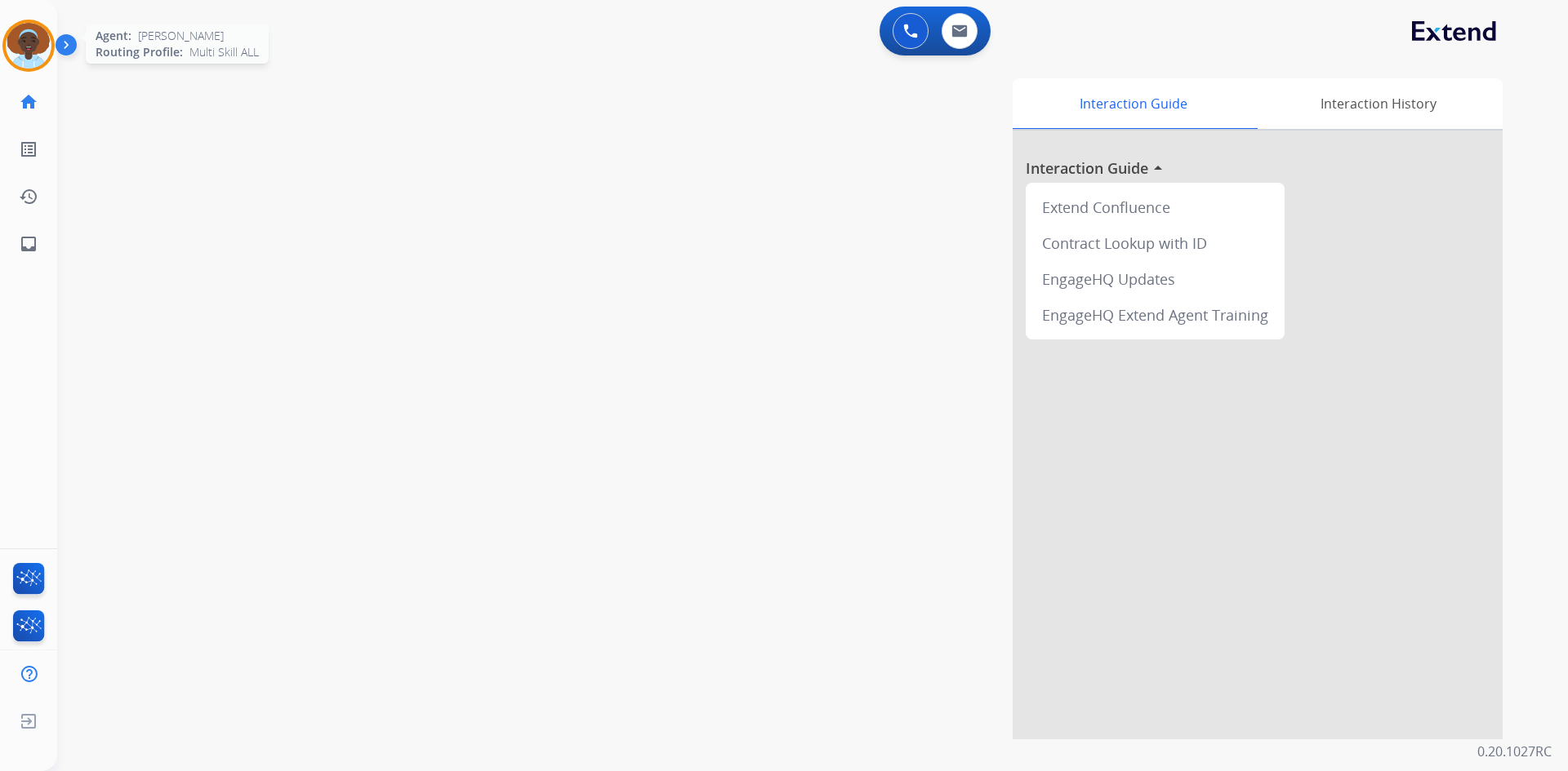
click at [37, 47] on img at bounding box center [28, 46] width 46 height 46
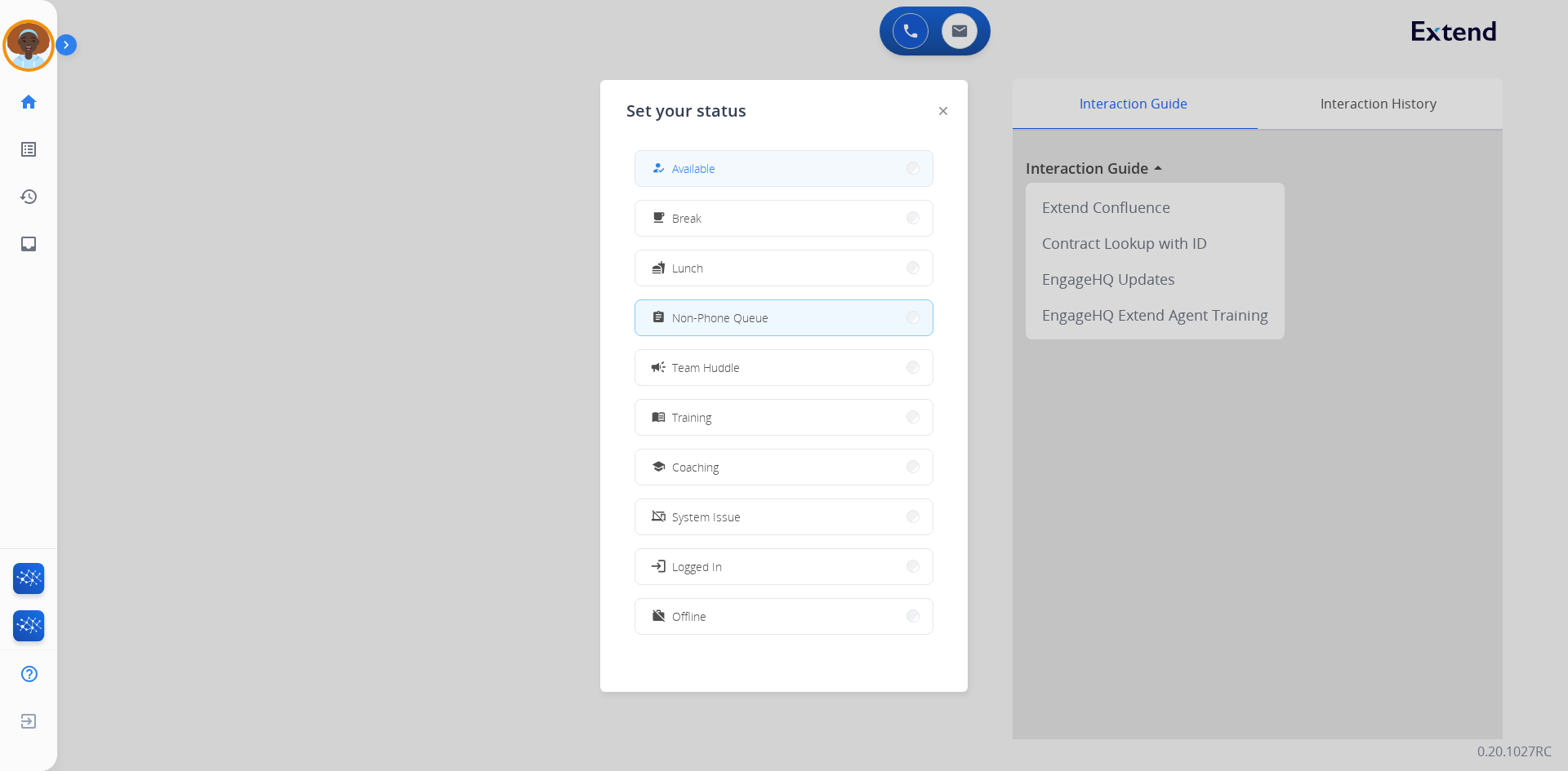
click at [703, 173] on span "Available" at bounding box center [694, 169] width 43 height 17
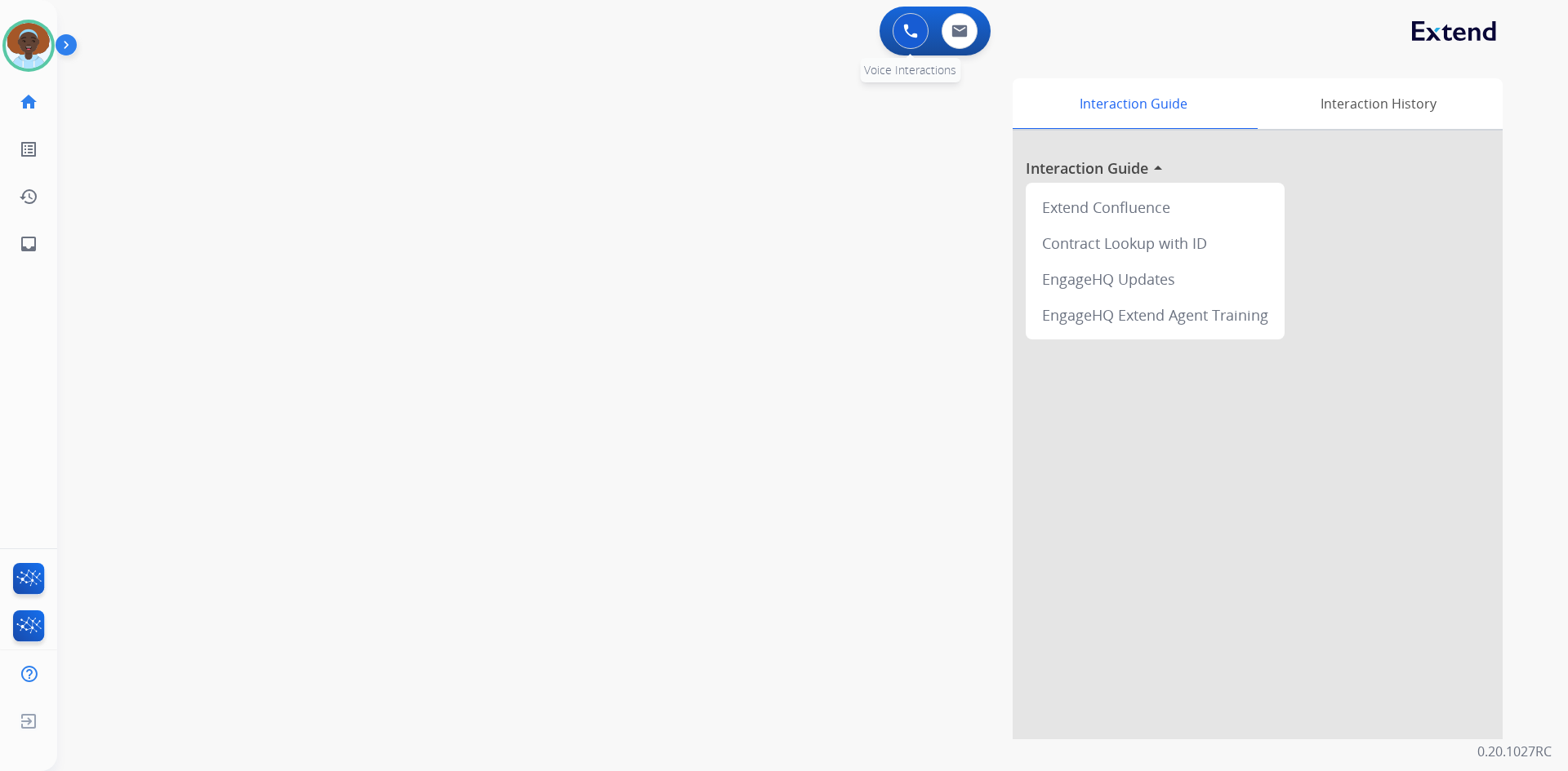
click at [912, 34] on img at bounding box center [910, 31] width 15 height 15
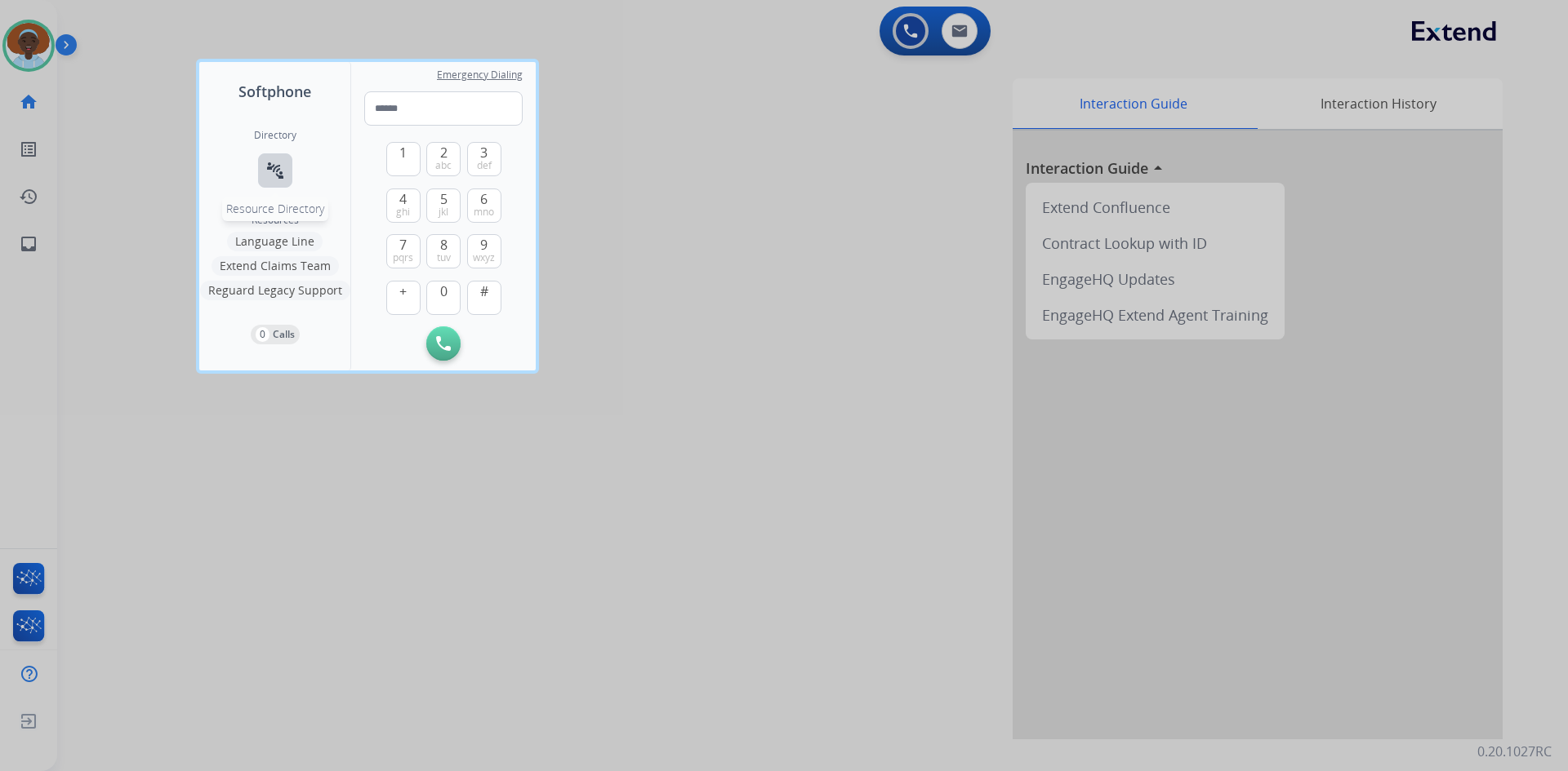
click at [272, 167] on mat-icon "connect_without_contact" at bounding box center [275, 170] width 20 height 20
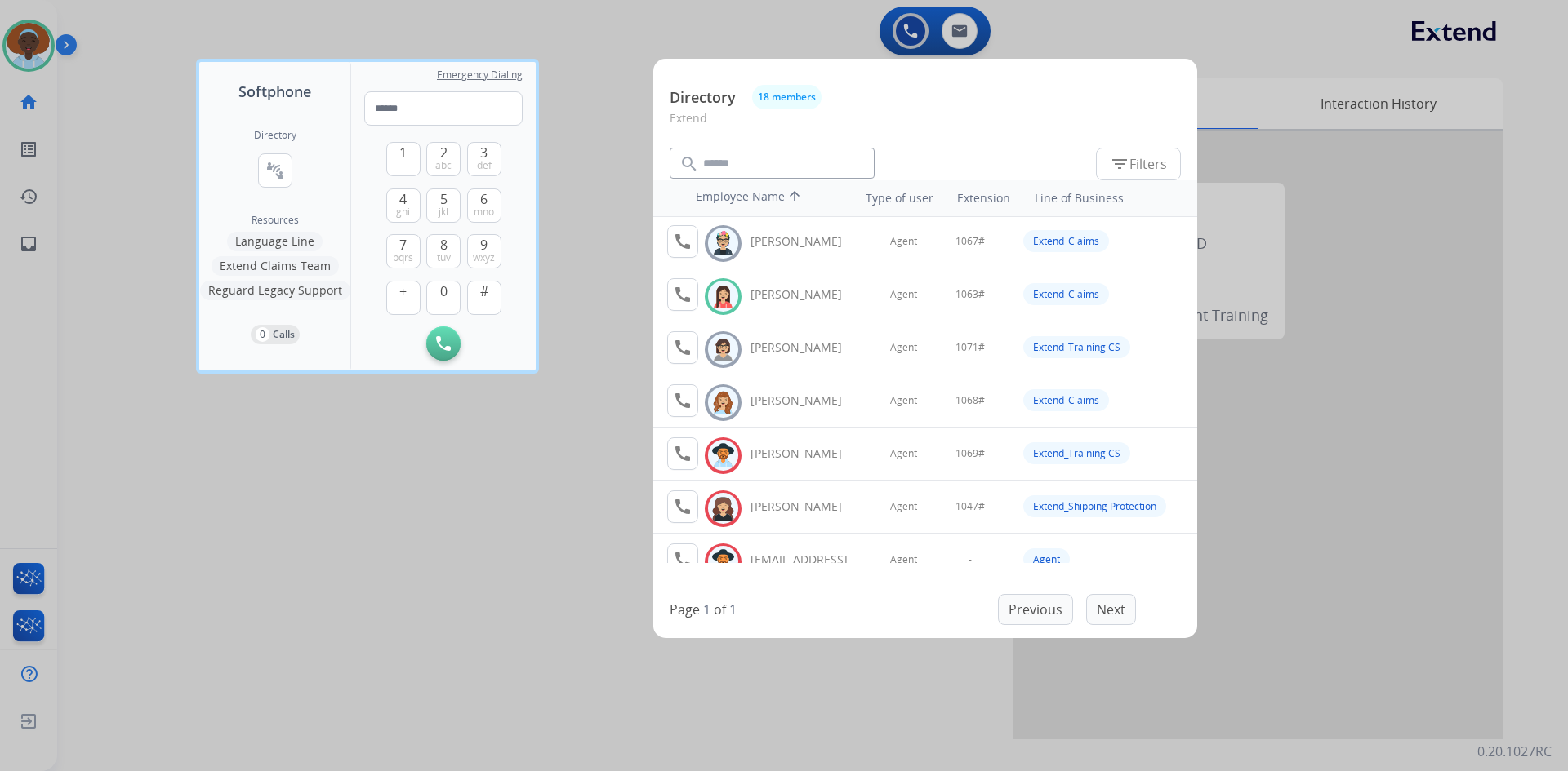
scroll to position [622, 0]
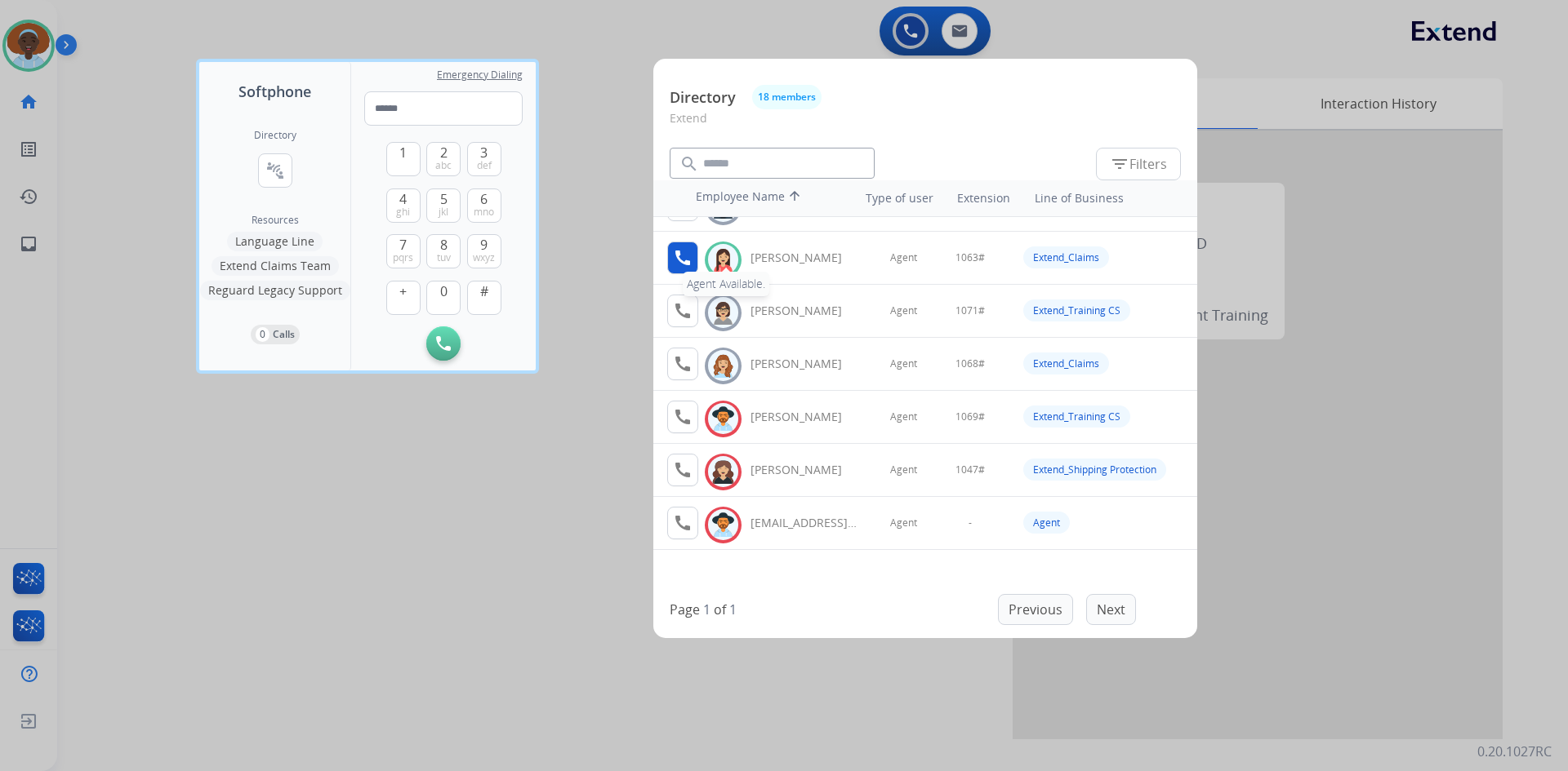
click at [680, 255] on mat-icon "call" at bounding box center [682, 257] width 20 height 20
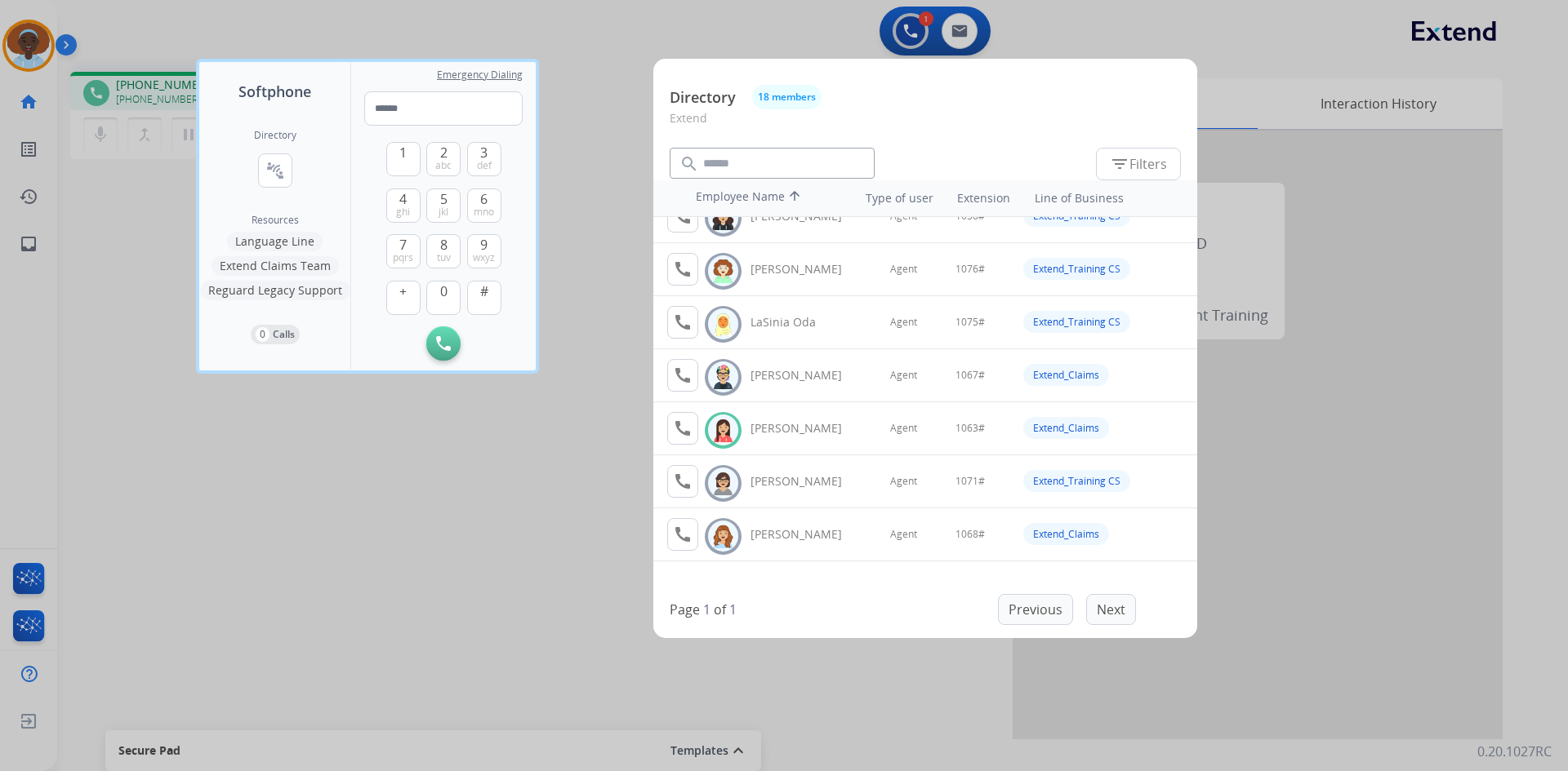
scroll to position [489, 0]
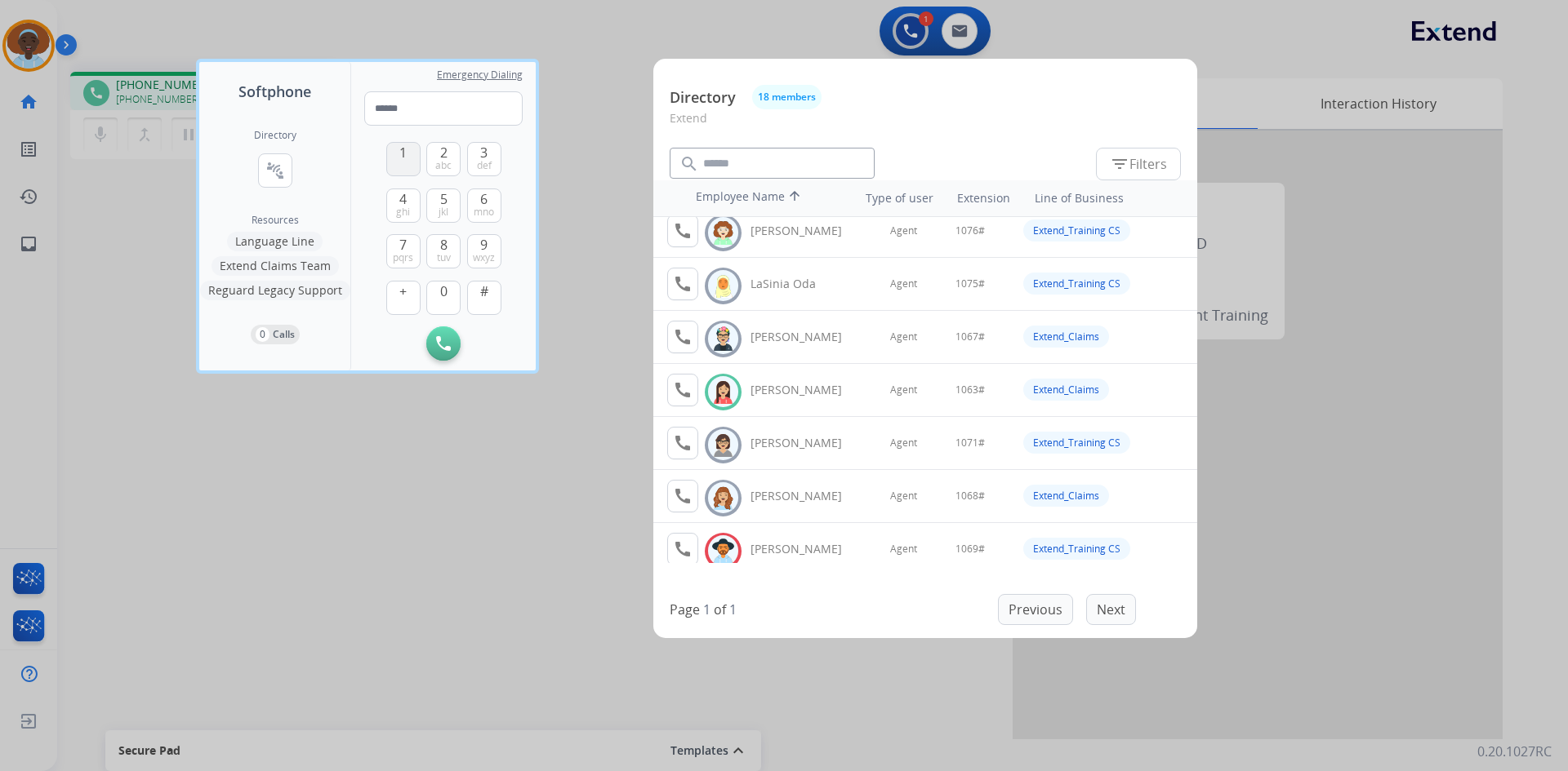
click at [401, 152] on span "1" at bounding box center [403, 152] width 7 height 20
click at [443, 292] on span "0" at bounding box center [444, 291] width 7 height 20
drag, startPoint x: 480, startPoint y: 203, endPoint x: 480, endPoint y: 180, distance: 23.0
click at [480, 199] on span "6" at bounding box center [484, 199] width 7 height 20
click at [489, 145] on button "3 def" at bounding box center [484, 158] width 35 height 34
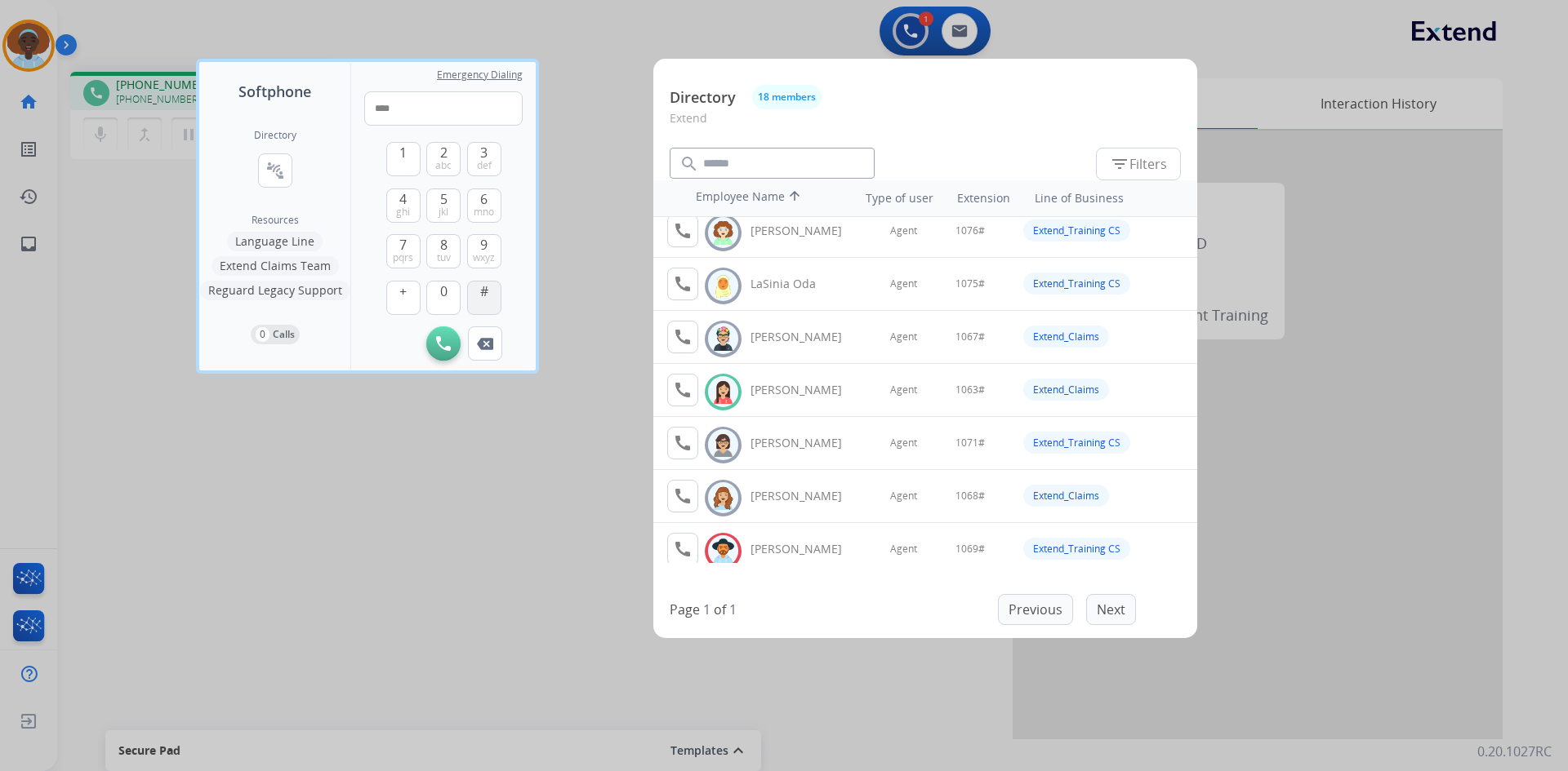
click at [482, 294] on span "#" at bounding box center [484, 291] width 8 height 20
type input "*****"
click at [504, 418] on div at bounding box center [784, 385] width 1568 height 771
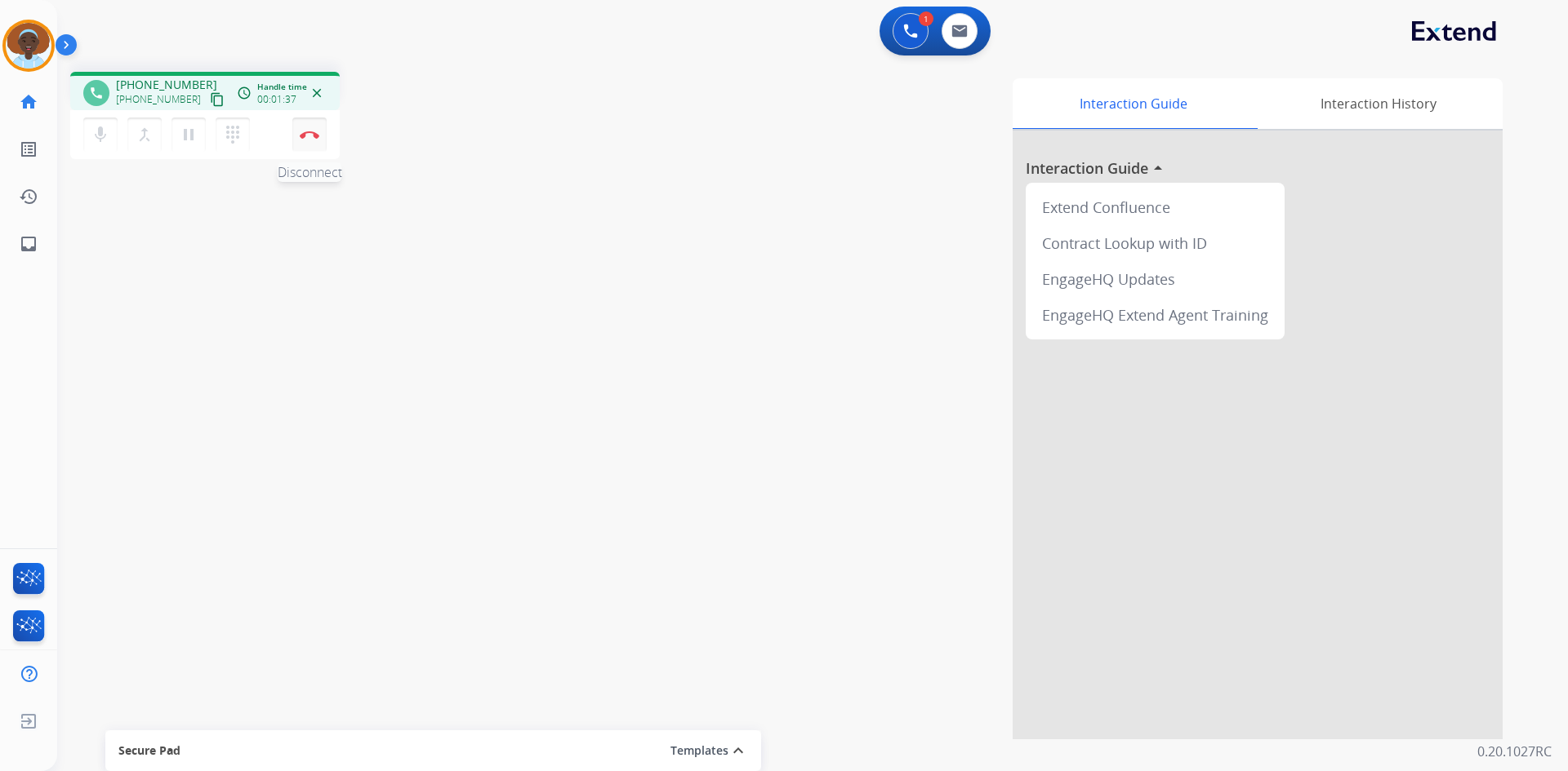
click at [319, 136] on button "Disconnect" at bounding box center [309, 134] width 35 height 34
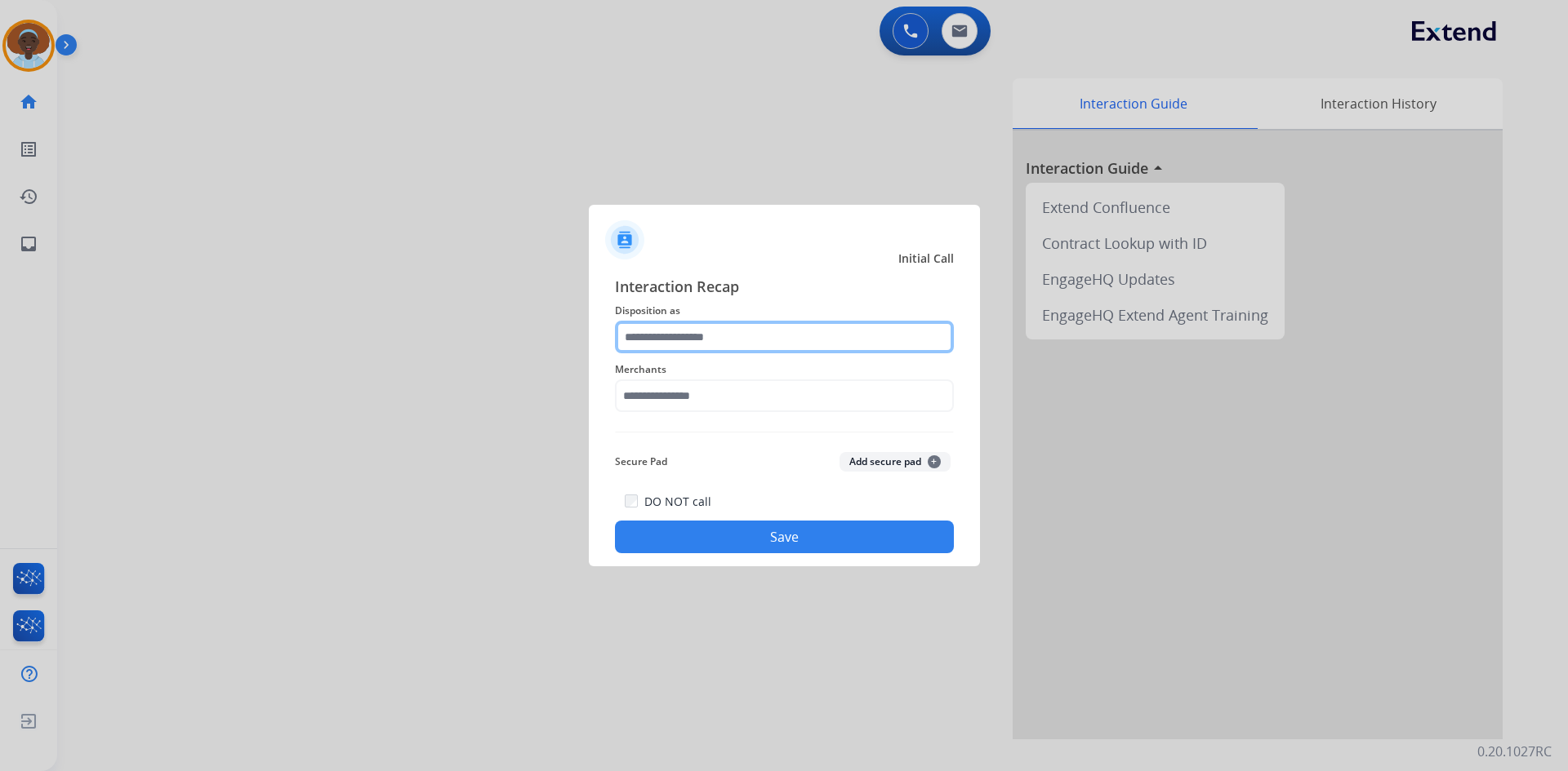
click at [746, 334] on input "text" at bounding box center [784, 337] width 339 height 33
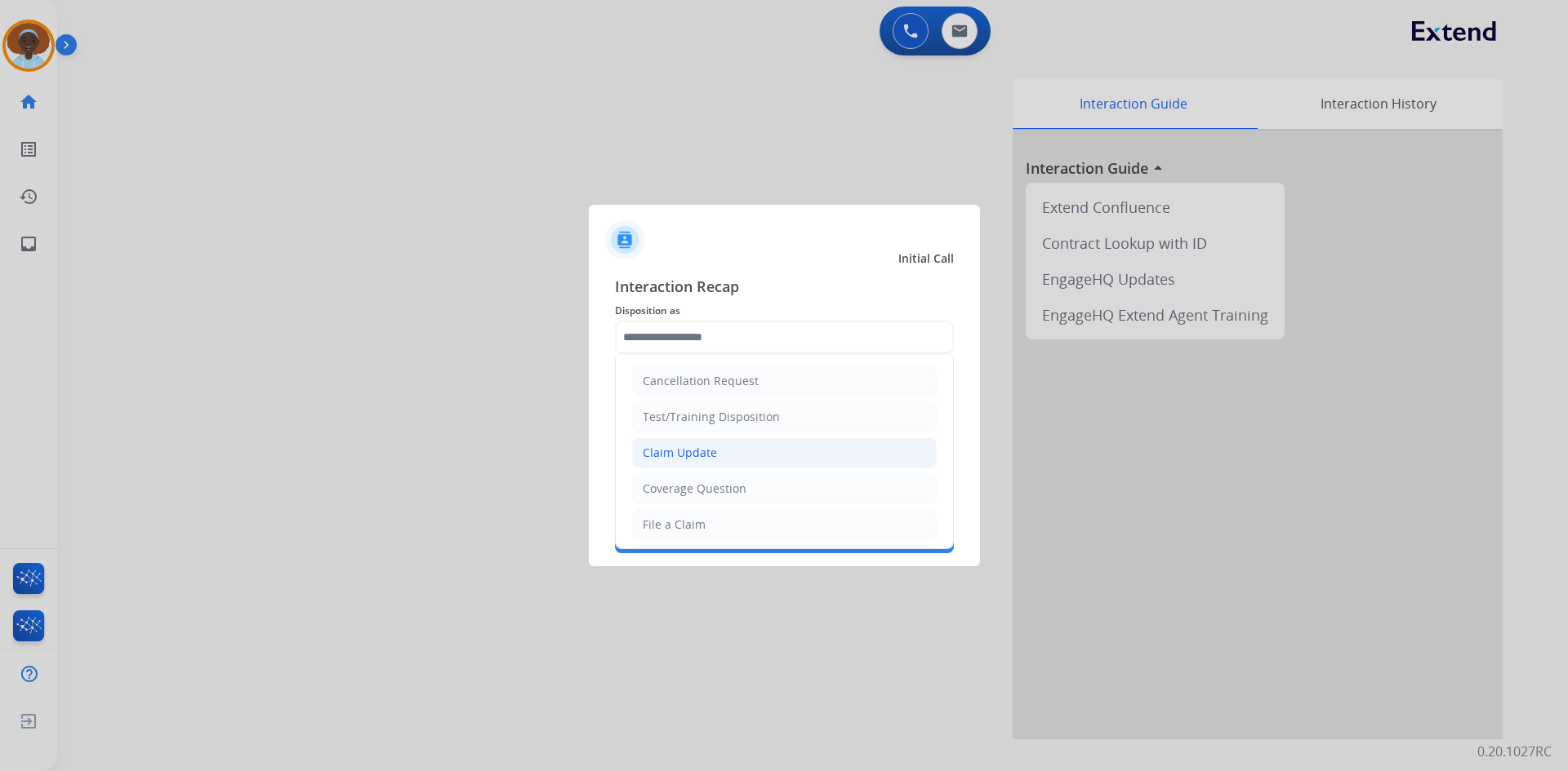
click at [736, 447] on li "Claim Update" at bounding box center [784, 452] width 305 height 31
type input "**********"
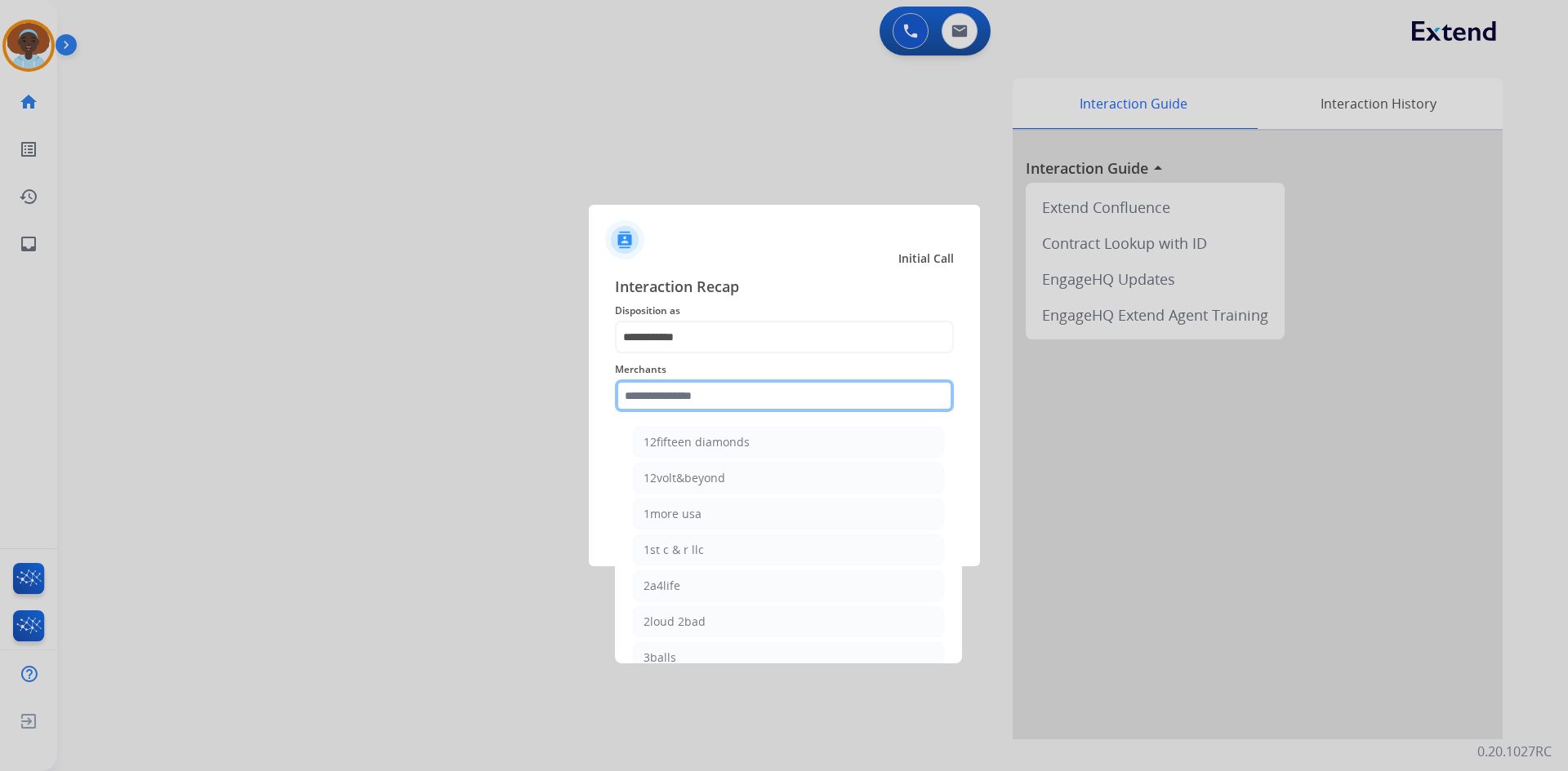
click at [677, 392] on input "text" at bounding box center [784, 395] width 339 height 33
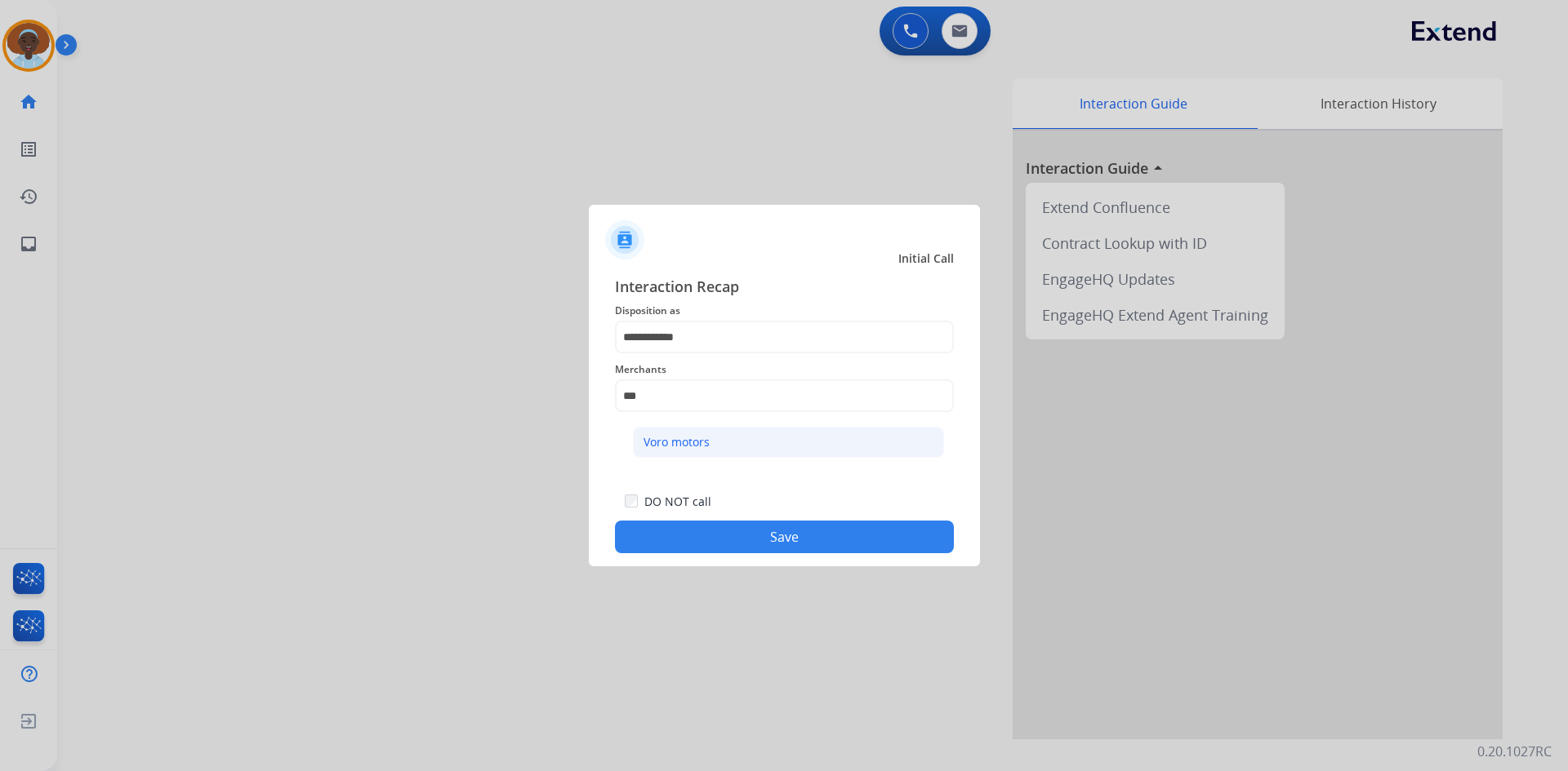
click at [686, 446] on div "Voro motors" at bounding box center [676, 443] width 66 height 17
type input "**********"
click at [784, 545] on button "Save" at bounding box center [784, 537] width 339 height 33
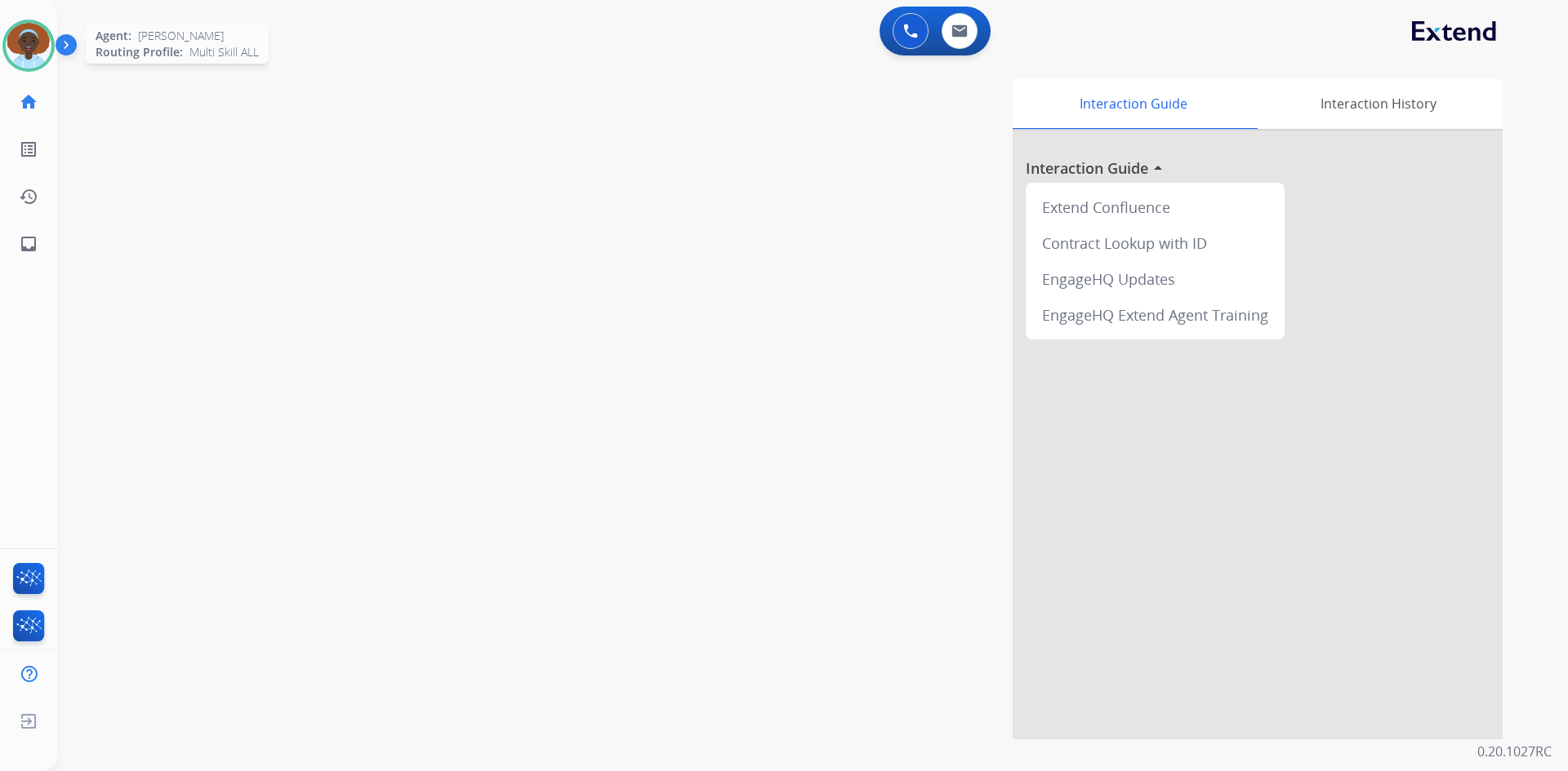
click at [32, 37] on img at bounding box center [28, 46] width 46 height 46
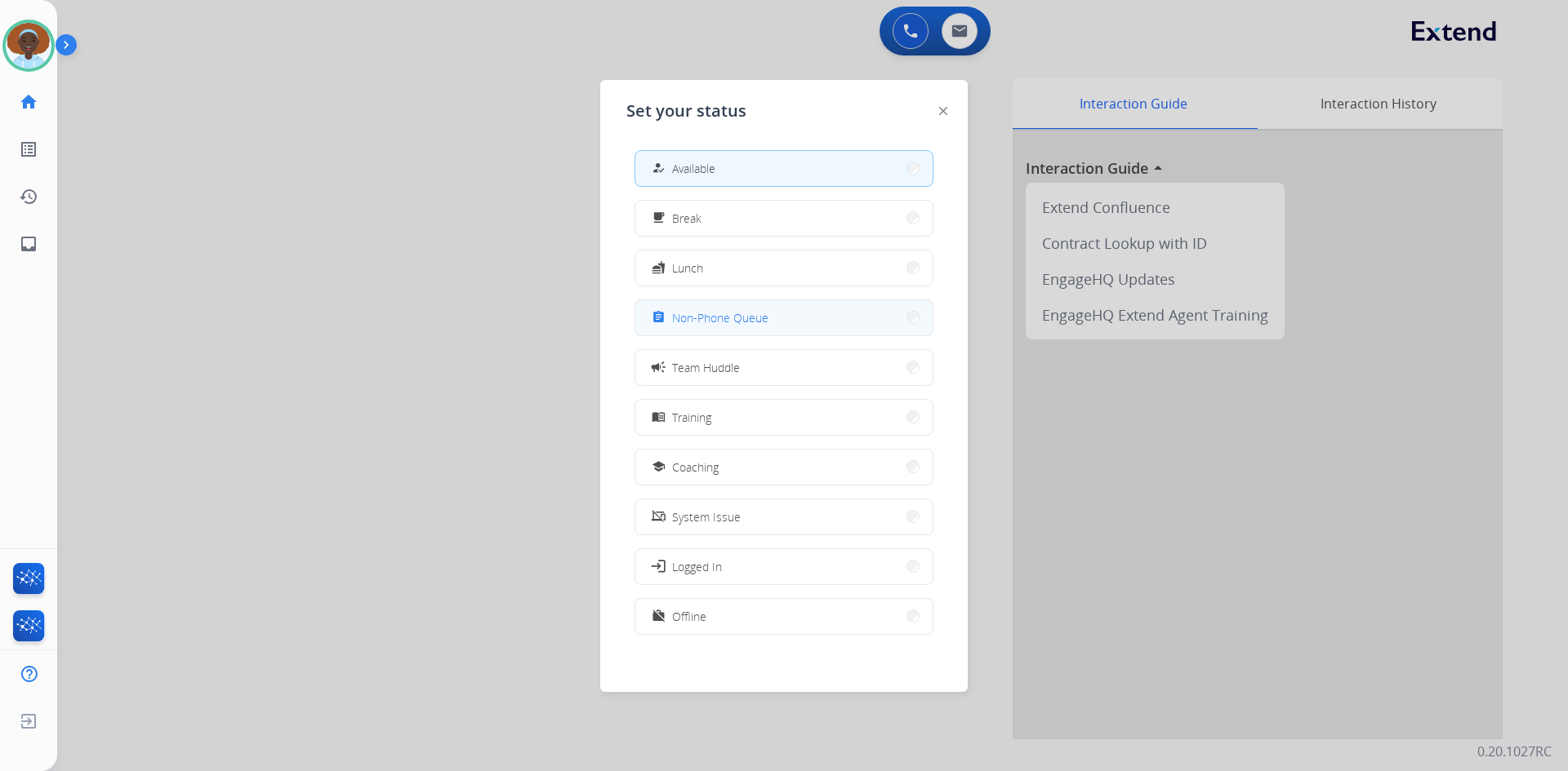
click at [728, 320] on span "Non-Phone Queue" at bounding box center [720, 318] width 96 height 17
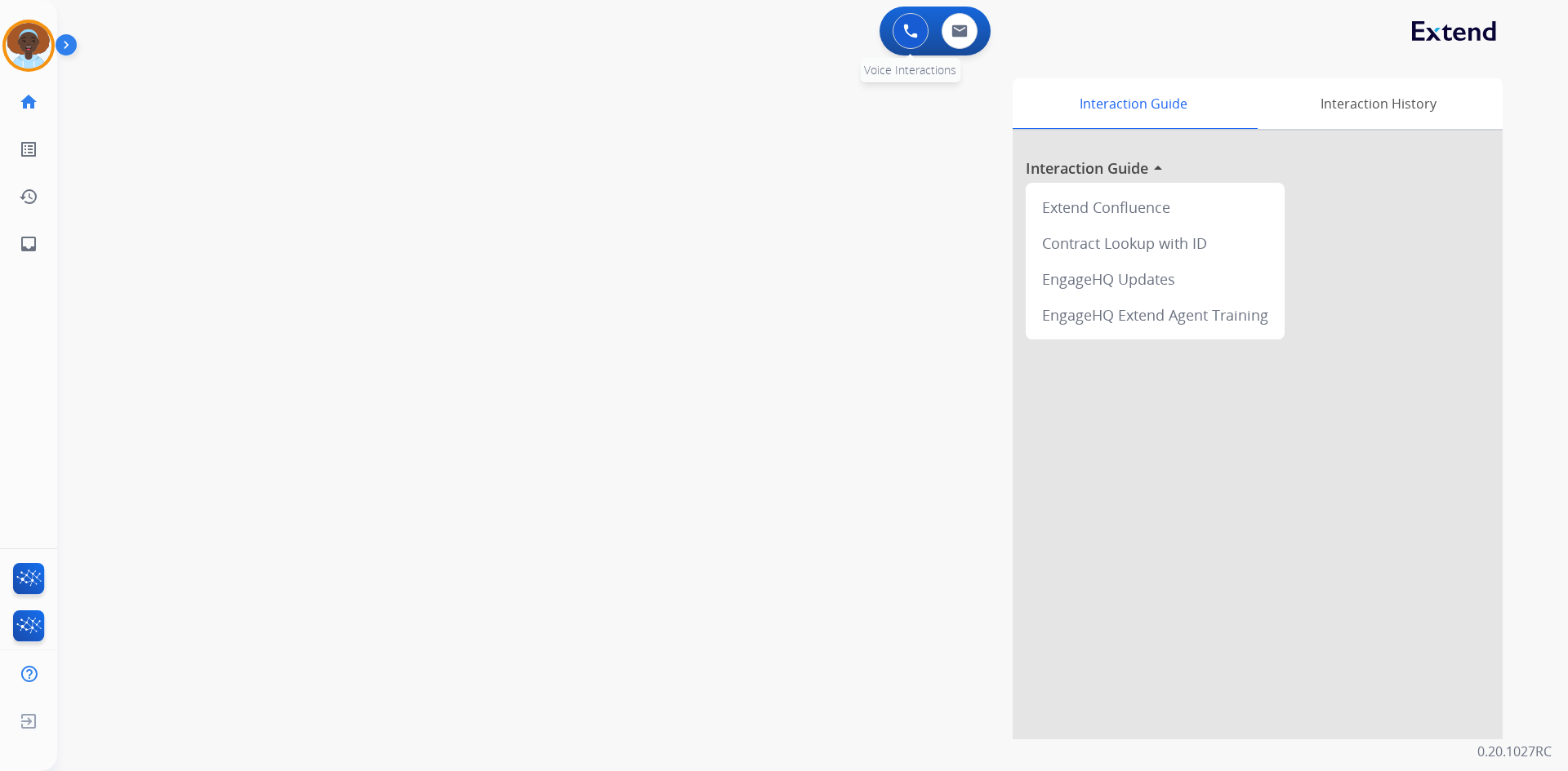
click at [914, 27] on img at bounding box center [910, 31] width 15 height 15
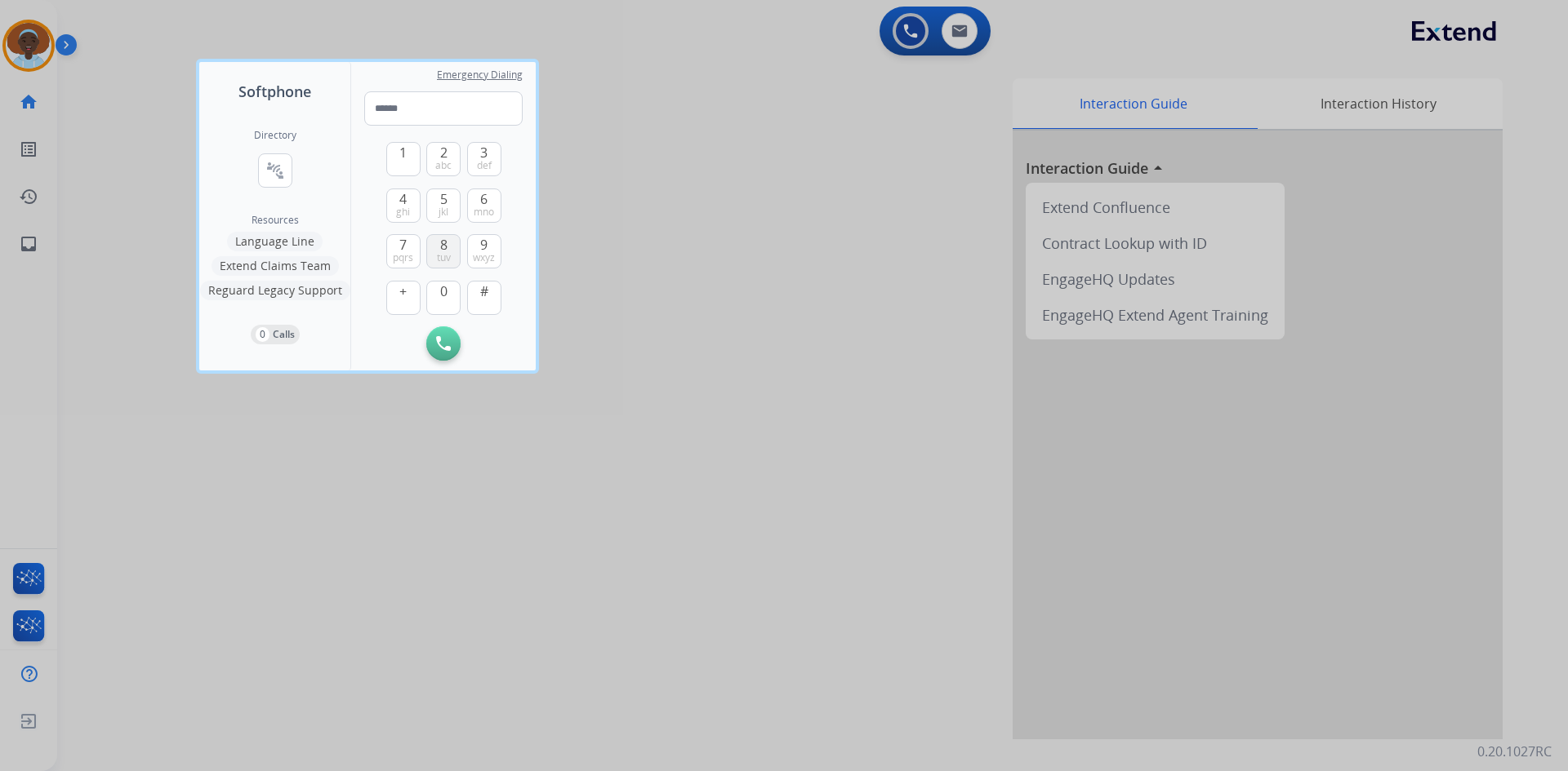
drag, startPoint x: 441, startPoint y: 250, endPoint x: 395, endPoint y: 172, distance: 90.6
click at [440, 250] on span "8" at bounding box center [444, 244] width 7 height 20
click at [402, 160] on span "1" at bounding box center [403, 152] width 7 height 20
click at [446, 206] on span "jkl" at bounding box center [443, 213] width 10 height 13
drag, startPoint x: 396, startPoint y: 245, endPoint x: 476, endPoint y: 183, distance: 101.2
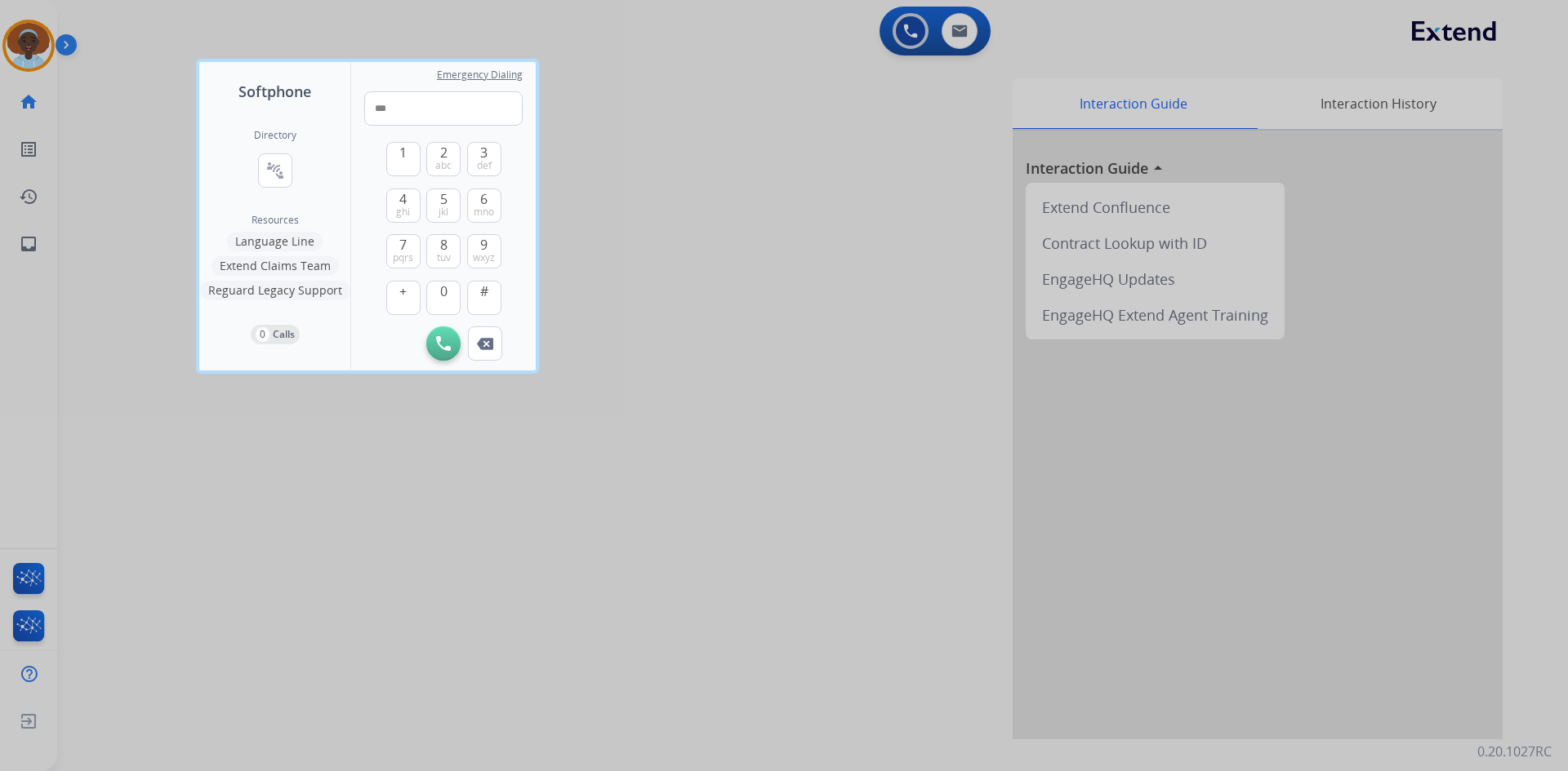
click at [396, 243] on button "7 pqrs" at bounding box center [403, 251] width 35 height 34
click at [488, 158] on span "3" at bounding box center [484, 152] width 7 height 20
click at [488, 252] on span "wxyz" at bounding box center [484, 258] width 22 height 13
drag, startPoint x: 439, startPoint y: 253, endPoint x: 429, endPoint y: 230, distance: 25.1
click at [438, 249] on button "8 tuv" at bounding box center [443, 251] width 35 height 34
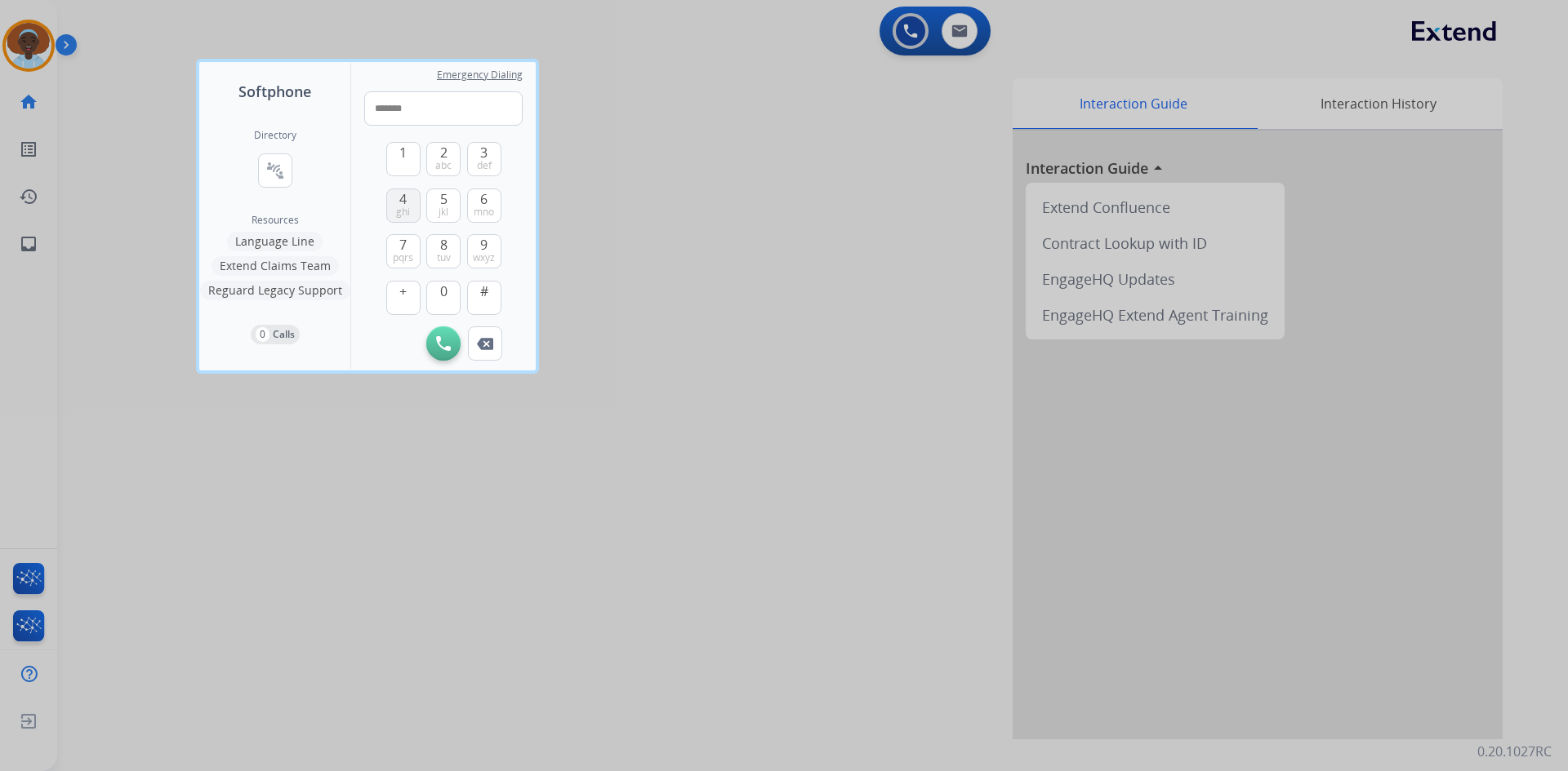
click at [403, 203] on span "4" at bounding box center [403, 199] width 7 height 20
click at [440, 292] on span "0" at bounding box center [444, 291] width 7 height 20
click at [398, 252] on span "pqrs" at bounding box center [403, 258] width 21 height 13
type input "**********"
click at [443, 345] on img at bounding box center [443, 344] width 15 height 15
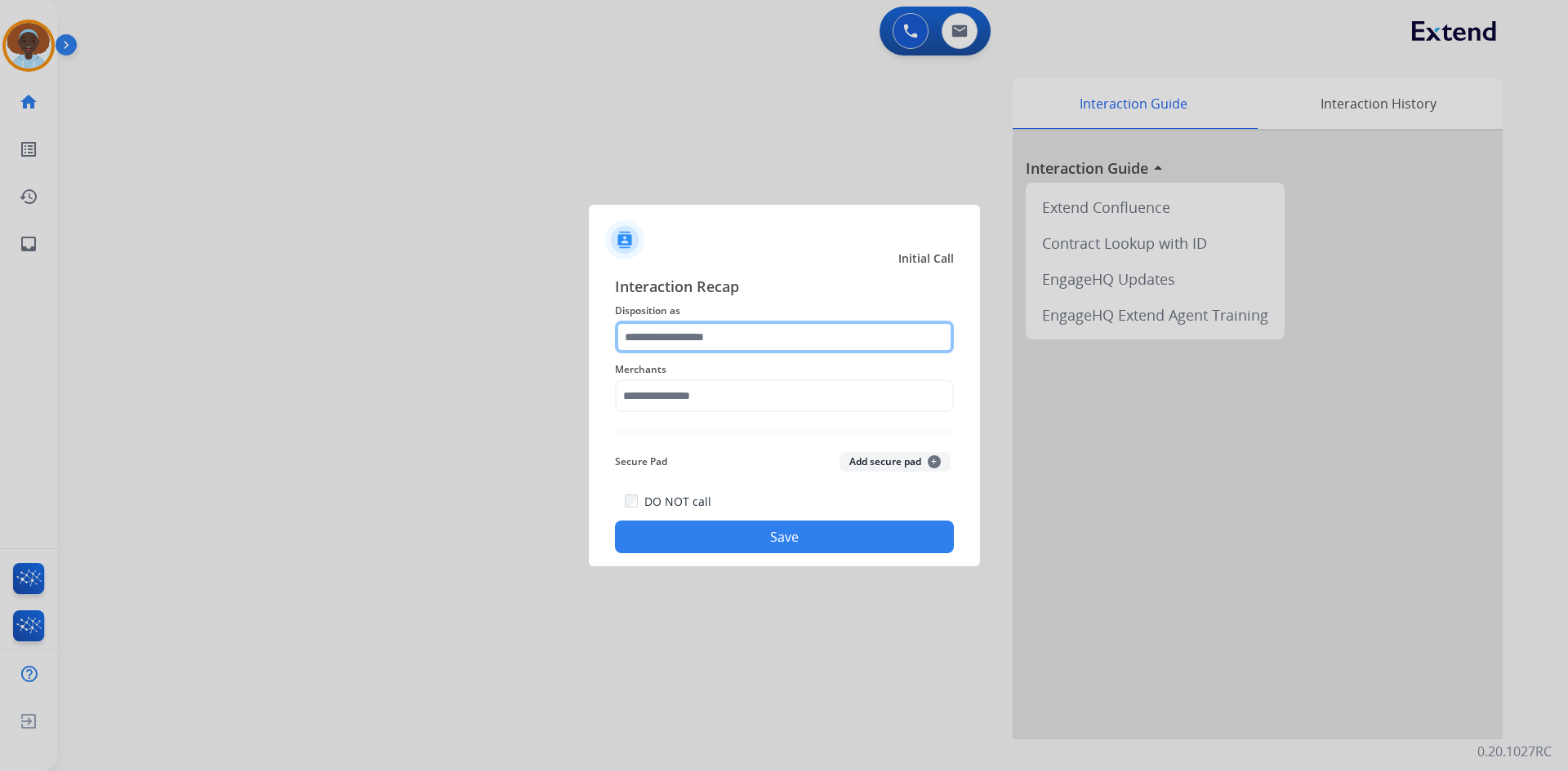
click at [705, 328] on input "text" at bounding box center [784, 337] width 339 height 33
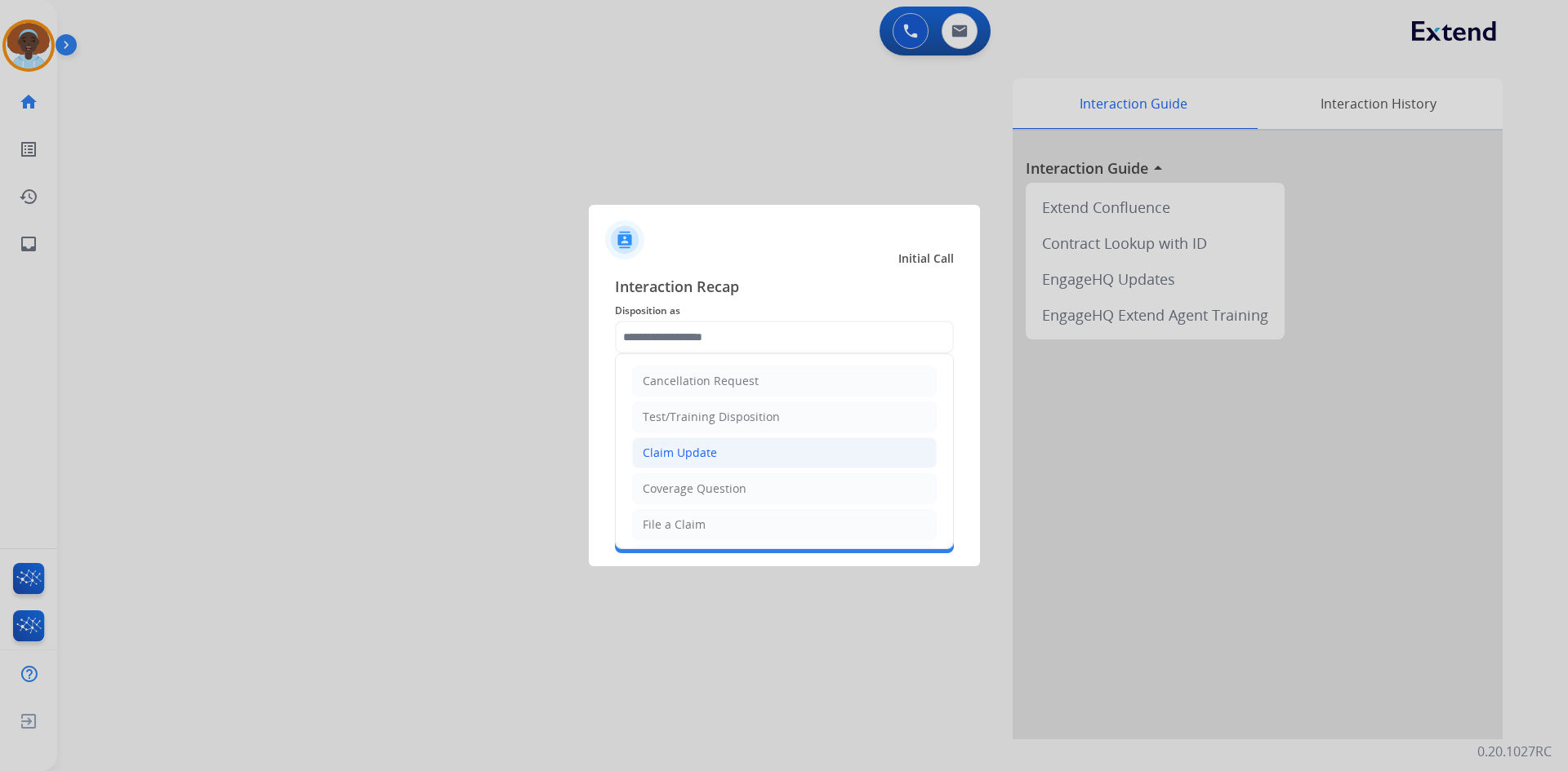
click at [718, 451] on li "Claim Update" at bounding box center [784, 452] width 305 height 31
type input "**********"
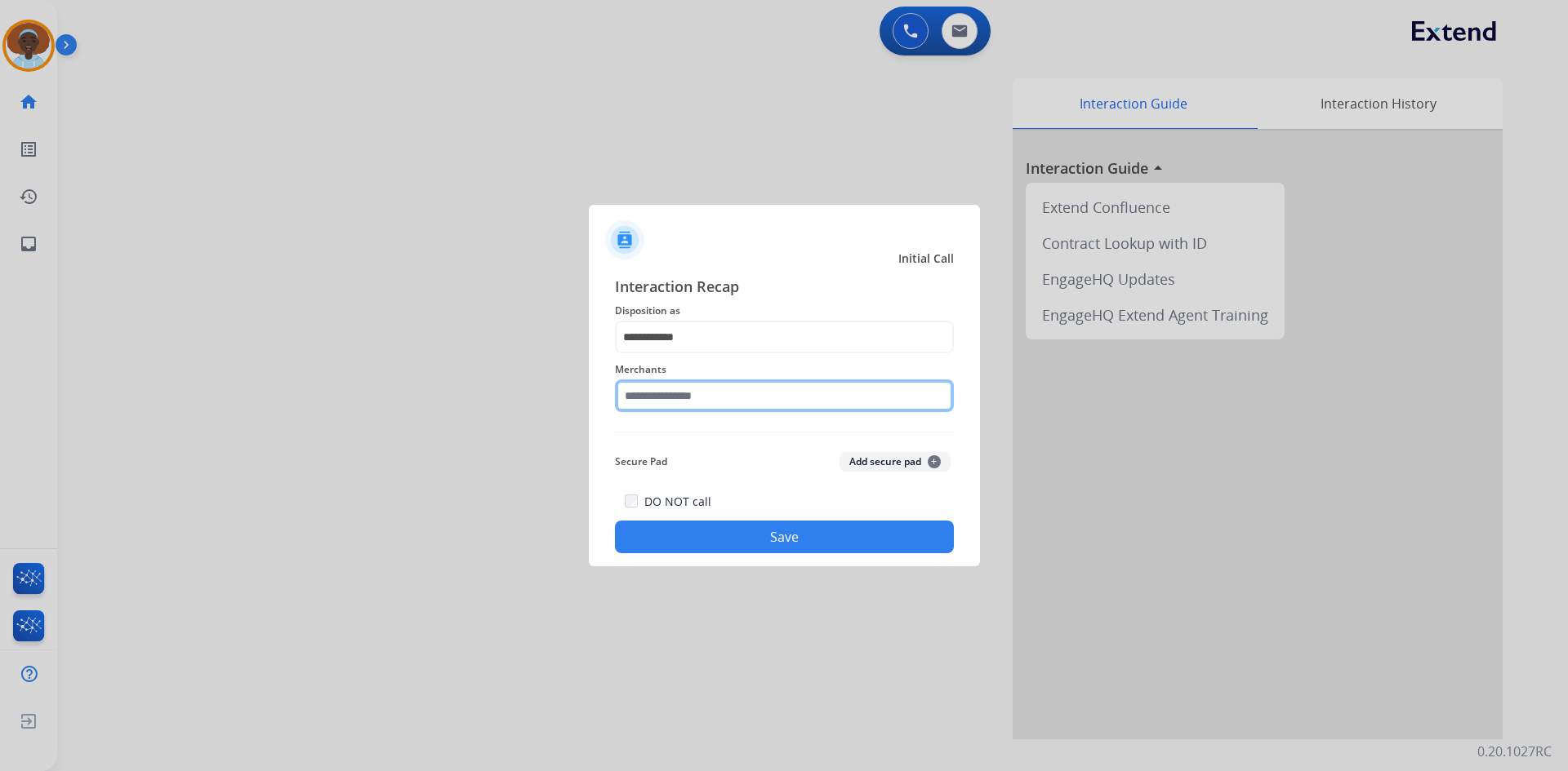
click at [720, 392] on input "text" at bounding box center [784, 395] width 339 height 33
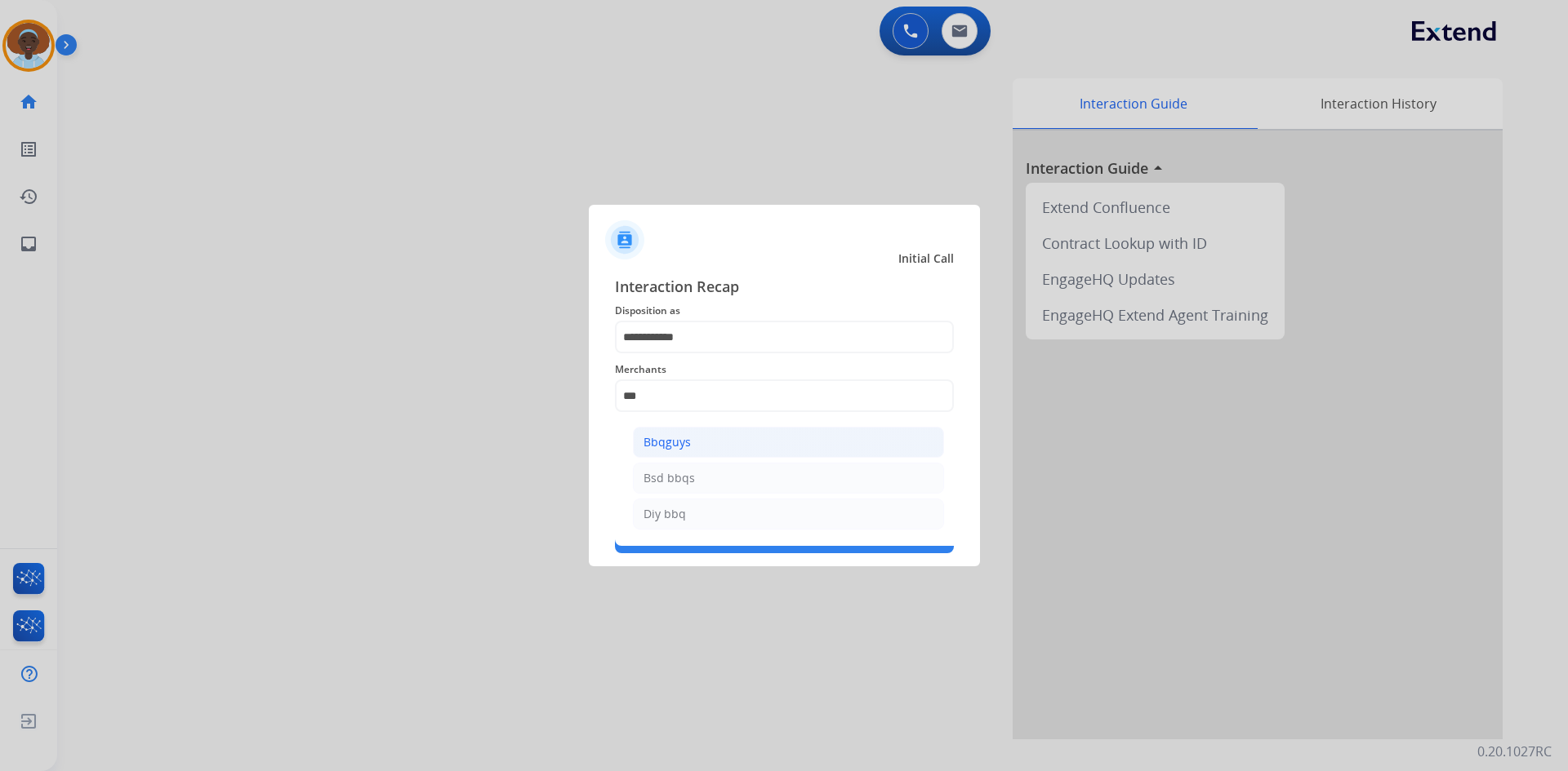
click at [701, 436] on li "Bbqguys" at bounding box center [788, 442] width 312 height 31
type input "*******"
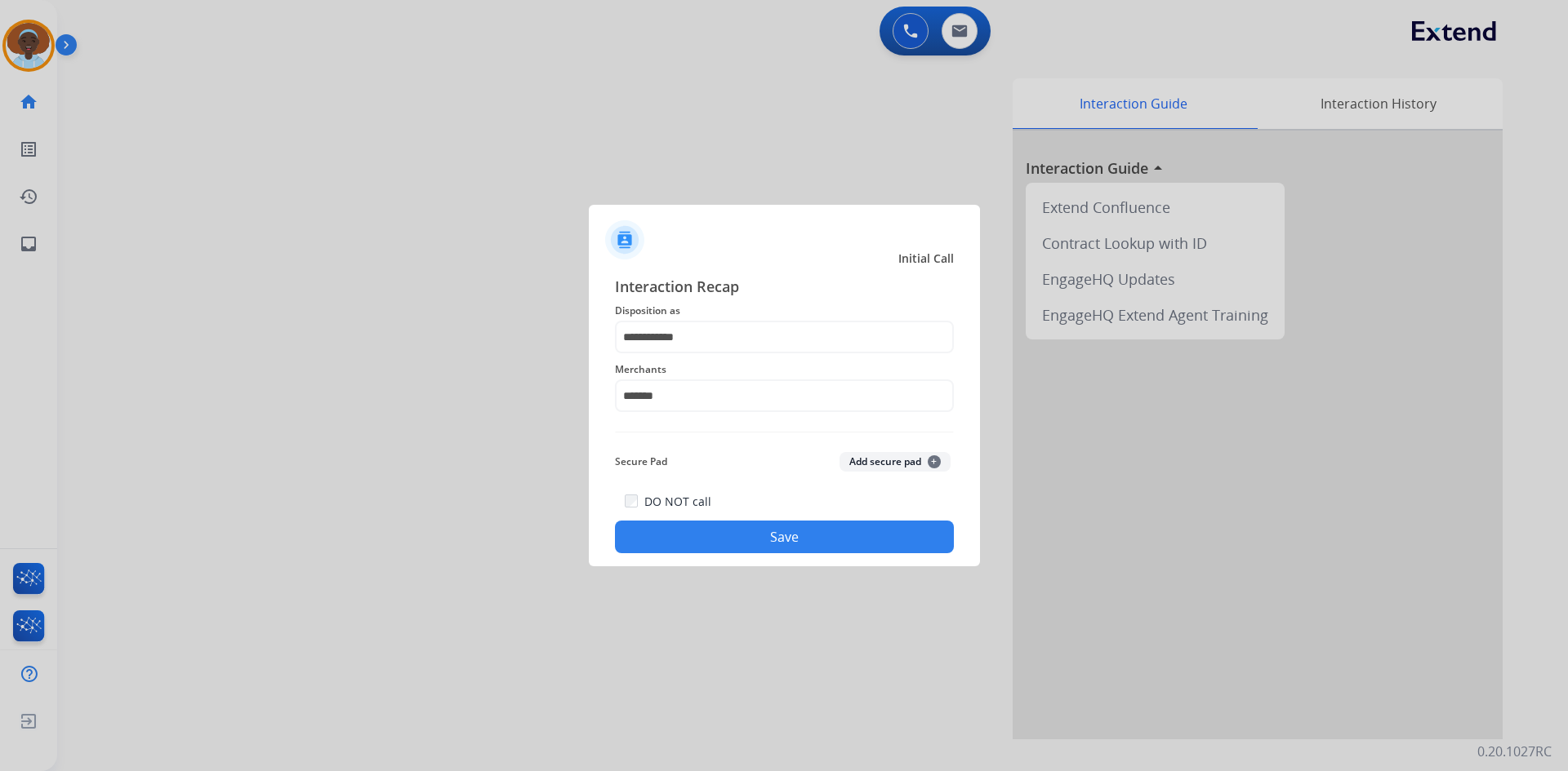
click at [816, 534] on button "Save" at bounding box center [784, 537] width 339 height 33
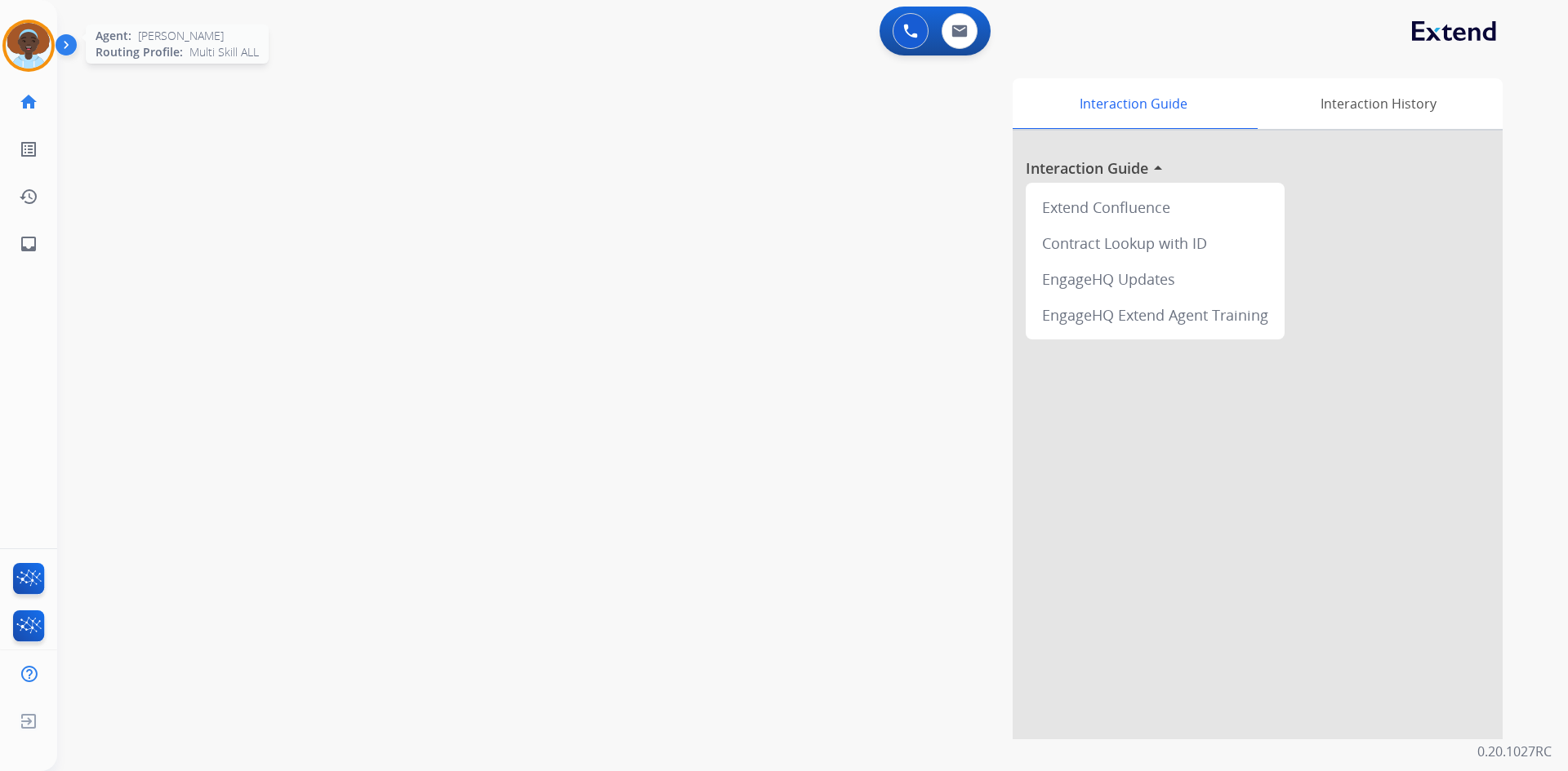
click at [36, 39] on img at bounding box center [28, 46] width 46 height 46
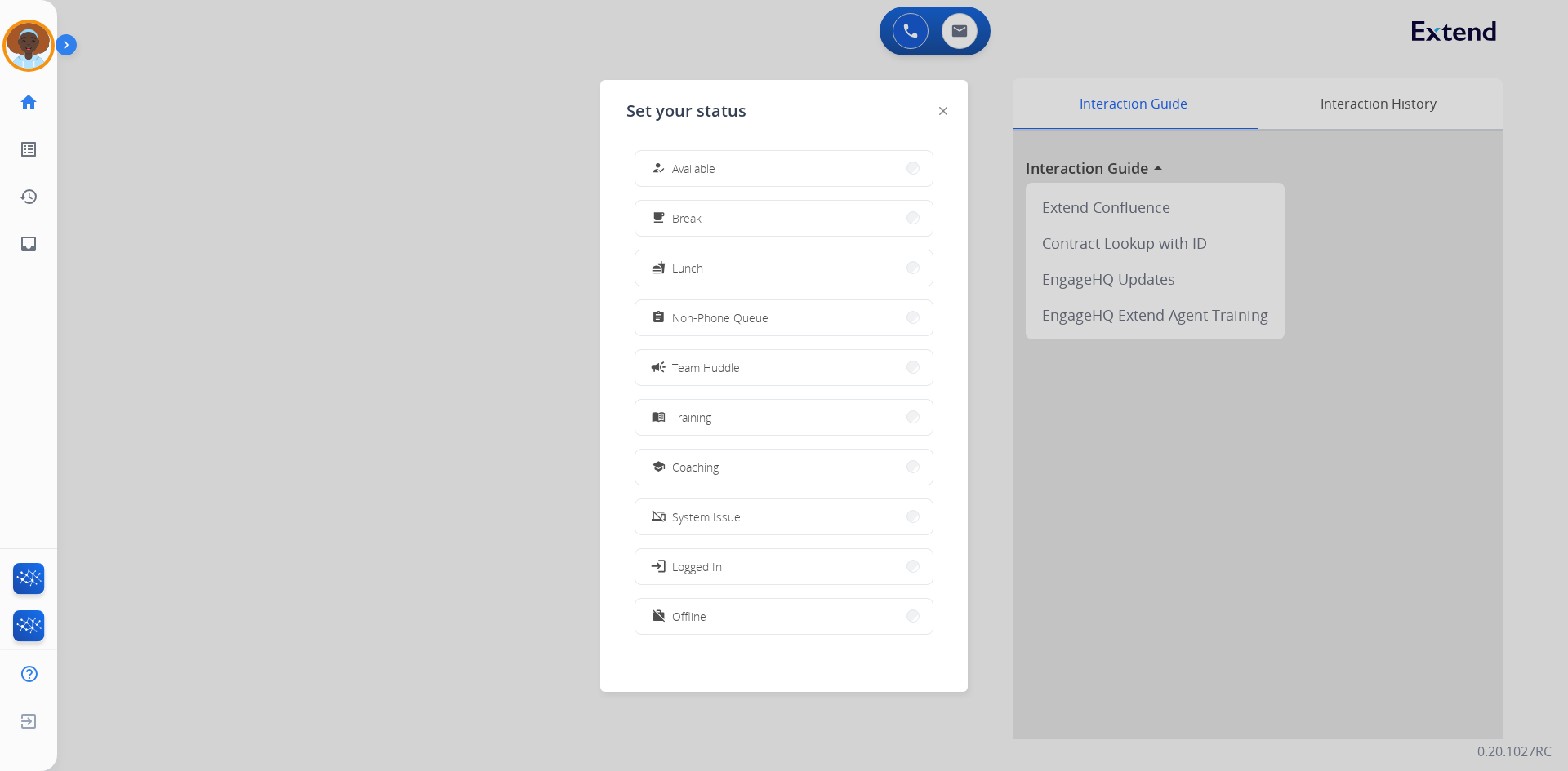
click at [699, 160] on span "Available" at bounding box center [694, 169] width 43 height 17
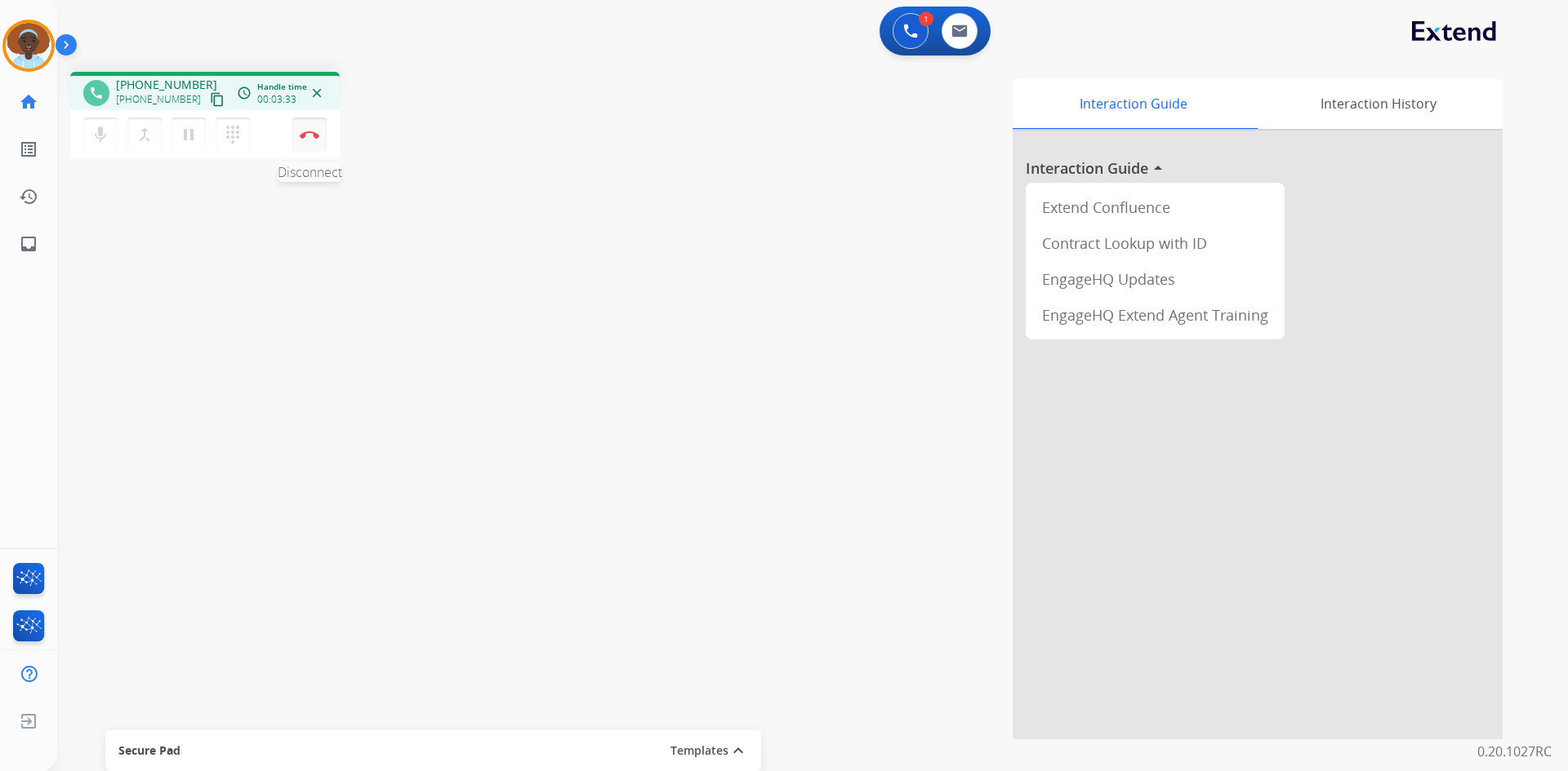
click at [306, 131] on img at bounding box center [309, 134] width 20 height 8
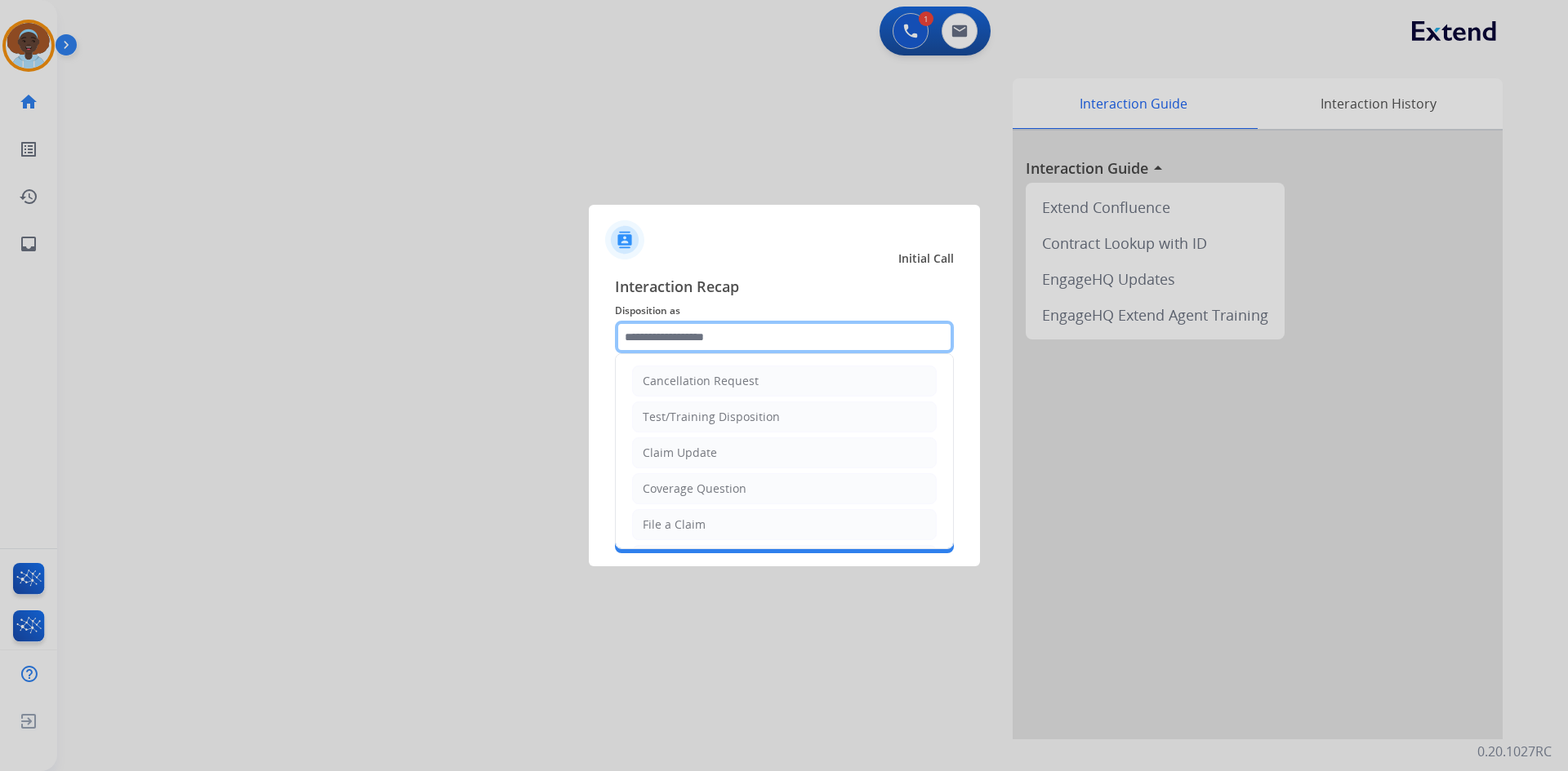
click at [722, 335] on input "text" at bounding box center [784, 337] width 339 height 33
click at [688, 523] on div "File a Claim" at bounding box center [673, 525] width 62 height 17
type input "**********"
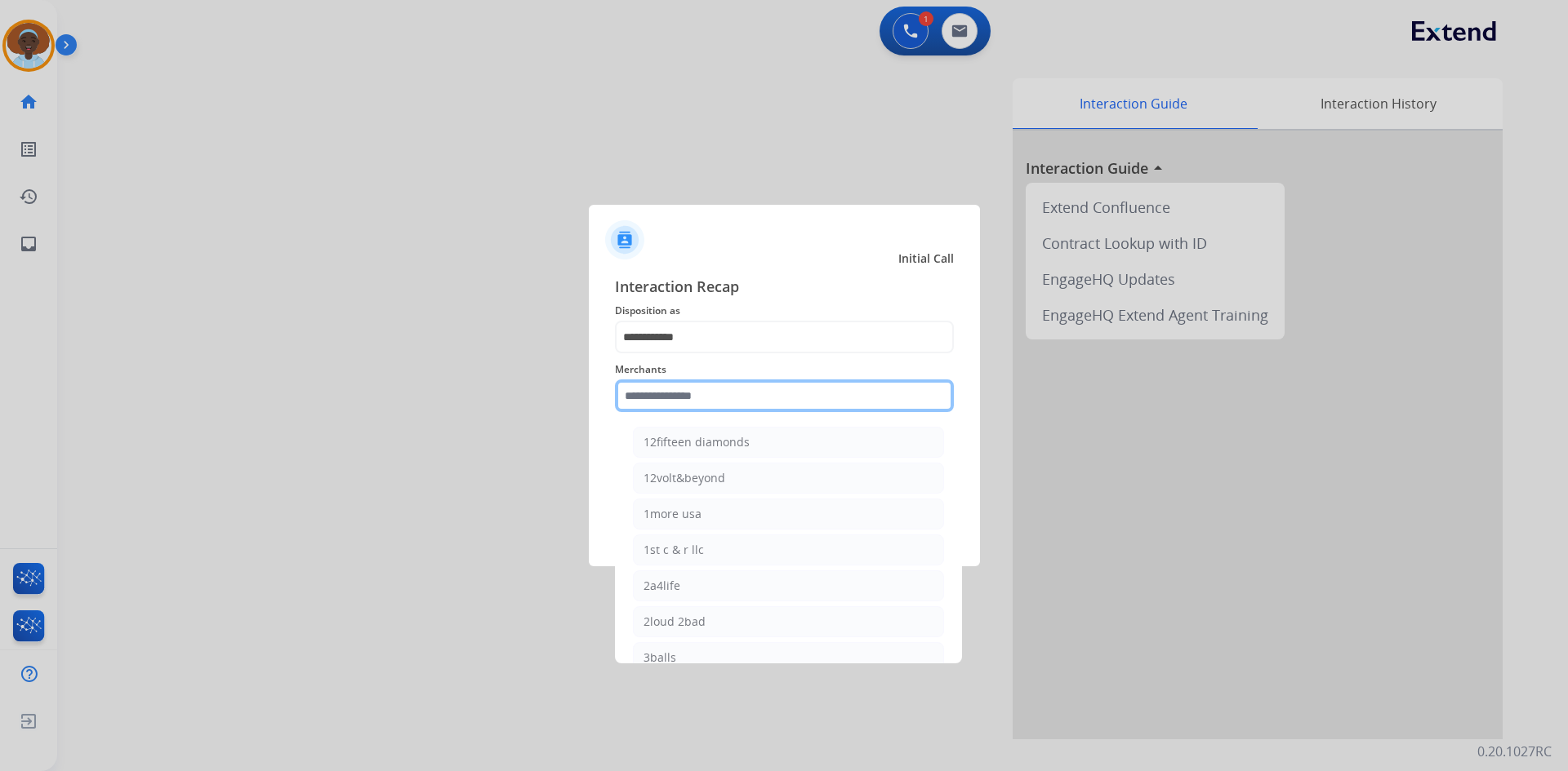
click at [740, 398] on input "text" at bounding box center [784, 395] width 339 height 33
click at [694, 481] on div "4 state trucks" at bounding box center [680, 478] width 74 height 17
type input "**********"
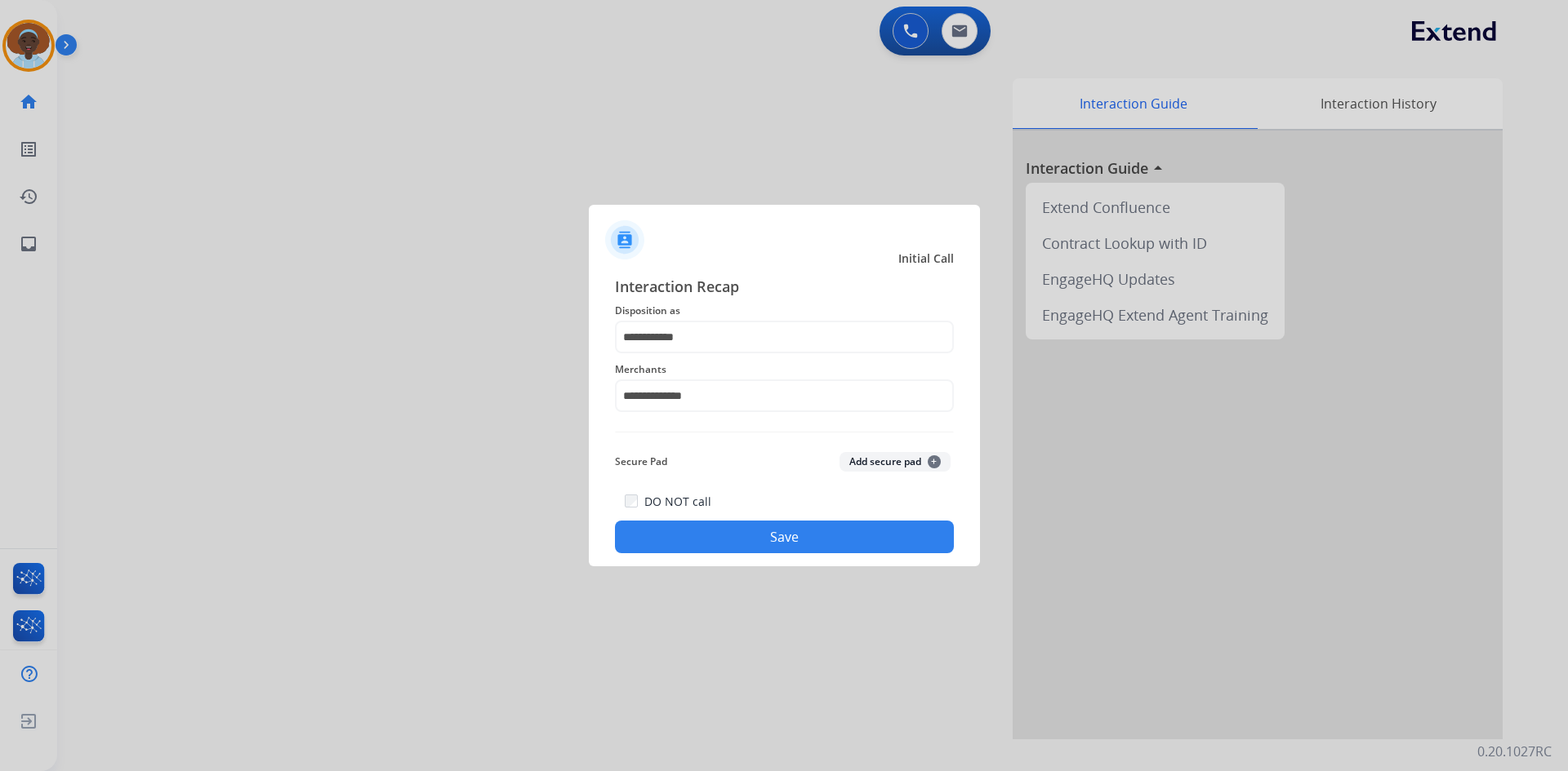
click at [765, 542] on button "Save" at bounding box center [784, 537] width 339 height 33
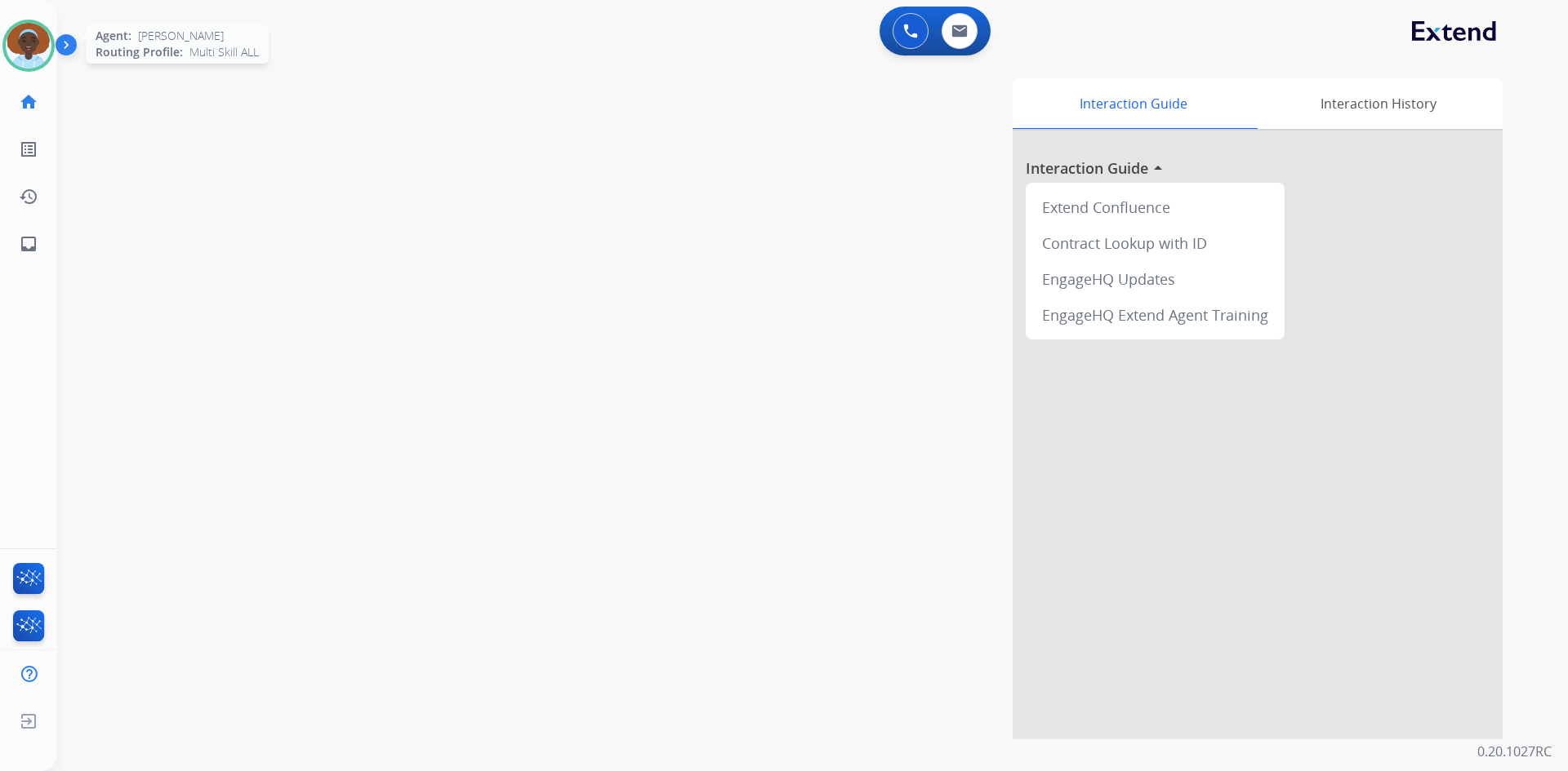
click at [20, 40] on img at bounding box center [28, 46] width 46 height 46
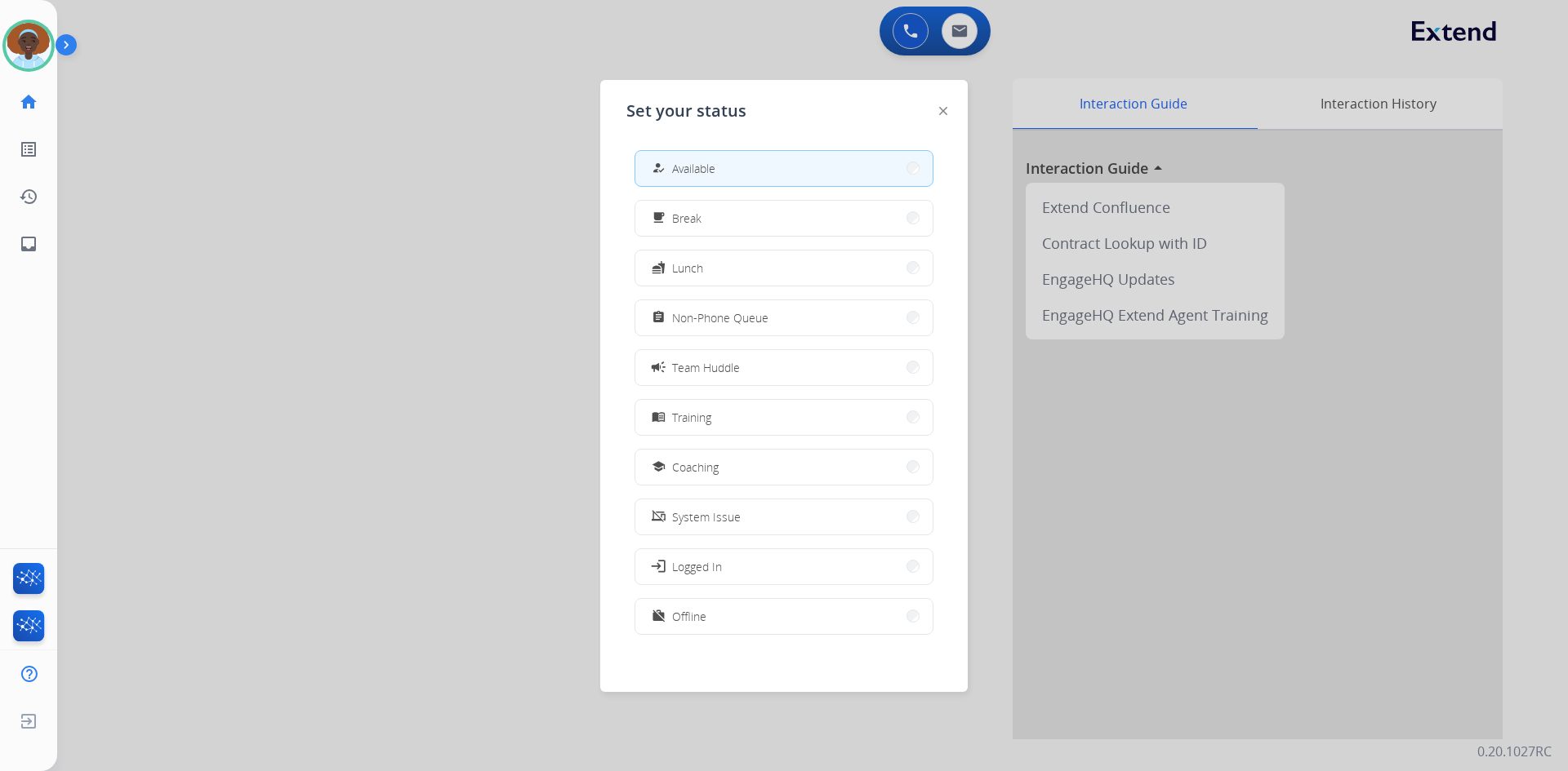
drag, startPoint x: 707, startPoint y: 619, endPoint x: 620, endPoint y: 563, distance: 103.5
click at [708, 617] on button "work_off Offline" at bounding box center [784, 617] width 298 height 35
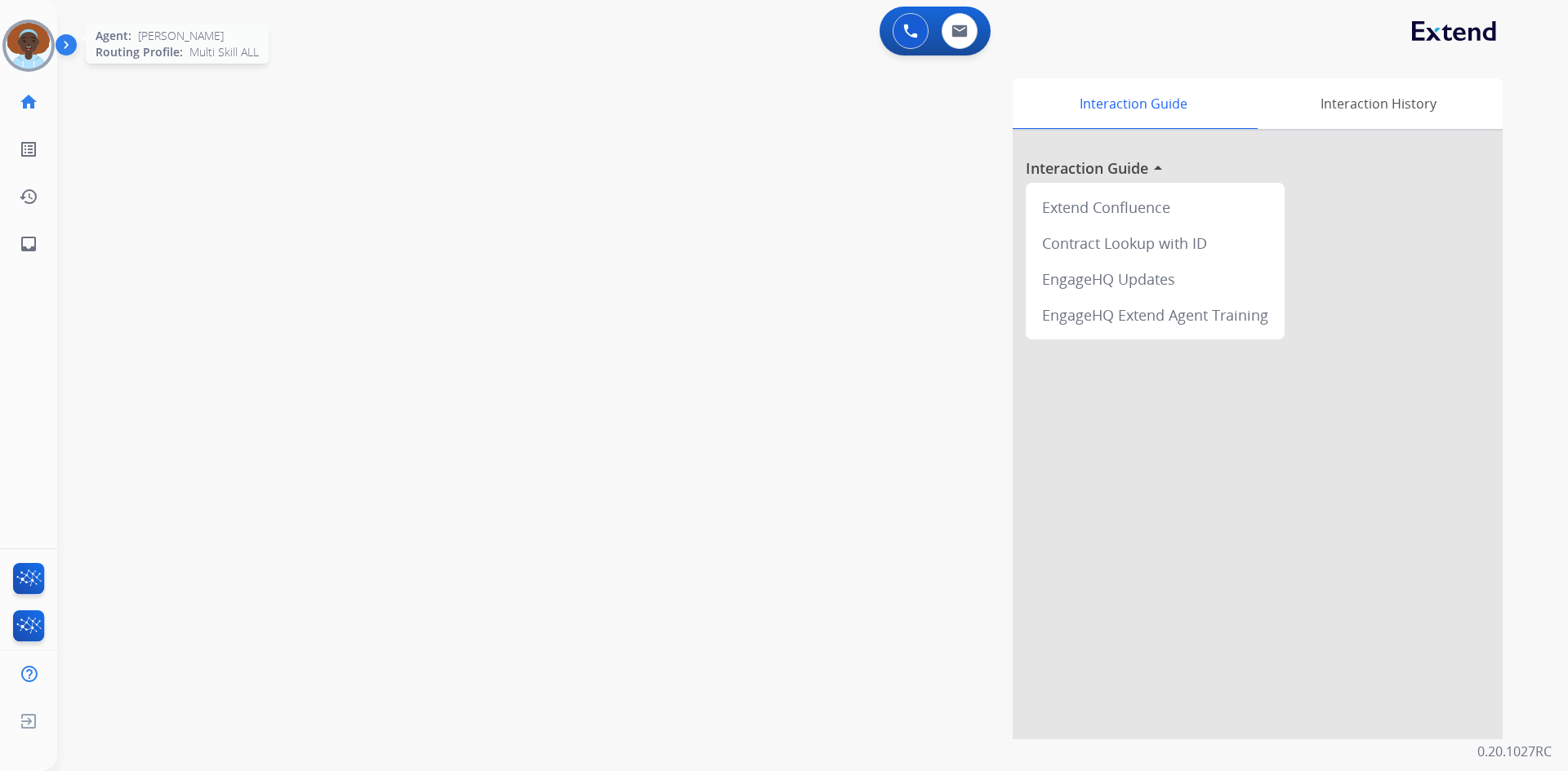
click at [24, 45] on img at bounding box center [28, 46] width 46 height 46
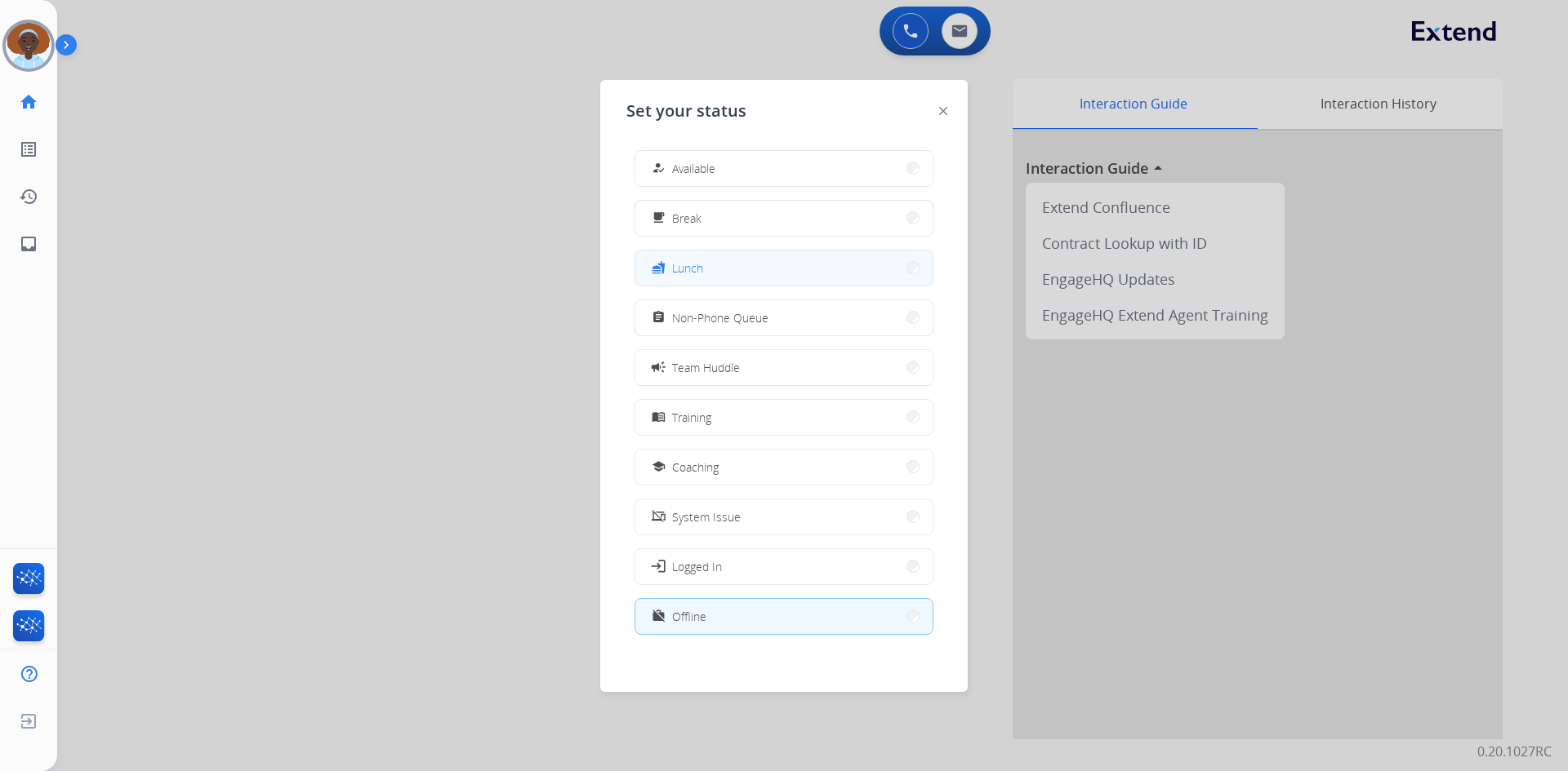
click at [744, 264] on button "fastfood Lunch" at bounding box center [784, 268] width 298 height 35
